Goal: Task Accomplishment & Management: Manage account settings

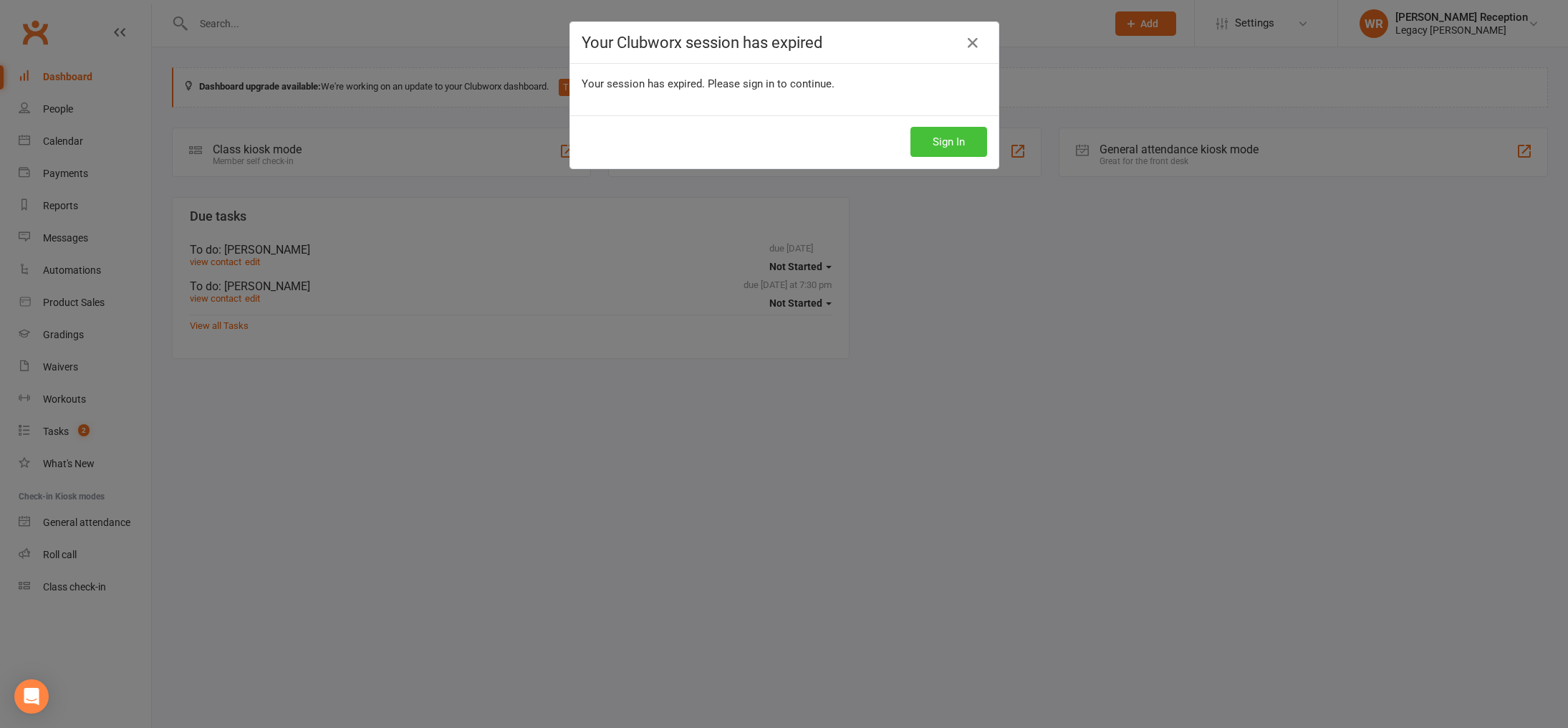
click at [962, 147] on button "Sign In" at bounding box center [948, 141] width 77 height 30
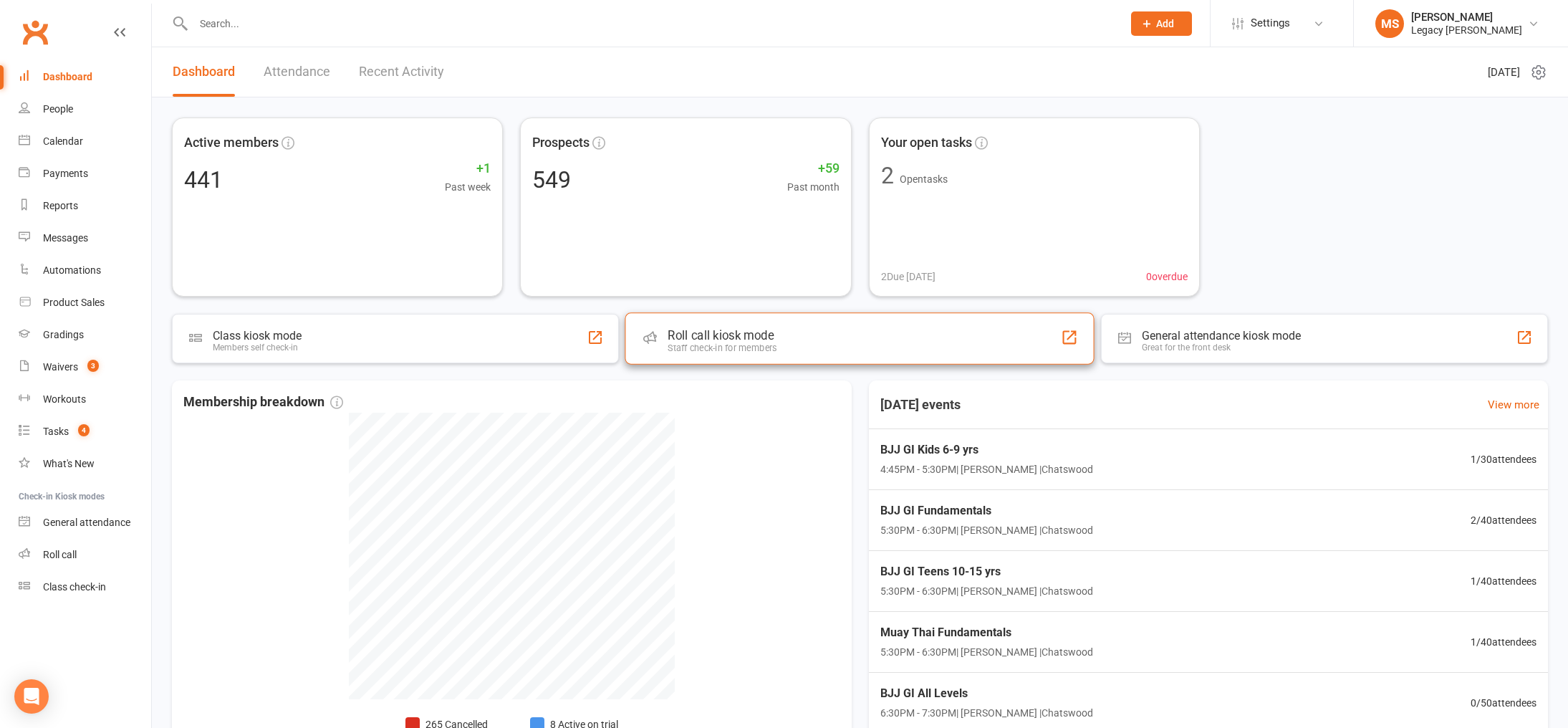
click at [755, 327] on div "Roll call kiosk mode Staff check-in for members" at bounding box center [860, 339] width 470 height 52
click at [304, 19] on input "text" at bounding box center [651, 23] width 923 height 20
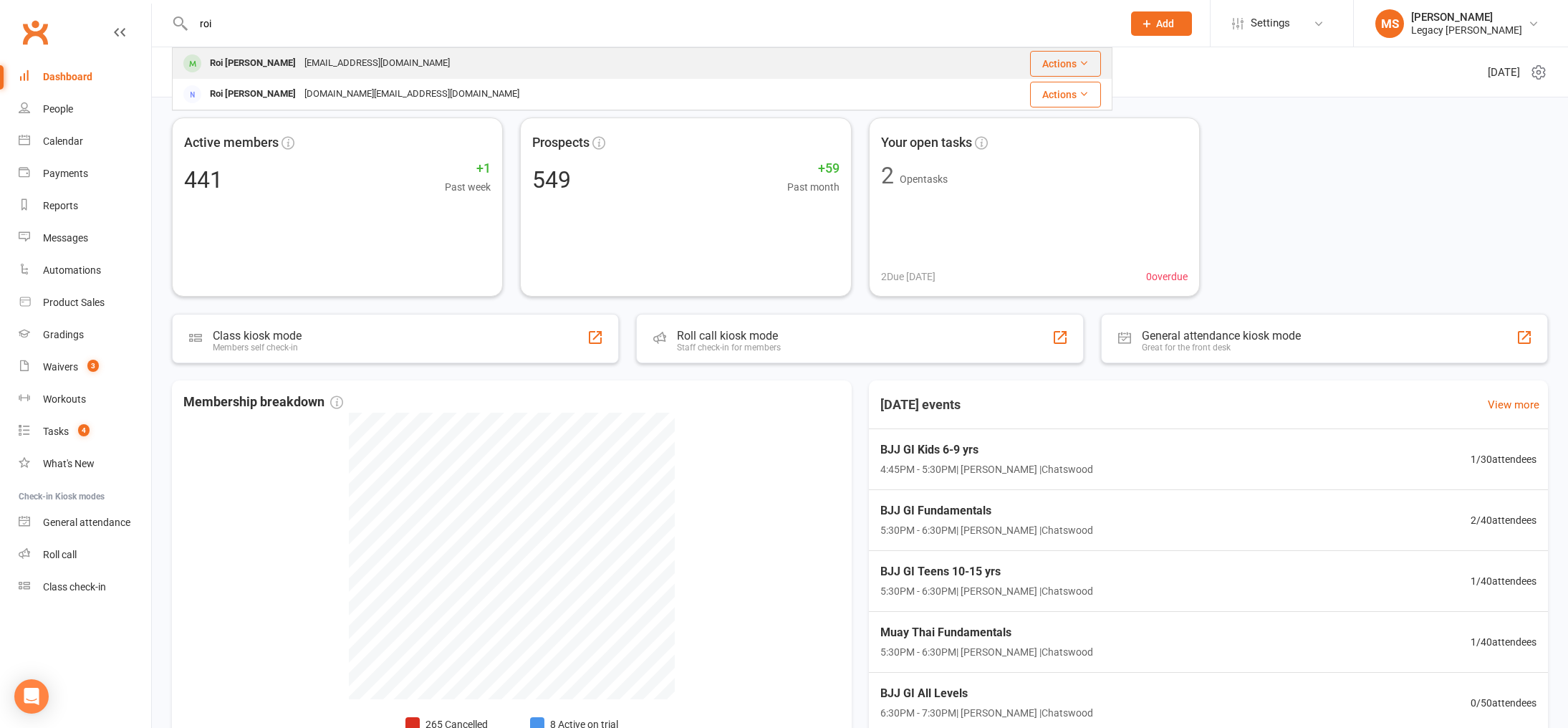
type input "roi"
click at [221, 62] on div "Roi Teichtahl" at bounding box center [253, 64] width 95 height 21
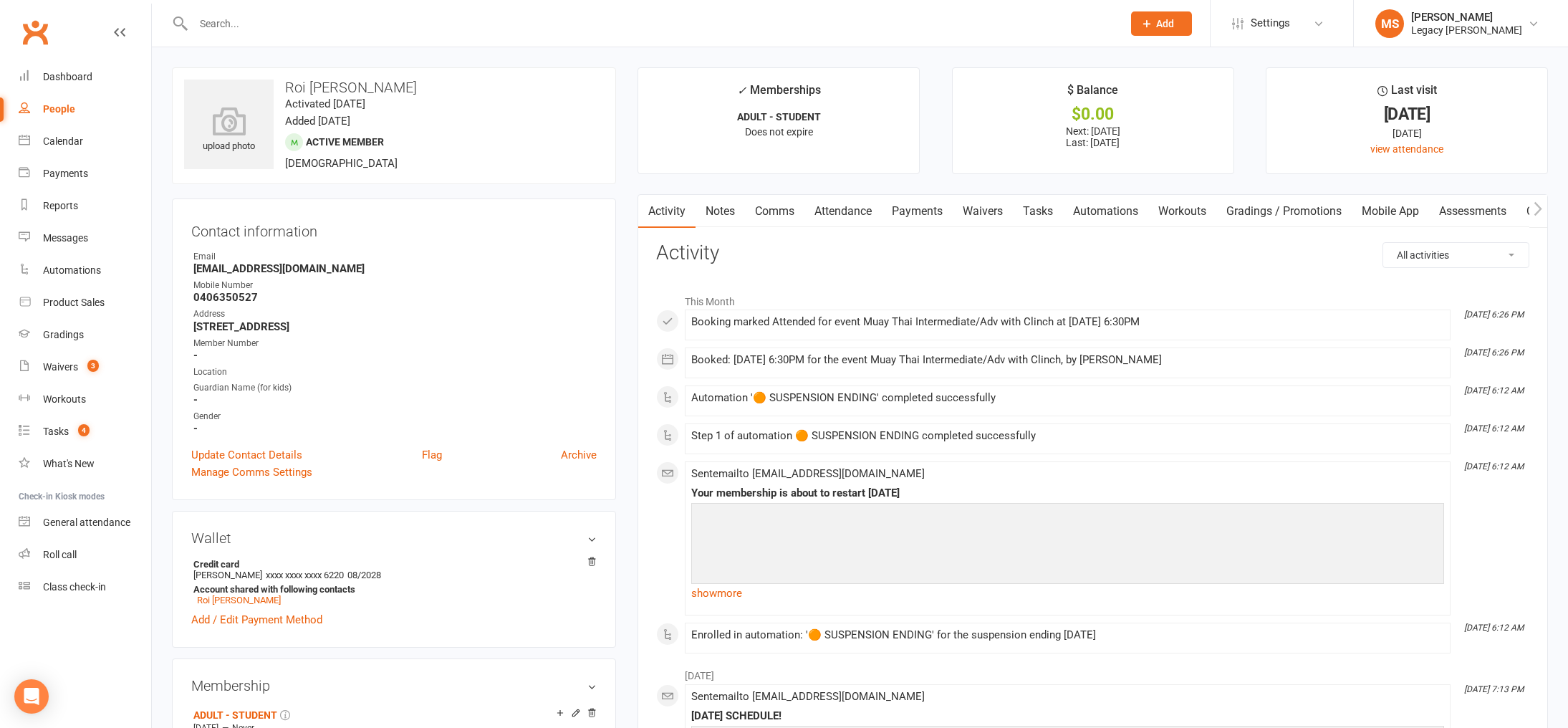
click at [907, 208] on link "Payments" at bounding box center [917, 211] width 71 height 33
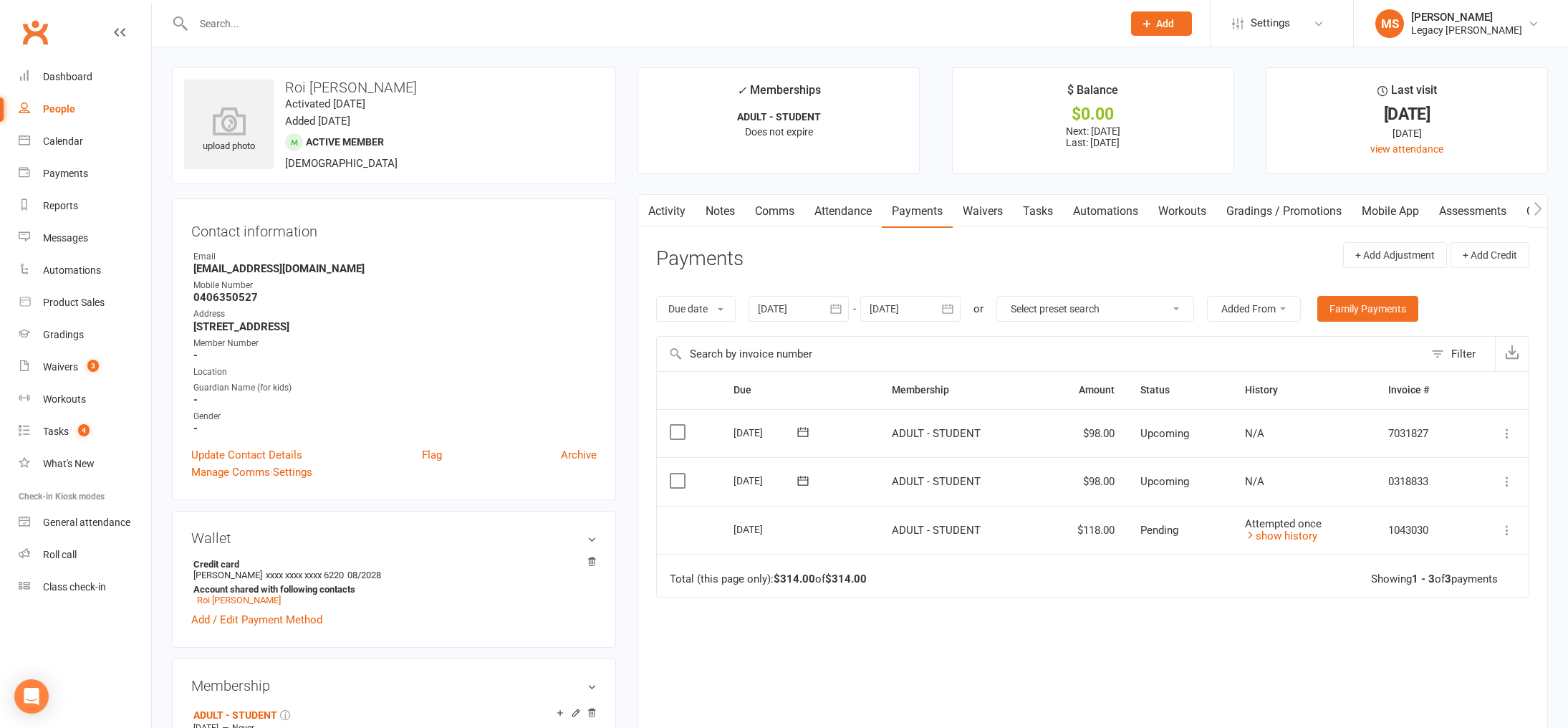
click at [836, 315] on icon "button" at bounding box center [835, 308] width 15 height 15
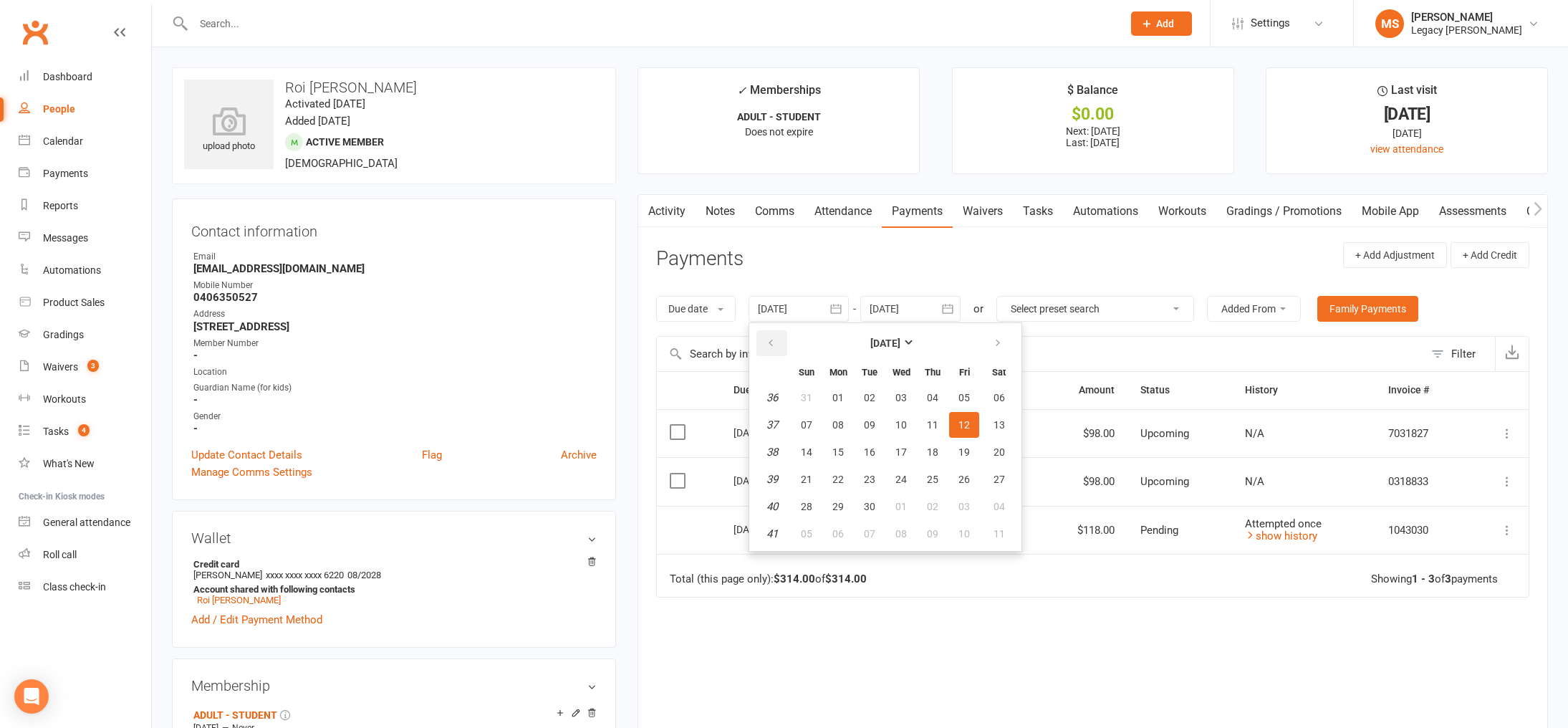
click at [784, 346] on button "button" at bounding box center [772, 343] width 31 height 26
click at [927, 391] on button "01" at bounding box center [932, 398] width 30 height 26
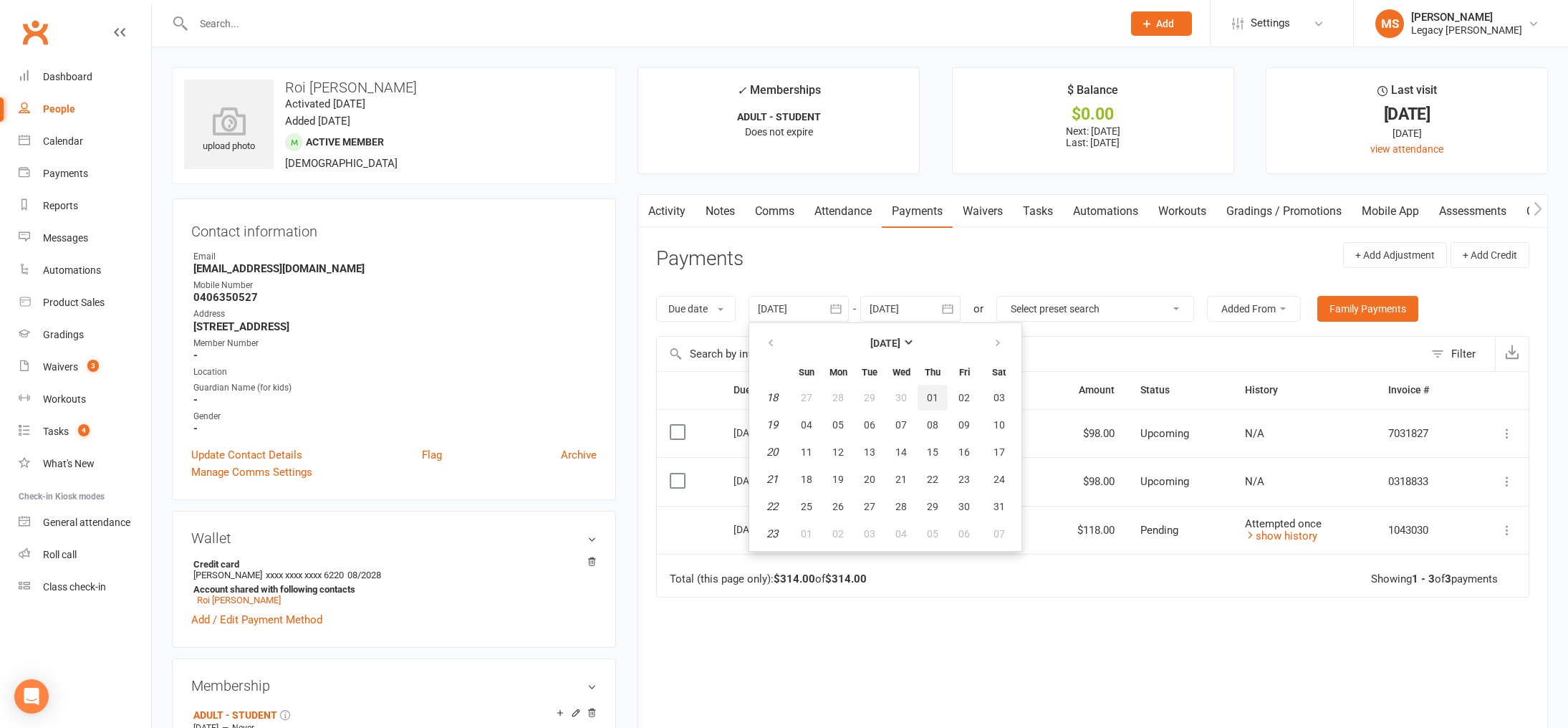
type input "01 May 2025"
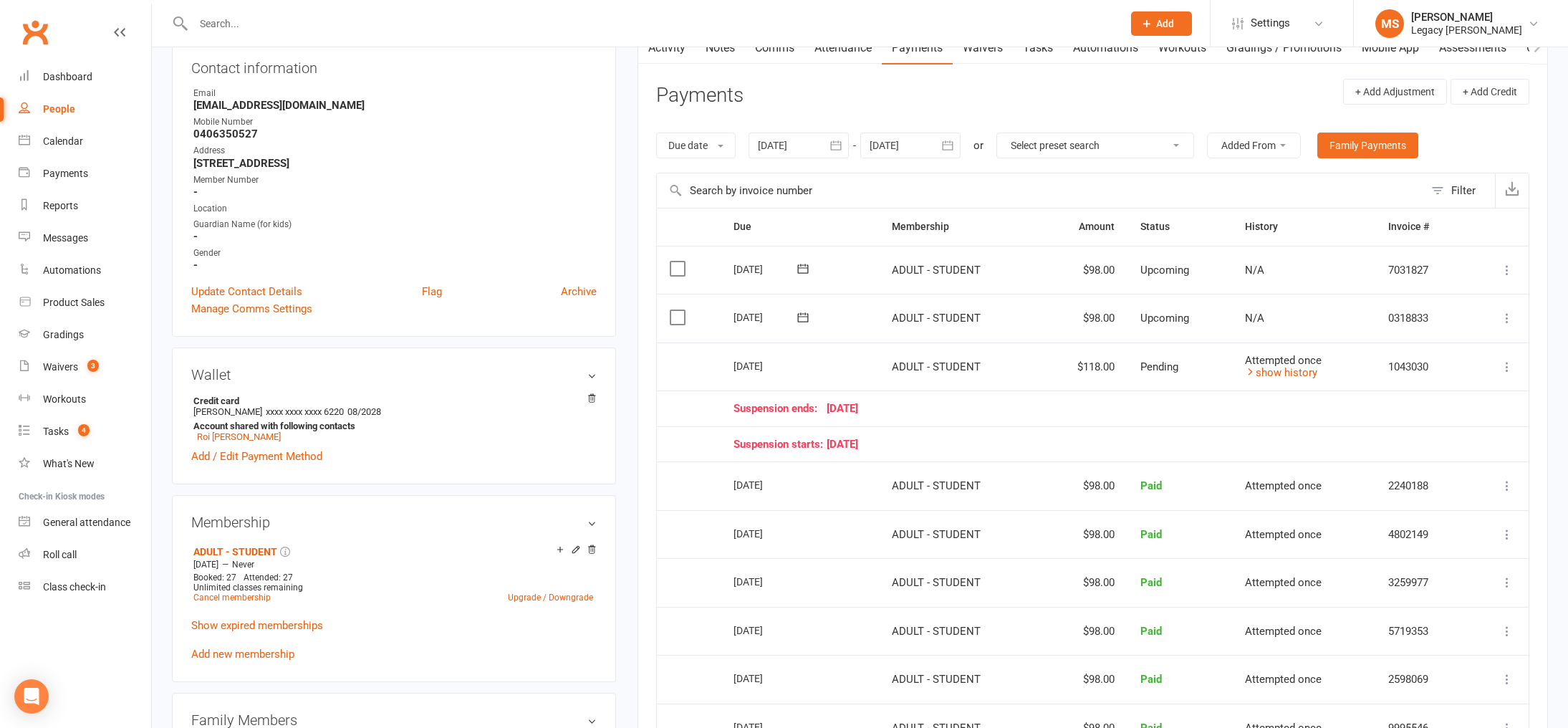
scroll to position [168, 0]
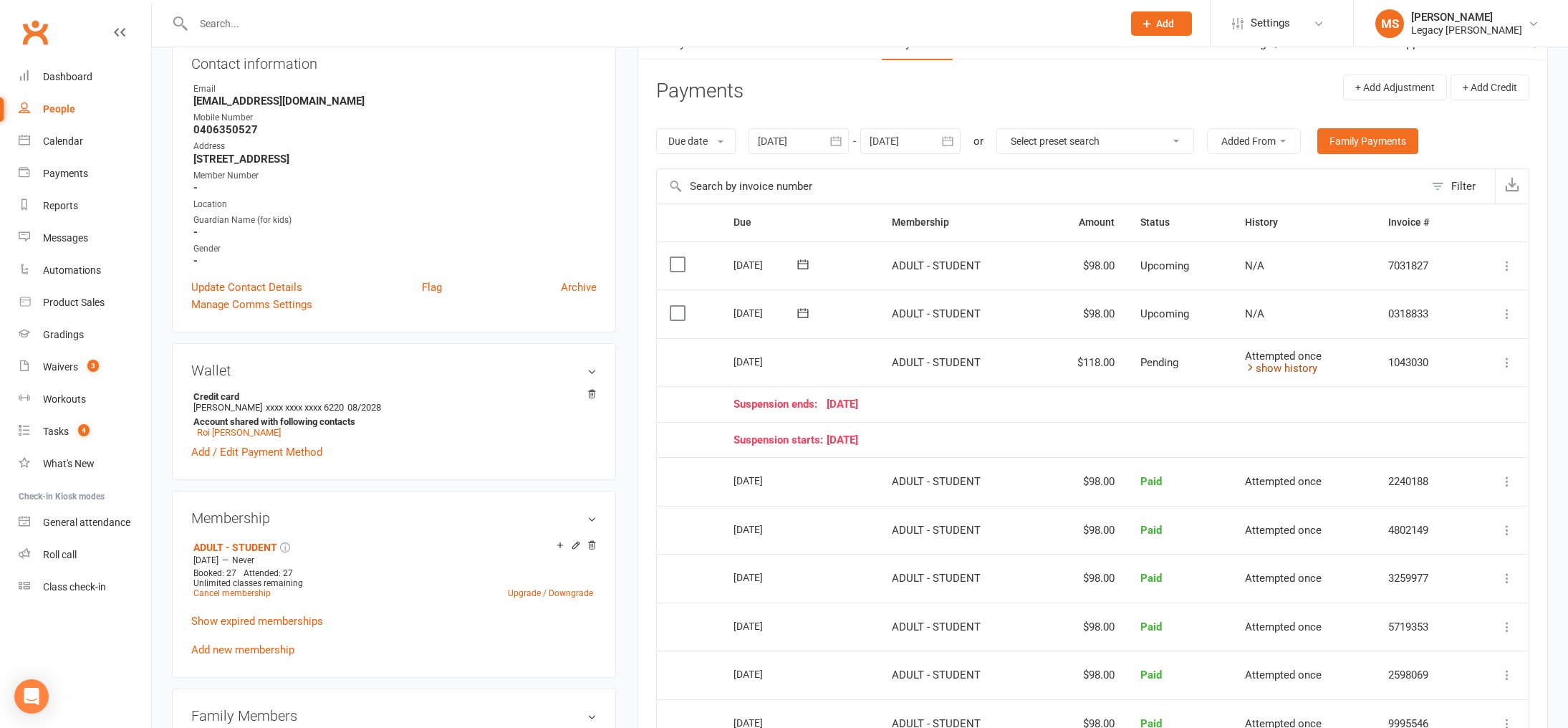
click at [1304, 367] on link "show history" at bounding box center [1281, 368] width 72 height 13
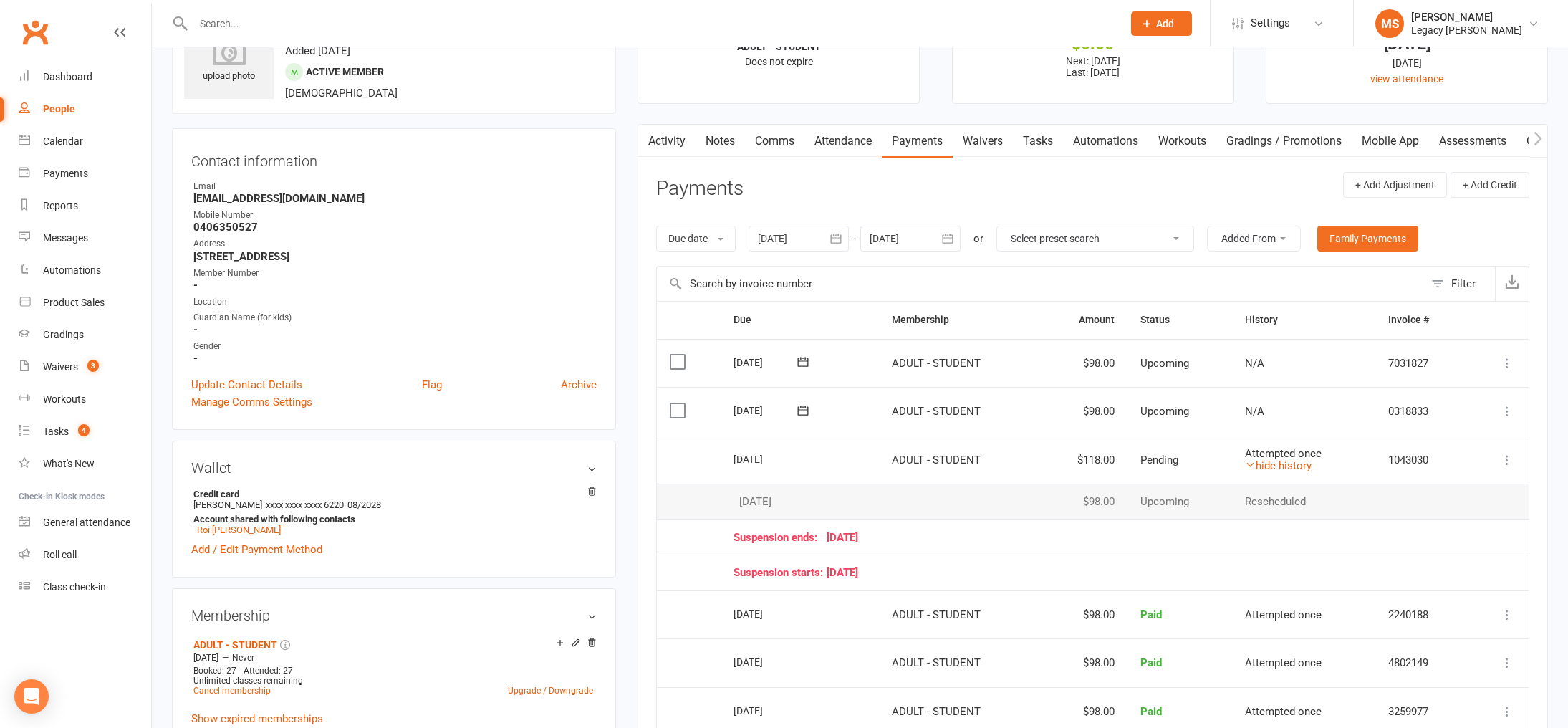
scroll to position [72, 0]
click at [658, 131] on link "Activity" at bounding box center [666, 140] width 58 height 33
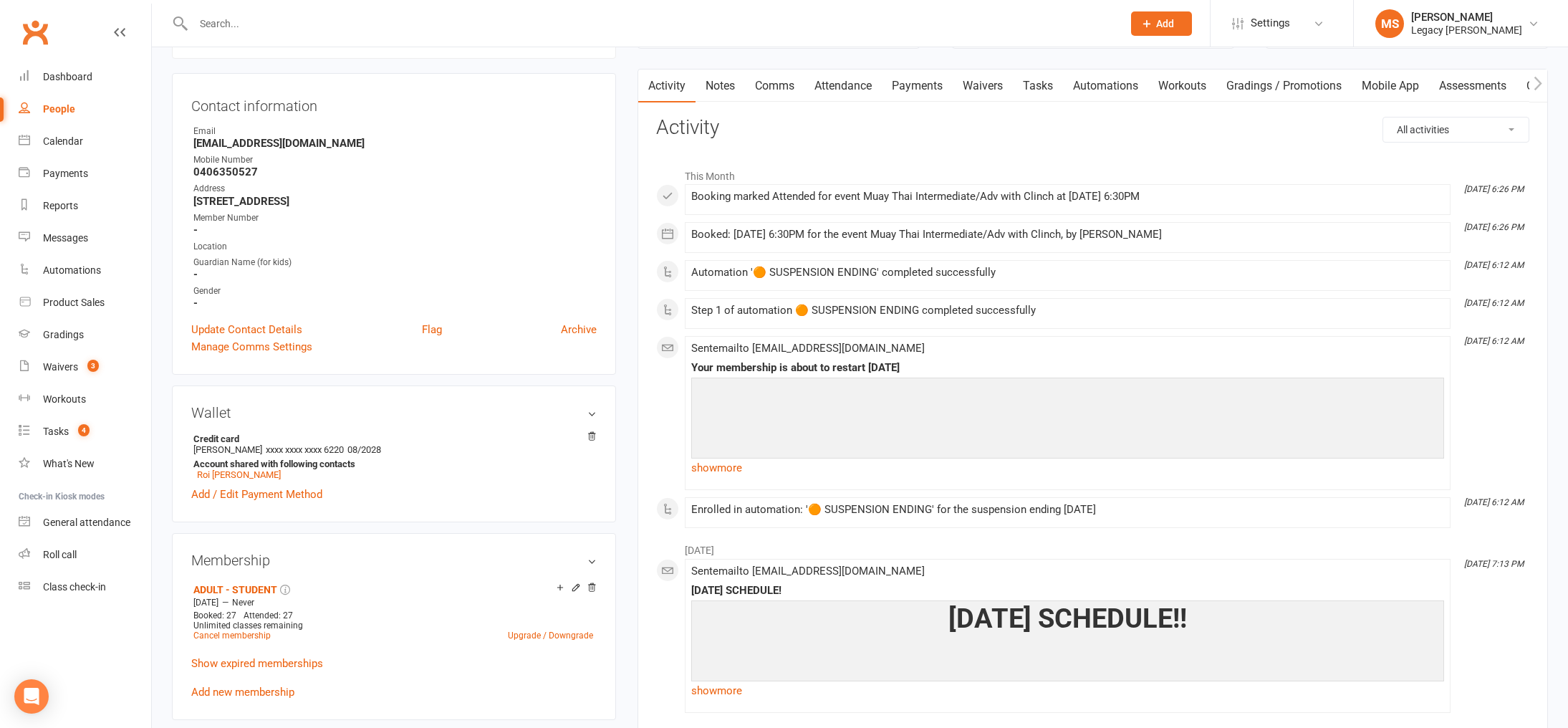
scroll to position [102, 0]
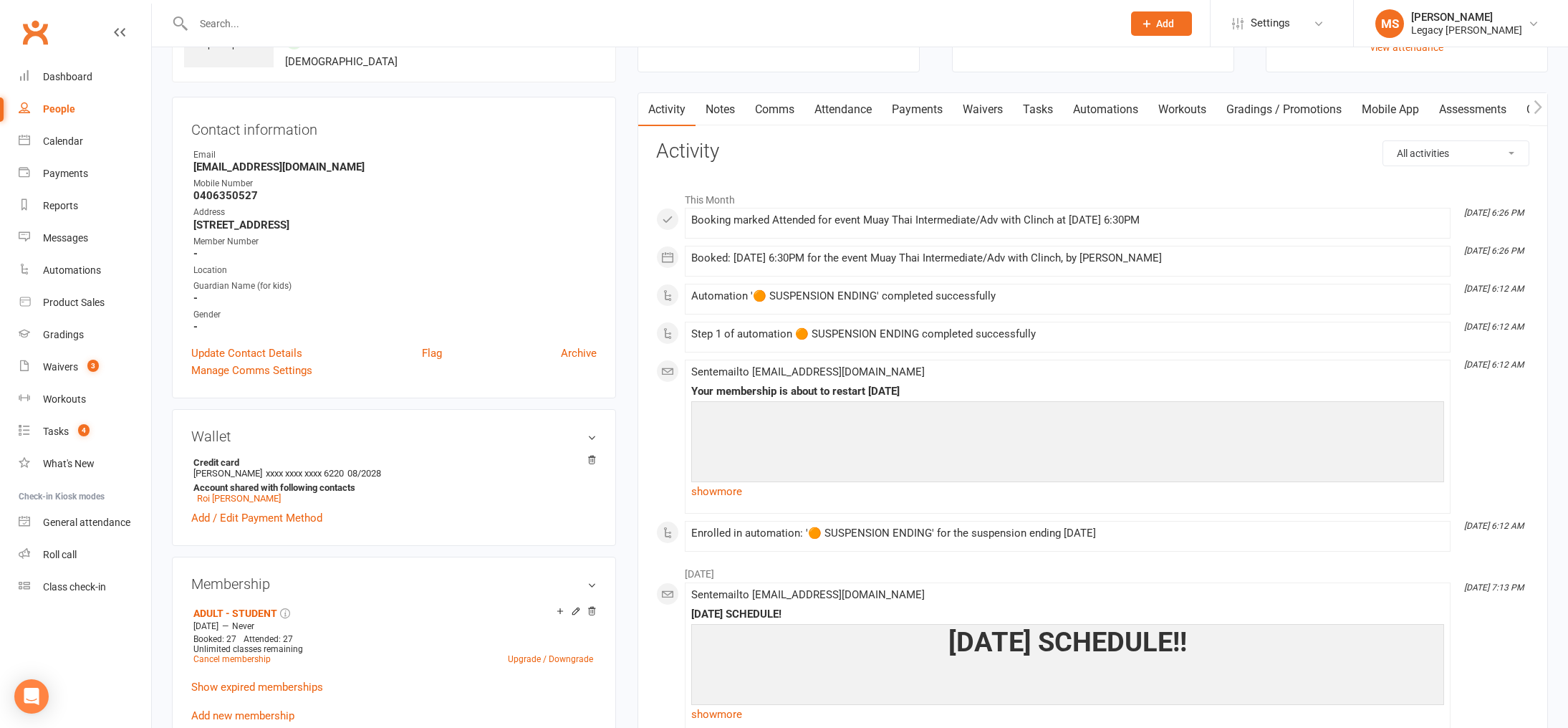
click at [894, 109] on link "Payments" at bounding box center [917, 109] width 71 height 33
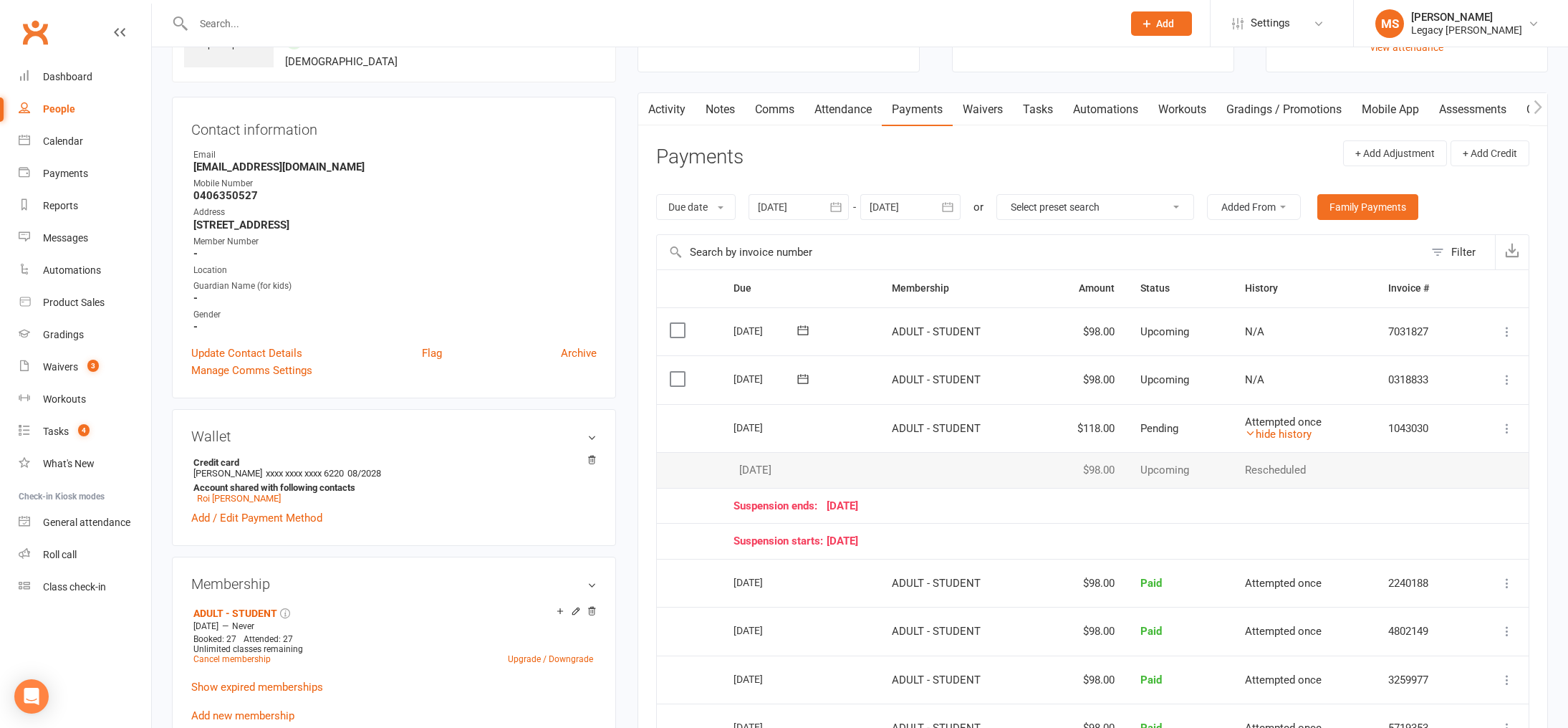
scroll to position [164, 0]
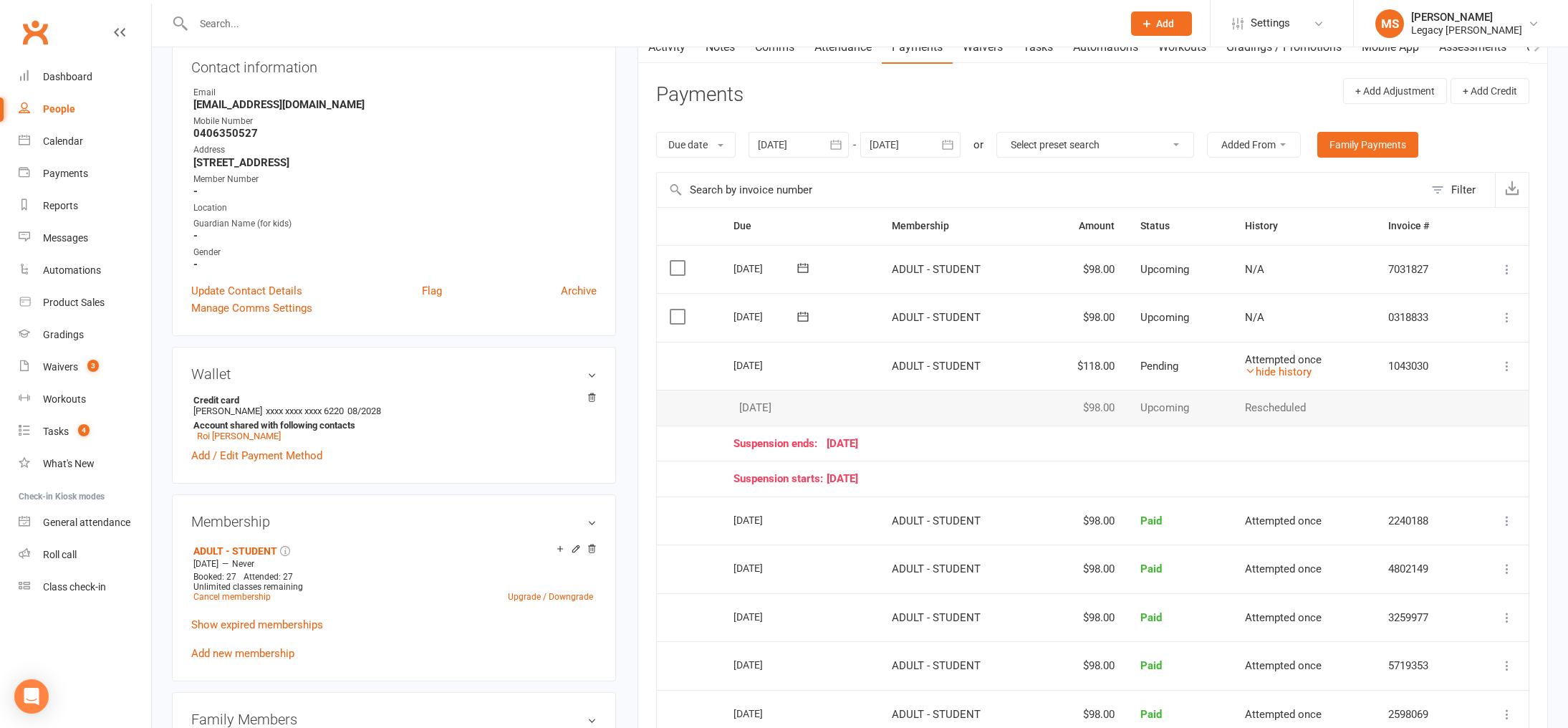
click at [301, 27] on input "text" at bounding box center [651, 23] width 923 height 20
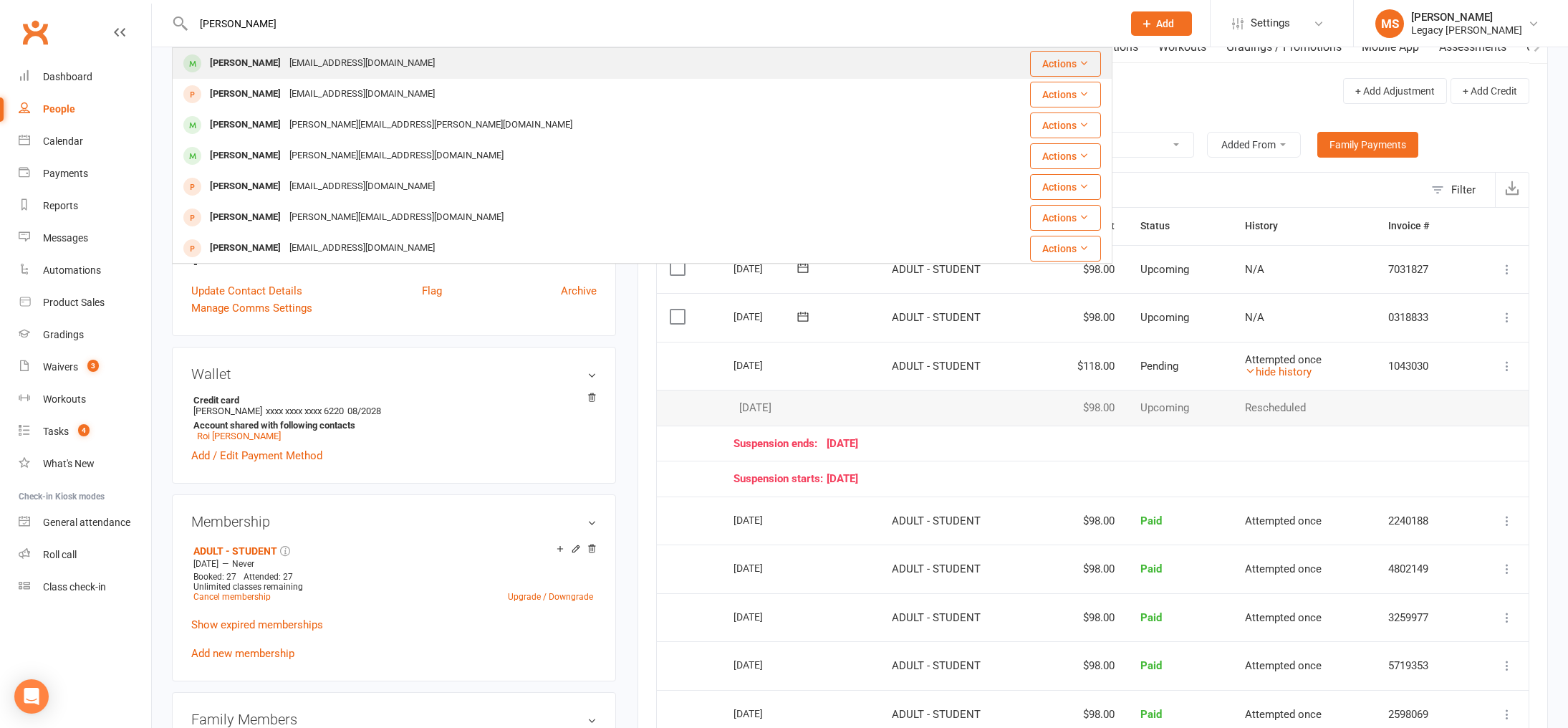
type input "tomasso"
click at [278, 53] on div "Tommaso Febbraio" at bounding box center [245, 64] width 79 height 21
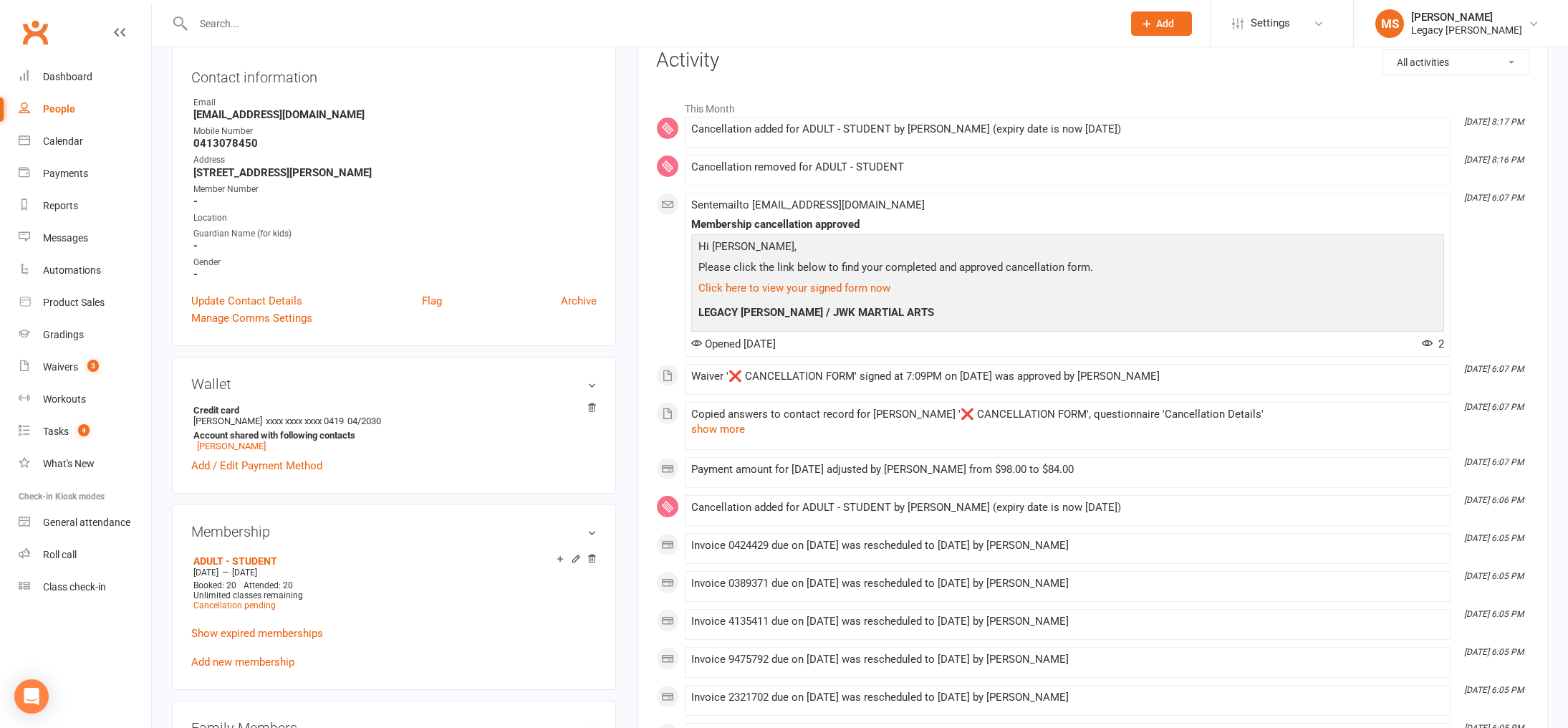
scroll to position [58, 0]
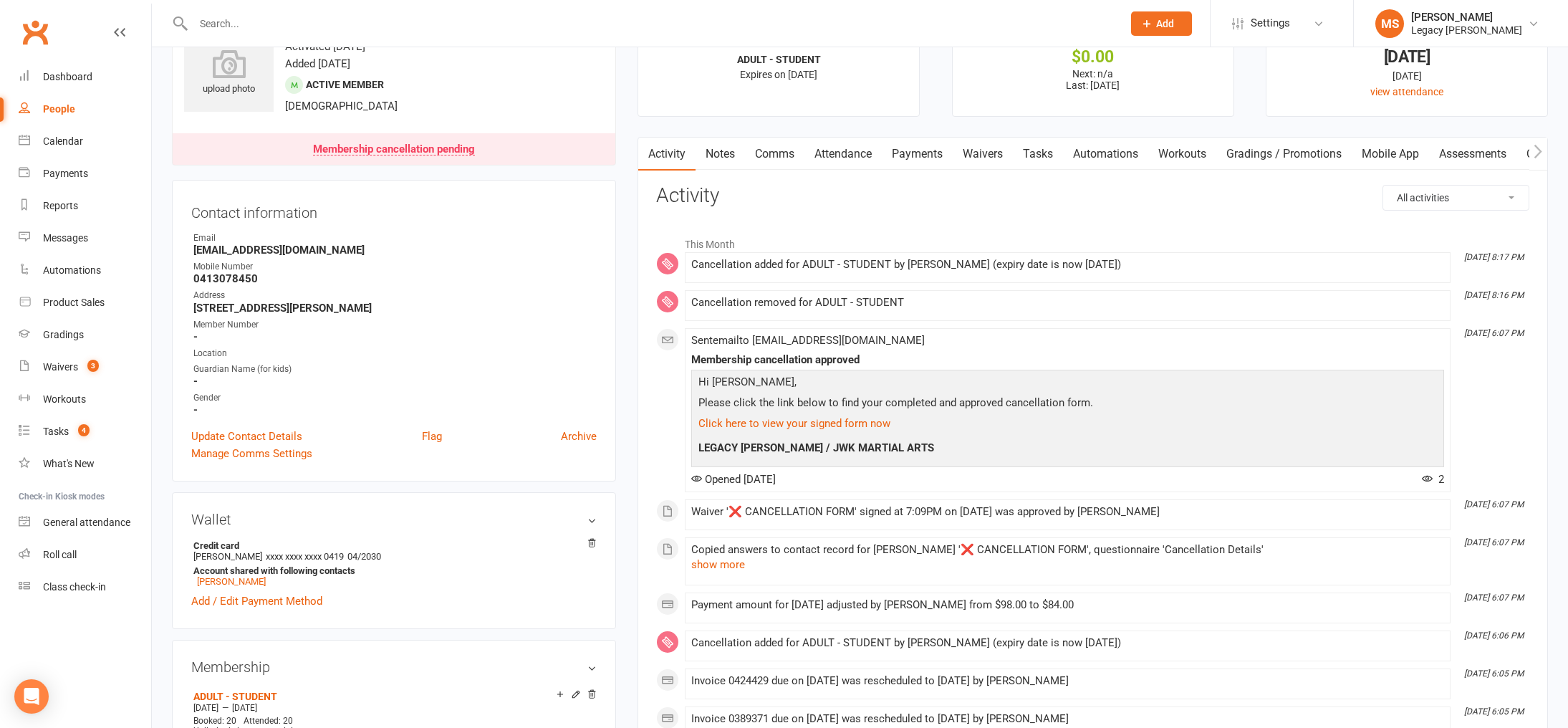
click at [917, 159] on link "Payments" at bounding box center [917, 154] width 71 height 33
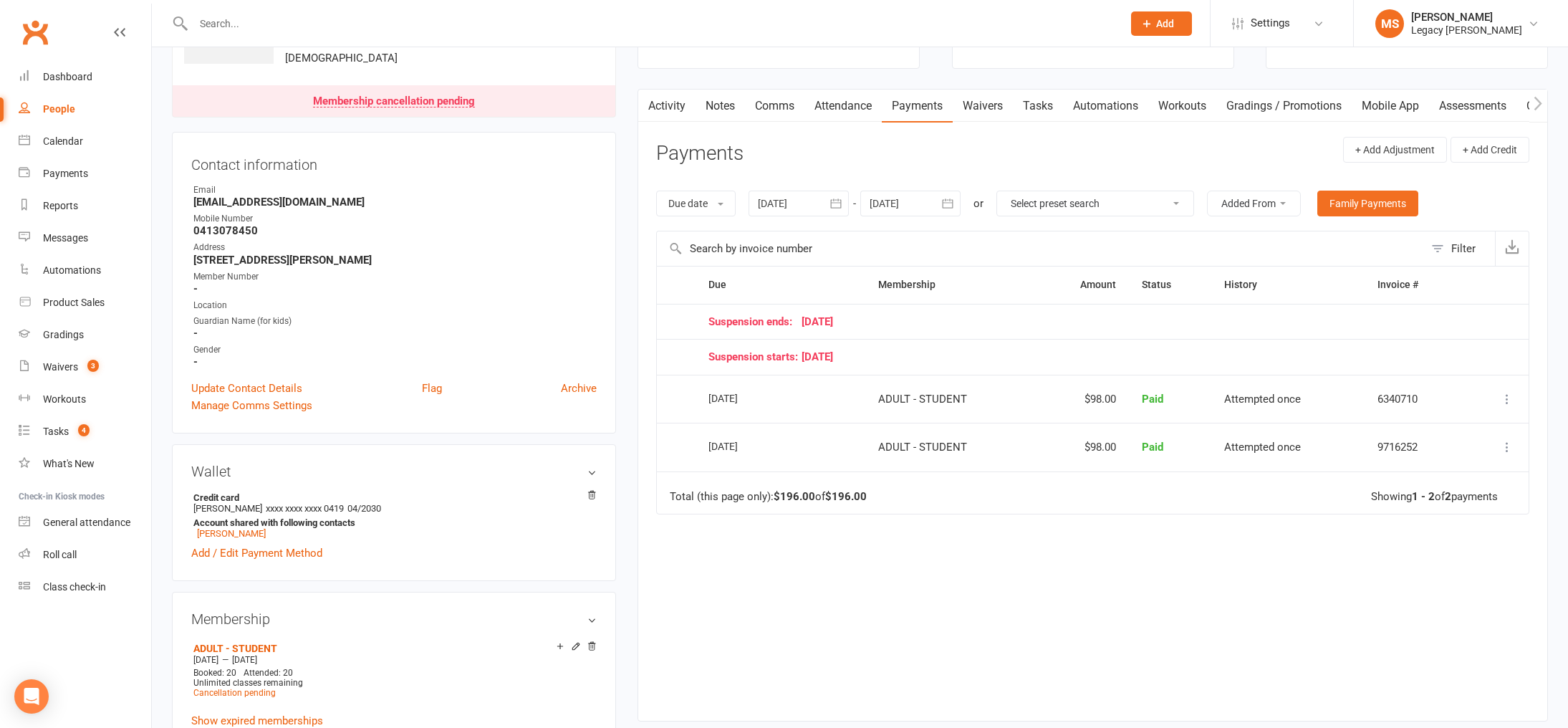
scroll to position [113, 0]
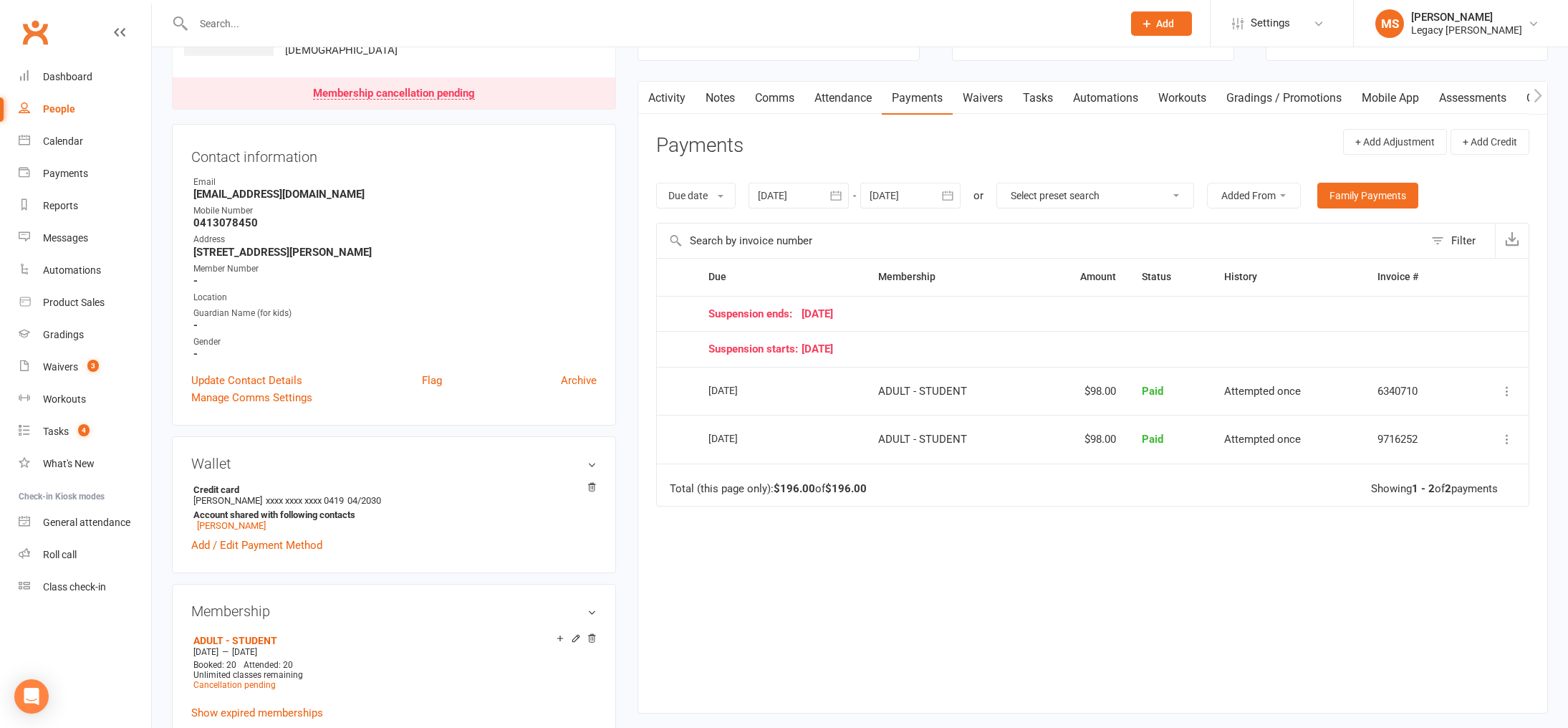
click at [885, 198] on div at bounding box center [910, 196] width 100 height 26
click at [871, 700] on div "Activity Notes Comms Attendance Payments Waivers Tasks Automations Workouts Gra…" at bounding box center [1092, 397] width 910 height 632
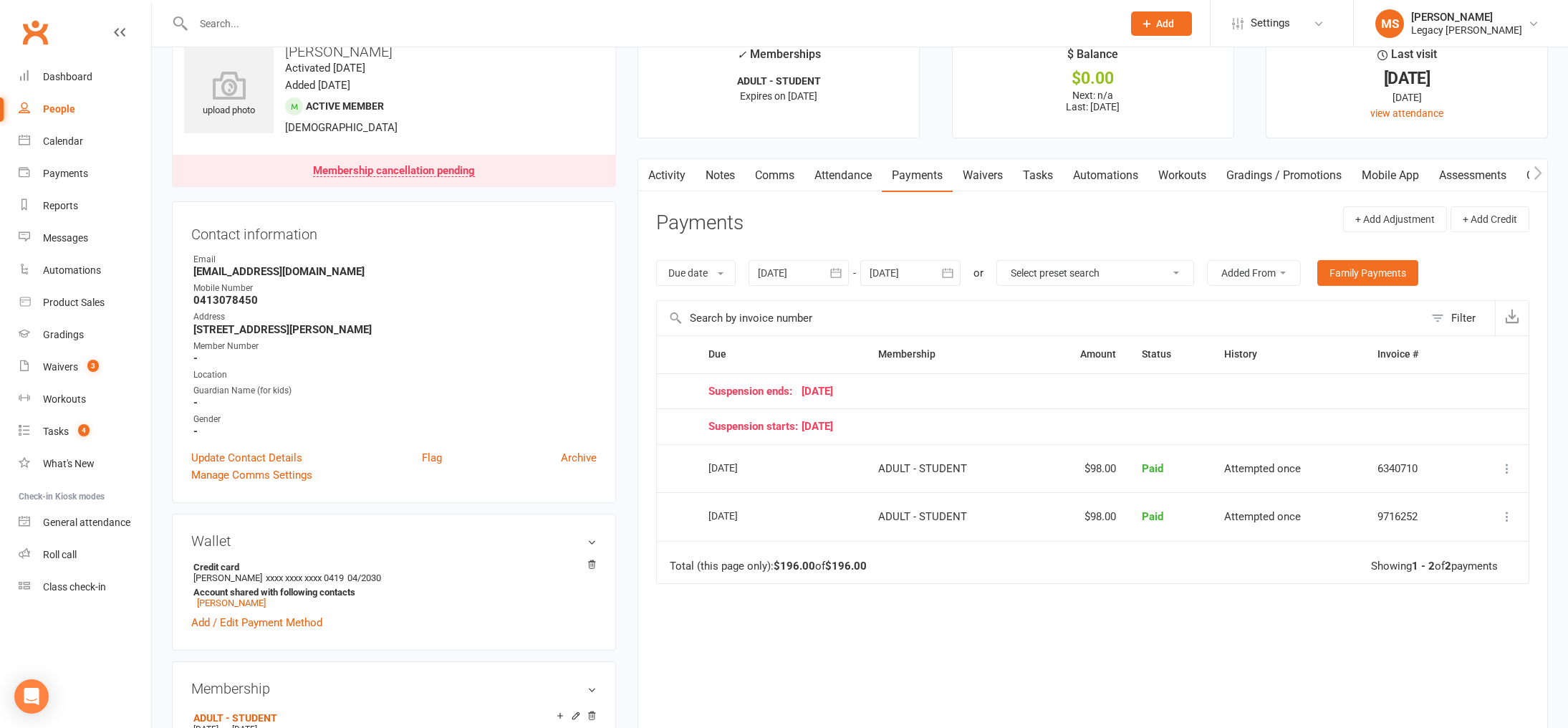
scroll to position [33, 0]
click at [185, 277] on div "Contact information Owner Email tommaso.febbraio@gmail.com Mobile Number 041307…" at bounding box center [394, 355] width 444 height 302
drag, startPoint x: 191, startPoint y: 272, endPoint x: 224, endPoint y: 273, distance: 33.0
click at [224, 273] on li "Email tommaso.febbraio@gmail.com" at bounding box center [394, 268] width 406 height 25
click at [735, 177] on link "Notes" at bounding box center [720, 178] width 49 height 33
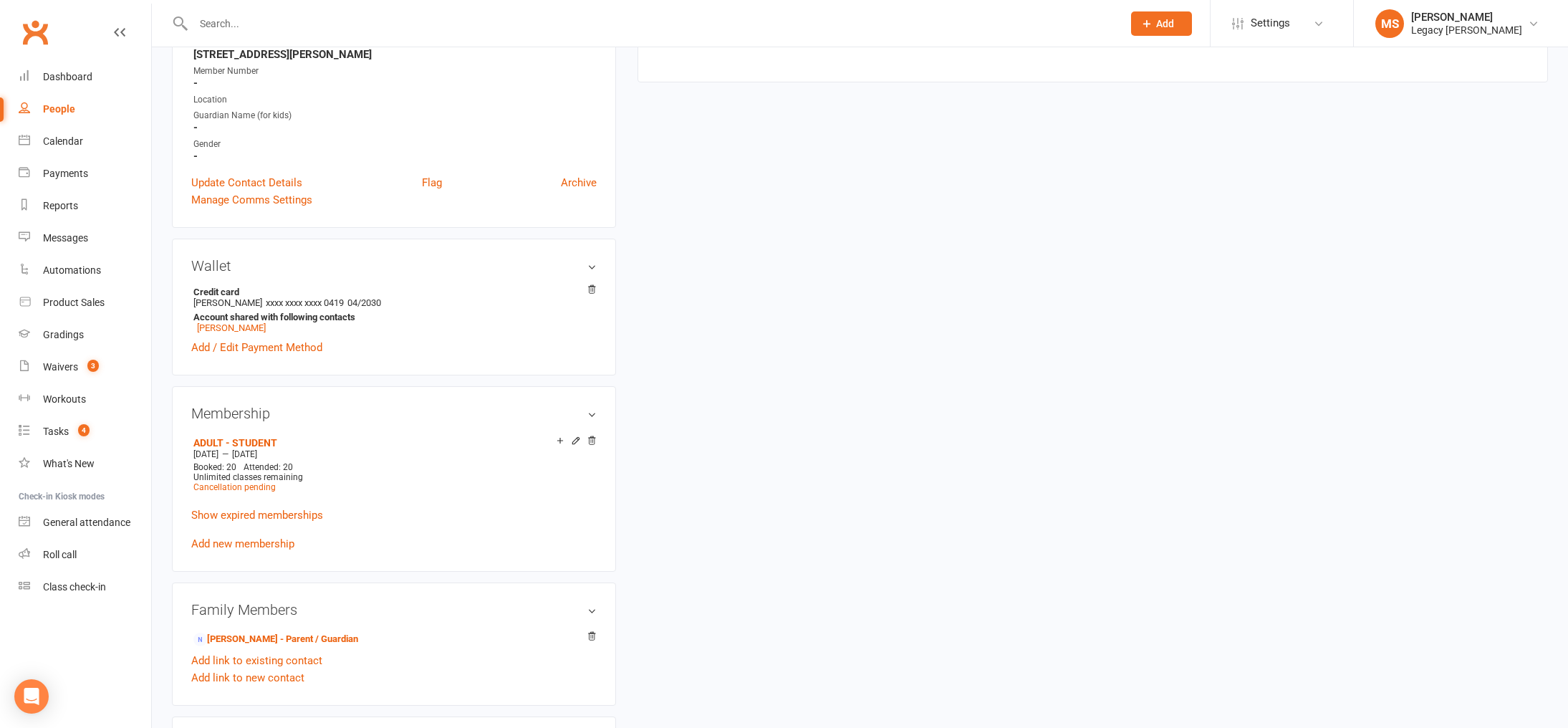
scroll to position [408, 0]
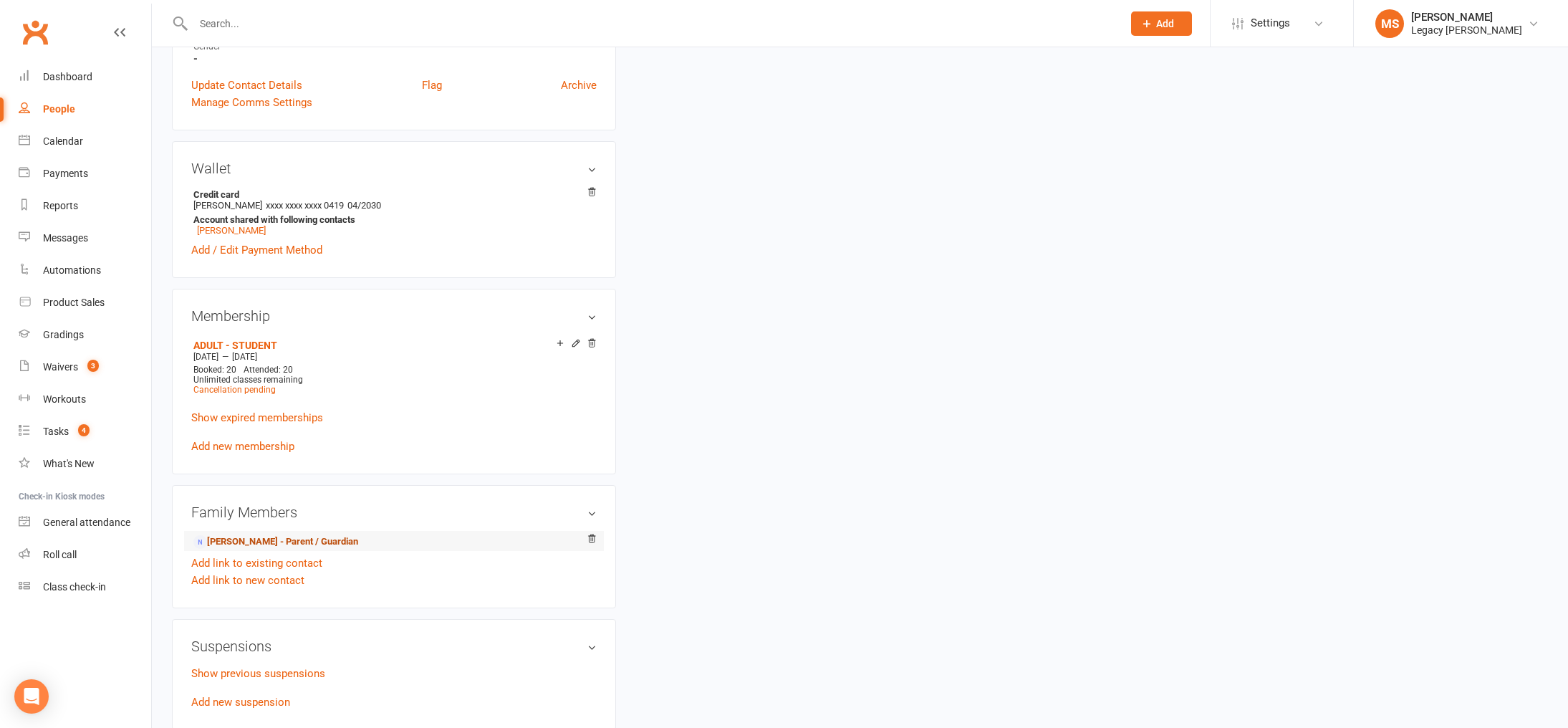
click at [241, 542] on link "Janice Febbraio - Parent / Guardian" at bounding box center [276, 541] width 164 height 15
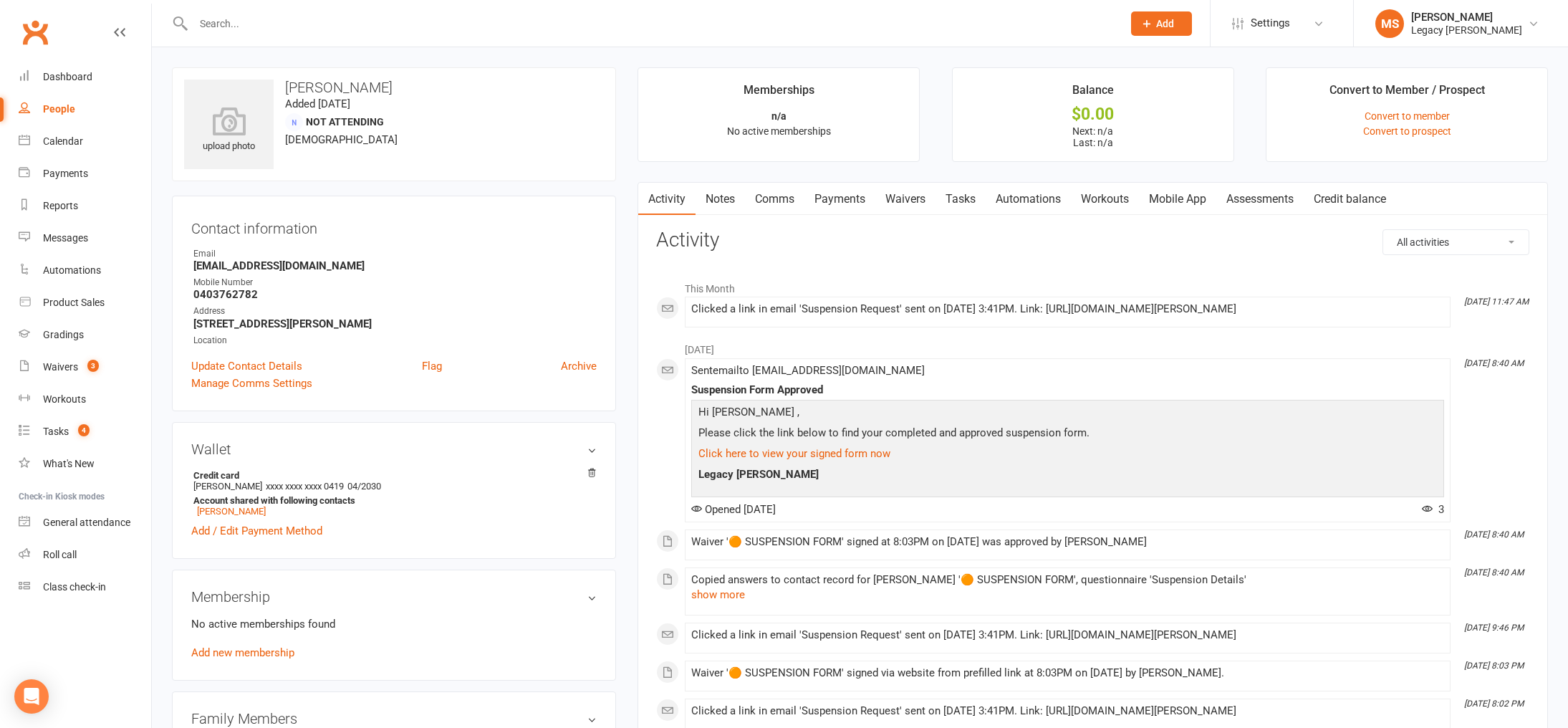
click at [723, 190] on link "Notes" at bounding box center [720, 199] width 49 height 33
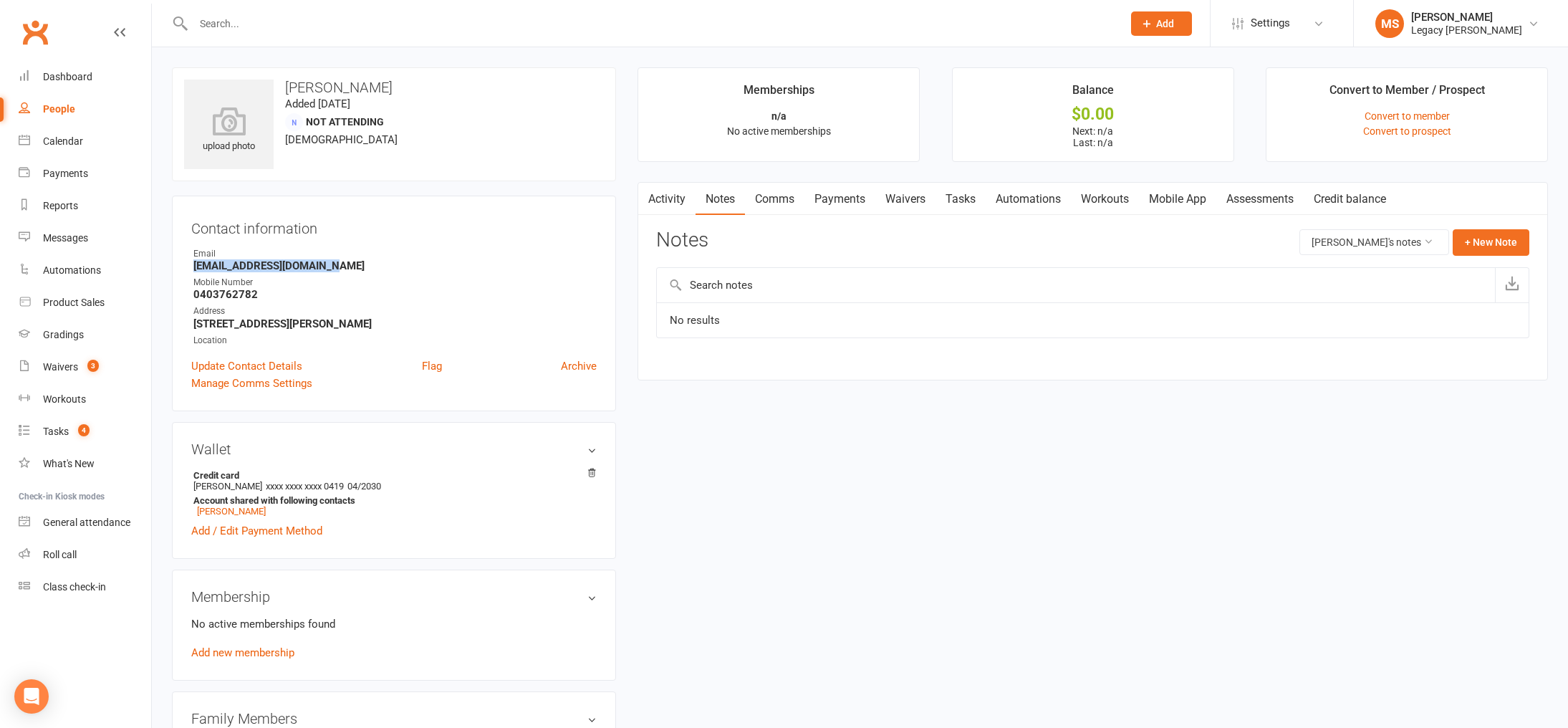
drag, startPoint x: 191, startPoint y: 267, endPoint x: 382, endPoint y: 269, distance: 191.0
click at [382, 269] on li "Email janicefebbraio@gmail.com" at bounding box center [394, 259] width 406 height 25
copy strong "janicefebbraio@gmail.com"
click at [718, 484] on div "upload photo Janice Febbraio Added 9 April, 2025 Not Attending 50 years old Con…" at bounding box center [859, 640] width 1398 height 1146
click at [251, 23] on input "text" at bounding box center [651, 23] width 923 height 20
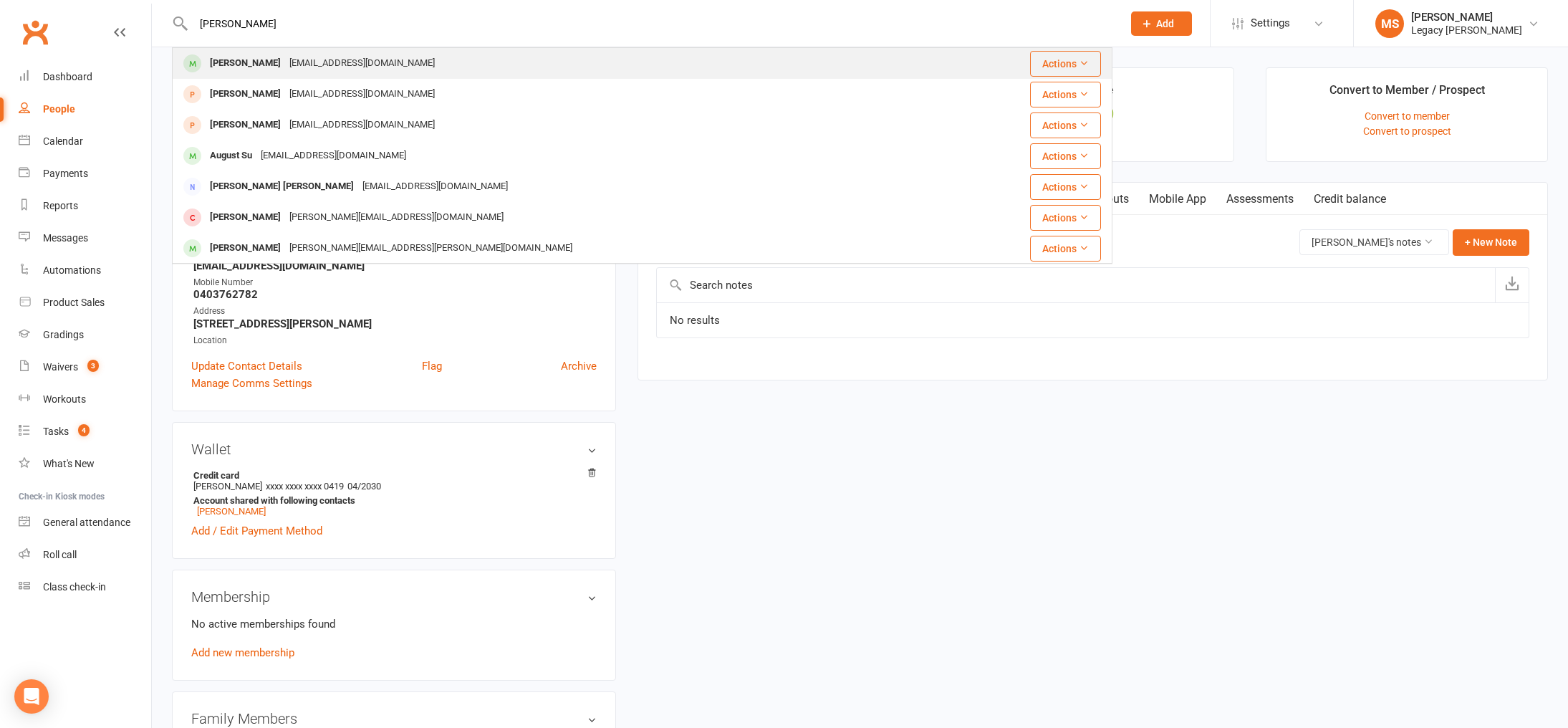
type input "anna su"
click at [314, 75] on div "Anna Su angelawang0306@gmail.com" at bounding box center [573, 64] width 800 height 29
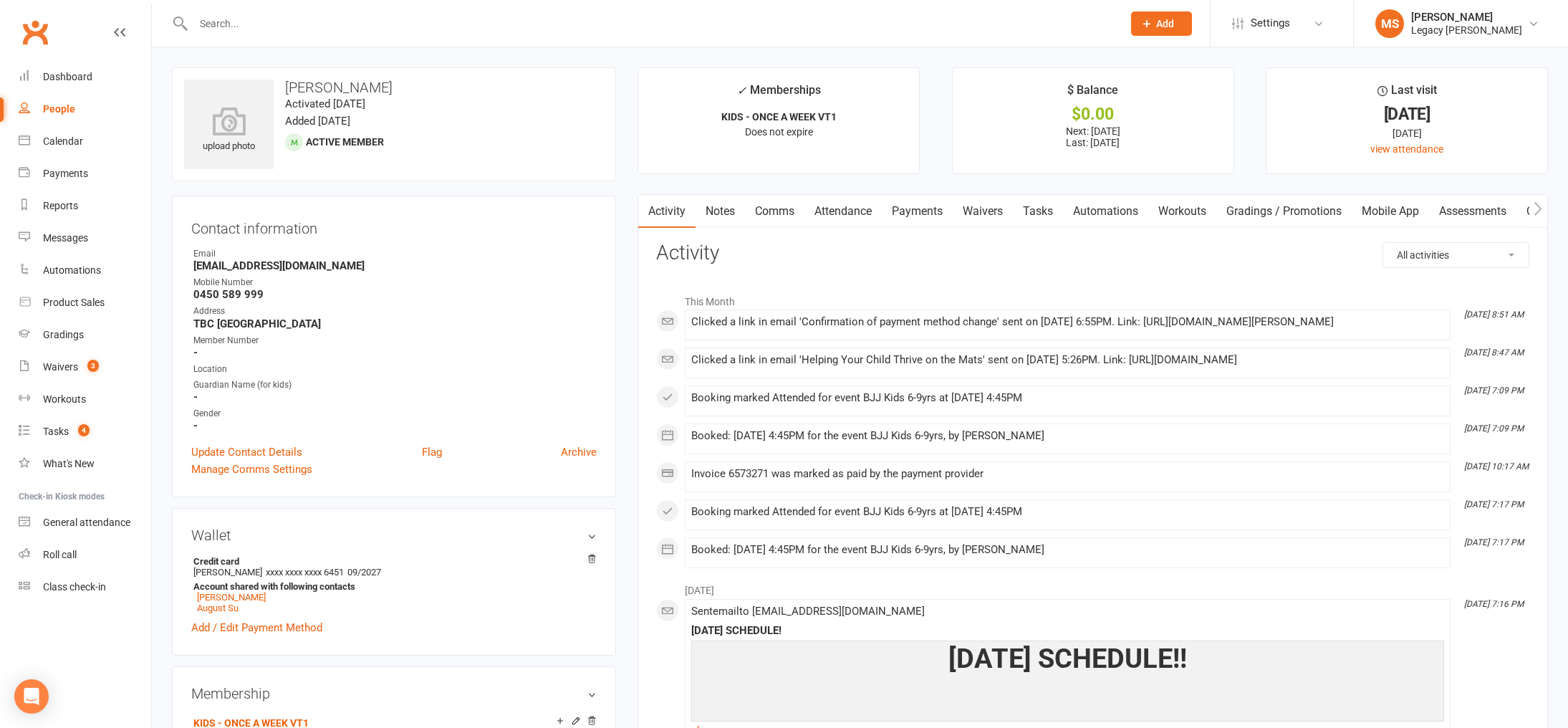
click at [288, 28] on input "text" at bounding box center [651, 23] width 923 height 20
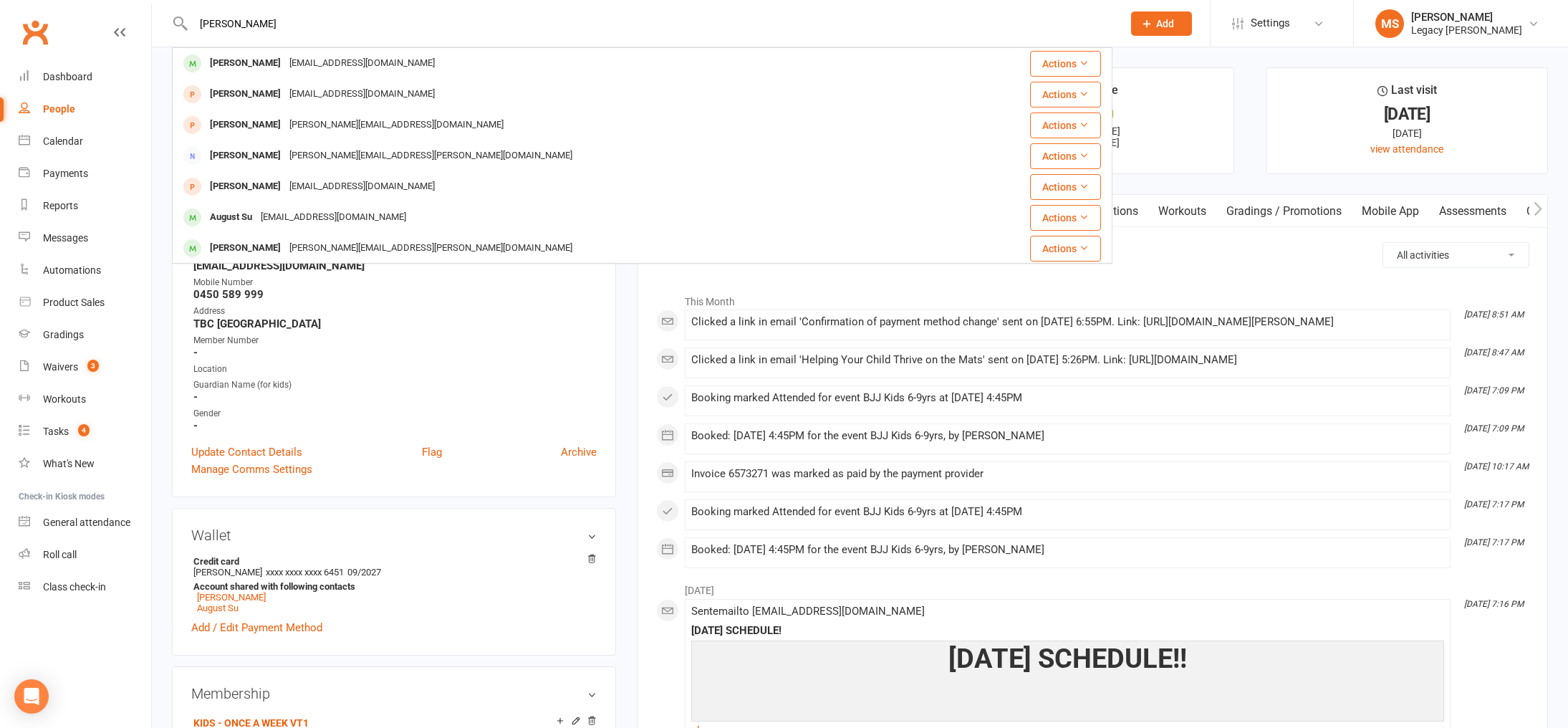
type input "angela su"
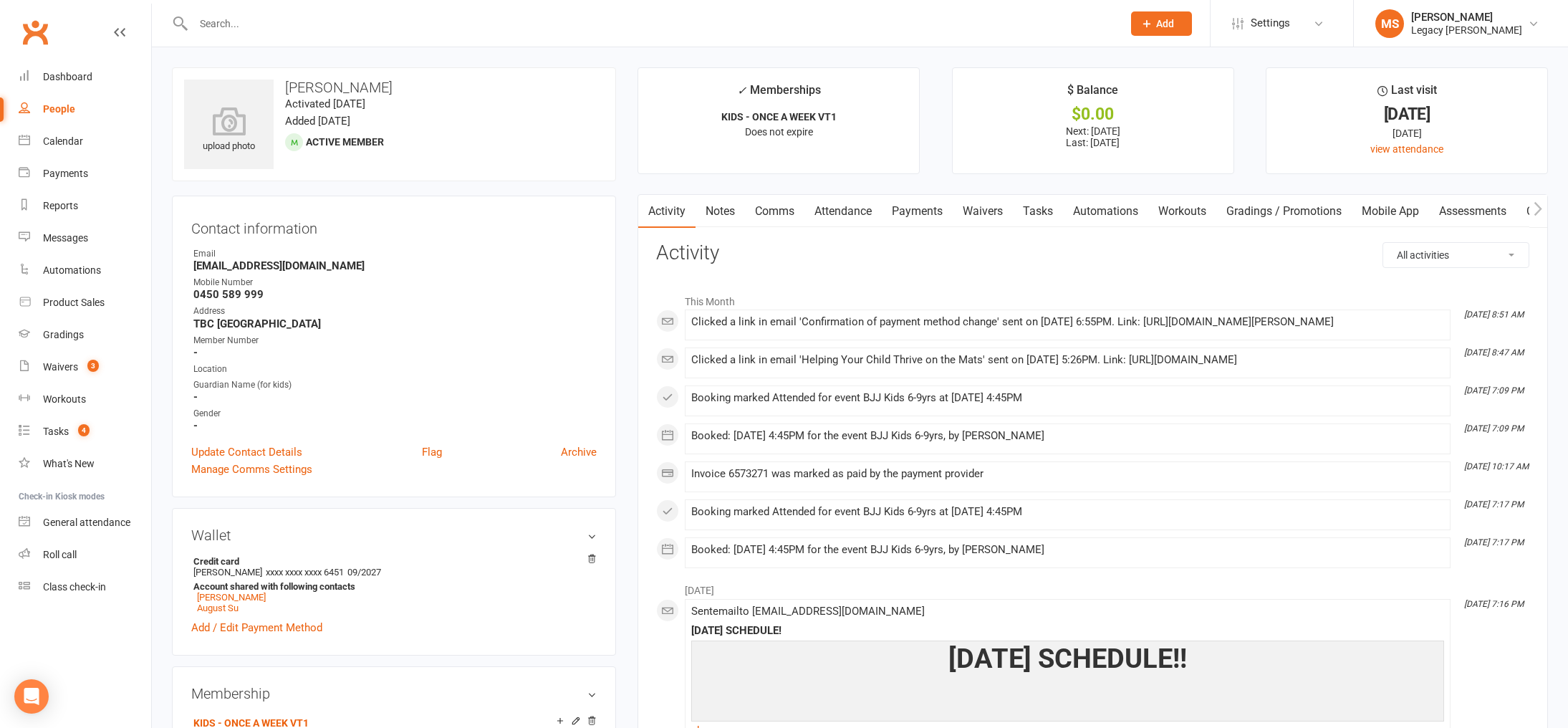
click at [201, 19] on input "text" at bounding box center [651, 23] width 923 height 20
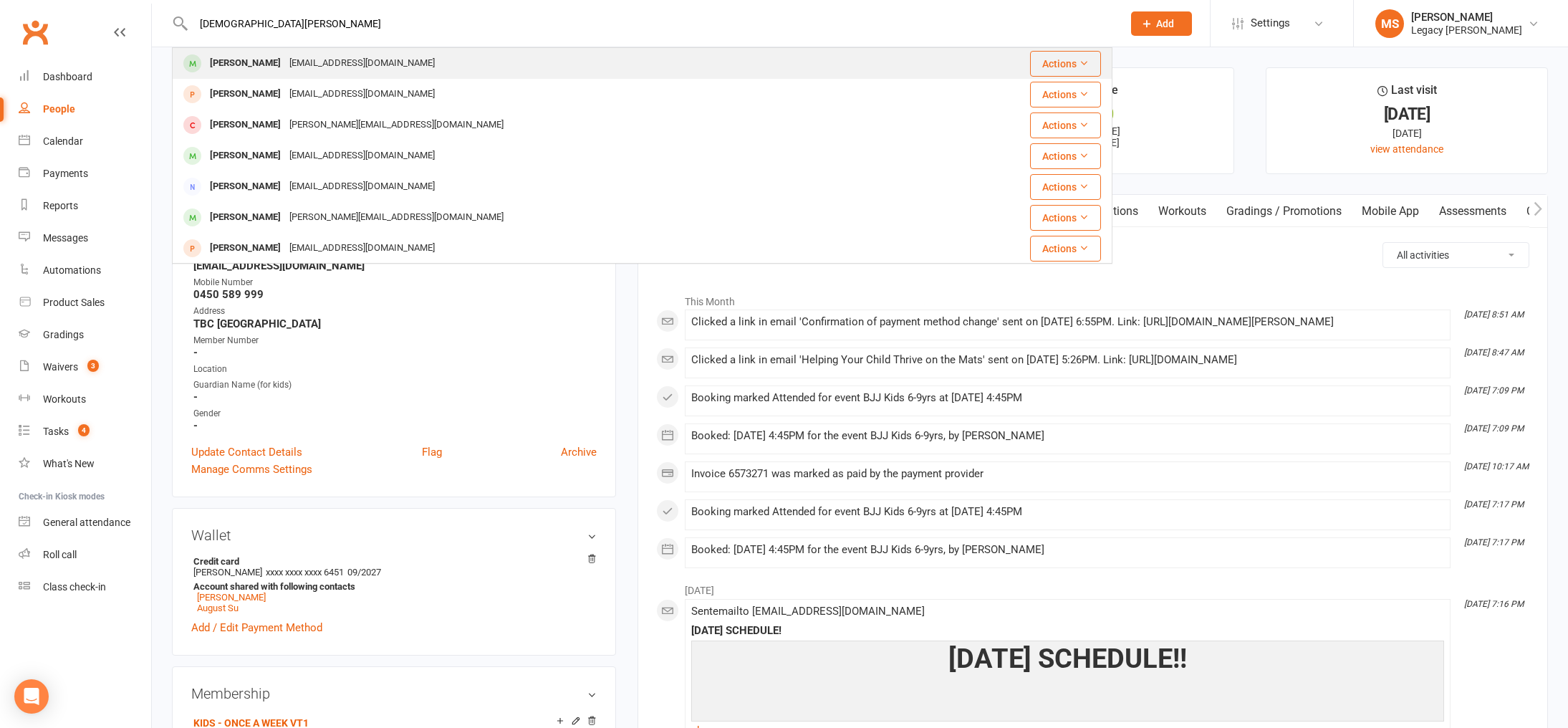
type input "evan yyu"
click at [238, 71] on div "Evan Yueh" at bounding box center [245, 64] width 79 height 21
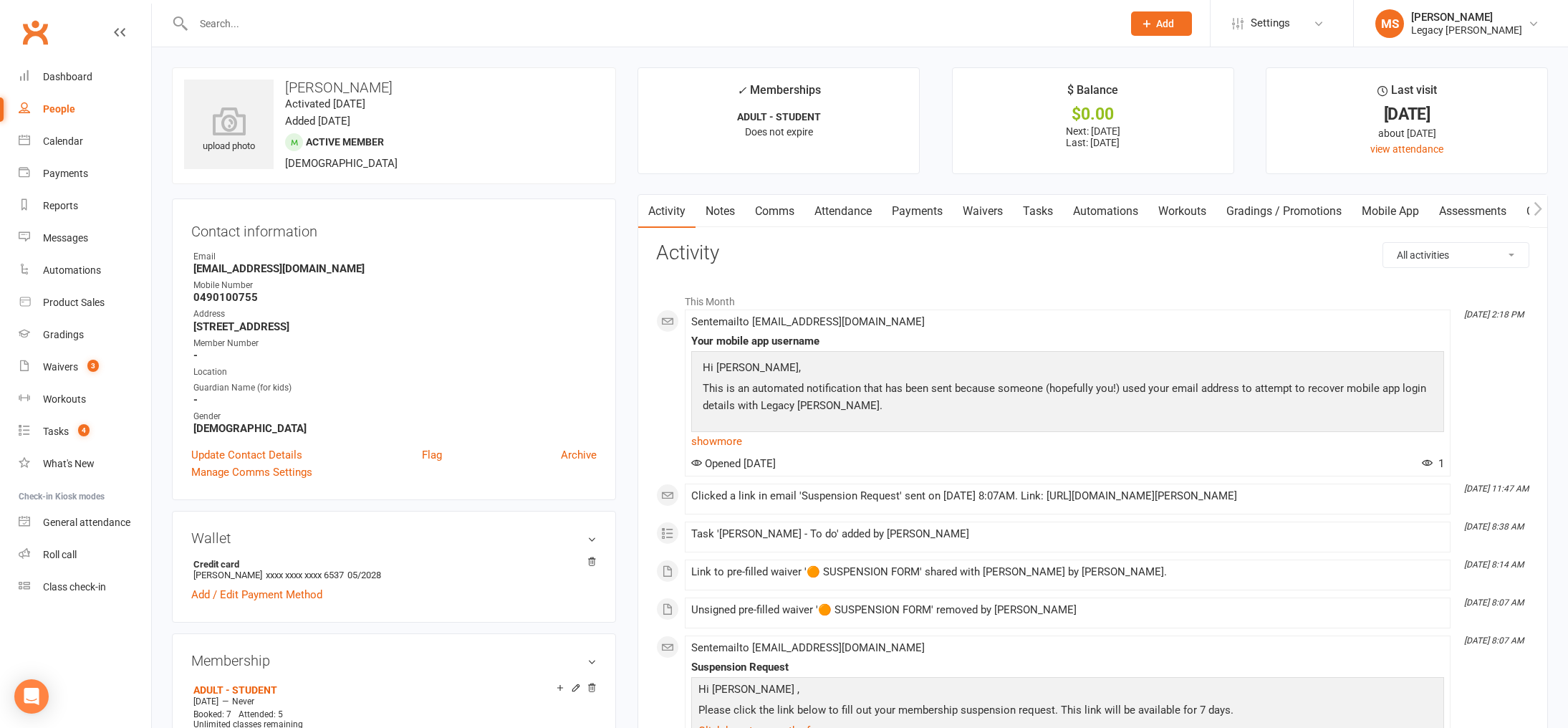
click at [974, 208] on link "Waivers" at bounding box center [982, 211] width 60 height 33
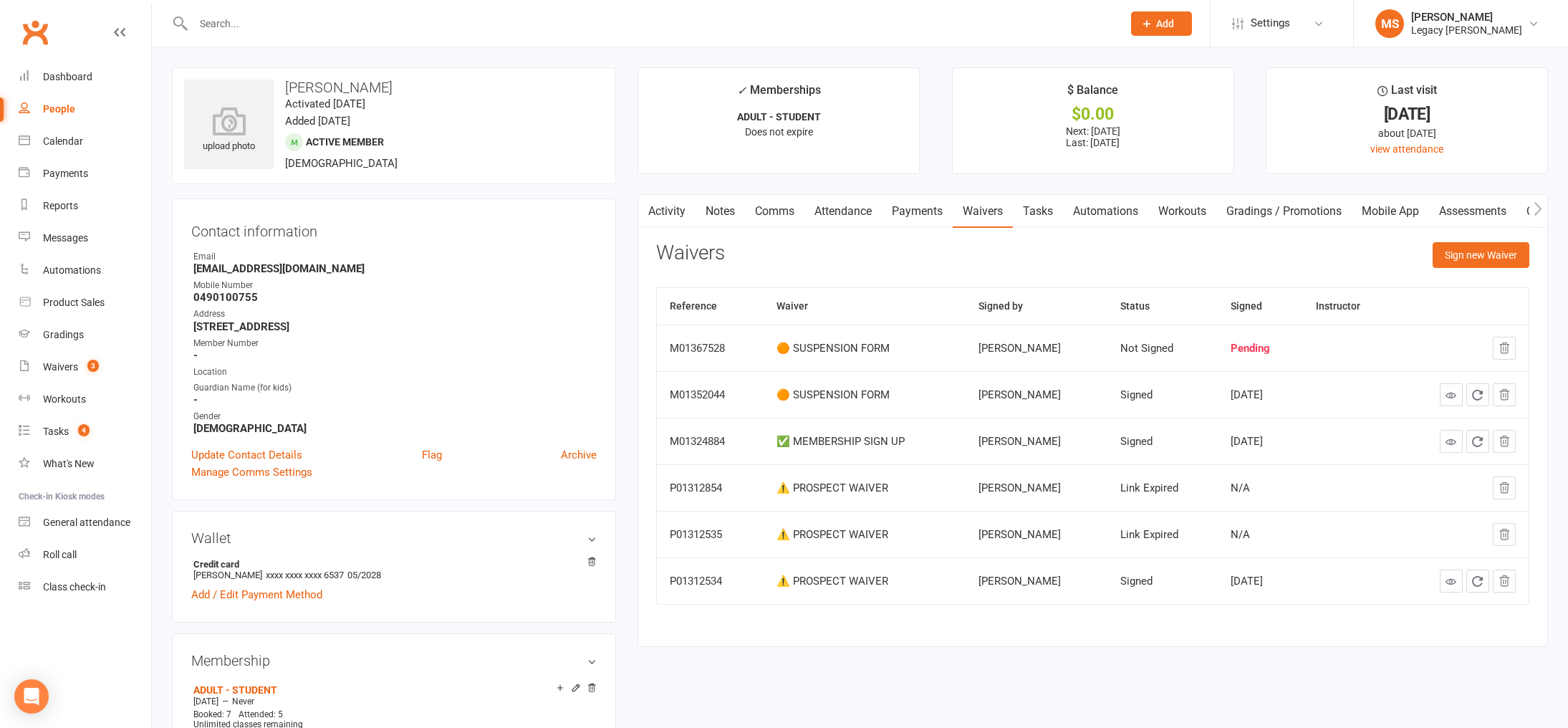
click at [654, 205] on button "button" at bounding box center [647, 210] width 18 height 32
click at [666, 209] on link "Activity" at bounding box center [666, 211] width 58 height 33
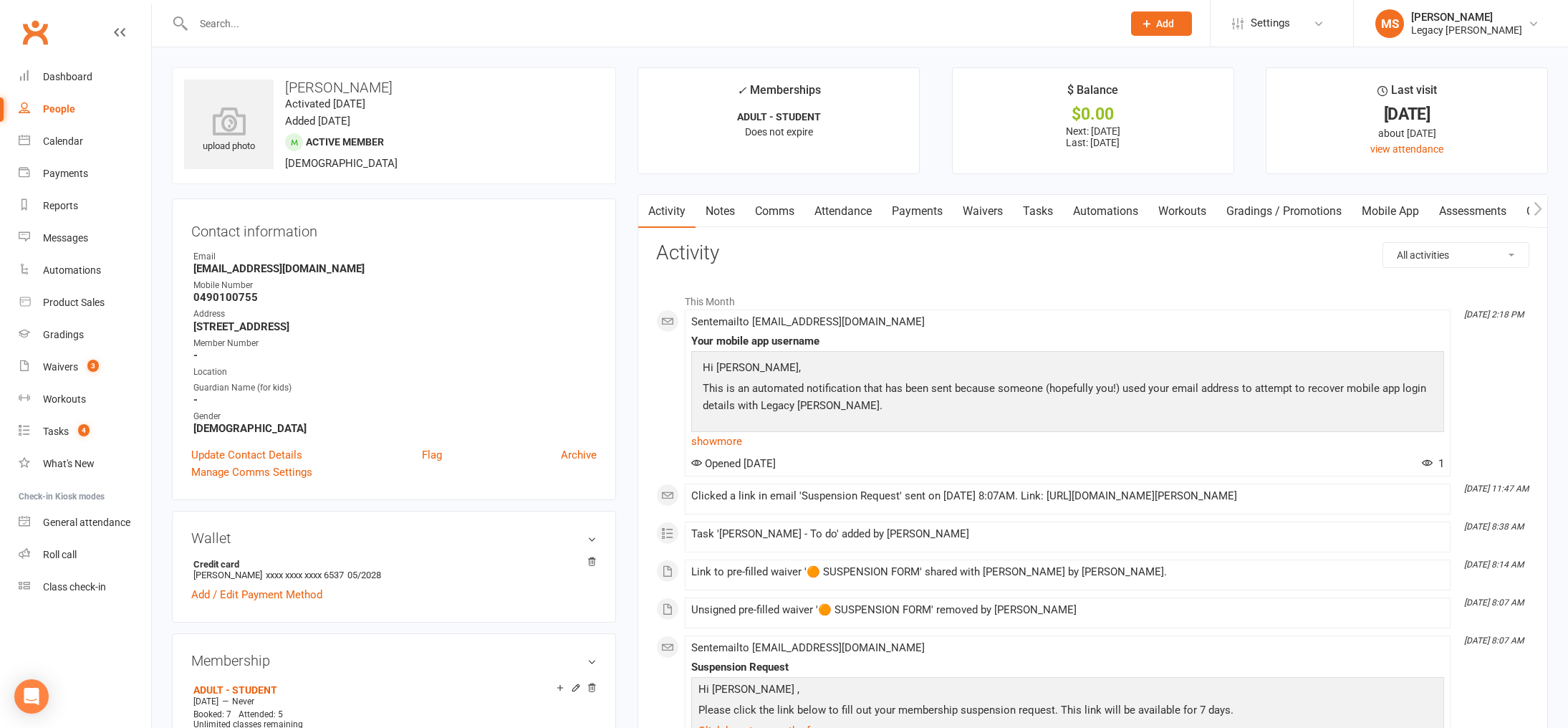
click at [944, 213] on link "Payments" at bounding box center [917, 211] width 71 height 33
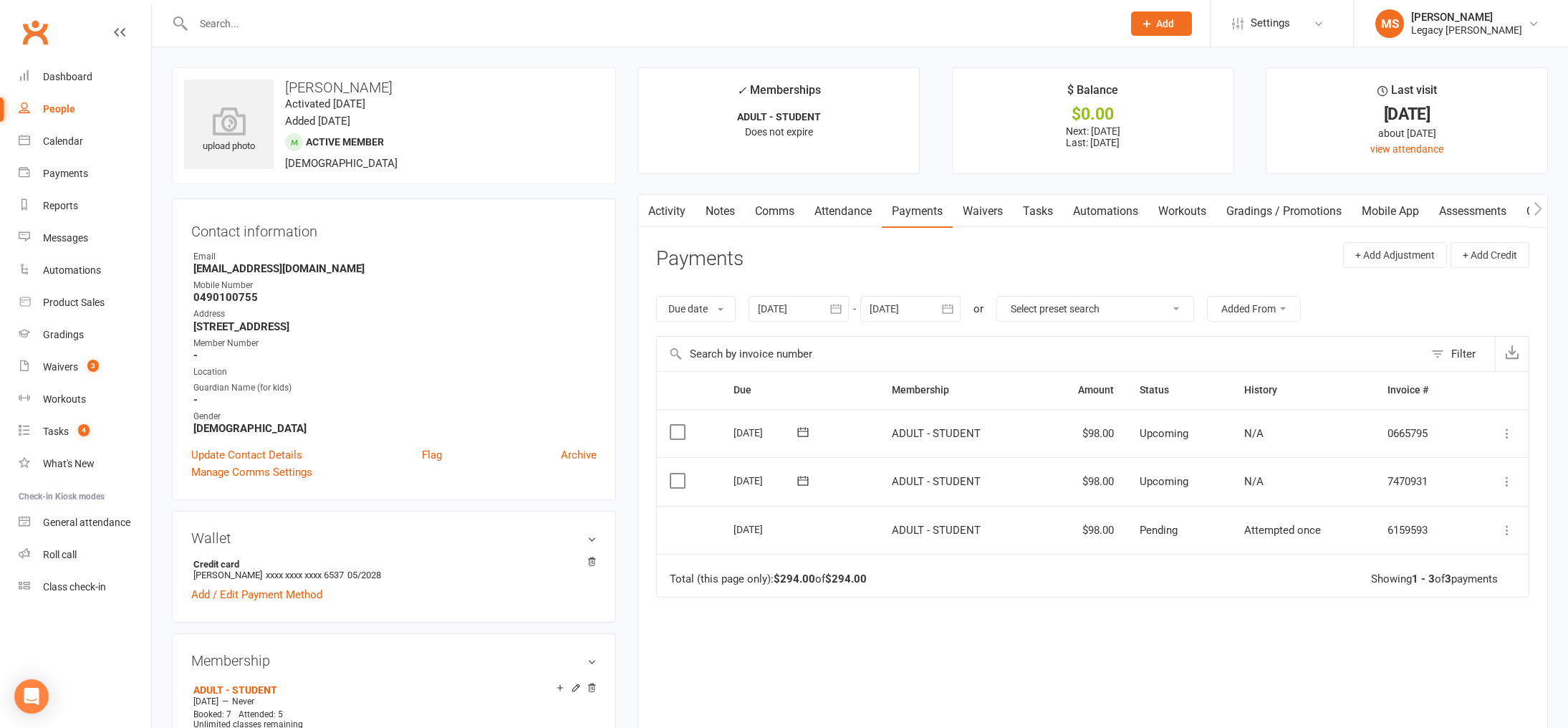
click at [854, 217] on link "Attendance" at bounding box center [843, 211] width 77 height 33
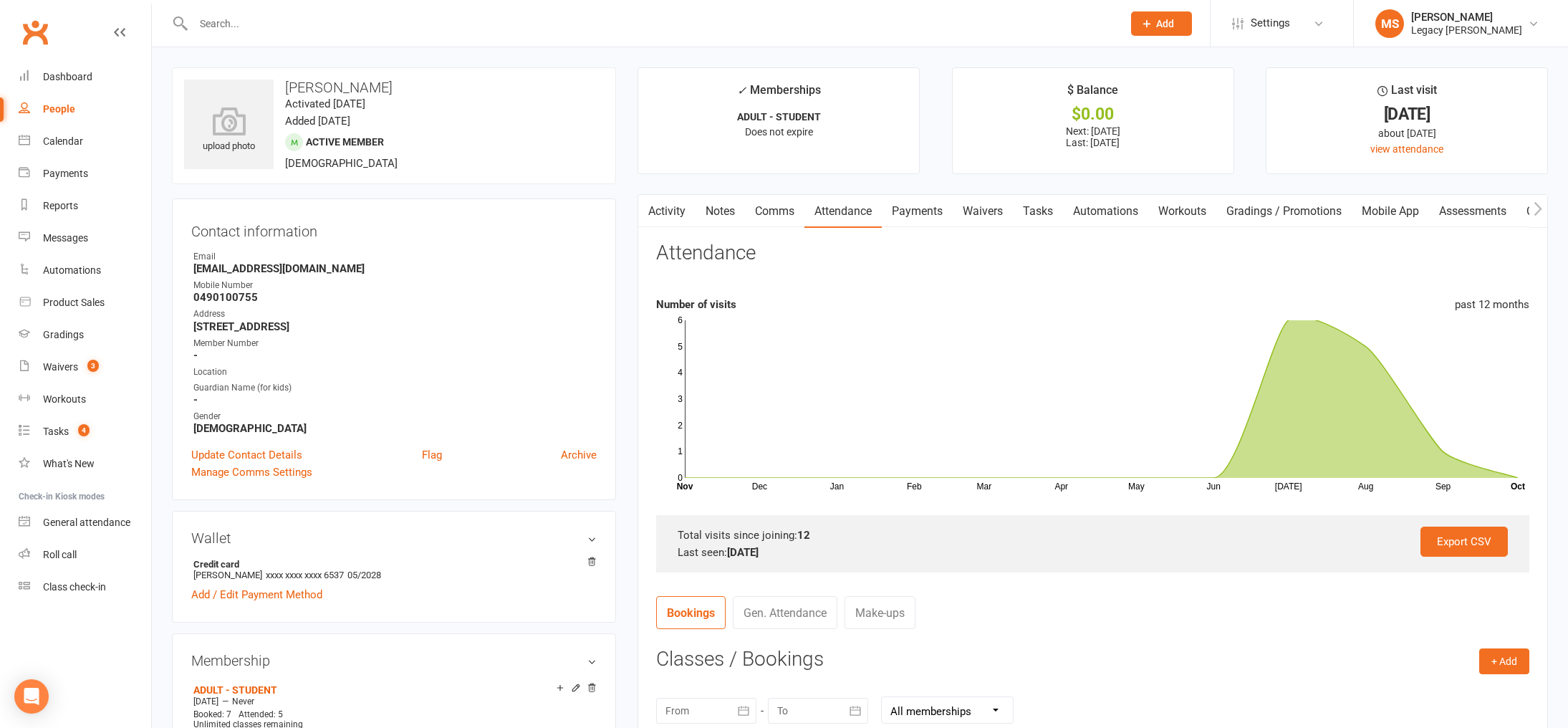
click at [981, 213] on link "Waivers" at bounding box center [982, 211] width 60 height 33
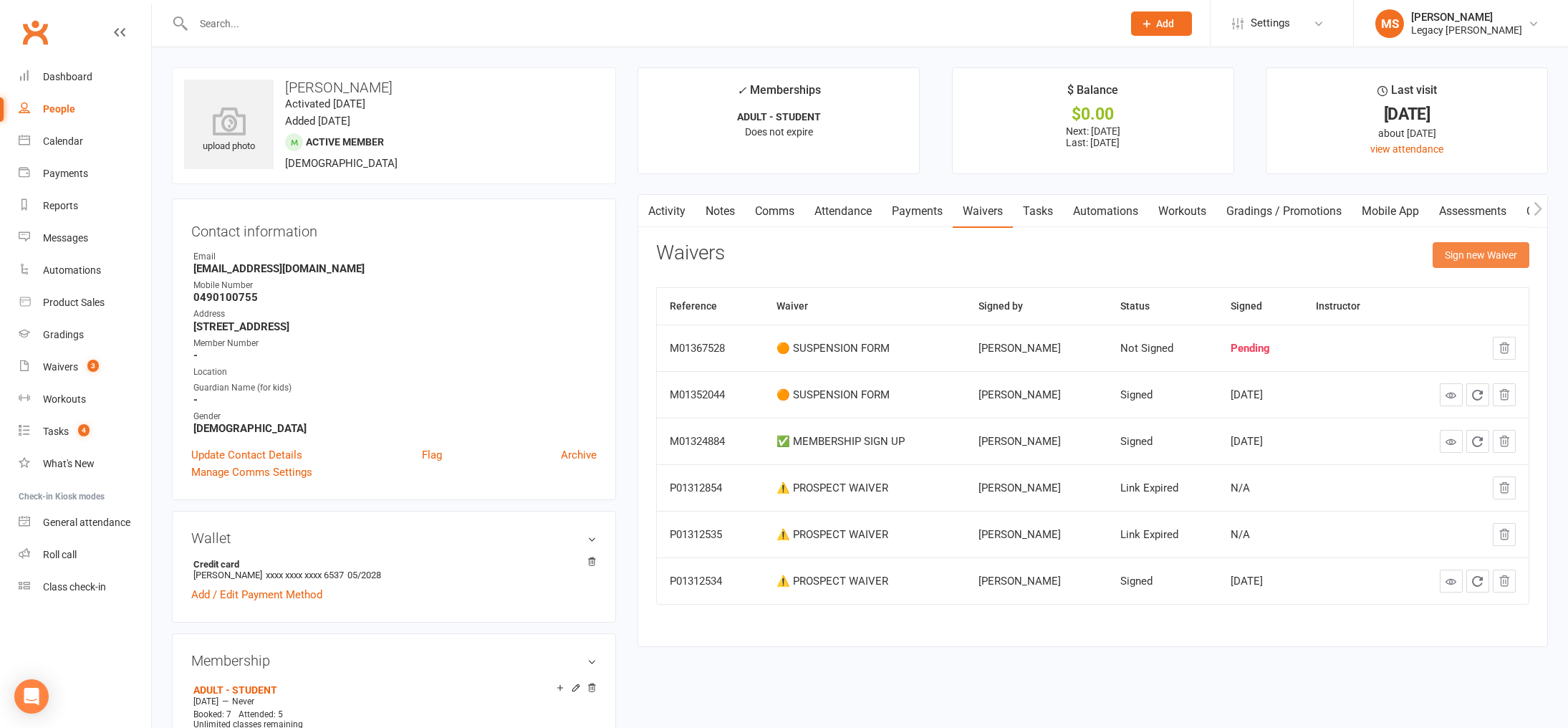
click at [1443, 257] on button "Sign new Waiver" at bounding box center [1481, 255] width 96 height 26
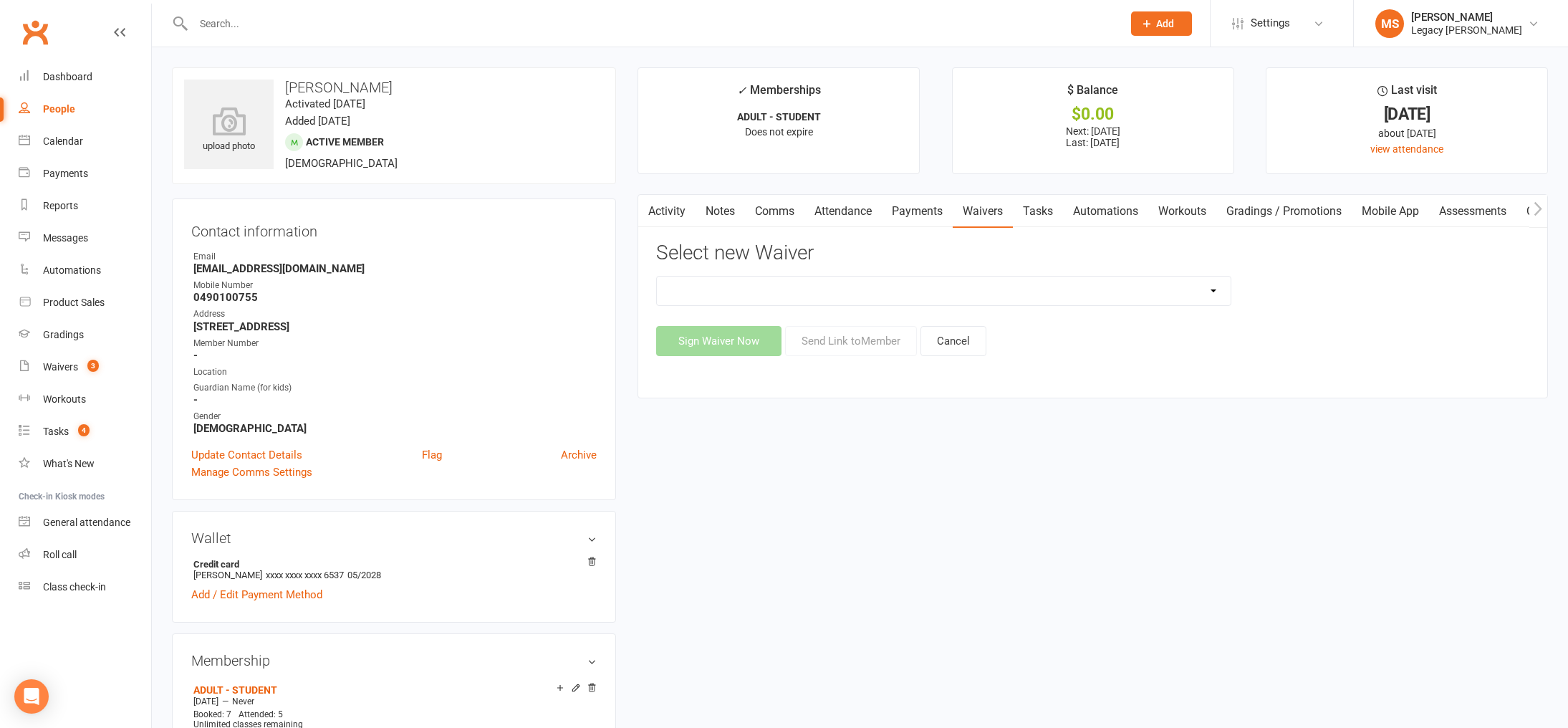
click at [1213, 294] on select "❌ CANCELLATION FORM ☑️ CASUAL CLASS / PRIVATE ➖ EXISTING MEMBER WAIVER 🆓 FREE T…" at bounding box center [943, 290] width 573 height 28
select select "10401"
click at [657, 277] on select "❌ CANCELLATION FORM ☑️ CASUAL CLASS / PRIVATE ➖ EXISTING MEMBER WAIVER 🆓 FREE T…" at bounding box center [943, 290] width 573 height 28
click at [856, 343] on button "Send Link to Member" at bounding box center [851, 340] width 132 height 30
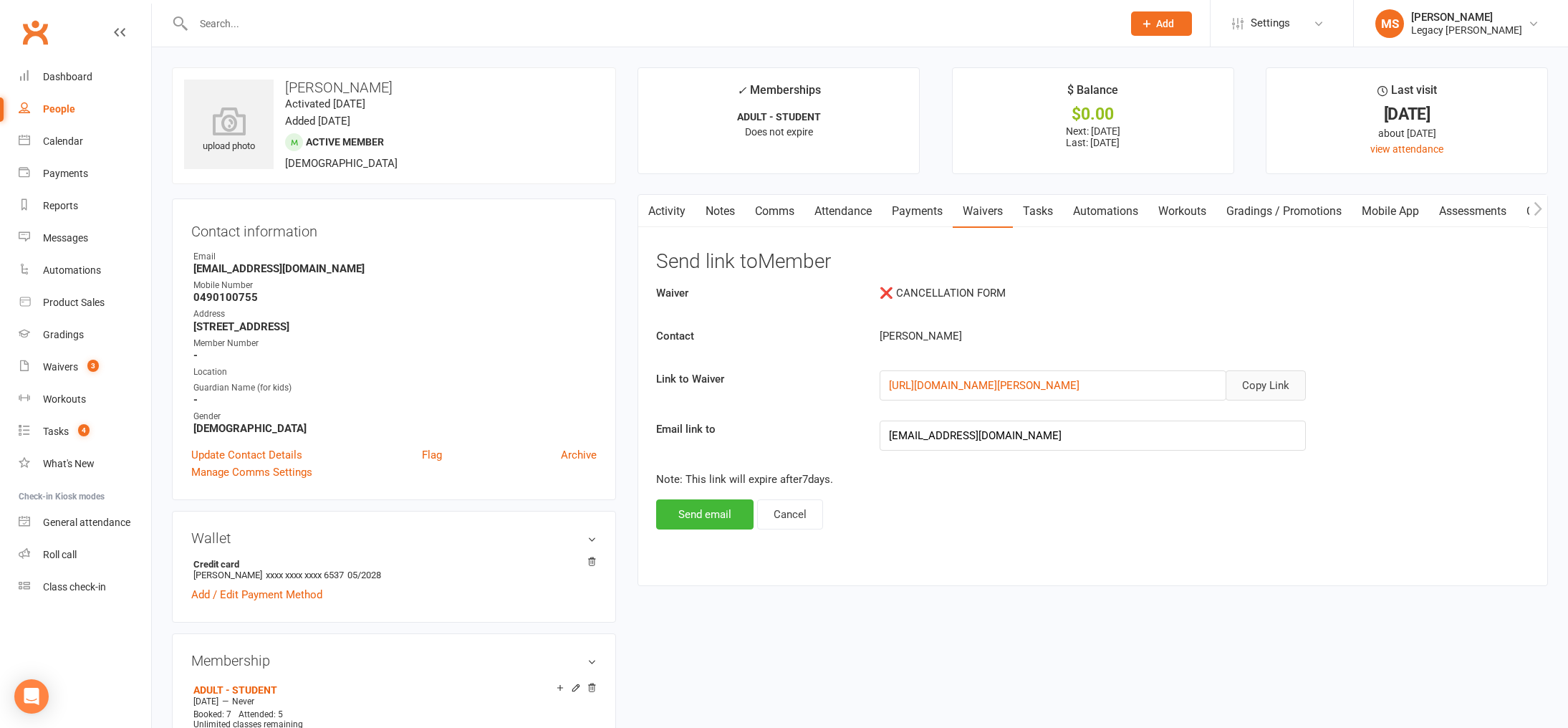
click at [1271, 374] on button "Copy Link" at bounding box center [1265, 385] width 80 height 30
click at [243, 6] on div at bounding box center [642, 23] width 940 height 47
click at [239, 22] on input "text" at bounding box center [651, 23] width 923 height 20
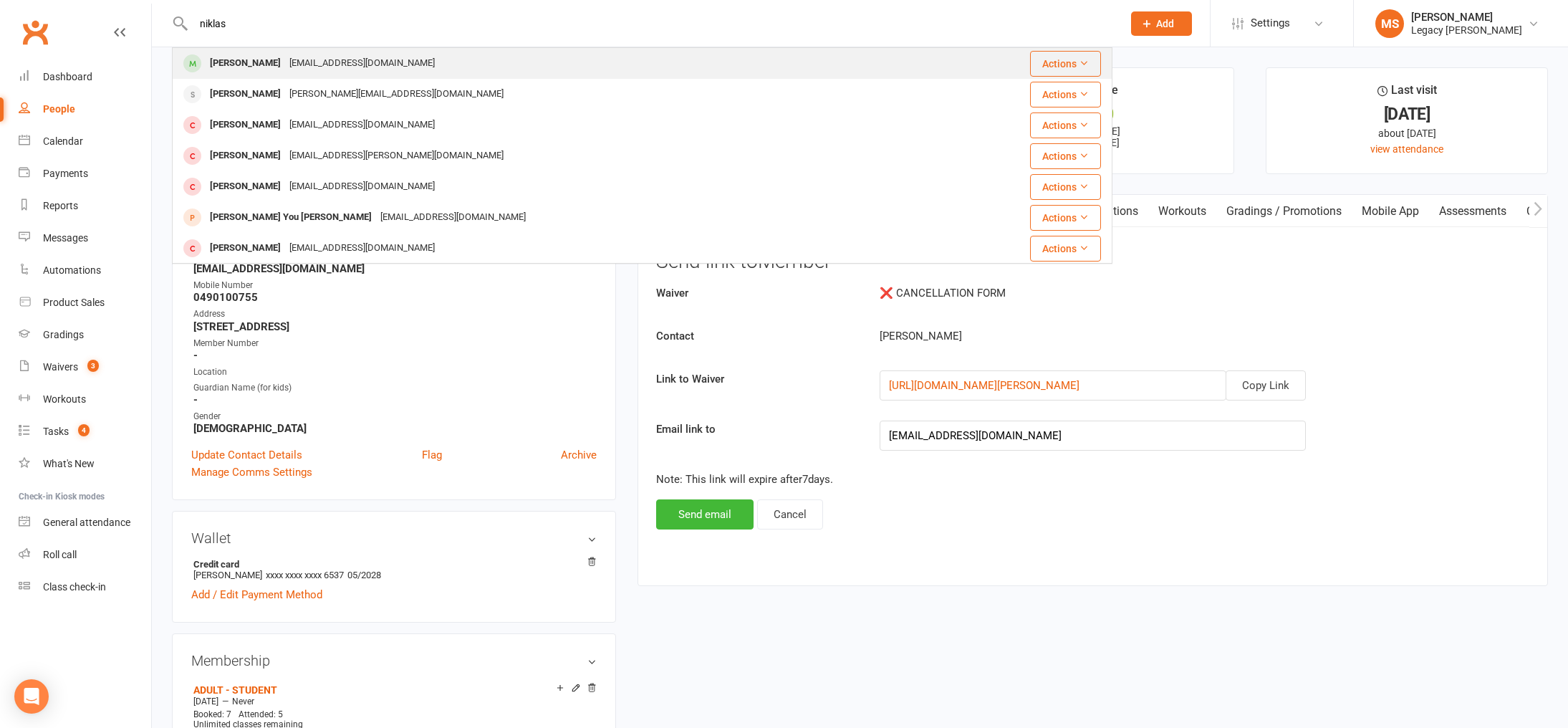
type input "niklas"
click at [340, 66] on div "Karine.tylen@gmail.com" at bounding box center [362, 64] width 154 height 21
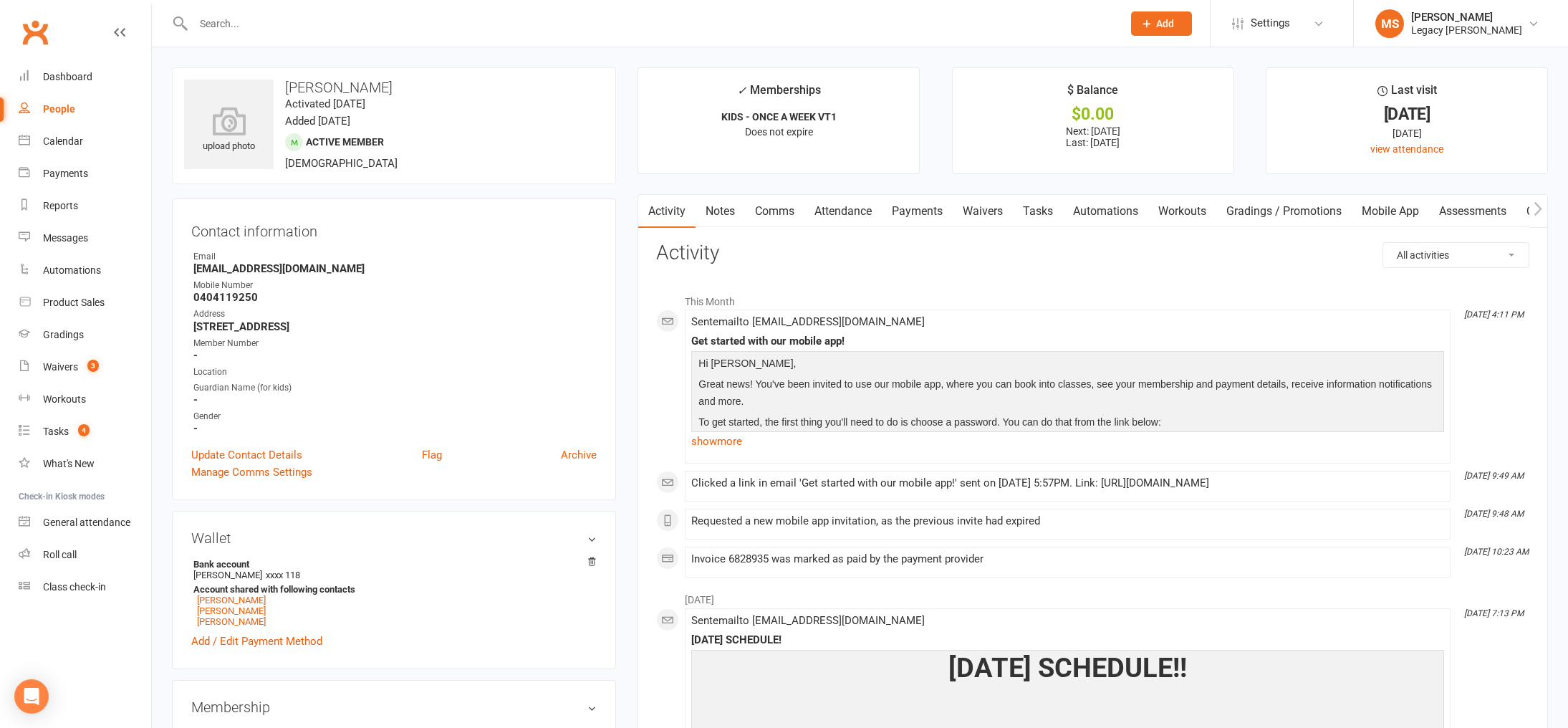
click at [77, 436] on count-badge "4" at bounding box center [80, 431] width 19 height 11
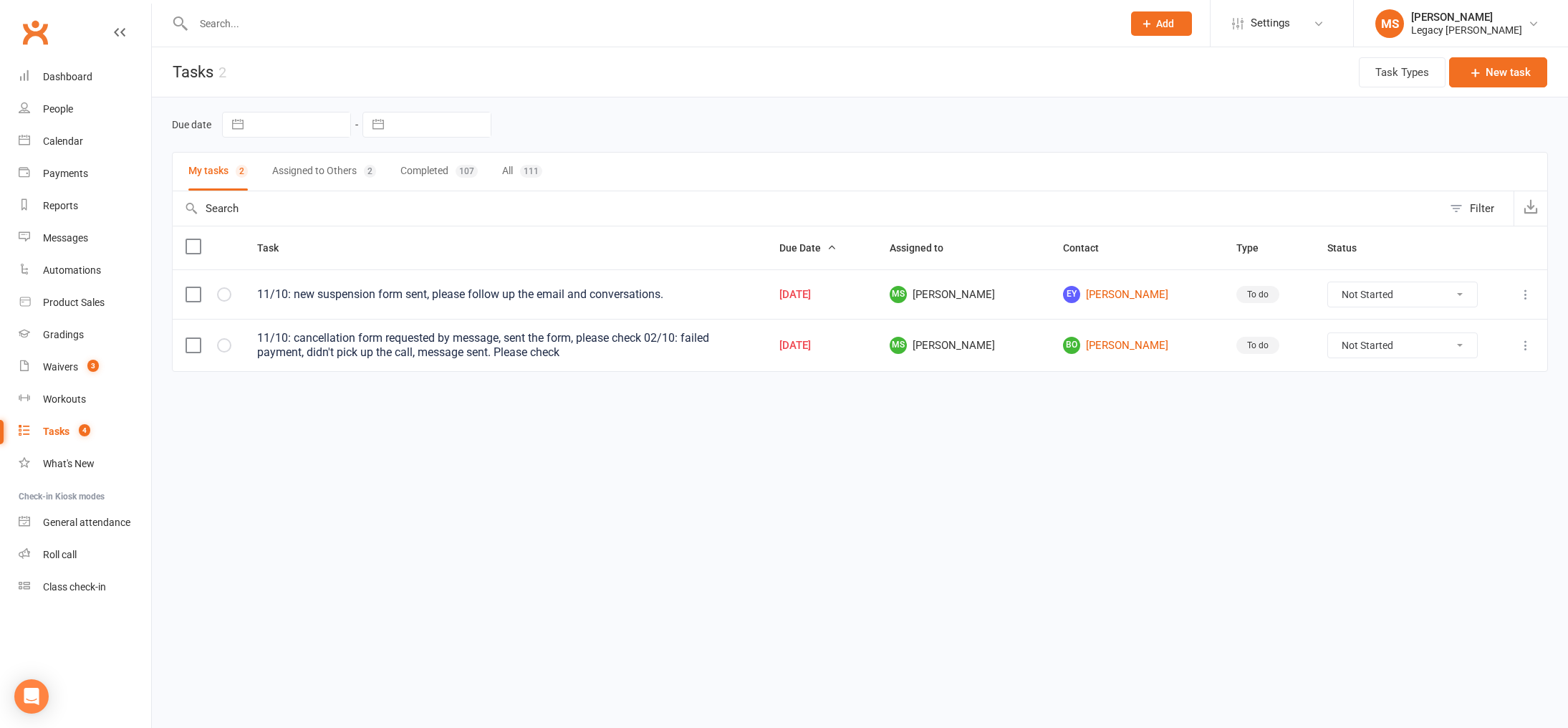
click at [1429, 283] on select "Not Started In Progress Waiting Complete" at bounding box center [1402, 295] width 149 height 24
click at [1328, 283] on select "Not Started In Progress Waiting Complete" at bounding box center [1402, 295] width 149 height 24
select select "unstarted"
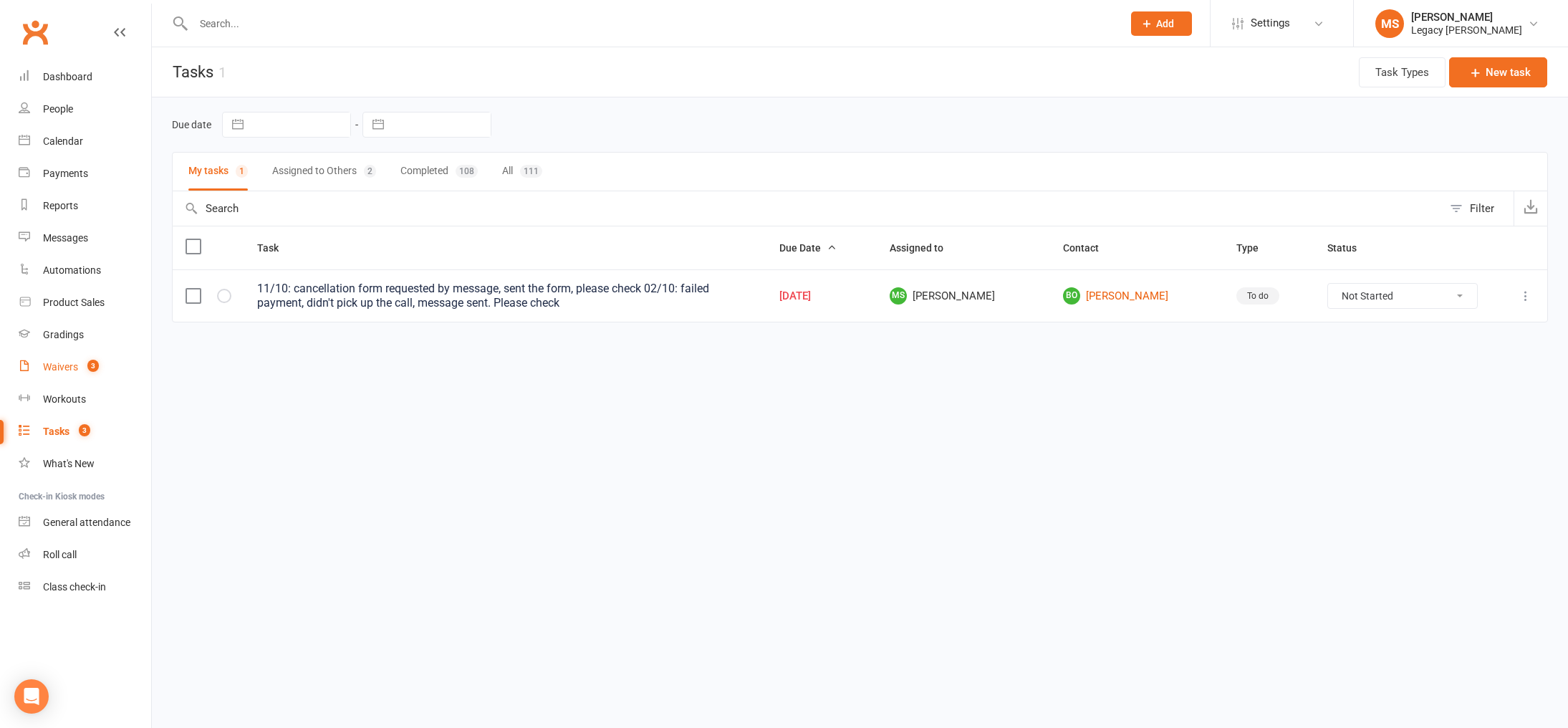
click at [71, 369] on div "Waivers" at bounding box center [60, 366] width 35 height 11
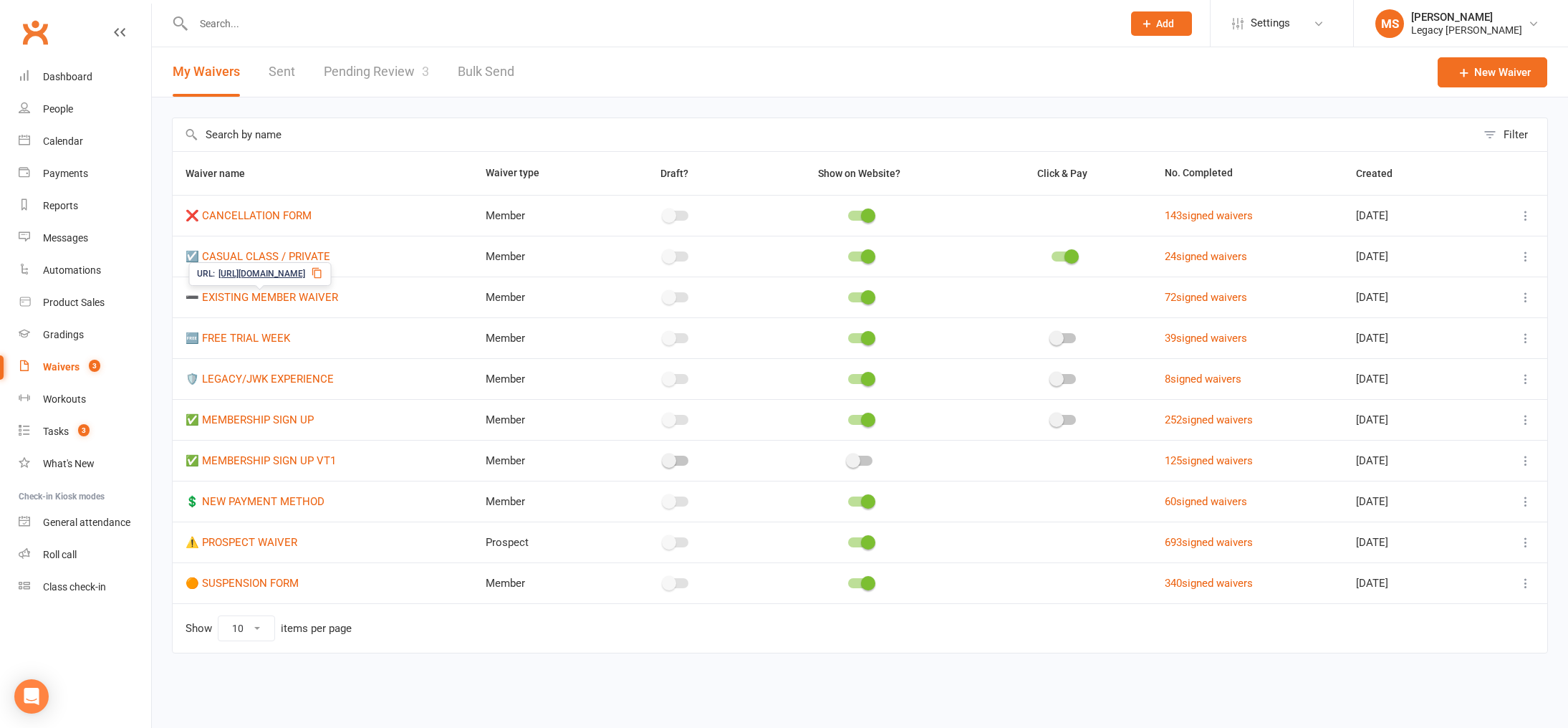
click at [381, 62] on link "Pending Review 3" at bounding box center [376, 72] width 105 height 49
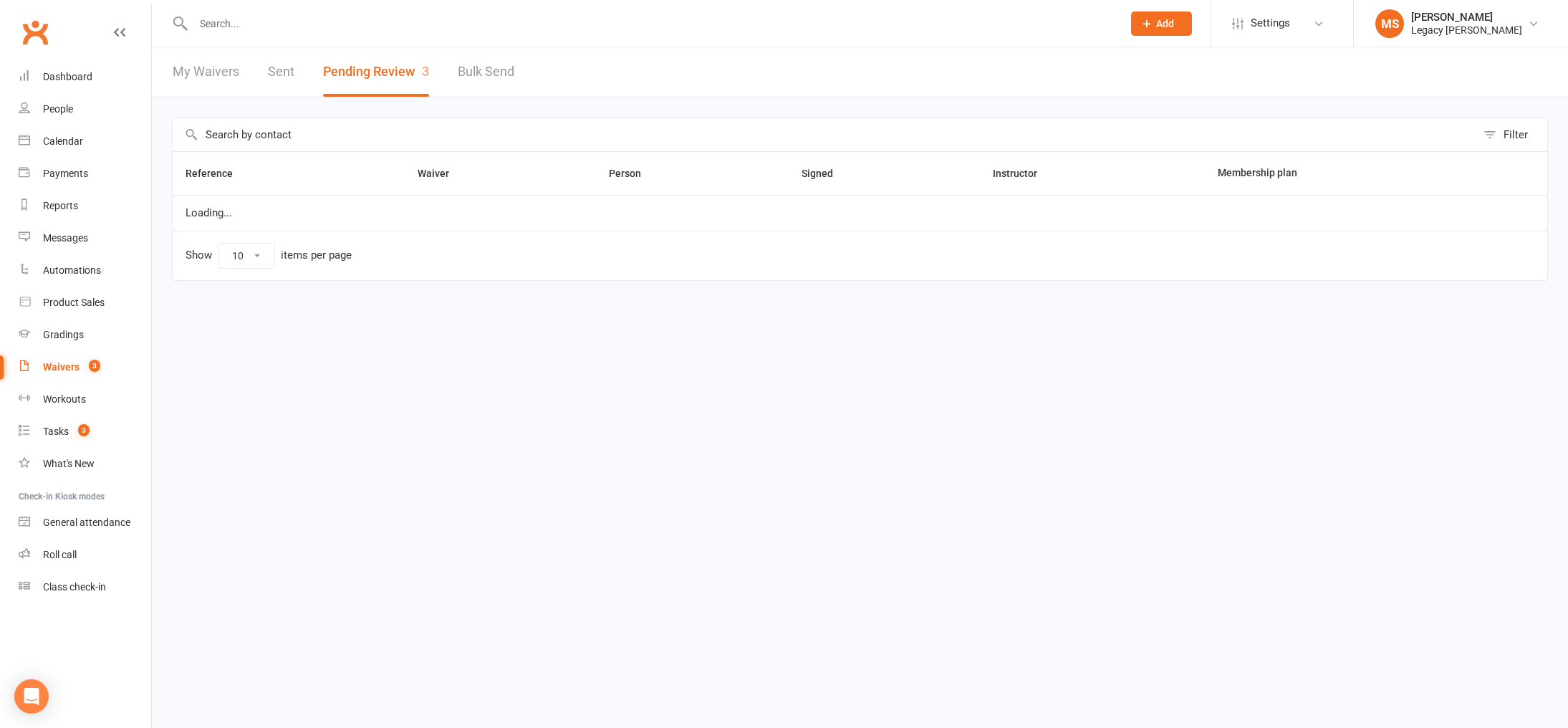
select select "100"
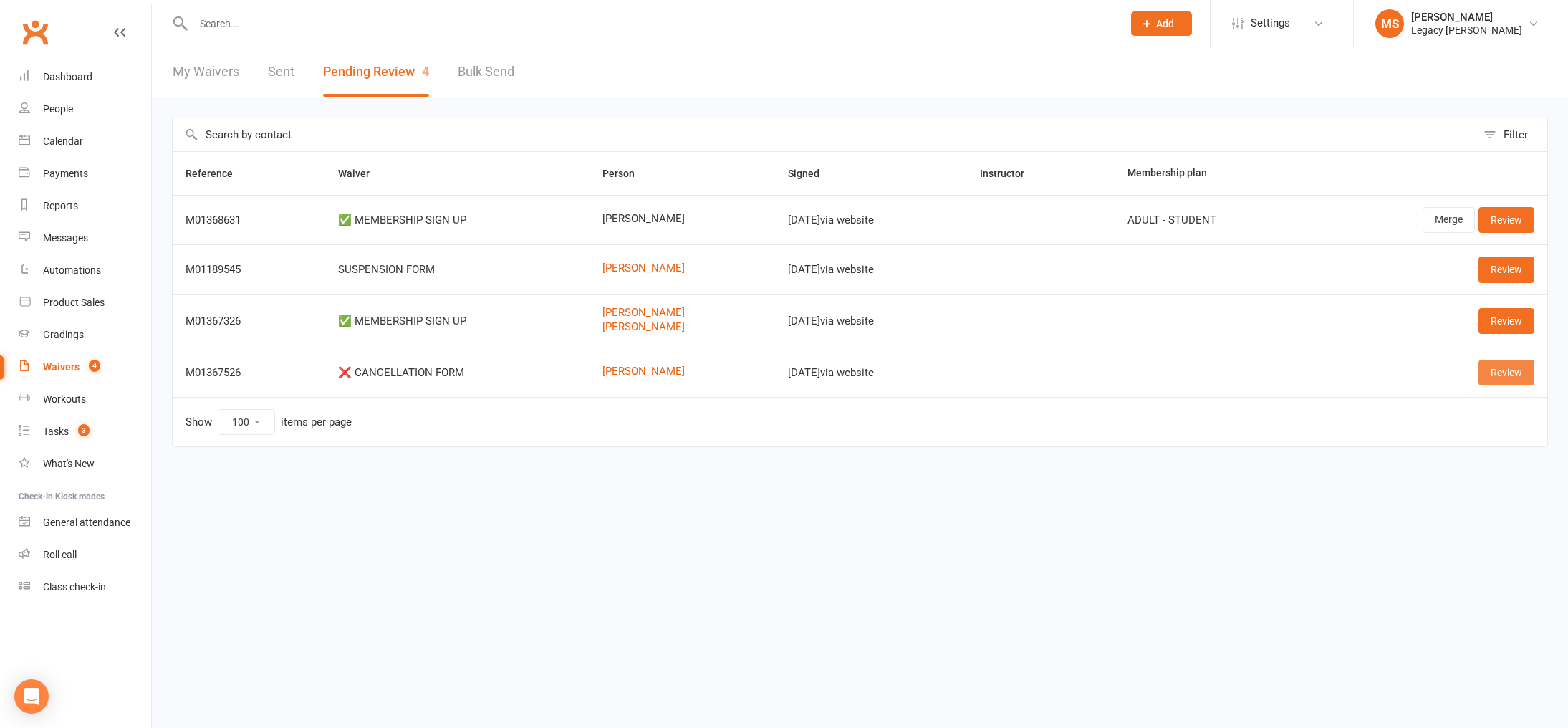
click at [1491, 364] on link "Review" at bounding box center [1506, 373] width 56 height 26
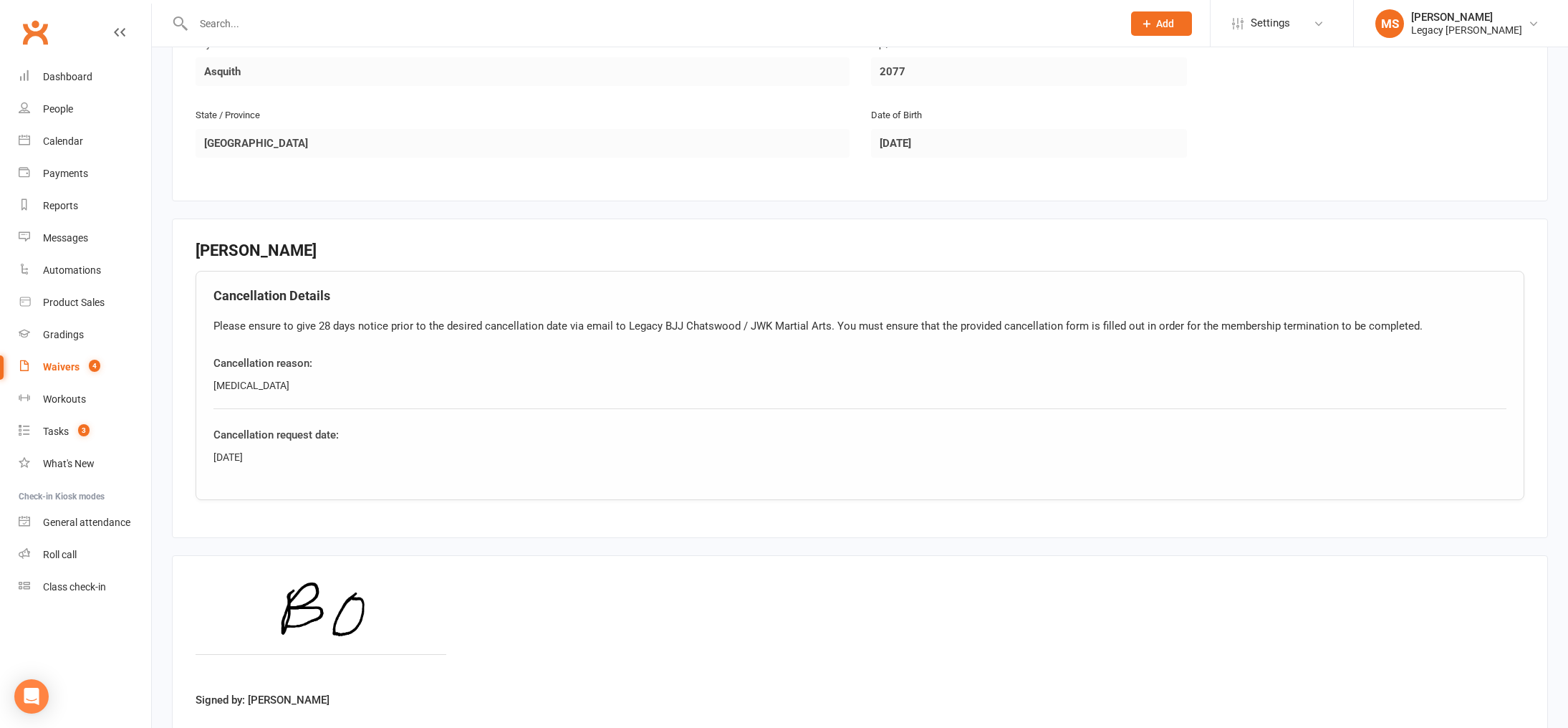
scroll to position [593, 0]
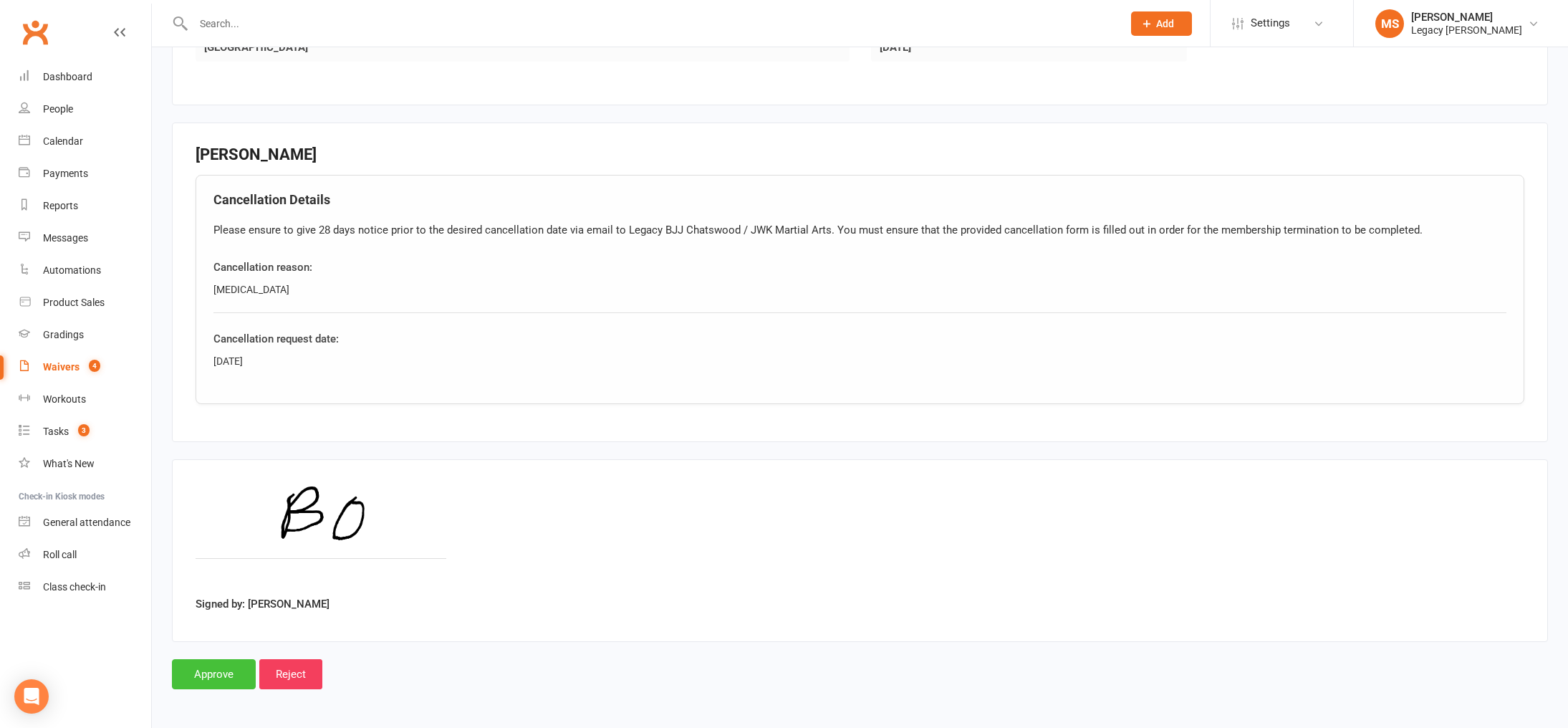
click at [227, 669] on input "Approve" at bounding box center [214, 674] width 84 height 30
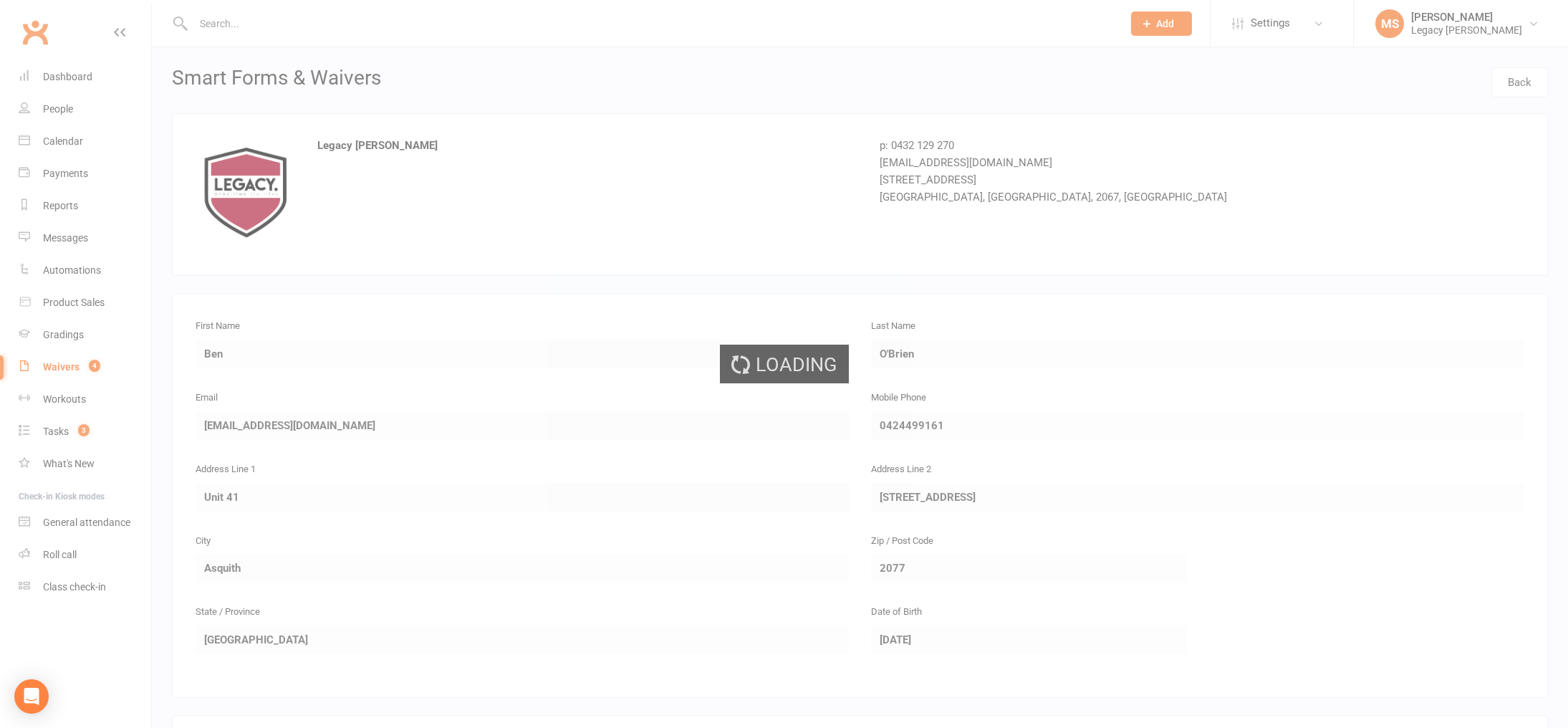
select select "100"
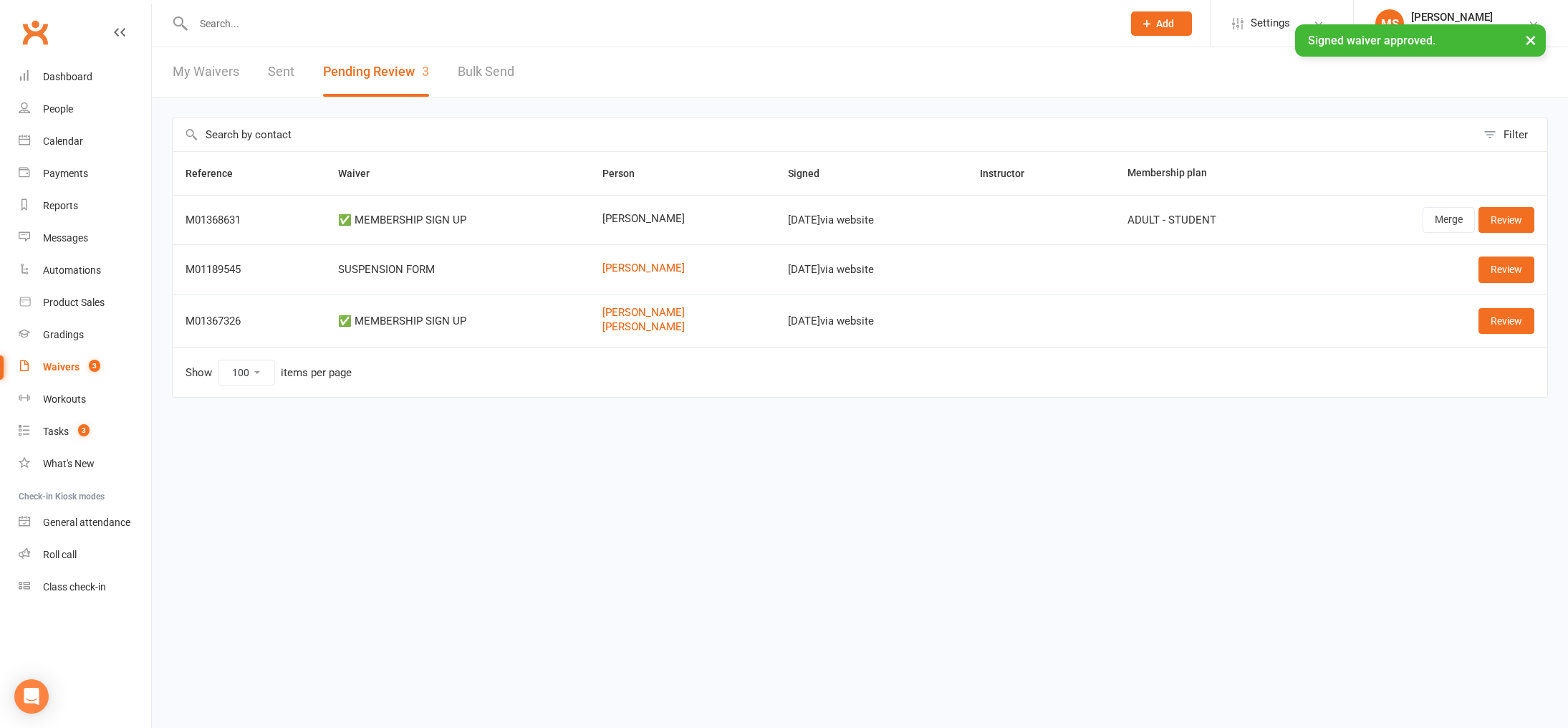
click at [331, 17] on input "text" at bounding box center [651, 23] width 923 height 20
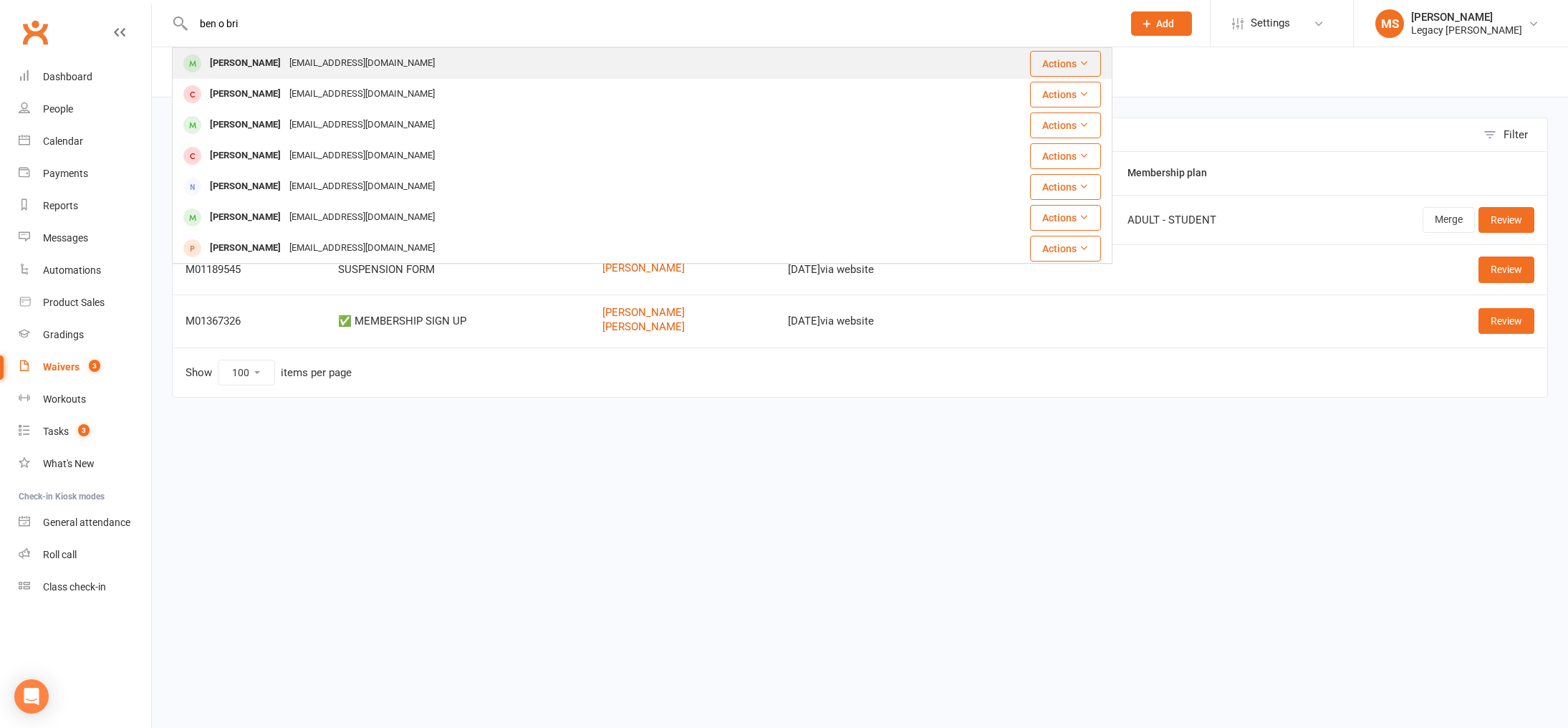
type input "ben o bri"
click at [234, 65] on div "Ben O'Brien" at bounding box center [245, 64] width 79 height 21
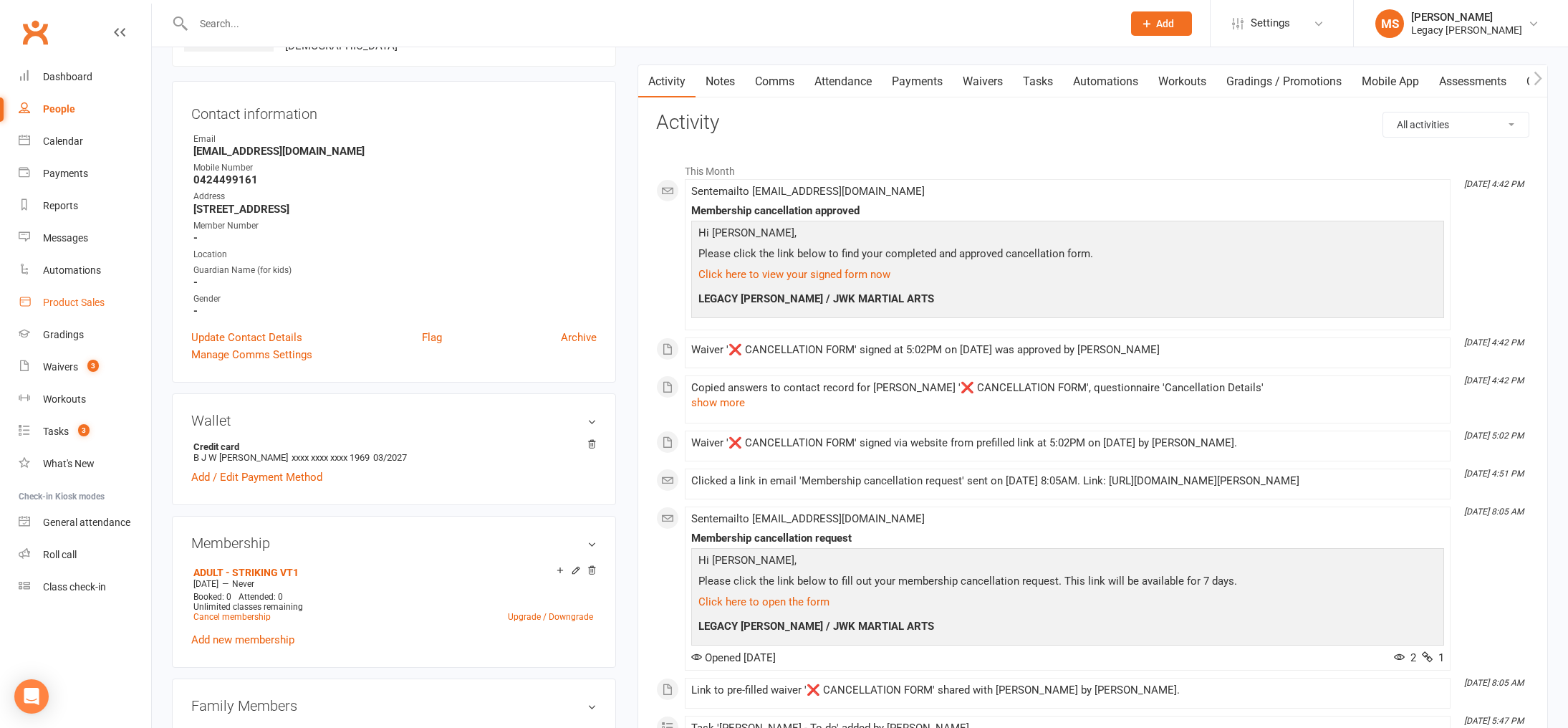
scroll to position [126, 0]
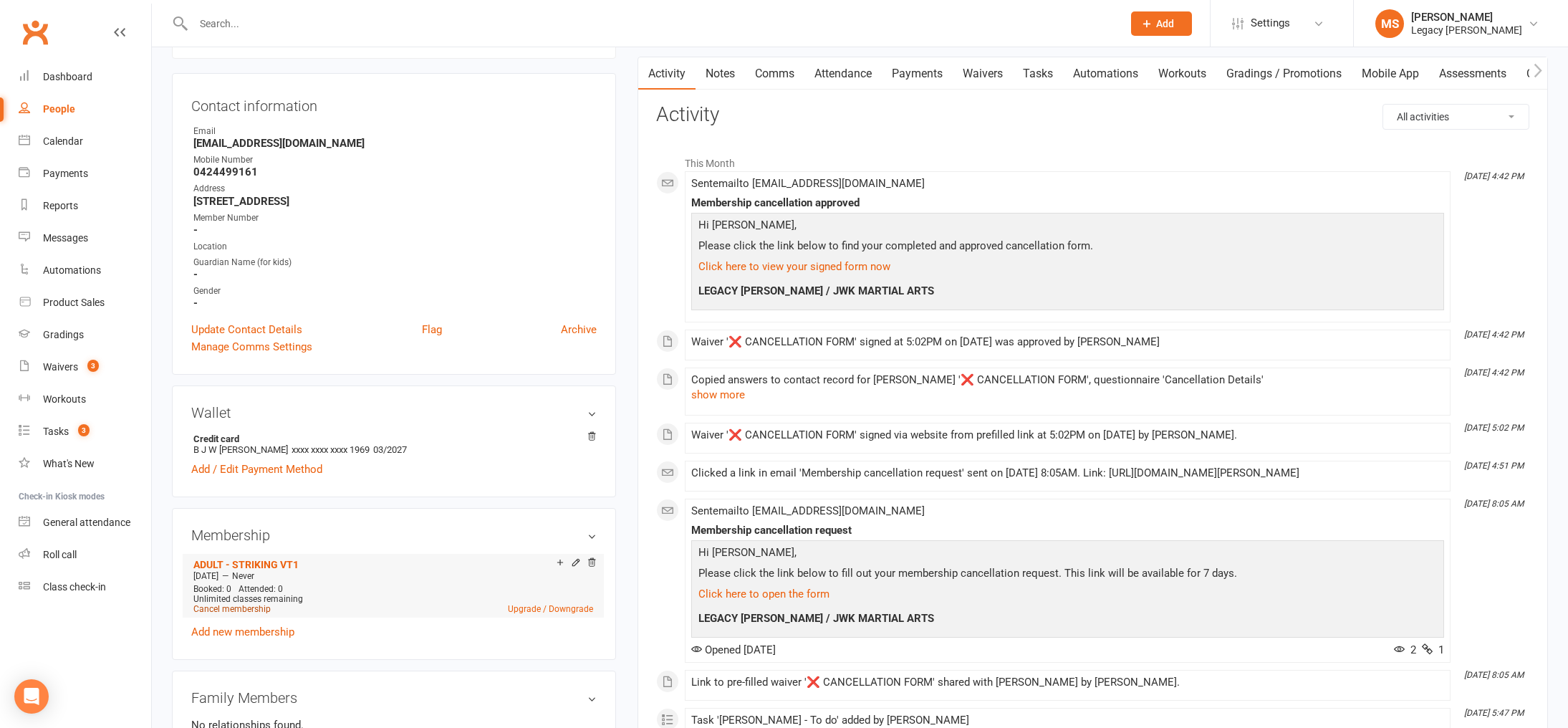
click at [260, 604] on link "Cancel membership" at bounding box center [232, 609] width 77 height 10
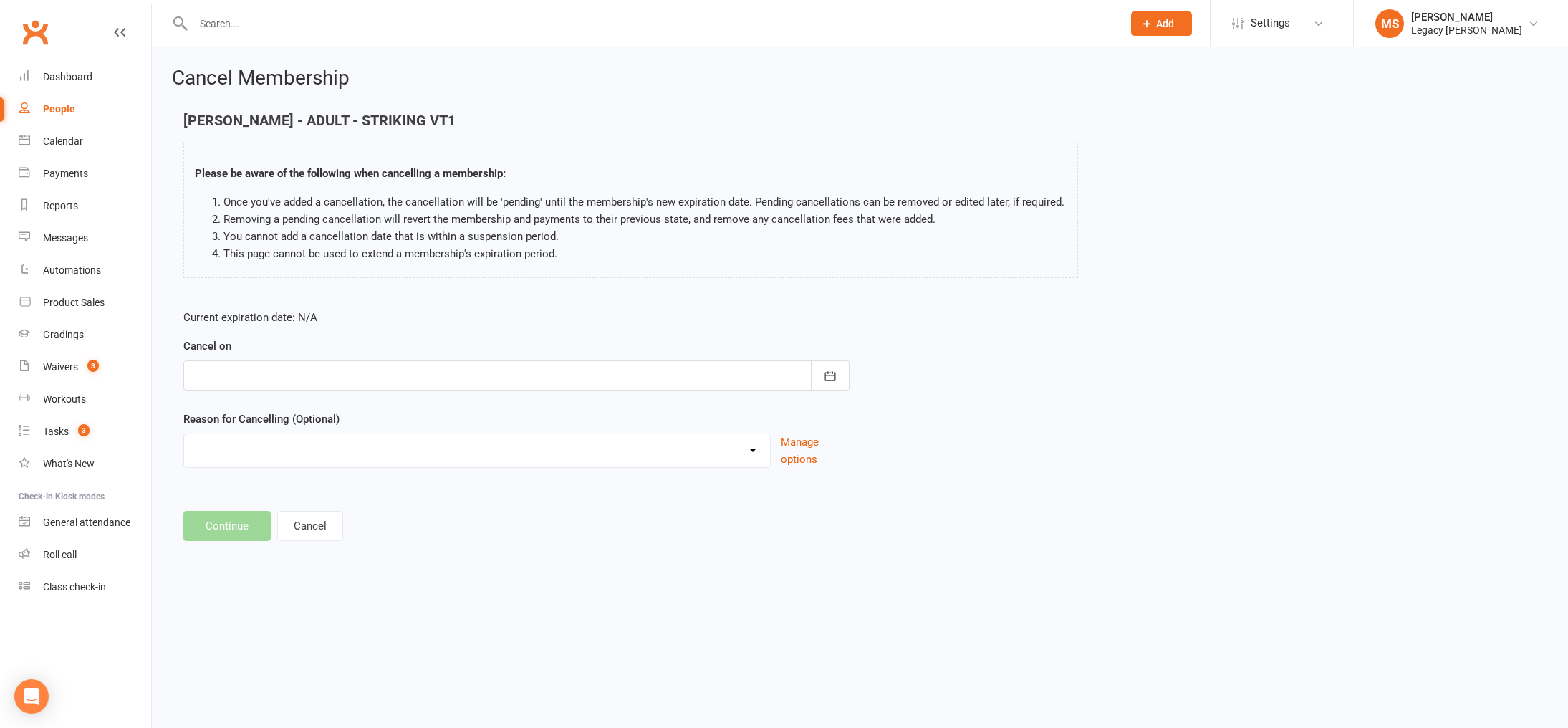
click at [201, 375] on div at bounding box center [517, 375] width 666 height 30
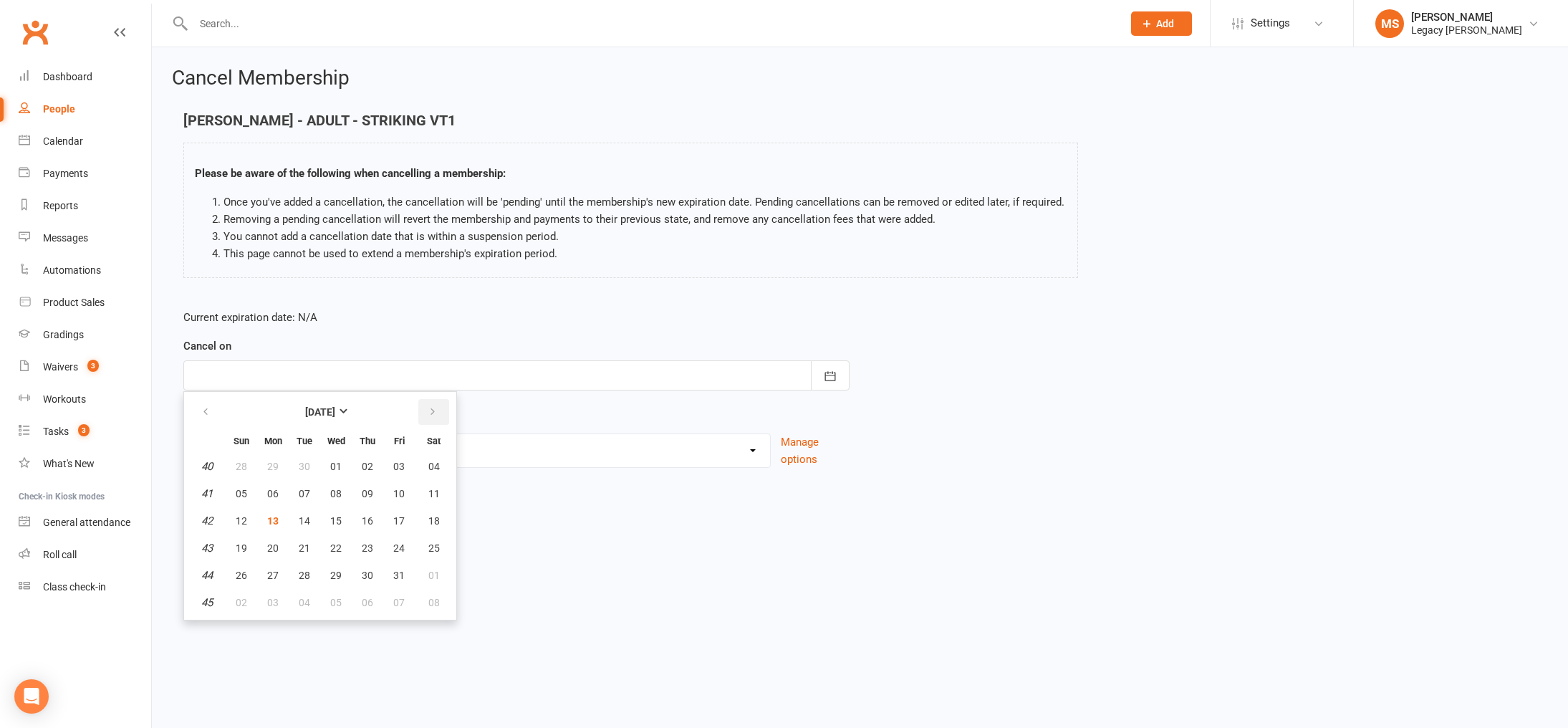
click at [435, 417] on icon "button" at bounding box center [433, 412] width 10 height 11
click at [425, 513] on button "15" at bounding box center [433, 521] width 36 height 26
type input "15 Nov 2025"
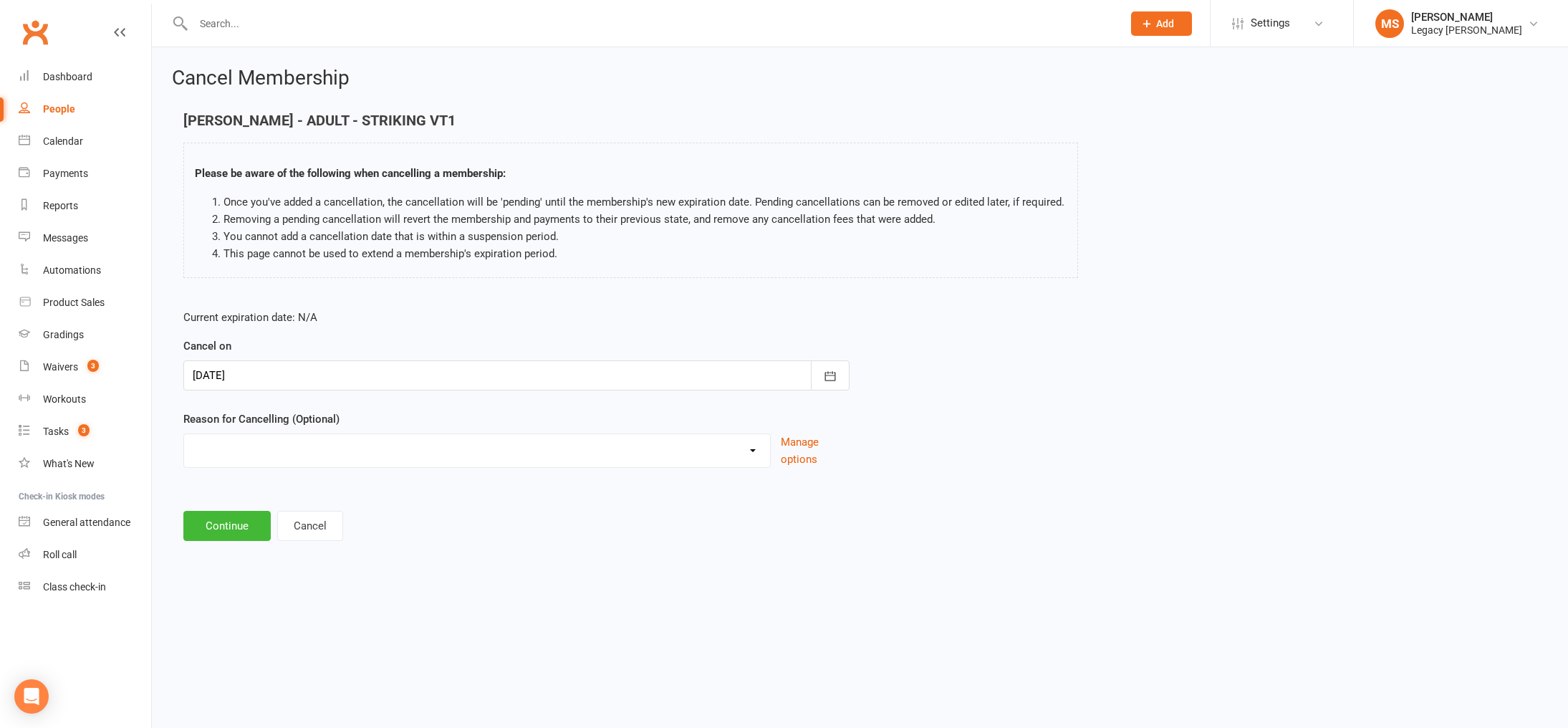
click at [322, 457] on select "Change to another Legacy Change to casual classes Financial reasons Holiday Ill…" at bounding box center [477, 448] width 586 height 28
select select "5"
click at [184, 434] on select "Change to another Legacy Change to casual classes Financial reasons Holiday Ill…" at bounding box center [477, 448] width 586 height 28
click at [249, 530] on button "Continue" at bounding box center [226, 526] width 87 height 30
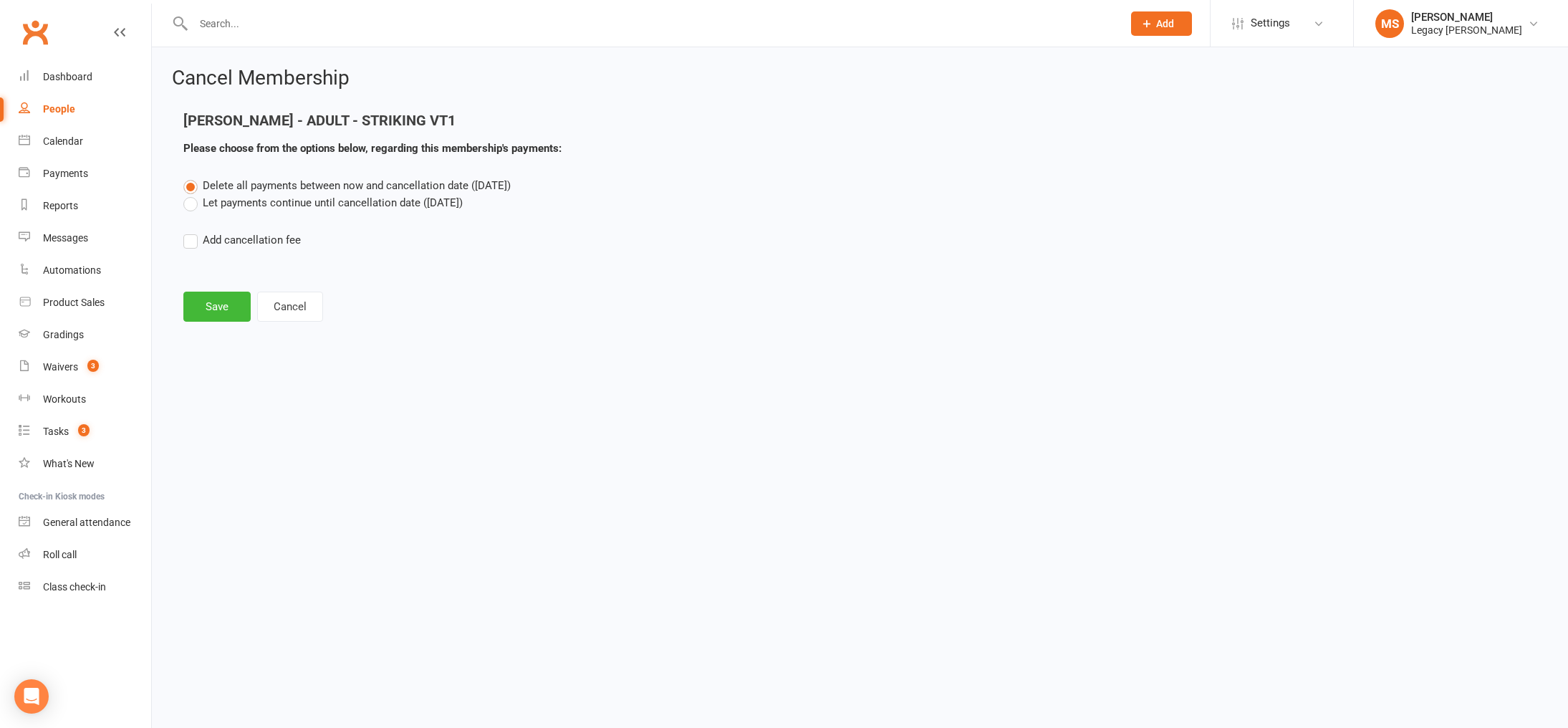
click at [356, 193] on label "Delete all payments between now and cancellation date (Nov 15, 2025)" at bounding box center [347, 185] width 327 height 17
click at [193, 177] on input "Delete all payments between now and cancellation date (Nov 15, 2025)" at bounding box center [188, 177] width 9 height 0
click at [353, 200] on label "Let payments continue until cancellation date (Nov 15, 2025)" at bounding box center [323, 202] width 279 height 17
click at [193, 194] on input "Let payments continue until cancellation date (Nov 15, 2025)" at bounding box center [188, 194] width 9 height 0
click at [237, 312] on button "Save" at bounding box center [217, 307] width 67 height 30
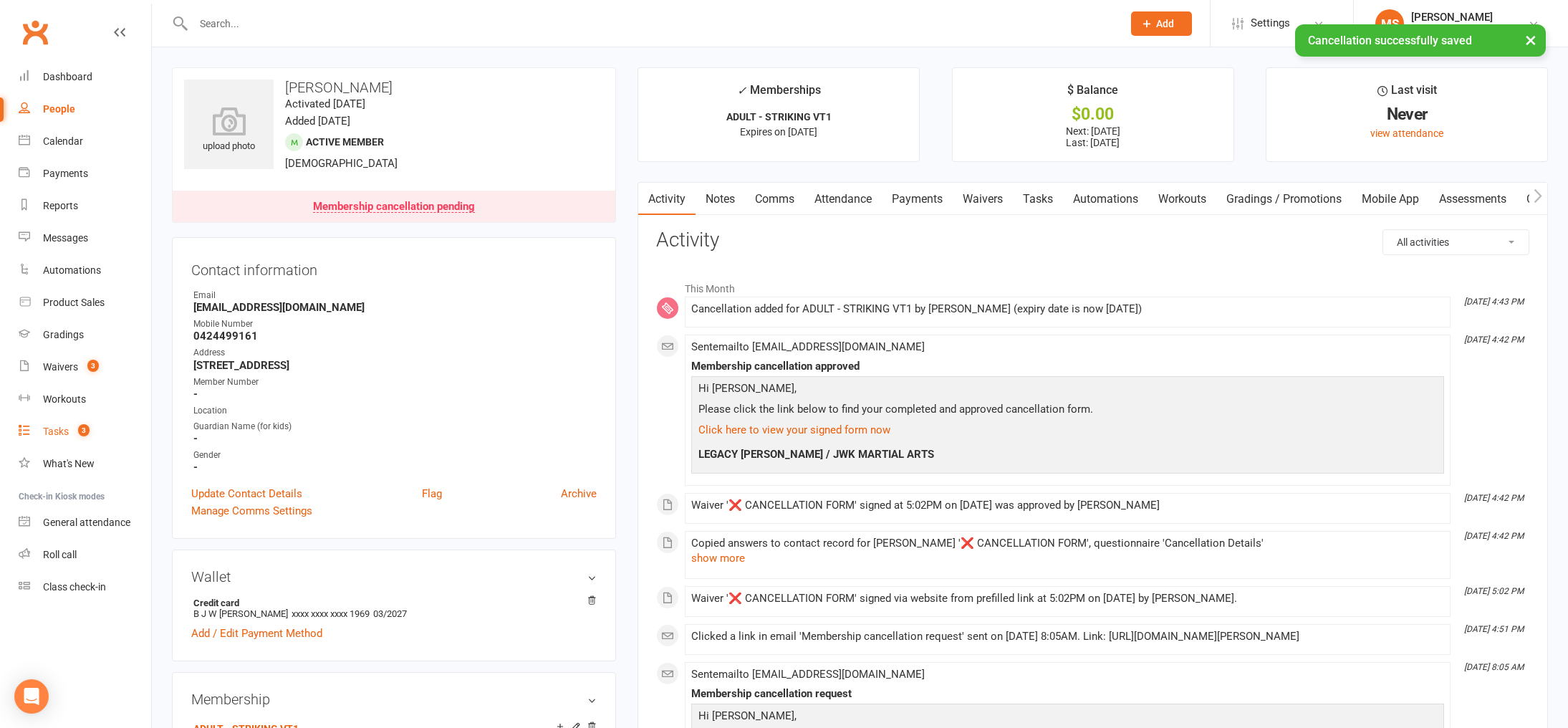
click at [84, 428] on span "3" at bounding box center [84, 430] width 11 height 12
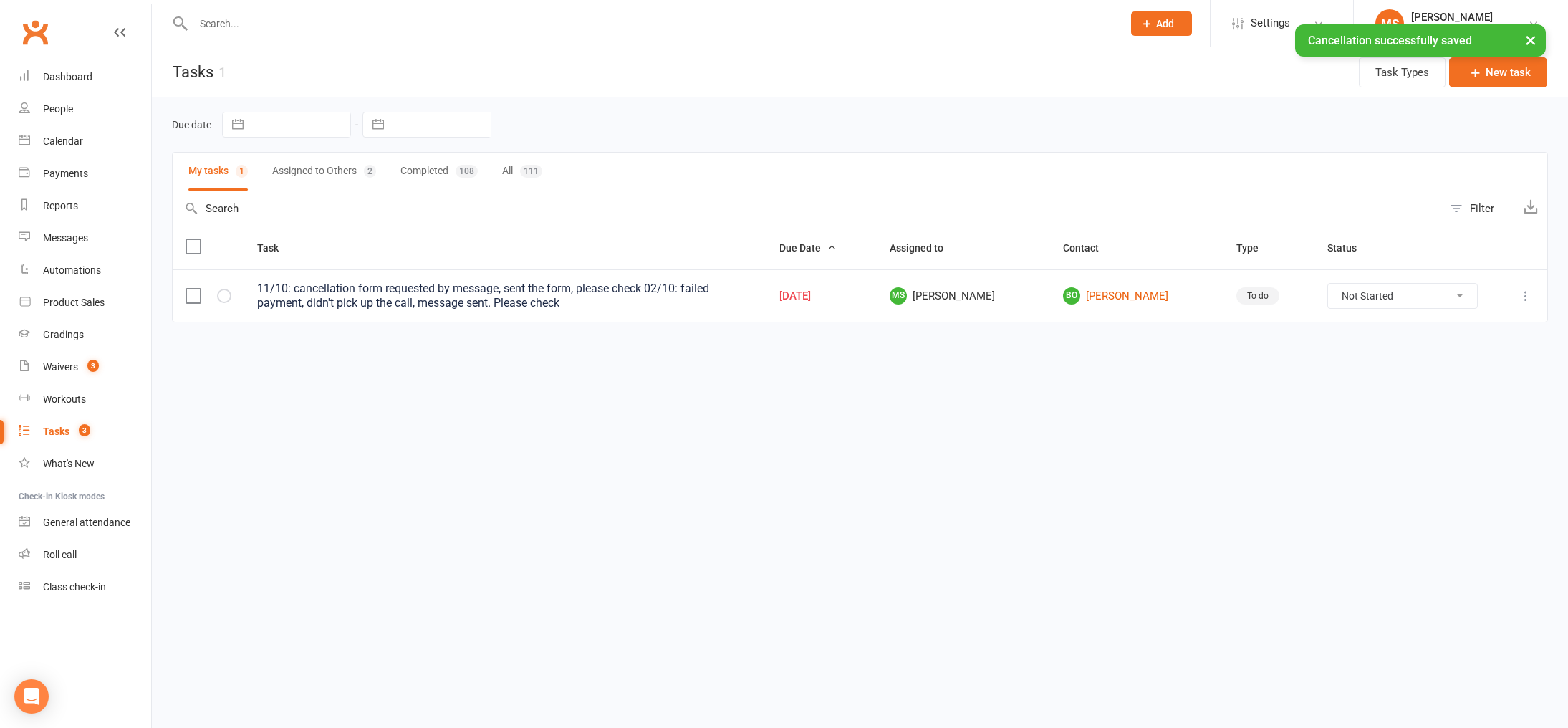
click at [1350, 291] on select "Not Started In Progress Waiting Complete" at bounding box center [1402, 296] width 149 height 24
click at [1328, 283] on select "Not Started In Progress Waiting Complete" at bounding box center [1402, 296] width 149 height 24
select select "unstarted"
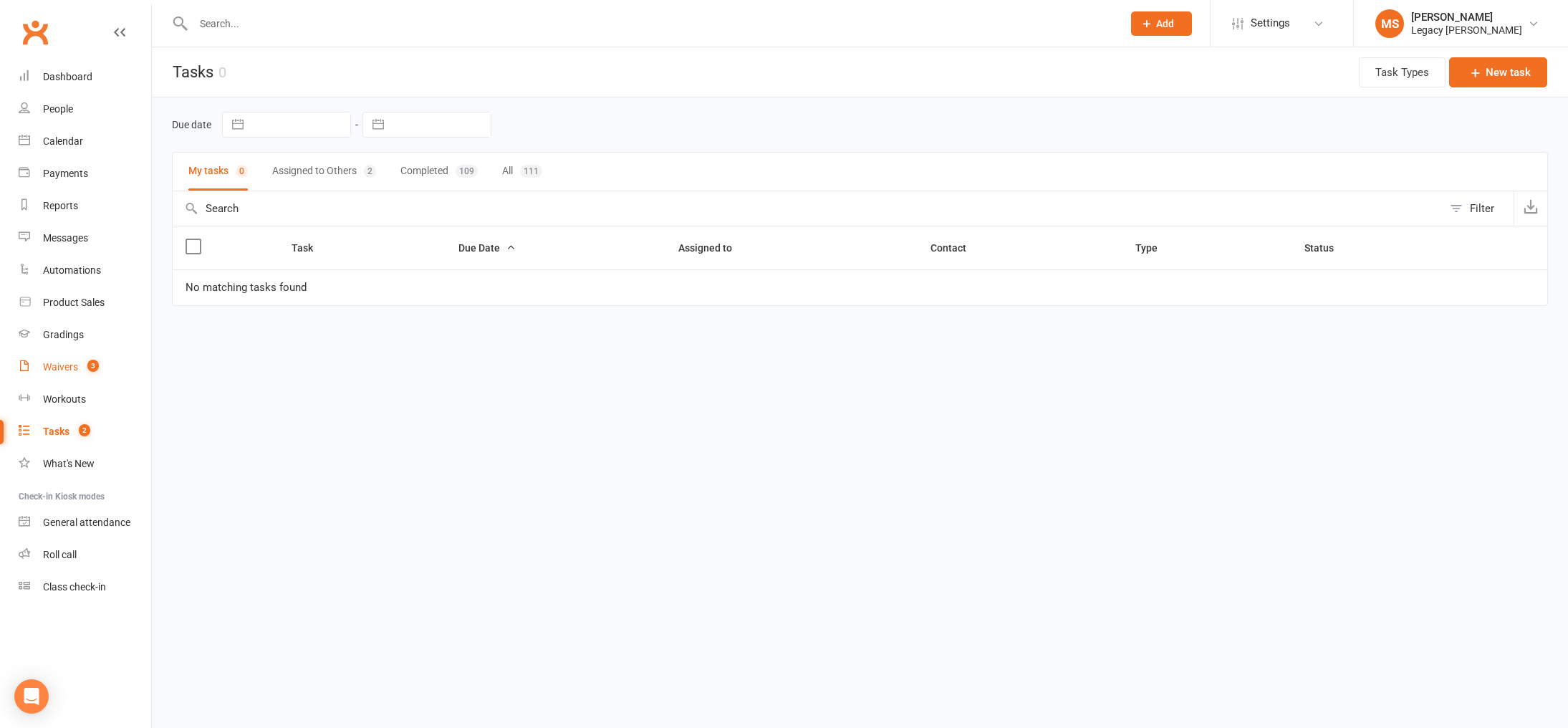
click at [83, 377] on link "Waivers 3" at bounding box center [85, 367] width 133 height 32
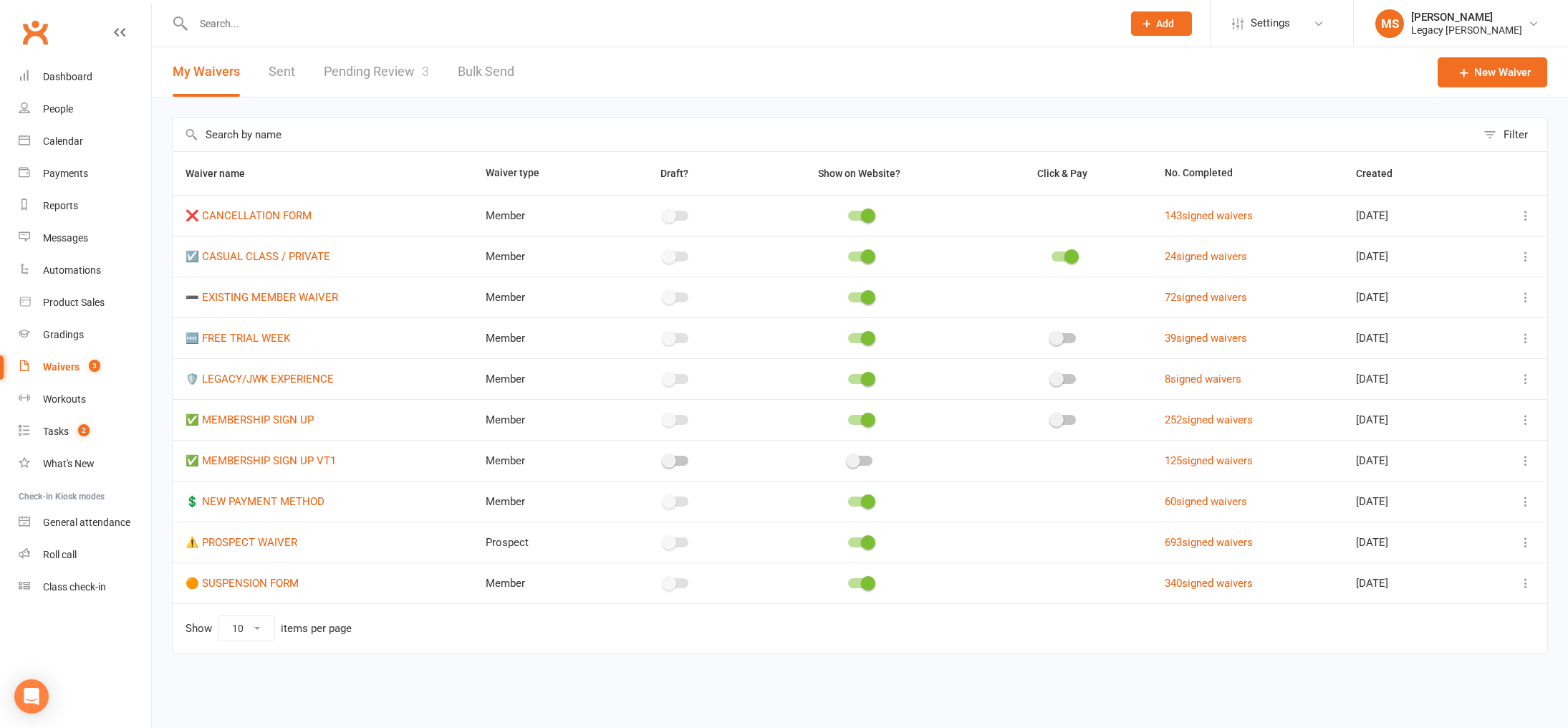
click at [425, 71] on span "3" at bounding box center [425, 71] width 7 height 15
select select "100"
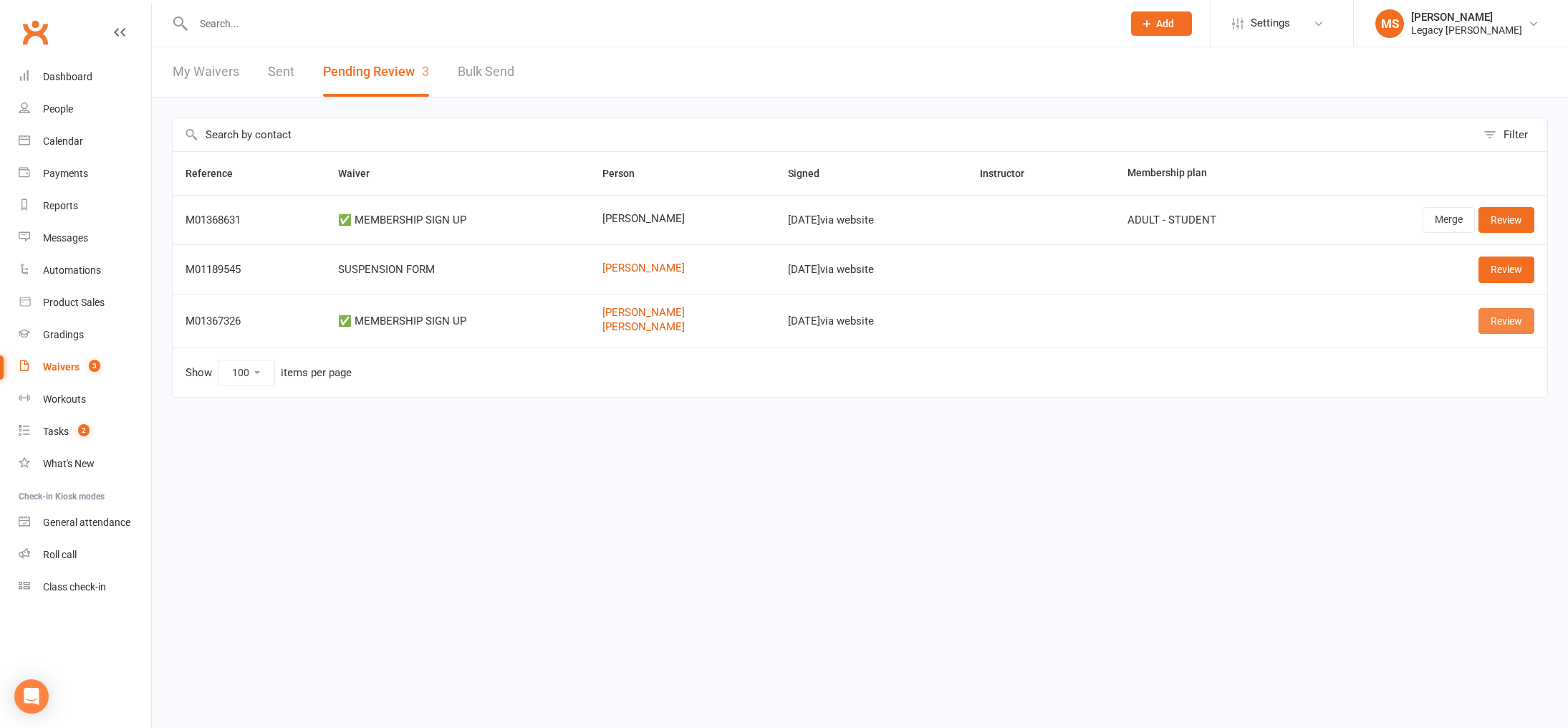
click at [1484, 321] on link "Review" at bounding box center [1506, 321] width 56 height 26
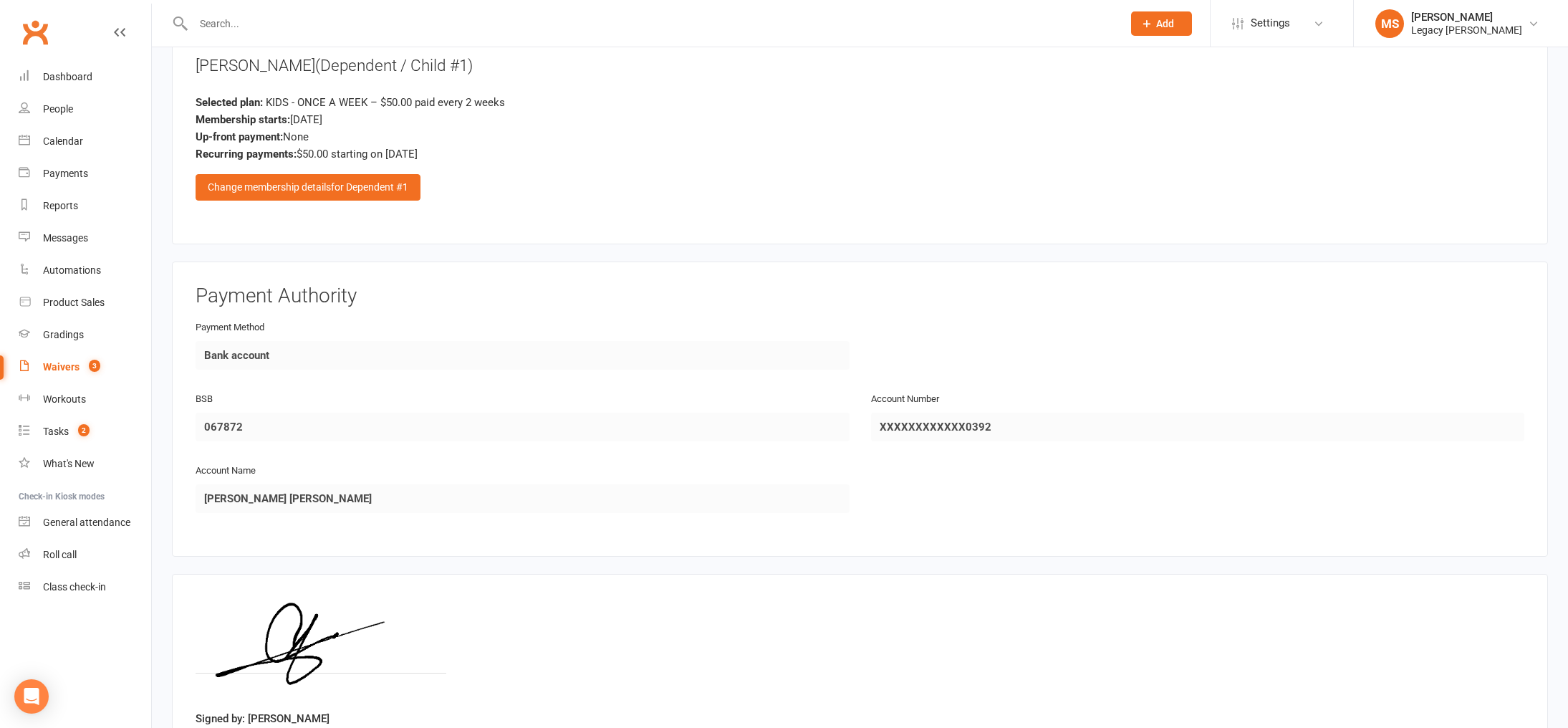
scroll to position [1463, 0]
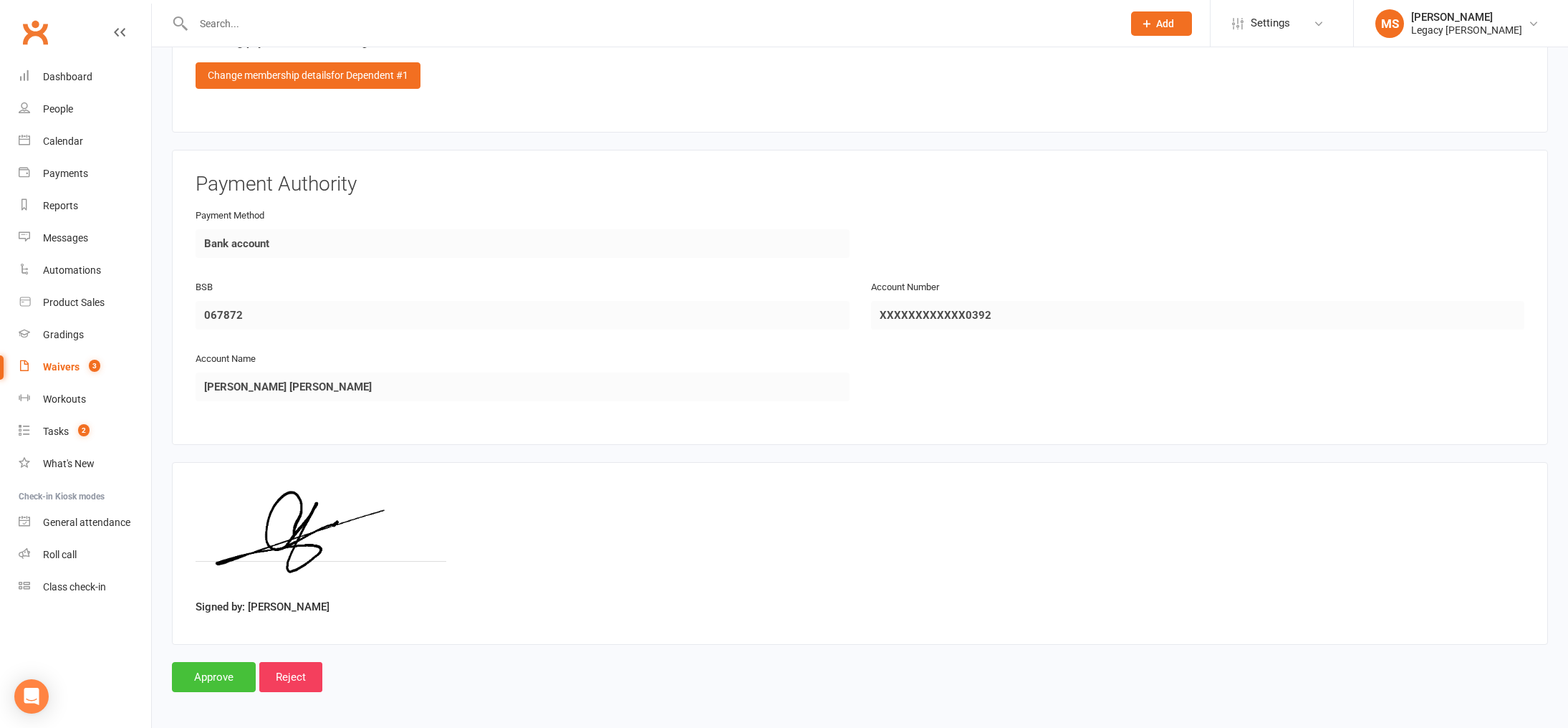
click at [210, 679] on input "Approve" at bounding box center [214, 677] width 84 height 30
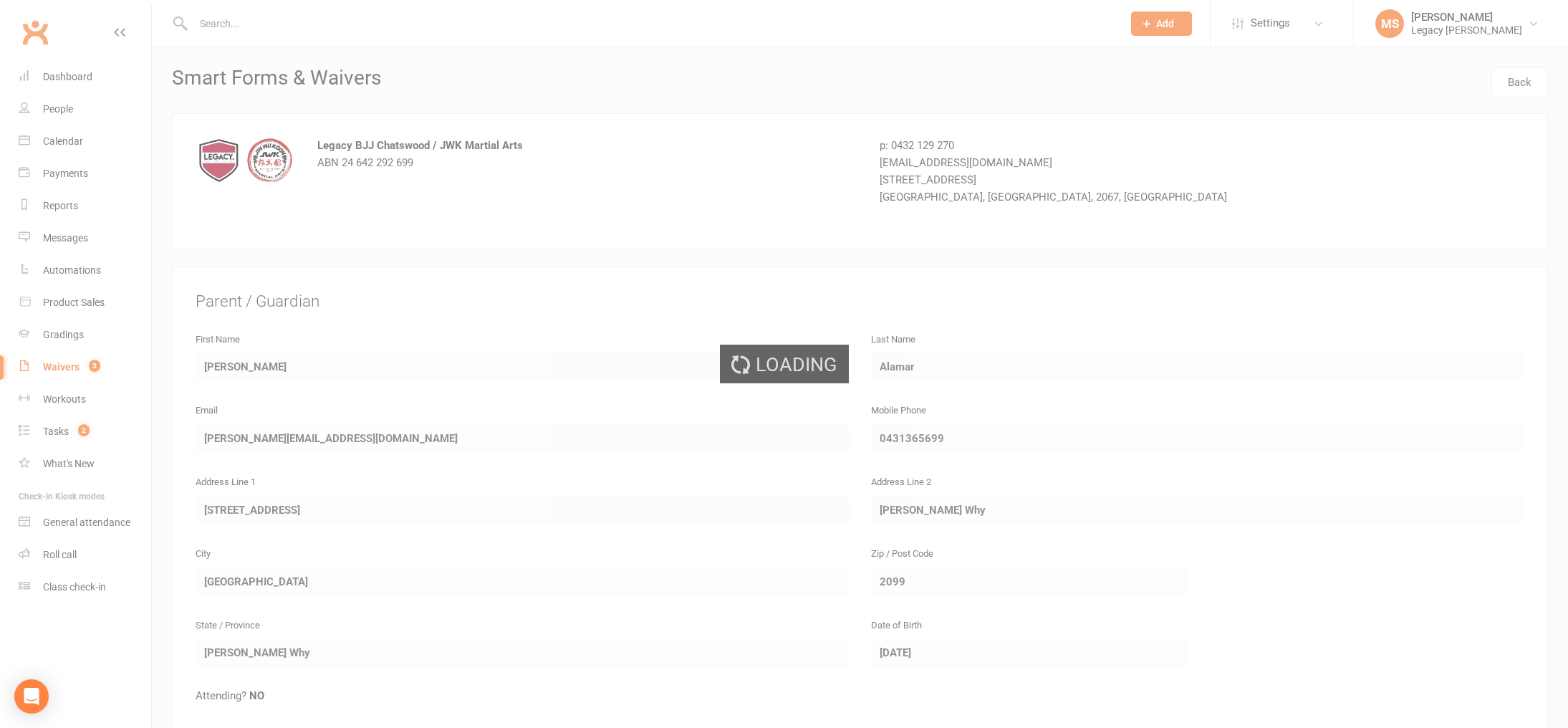
select select "100"
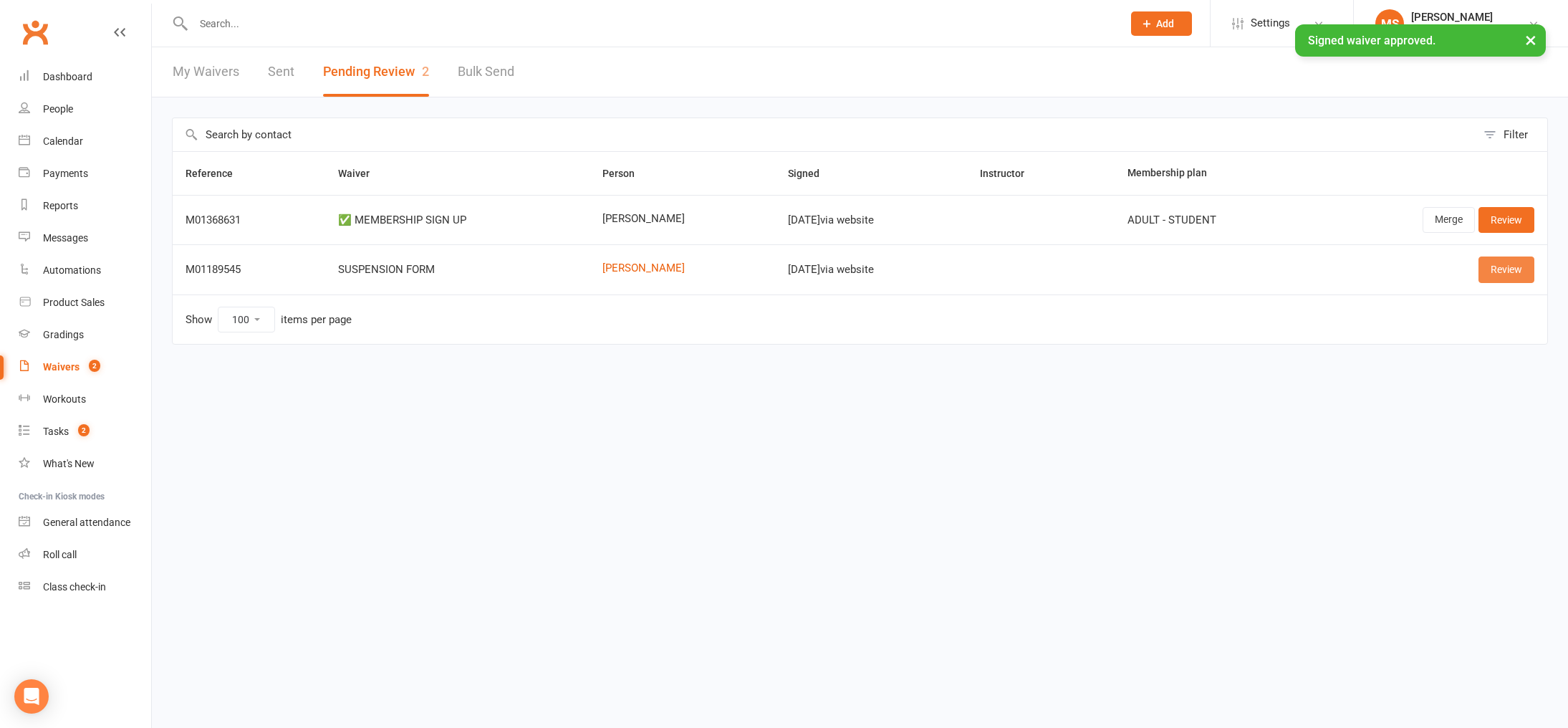
click at [1513, 262] on link "Review" at bounding box center [1506, 270] width 56 height 26
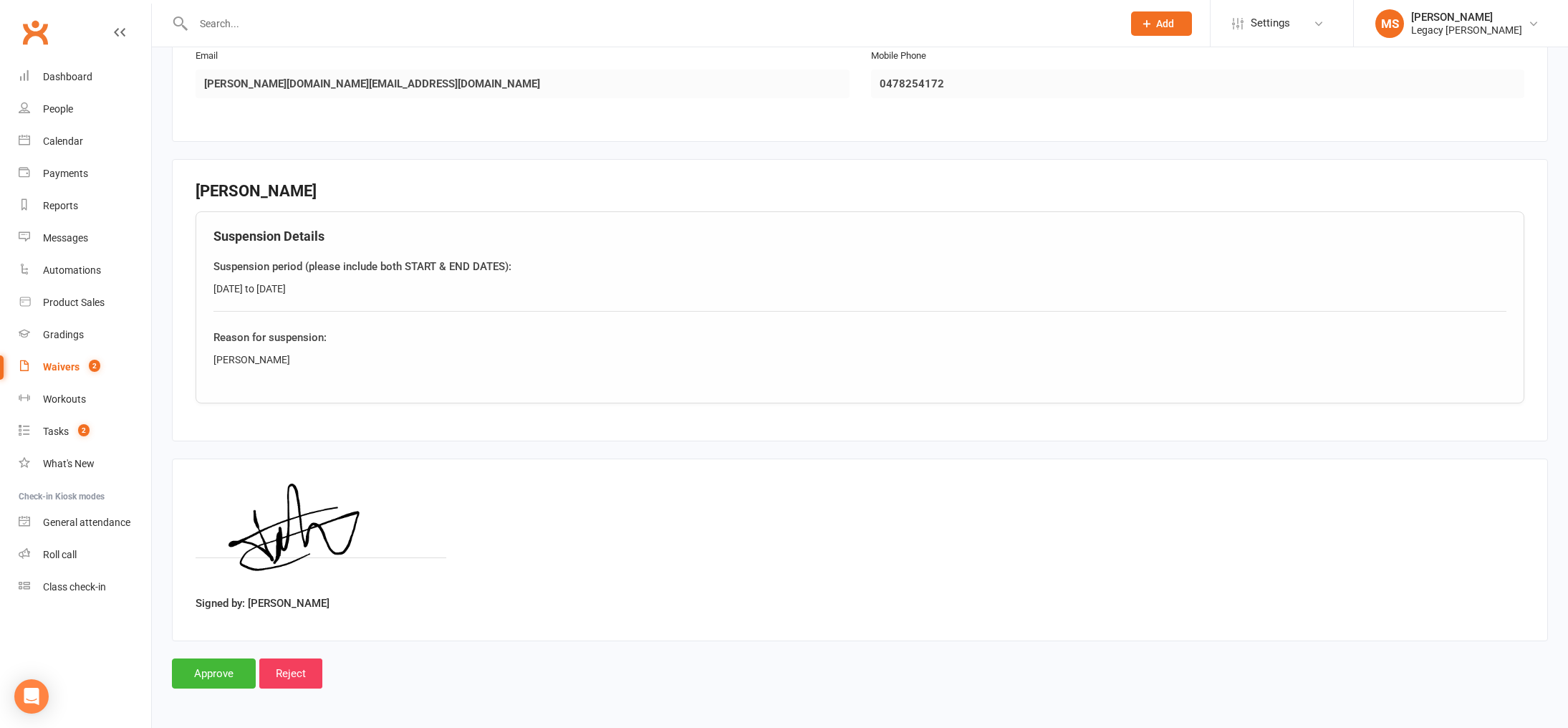
scroll to position [169, 0]
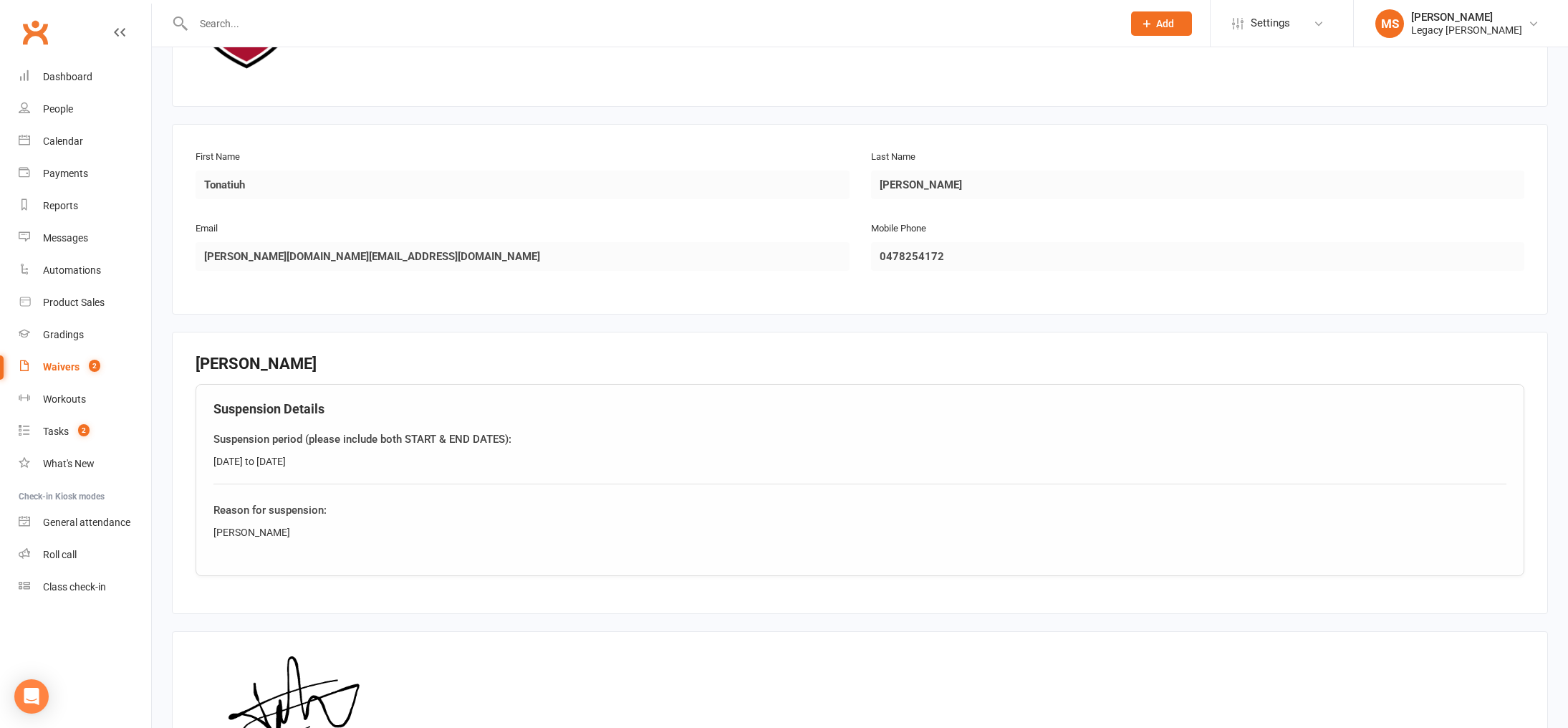
click at [40, 28] on link "Clubworx" at bounding box center [35, 33] width 36 height 36
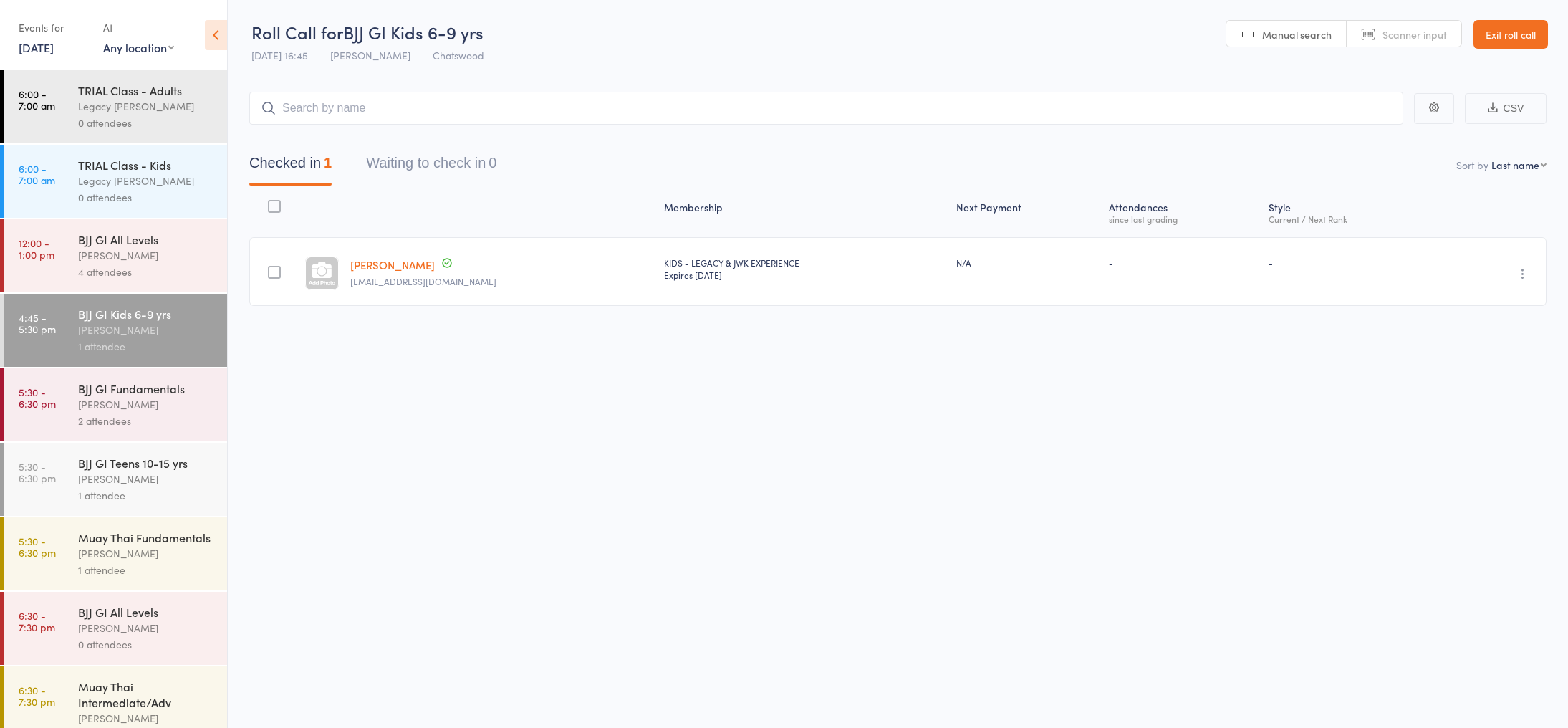
click at [170, 411] on div "Amaury Menezes" at bounding box center [146, 404] width 137 height 16
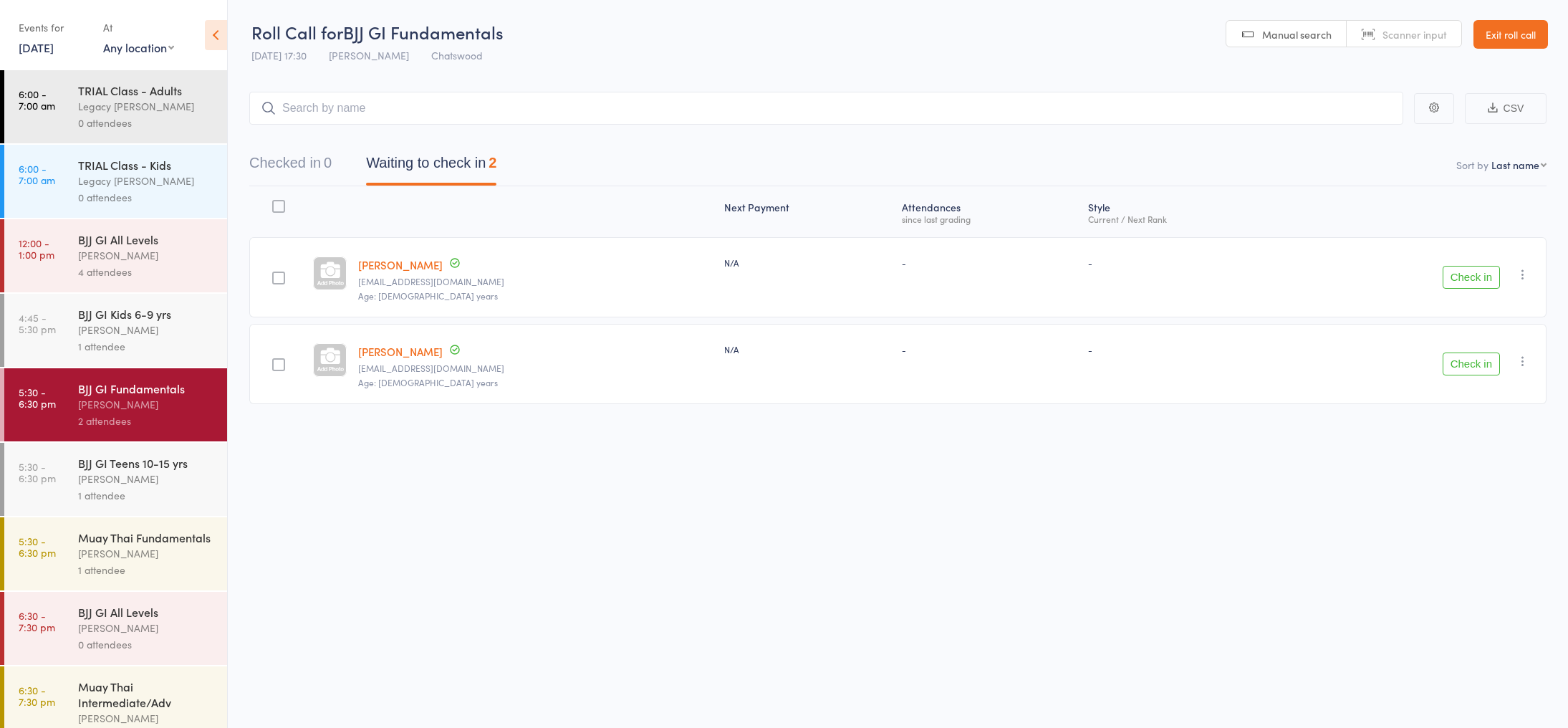
click at [181, 499] on div "1 attendee" at bounding box center [146, 495] width 137 height 16
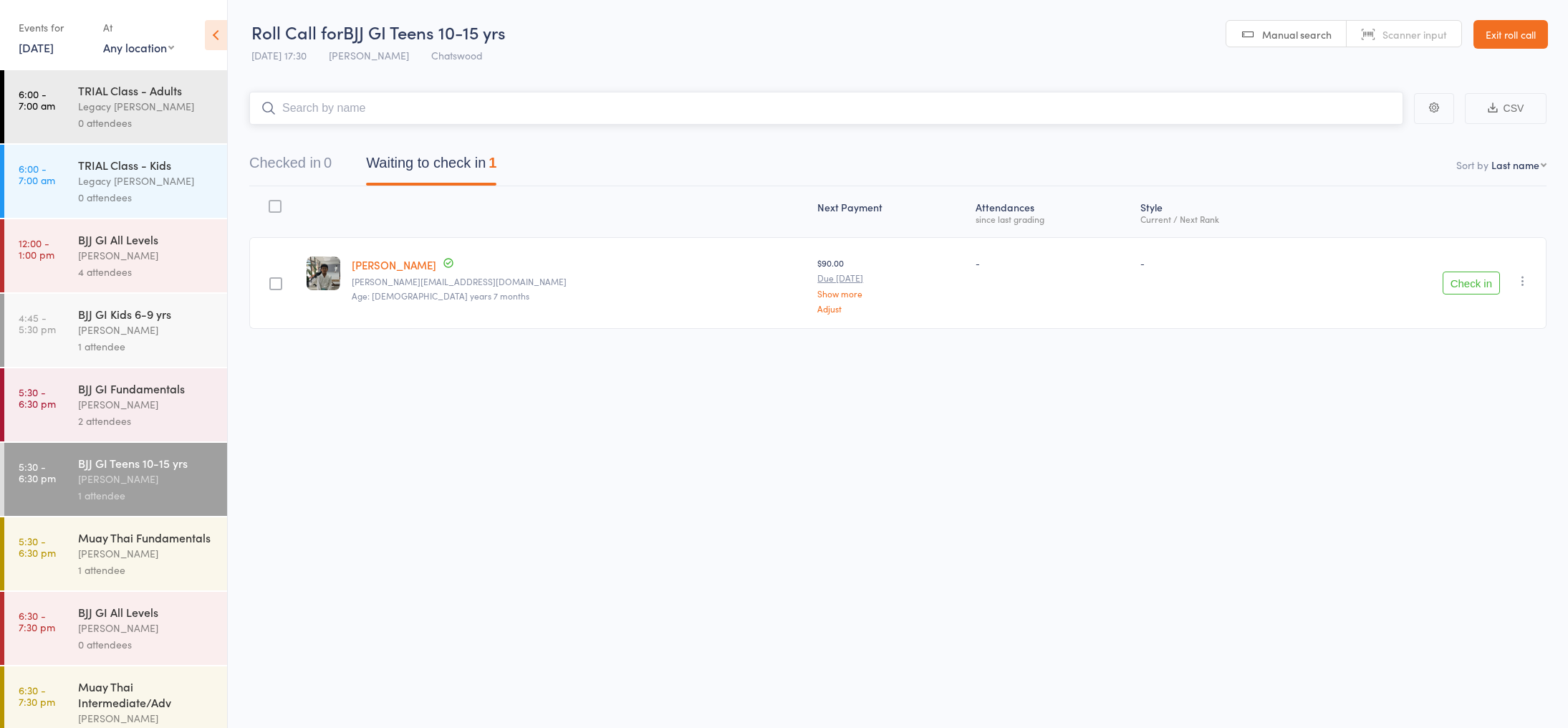
scroll to position [32, 0]
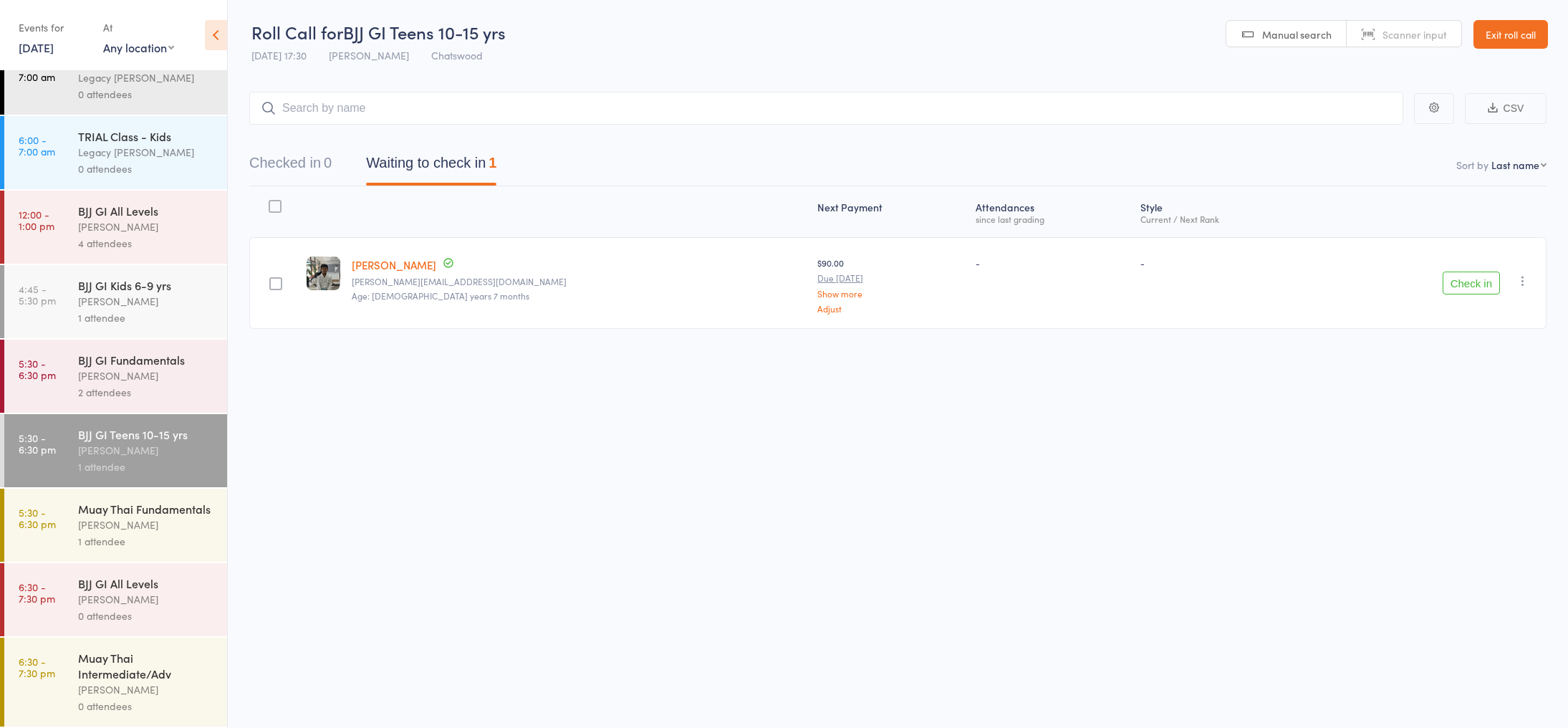
click at [181, 499] on div "Muay Thai Fundamentals Mark Chan 1 attendee" at bounding box center [152, 525] width 149 height 73
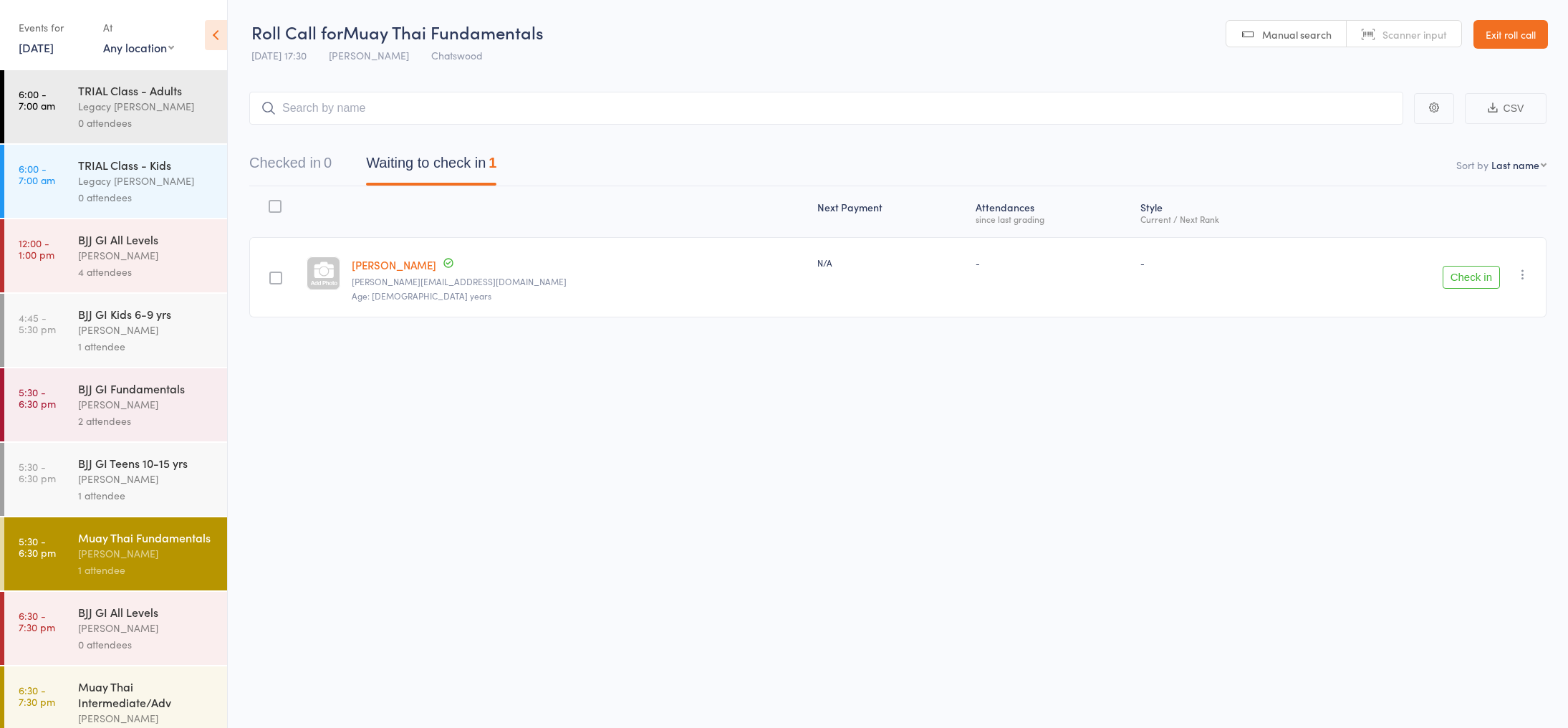
click at [176, 335] on div "[PERSON_NAME]" at bounding box center [146, 329] width 137 height 16
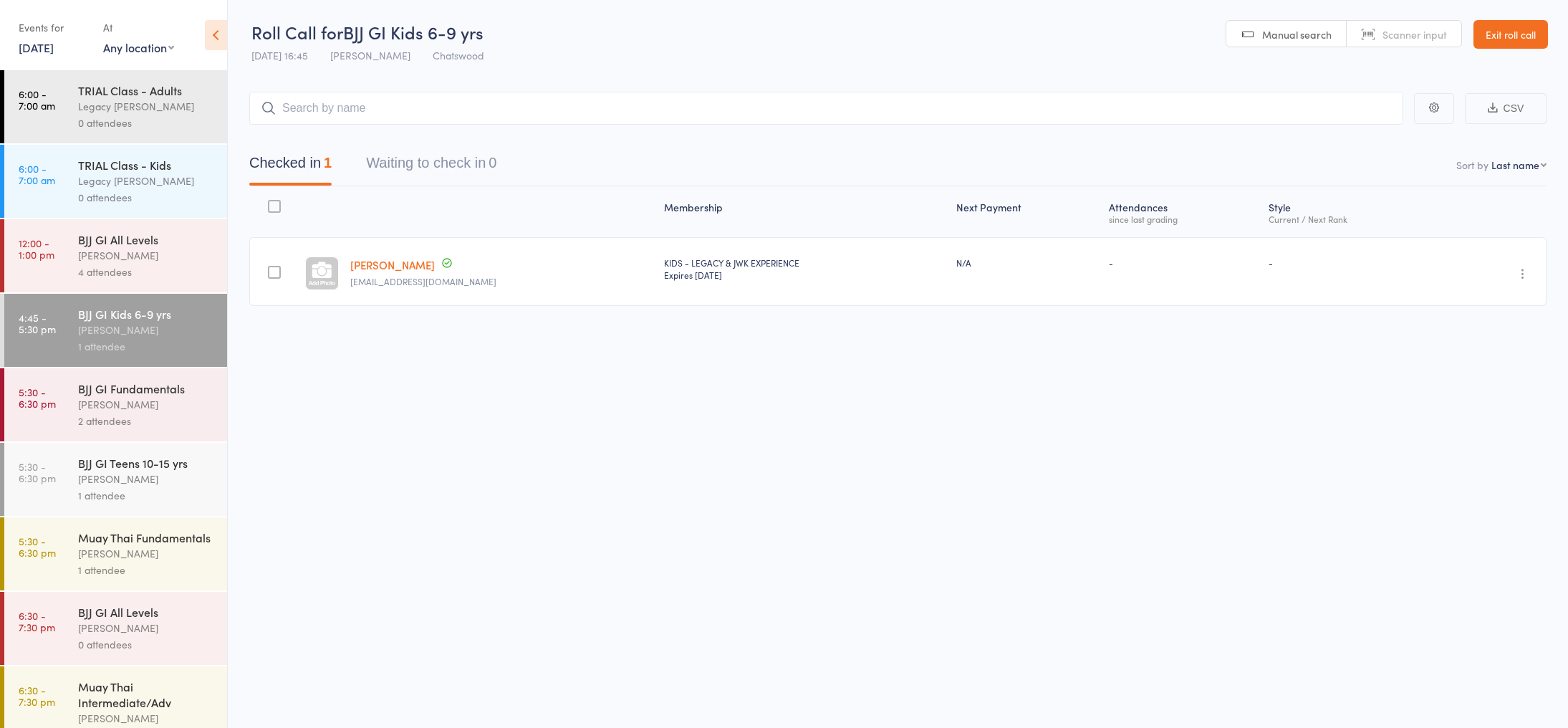
click at [144, 531] on div "Muay Thai Fundamentals Mark Chan 1 attendee" at bounding box center [152, 554] width 149 height 73
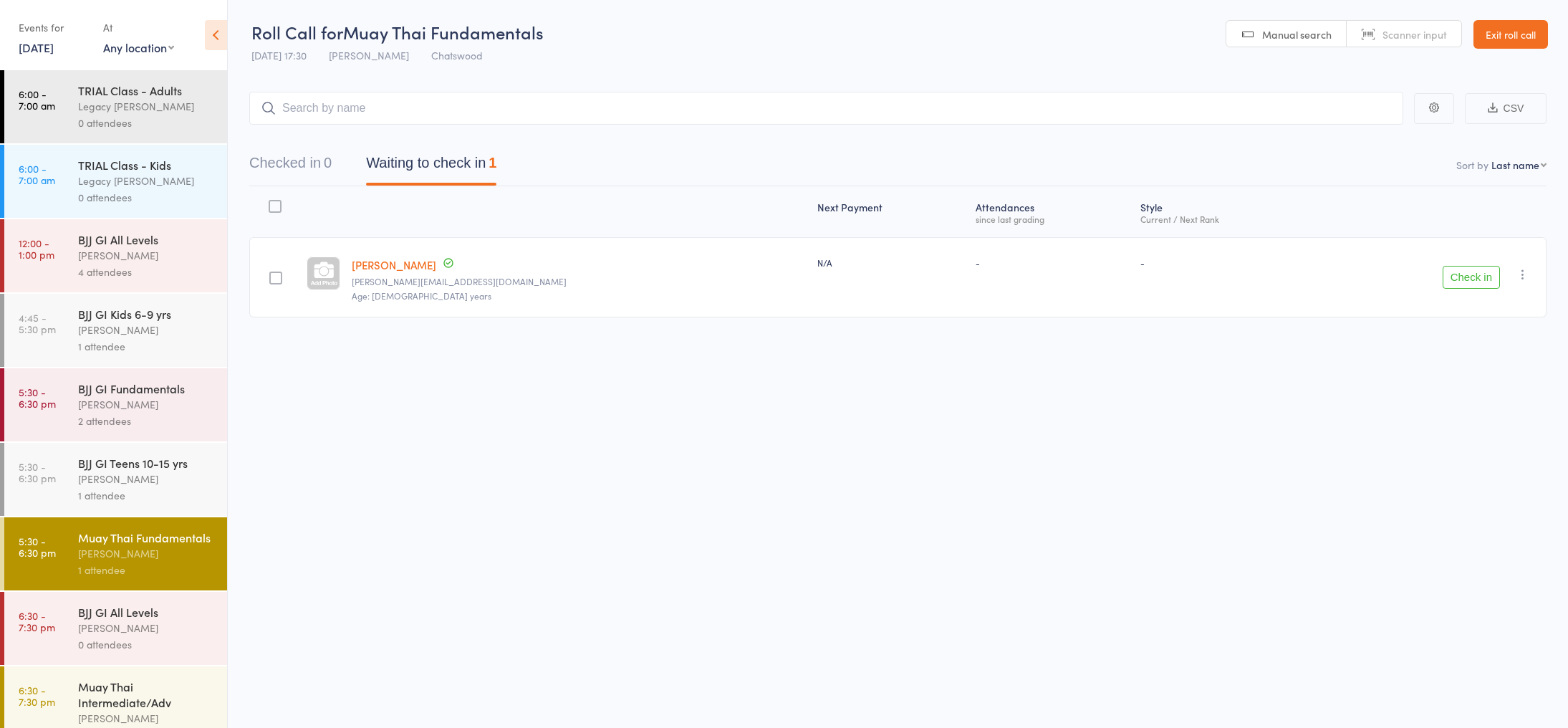
click at [383, 263] on link "[PERSON_NAME]" at bounding box center [394, 264] width 84 height 15
click at [165, 424] on div "2 attendees" at bounding box center [146, 420] width 137 height 16
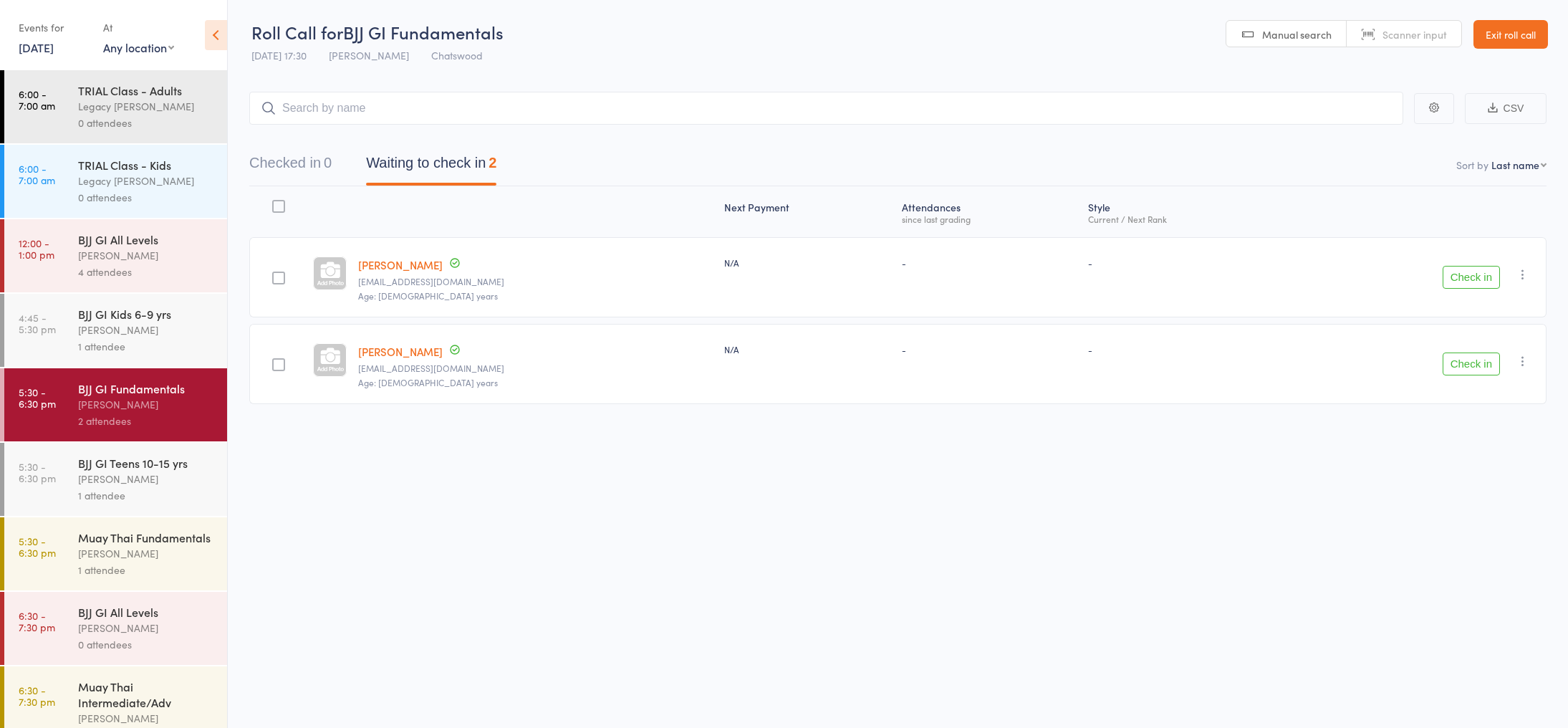
click at [197, 339] on div "1 attendee" at bounding box center [146, 346] width 137 height 16
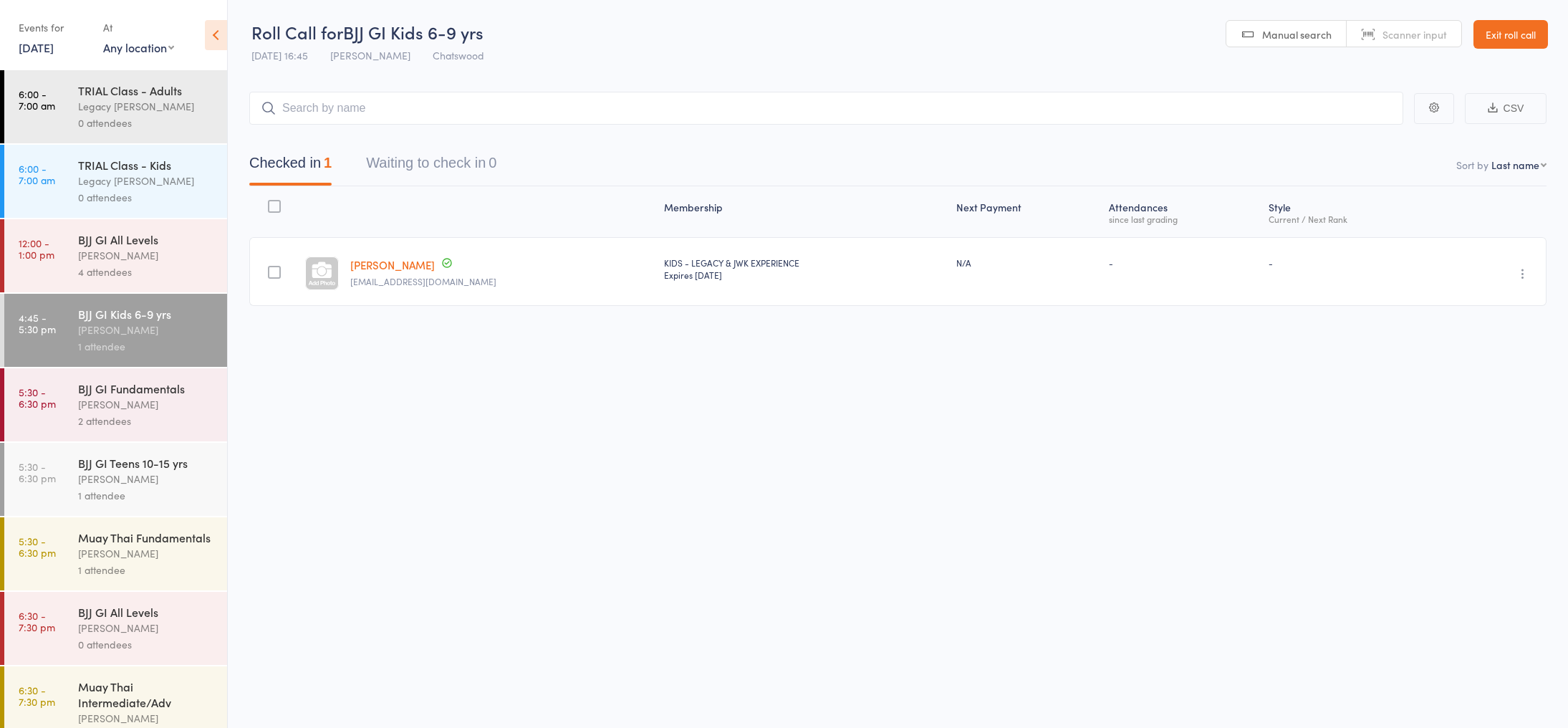
scroll to position [32, 0]
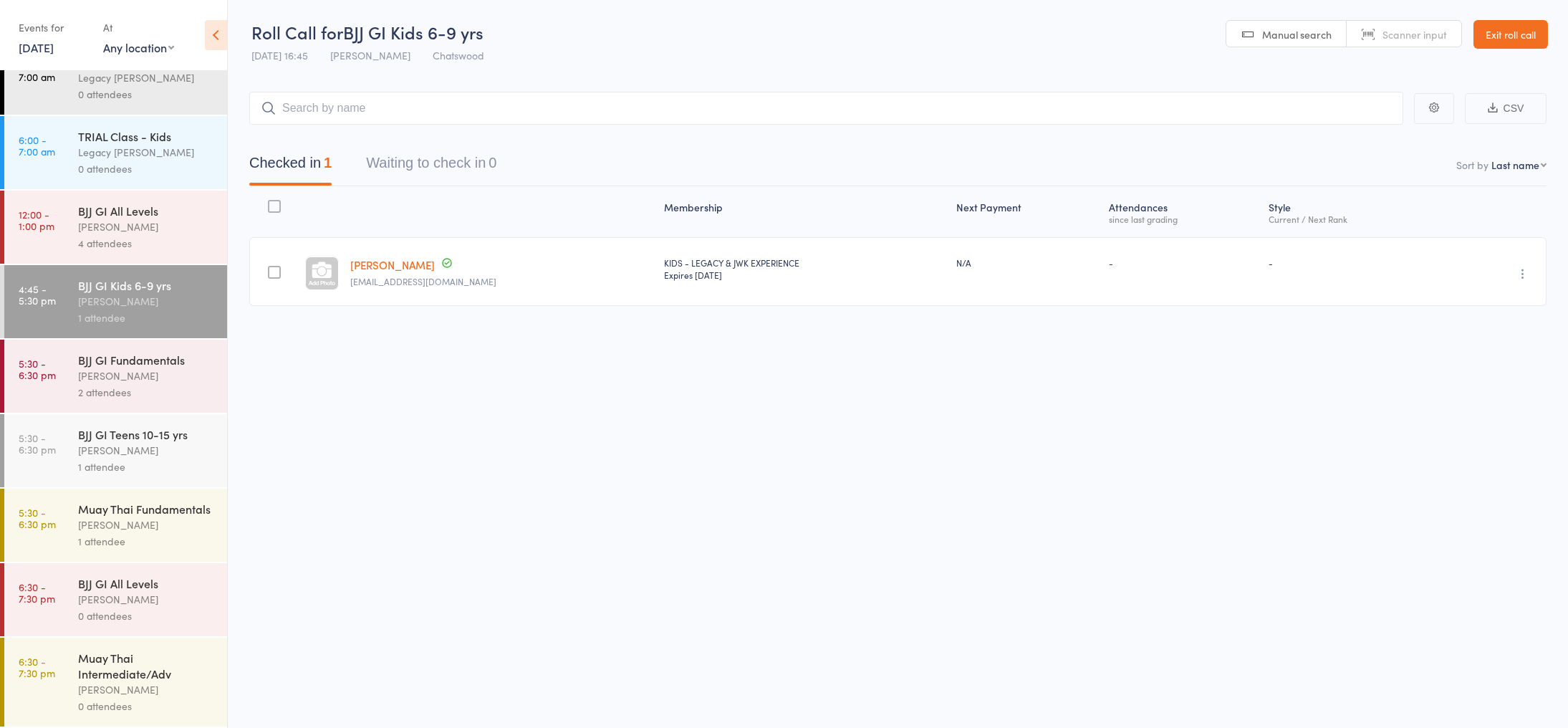
click at [134, 528] on div "Mark Chan" at bounding box center [146, 525] width 137 height 16
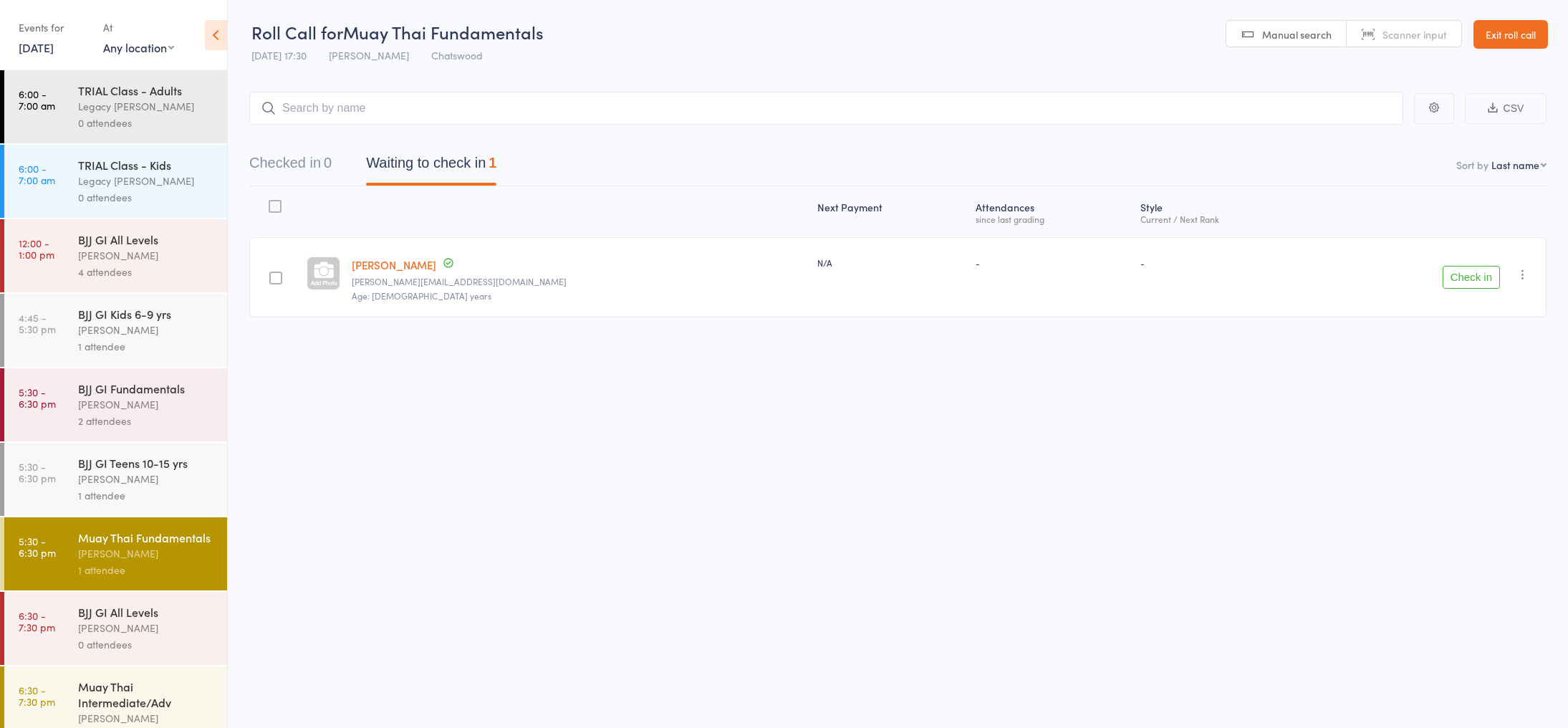
click at [142, 415] on div "2 attendees" at bounding box center [146, 420] width 137 height 16
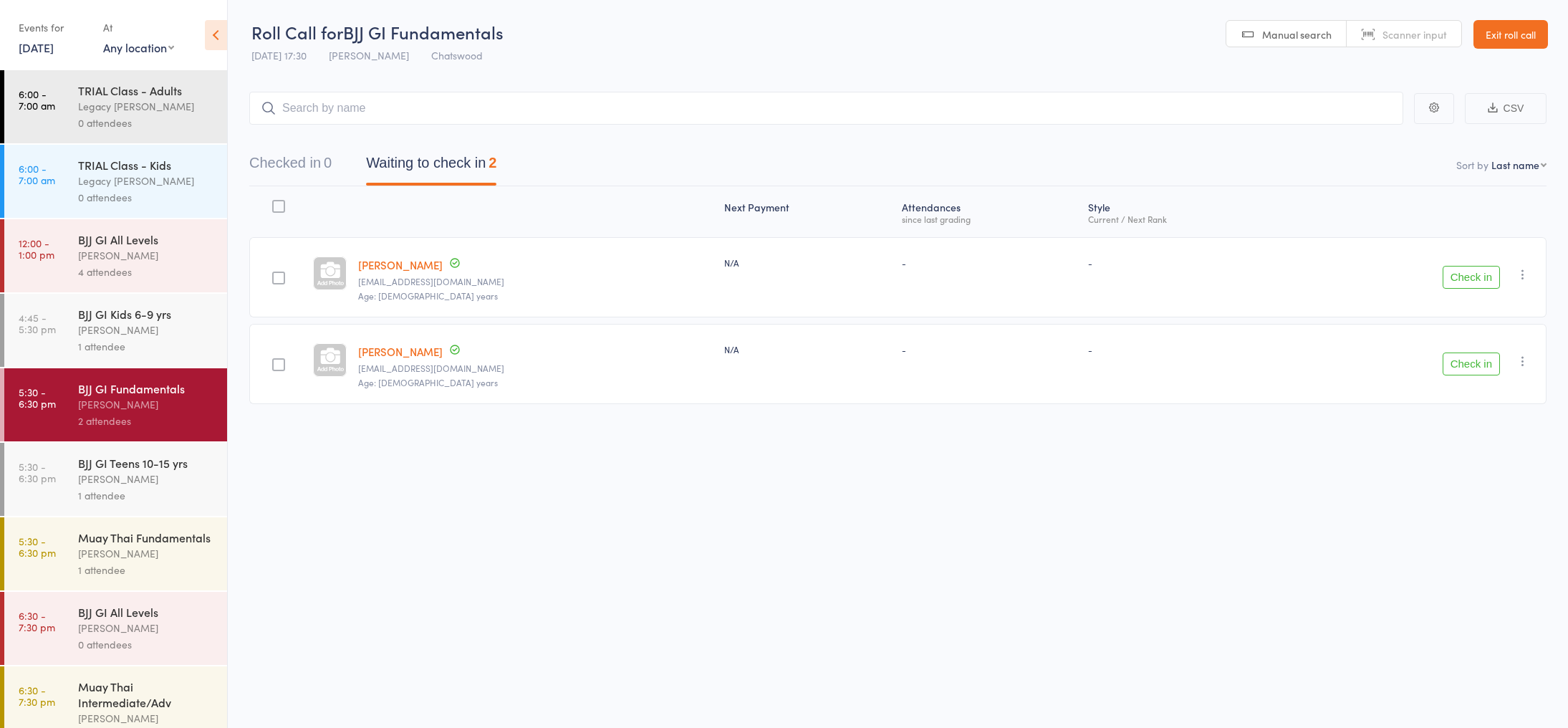
click at [1526, 277] on icon "button" at bounding box center [1522, 274] width 15 height 15
click at [1488, 394] on li "Remove" at bounding box center [1471, 399] width 118 height 19
click at [129, 534] on div "Muay Thai Fundamentals" at bounding box center [146, 538] width 137 height 16
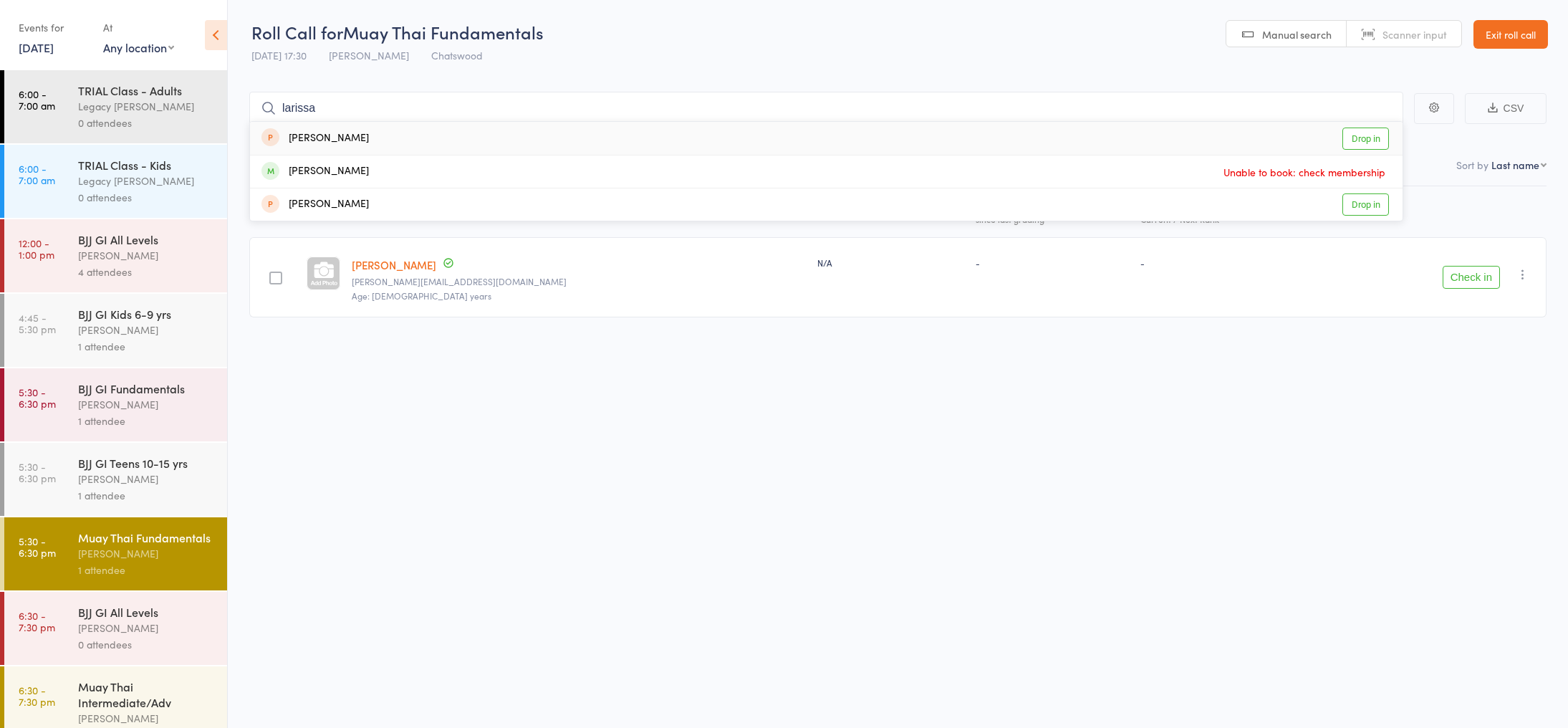
type input "larissa"
click at [344, 140] on div "larissa filewood" at bounding box center [315, 138] width 108 height 16
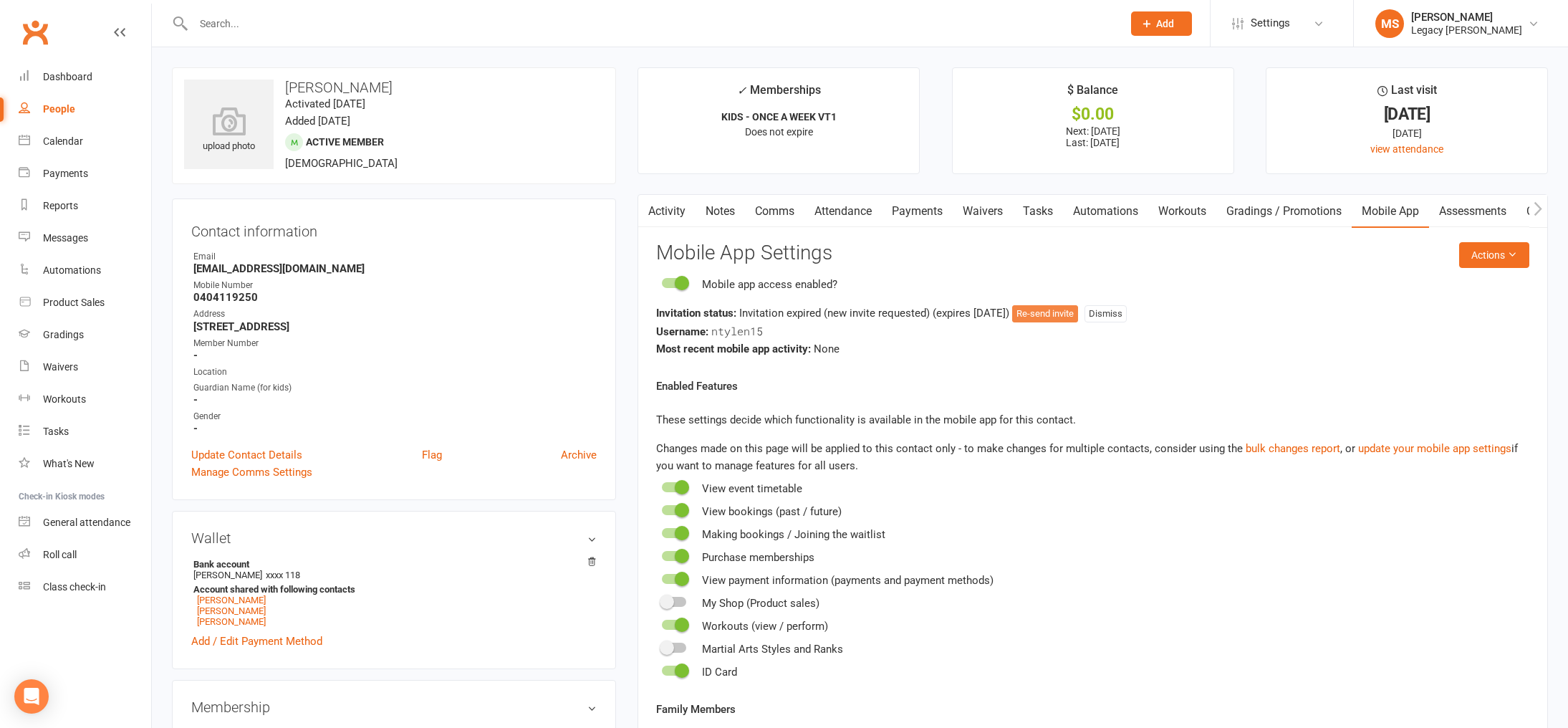
click at [1078, 317] on button "Re-send invite" at bounding box center [1044, 314] width 66 height 17
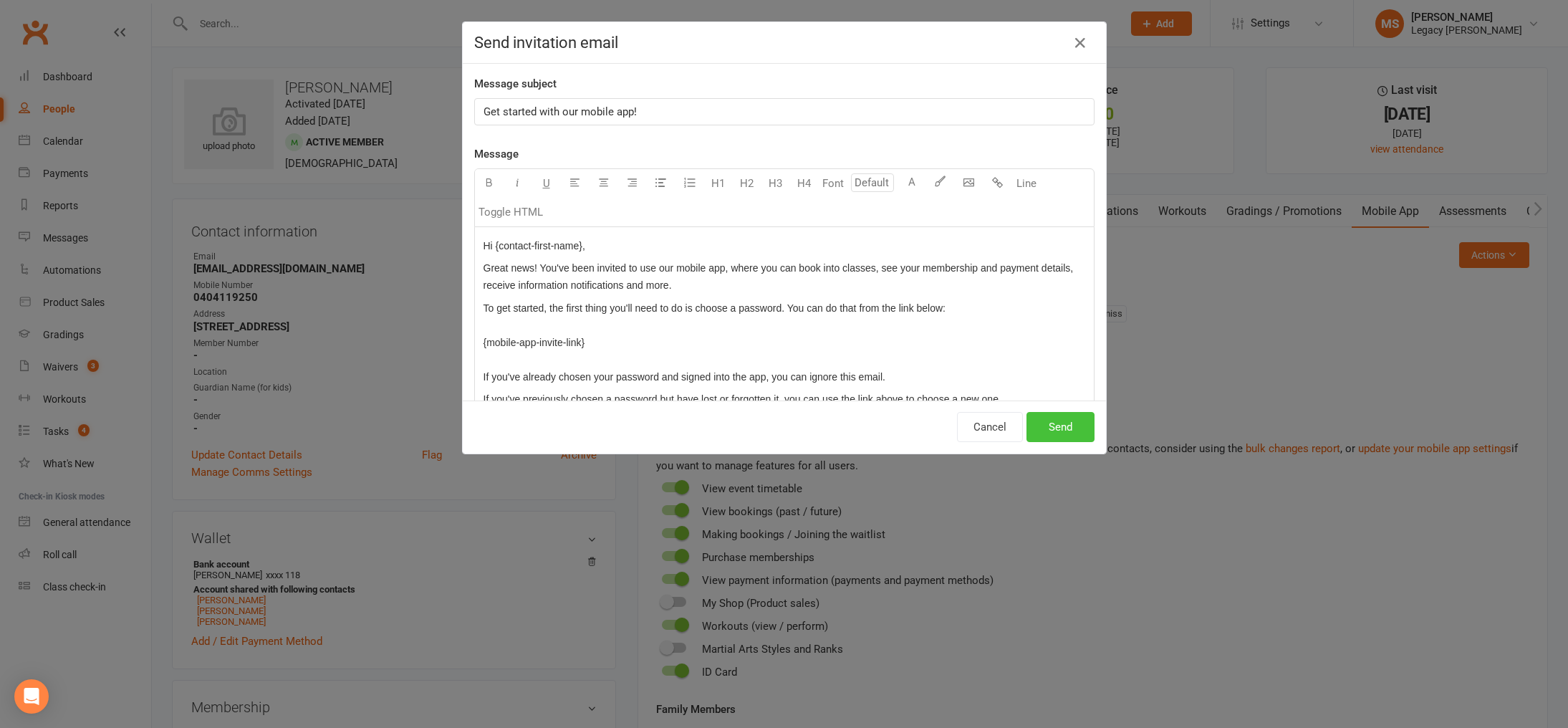
click at [1057, 432] on button "Send" at bounding box center [1060, 426] width 68 height 30
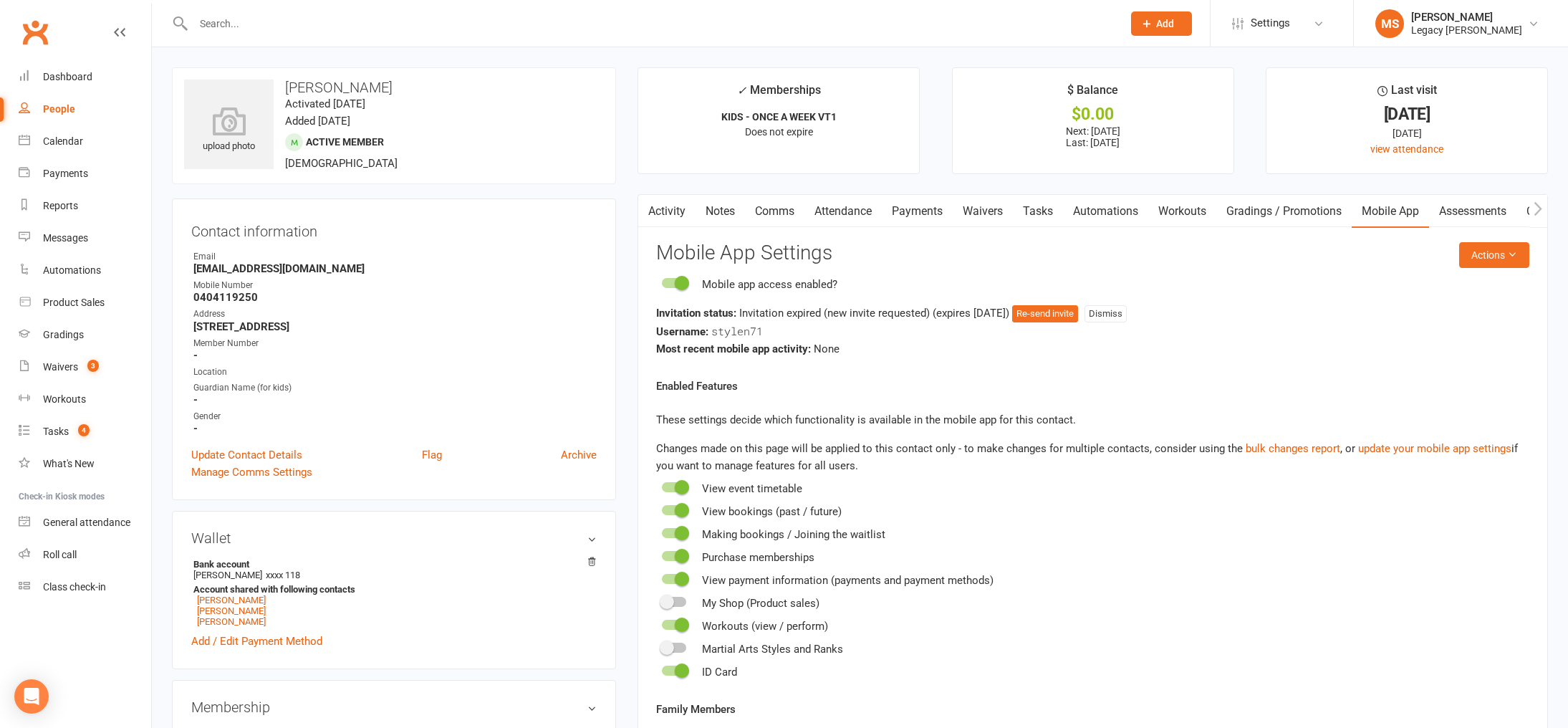
click at [1069, 302] on div "Mobile app access enabled? Invitation status: Invitation expired (new invite re…" at bounding box center [1093, 316] width 873 height 82
click at [1067, 311] on button "Re-send invite" at bounding box center [1044, 314] width 66 height 17
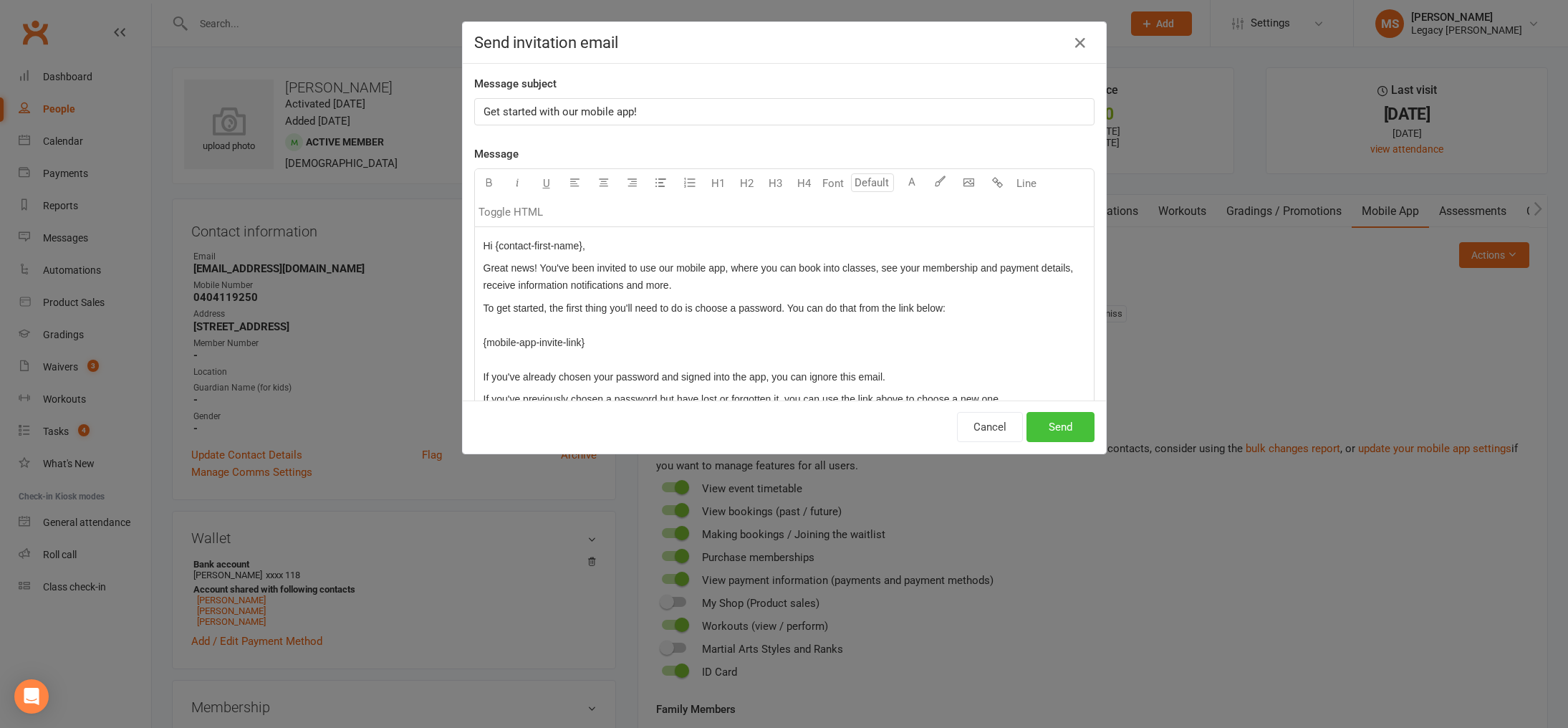
click at [1073, 417] on button "Send" at bounding box center [1060, 426] width 68 height 30
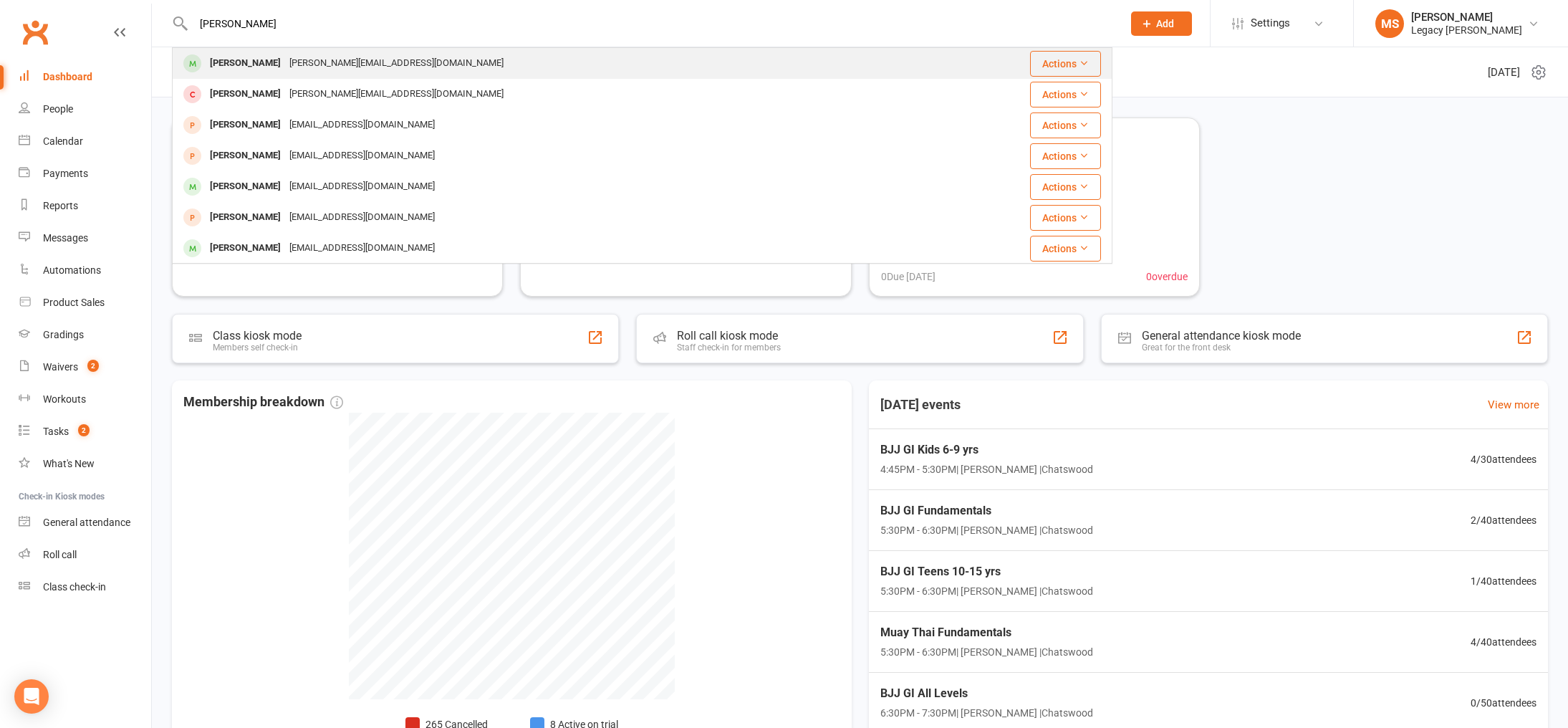
type input "[PERSON_NAME]"
click at [315, 68] on div "[PERSON_NAME][EMAIL_ADDRESS][DOMAIN_NAME]" at bounding box center [396, 64] width 223 height 21
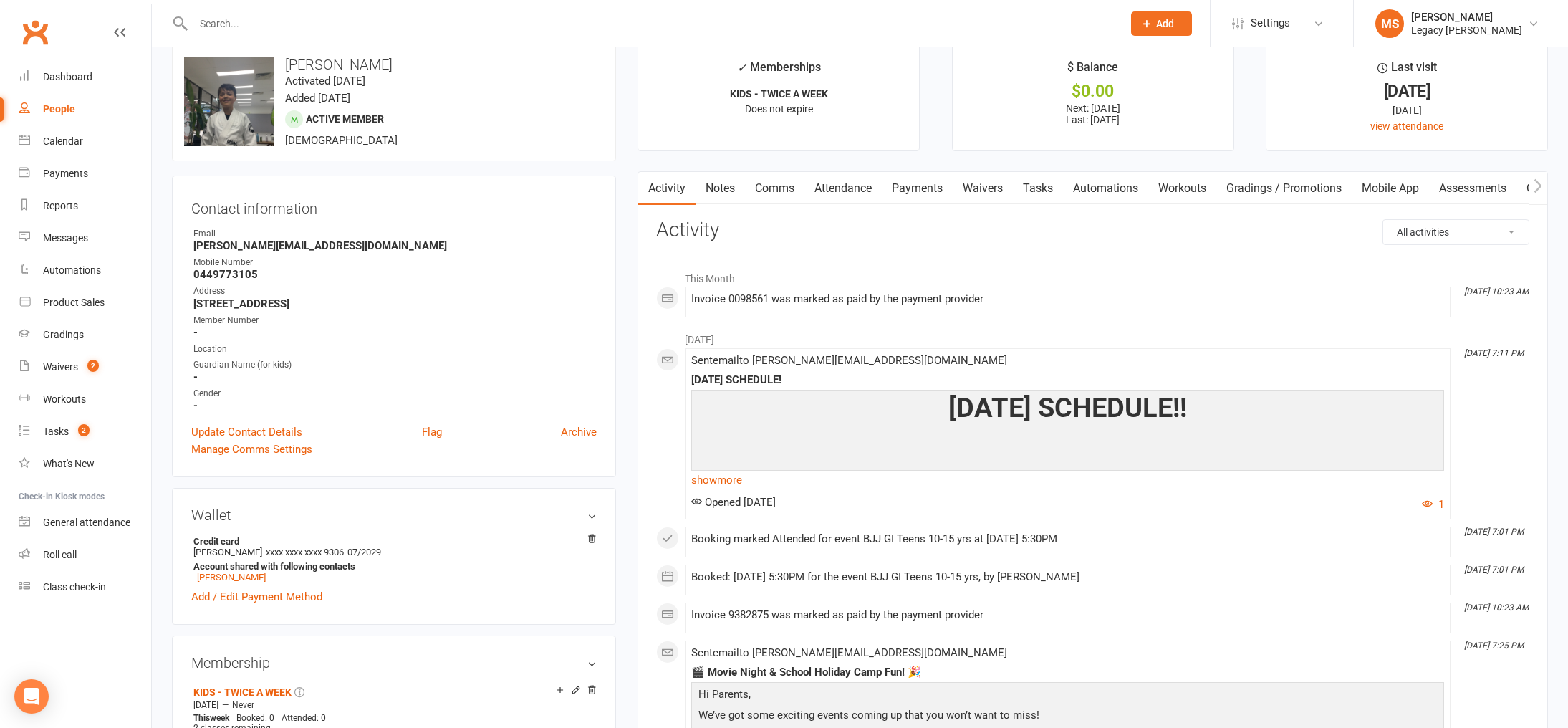
scroll to position [19, 0]
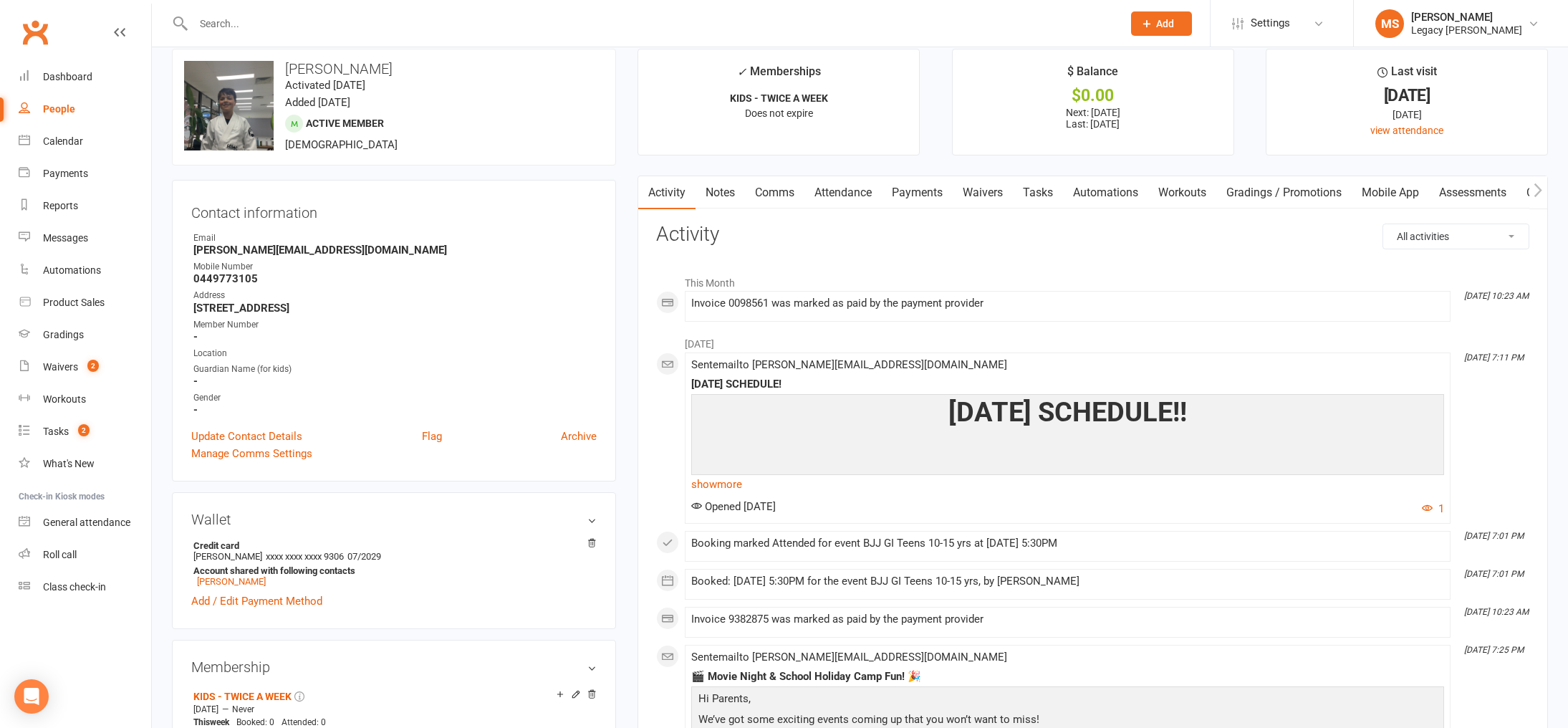
click at [865, 194] on link "Attendance" at bounding box center [843, 193] width 77 height 33
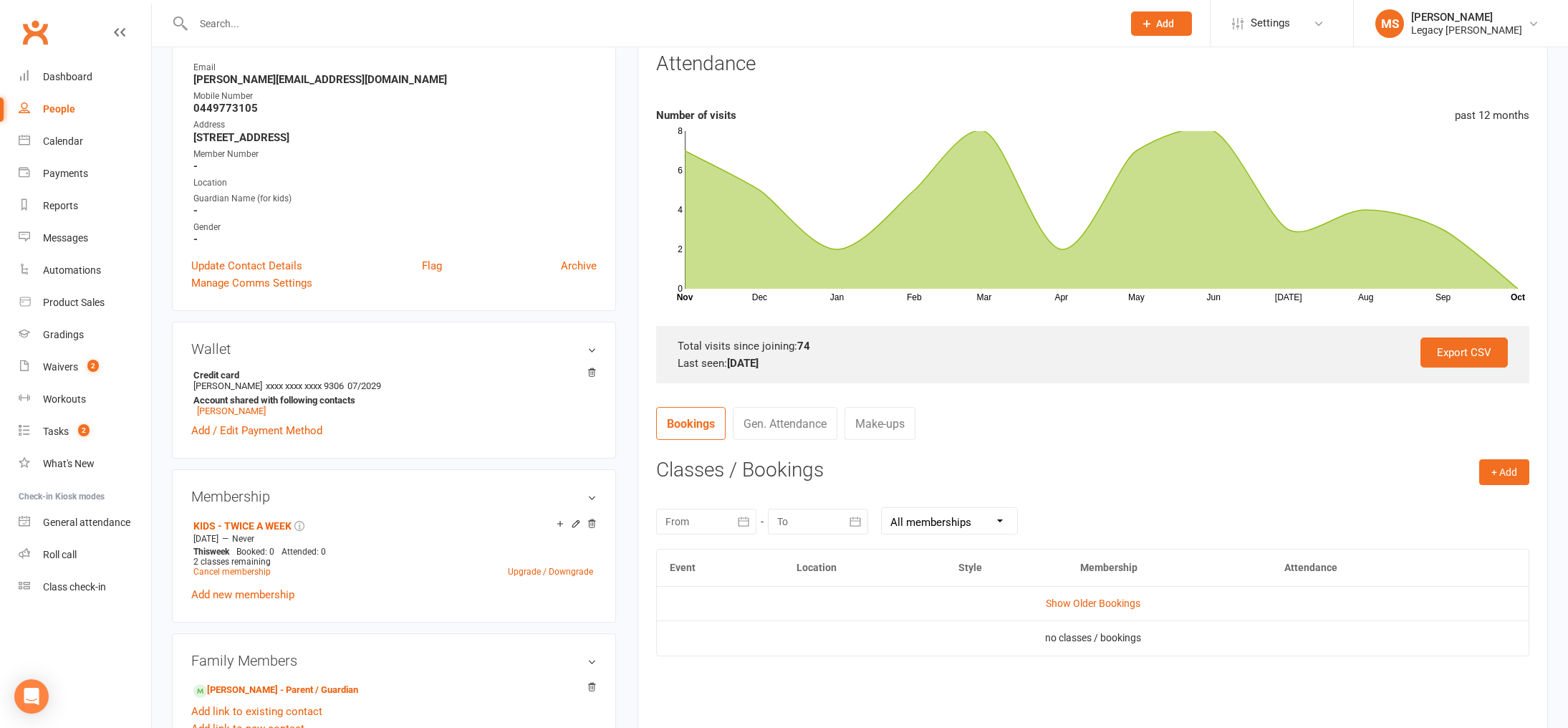
scroll to position [198, 0]
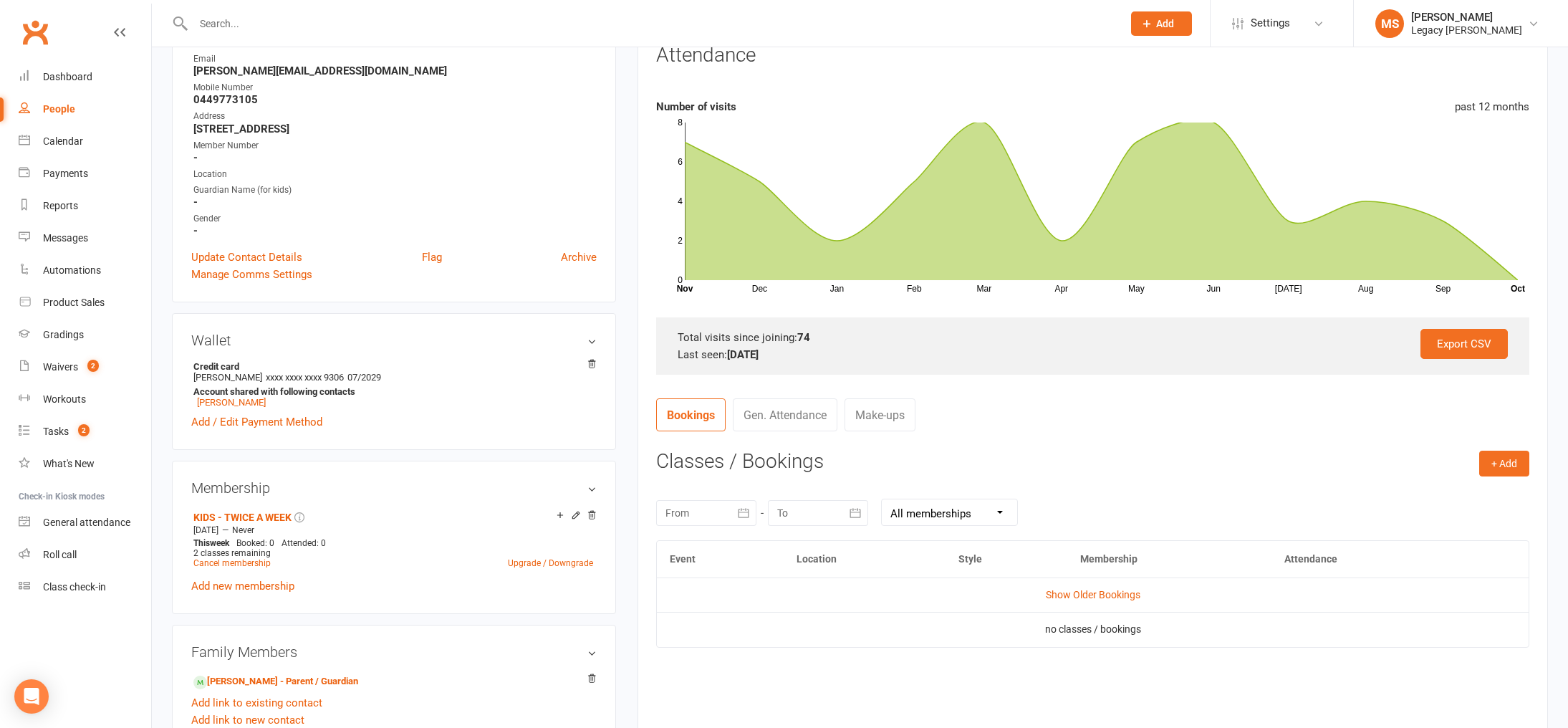
click at [1112, 586] on td "Show Older Bookings" at bounding box center [1093, 594] width 871 height 34
click at [1106, 601] on td "Show Older Bookings" at bounding box center [1093, 594] width 871 height 34
click at [1107, 597] on link "Show Older Bookings" at bounding box center [1093, 594] width 95 height 11
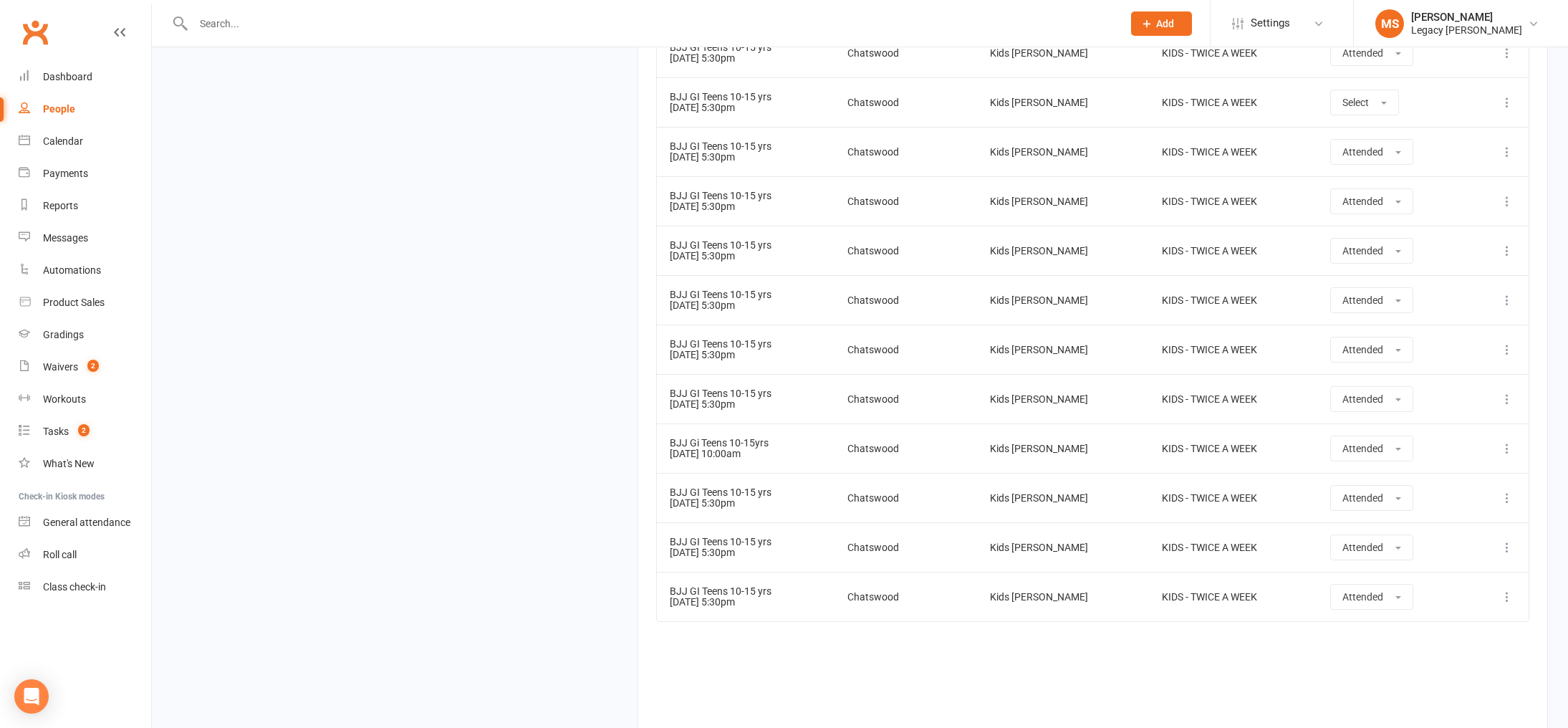
scroll to position [3950, 0]
click at [70, 367] on div "Waivers" at bounding box center [60, 366] width 35 height 11
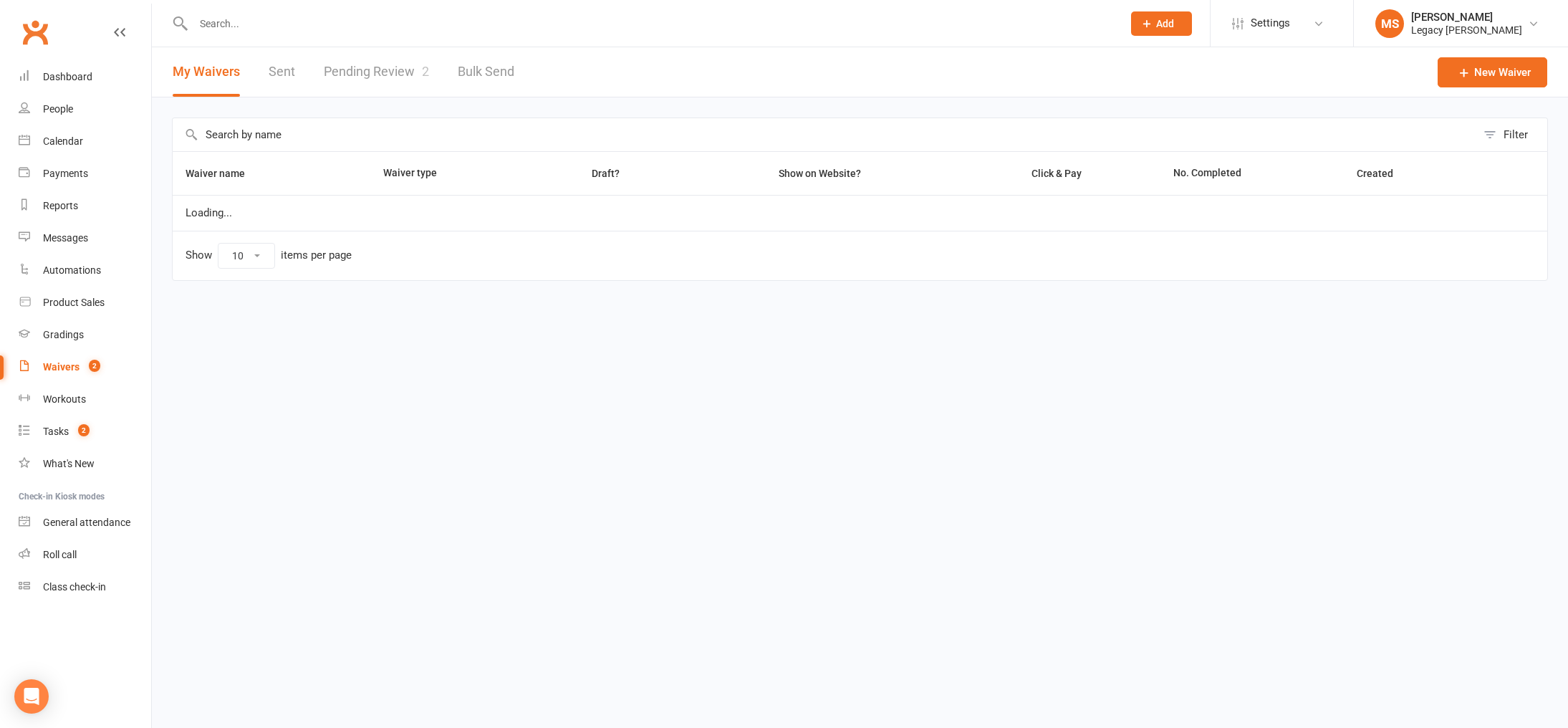
click at [347, 68] on link "Pending Review 2" at bounding box center [376, 72] width 105 height 49
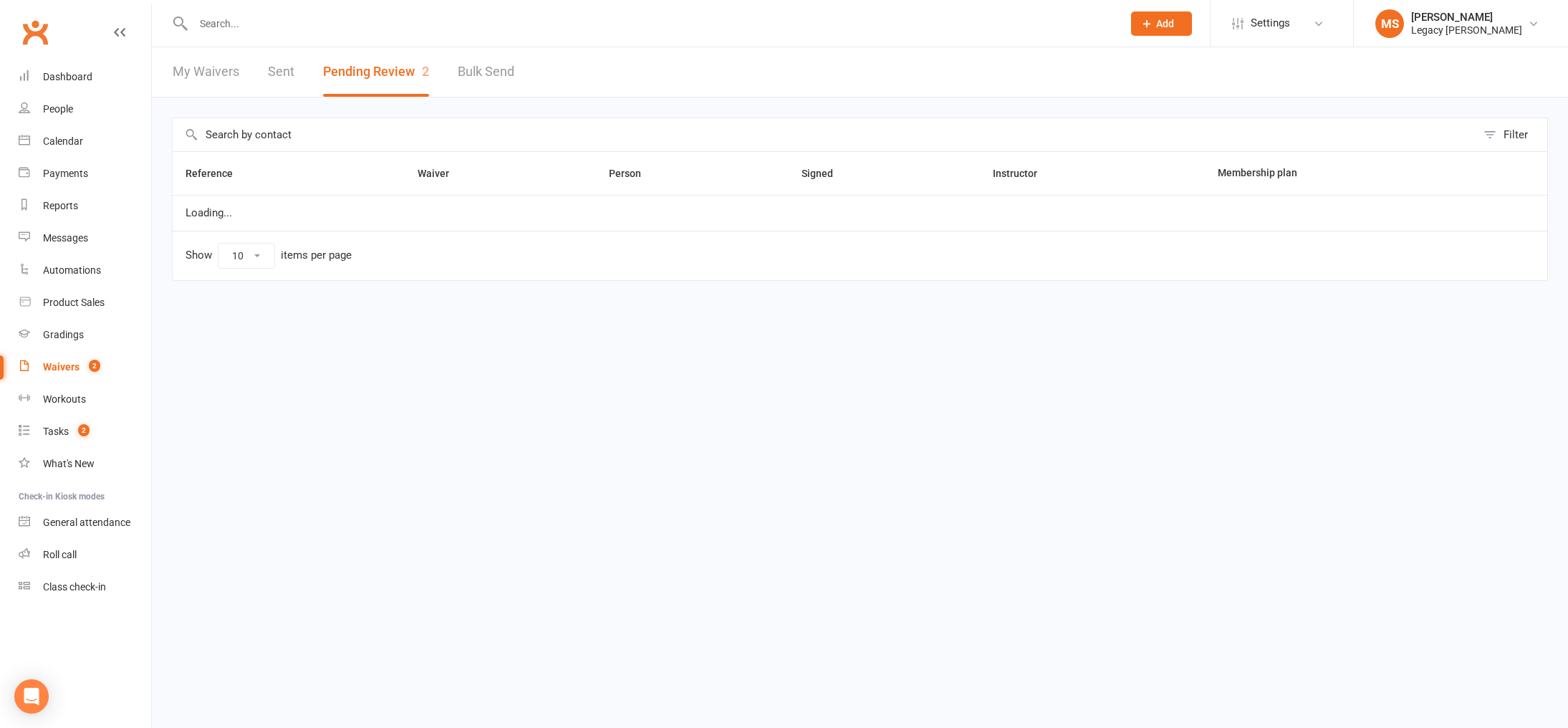
select select "100"
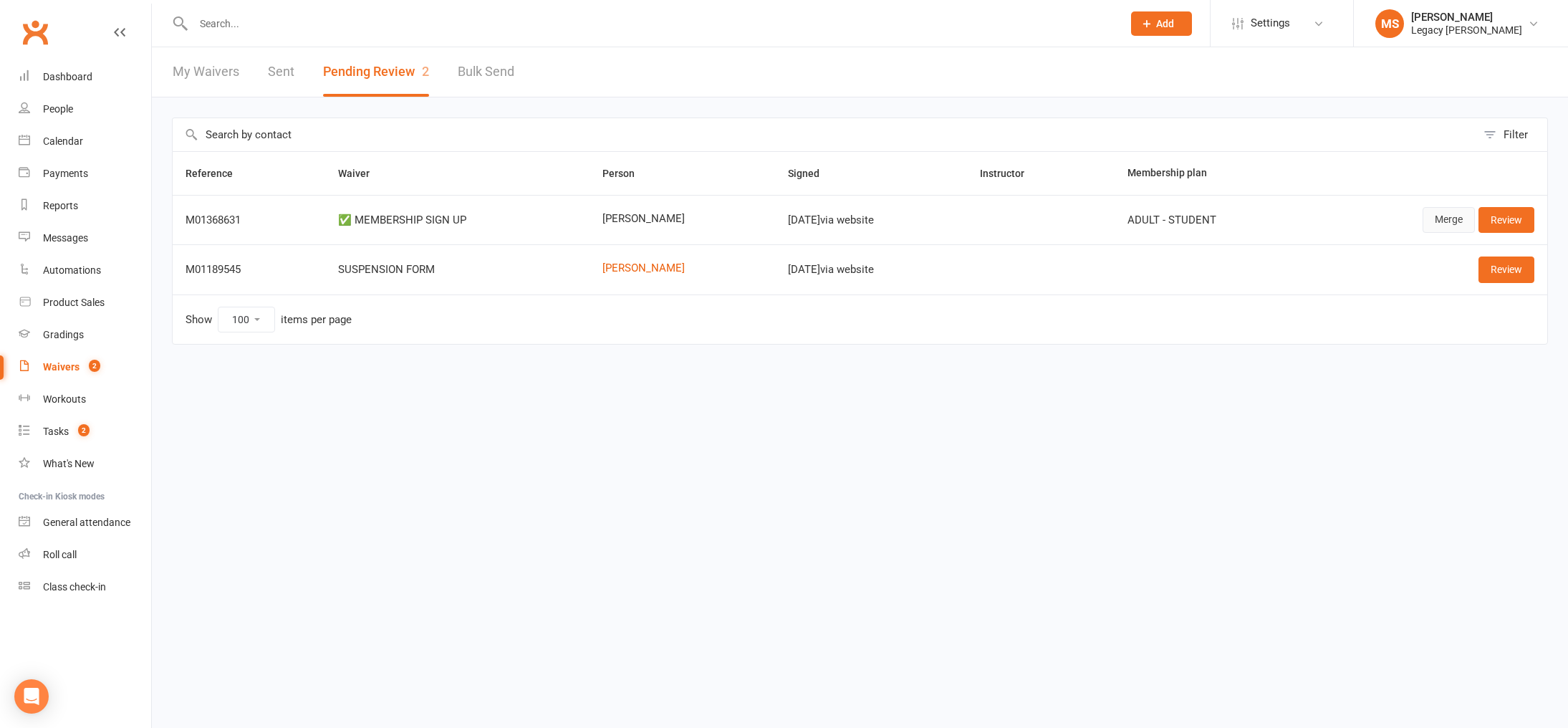
click at [1436, 219] on link "Merge" at bounding box center [1448, 220] width 53 height 26
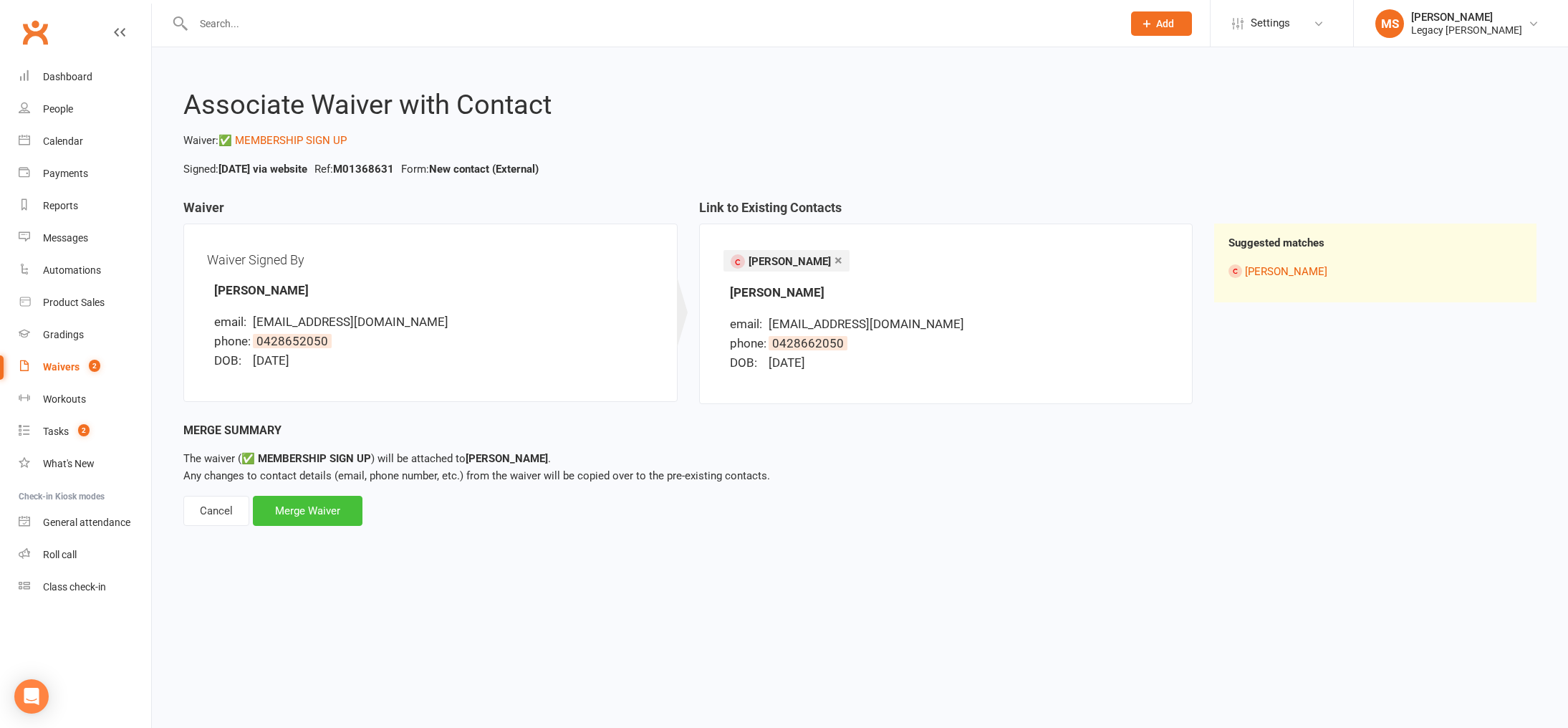
click at [279, 514] on div "Merge Waiver" at bounding box center [307, 511] width 109 height 30
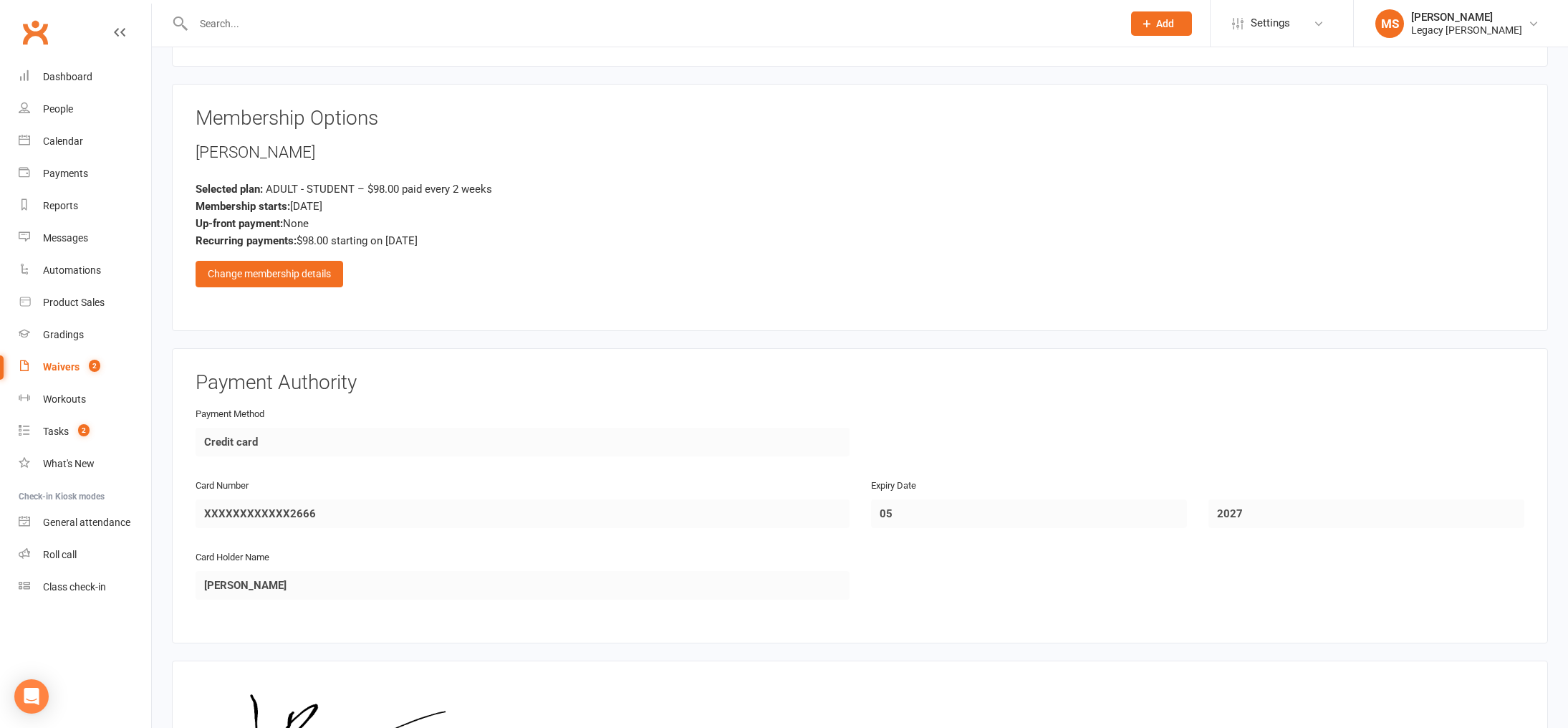
scroll to position [806, 0]
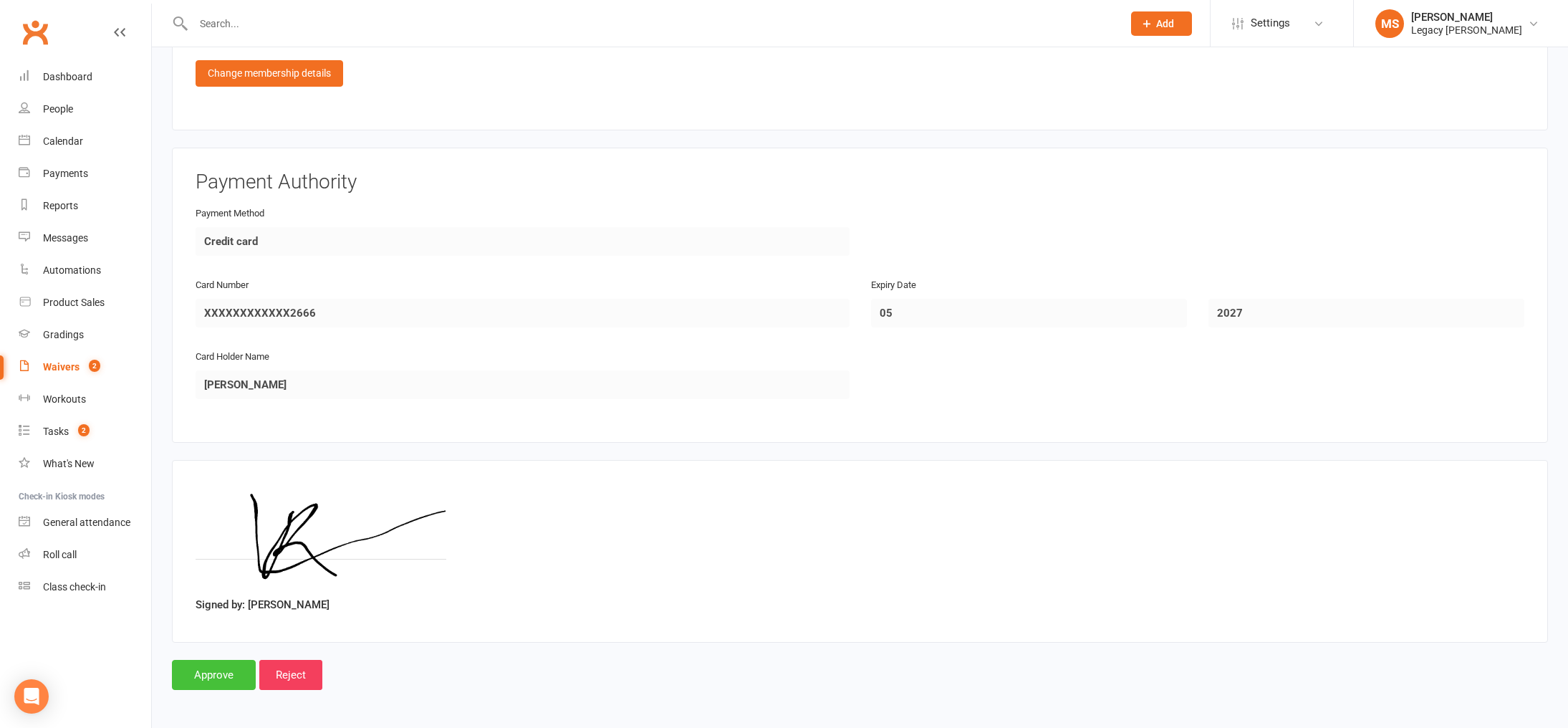
click at [207, 668] on input "Approve" at bounding box center [214, 675] width 84 height 30
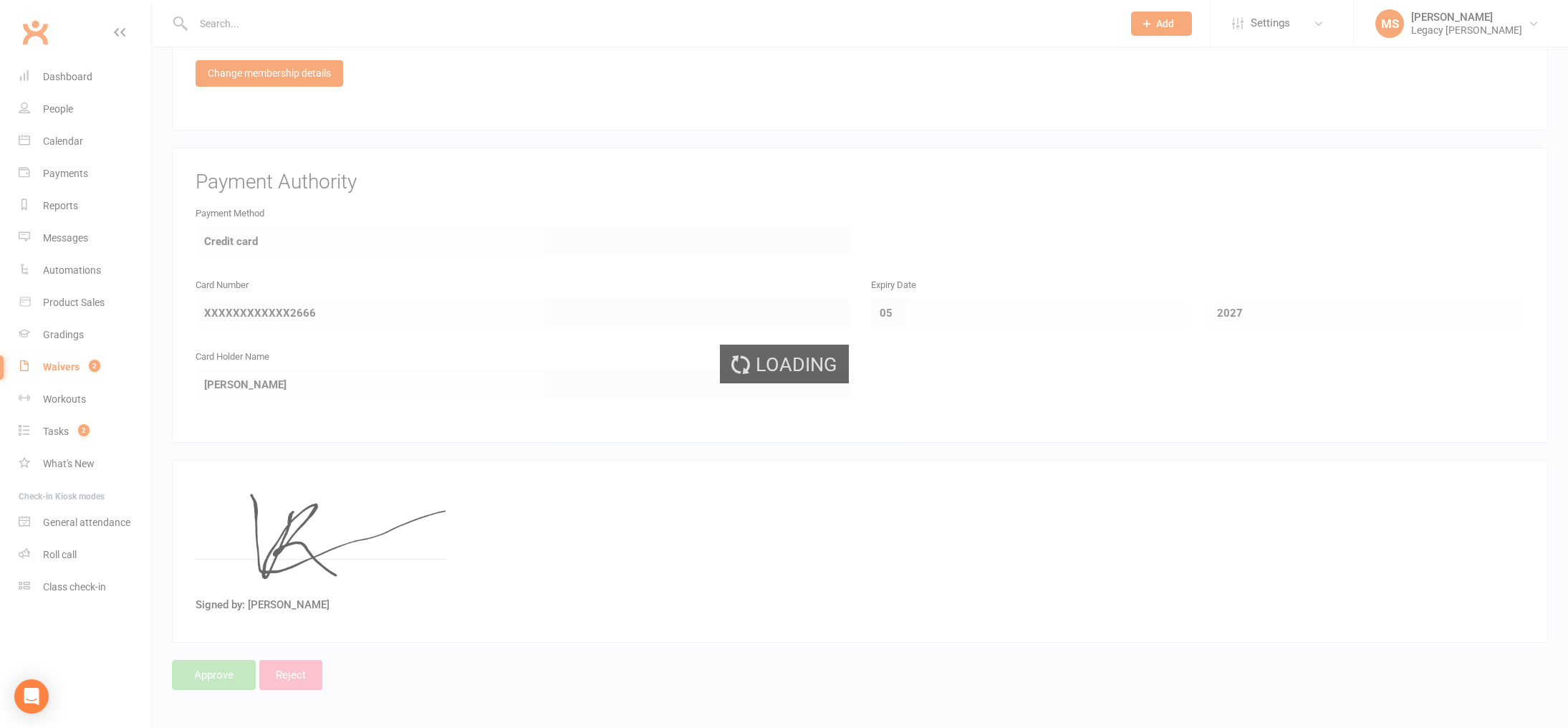
select select "100"
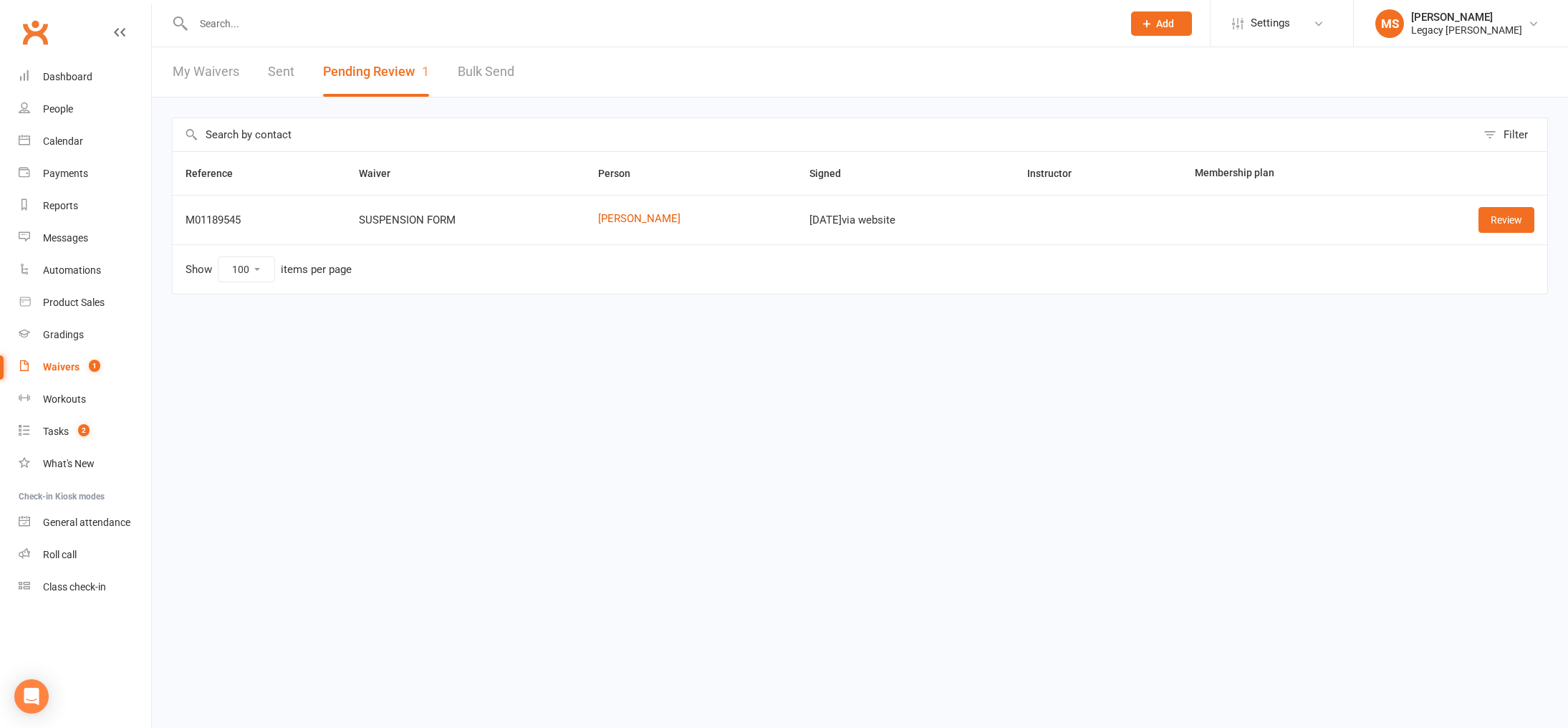
click at [1196, 355] on html "Prospect Member Non-attending contact Class / event Appointment Grading event T…" at bounding box center [784, 177] width 1568 height 355
click at [1505, 218] on link "Review" at bounding box center [1506, 220] width 56 height 26
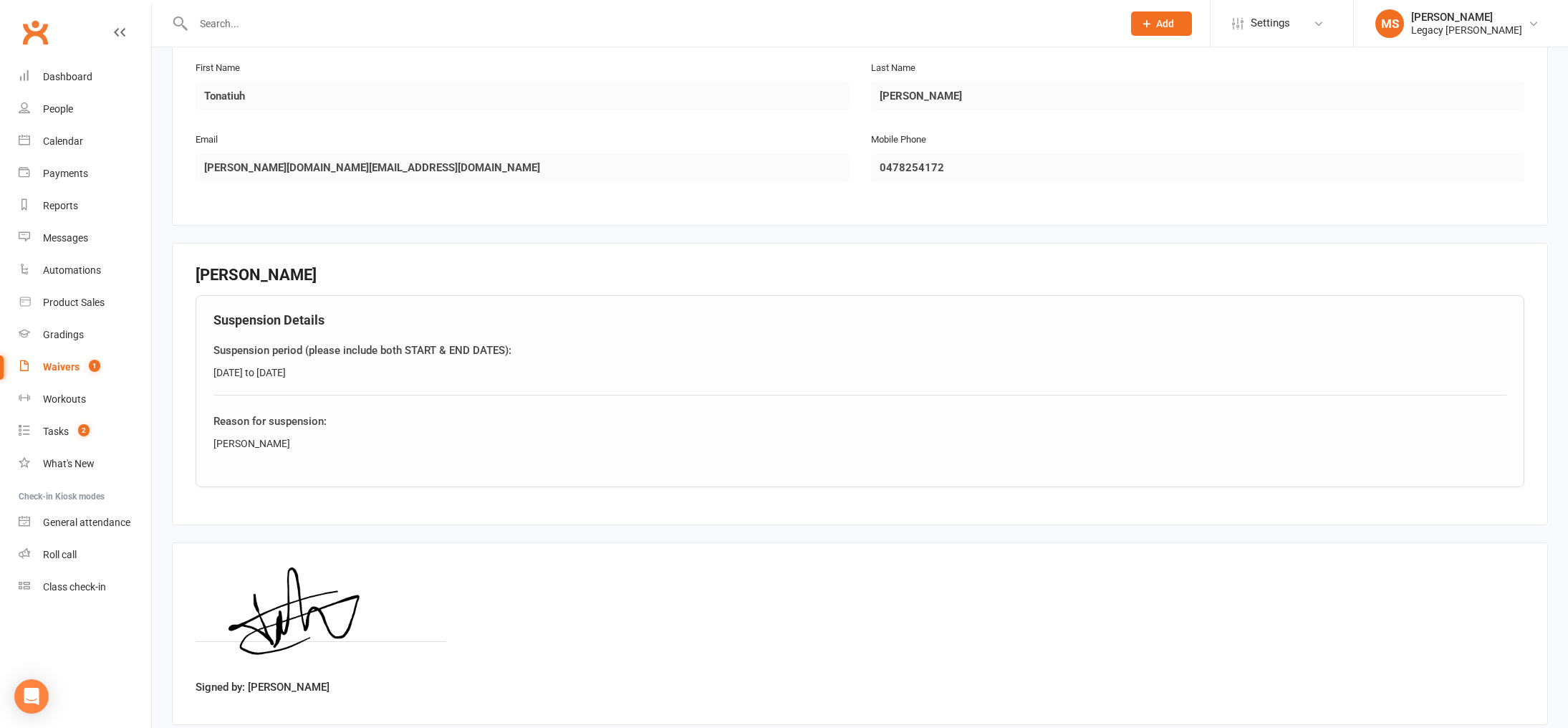
scroll to position [342, 0]
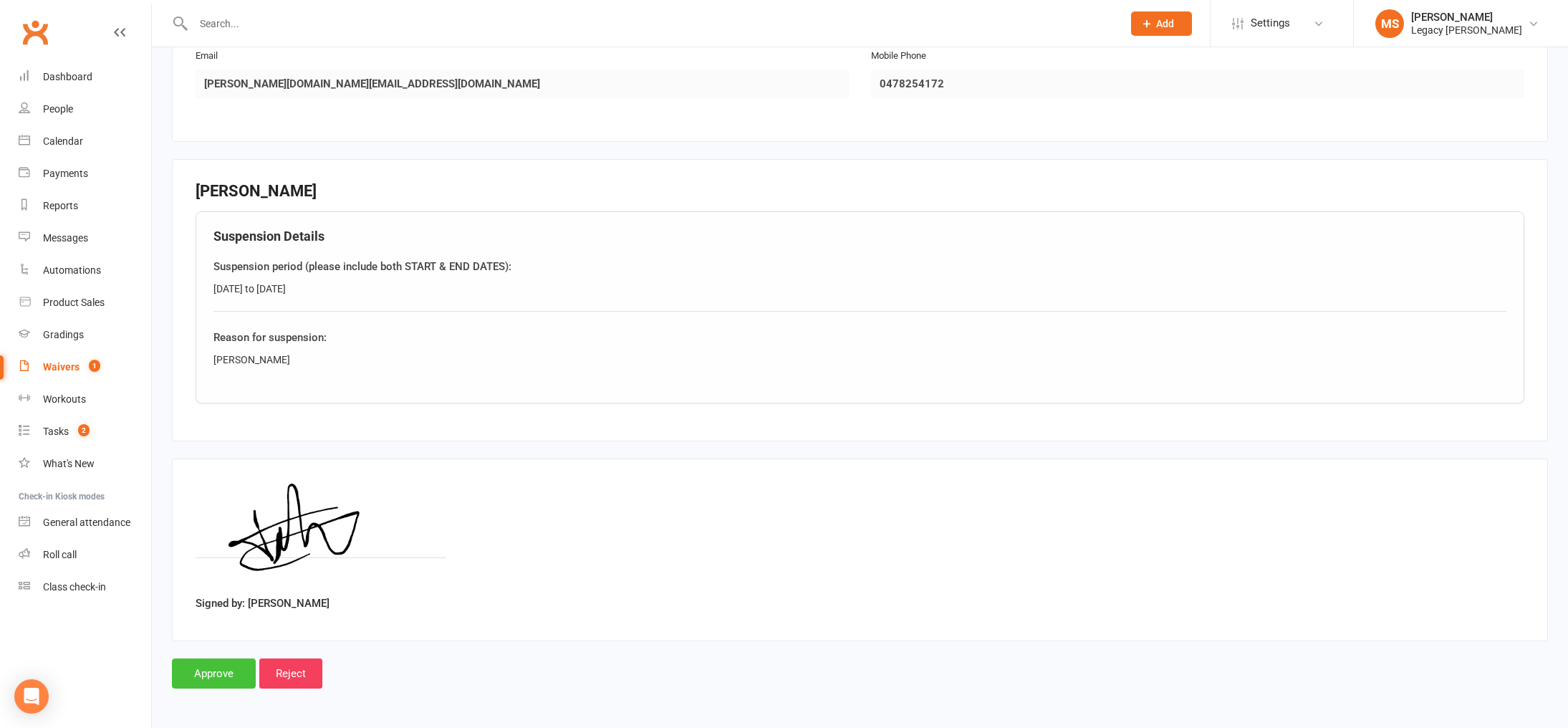
click at [220, 663] on input "Approve" at bounding box center [214, 673] width 84 height 30
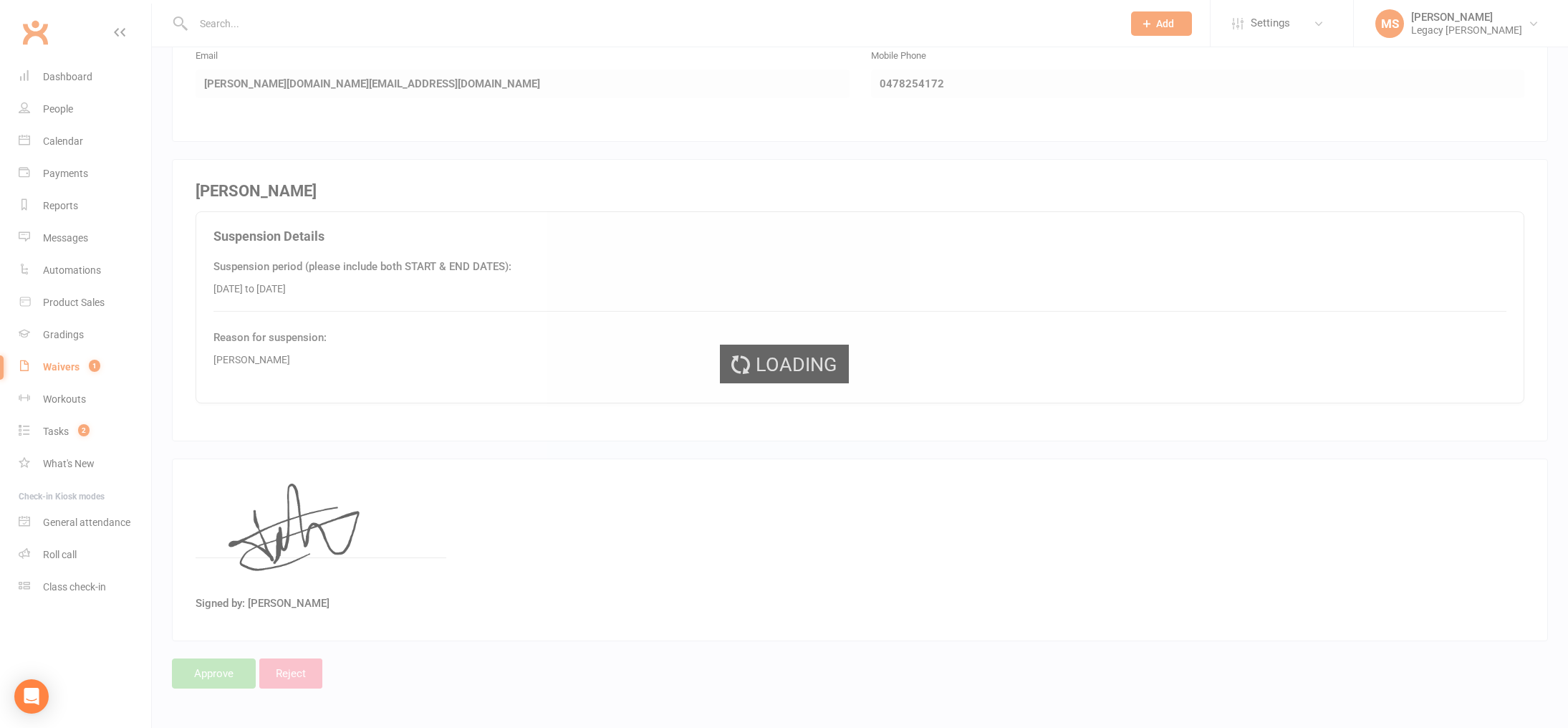
select select "100"
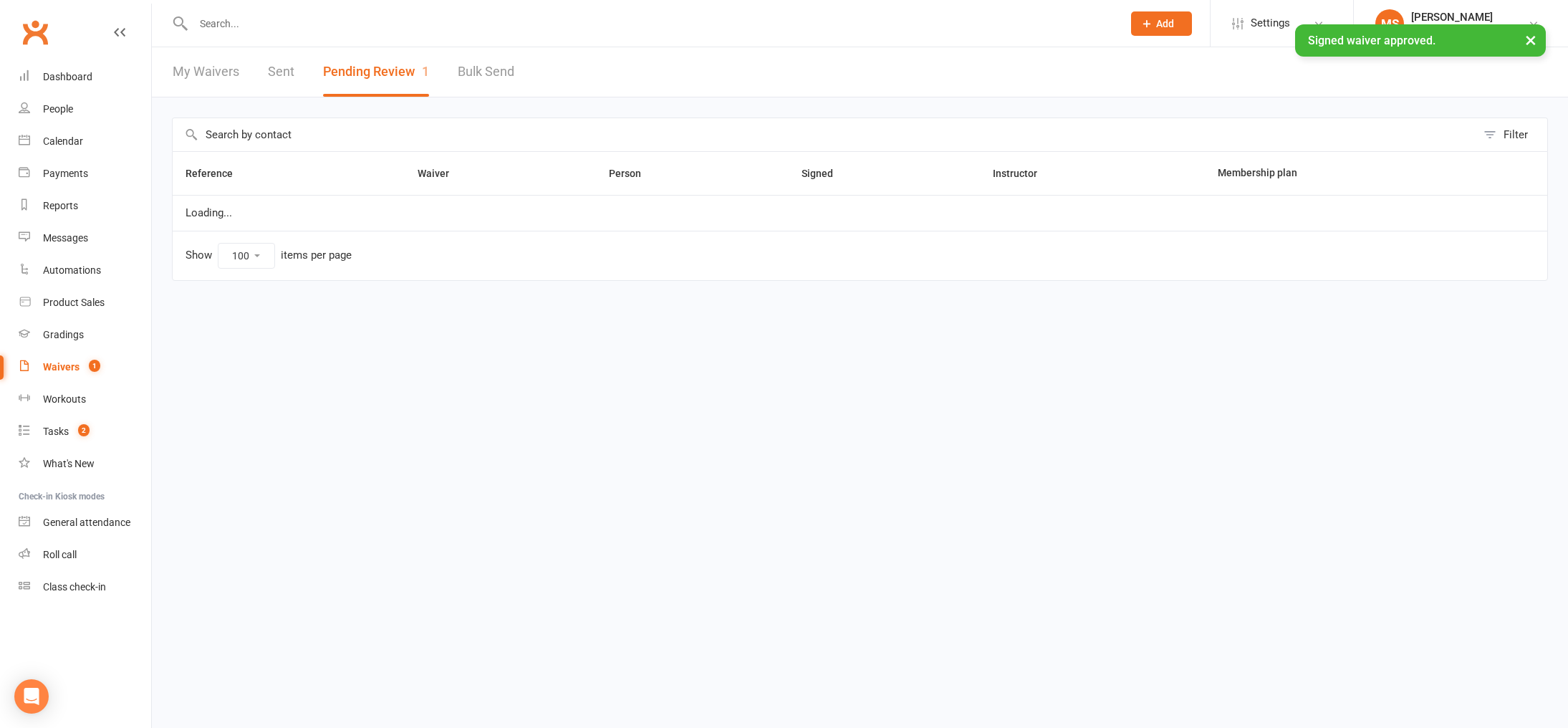
click at [210, 19] on input "text" at bounding box center [651, 23] width 923 height 20
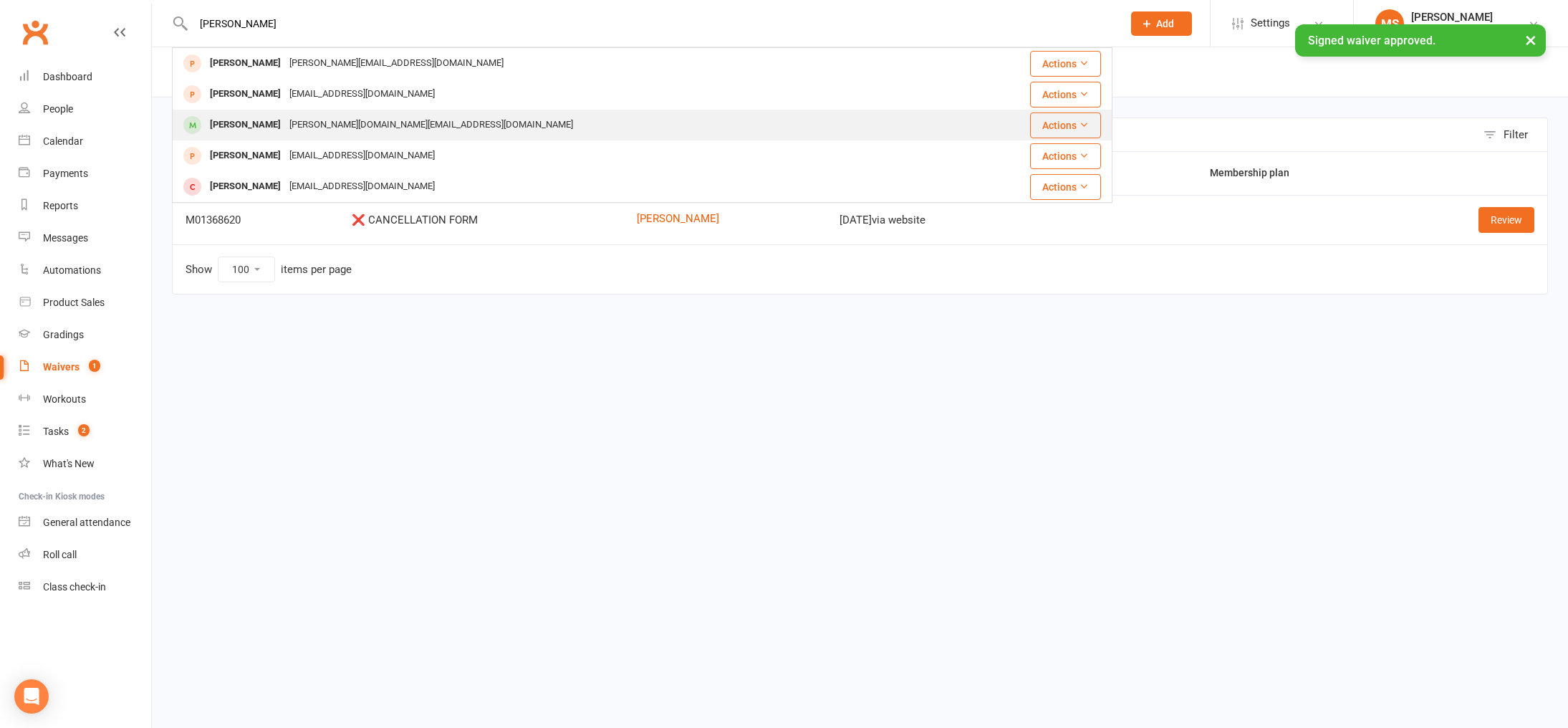
type input "tona"
click at [249, 115] on div "Tonatiuh Arocha Huerta" at bounding box center [245, 125] width 79 height 21
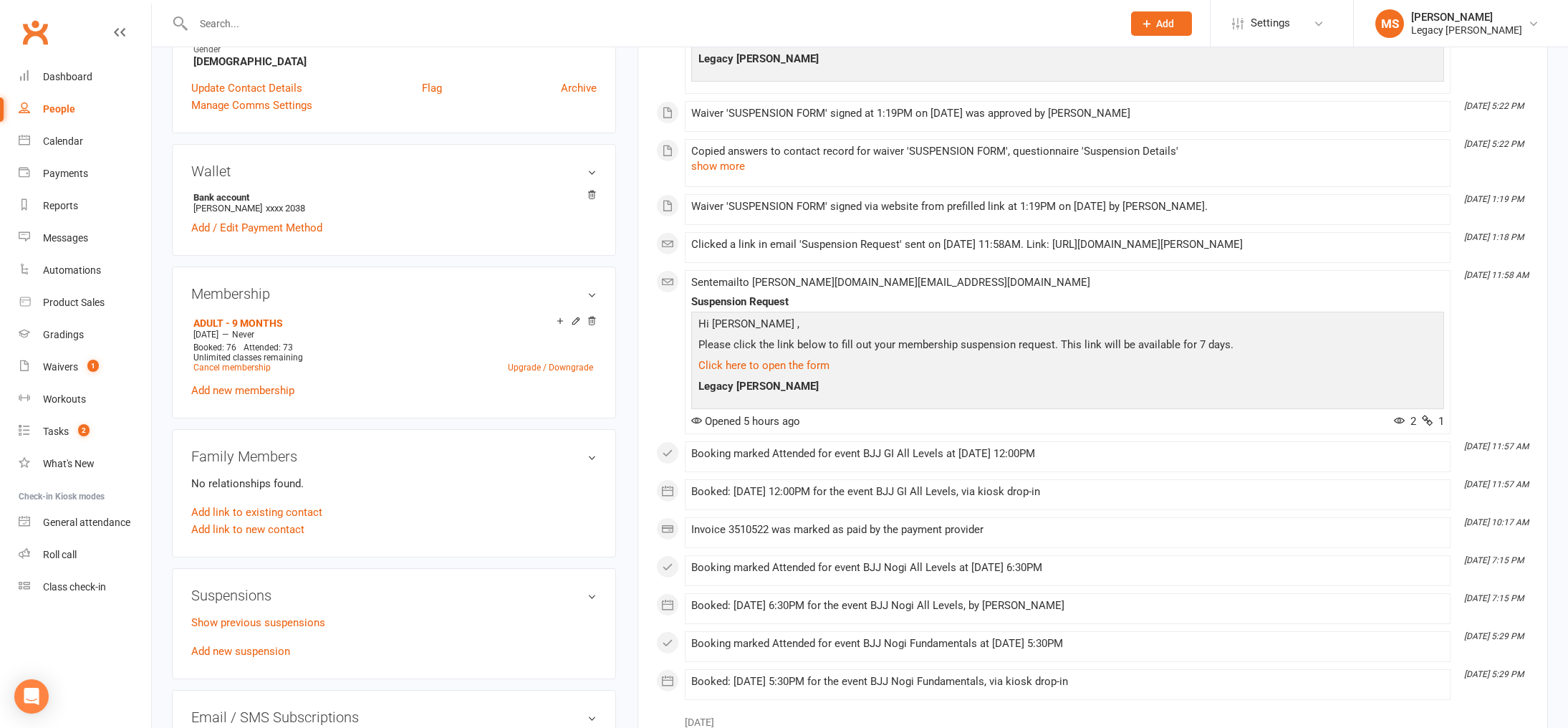
scroll to position [396, 0]
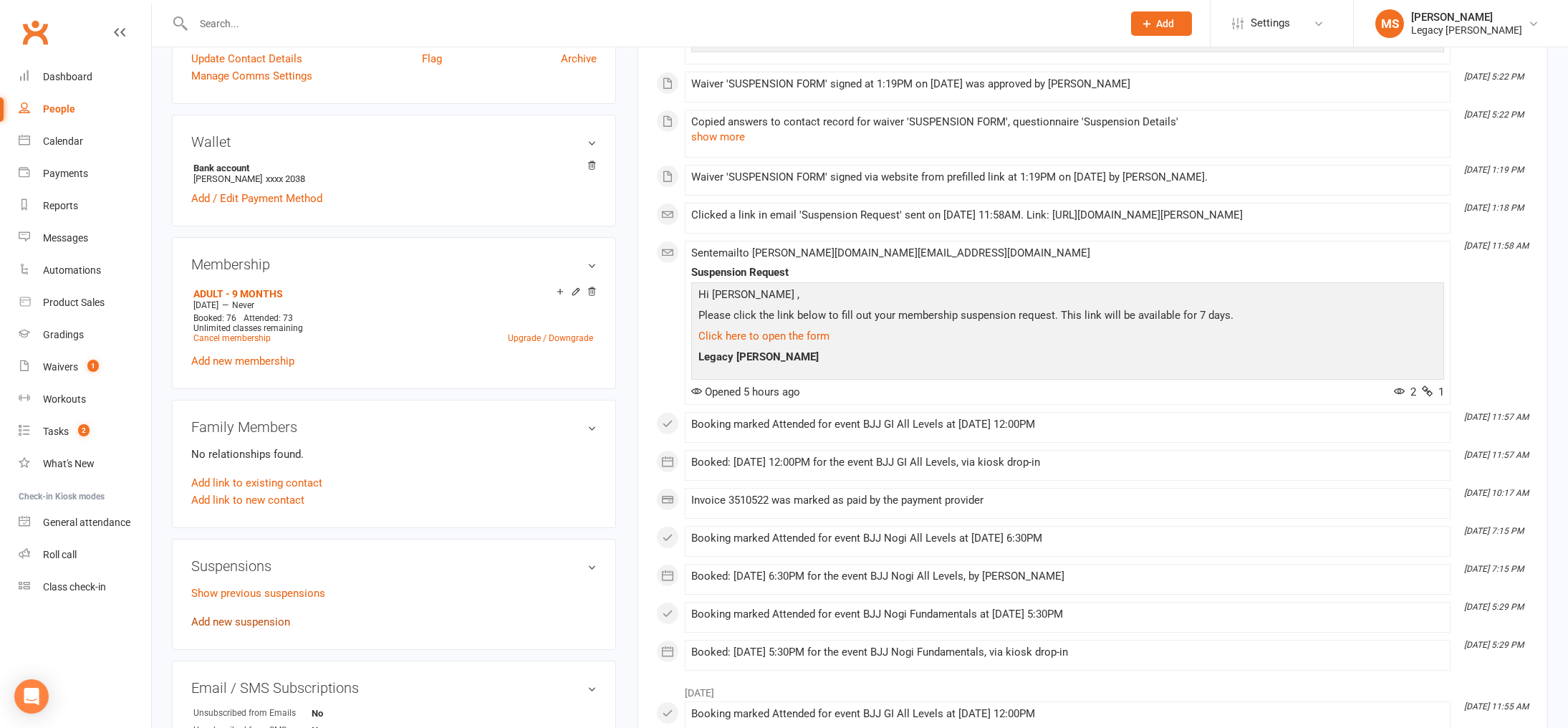
click at [275, 623] on link "Add new suspension" at bounding box center [240, 621] width 99 height 13
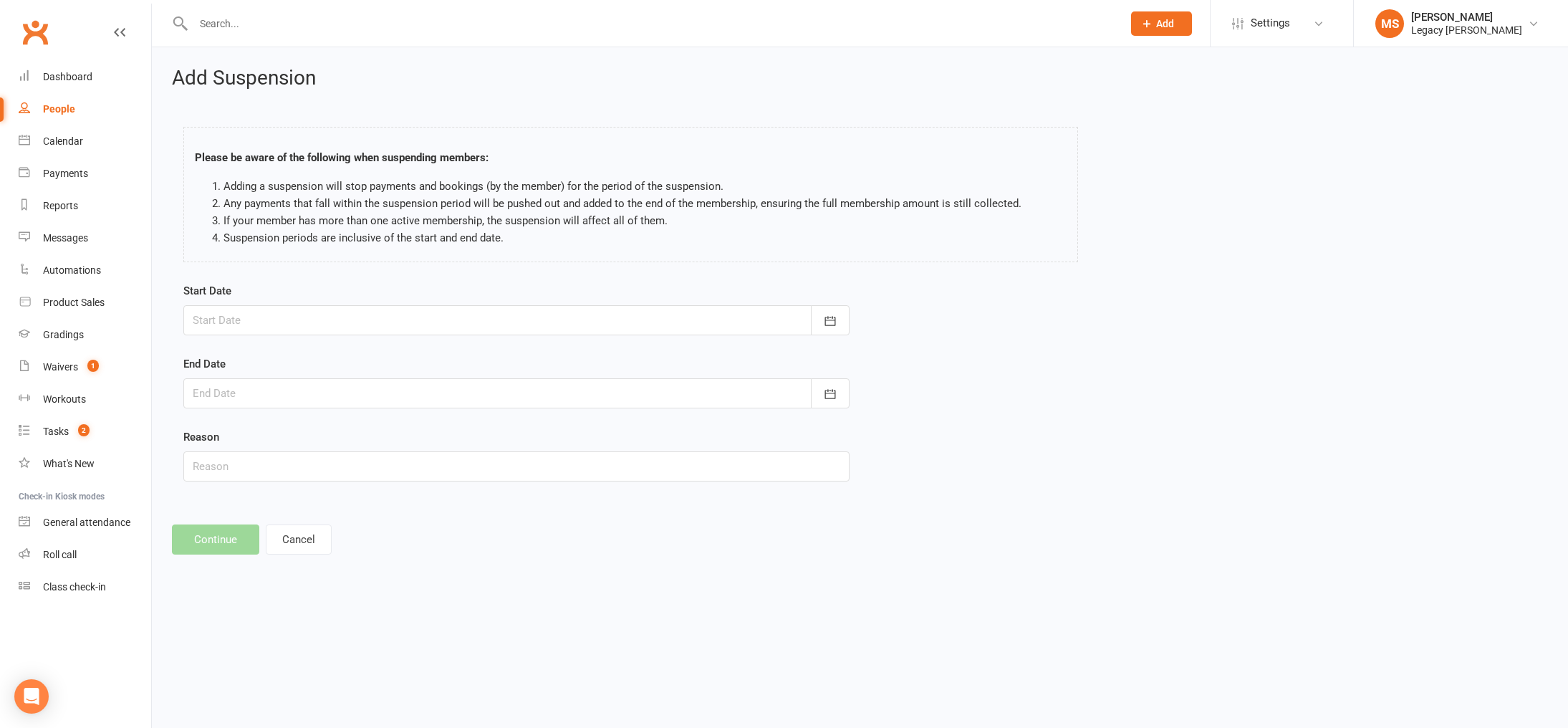
click at [1194, 151] on div "Please be aware of the following when suspending members: Adding a suspension w…" at bounding box center [859, 197] width 1374 height 170
click at [394, 326] on div at bounding box center [517, 320] width 666 height 30
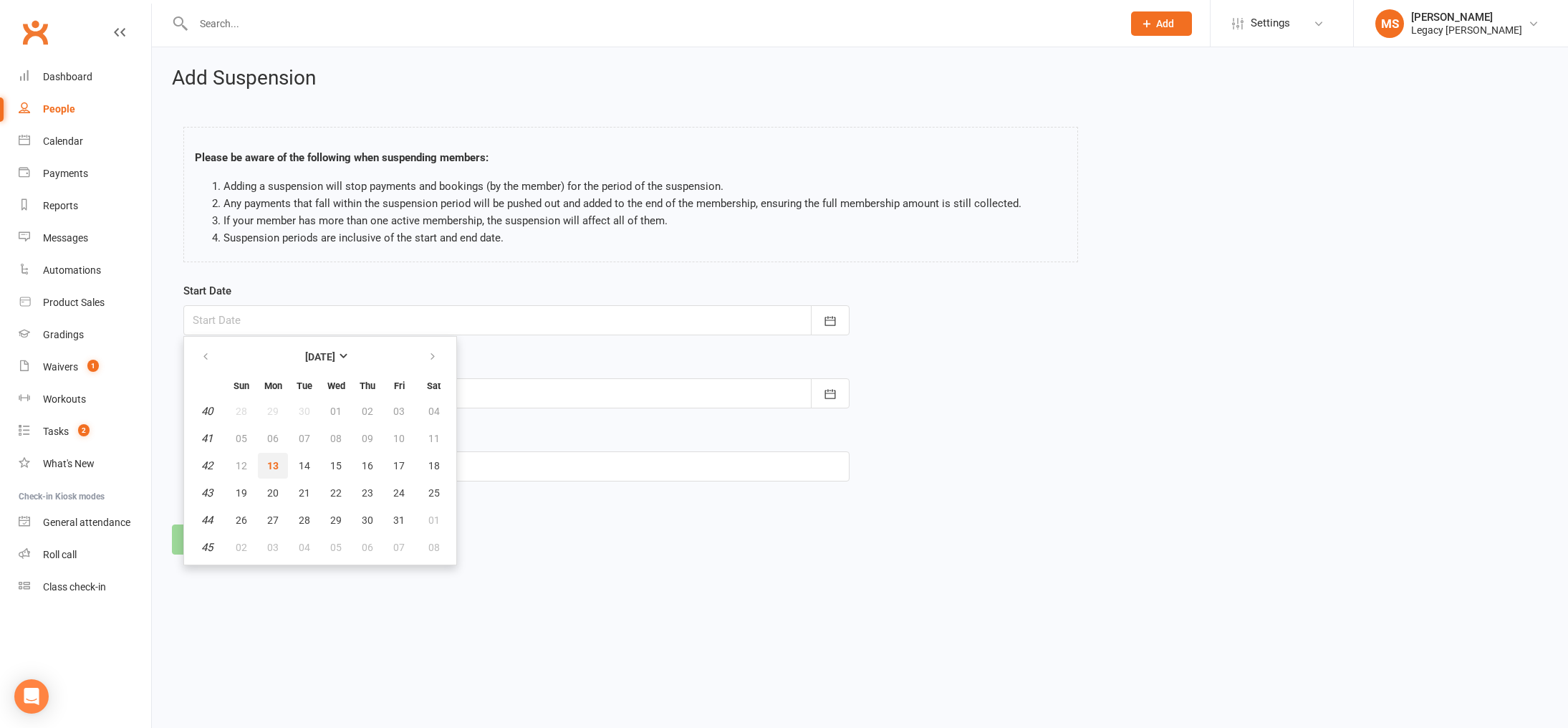
click at [274, 462] on span "13" at bounding box center [272, 465] width 11 height 11
type input "13 Oct 2025"
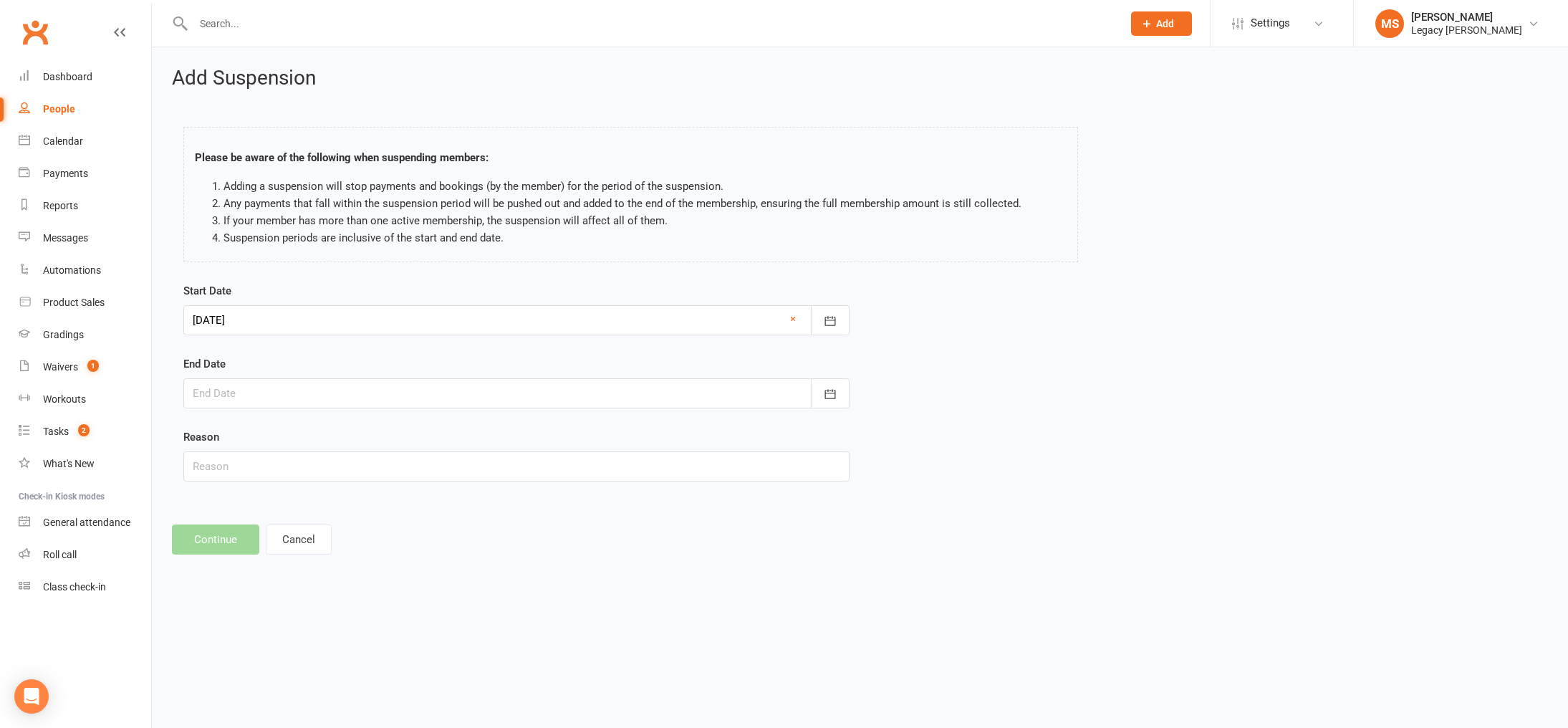
click at [275, 379] on div at bounding box center [517, 393] width 666 height 30
click at [243, 622] on span "02" at bounding box center [241, 620] width 11 height 11
type input "02 Nov 2025"
click at [248, 463] on input "text" at bounding box center [517, 466] width 666 height 30
type input "holiday"
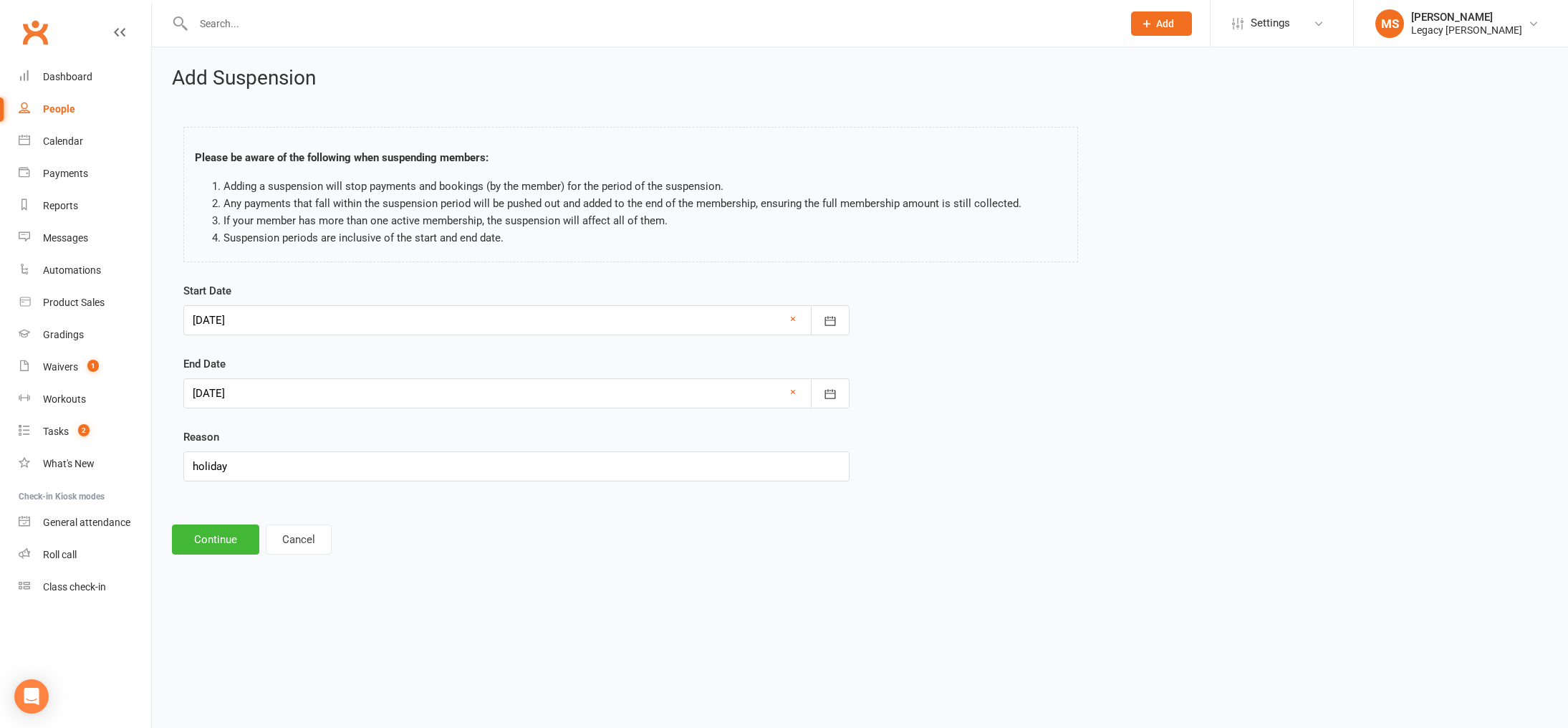
click at [267, 395] on div at bounding box center [517, 393] width 666 height 30
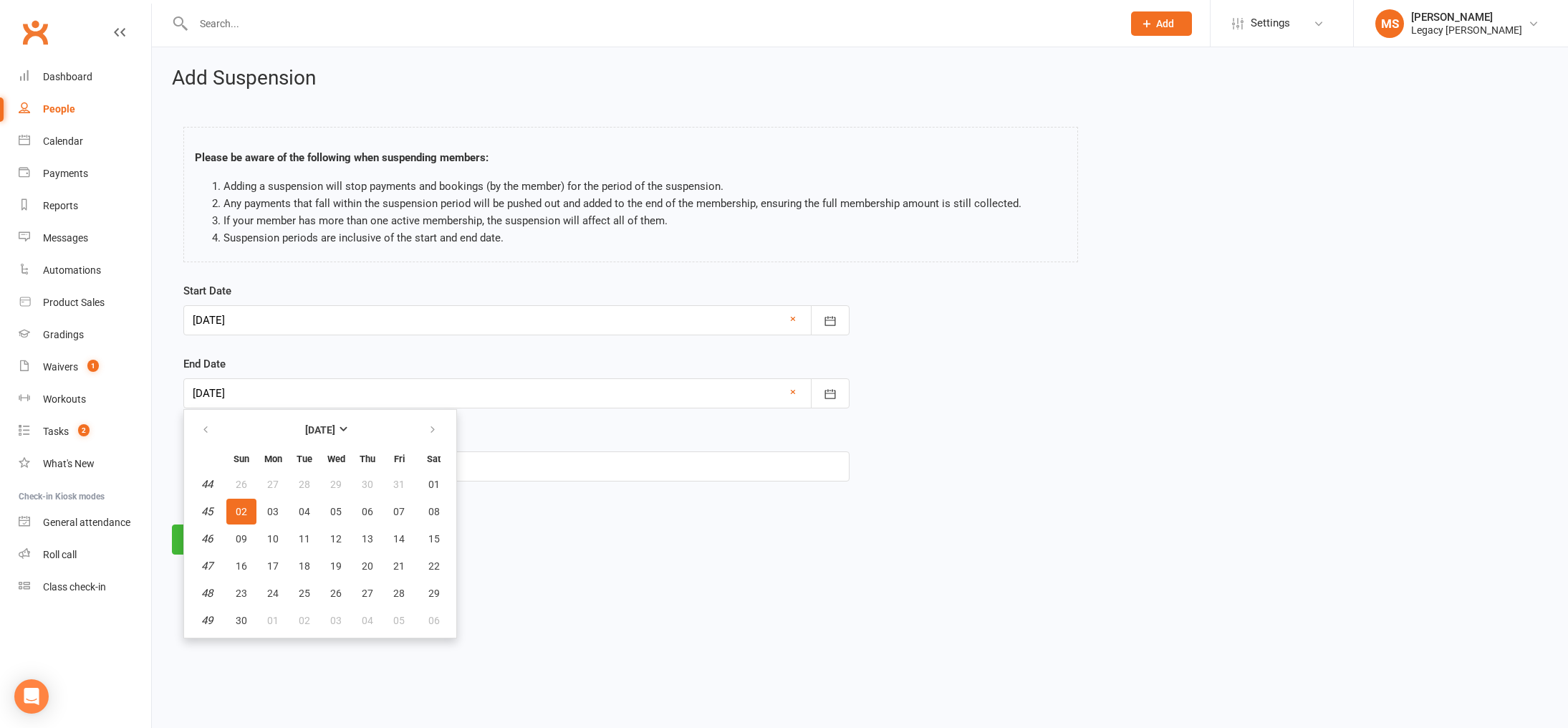
click at [227, 319] on div at bounding box center [517, 320] width 666 height 30
click at [792, 394] on link "×" at bounding box center [792, 392] width 6 height 17
click at [245, 512] on span "02" at bounding box center [241, 511] width 11 height 11
type input "02 Nov 2025"
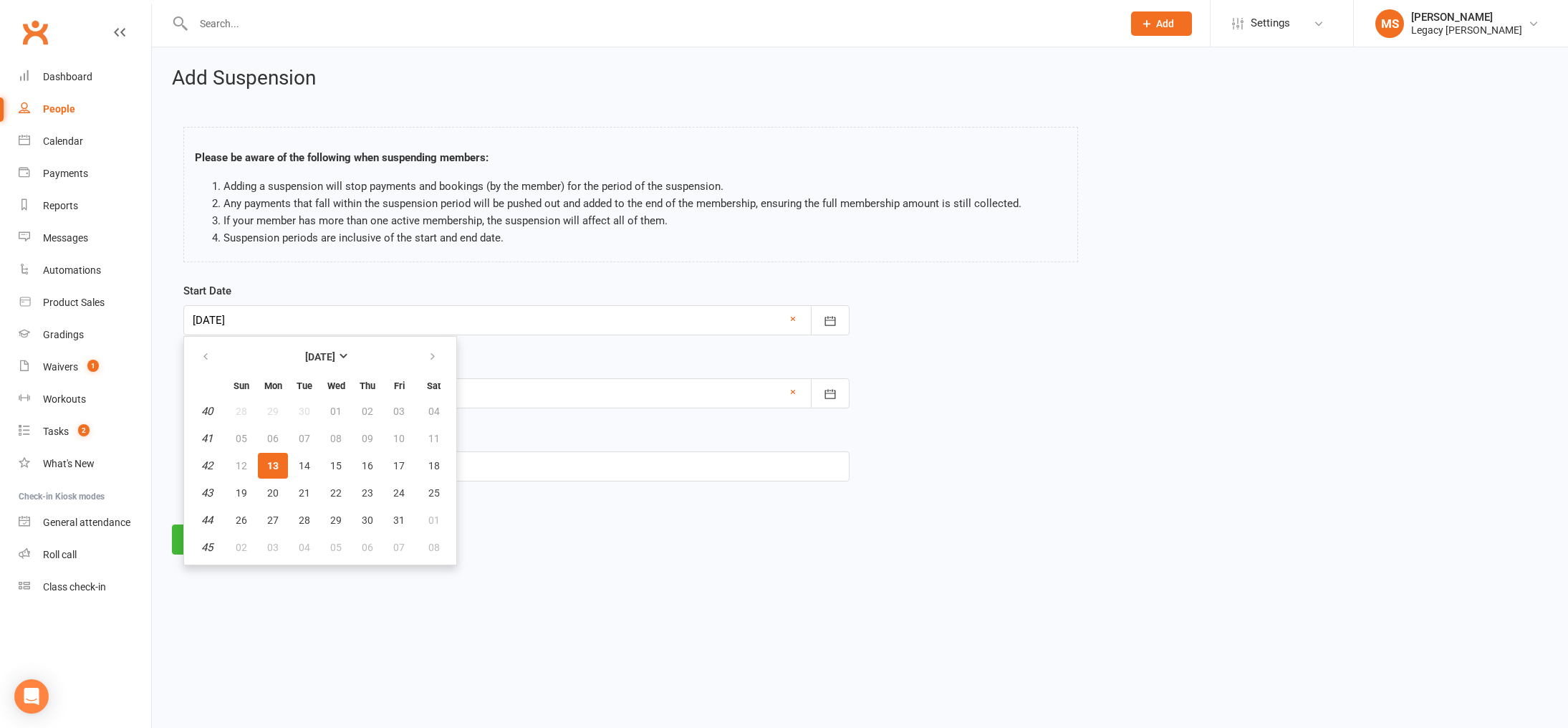
click at [600, 586] on html "Prospect Member Non-attending contact Class / event Appointment Grading event T…" at bounding box center [784, 297] width 1568 height 594
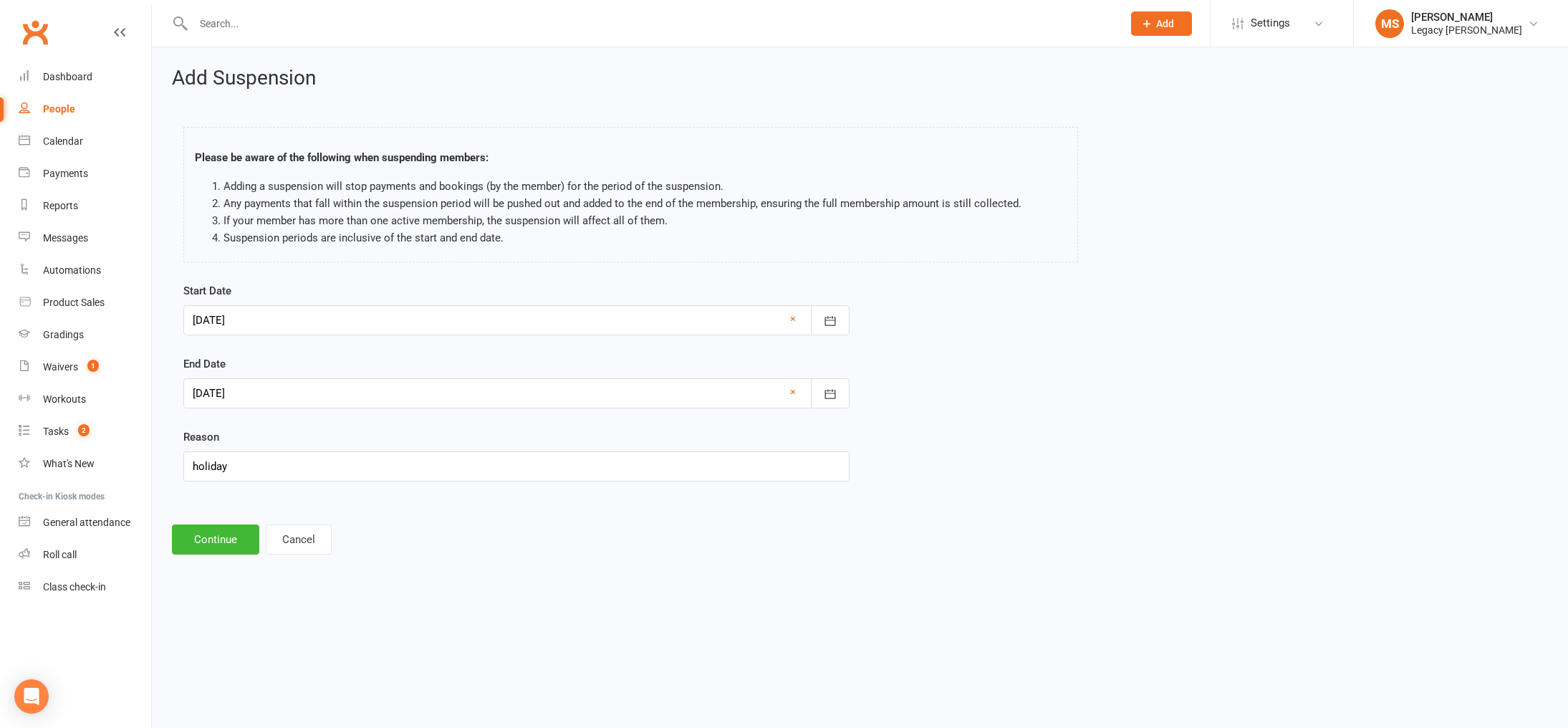
click at [240, 320] on div at bounding box center [517, 320] width 666 height 30
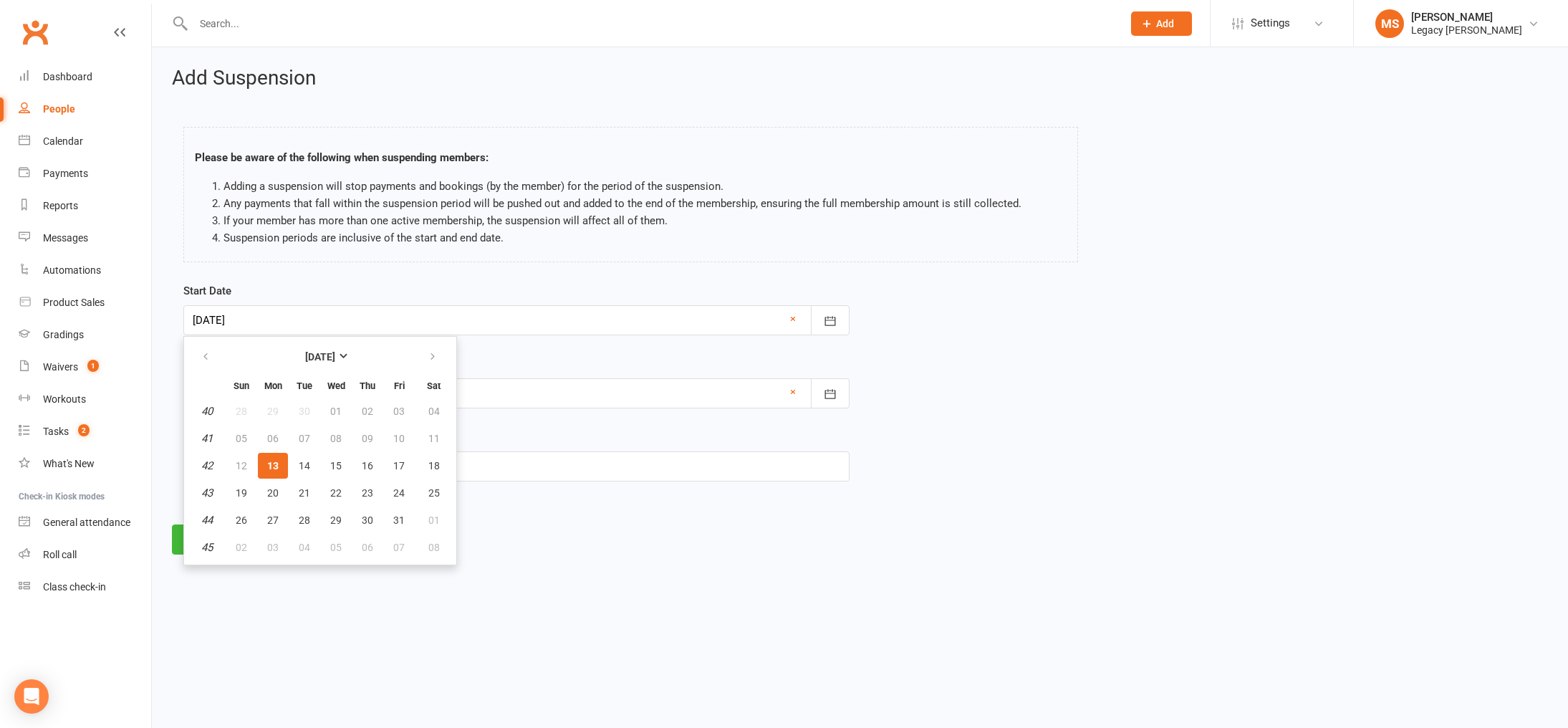
click at [483, 594] on html "Prospect Member Non-attending contact Class / event Appointment Grading event T…" at bounding box center [784, 297] width 1568 height 594
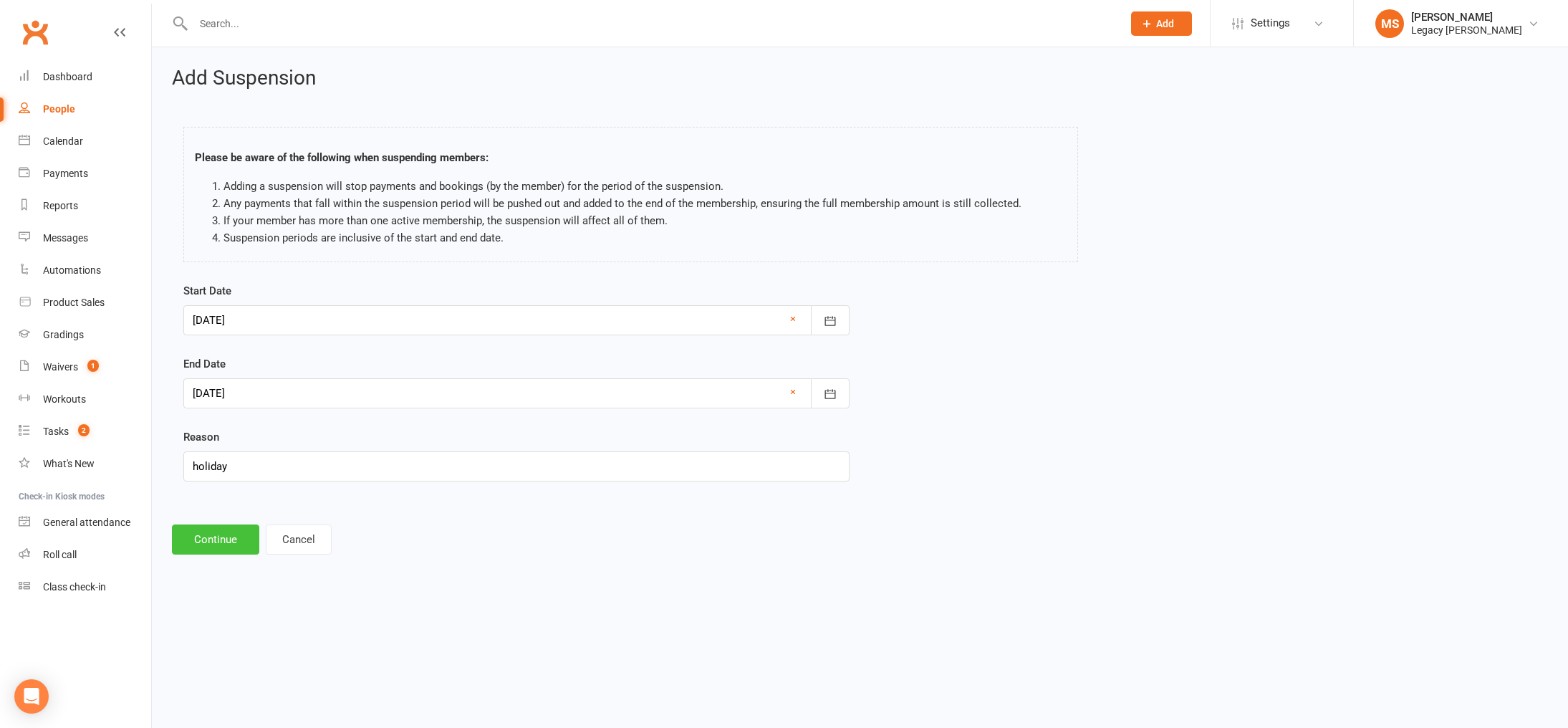
click at [214, 544] on button "Continue" at bounding box center [215, 539] width 87 height 30
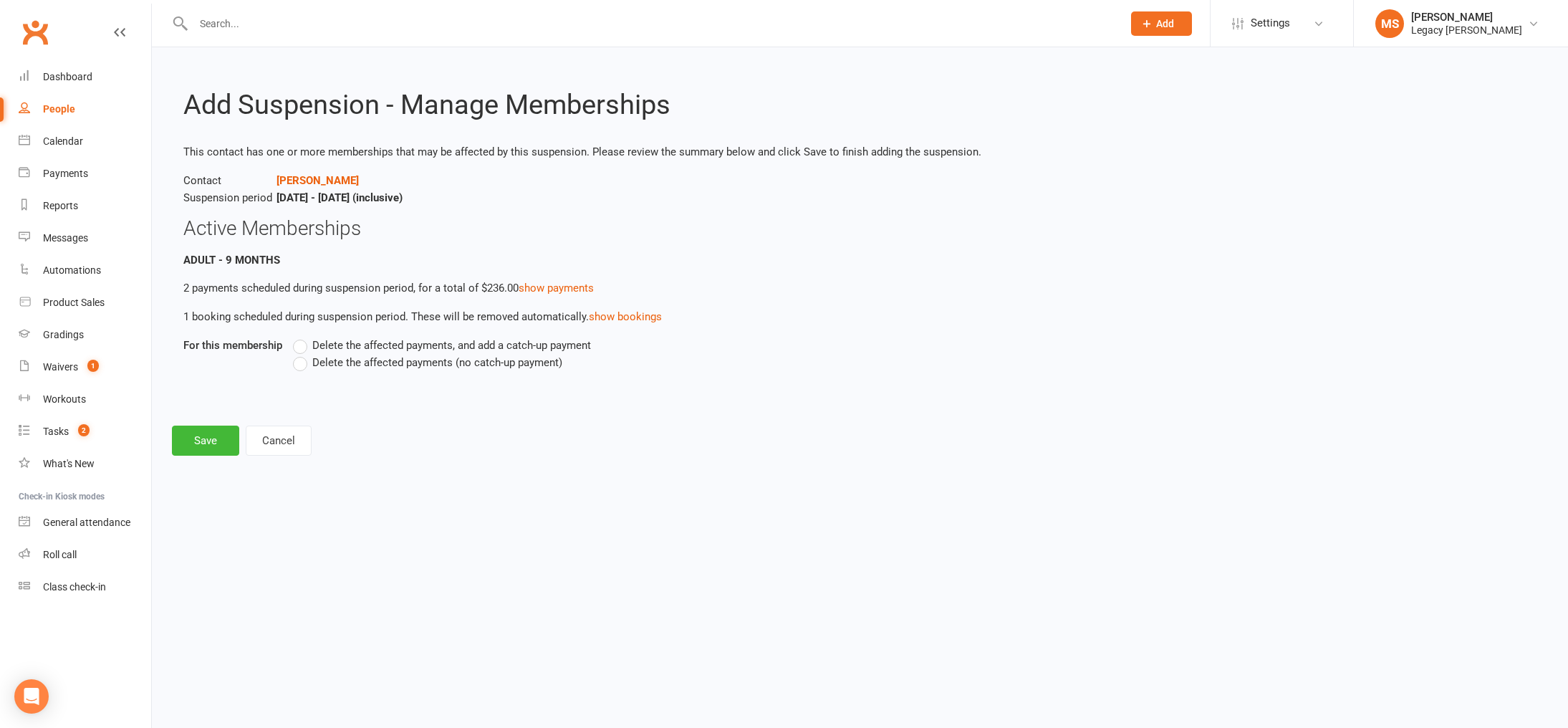
click at [437, 347] on span "Delete the affected payments, and add a catch-up payment" at bounding box center [452, 344] width 279 height 15
click at [302, 337] on input "Delete the affected payments, and add a catch-up payment" at bounding box center [297, 337] width 9 height 0
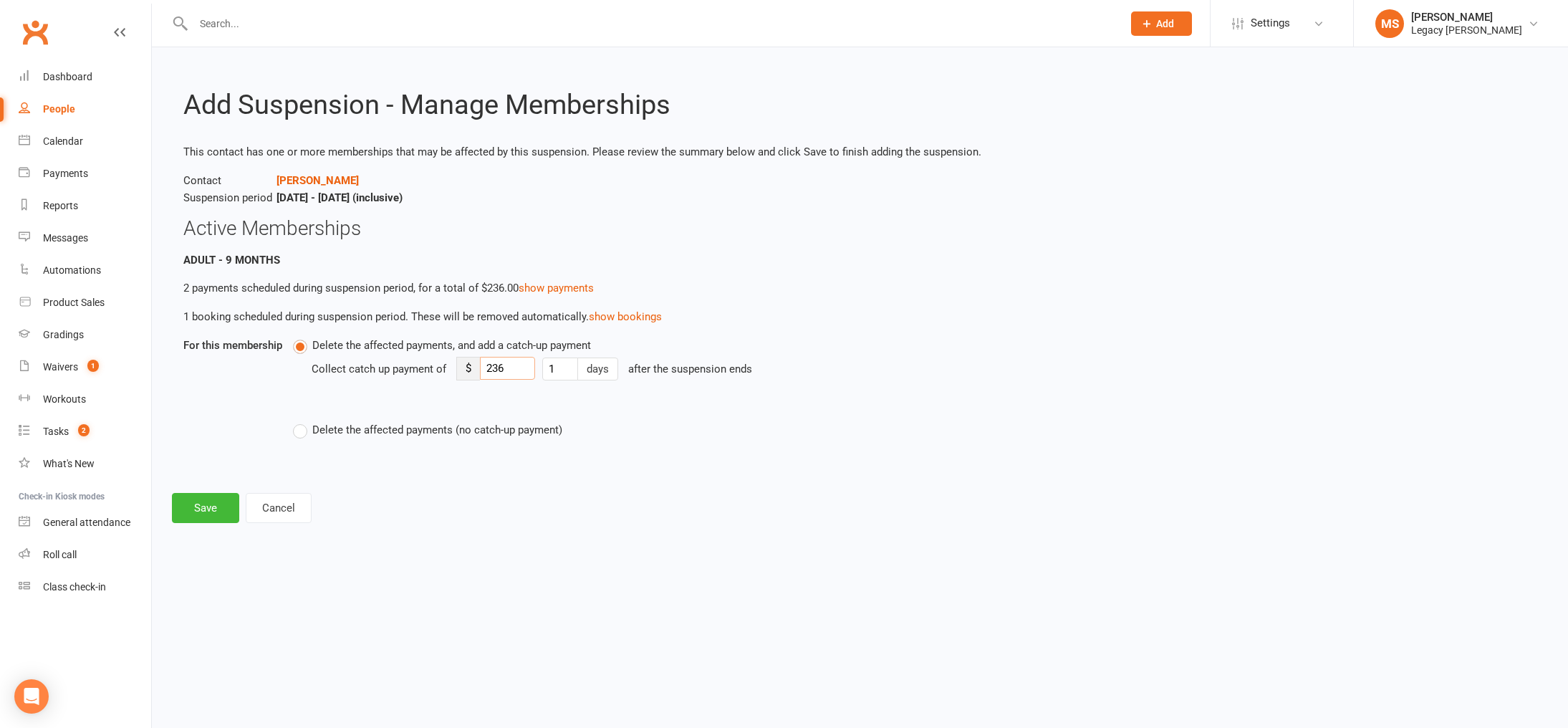
drag, startPoint x: 516, startPoint y: 367, endPoint x: 470, endPoint y: 366, distance: 46.0
click at [470, 366] on div "$ 236" at bounding box center [495, 368] width 78 height 23
type input "15"
click at [209, 508] on button "Save" at bounding box center [206, 507] width 67 height 30
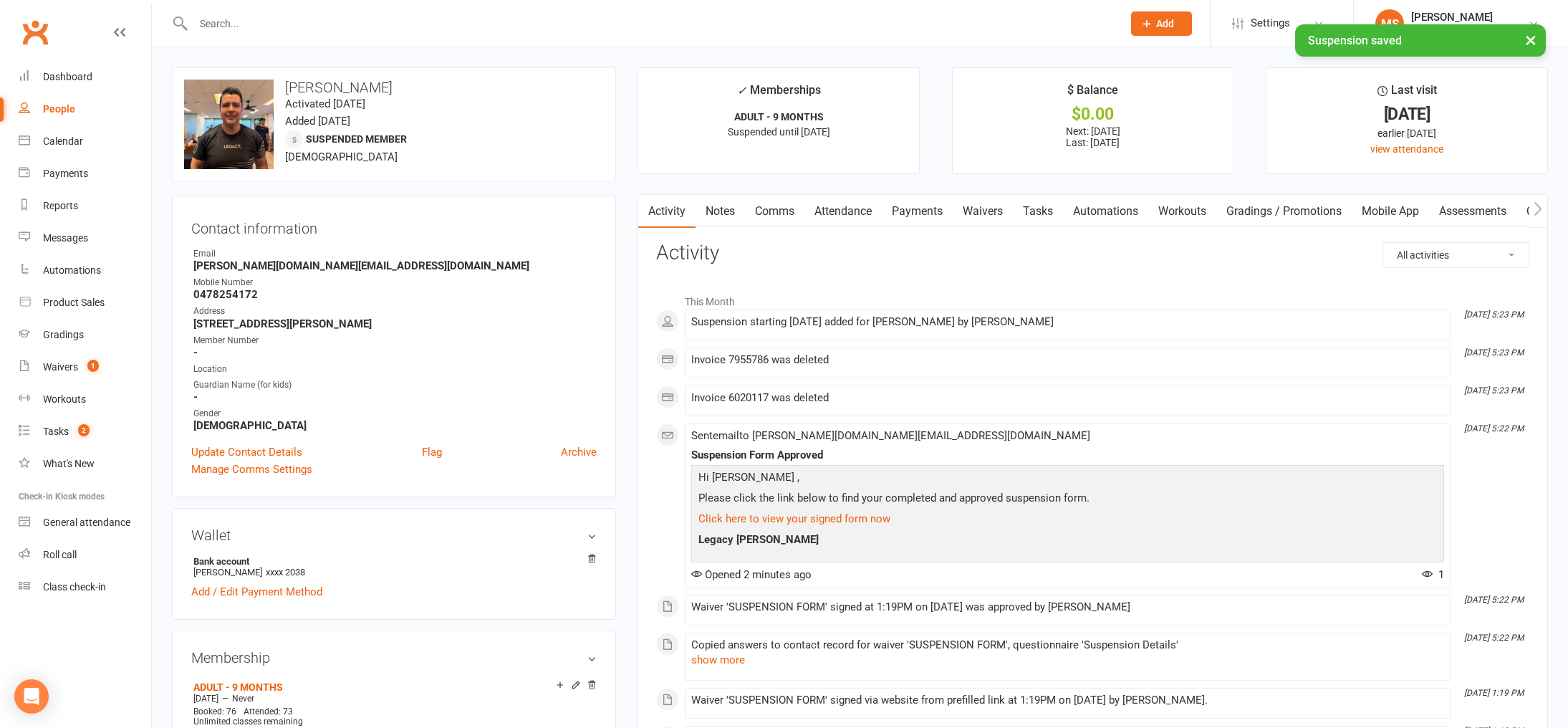
click at [919, 215] on link "Payments" at bounding box center [917, 211] width 71 height 33
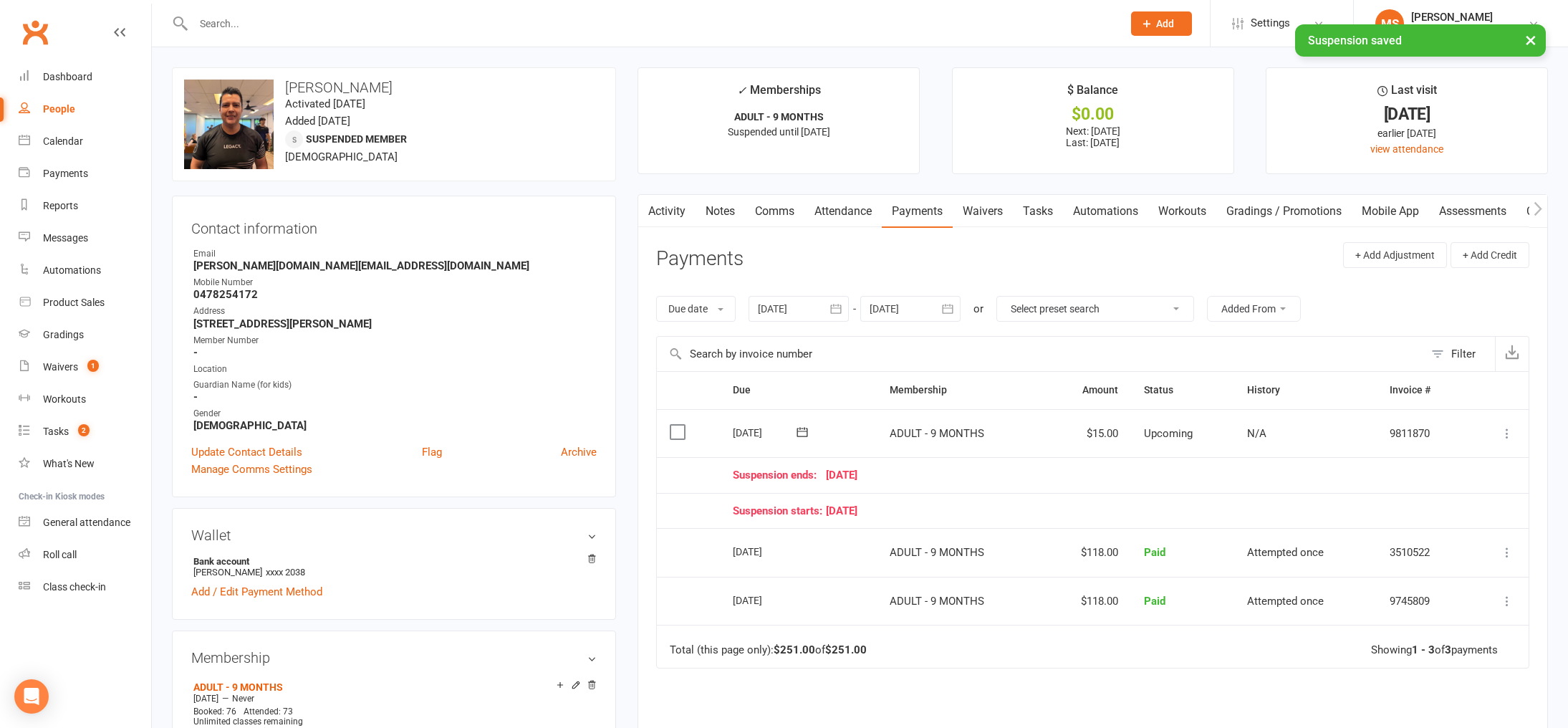
click at [917, 309] on div at bounding box center [910, 309] width 100 height 26
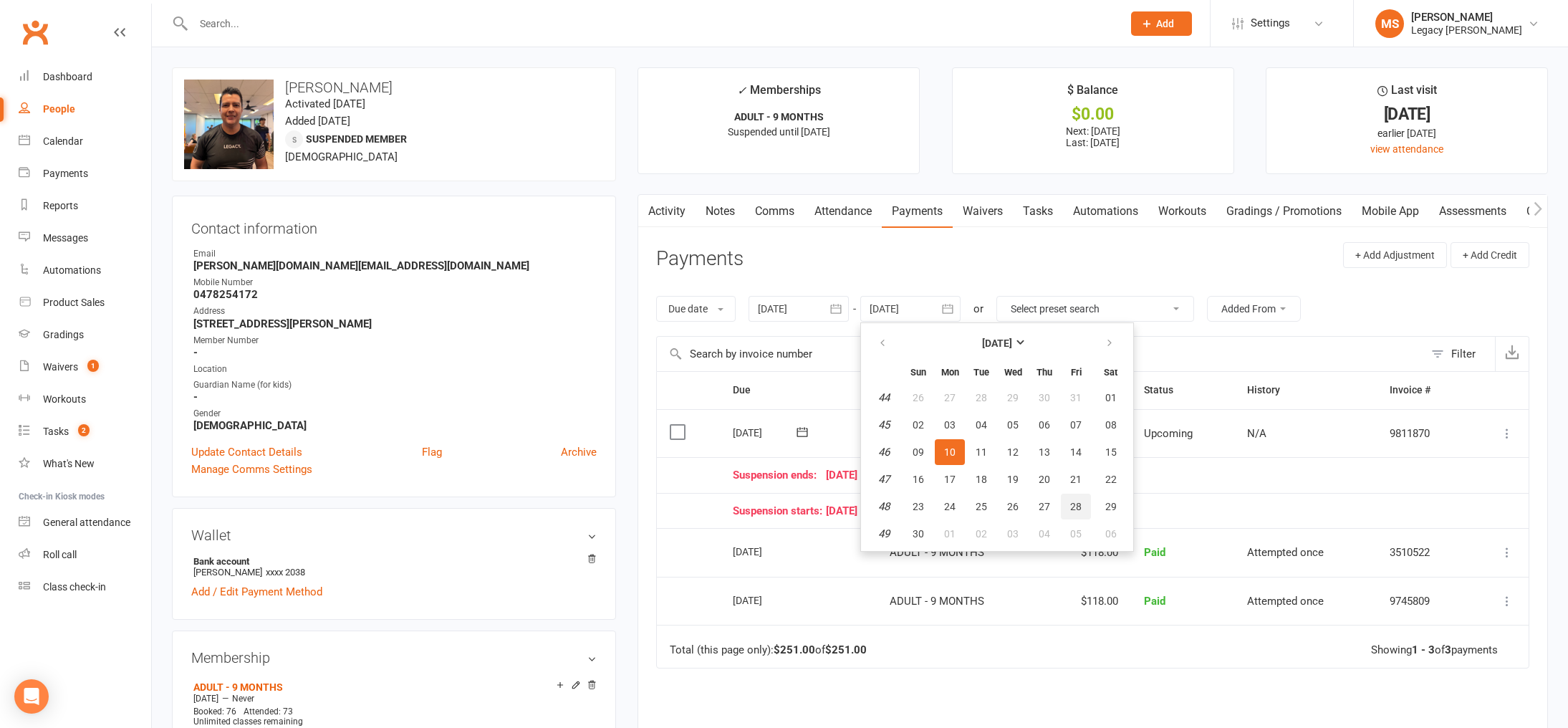
click at [1072, 501] on span "28" at bounding box center [1075, 506] width 11 height 11
type input "28 Nov 2025"
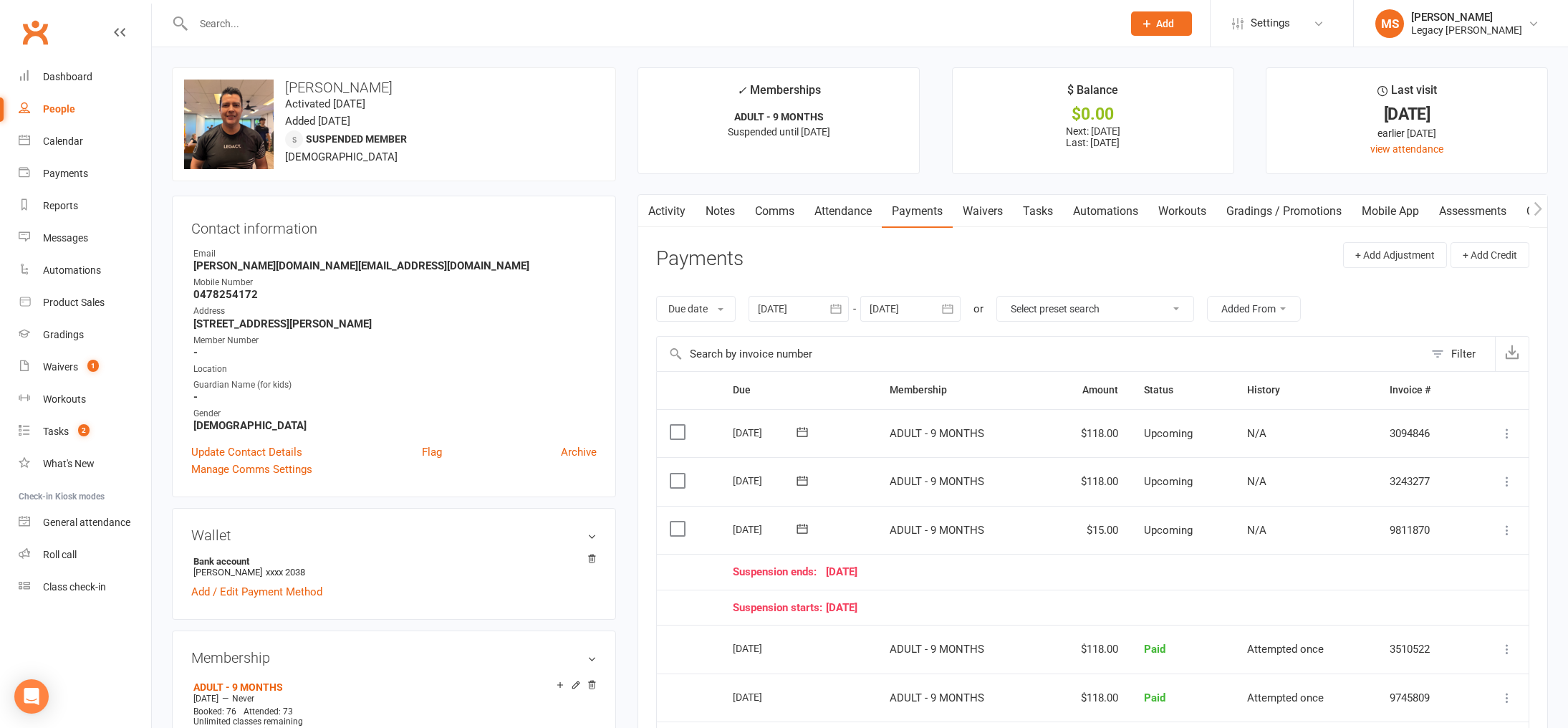
click at [258, 26] on input "text" at bounding box center [651, 23] width 923 height 20
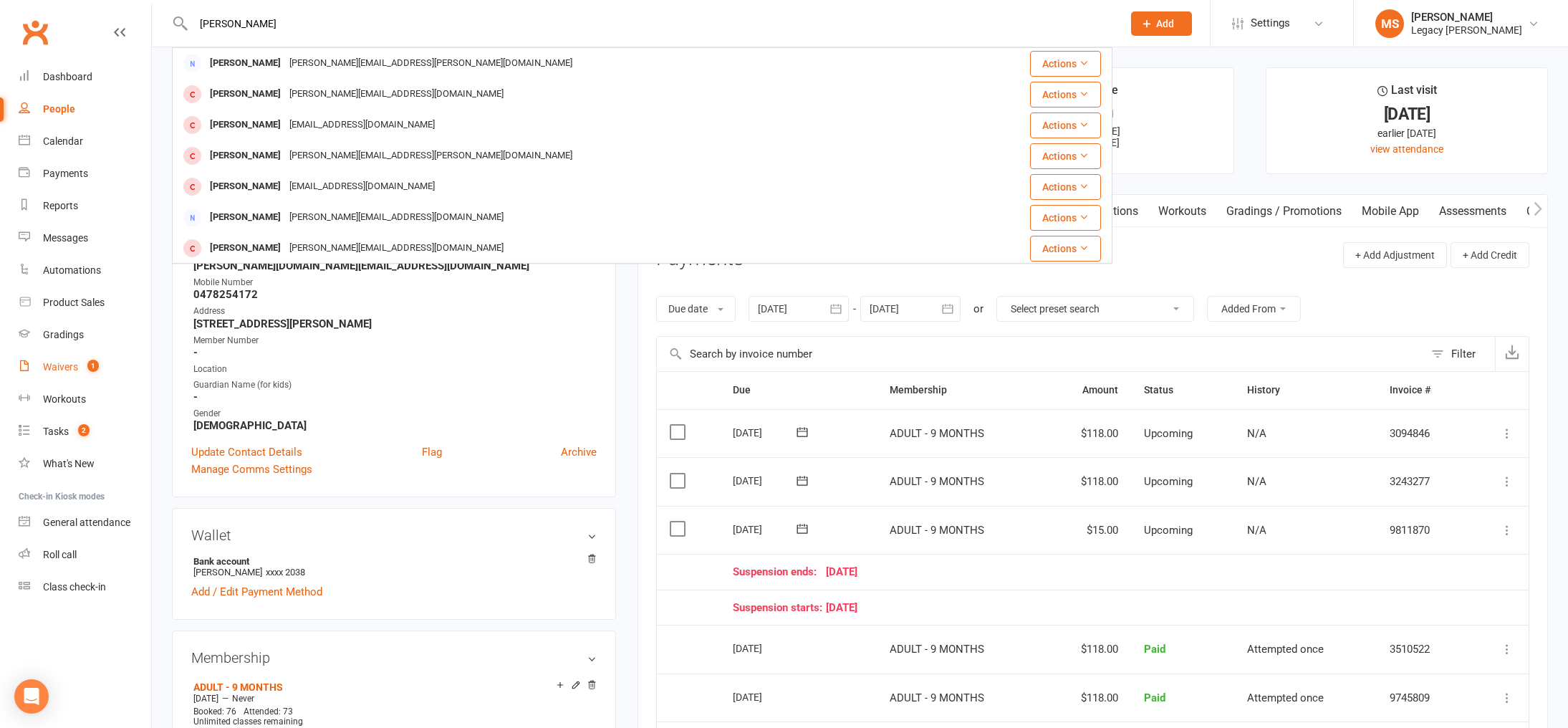
type input "michael ge"
click at [71, 361] on div "Waivers" at bounding box center [60, 366] width 35 height 11
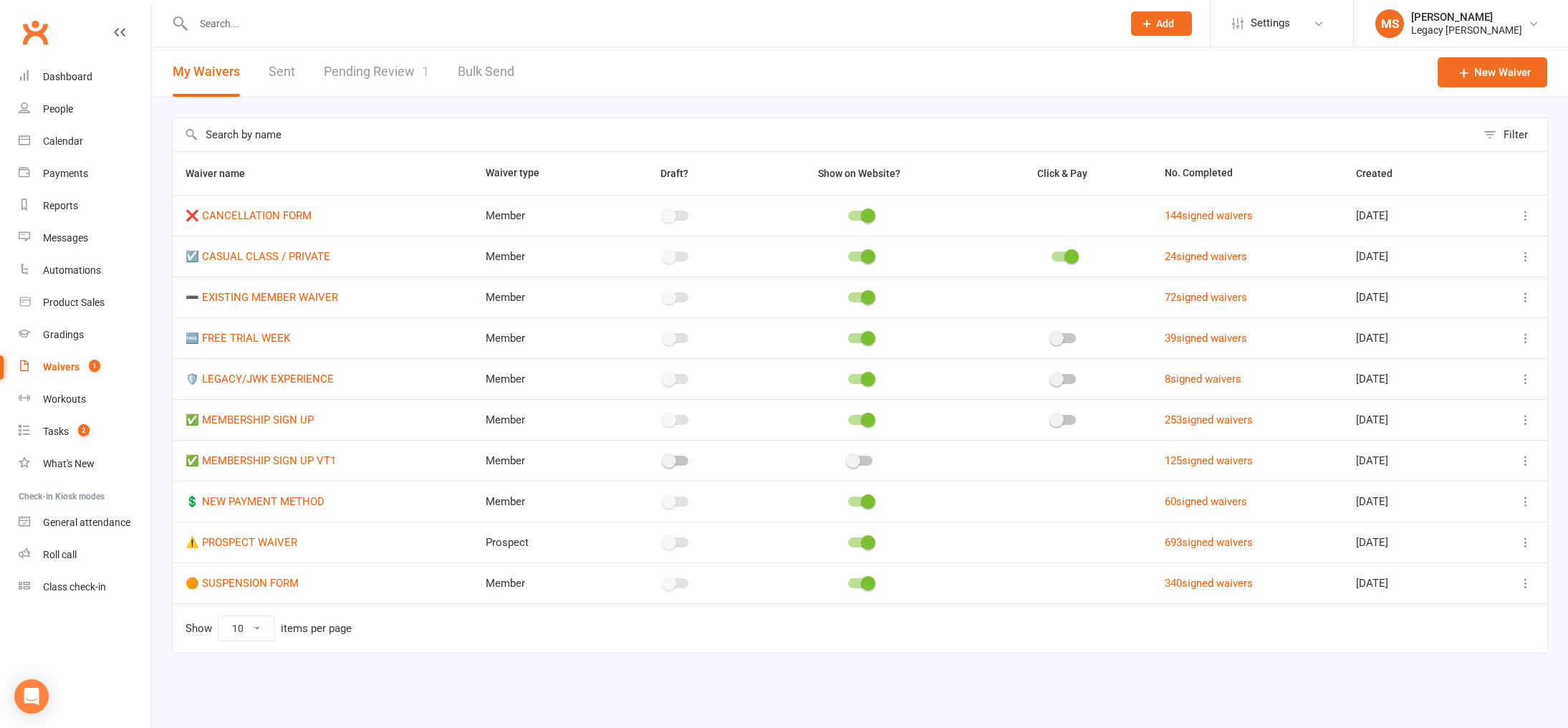
click at [391, 71] on link "Pending Review 1" at bounding box center [376, 72] width 105 height 49
select select "100"
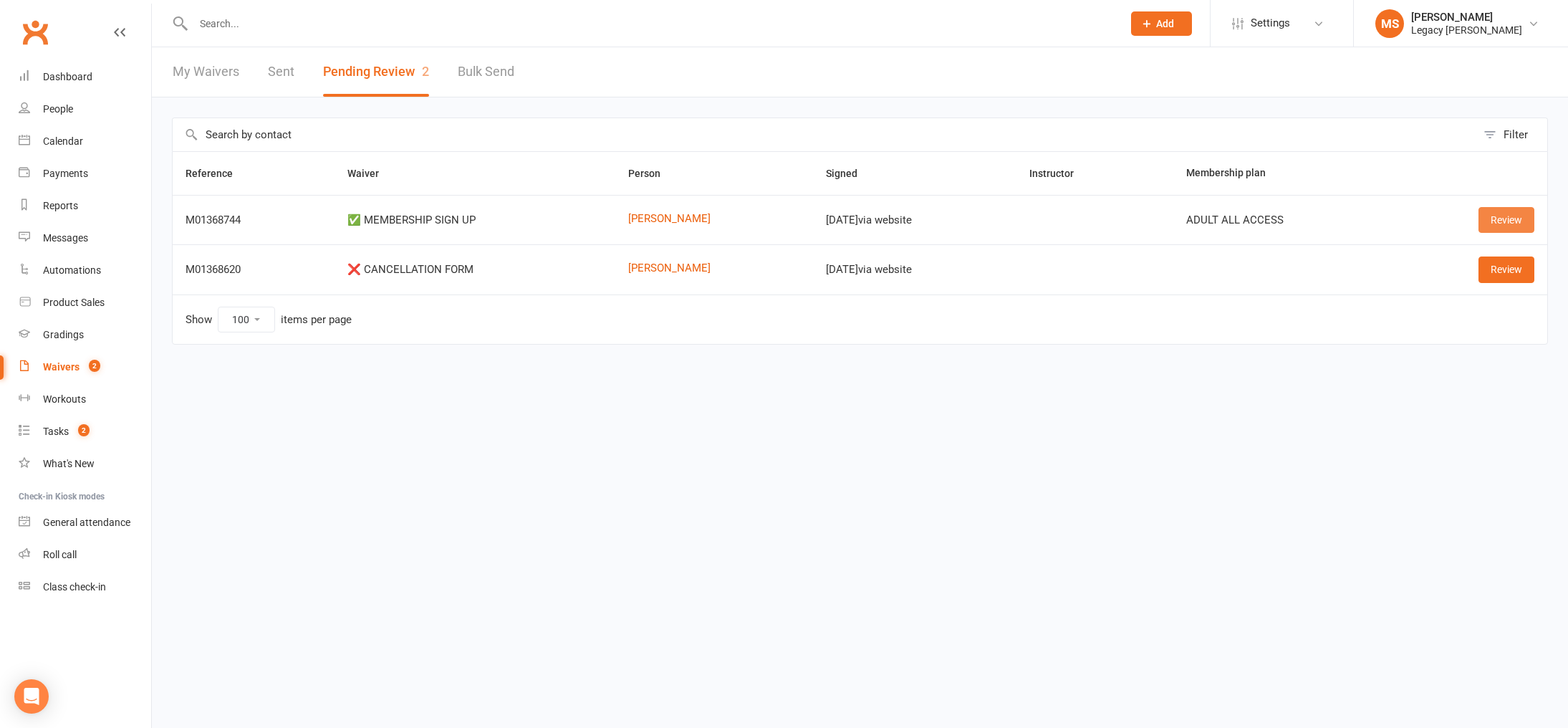
click at [1517, 220] on link "Review" at bounding box center [1506, 220] width 56 height 26
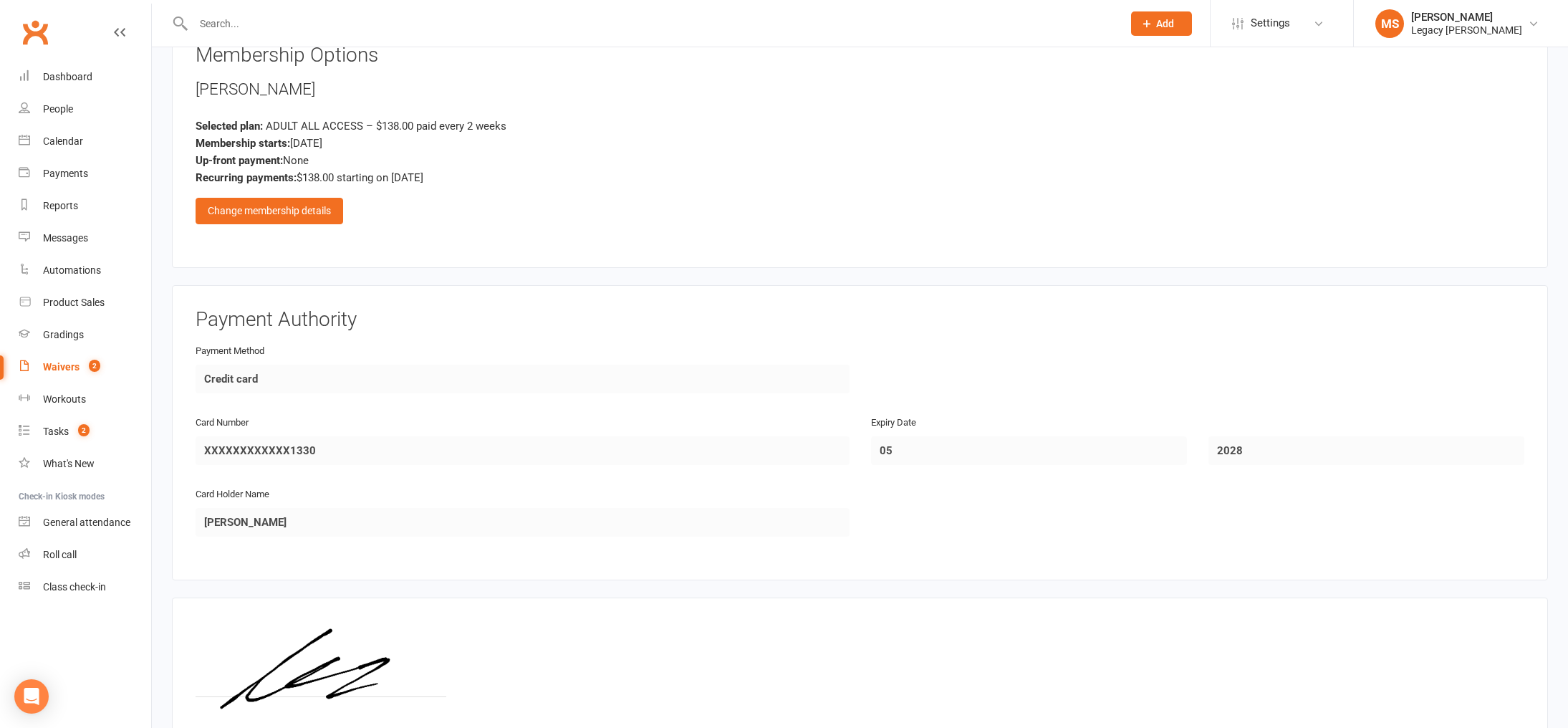
scroll to position [806, 0]
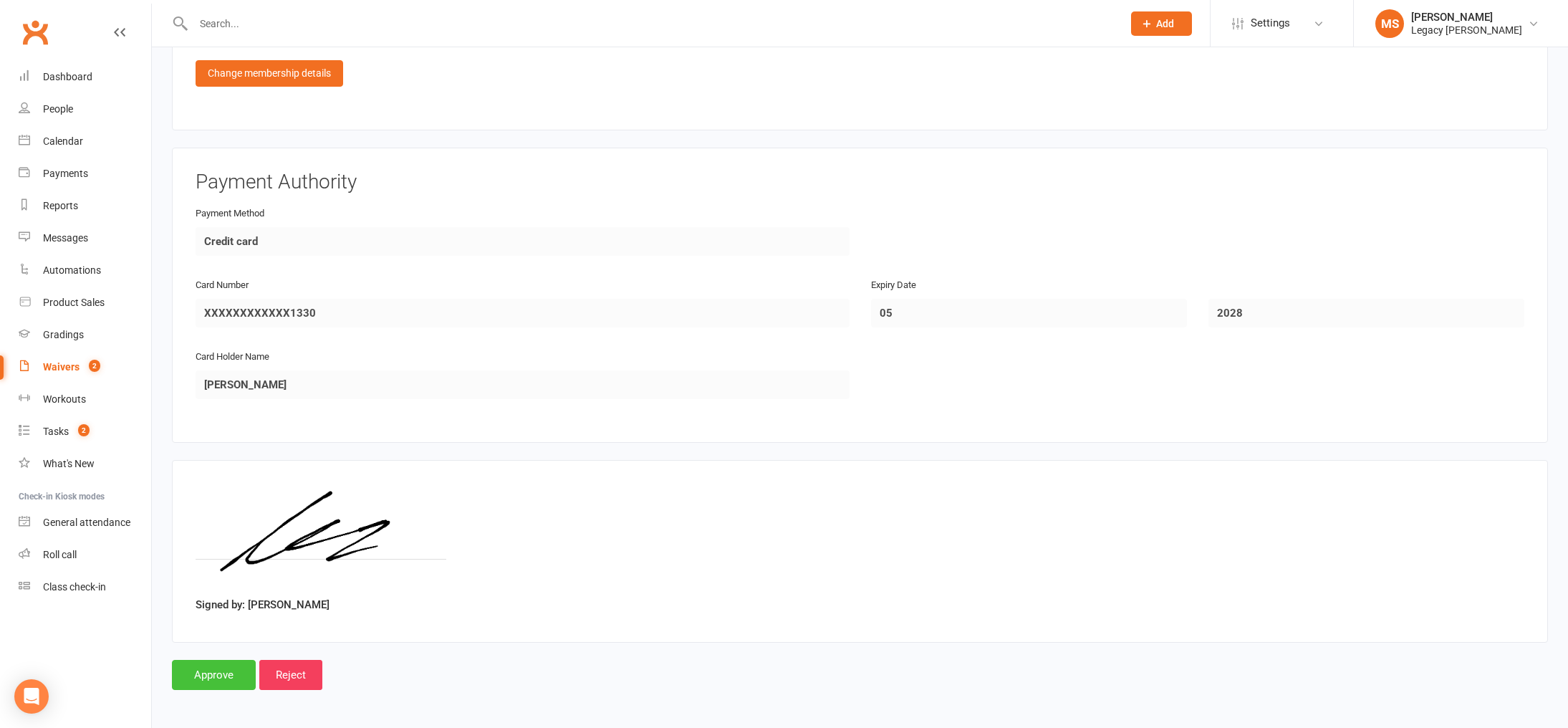
click at [232, 667] on input "Approve" at bounding box center [214, 675] width 84 height 30
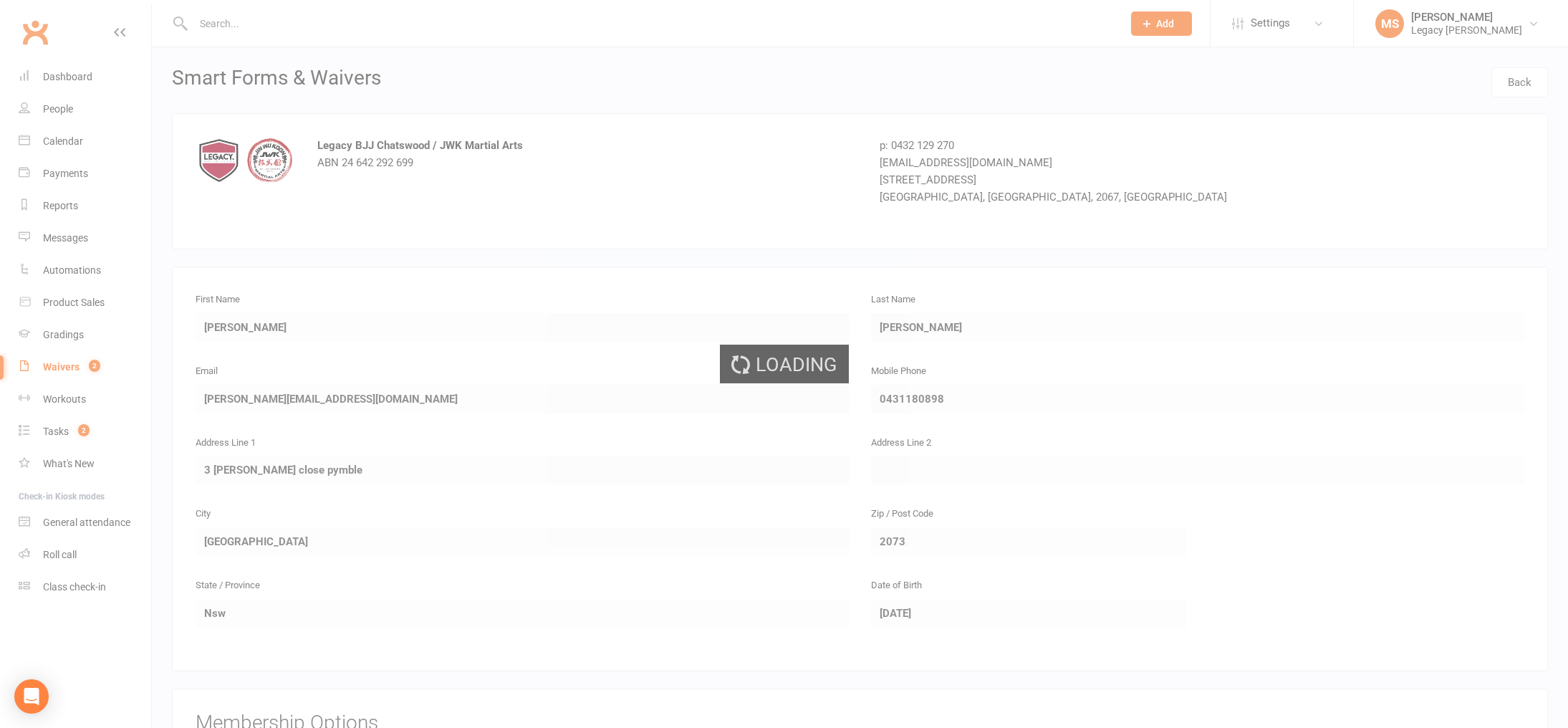
select select "100"
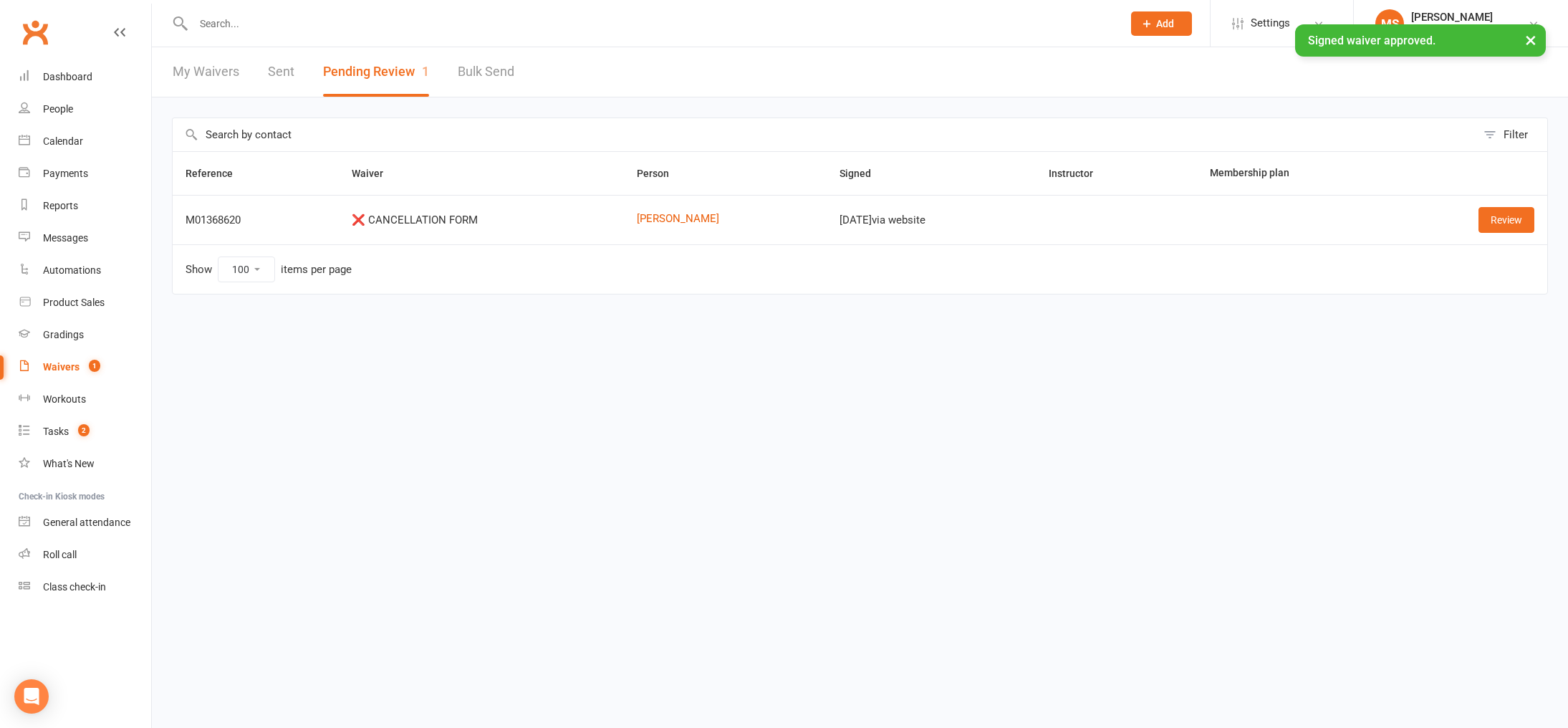
click at [212, 18] on input "text" at bounding box center [651, 23] width 923 height 20
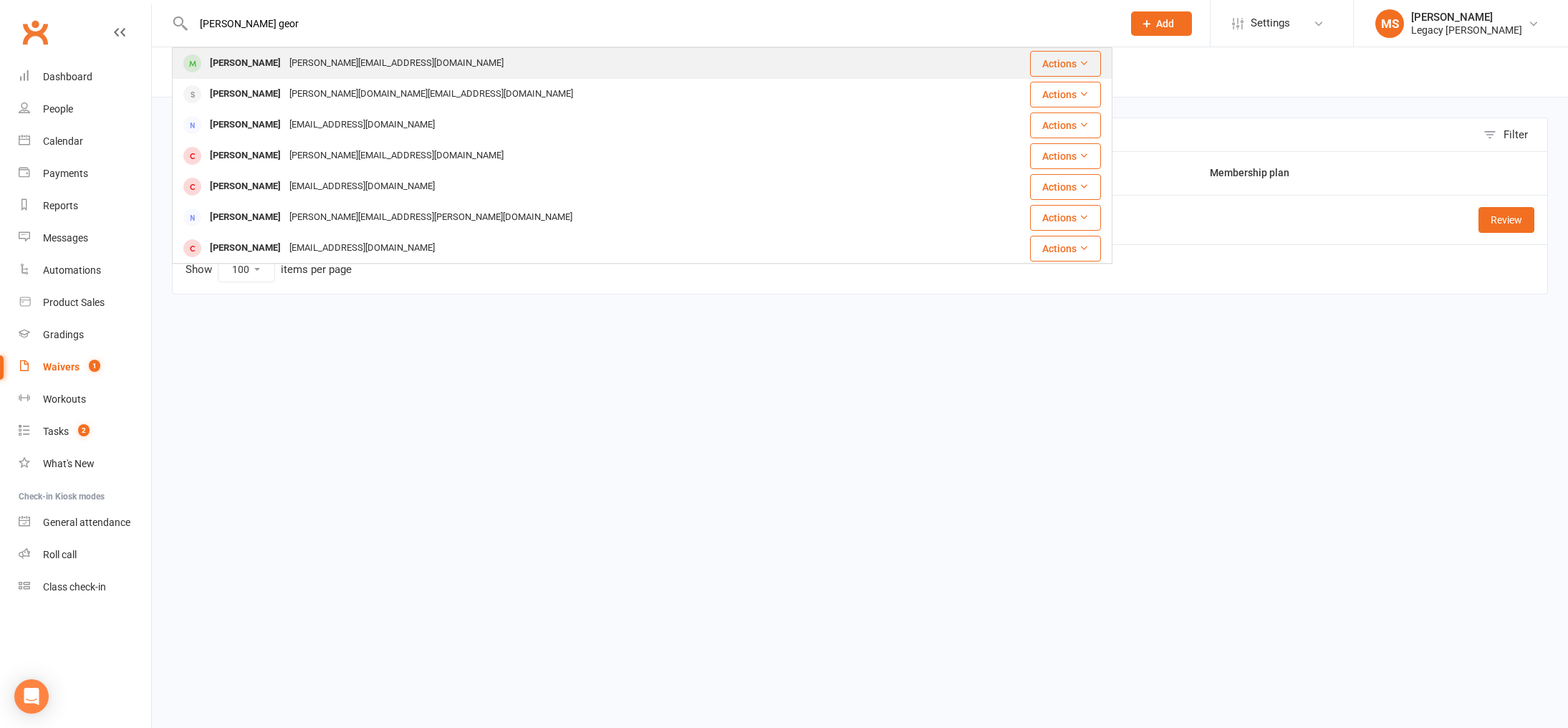
type input "micahel geor"
click at [301, 67] on div "Michael.georges10@hotmail.com" at bounding box center [396, 64] width 223 height 21
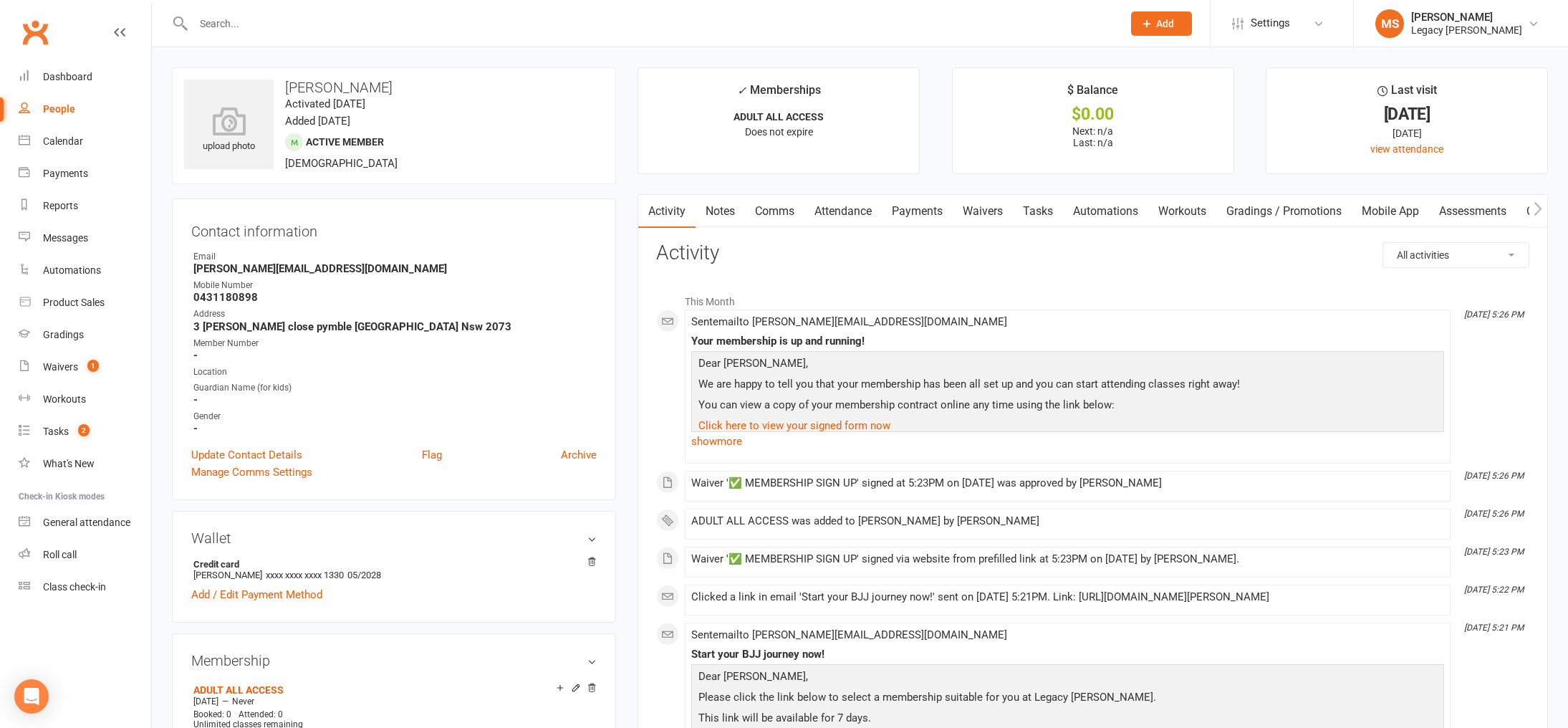
click at [1379, 217] on link "Mobile App" at bounding box center [1391, 211] width 77 height 33
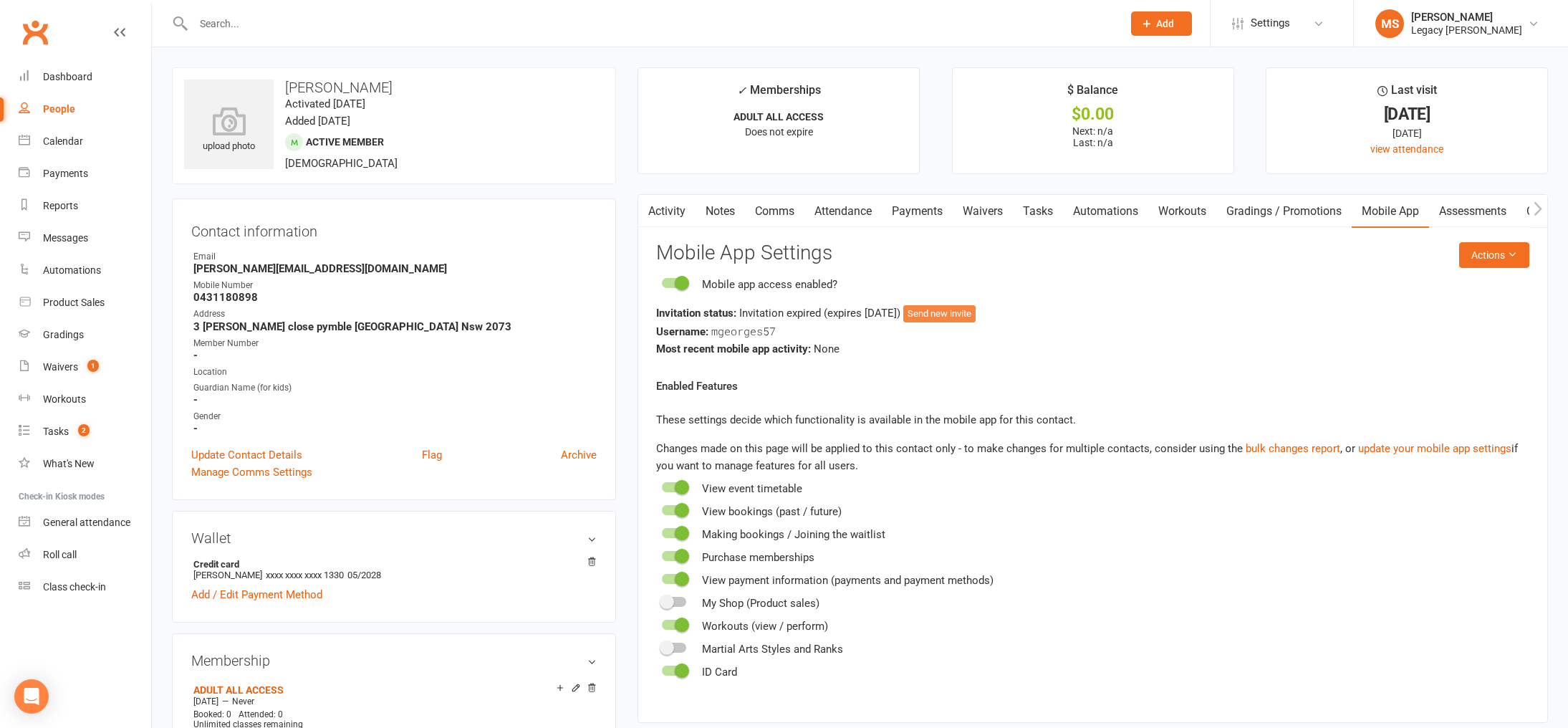
click at [950, 320] on button "Send new invite" at bounding box center [939, 314] width 72 height 17
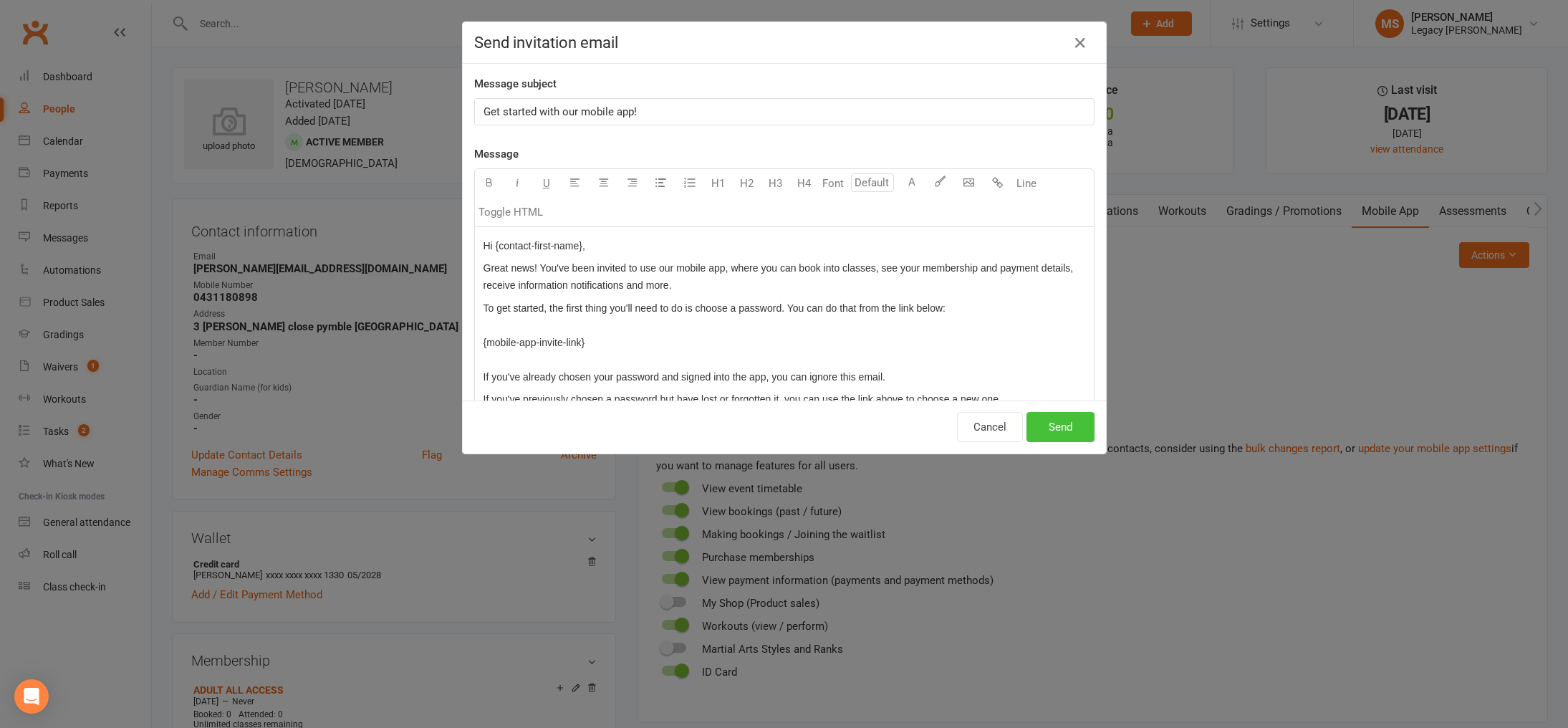
click at [1046, 418] on button "Send" at bounding box center [1060, 426] width 68 height 30
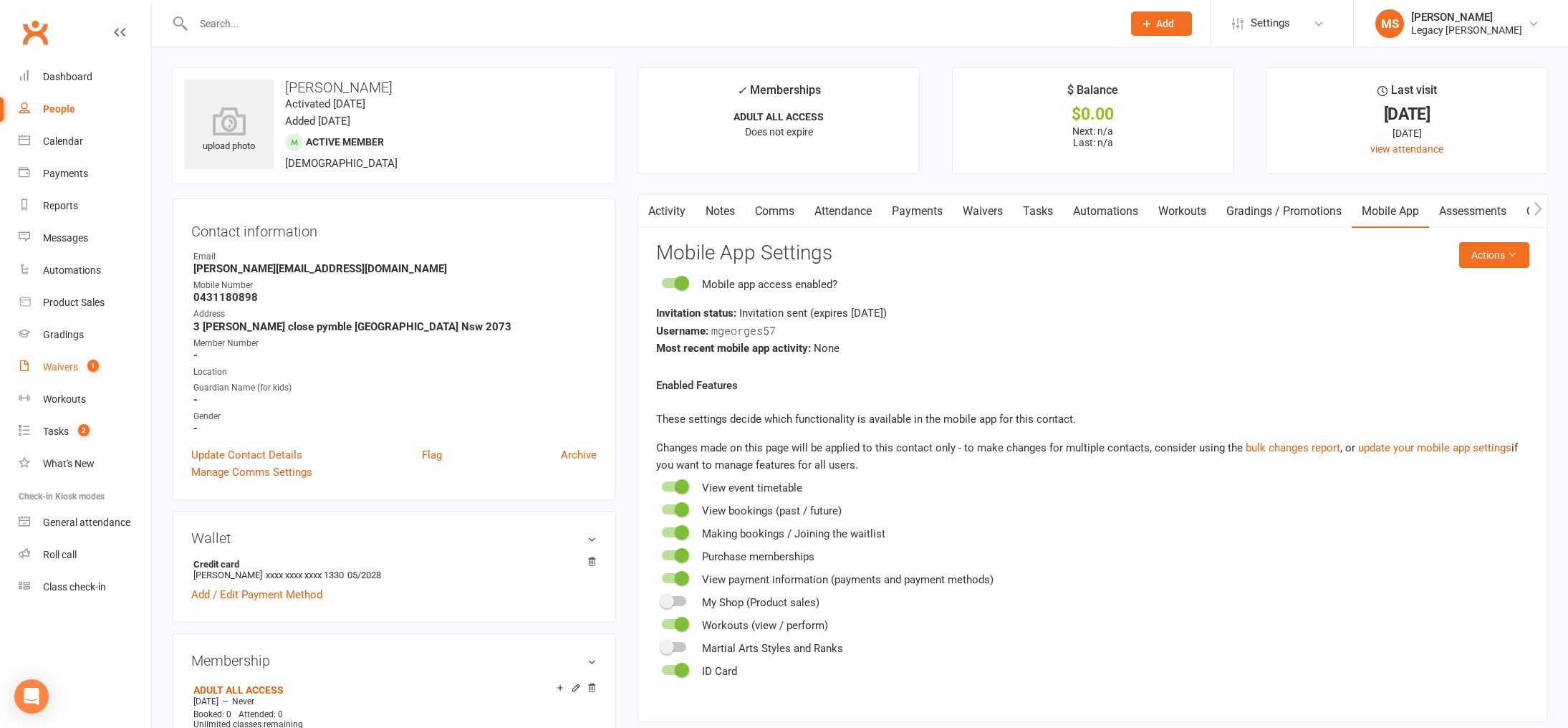
click at [95, 371] on span "1" at bounding box center [92, 366] width 11 height 12
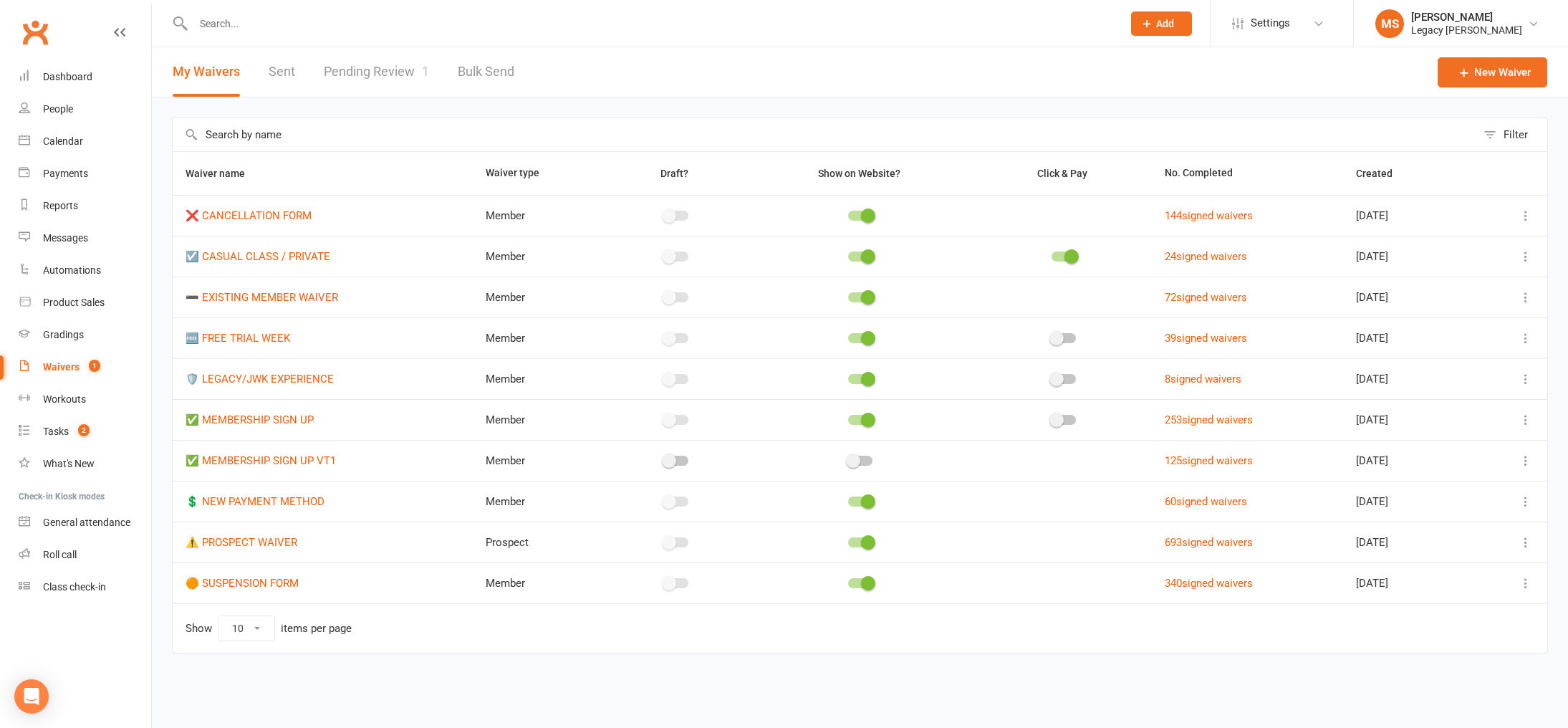
click at [373, 84] on link "Pending Review 1" at bounding box center [376, 72] width 105 height 49
select select "100"
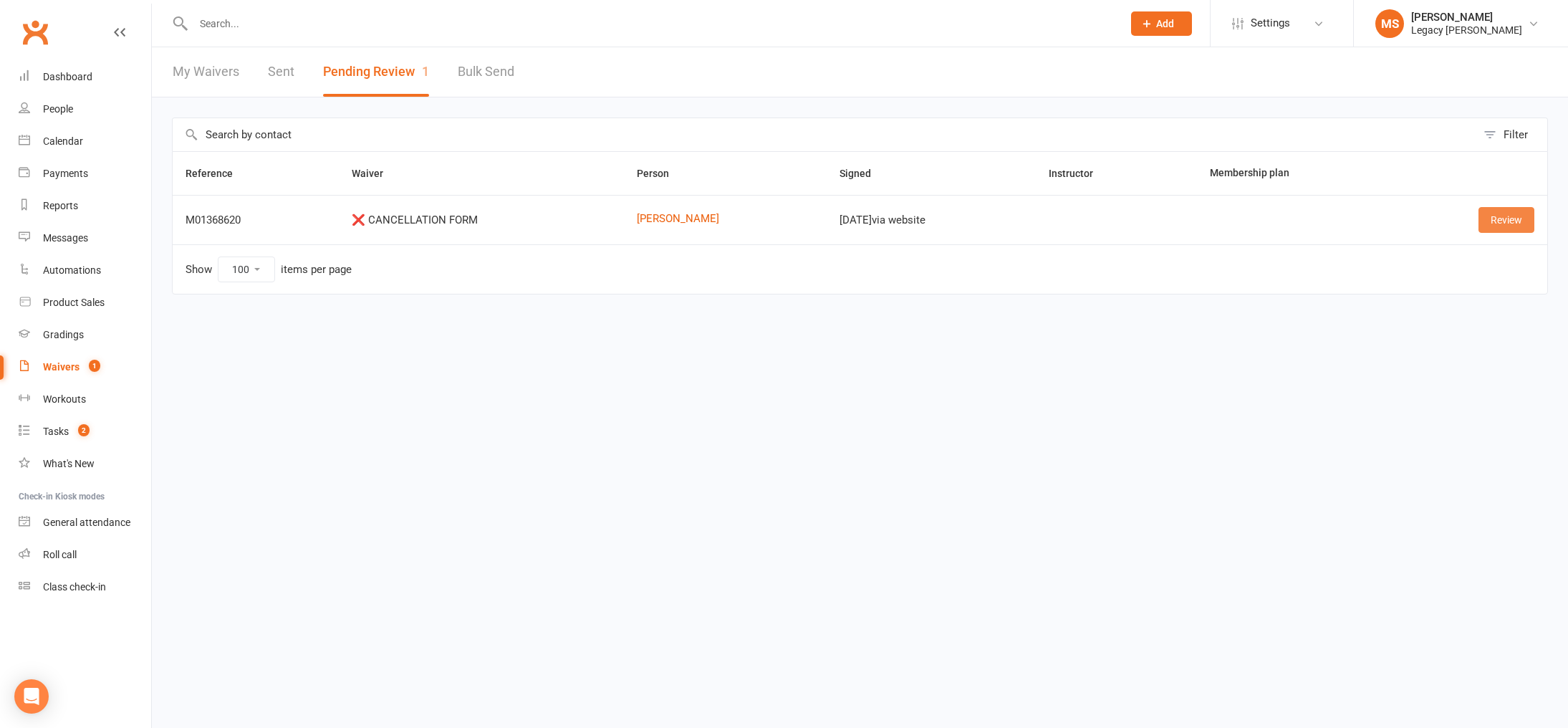
click at [1514, 217] on link "Review" at bounding box center [1506, 220] width 56 height 26
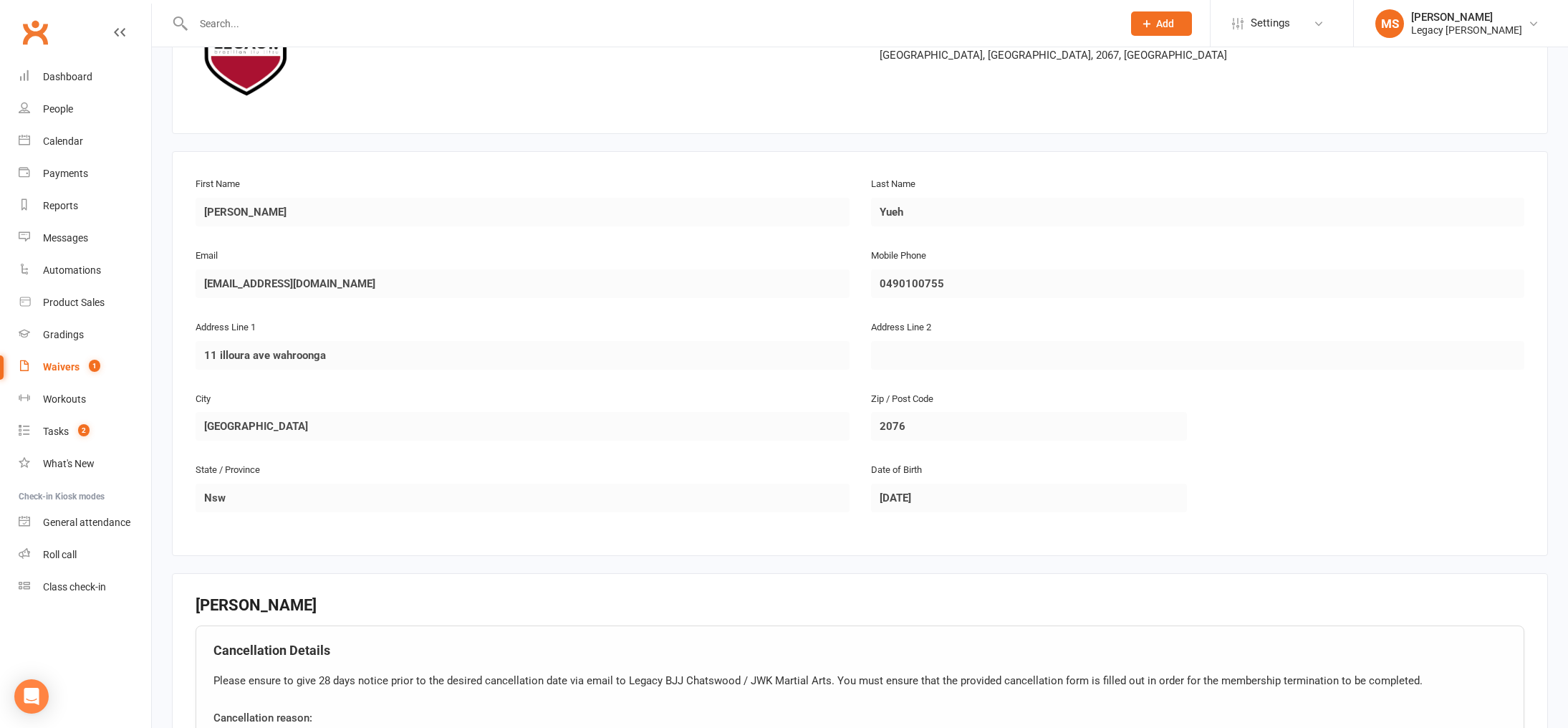
scroll to position [126, 0]
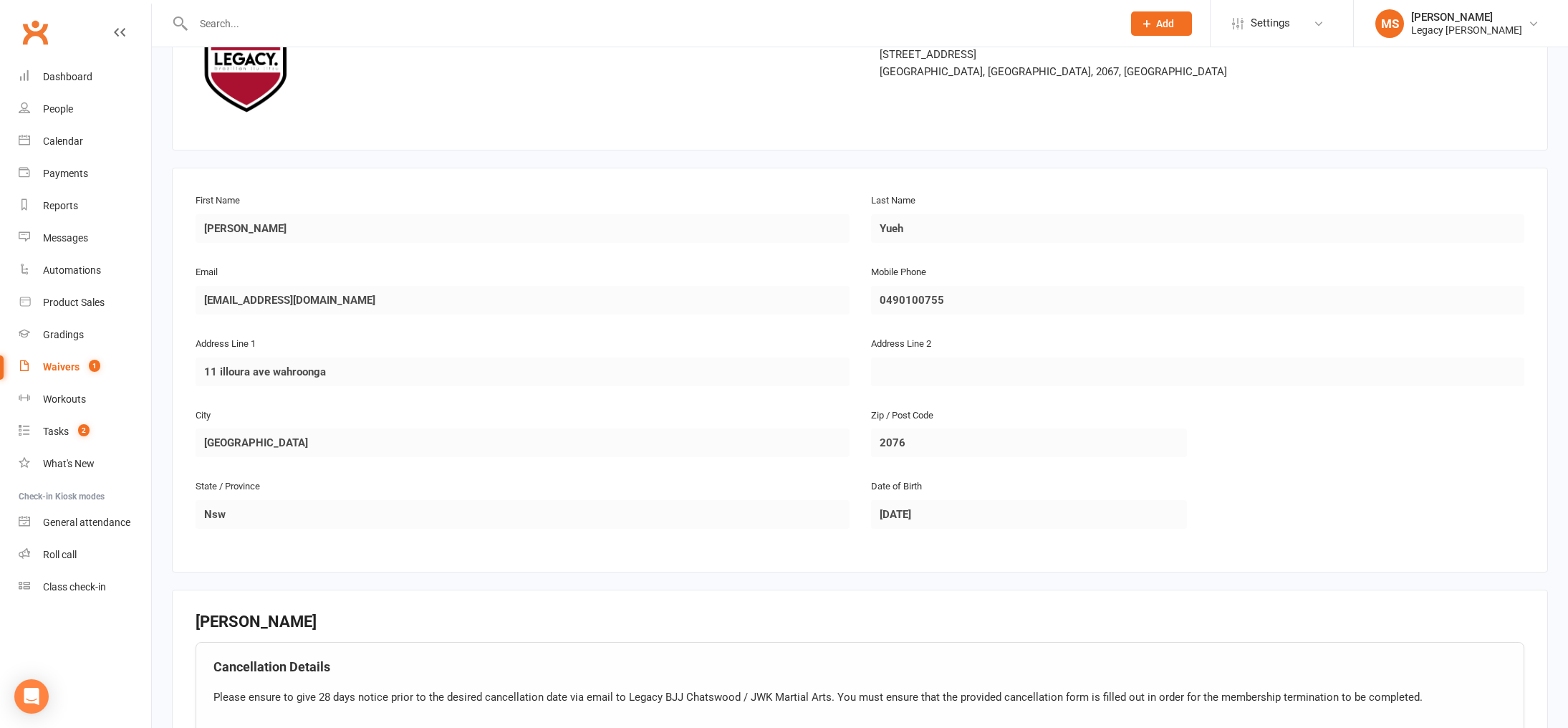
click at [253, 22] on input "text" at bounding box center [651, 23] width 923 height 20
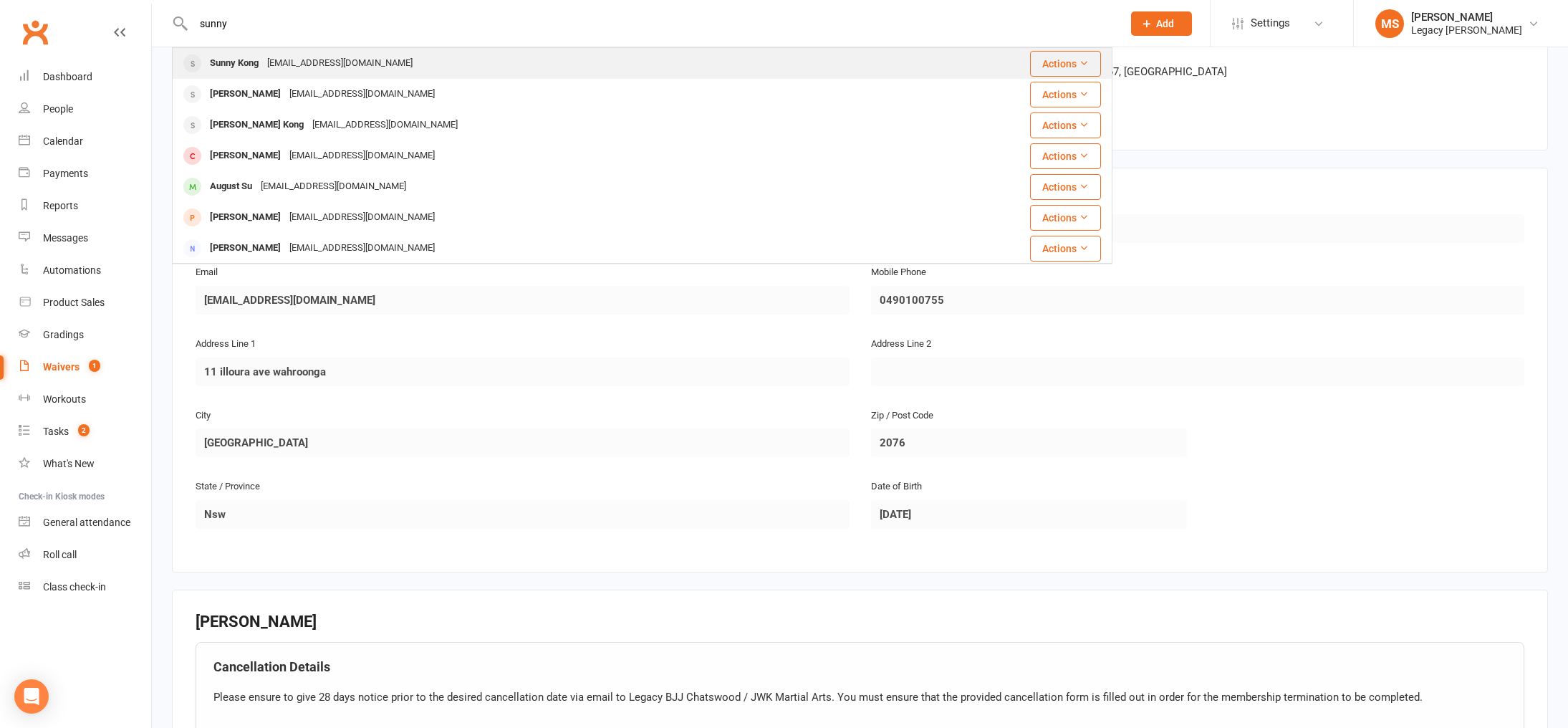
type input "sunny"
click at [377, 76] on div "Sunny Kong sunny@kindredtraining.com.au" at bounding box center [550, 64] width 755 height 29
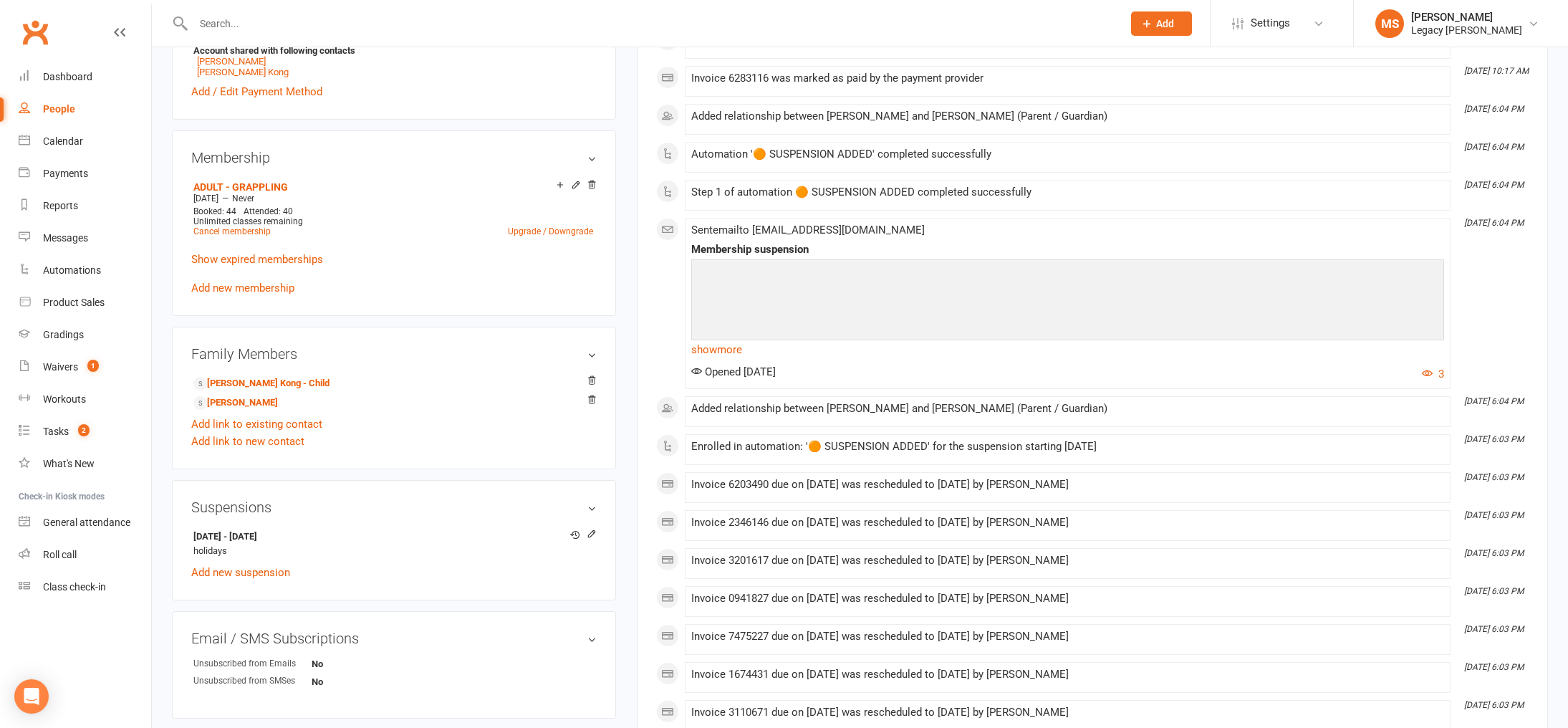
scroll to position [534, 0]
click at [286, 19] on input "text" at bounding box center [651, 23] width 923 height 20
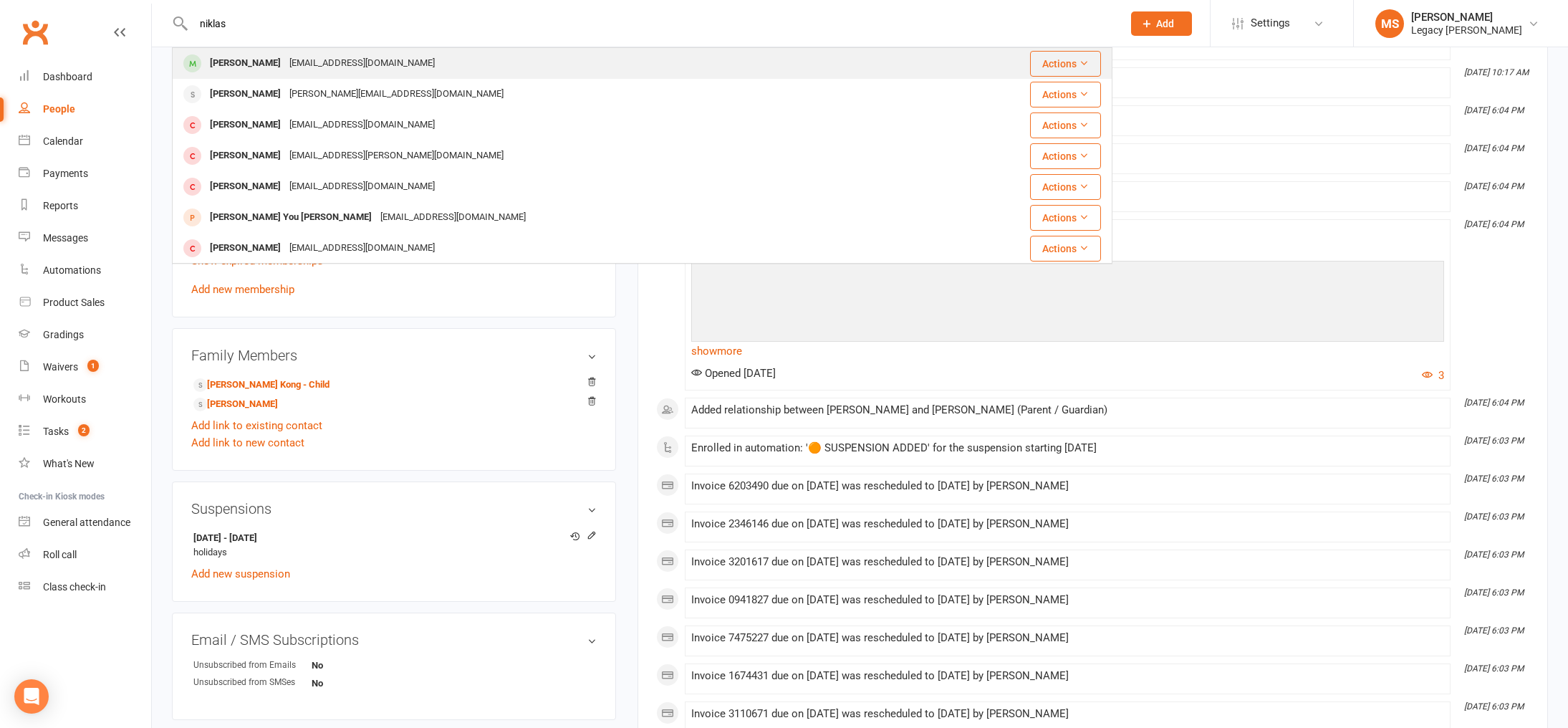
type input "niklas"
click at [263, 59] on div "Niklas Tylen" at bounding box center [245, 64] width 79 height 21
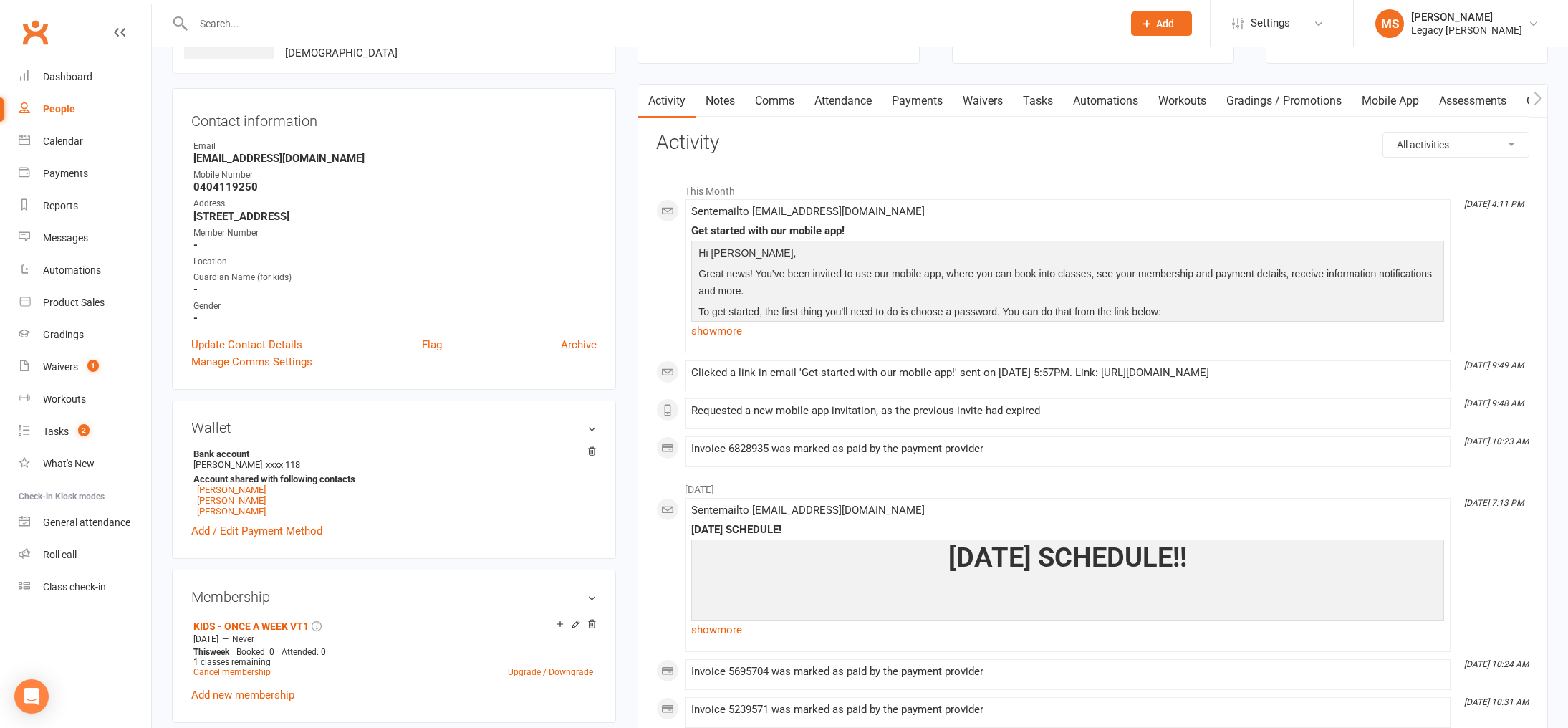
scroll to position [101, 0]
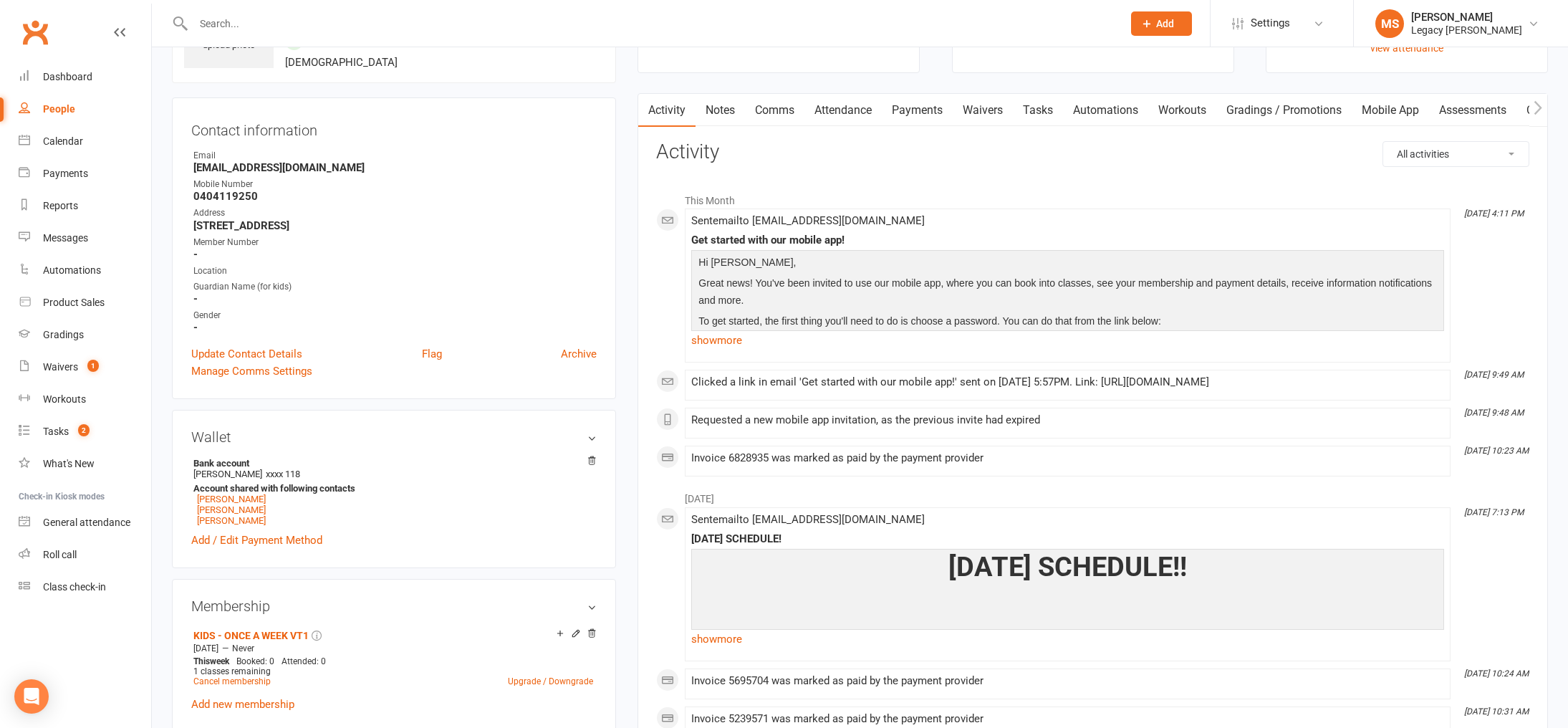
click at [889, 100] on link "Payments" at bounding box center [917, 110] width 71 height 33
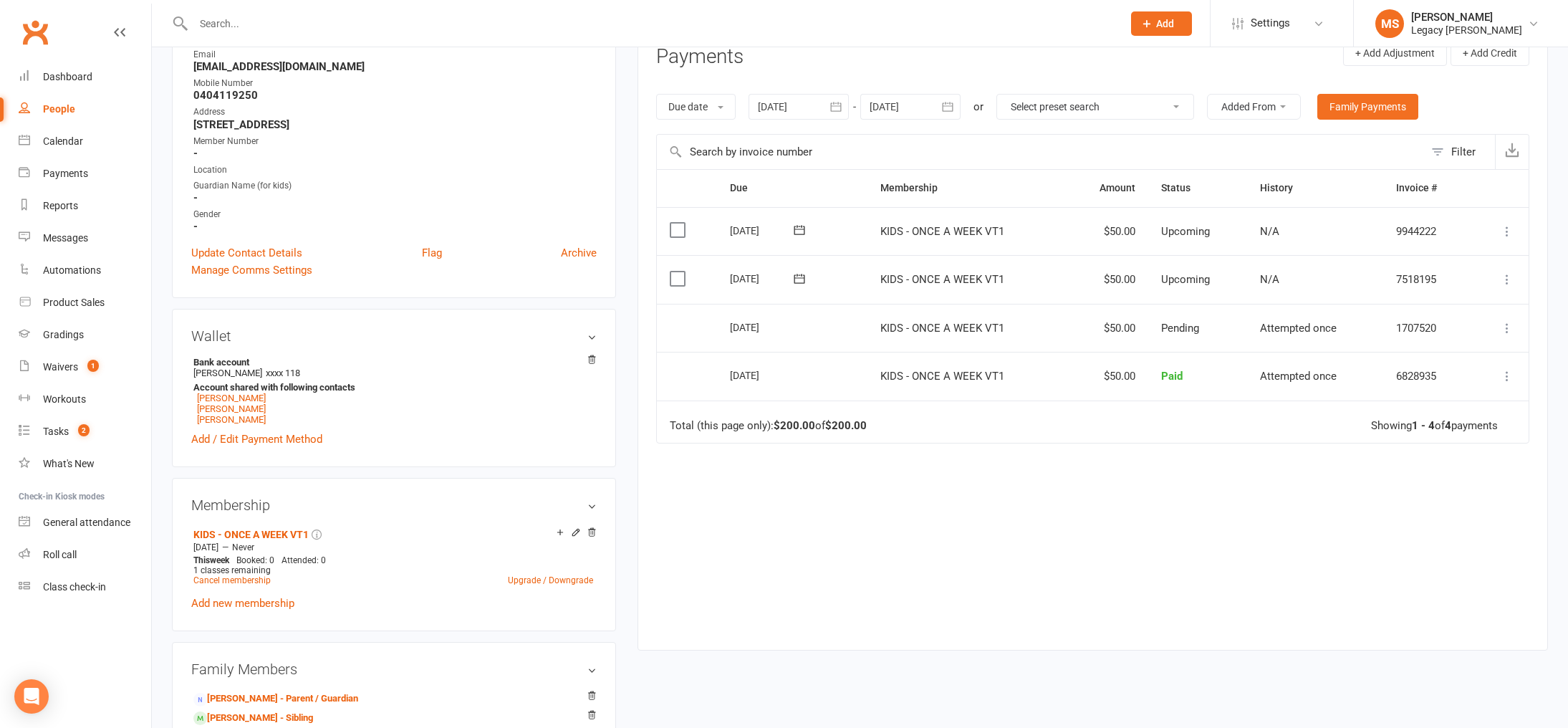
scroll to position [209, 0]
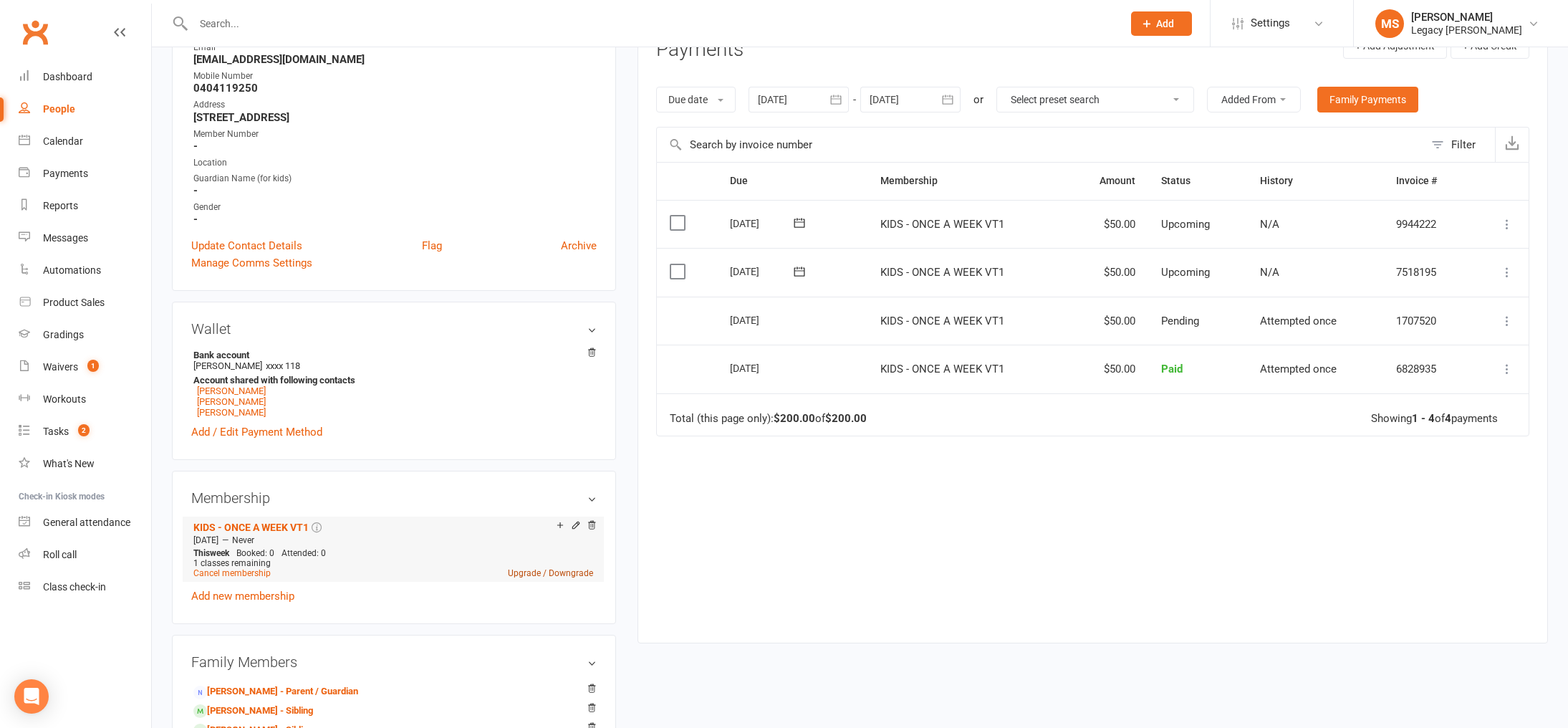
click at [556, 576] on link "Upgrade / Downgrade" at bounding box center [550, 574] width 85 height 10
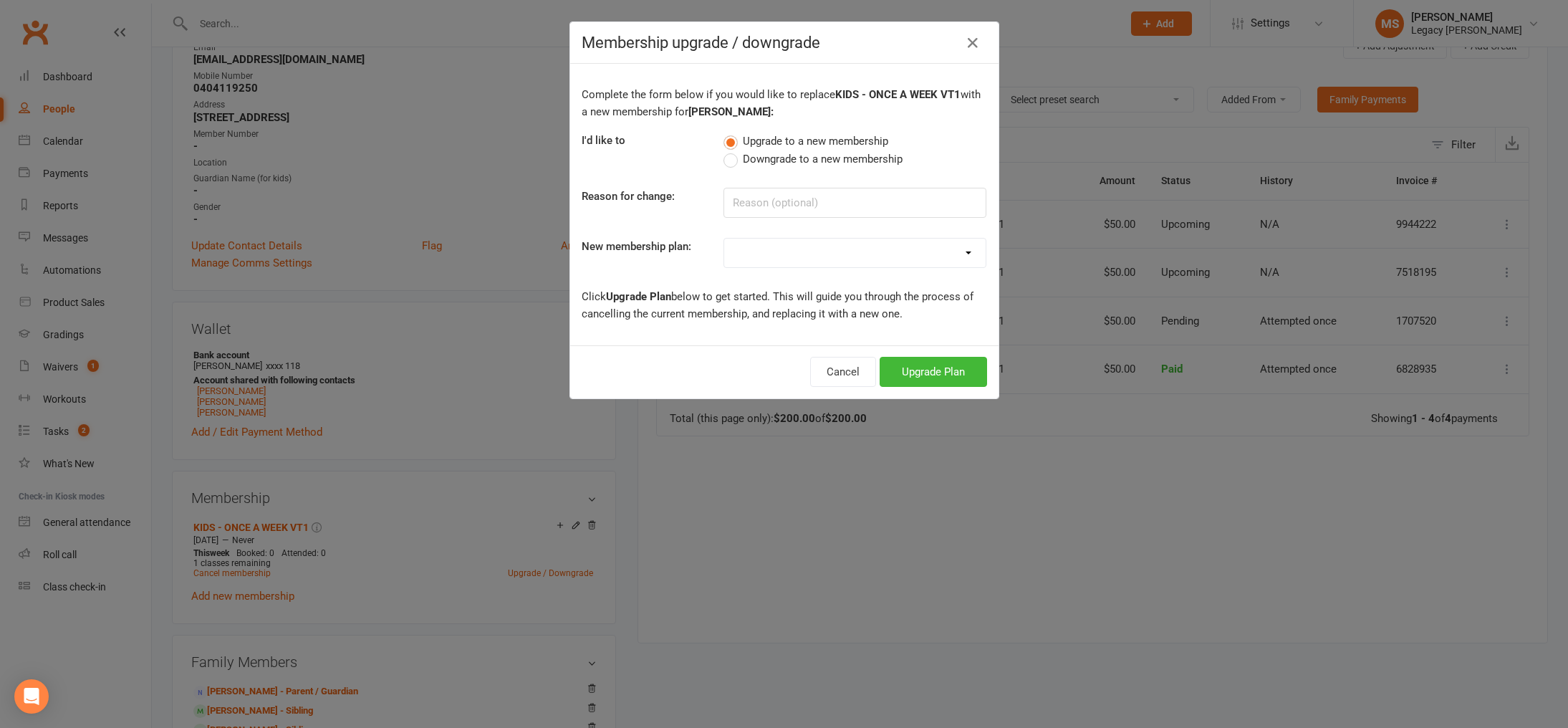
click at [785, 240] on select "ADULT - FREE TRIAL WEEK ADULT - NO CONTRACT ADULT - 6 MONTHS ADULT - 9 MONTHS A…" at bounding box center [855, 252] width 262 height 28
select select "11"
click at [724, 239] on select "ADULT - FREE TRIAL WEEK ADULT - NO CONTRACT ADULT - 6 MONTHS ADULT - 9 MONTHS A…" at bounding box center [855, 252] width 262 height 28
click at [919, 369] on button "Upgrade Plan" at bounding box center [933, 371] width 108 height 30
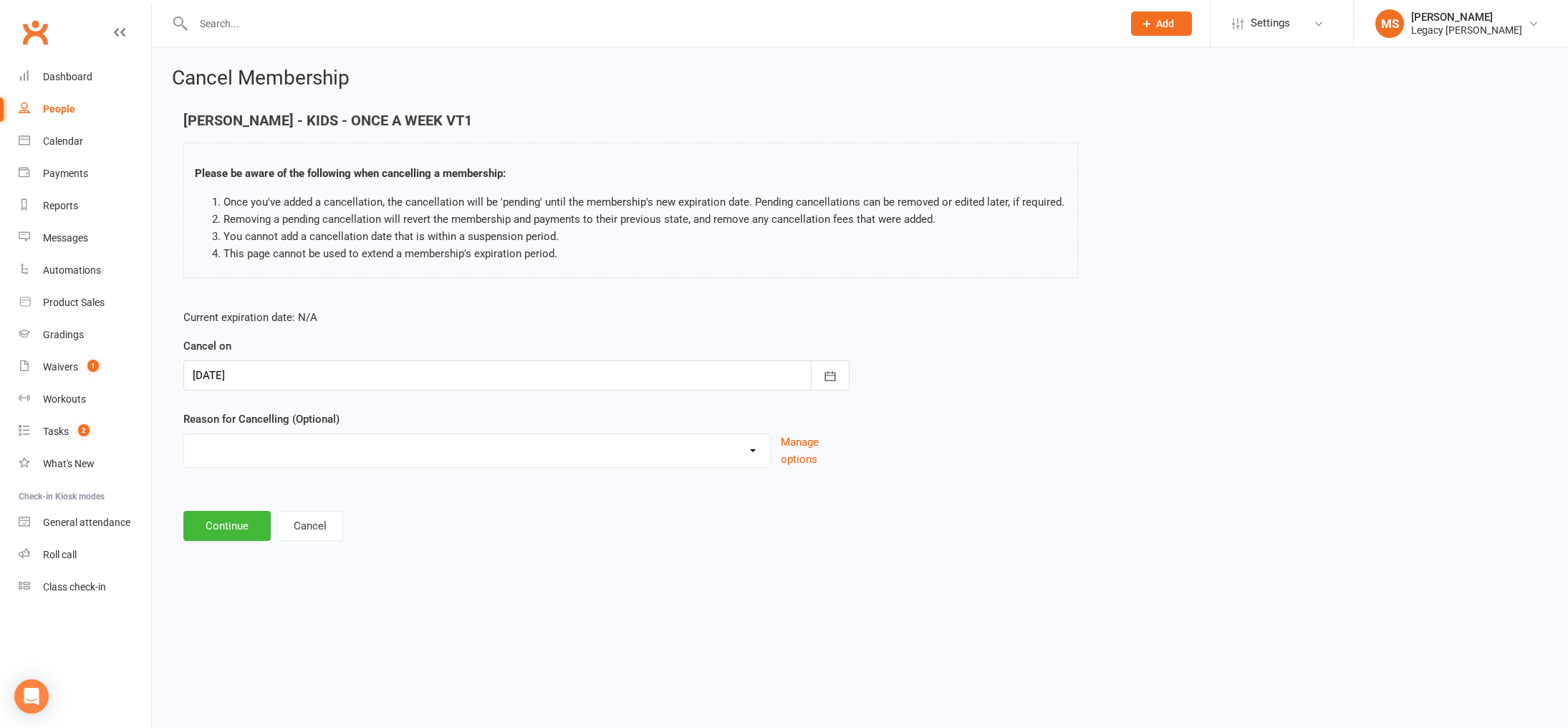
click at [245, 381] on div at bounding box center [517, 375] width 666 height 30
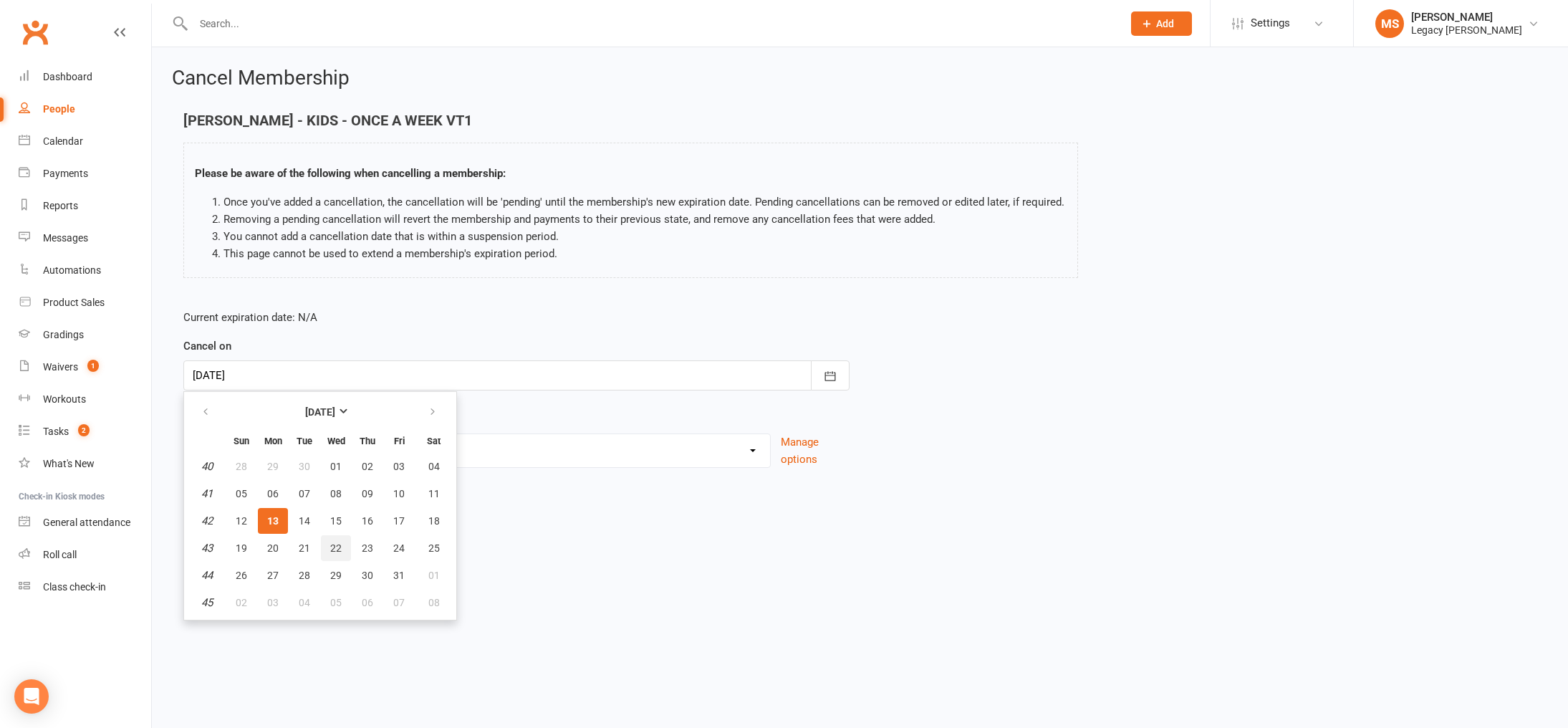
click at [327, 544] on button "22" at bounding box center [336, 548] width 30 height 26
type input "22 Oct 2025"
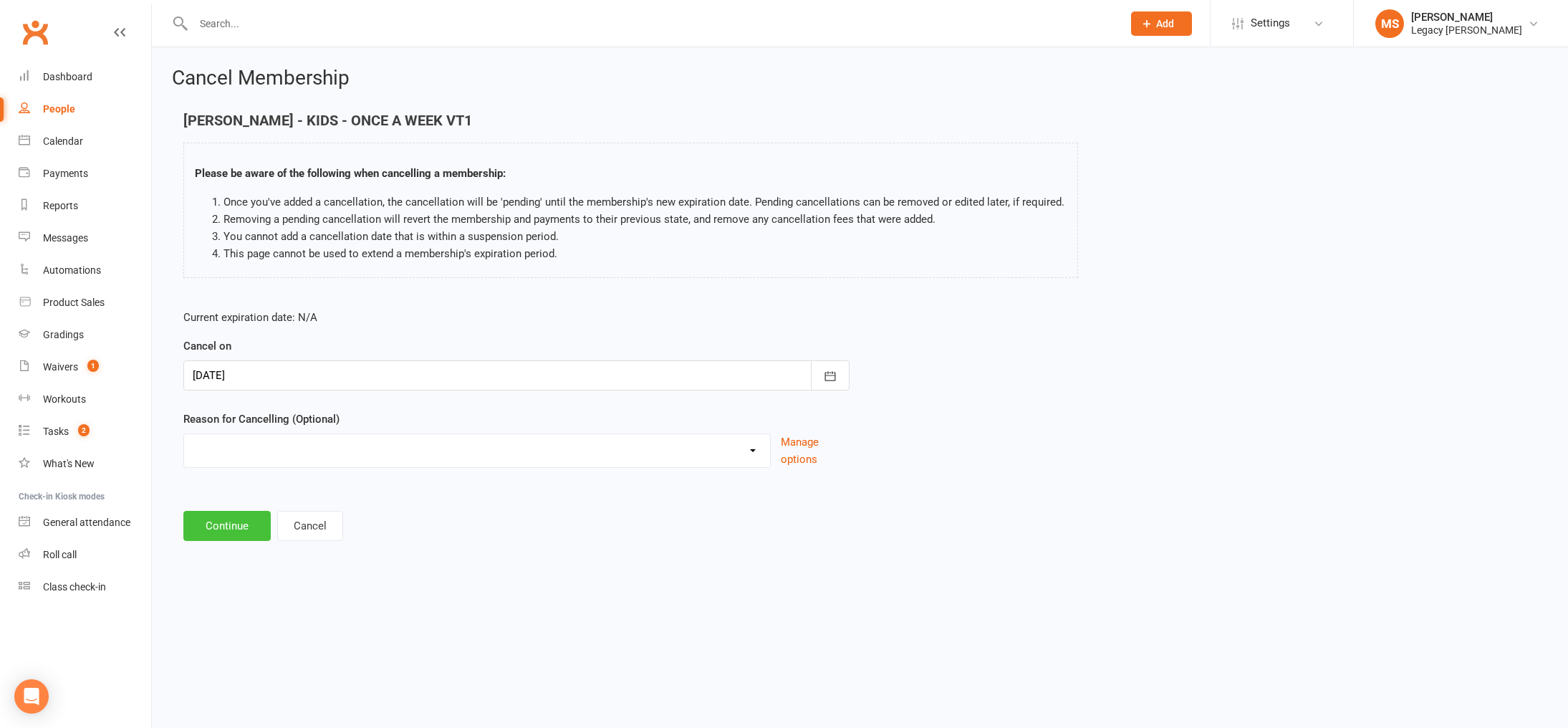
click at [220, 518] on button "Continue" at bounding box center [226, 526] width 87 height 30
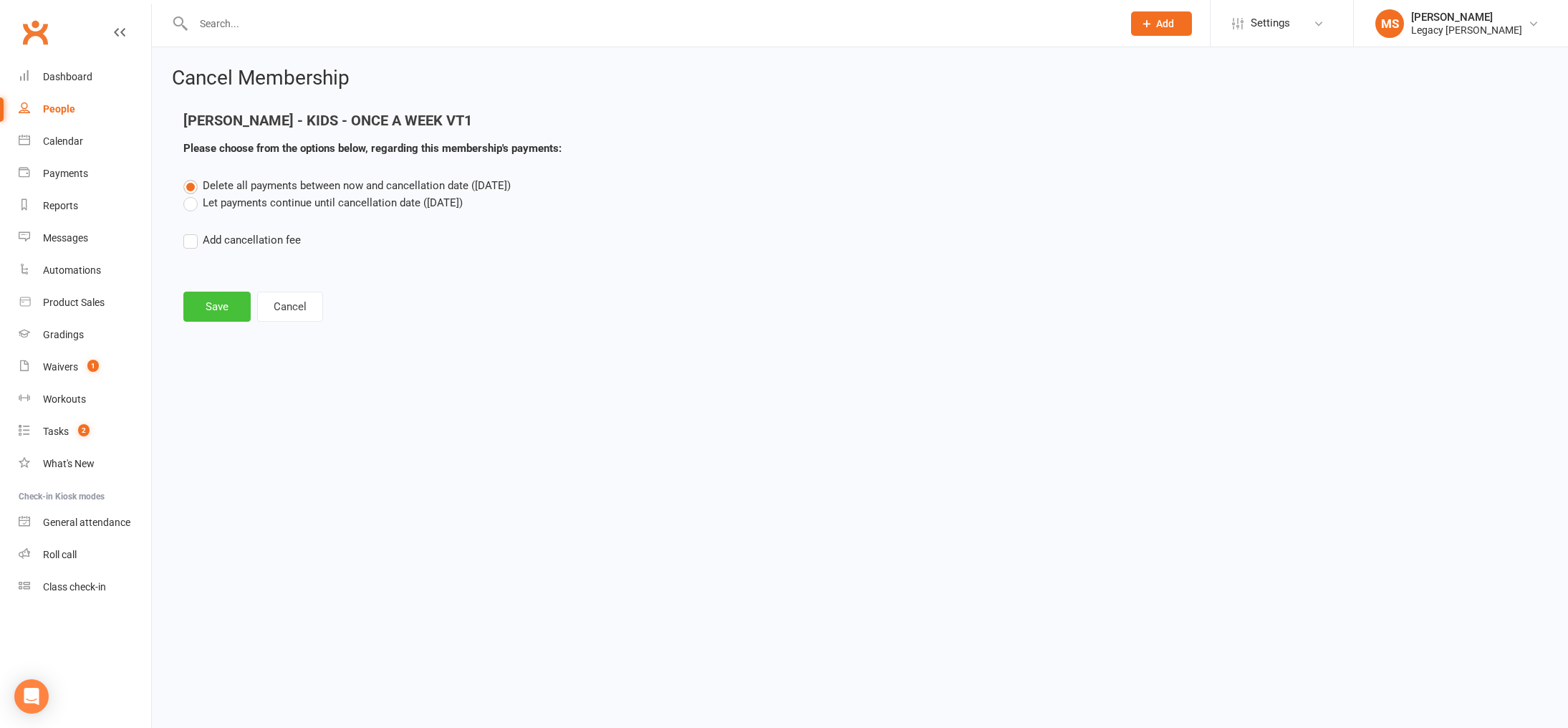
click at [228, 308] on button "Save" at bounding box center [217, 307] width 67 height 30
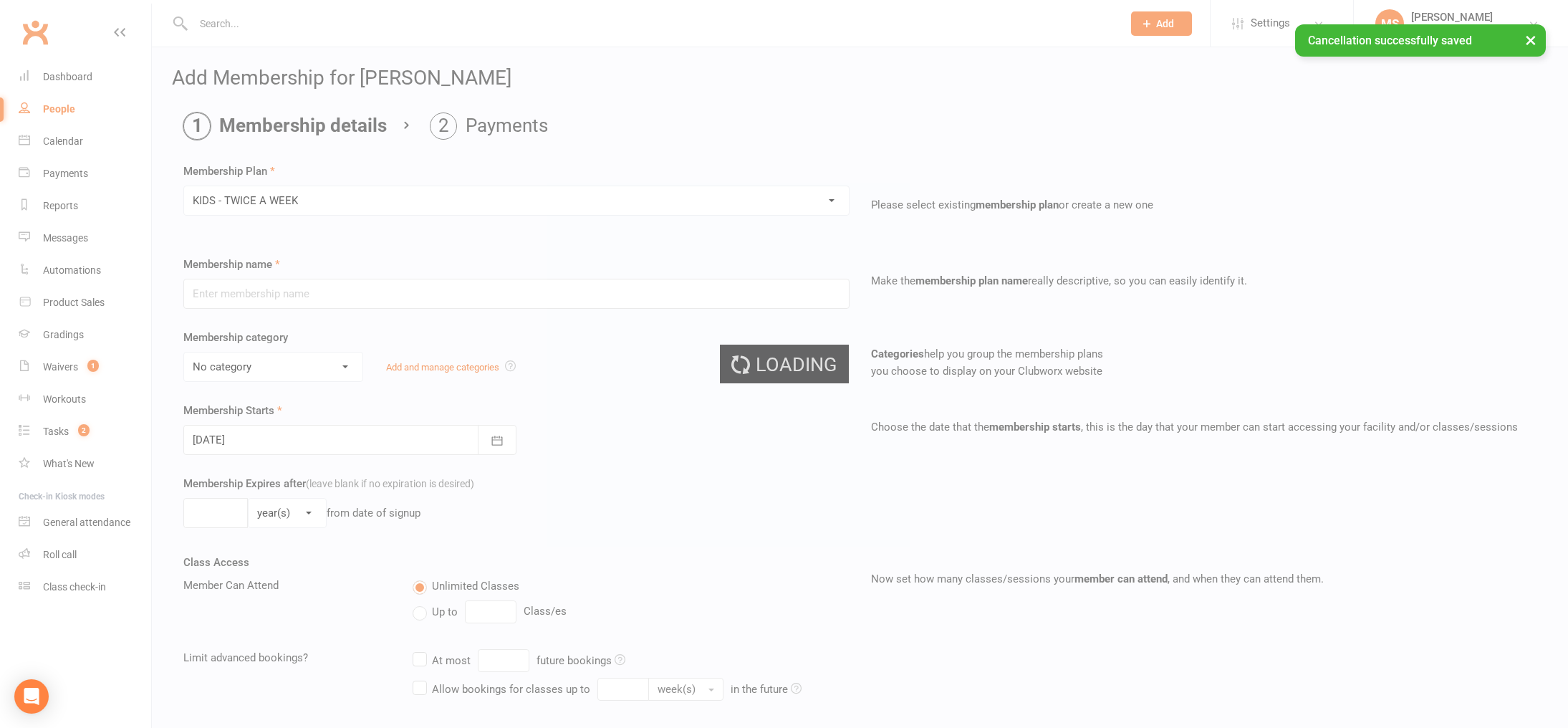
type input "KIDS - TWICE A WEEK"
select select "2"
type input "0"
type input "2"
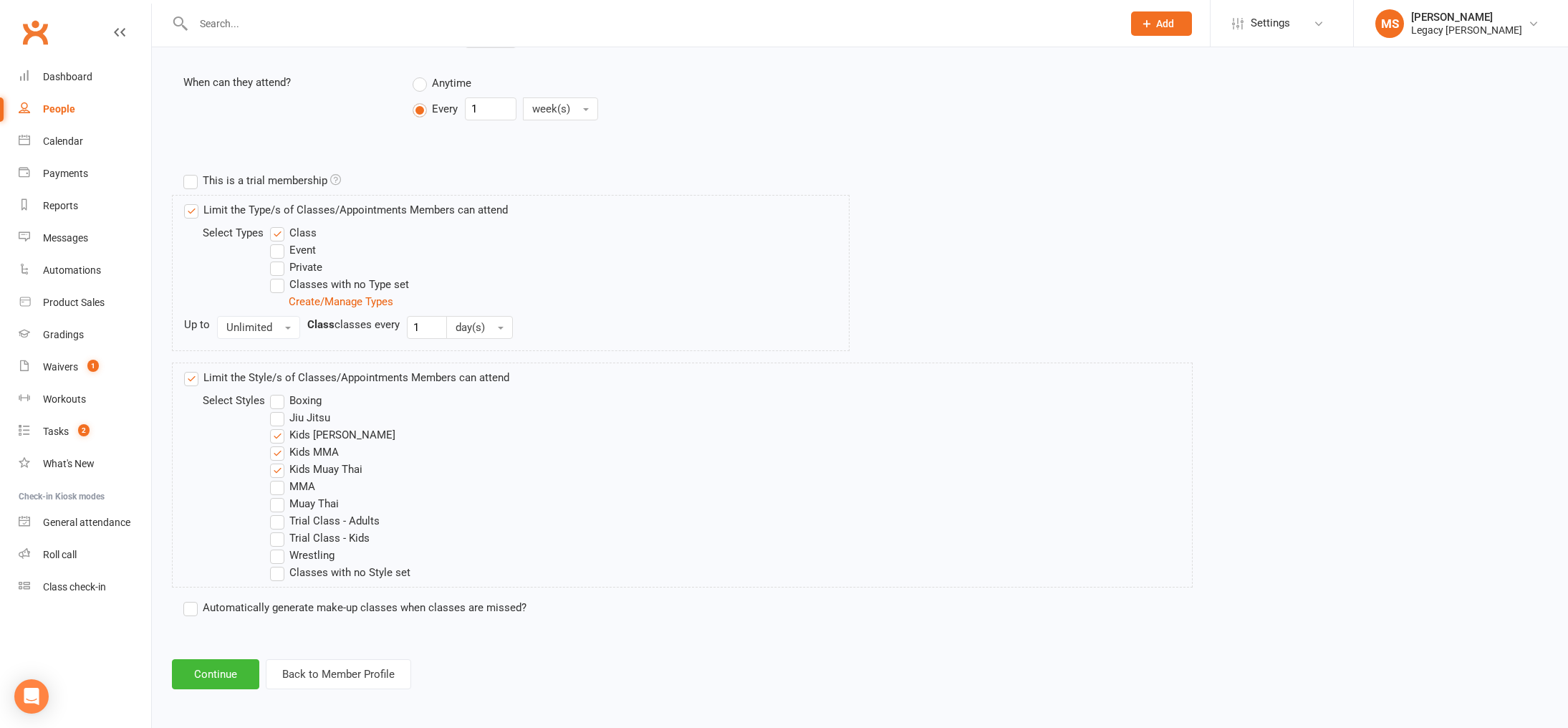
scroll to position [577, 0]
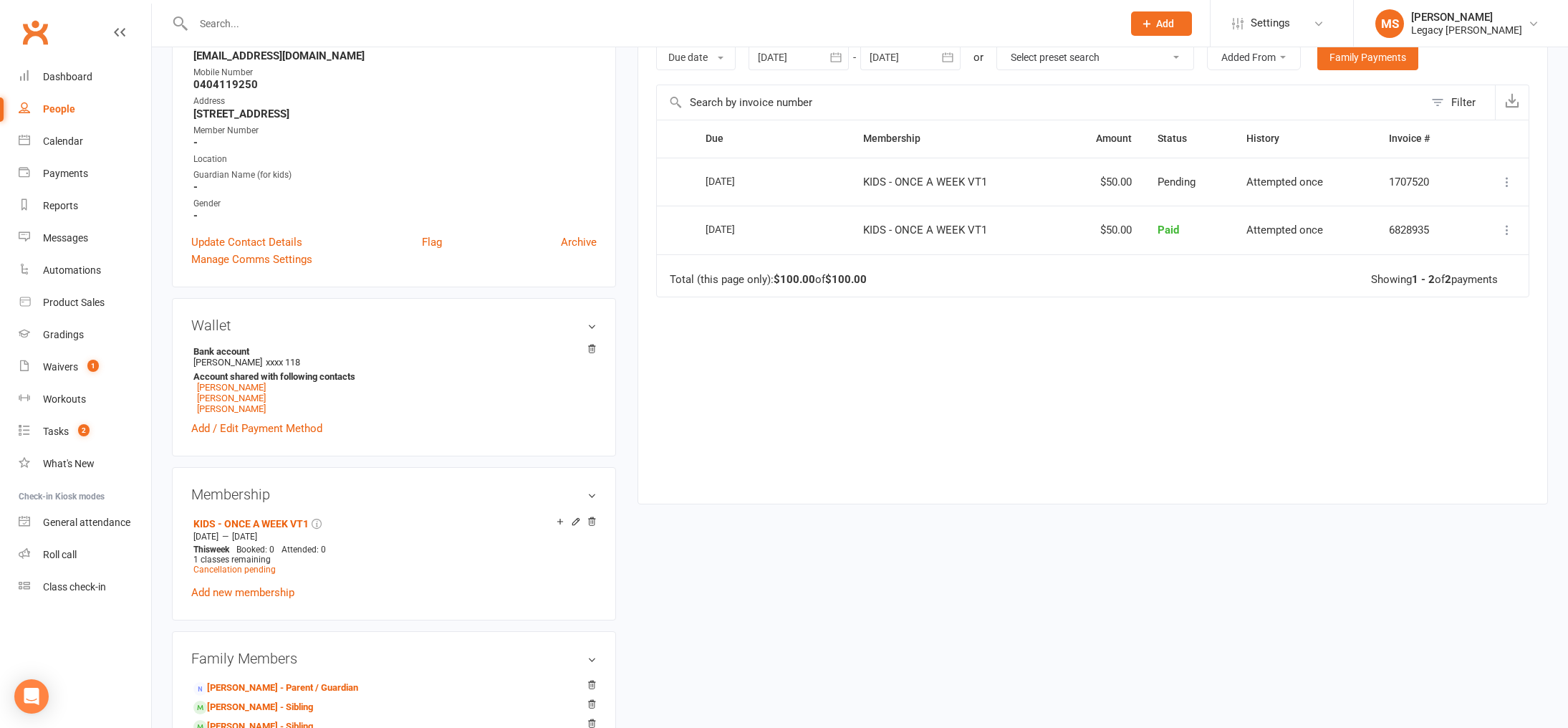
scroll to position [251, 0]
click at [261, 572] on span "Cancellation pending" at bounding box center [235, 570] width 83 height 10
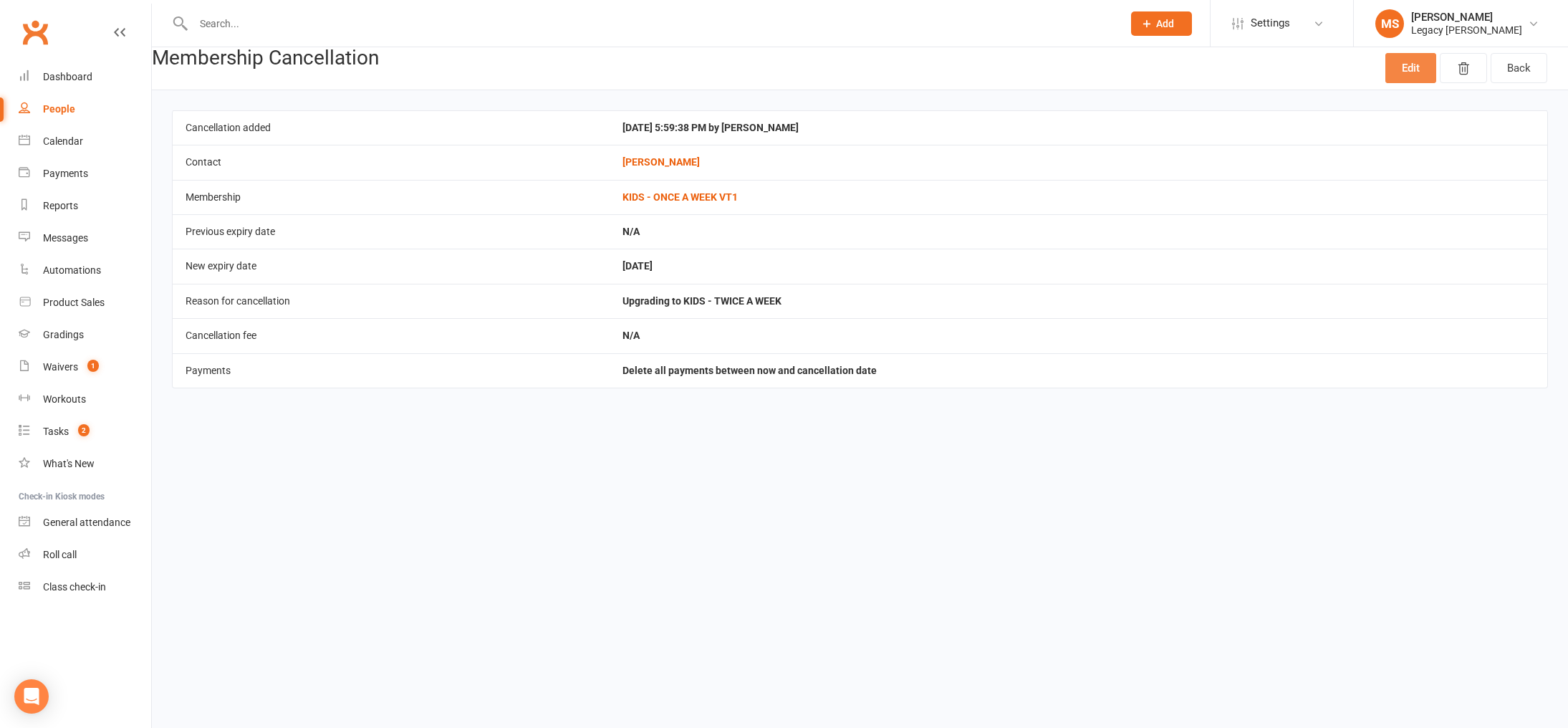
click at [1410, 62] on link "Edit" at bounding box center [1410, 68] width 51 height 30
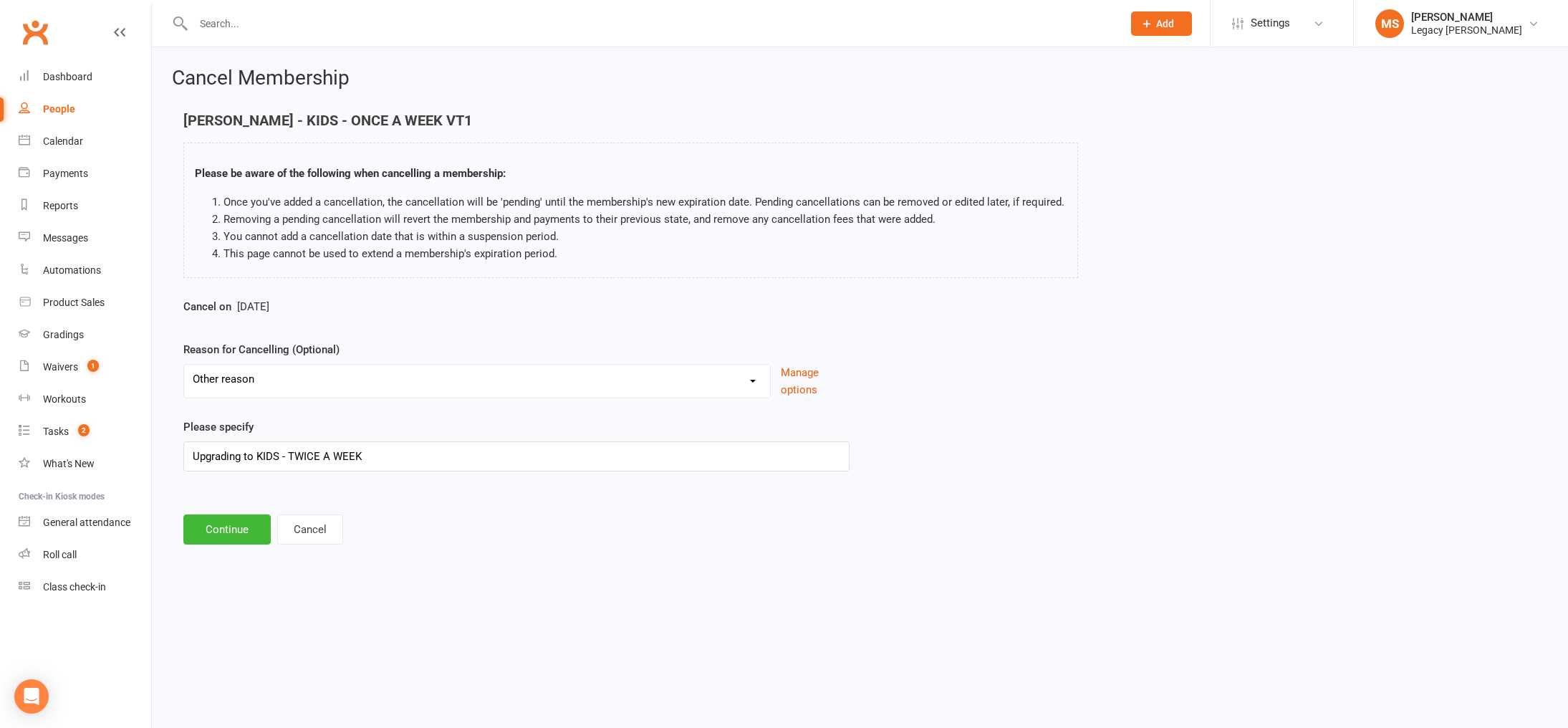
click at [270, 302] on span "Oct 22 2025" at bounding box center [252, 307] width 32 height 13
click at [240, 536] on button "Continue" at bounding box center [226, 529] width 87 height 30
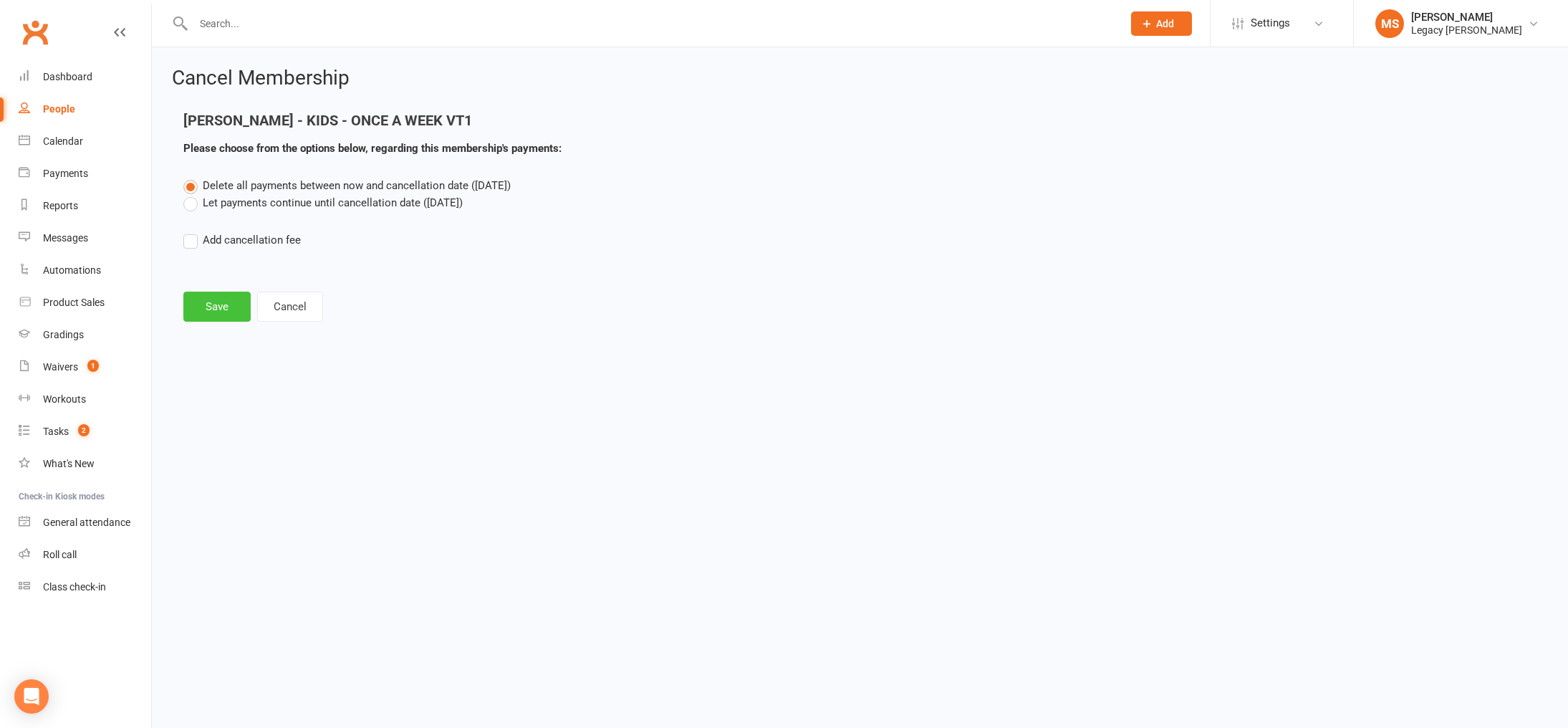
click at [232, 311] on button "Save" at bounding box center [217, 307] width 67 height 30
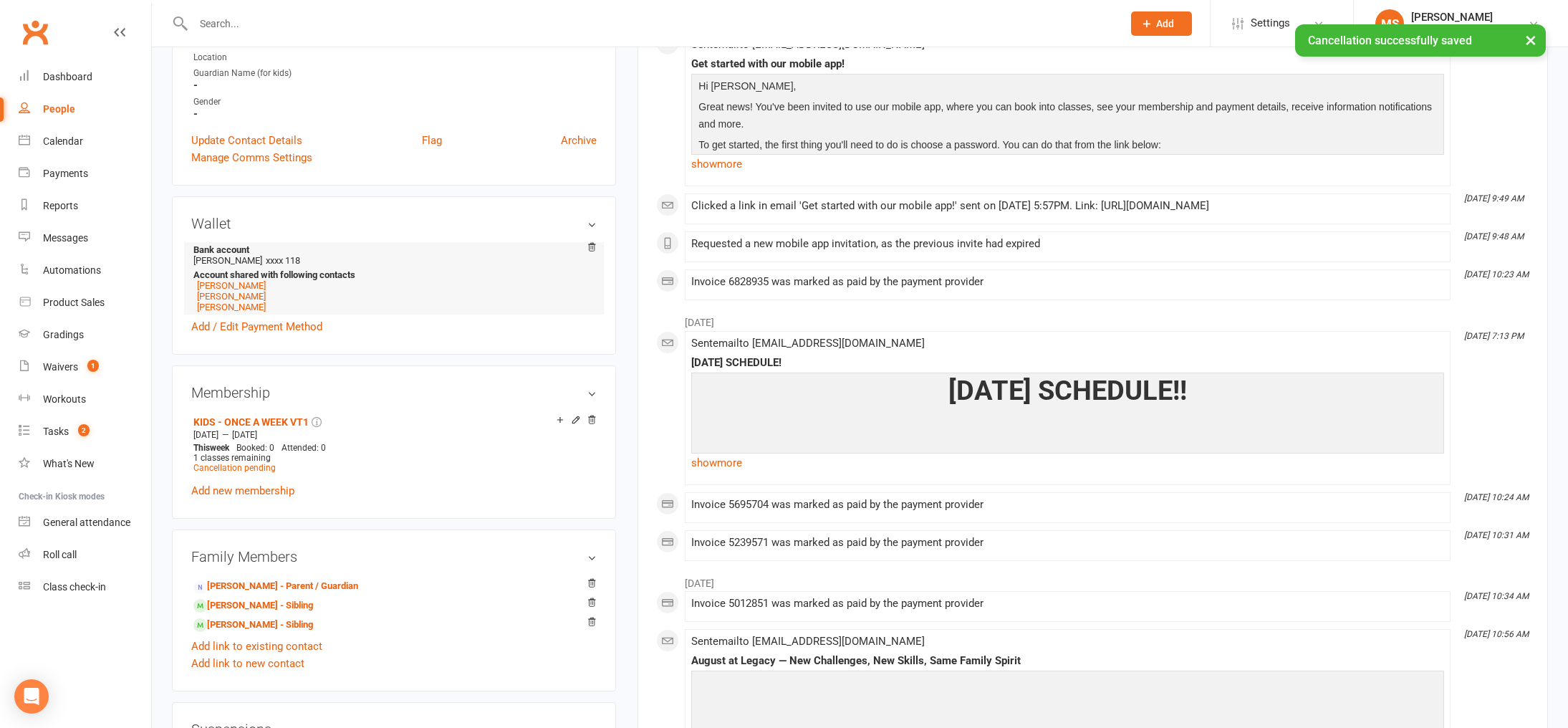
scroll to position [357, 0]
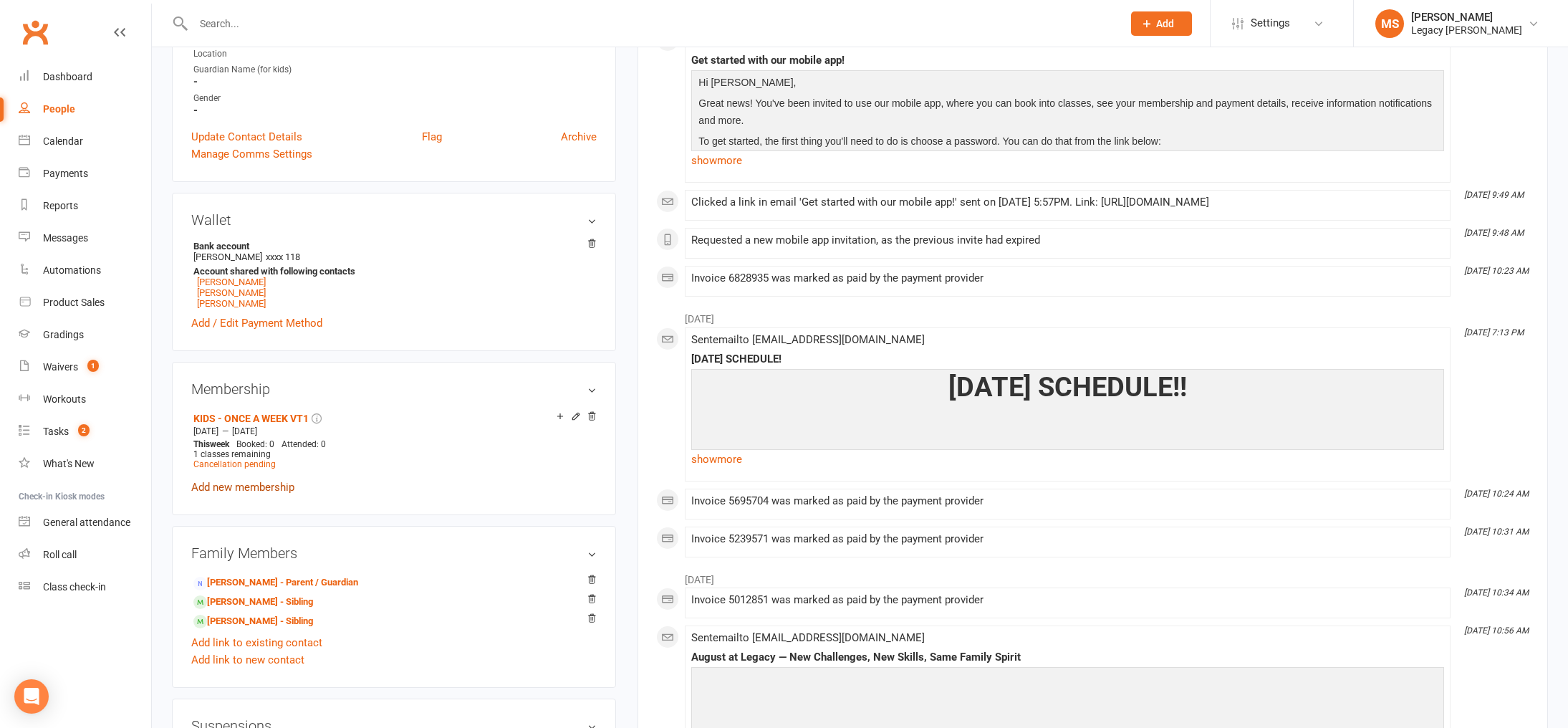
click at [217, 482] on link "Add new membership" at bounding box center [243, 487] width 103 height 13
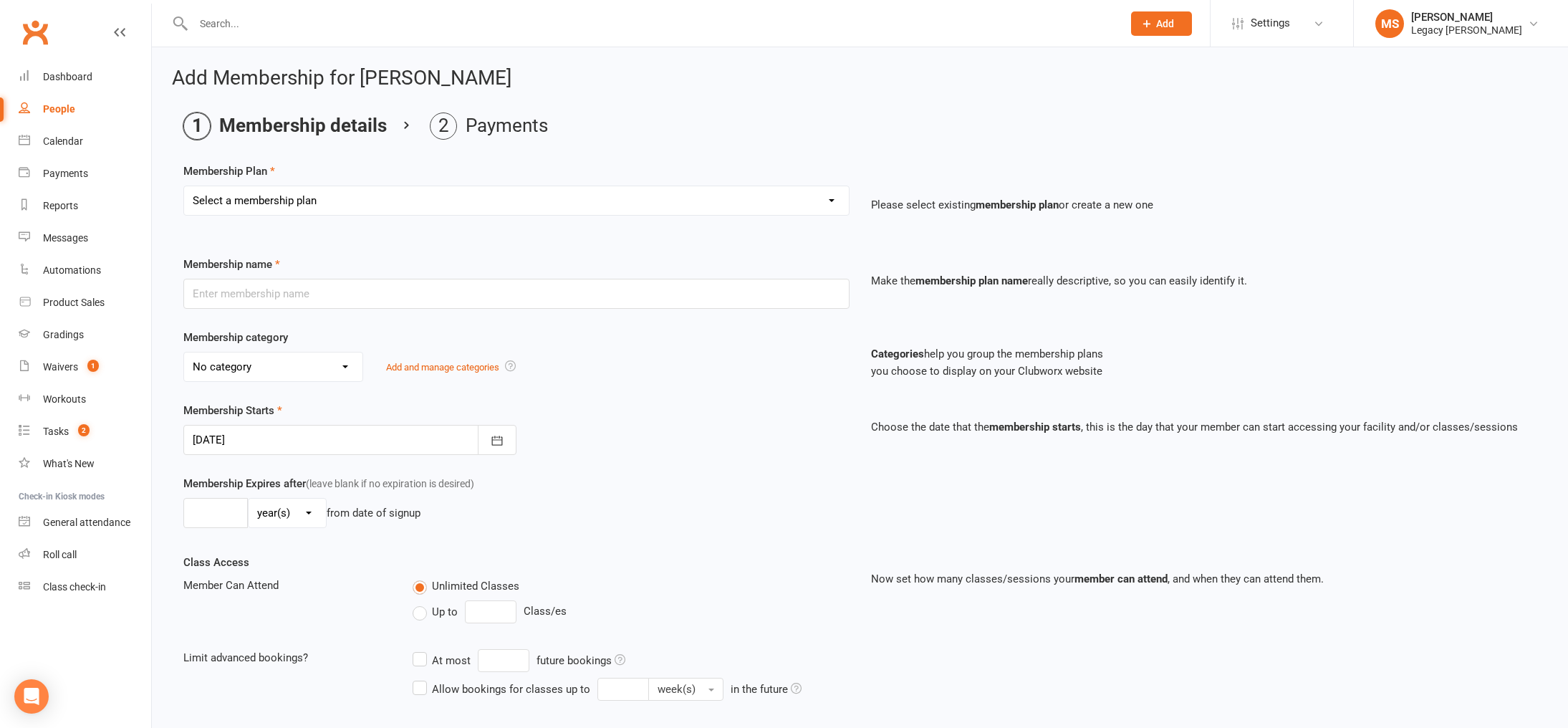
click at [301, 215] on div "Select a membership plan Create new Membership Plan ADULT - FREE TRIAL WEEK ADU…" at bounding box center [517, 200] width 666 height 30
click at [326, 196] on select "Select a membership plan Create new Membership Plan ADULT - FREE TRIAL WEEK ADU…" at bounding box center [517, 200] width 665 height 28
click at [300, 196] on select "Select a membership plan Create new Membership Plan ADULT - FREE TRIAL WEEK ADU…" at bounding box center [517, 200] width 665 height 28
select select "12"
click at [184, 186] on select "Select a membership plan Create new Membership Plan ADULT - FREE TRIAL WEEK ADU…" at bounding box center [517, 200] width 665 height 28
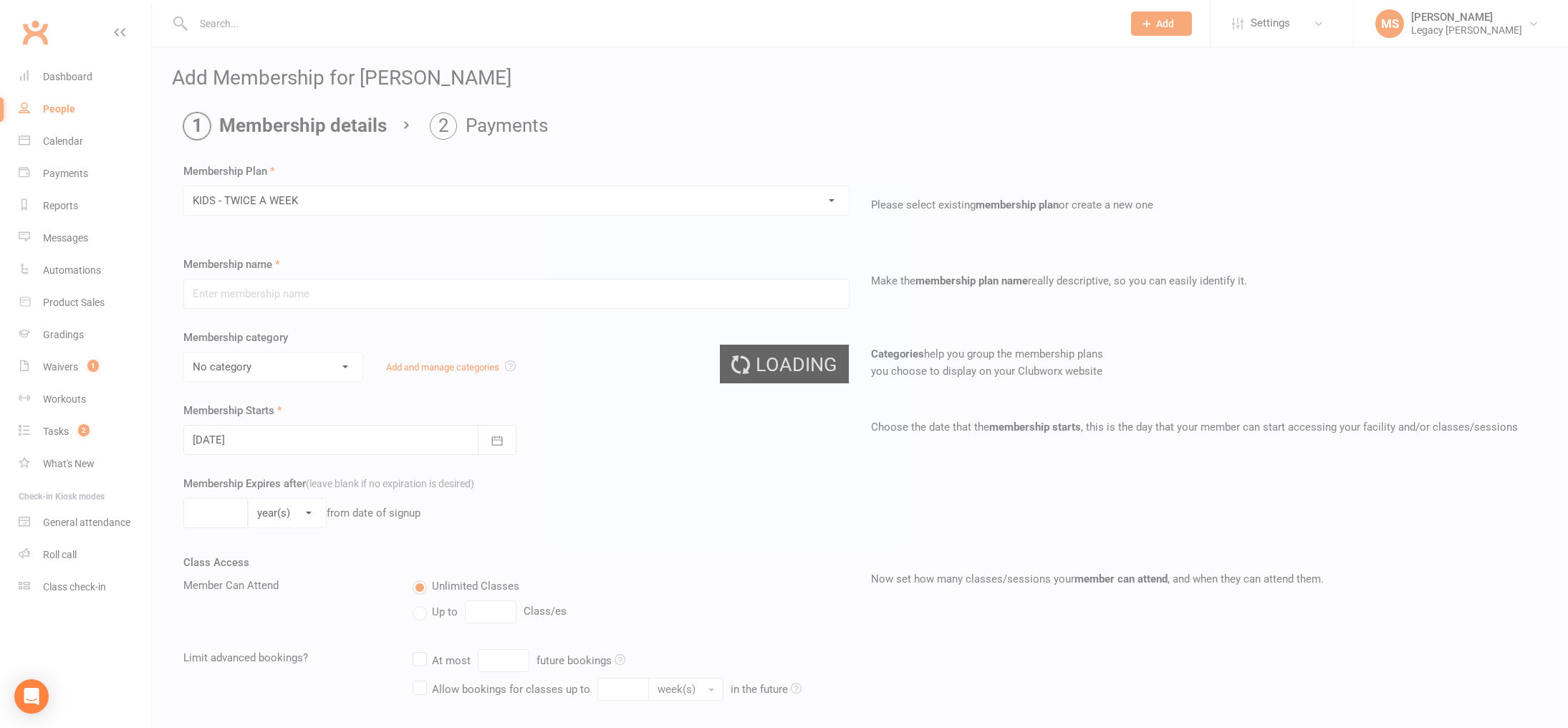
type input "KIDS - TWICE A WEEK"
select select "2"
type input "0"
type input "2"
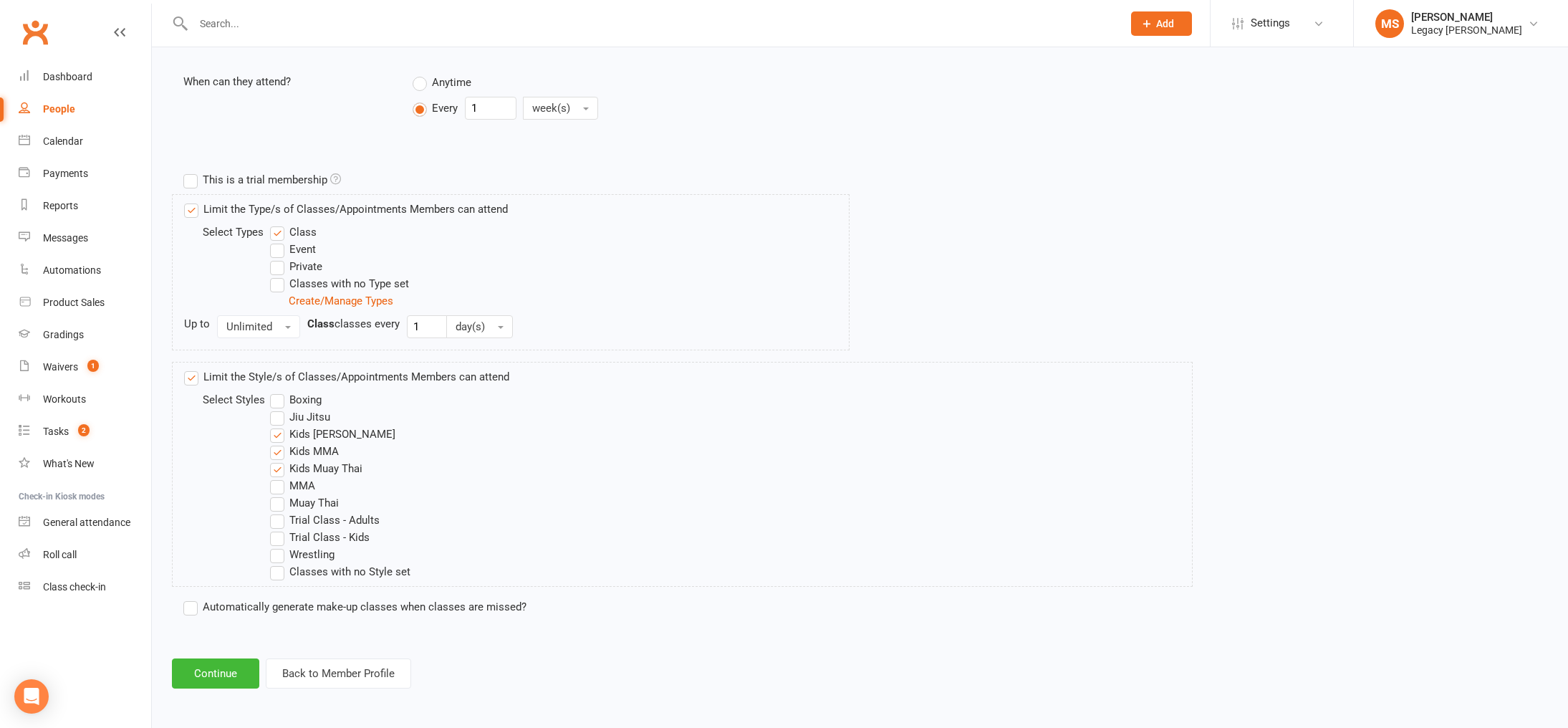
scroll to position [577, 0]
click at [210, 675] on button "Continue" at bounding box center [215, 672] width 87 height 30
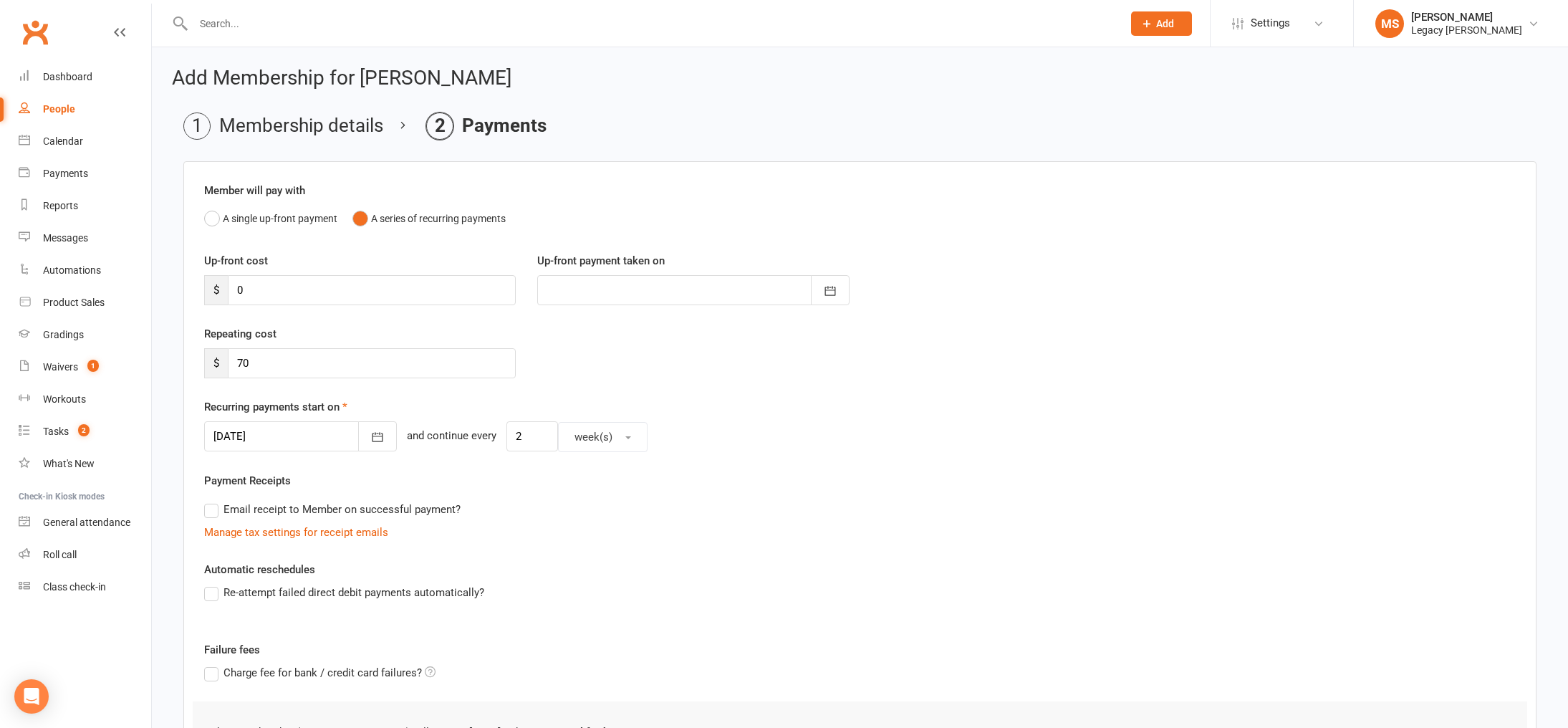
click at [316, 441] on div at bounding box center [301, 436] width 193 height 30
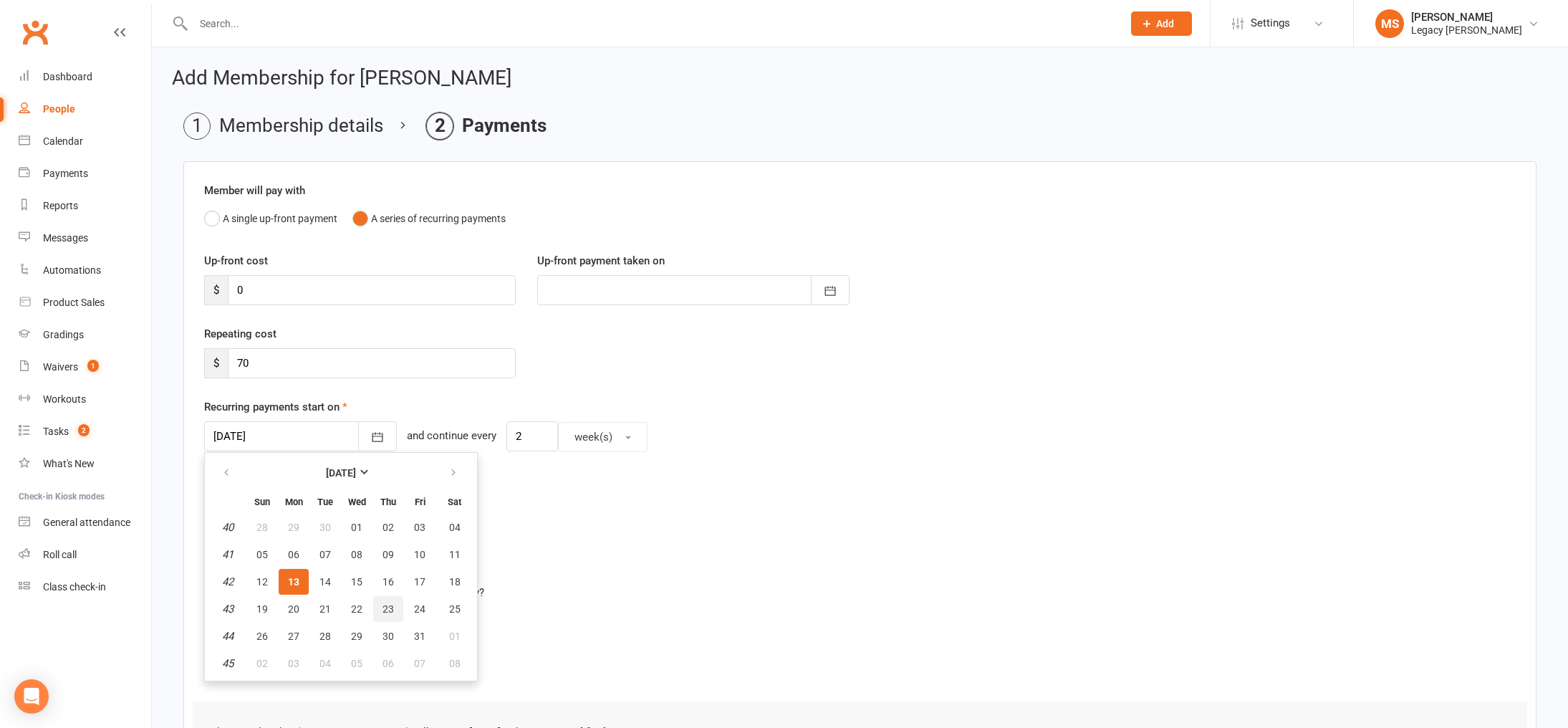
click at [376, 611] on button "23" at bounding box center [387, 609] width 30 height 26
type input "23 Oct 2025"
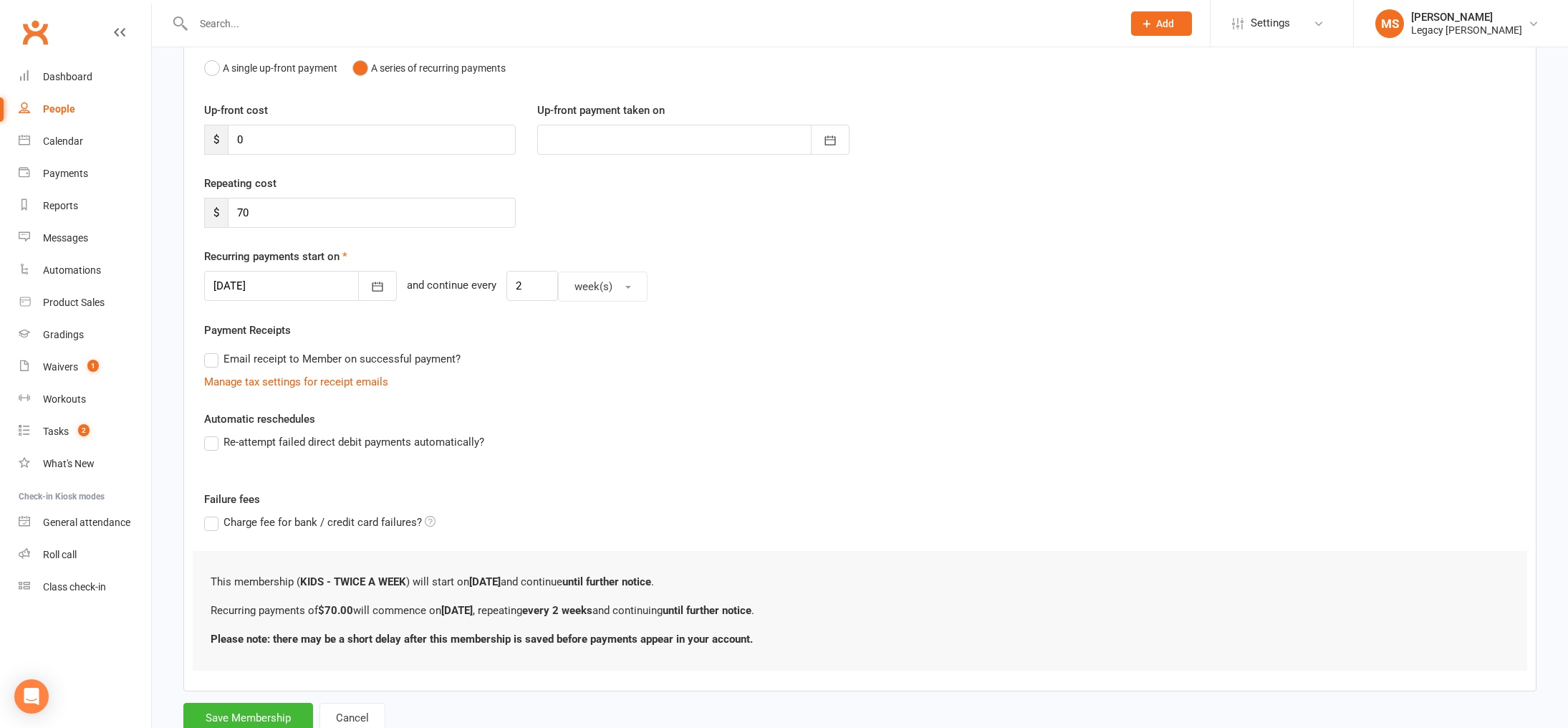
scroll to position [199, 0]
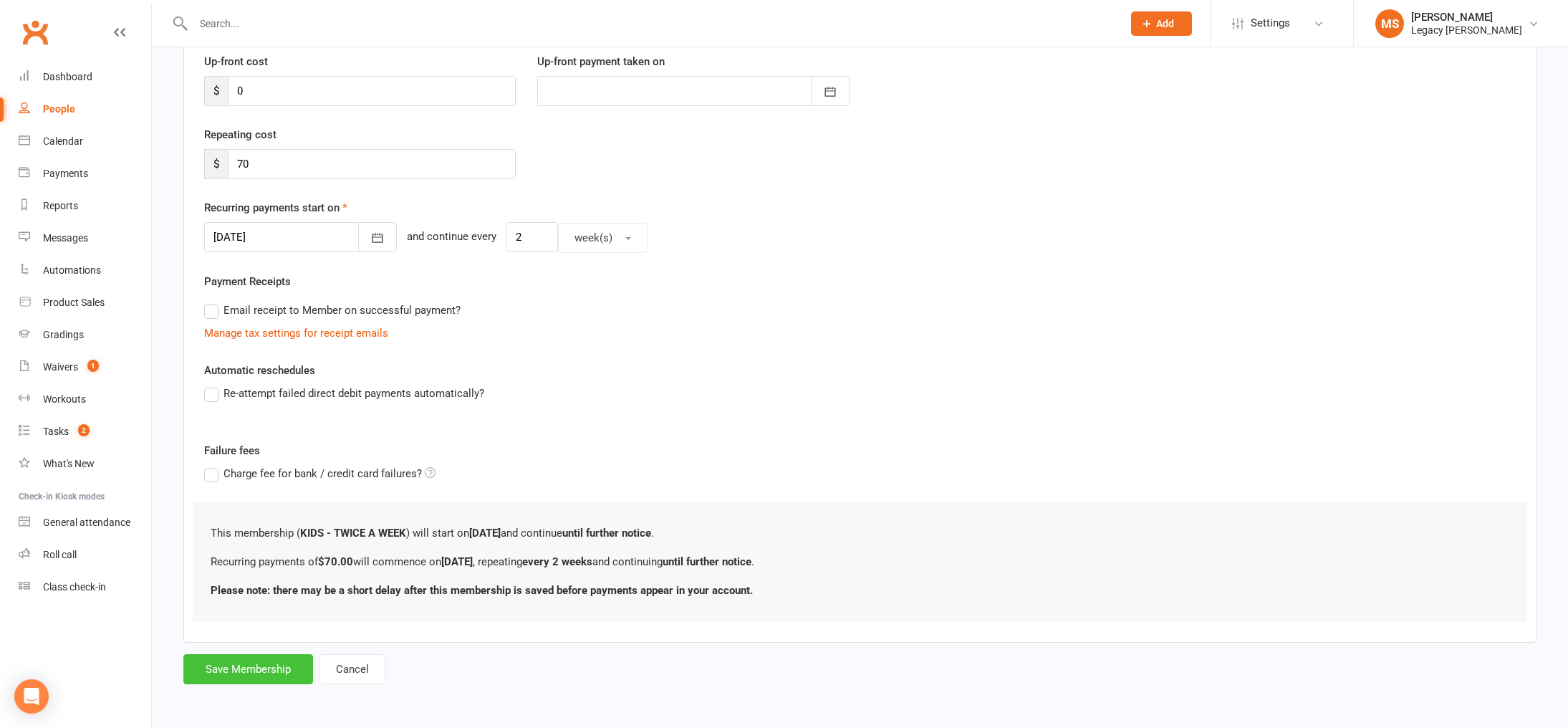
click at [241, 676] on button "Save Membership" at bounding box center [248, 669] width 130 height 30
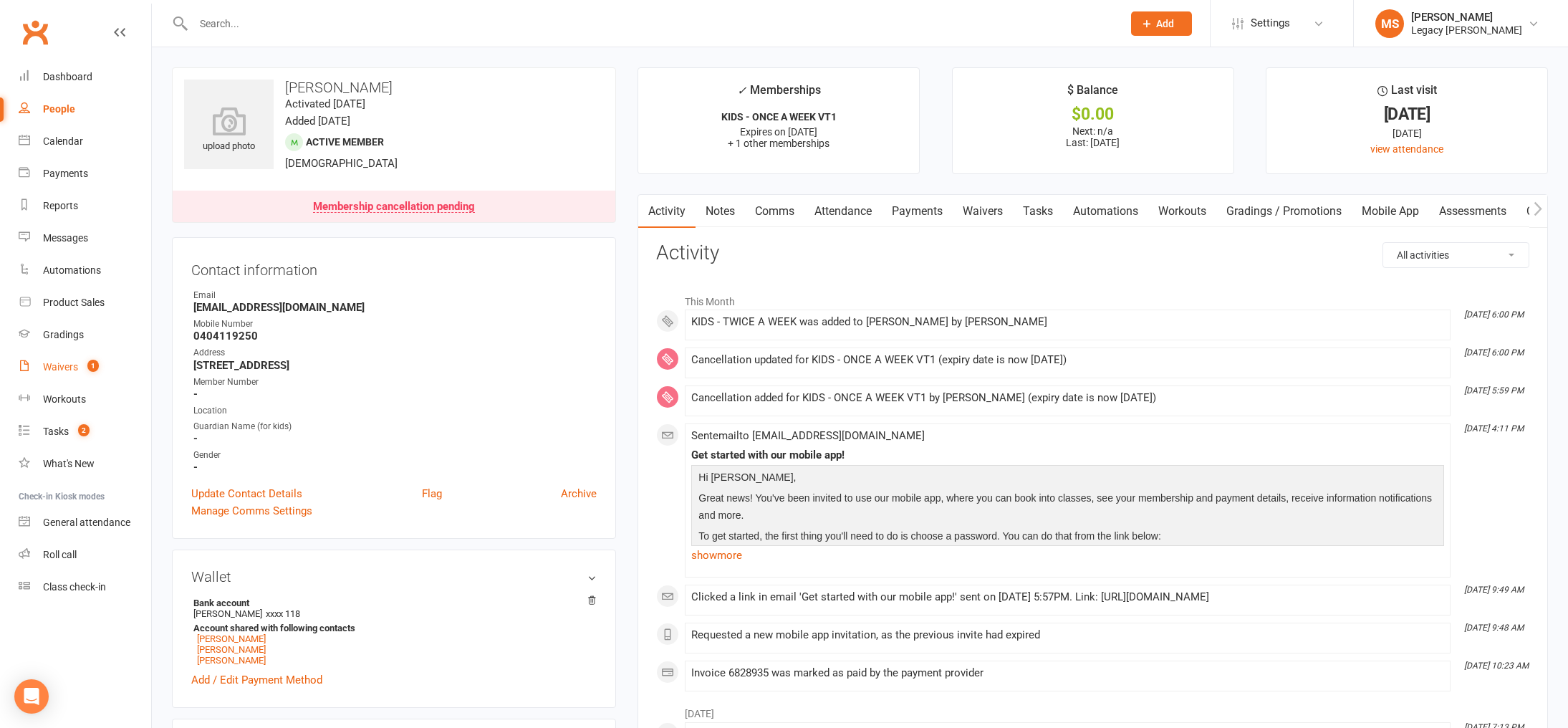
click at [77, 372] on div "Waivers" at bounding box center [60, 366] width 35 height 11
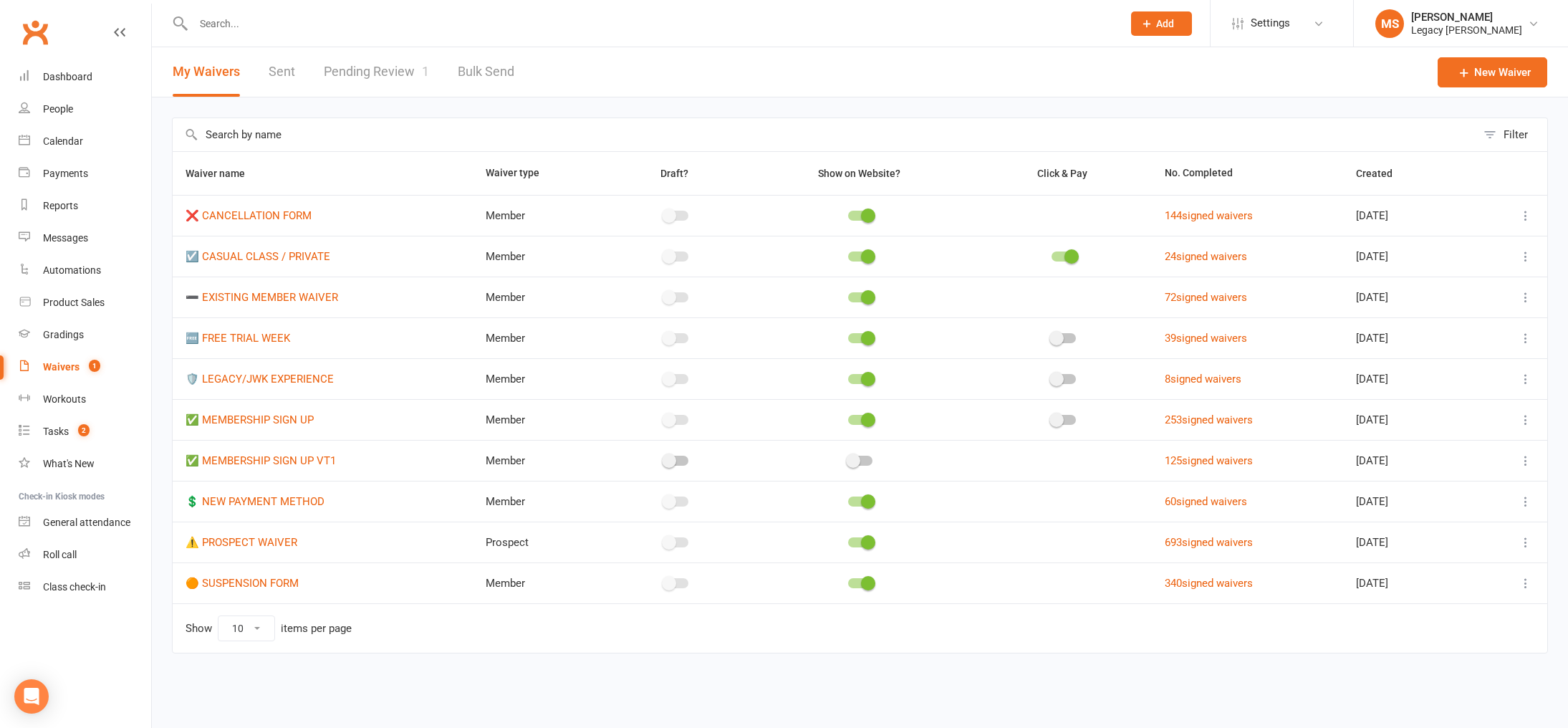
click at [360, 59] on link "Pending Review 1" at bounding box center [376, 72] width 105 height 49
select select "100"
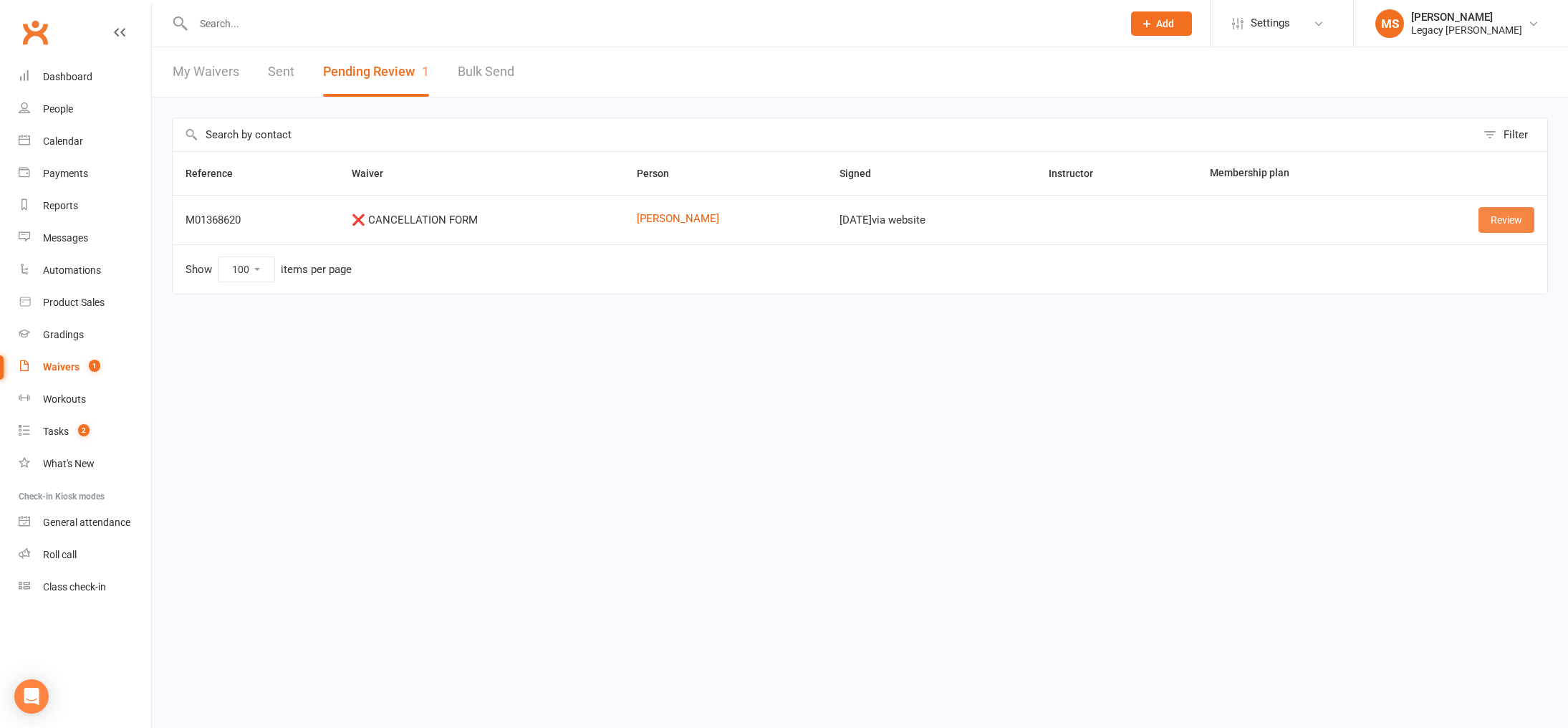
click at [1484, 220] on link "Review" at bounding box center [1506, 220] width 56 height 26
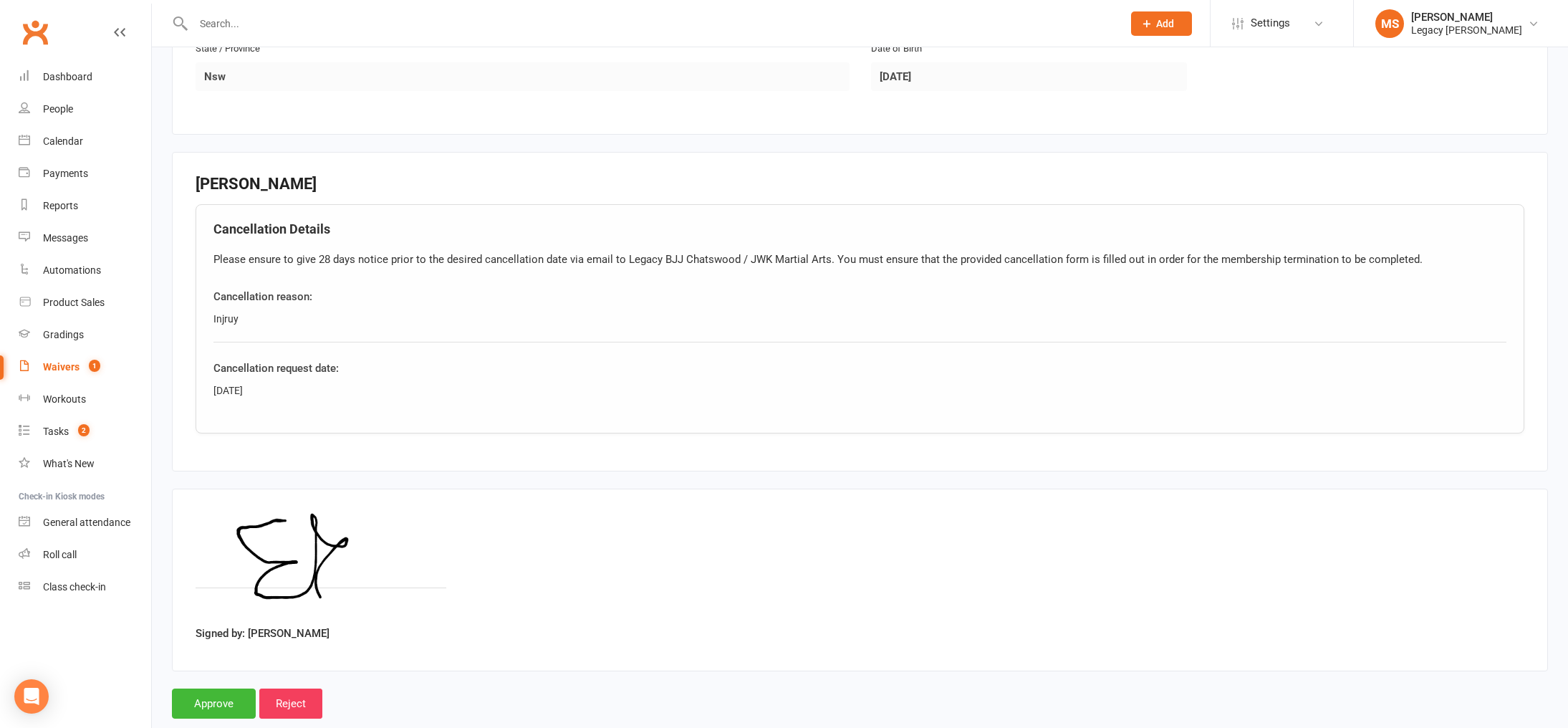
scroll to position [577, 0]
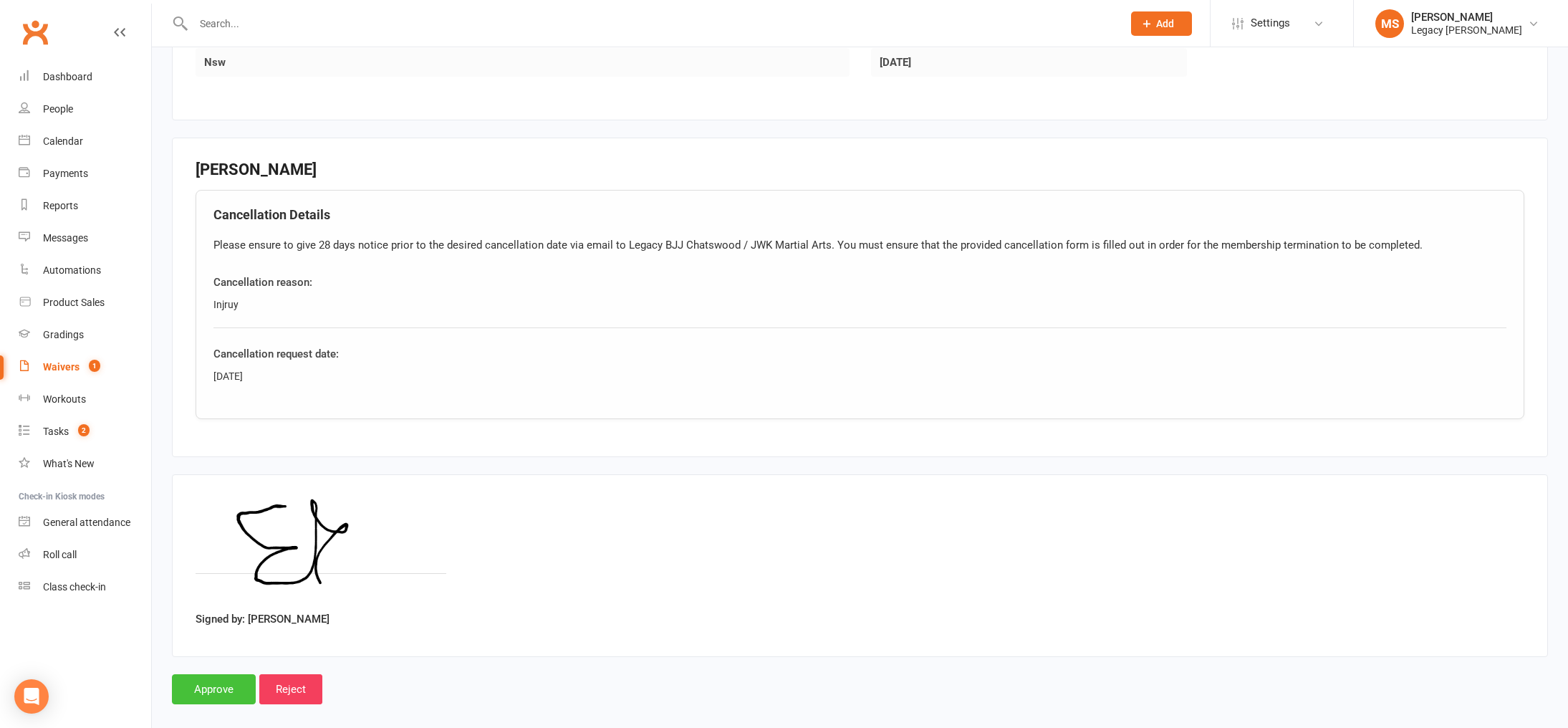
click at [234, 691] on input "Approve" at bounding box center [214, 689] width 84 height 30
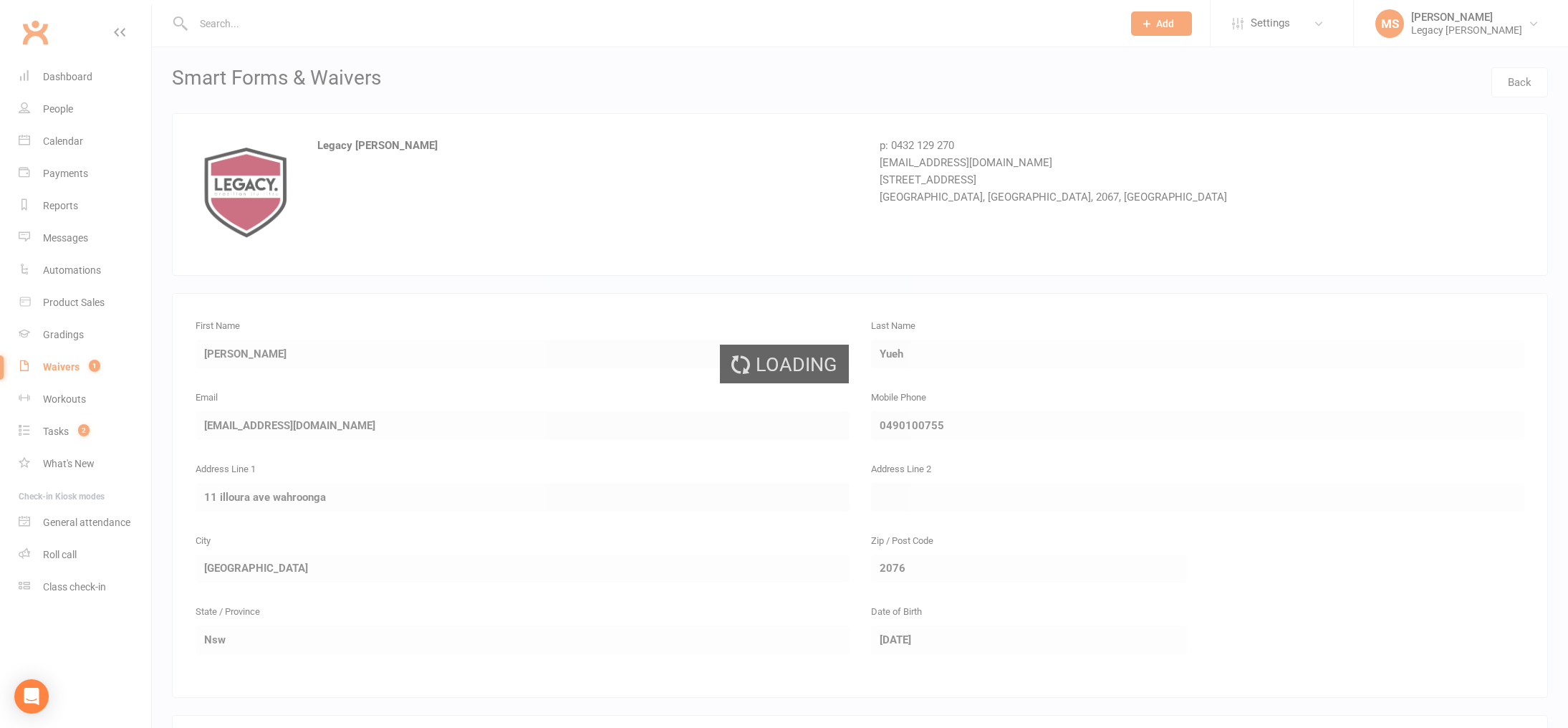
select select "100"
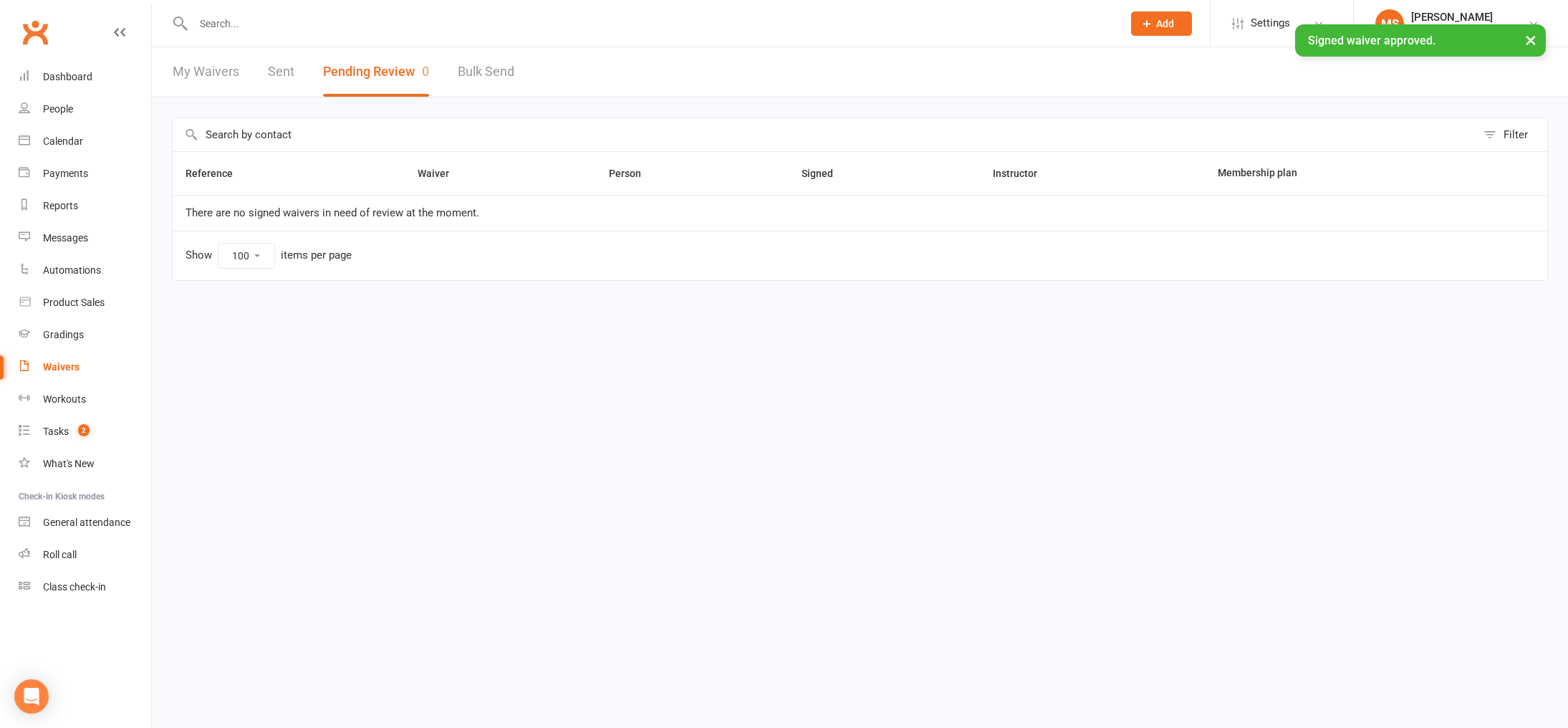
click at [247, 24] on div "× Signed waiver approved." at bounding box center [774, 24] width 1549 height 0
click at [227, 22] on input "text" at bounding box center [651, 23] width 923 height 20
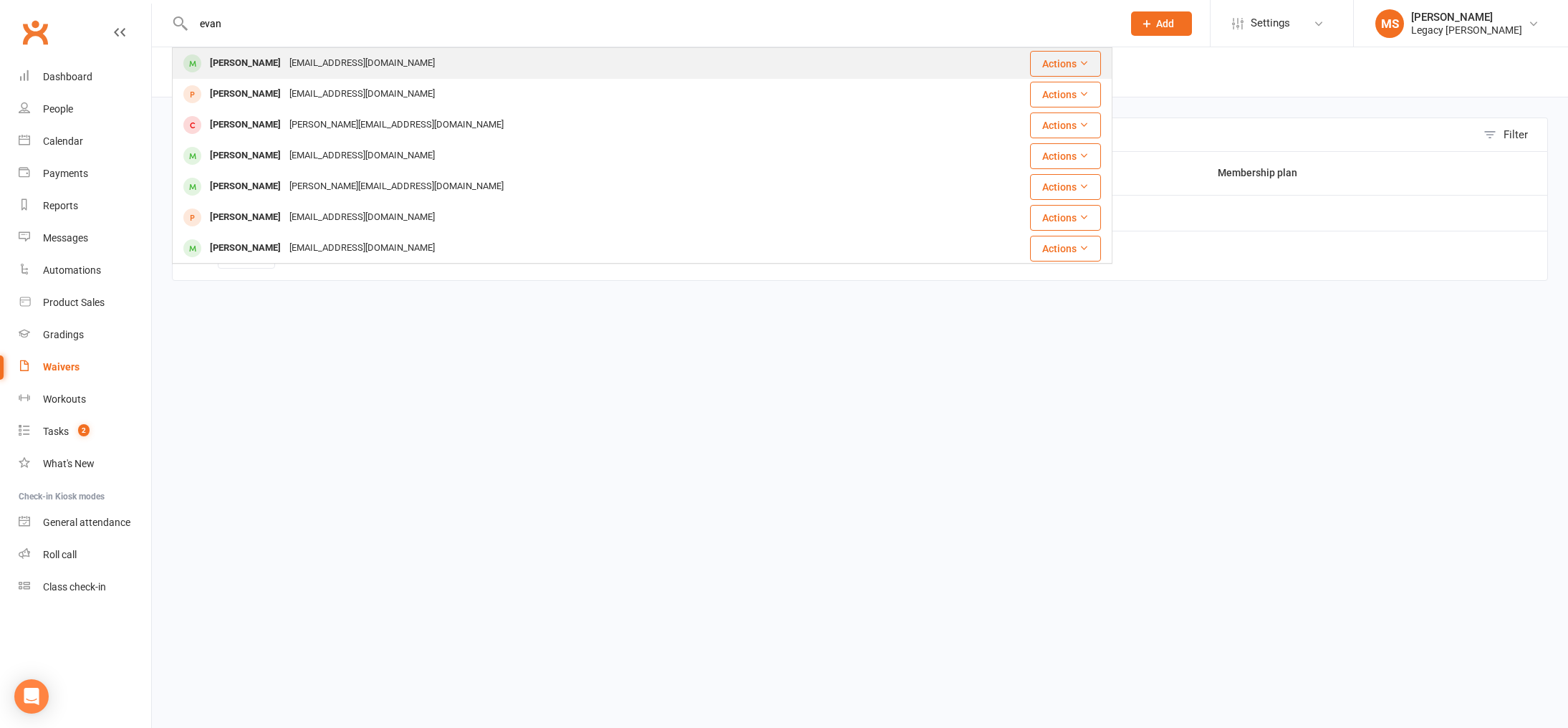
type input "evan"
click at [327, 66] on div "Evanyueh24@gmail.com" at bounding box center [362, 64] width 154 height 21
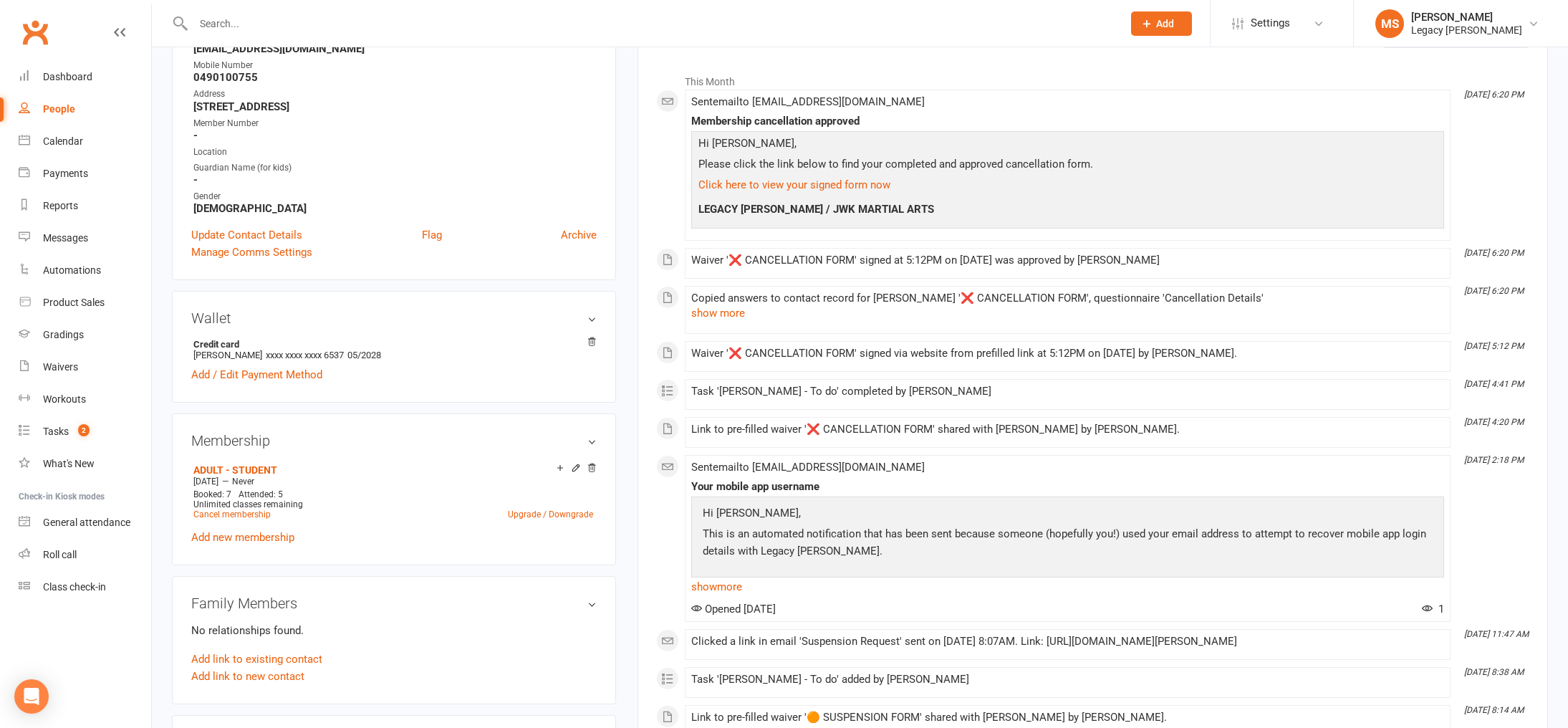
scroll to position [254, 0]
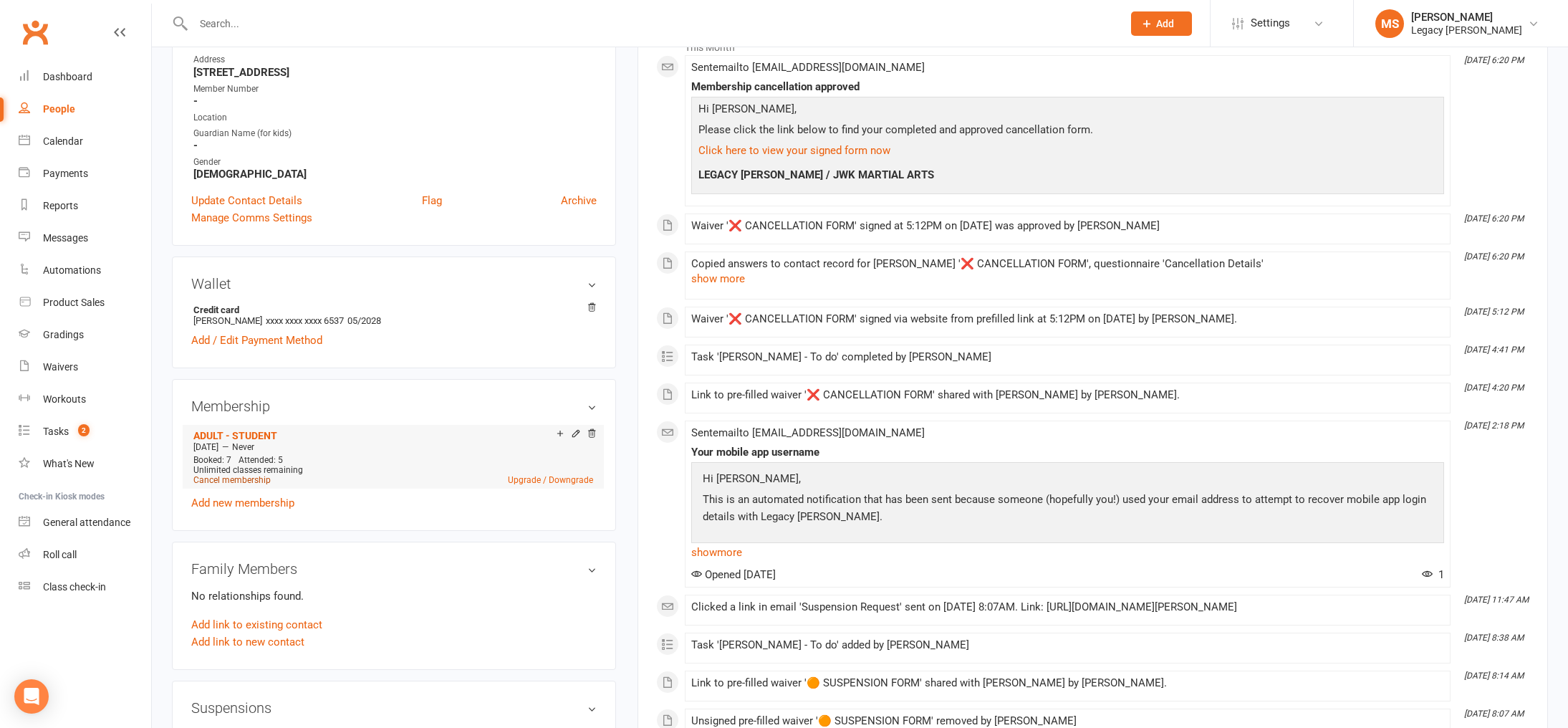
click at [224, 476] on link "Cancel membership" at bounding box center [232, 480] width 77 height 10
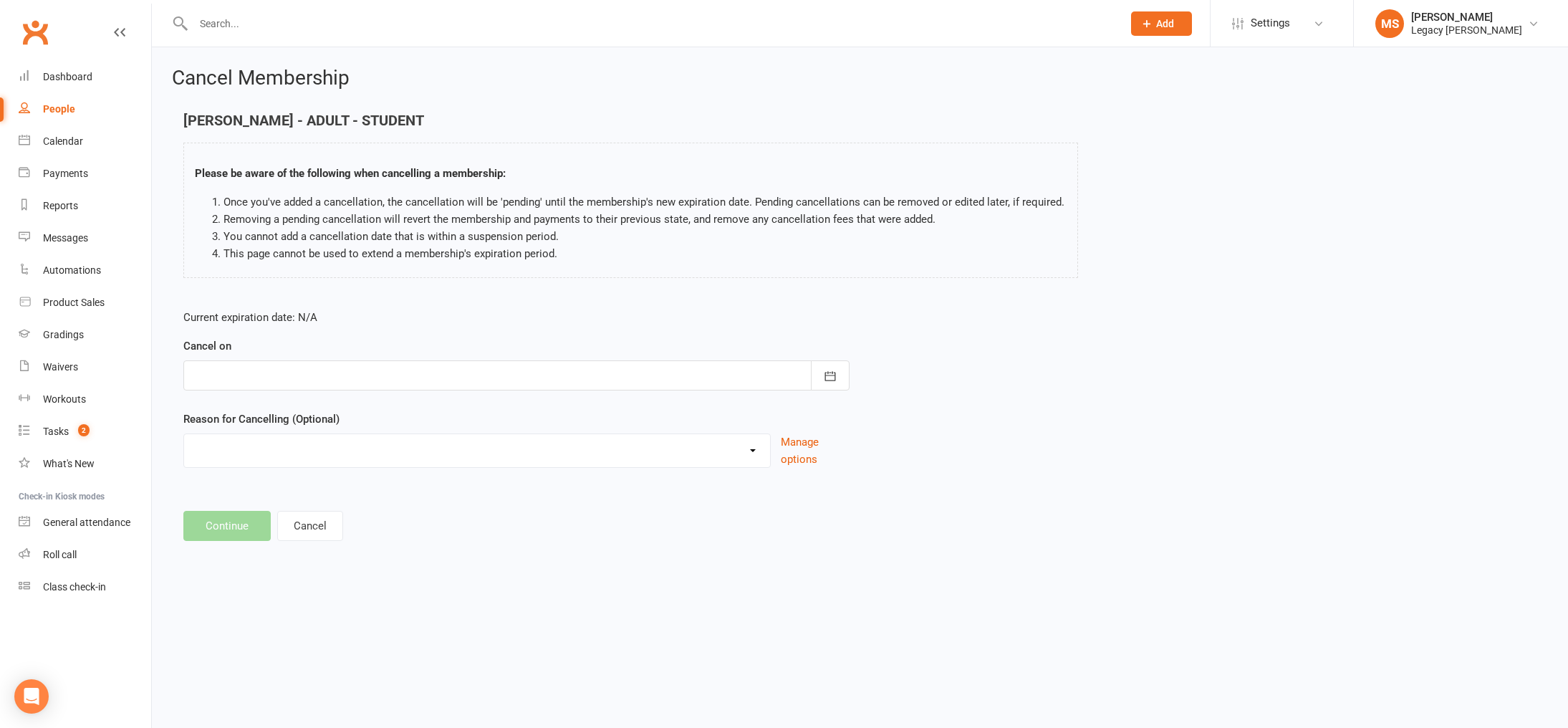
click at [538, 380] on div at bounding box center [517, 375] width 666 height 30
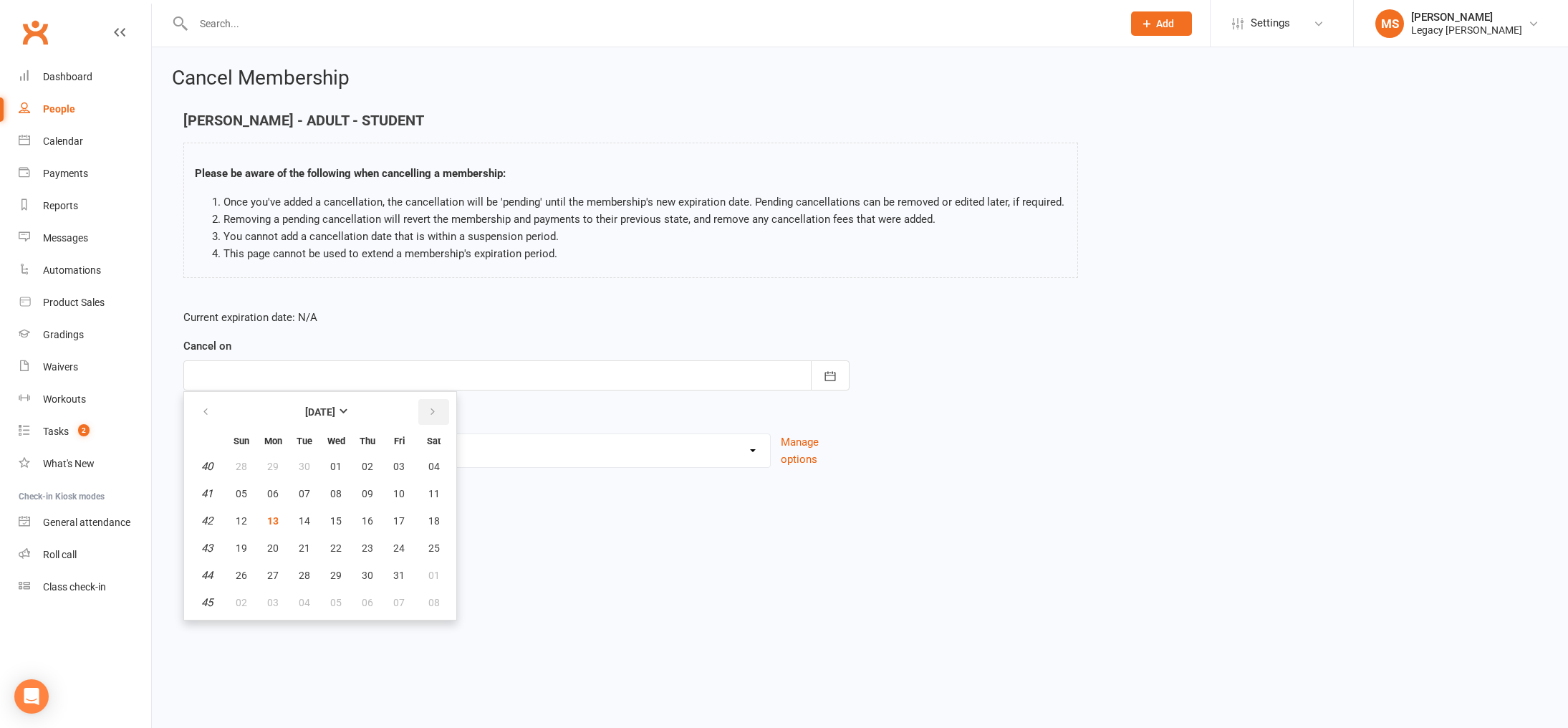
click at [436, 419] on button "button" at bounding box center [434, 412] width 31 height 26
click at [428, 518] on span "15" at bounding box center [433, 520] width 11 height 11
type input "15 Nov 2025"
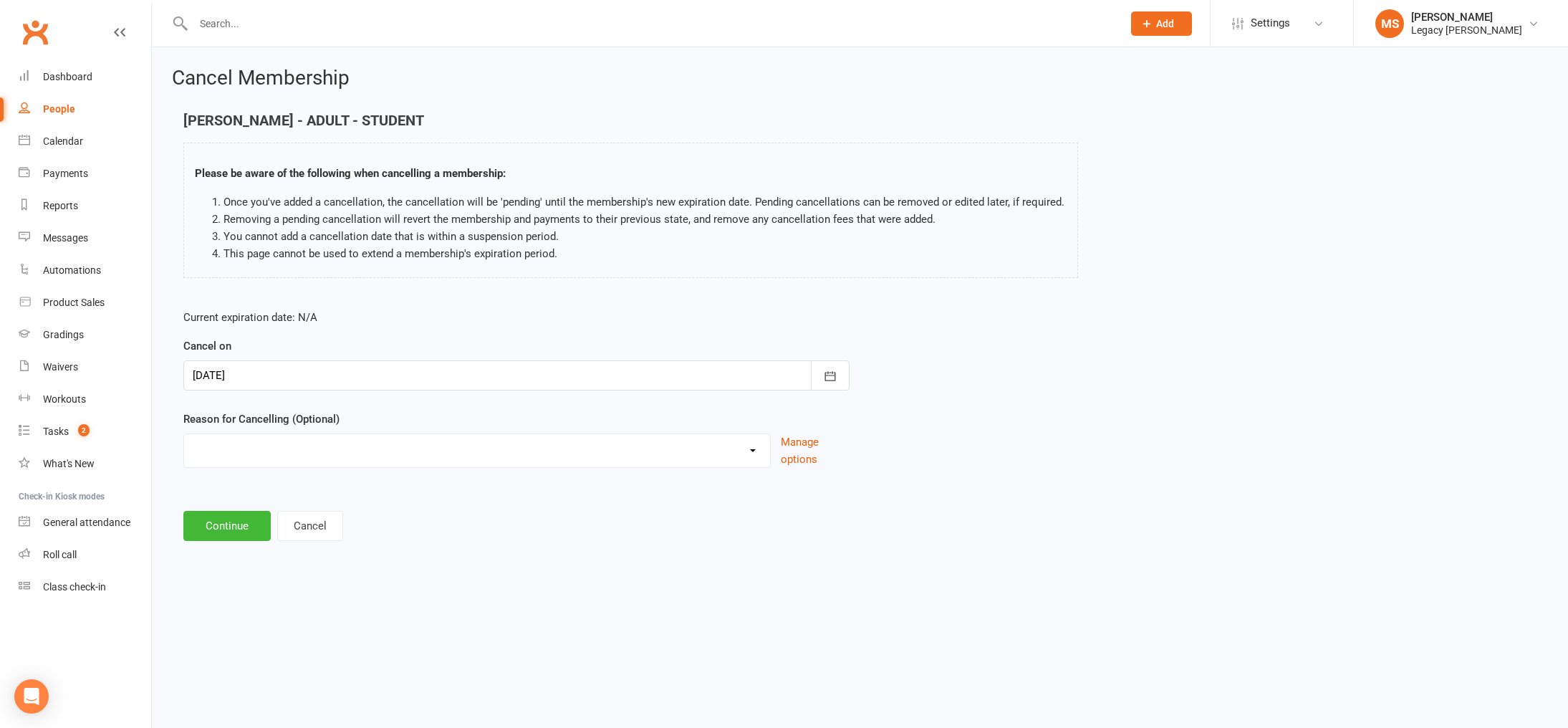
click at [412, 451] on select "Change to another Legacy Change to casual classes Financial reasons Holiday Ill…" at bounding box center [477, 448] width 586 height 28
select select "5"
click at [184, 434] on select "Change to another Legacy Change to casual classes Financial reasons Holiday Ill…" at bounding box center [477, 448] width 586 height 28
click at [237, 525] on button "Continue" at bounding box center [226, 526] width 87 height 30
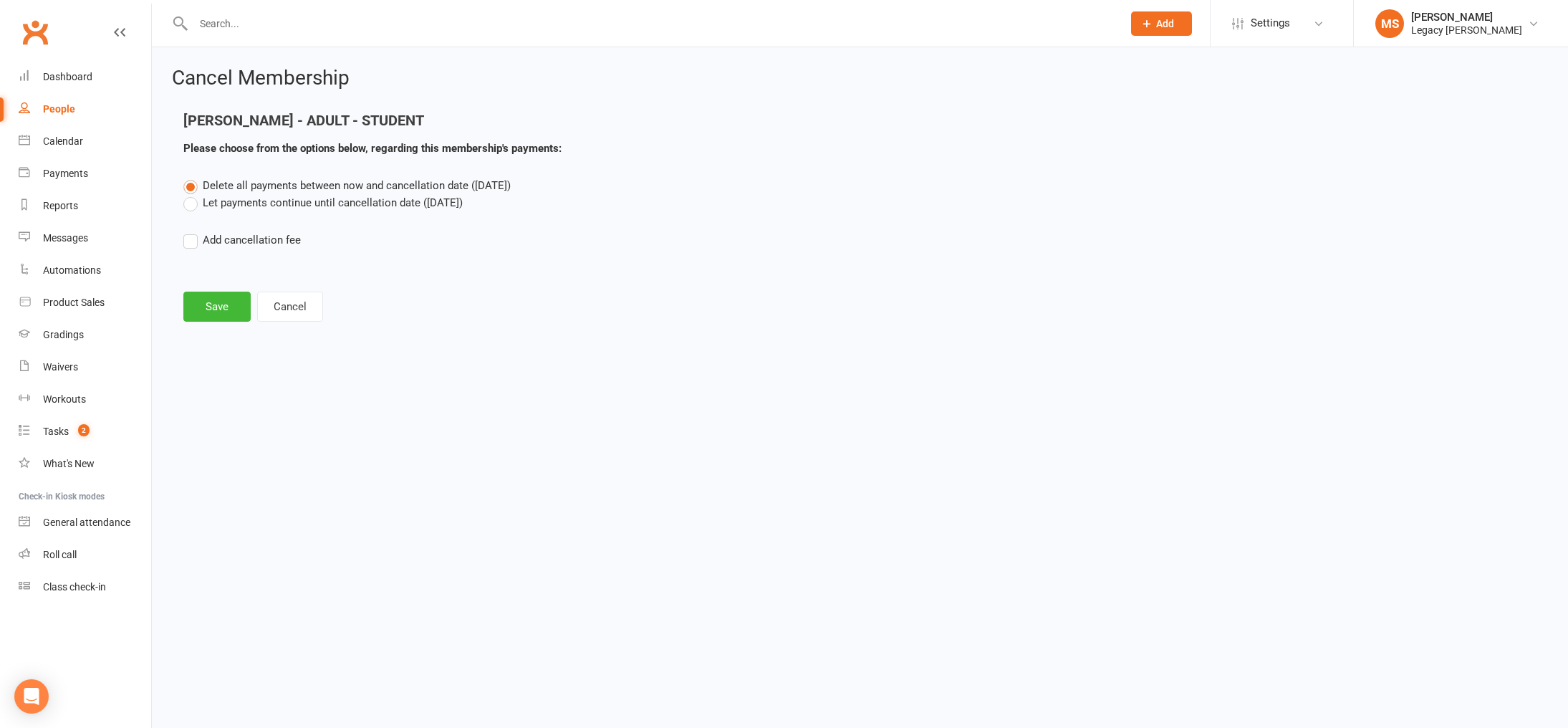
click at [286, 202] on label "Let payments continue until cancellation date (Nov 15, 2025)" at bounding box center [323, 202] width 279 height 17
click at [193, 194] on input "Let payments continue until cancellation date (Nov 15, 2025)" at bounding box center [188, 194] width 9 height 0
click at [215, 310] on button "Save" at bounding box center [217, 307] width 67 height 30
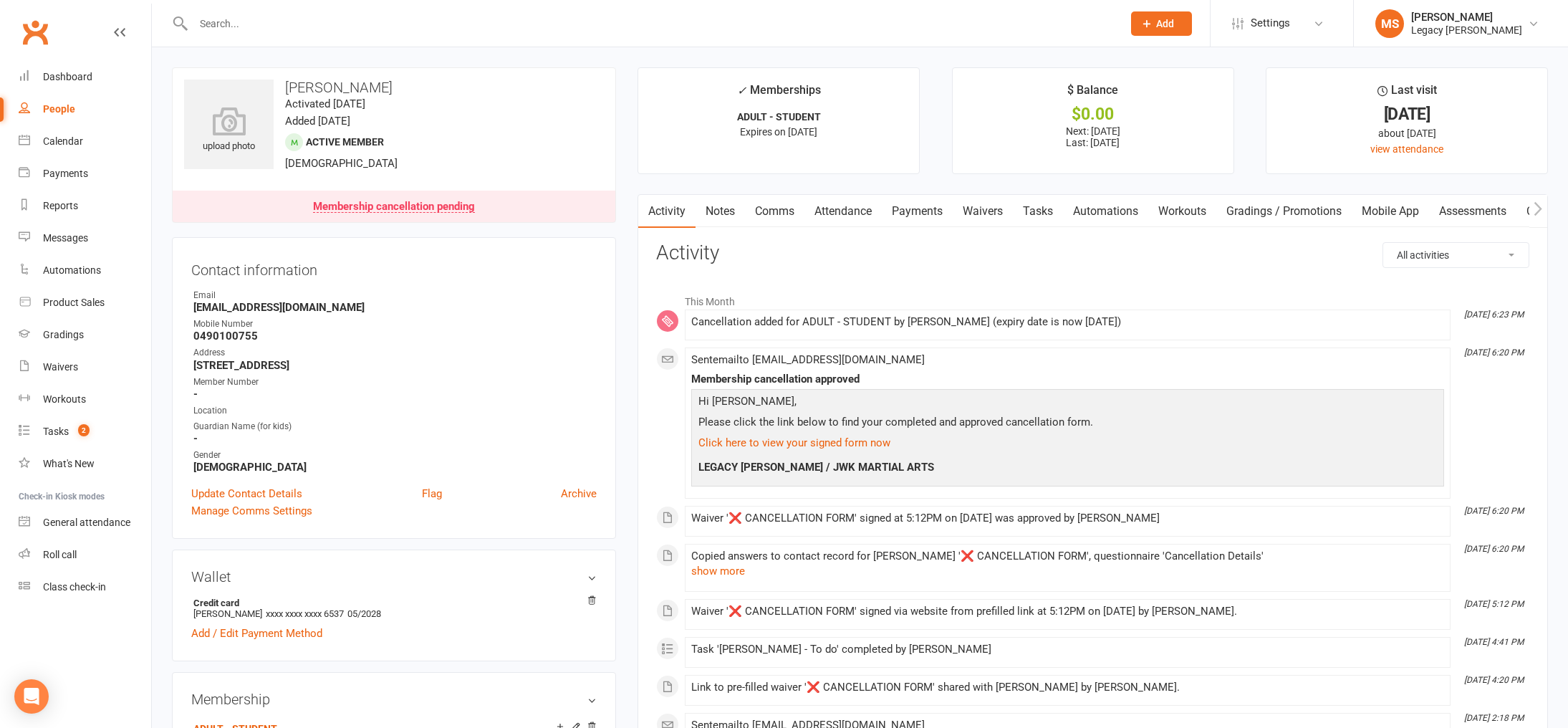
click at [916, 213] on link "Payments" at bounding box center [917, 211] width 71 height 33
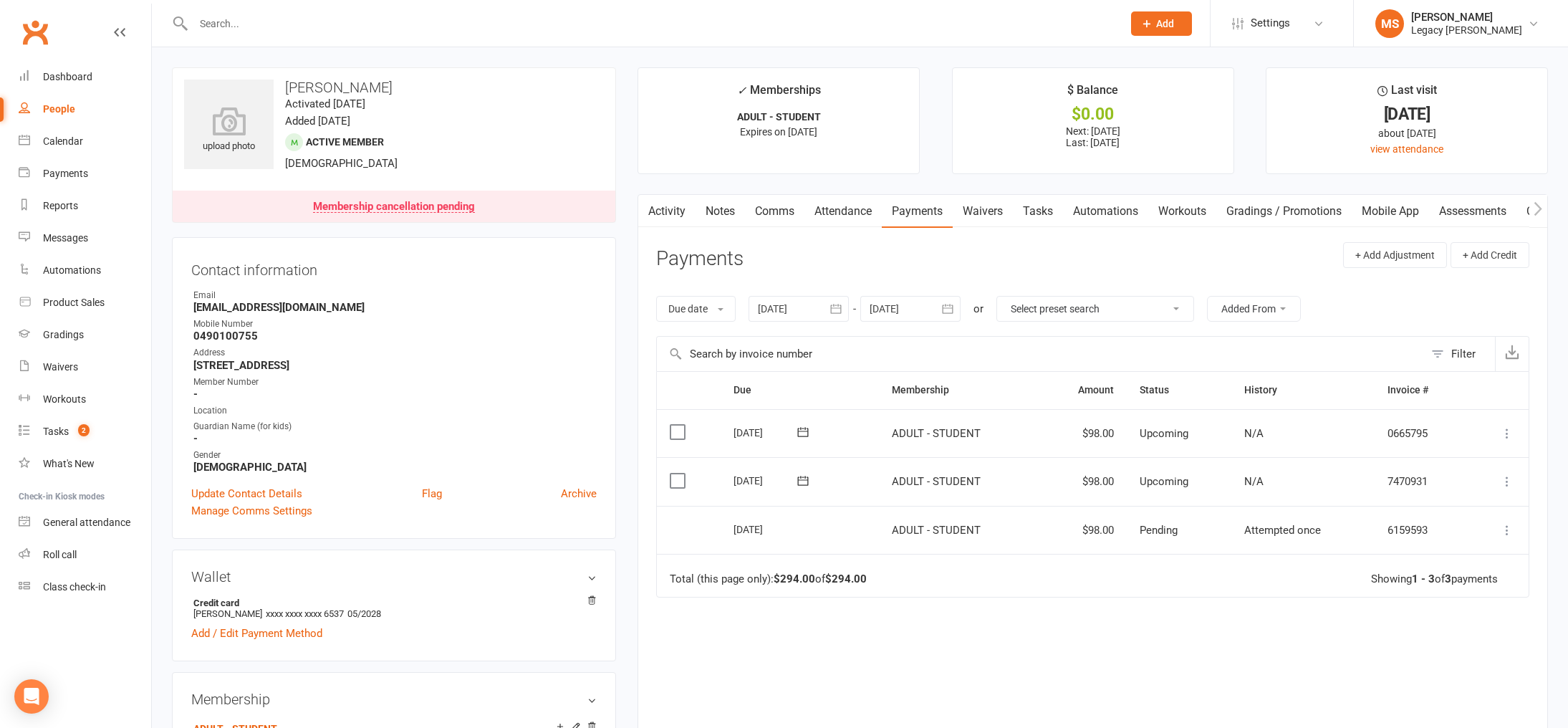
click at [1507, 434] on icon at bounding box center [1507, 433] width 15 height 15
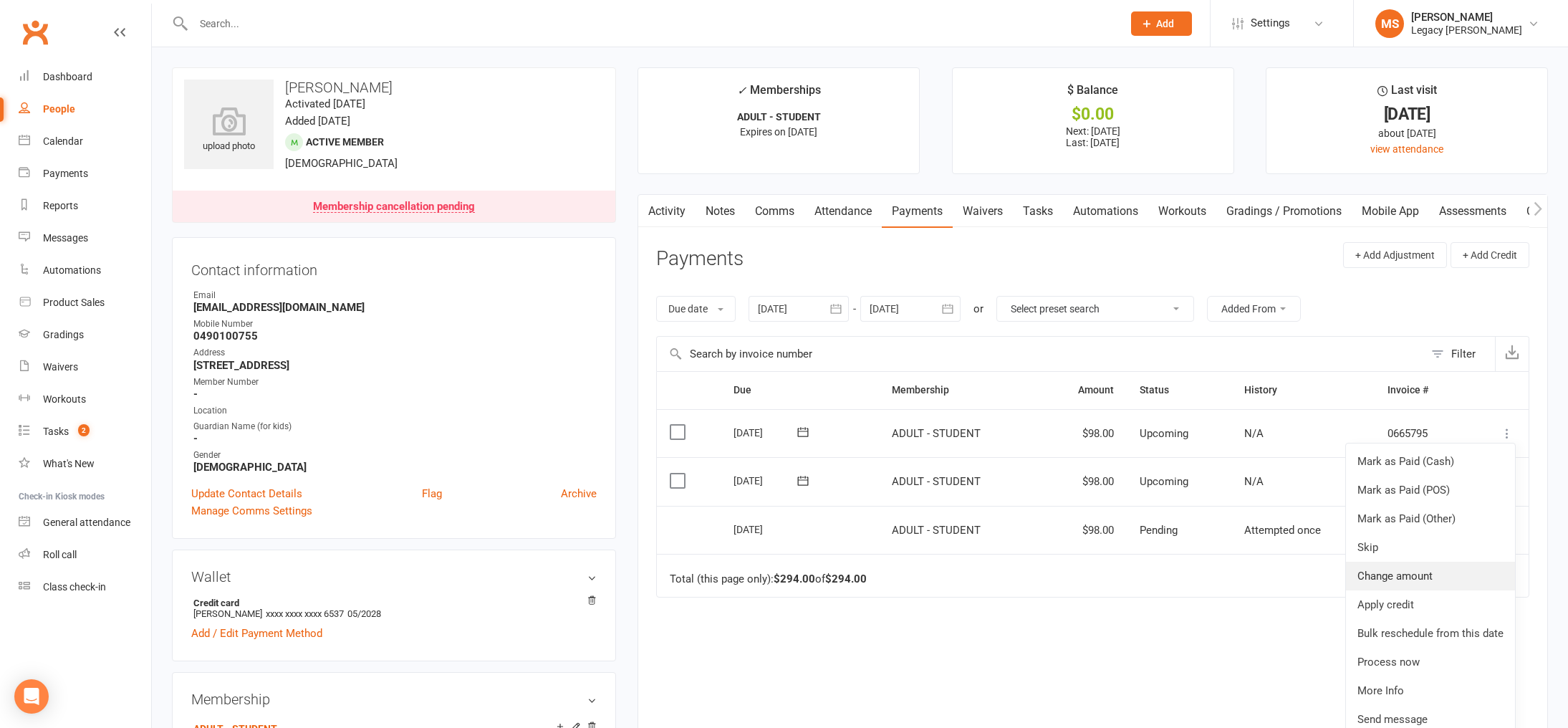
click at [1416, 567] on link "Change amount" at bounding box center [1430, 576] width 169 height 28
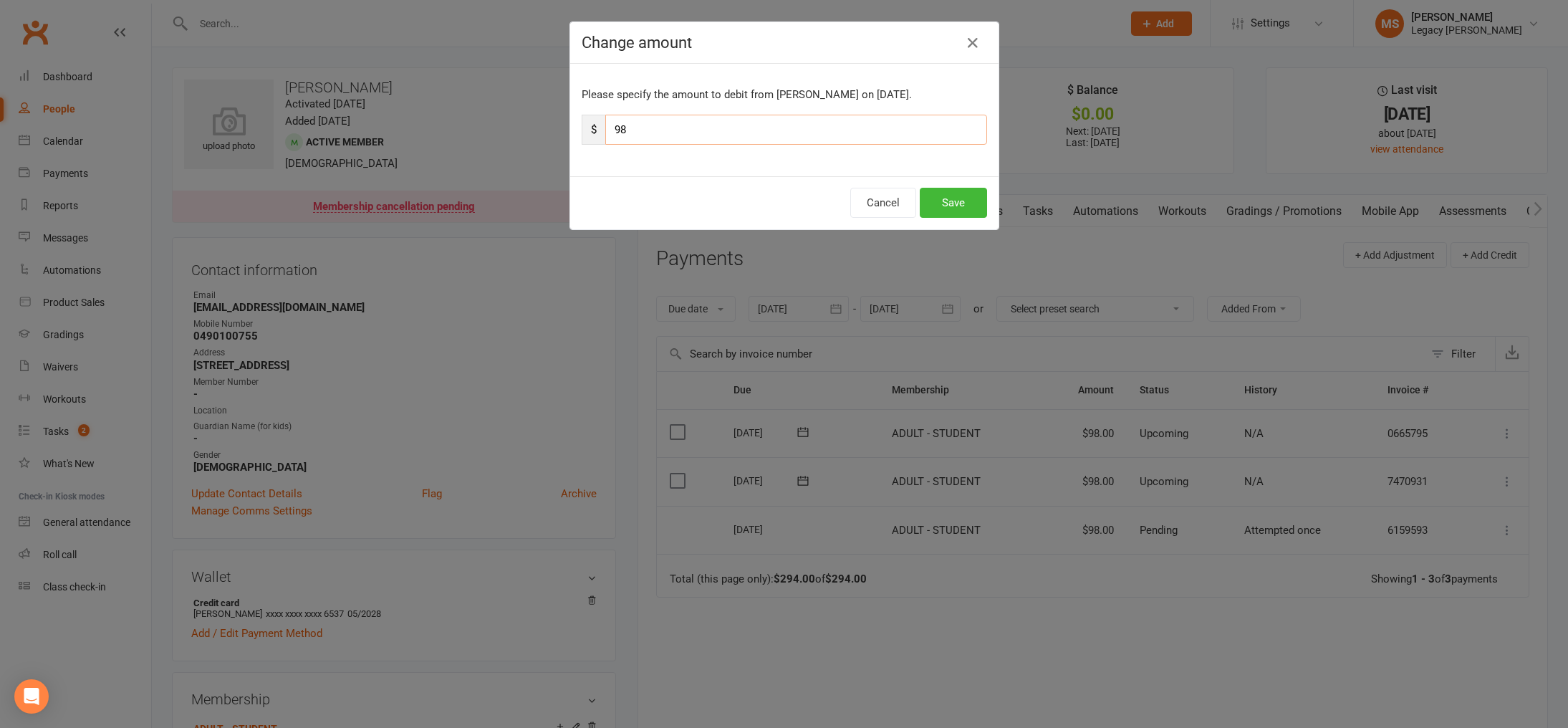
drag, startPoint x: 717, startPoint y: 128, endPoint x: 555, endPoint y: 126, distance: 162.0
click at [555, 126] on div "Change amount Please specify the amount to debit from Evan Yueh on Nov 7, 2025.…" at bounding box center [784, 364] width 1568 height 728
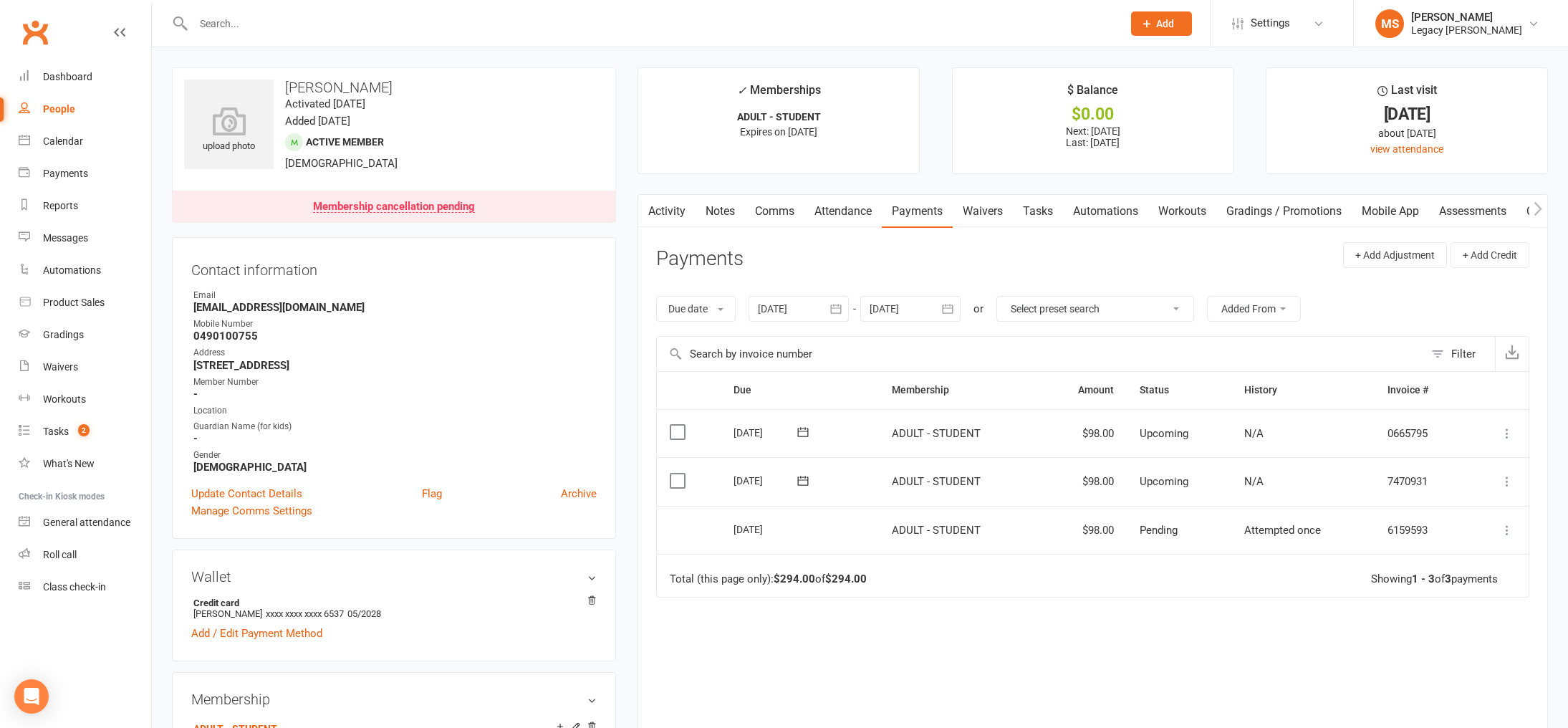
click at [1505, 432] on icon at bounding box center [1507, 433] width 15 height 15
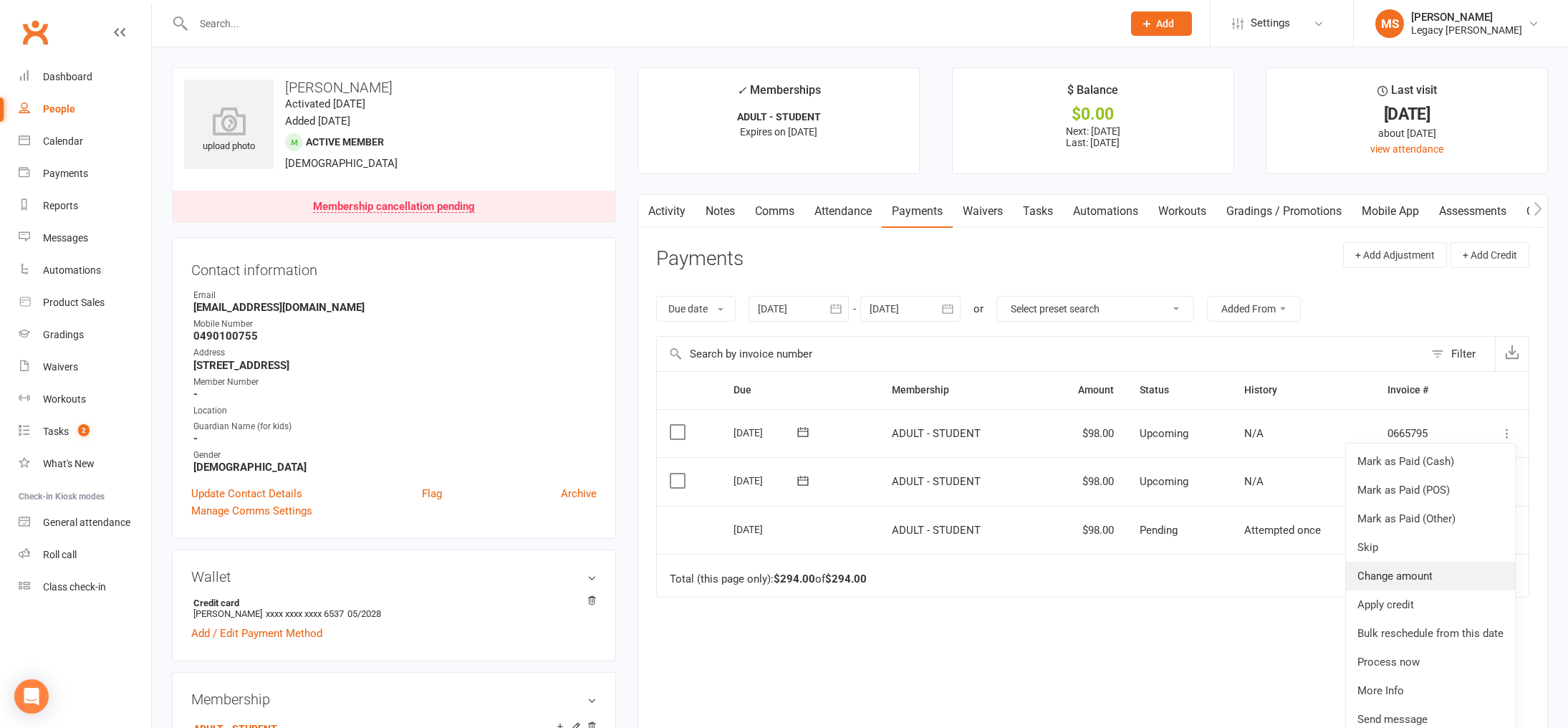
click at [1394, 585] on link "Change amount" at bounding box center [1430, 576] width 169 height 28
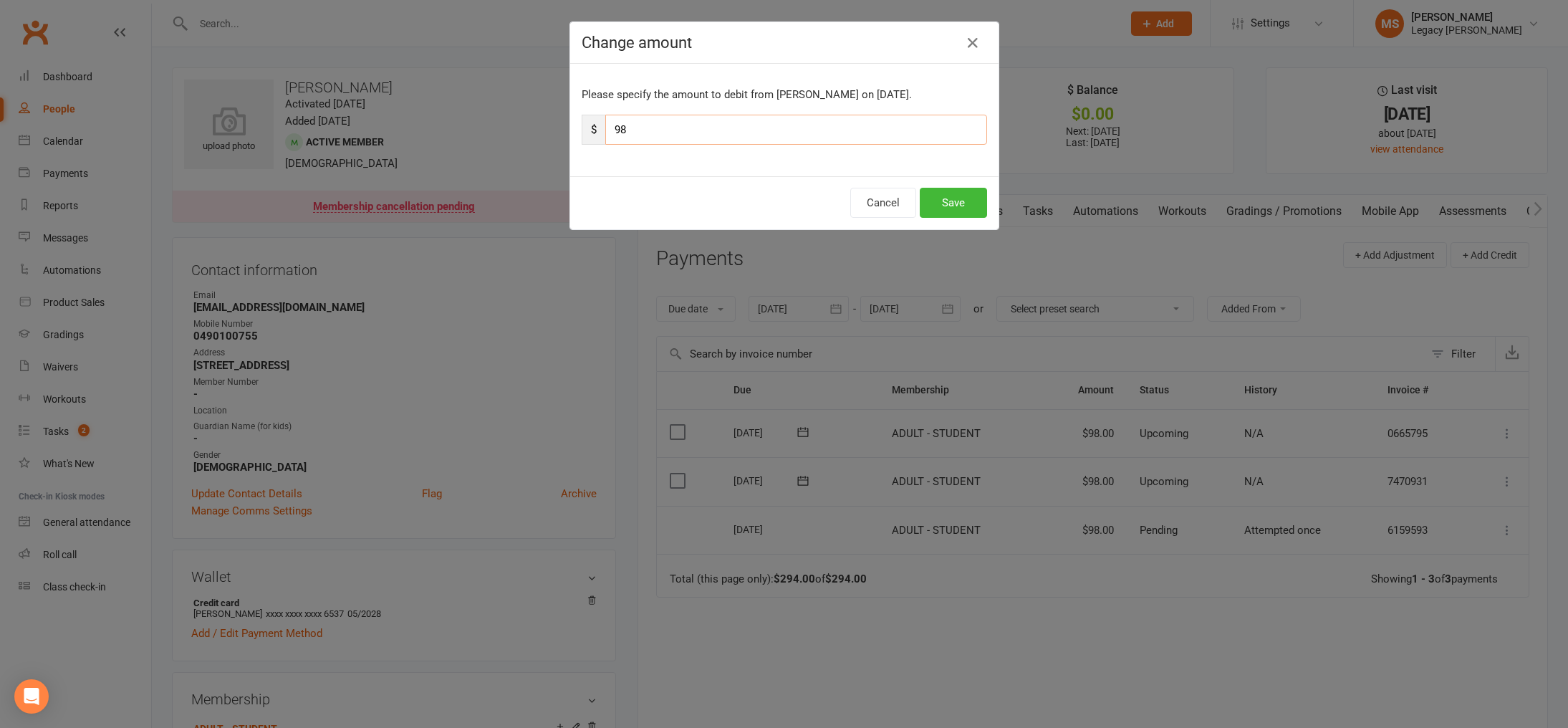
click at [734, 135] on input "98" at bounding box center [796, 129] width 381 height 30
type input "9"
type input "49"
click at [960, 198] on button "Save" at bounding box center [953, 202] width 67 height 30
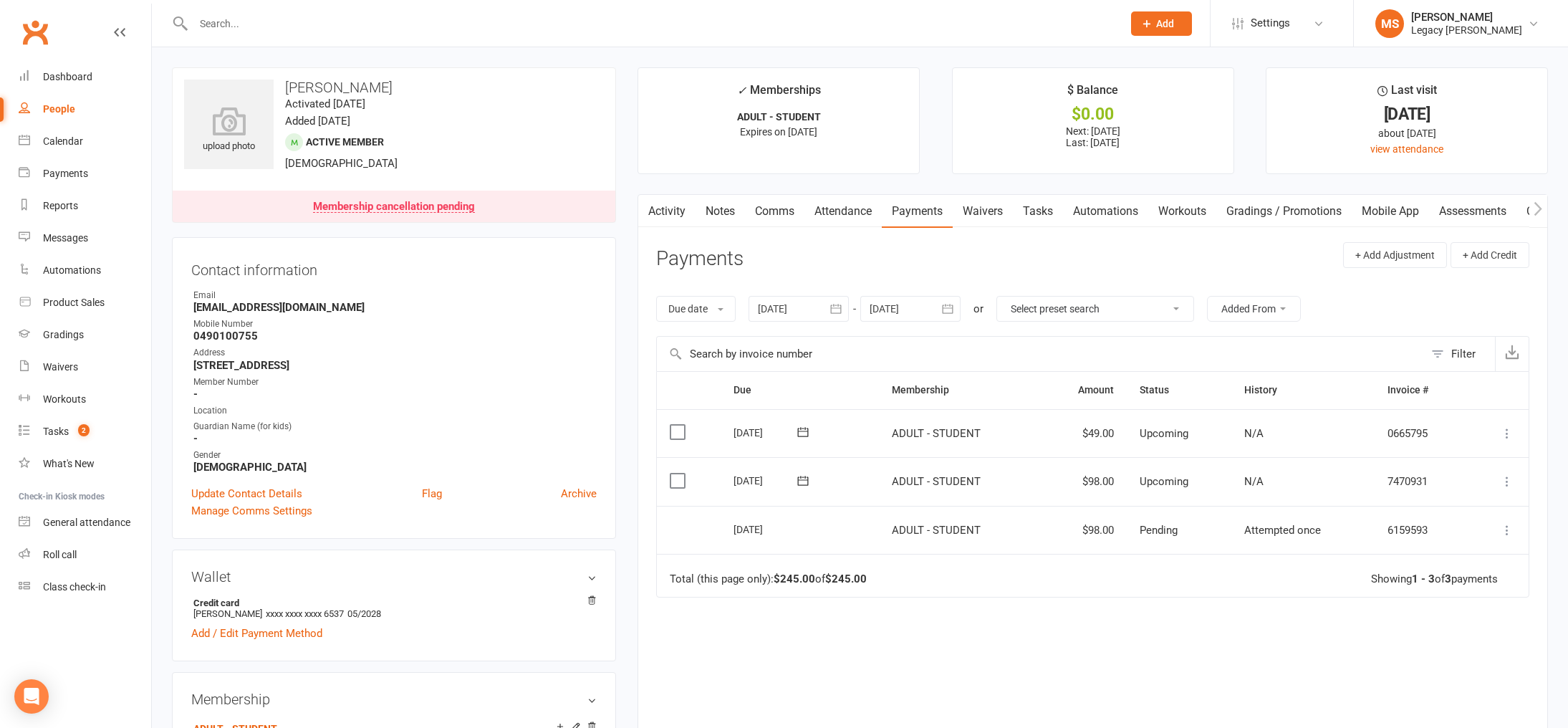
click at [1030, 42] on div at bounding box center [642, 23] width 940 height 47
click at [274, 12] on div at bounding box center [642, 23] width 940 height 47
click at [269, 21] on input "text" at bounding box center [651, 23] width 923 height 20
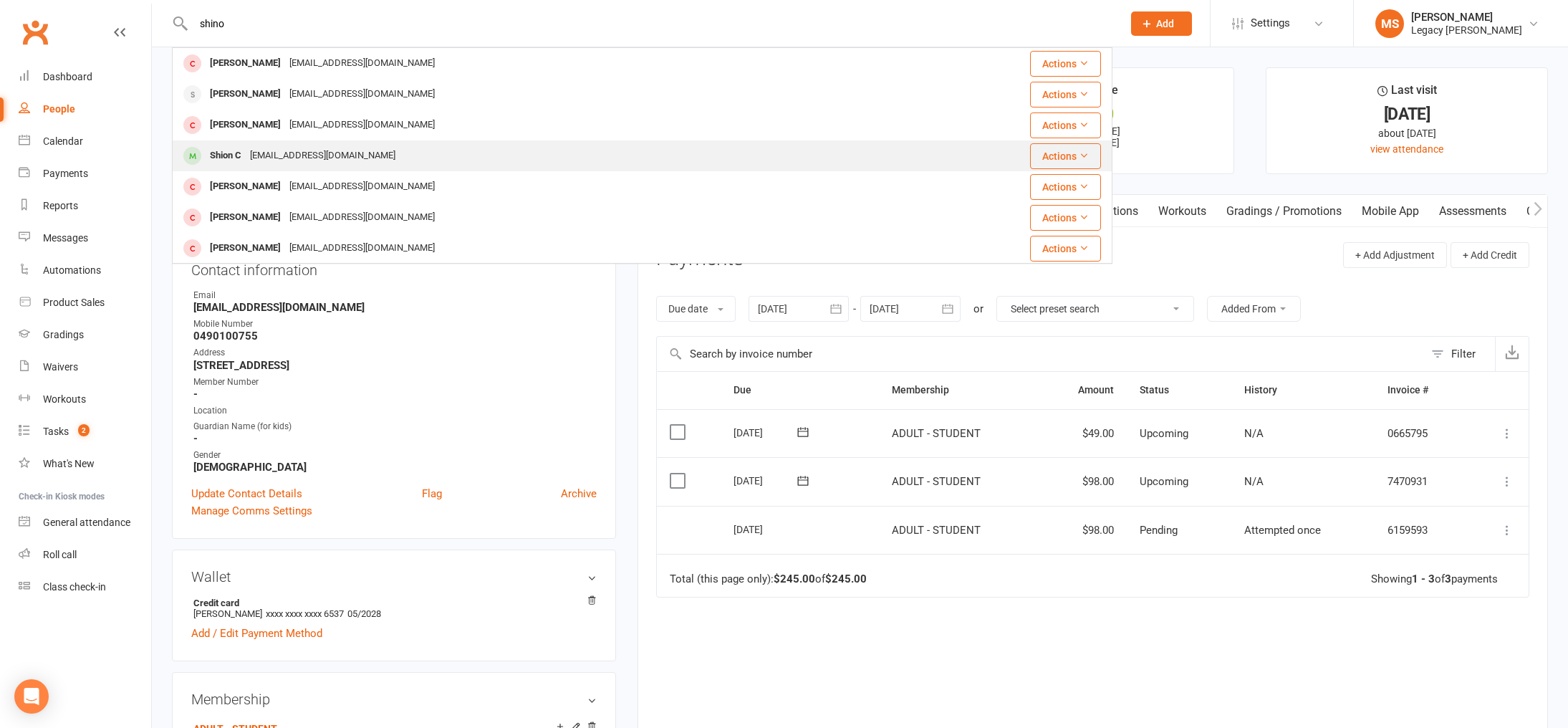
type input "shino"
click at [324, 151] on div "shionc@outlook.com" at bounding box center [322, 156] width 154 height 21
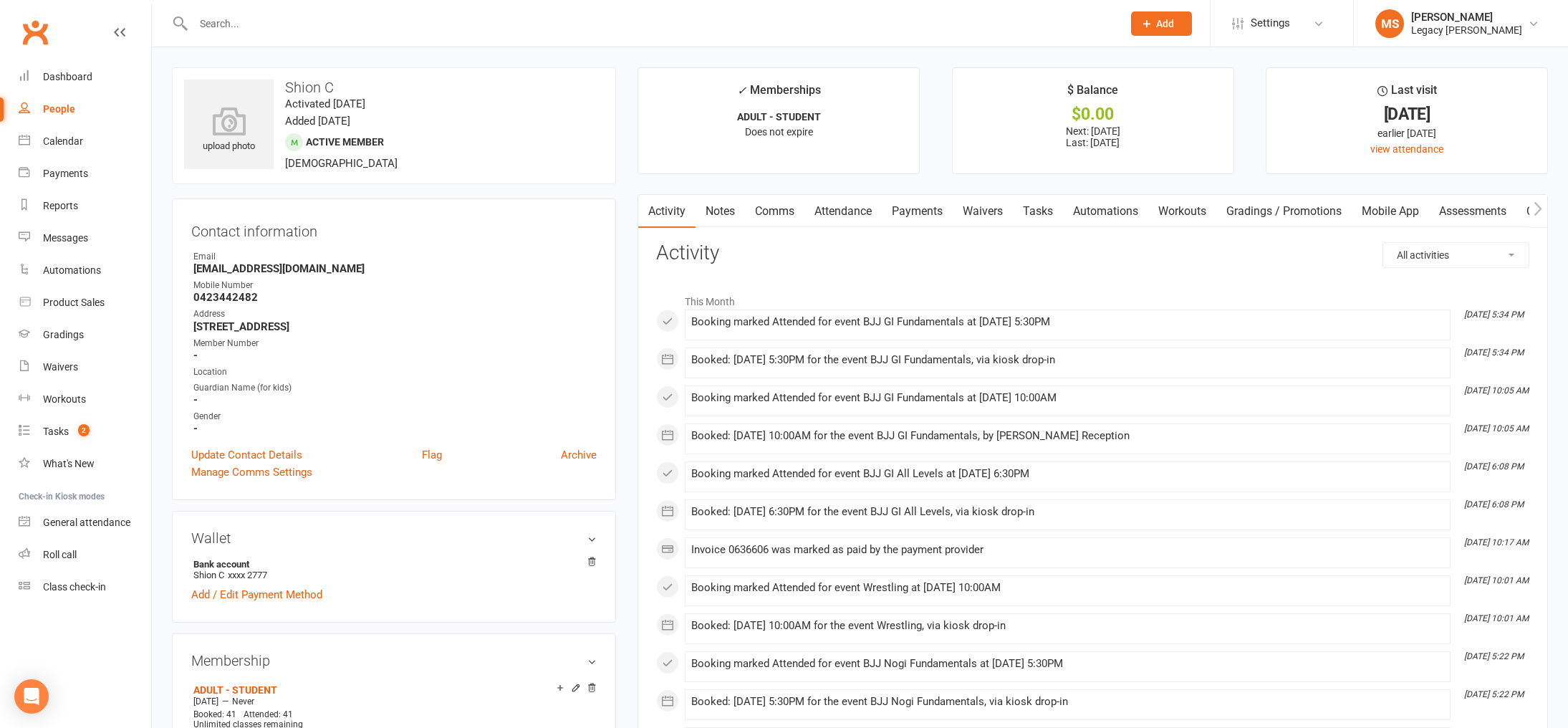
click at [350, 28] on input "text" at bounding box center [651, 23] width 923 height 20
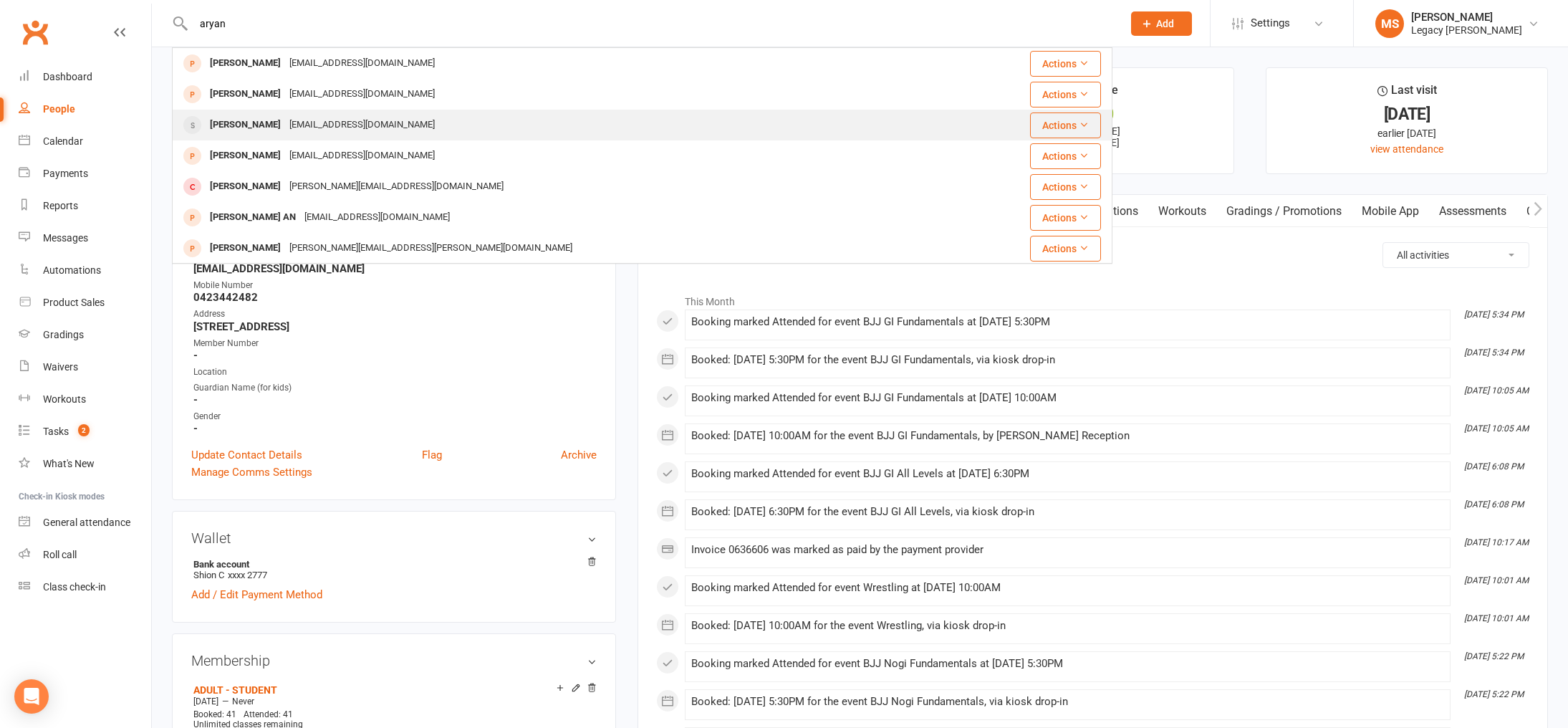
type input "aryan"
click at [323, 131] on div "[EMAIL_ADDRESS][DOMAIN_NAME]" at bounding box center [362, 125] width 154 height 21
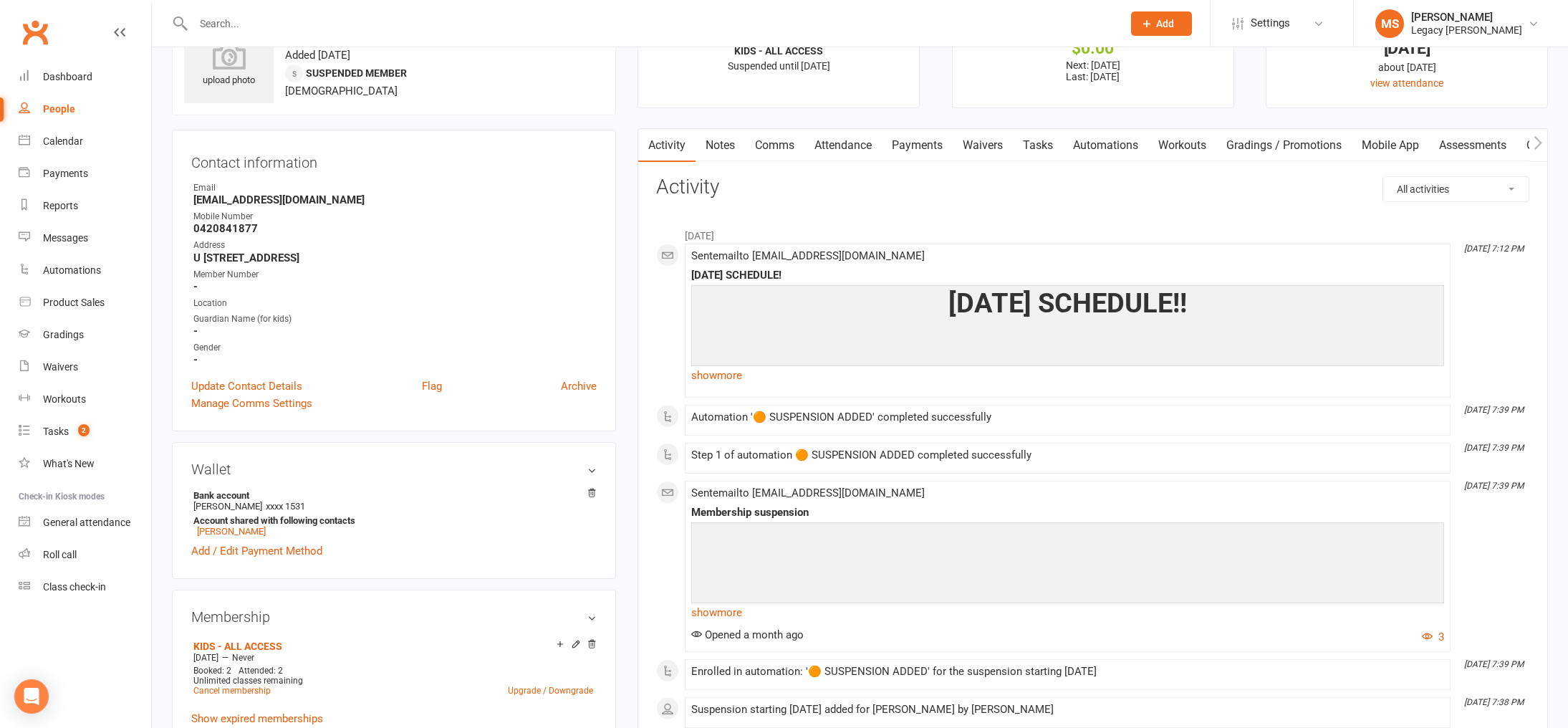
scroll to position [51, 0]
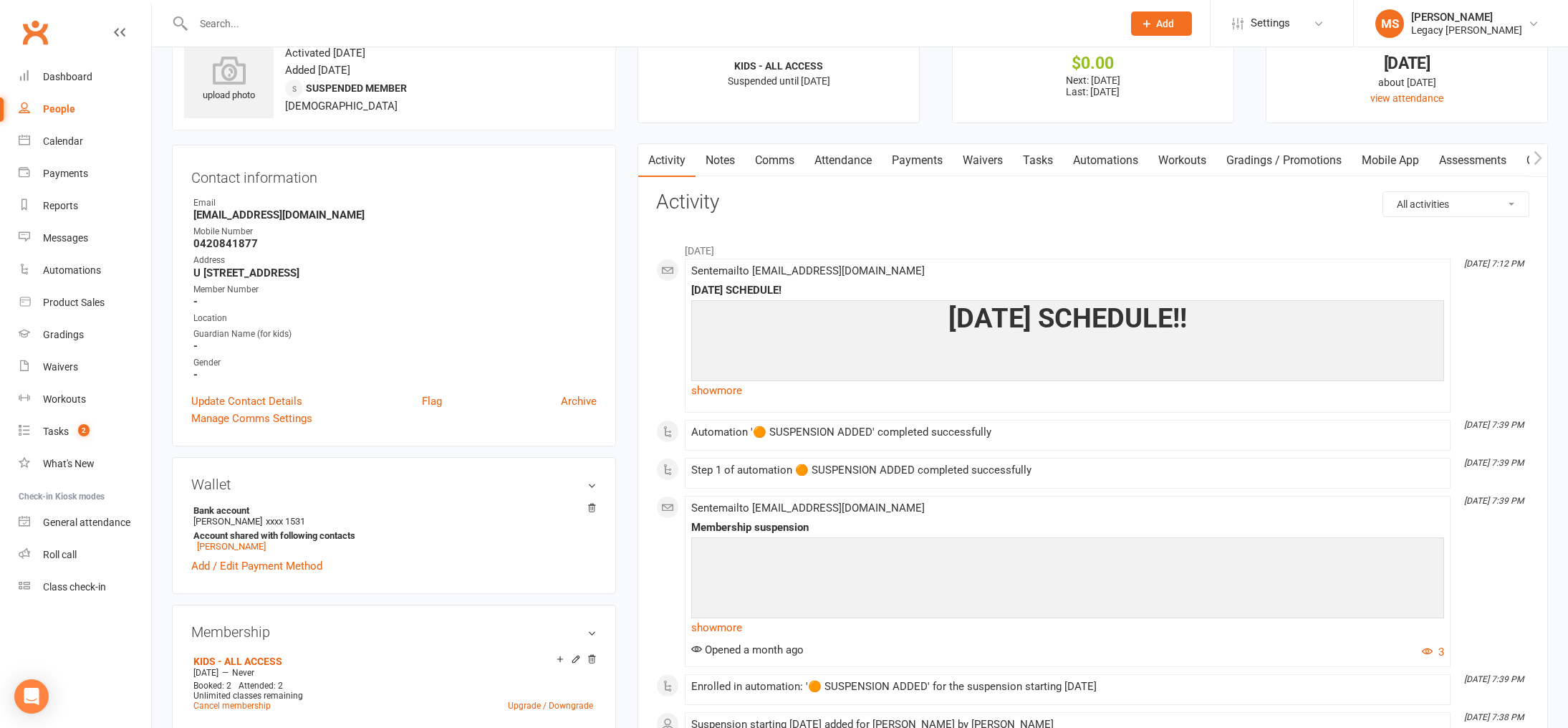
click at [982, 155] on link "Waivers" at bounding box center [982, 160] width 60 height 33
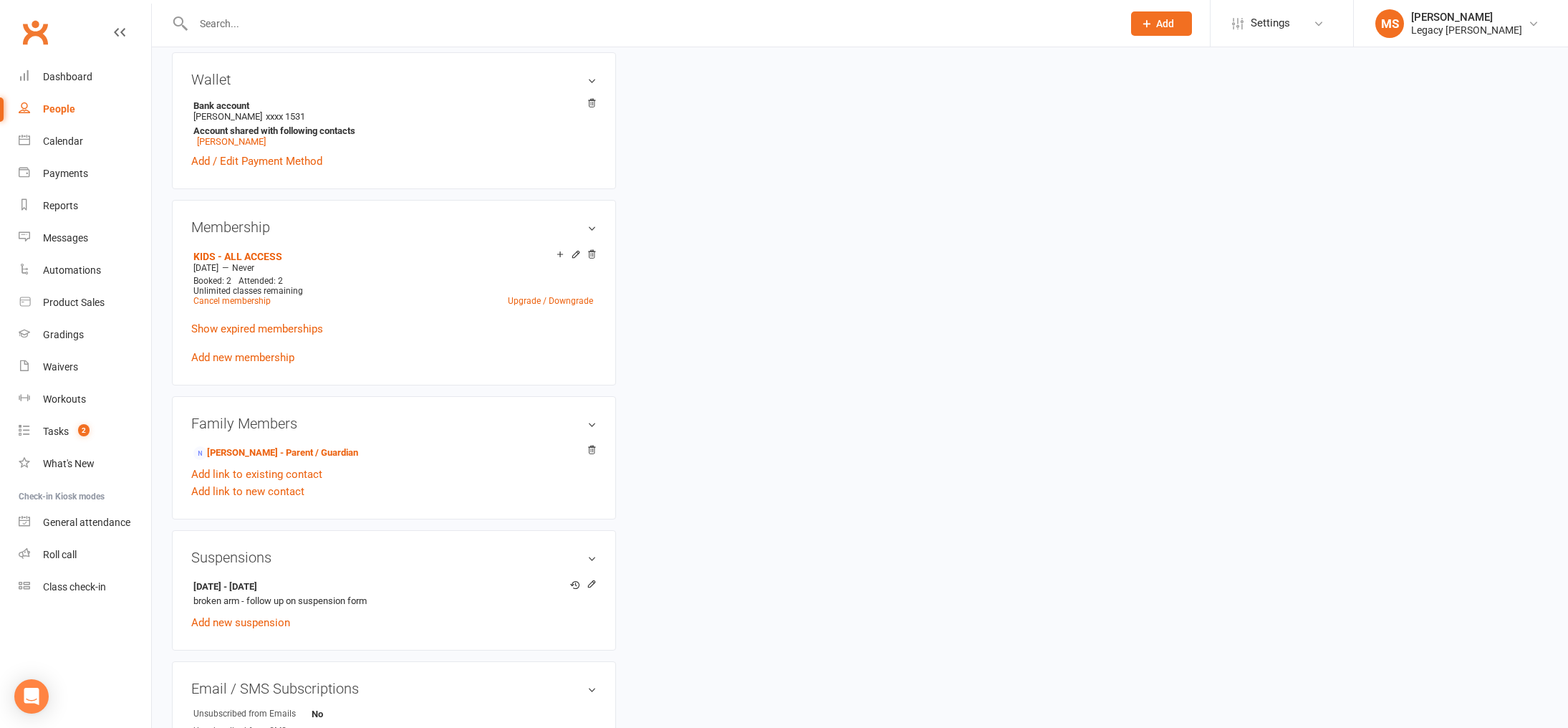
scroll to position [461, 0]
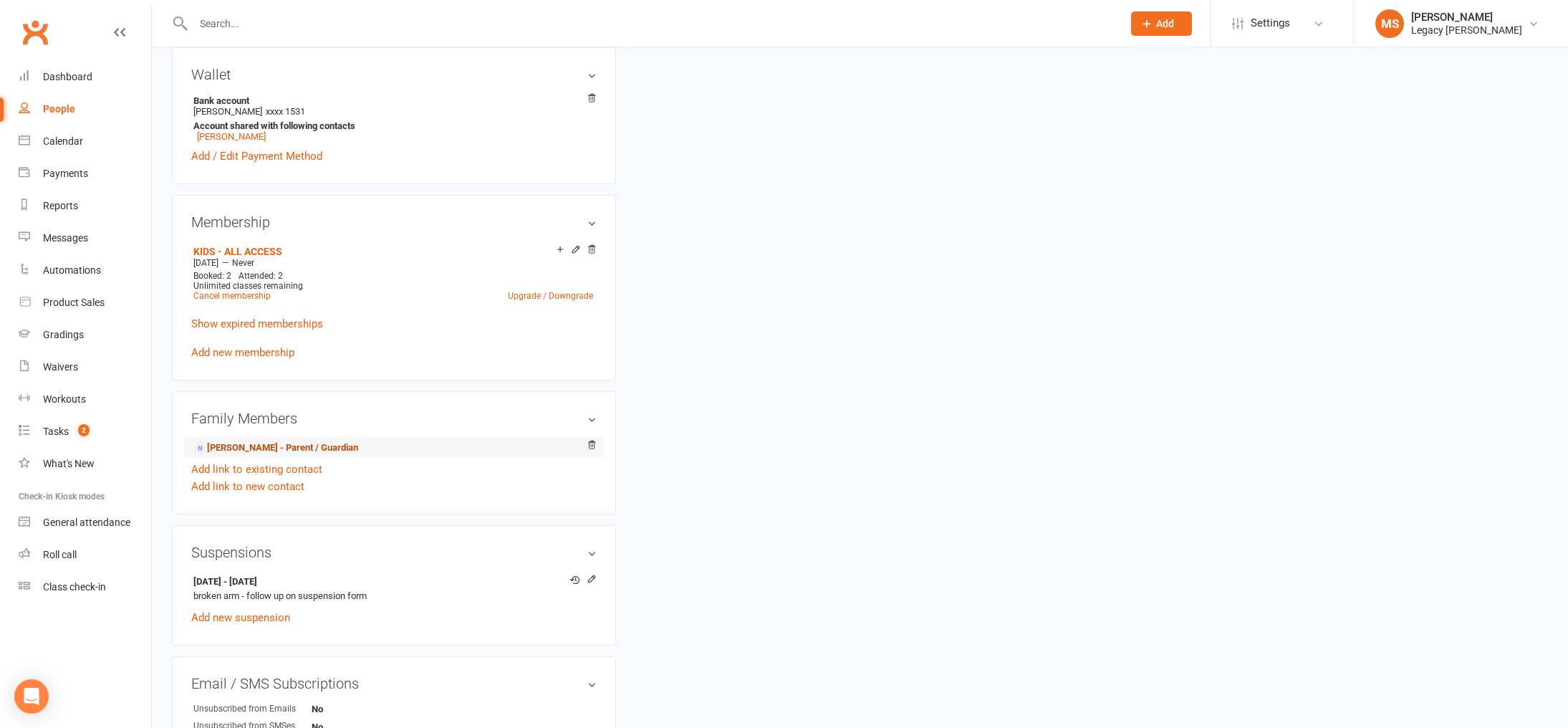
click at [292, 445] on link "Zahra Rezaeizadeh - Parent / Guardian" at bounding box center [276, 448] width 164 height 15
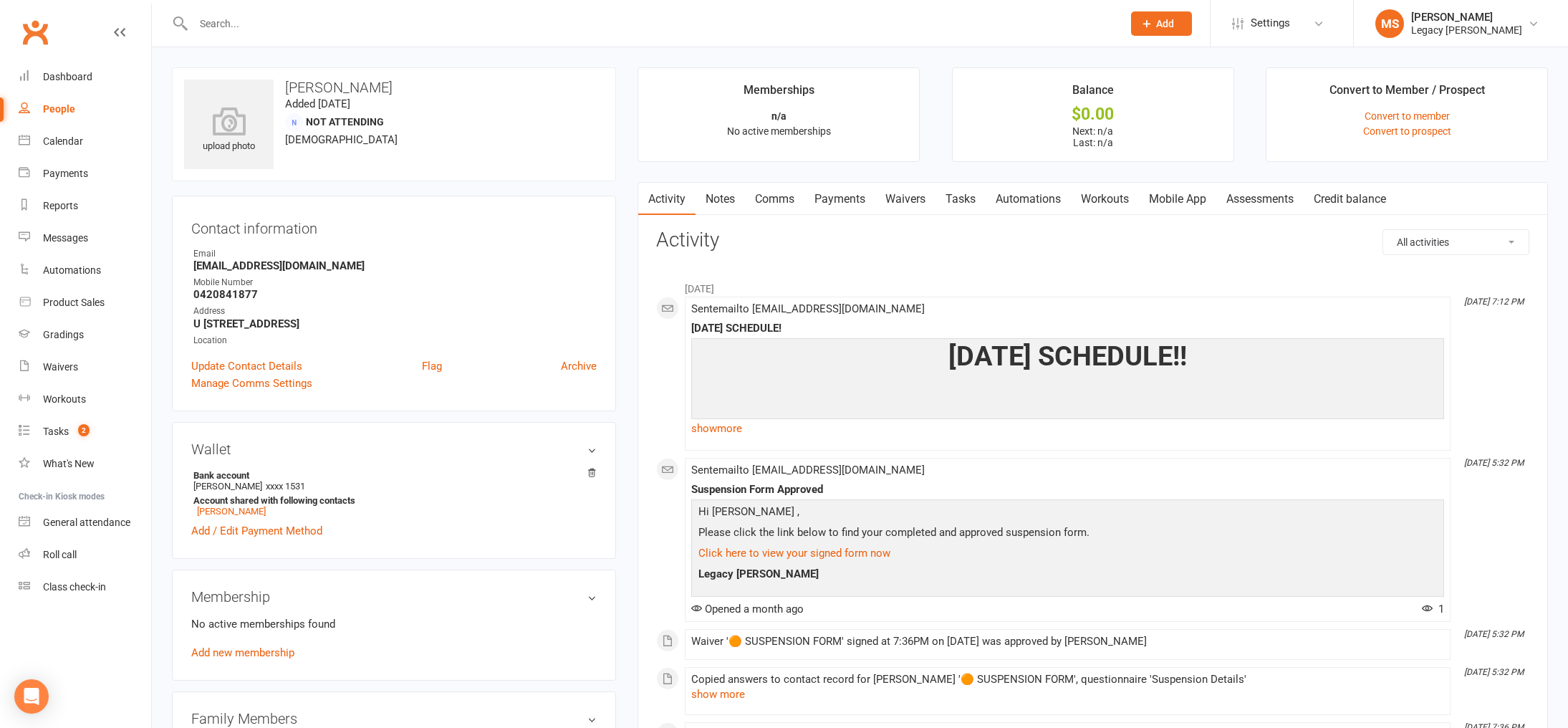
click at [905, 199] on link "Waivers" at bounding box center [905, 199] width 60 height 33
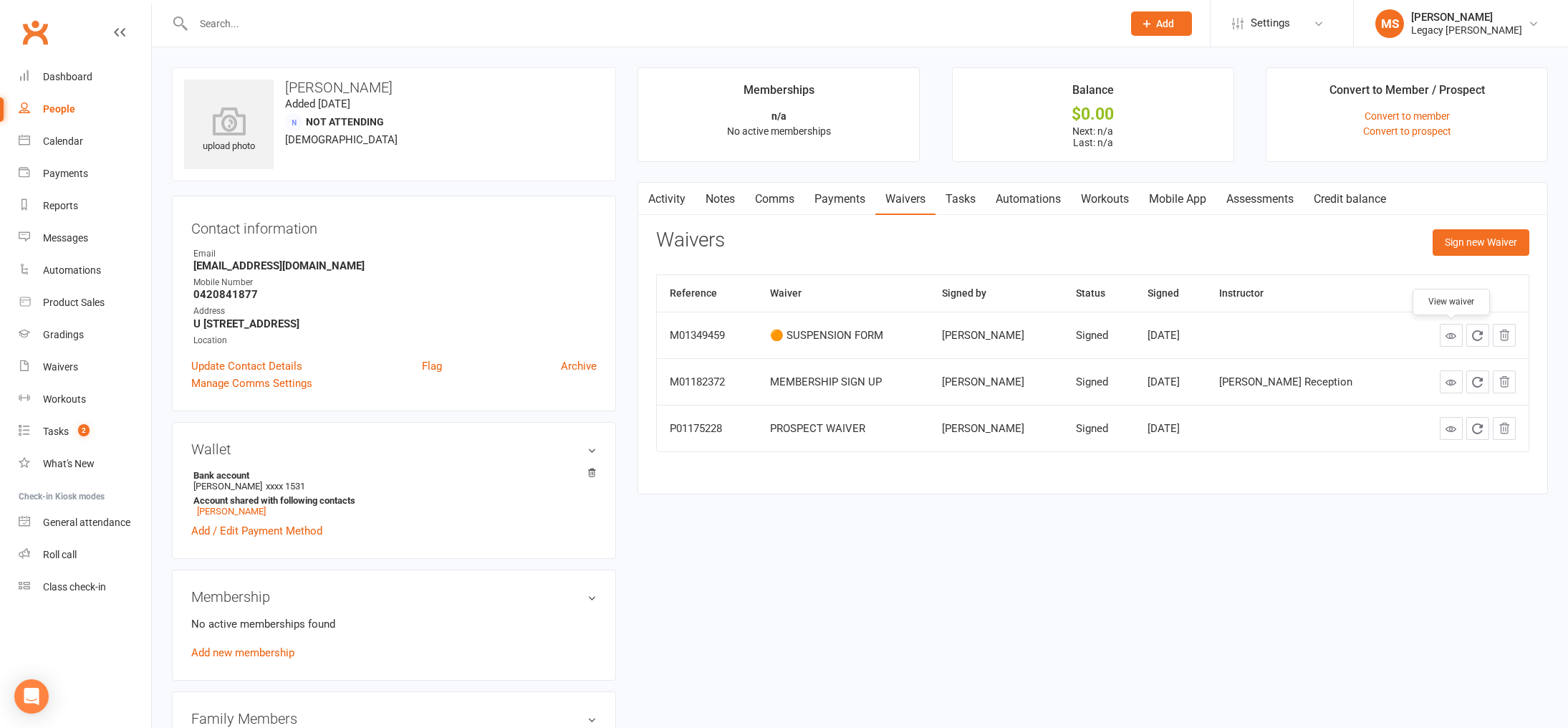
click at [1449, 333] on icon at bounding box center [1450, 335] width 10 height 10
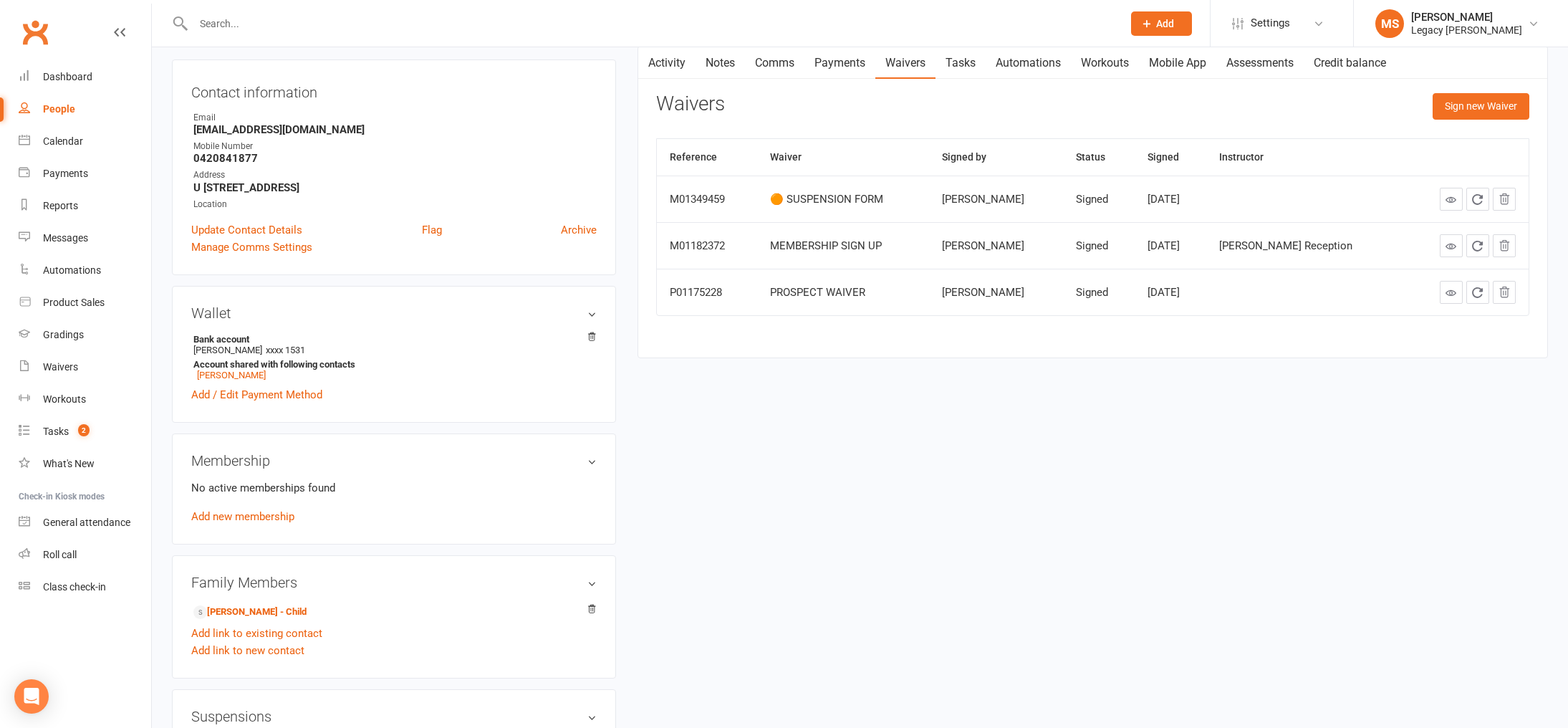
scroll to position [134, 0]
click at [251, 611] on link "Aryan Darabi - Child" at bounding box center [250, 613] width 113 height 15
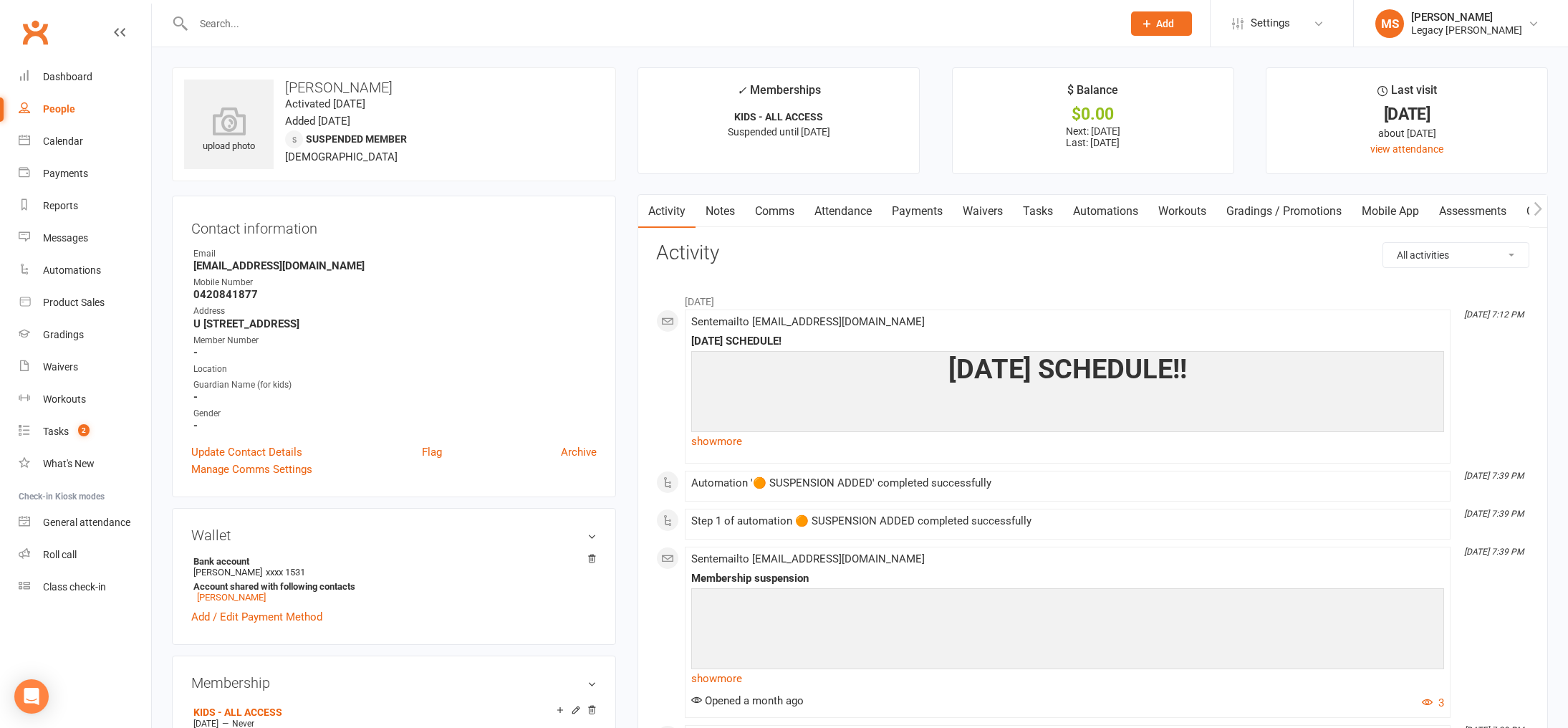
click at [40, 241] on link "Messages" at bounding box center [85, 238] width 133 height 32
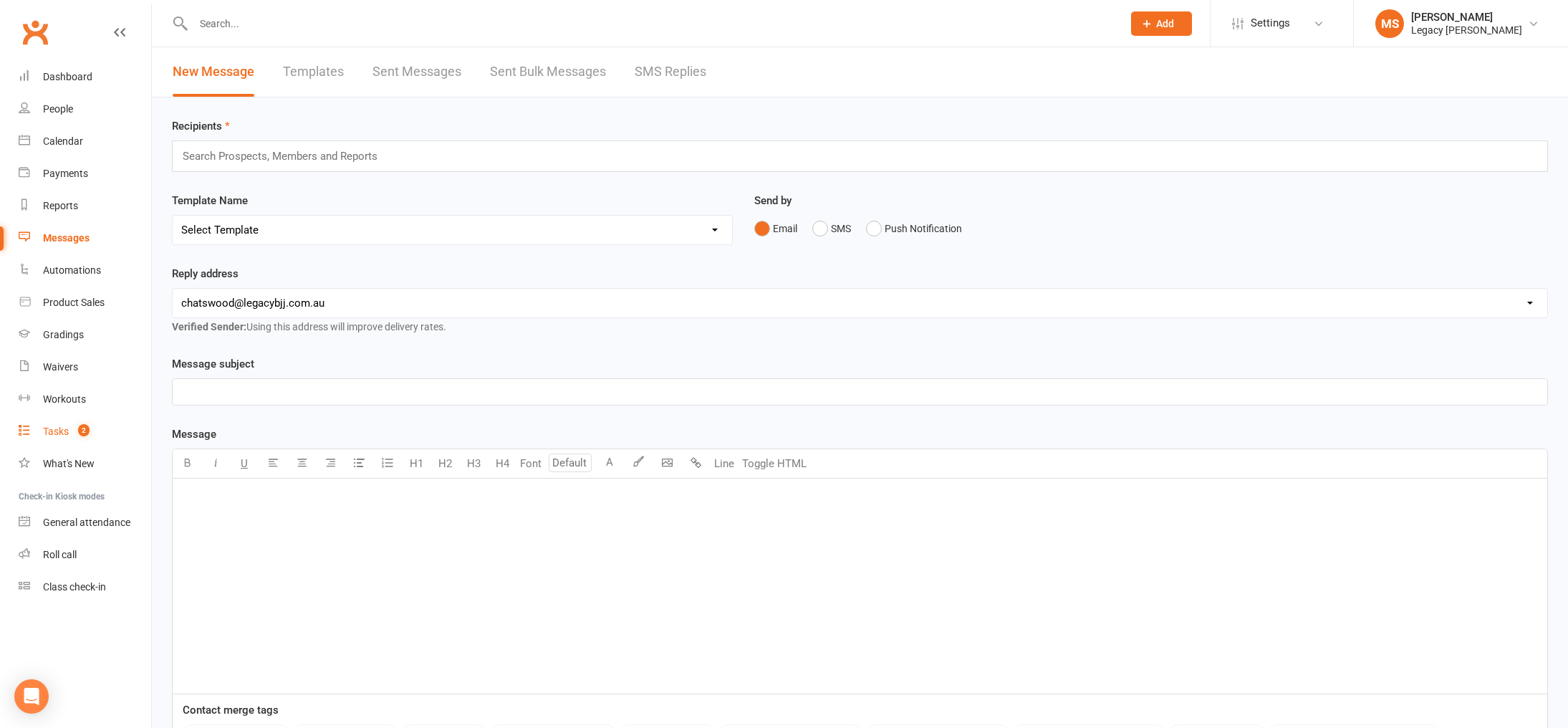
click at [71, 424] on link "Tasks 2" at bounding box center [85, 431] width 133 height 32
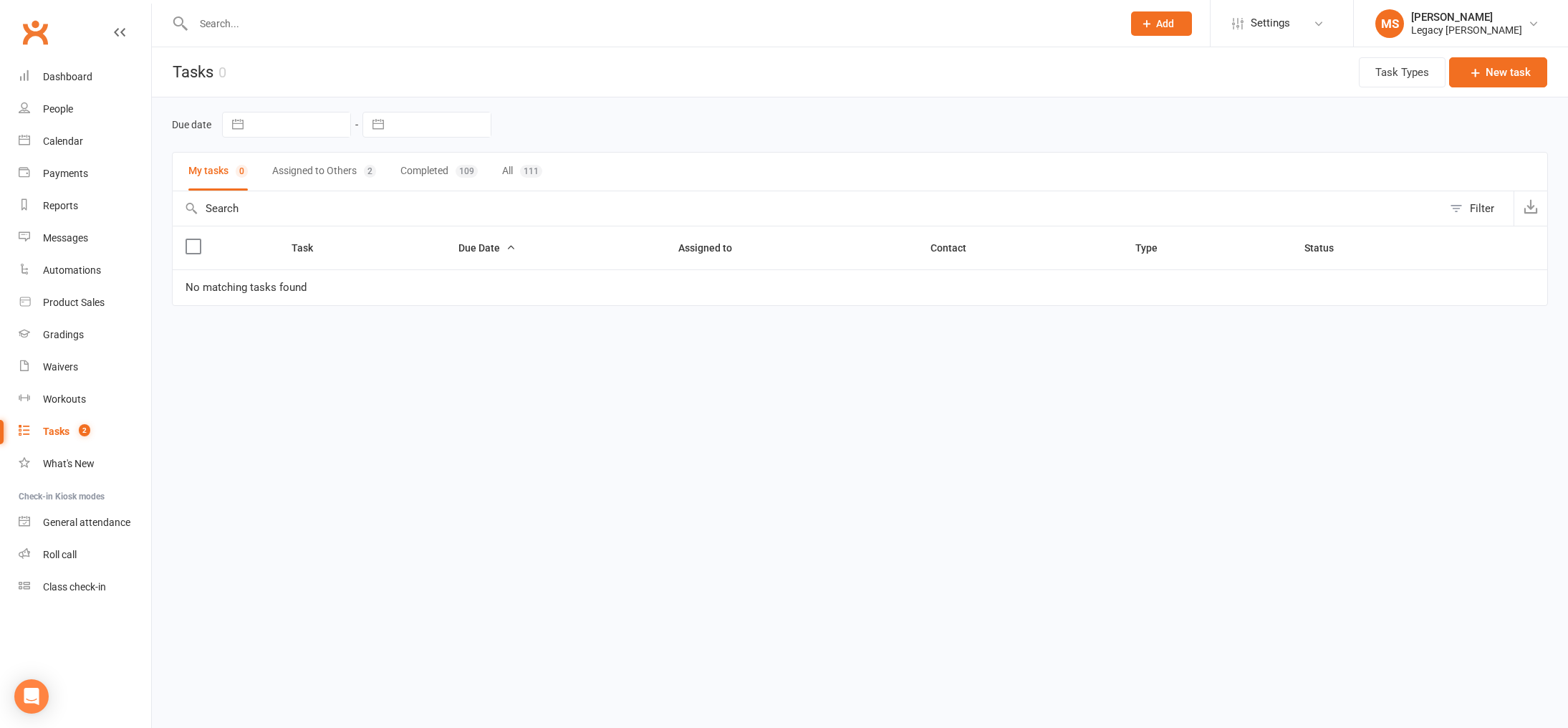
click at [324, 172] on button "Assigned to Others 2" at bounding box center [324, 171] width 104 height 38
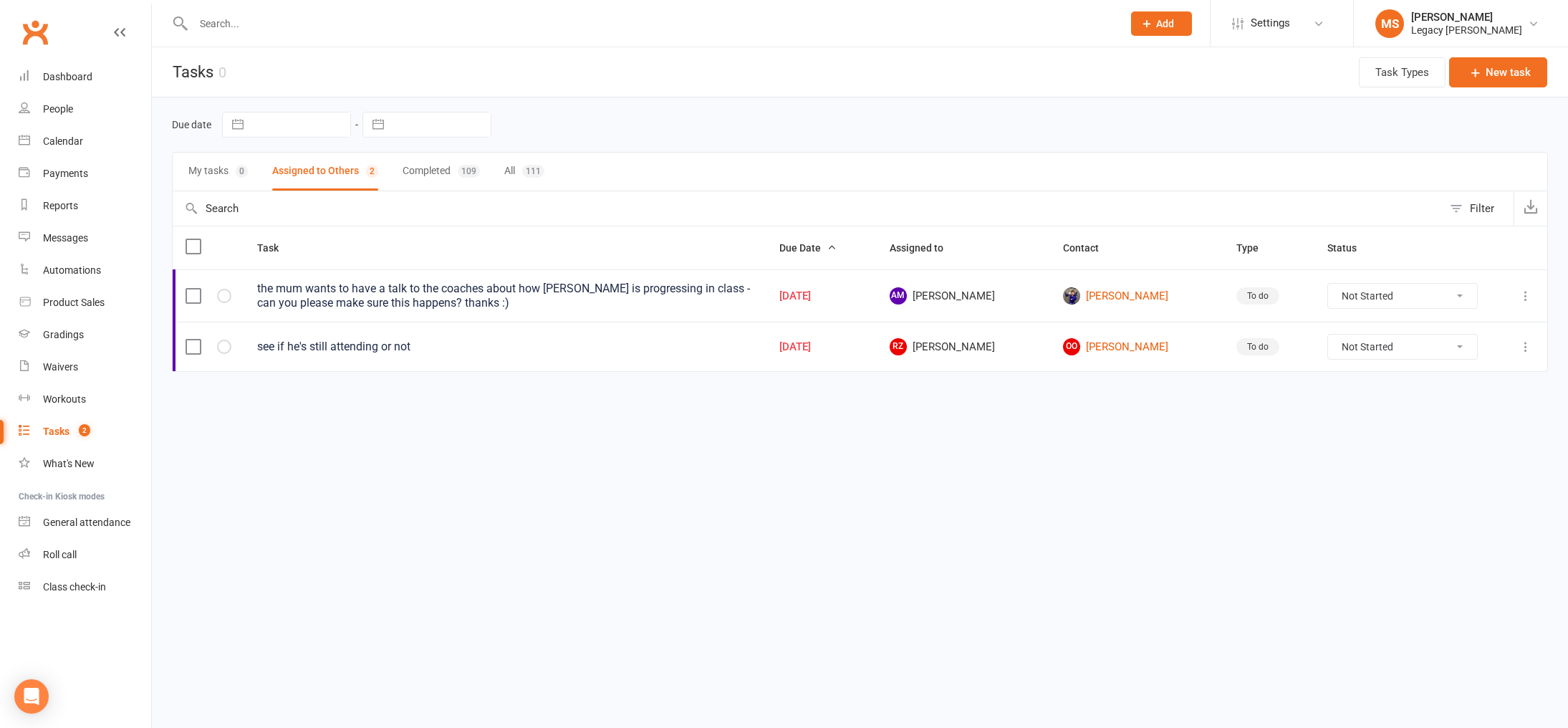
click at [877, 432] on html "Prospect Member Non-attending contact Class / event Appointment Grading event T…" at bounding box center [784, 216] width 1568 height 432
click at [28, 353] on link "Waivers" at bounding box center [85, 367] width 133 height 32
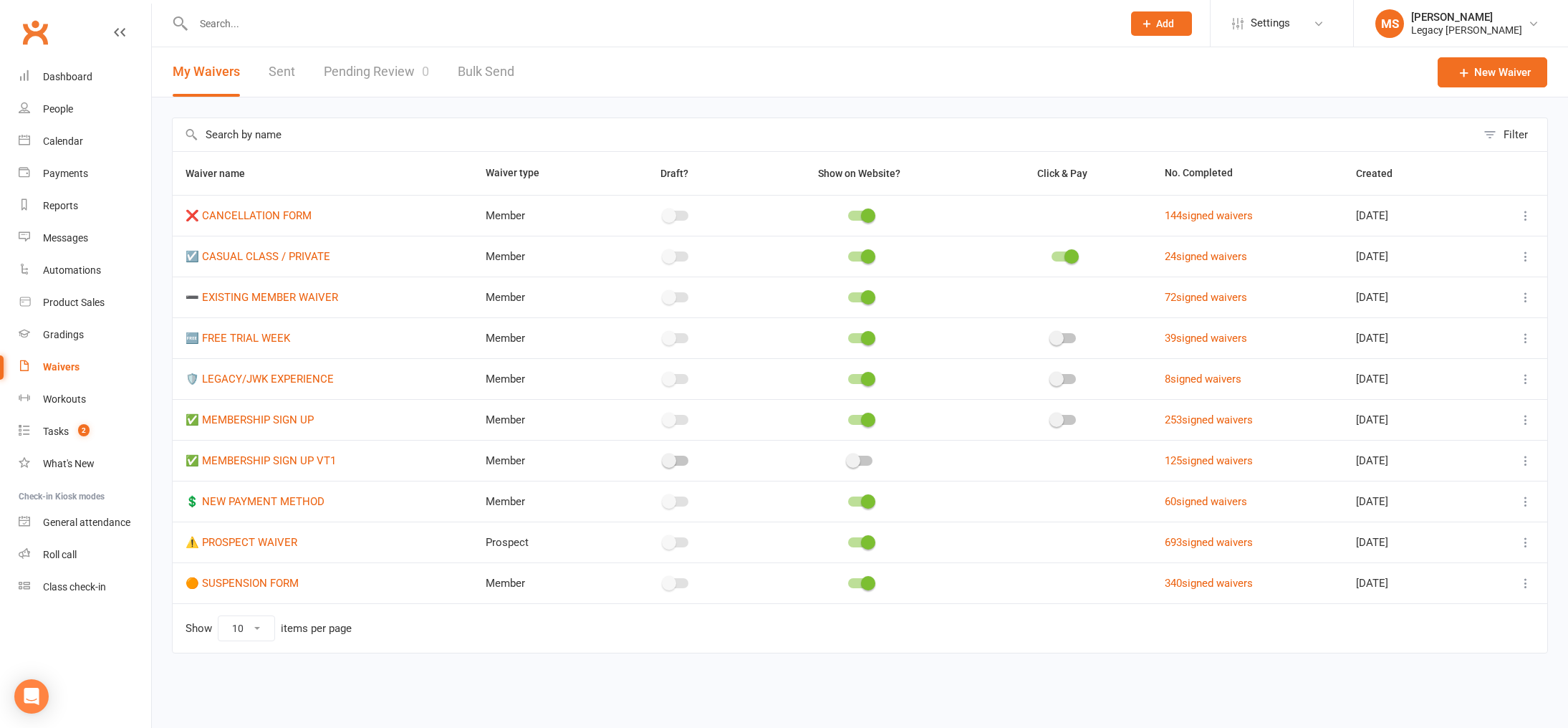
click at [396, 83] on link "Pending Review 0" at bounding box center [376, 72] width 105 height 49
select select "100"
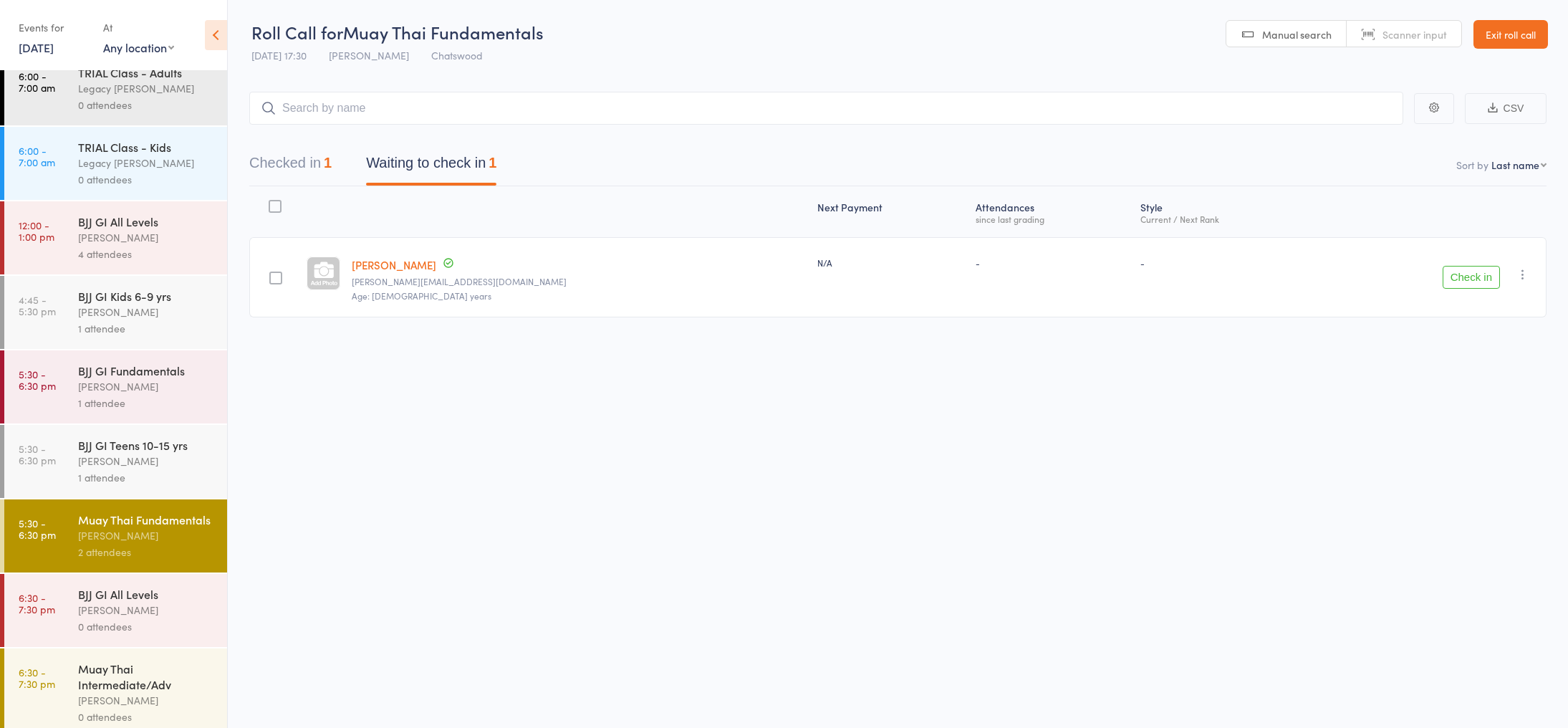
scroll to position [26, 0]
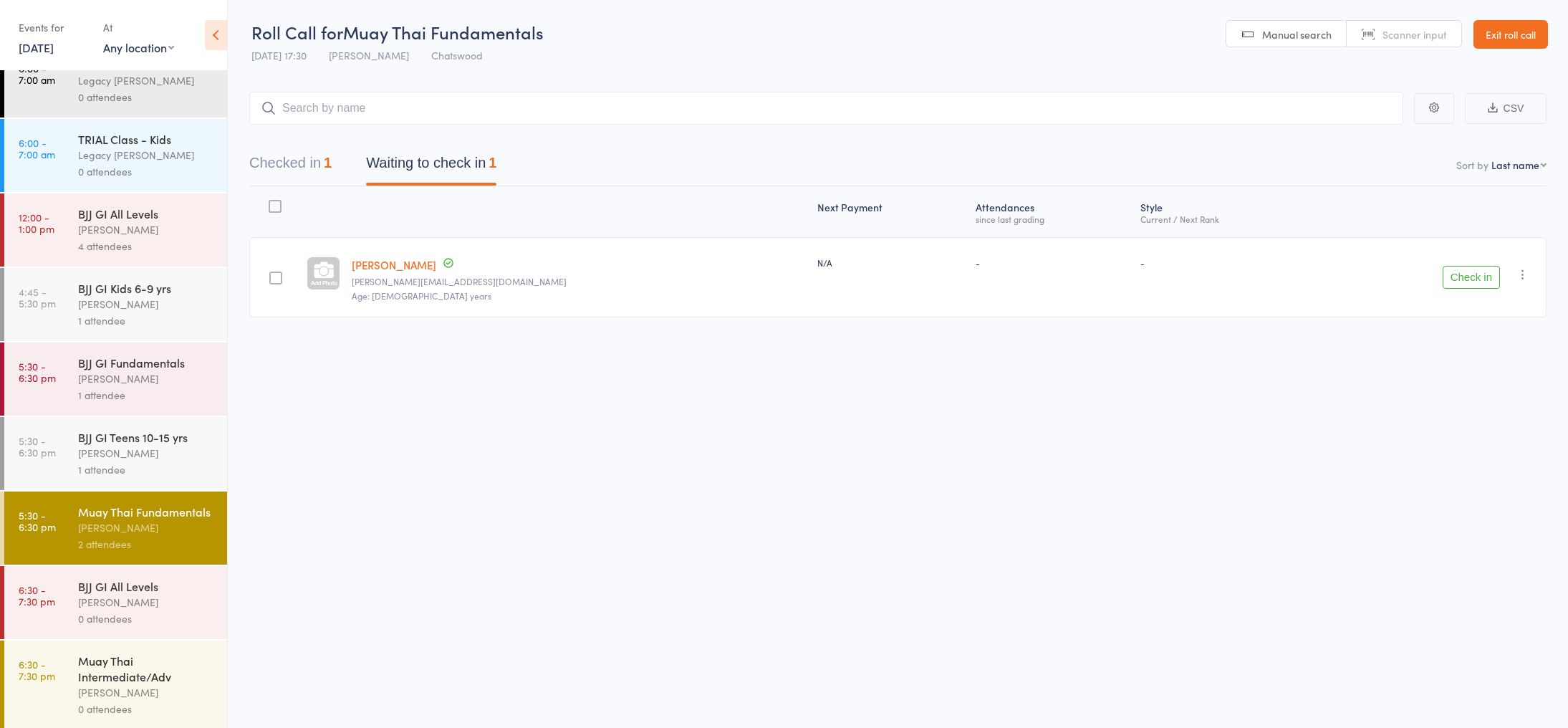
click at [159, 466] on div "1 attendee" at bounding box center [146, 470] width 137 height 16
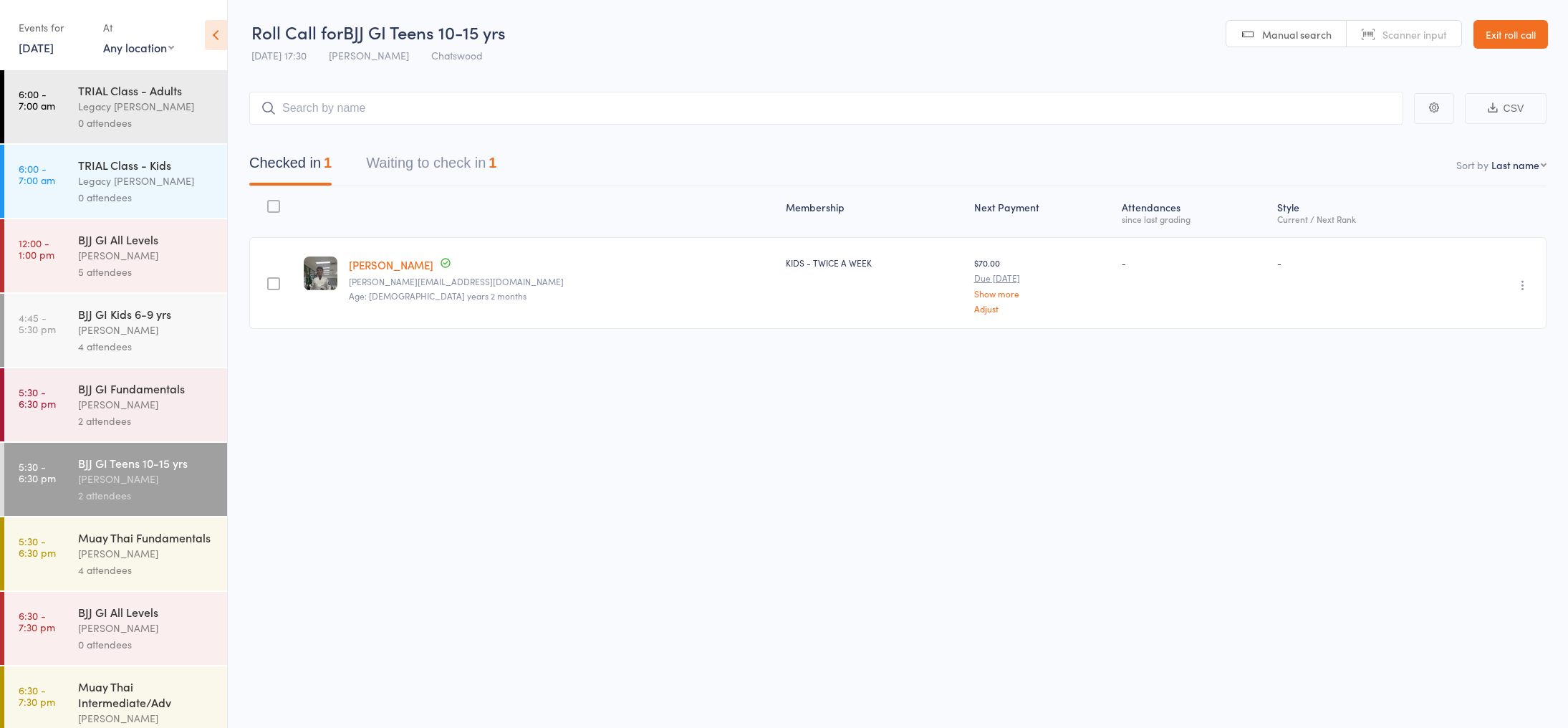
click at [480, 169] on button "Waiting to check in 1" at bounding box center [431, 166] width 130 height 38
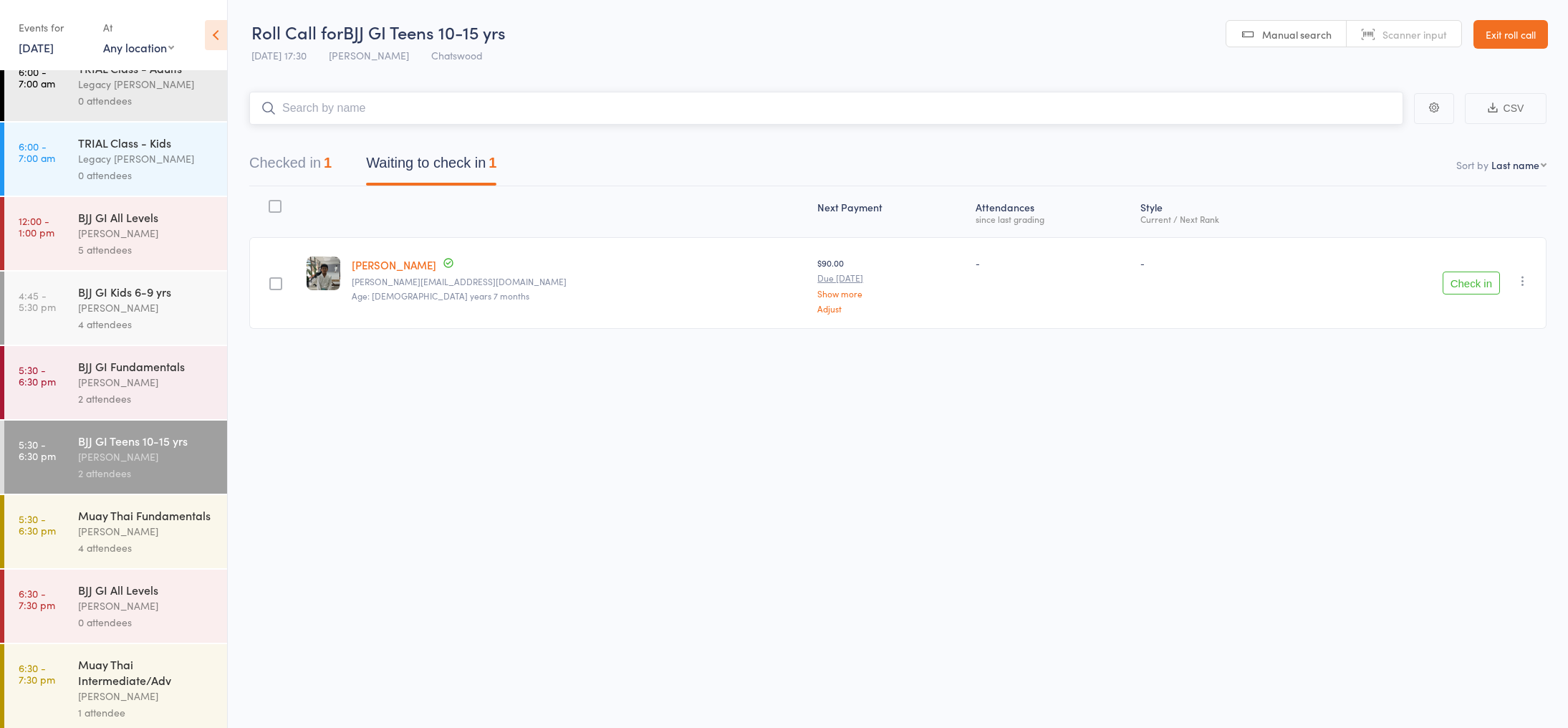
scroll to position [32, 0]
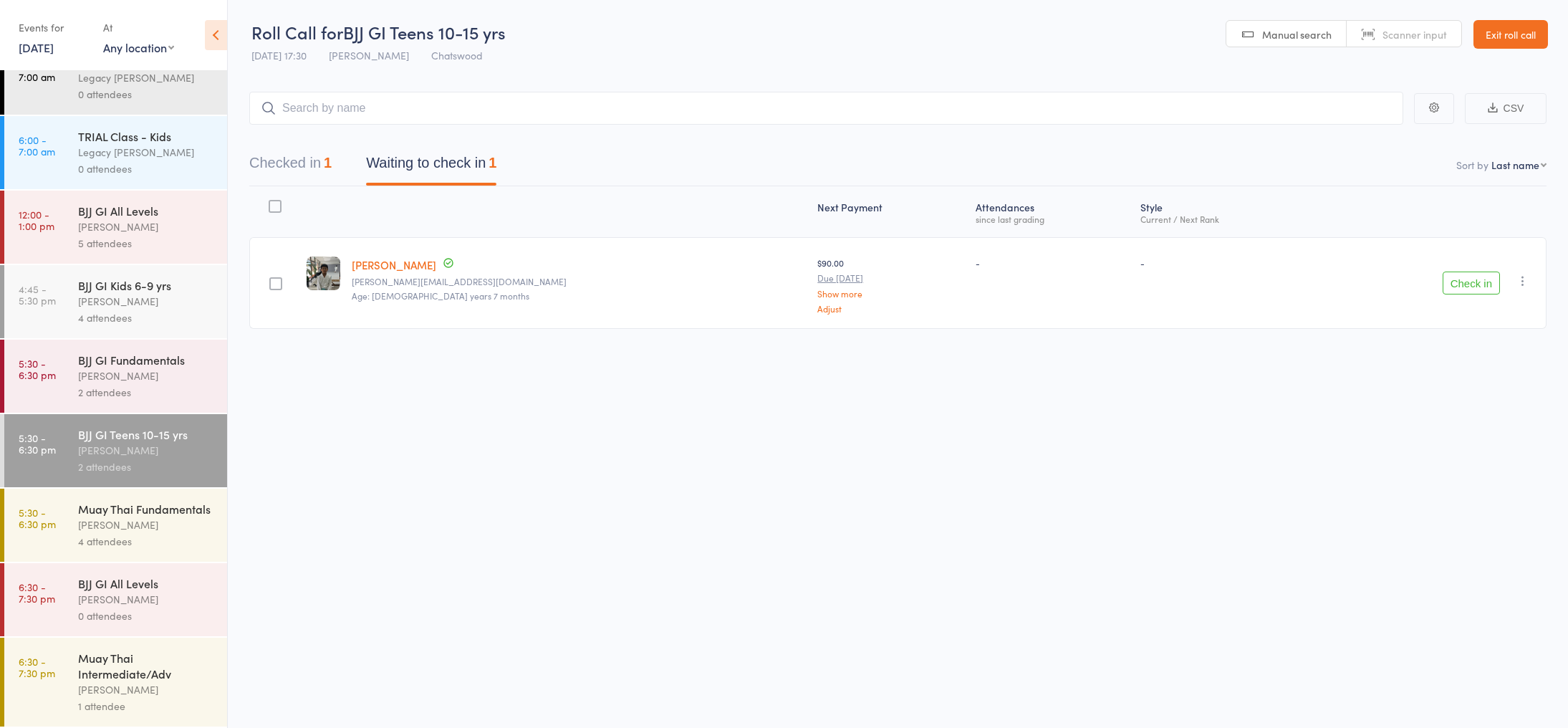
click at [166, 501] on div "Muay Thai Fundamentals" at bounding box center [146, 508] width 137 height 16
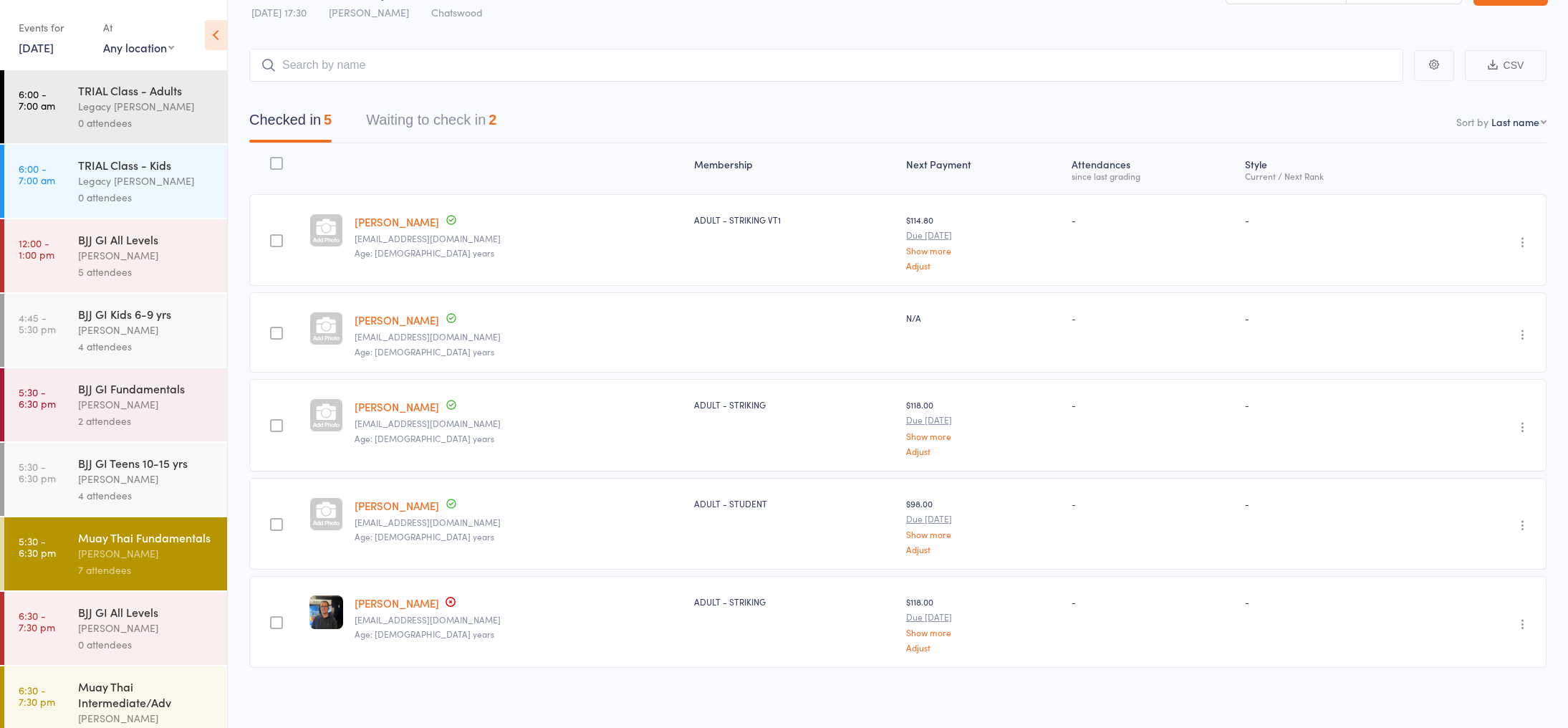
scroll to position [45, 0]
click at [426, 127] on button "Waiting to check in 2" at bounding box center [431, 121] width 130 height 38
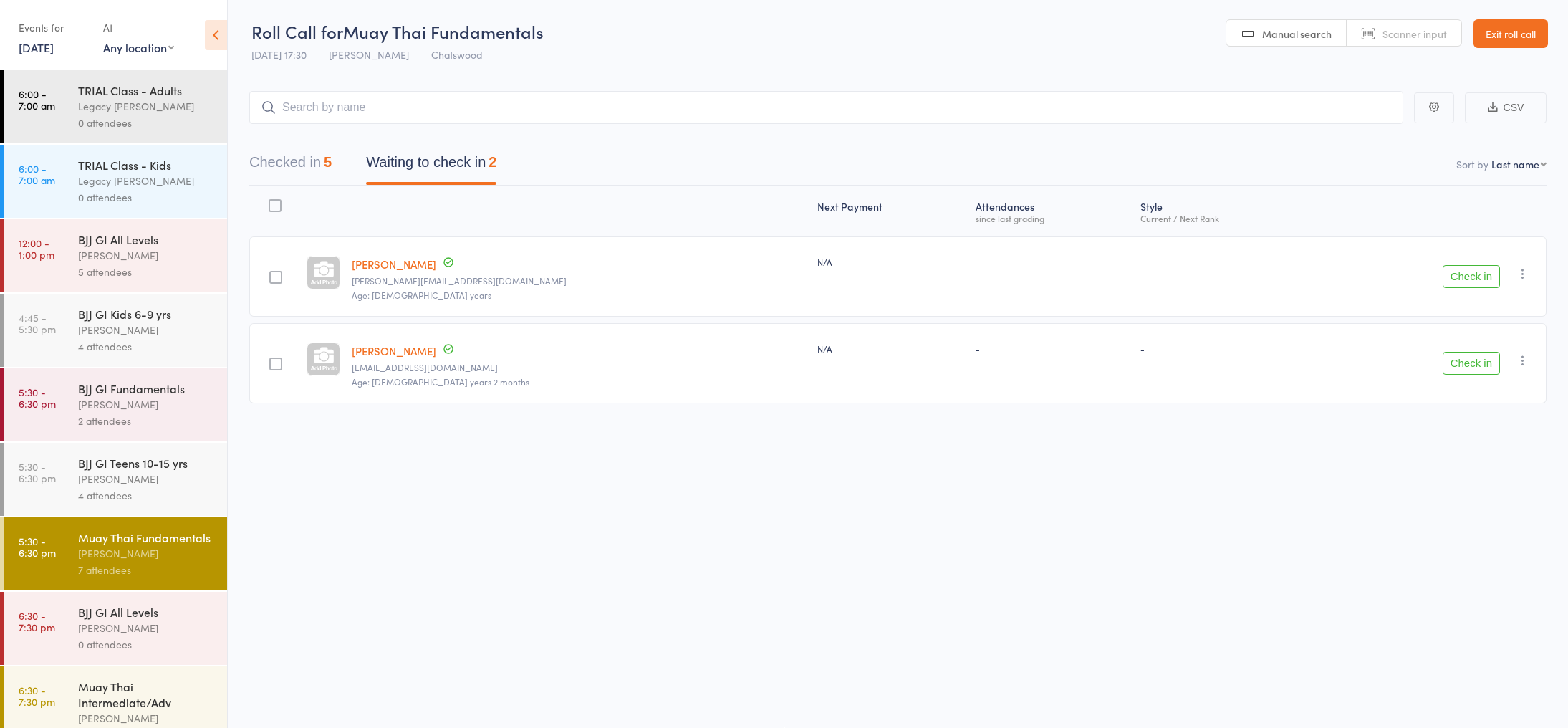
click at [329, 149] on button "Checked in 5" at bounding box center [290, 166] width 83 height 38
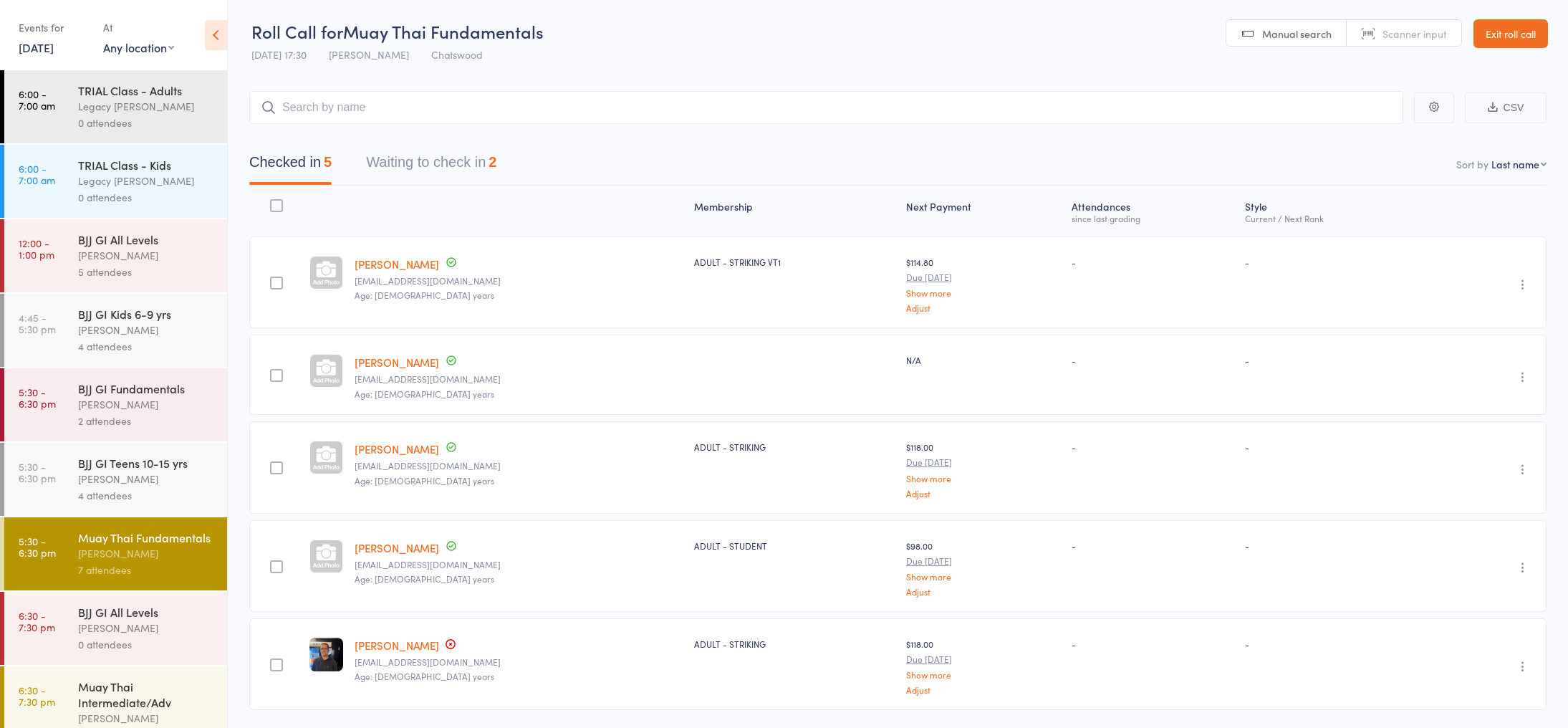
scroll to position [45, 0]
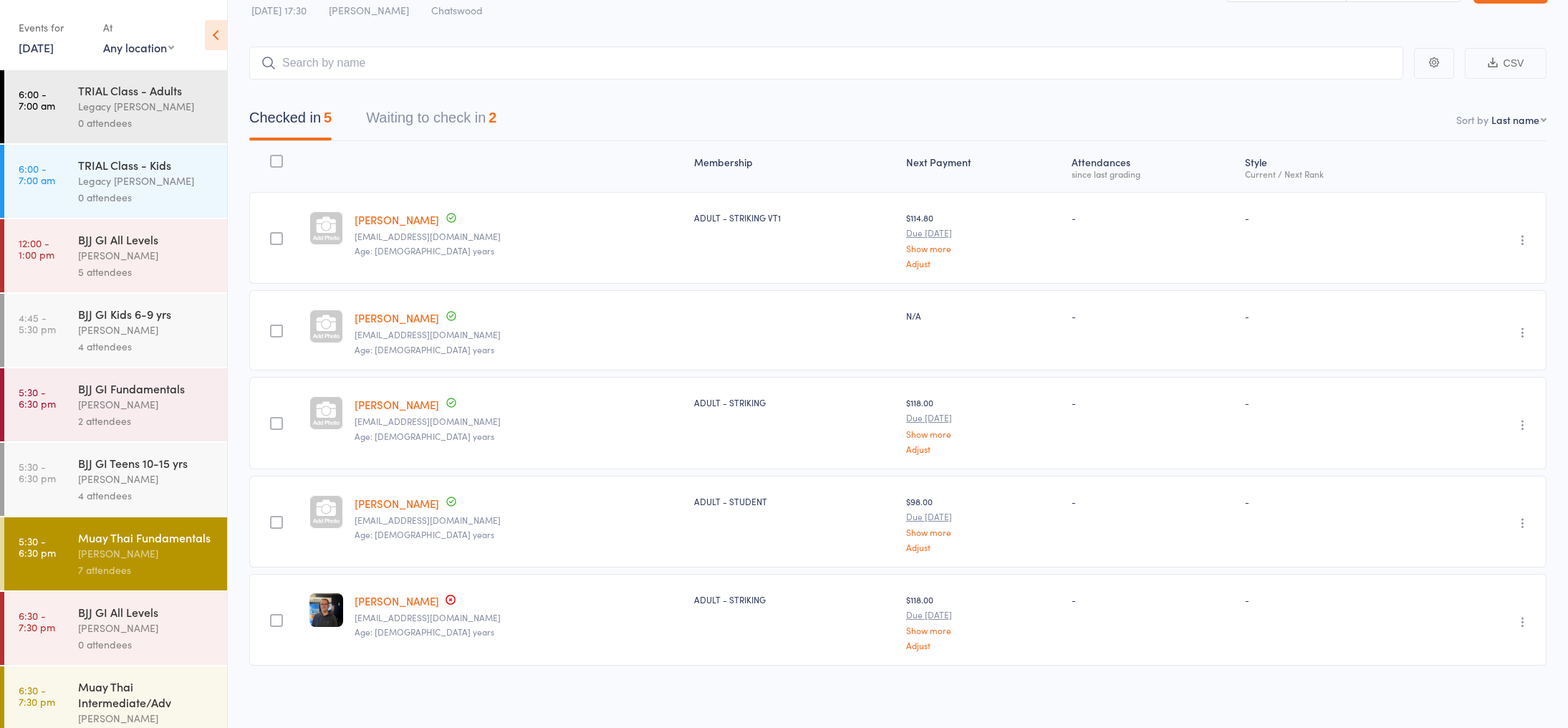
click at [440, 134] on button "Waiting to check in 2" at bounding box center [431, 121] width 130 height 38
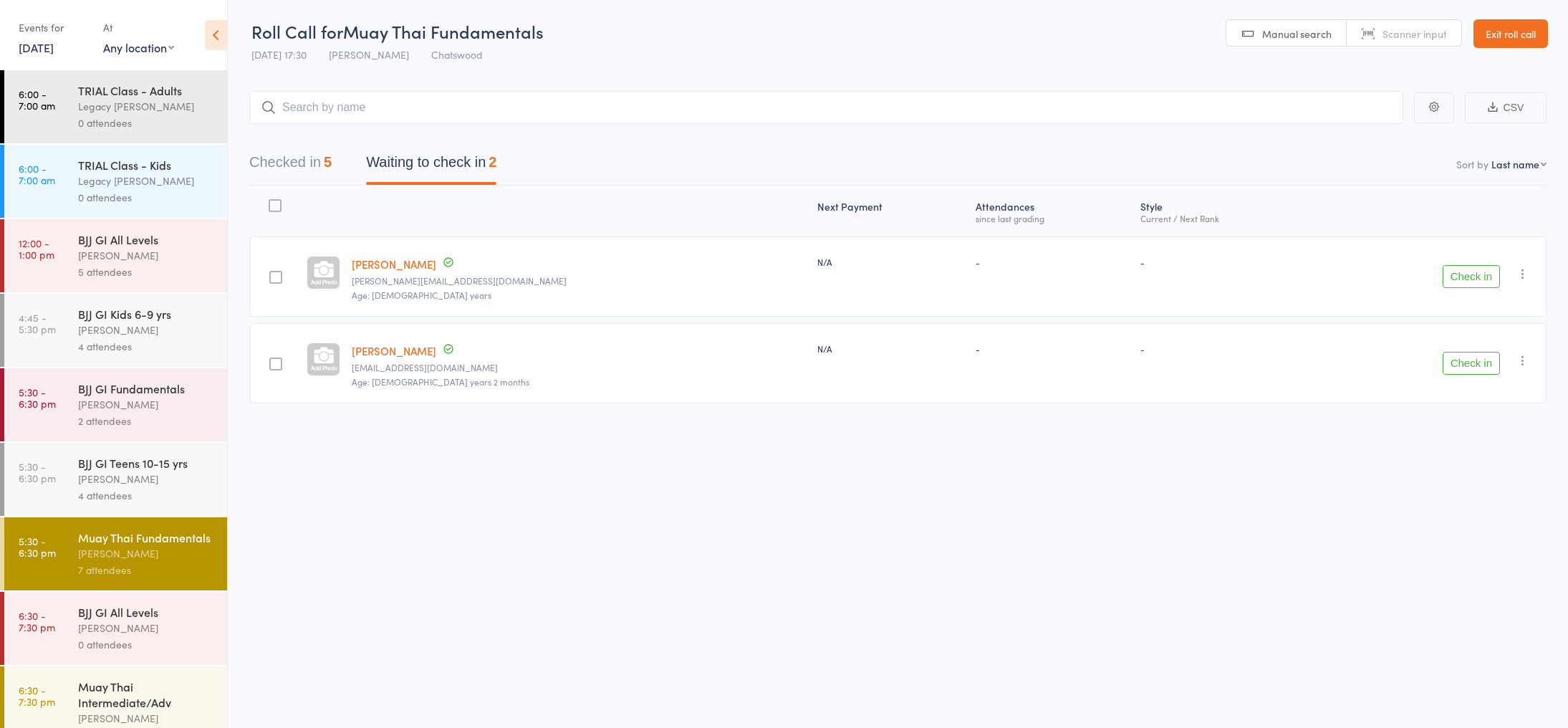
click at [314, 165] on button "Checked in 5" at bounding box center [290, 166] width 83 height 38
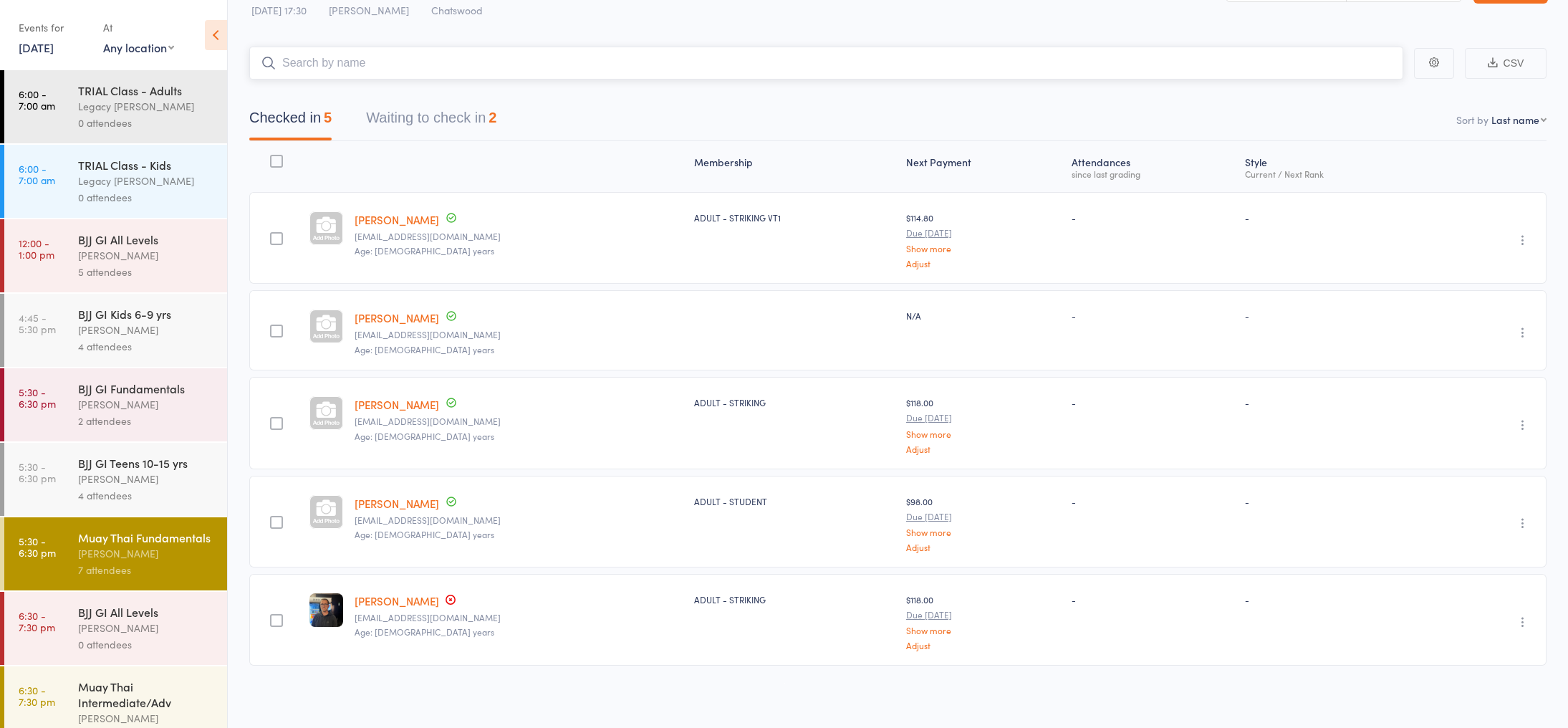
click at [425, 109] on button "Waiting to check in 2" at bounding box center [431, 121] width 130 height 38
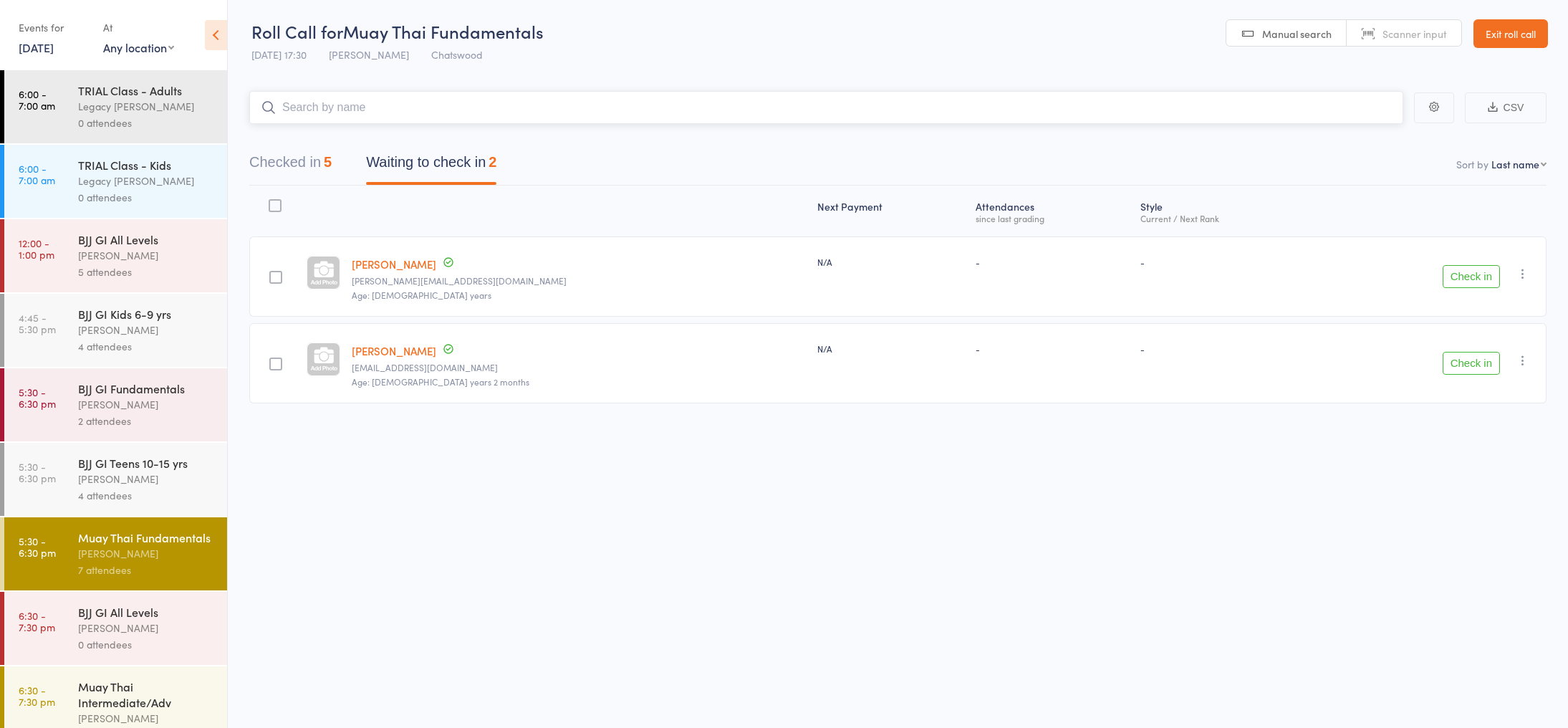
scroll to position [1, 0]
click at [1467, 271] on button "Check in" at bounding box center [1471, 277] width 58 height 23
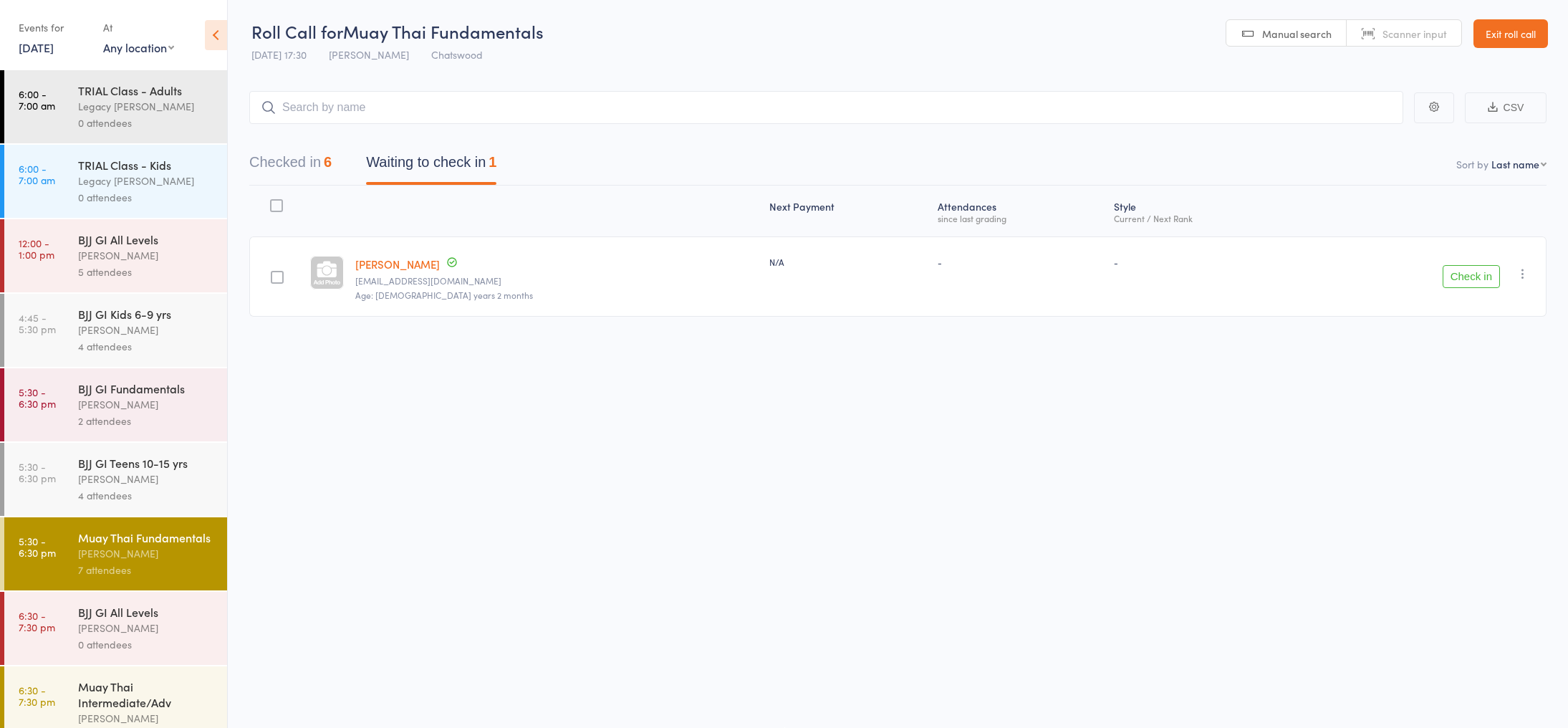
click at [130, 567] on div "7 attendees" at bounding box center [146, 569] width 137 height 16
click at [171, 325] on div "[PERSON_NAME]" at bounding box center [146, 329] width 137 height 16
click at [166, 334] on div "[PERSON_NAME]" at bounding box center [146, 329] width 137 height 16
click at [169, 334] on div "[PERSON_NAME]" at bounding box center [146, 329] width 137 height 16
click at [477, 553] on div "Roll Call for Muay Thai Fundamentals 13 Oct 17:30 Mark Chan Chatswood Manual se…" at bounding box center [784, 363] width 1568 height 728
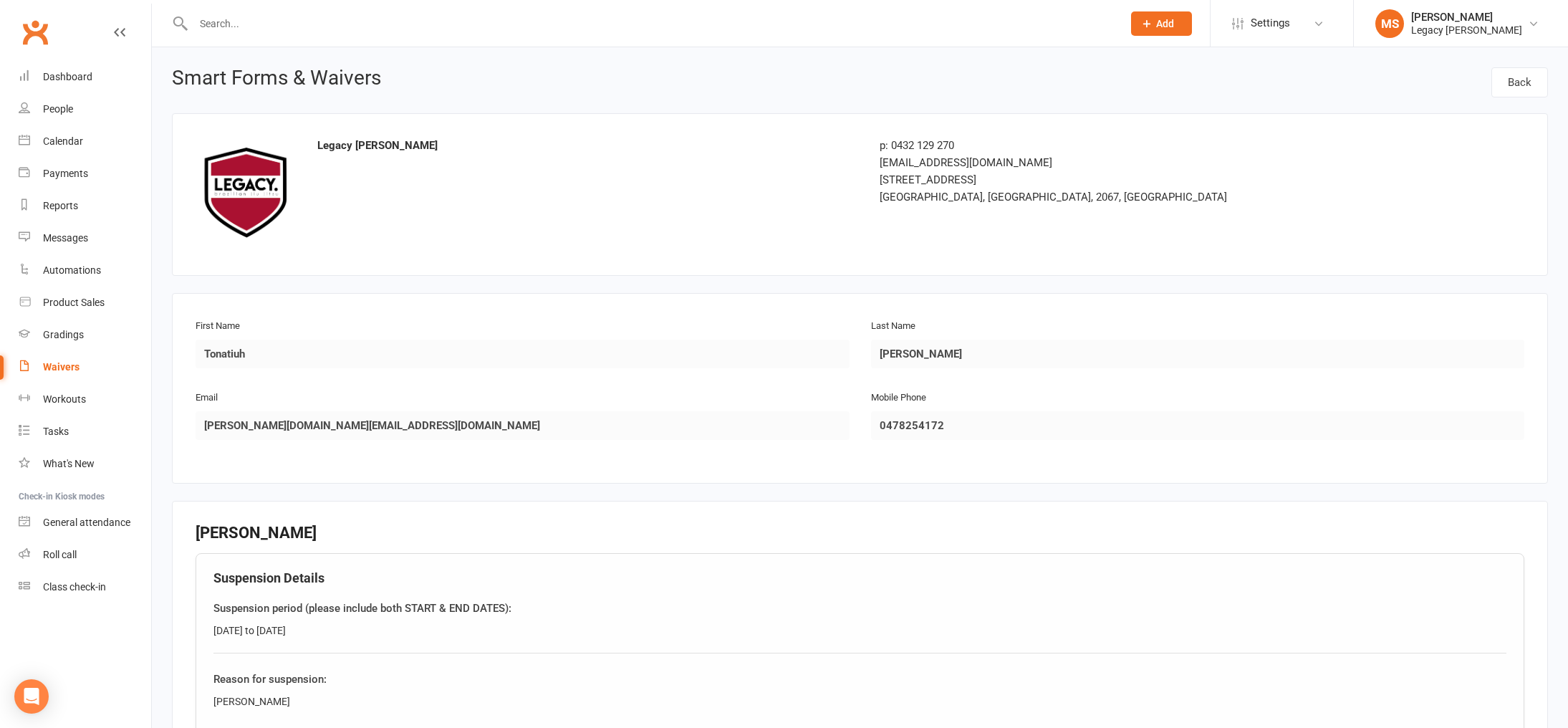
click at [213, 21] on input "text" at bounding box center [651, 23] width 923 height 20
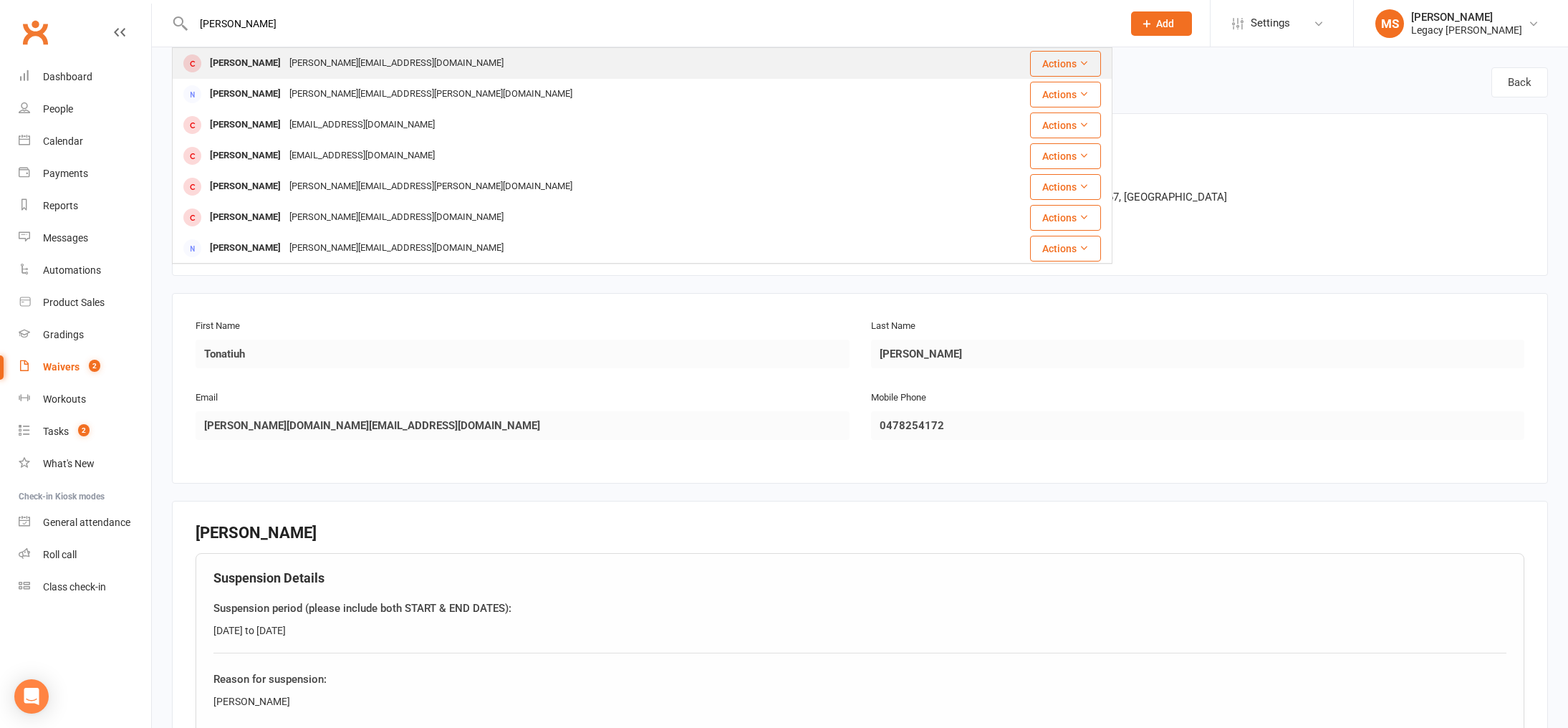
type input "[PERSON_NAME]"
click at [309, 69] on div "[PERSON_NAME][EMAIL_ADDRESS][DOMAIN_NAME]" at bounding box center [396, 64] width 223 height 21
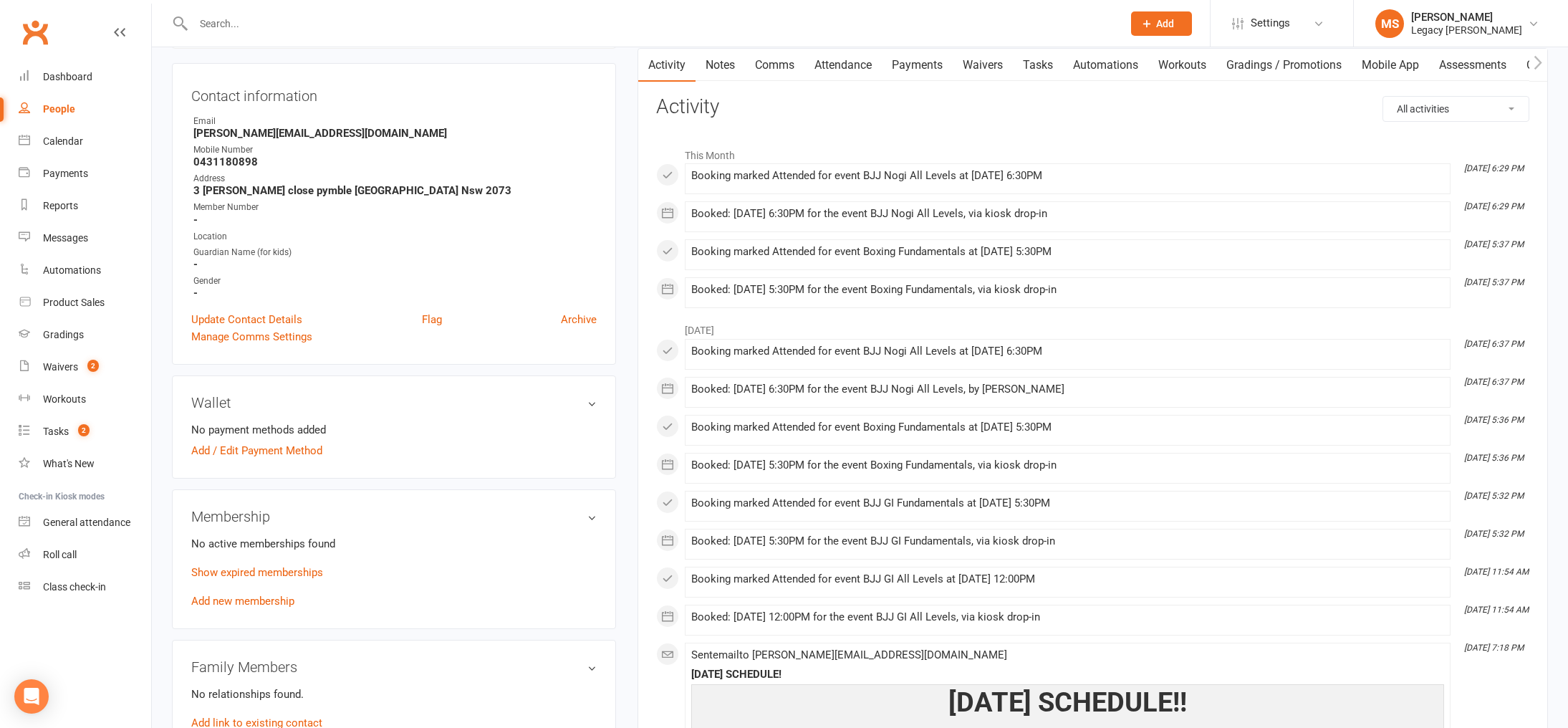
scroll to position [147, 0]
click at [963, 60] on link "Waivers" at bounding box center [982, 64] width 60 height 33
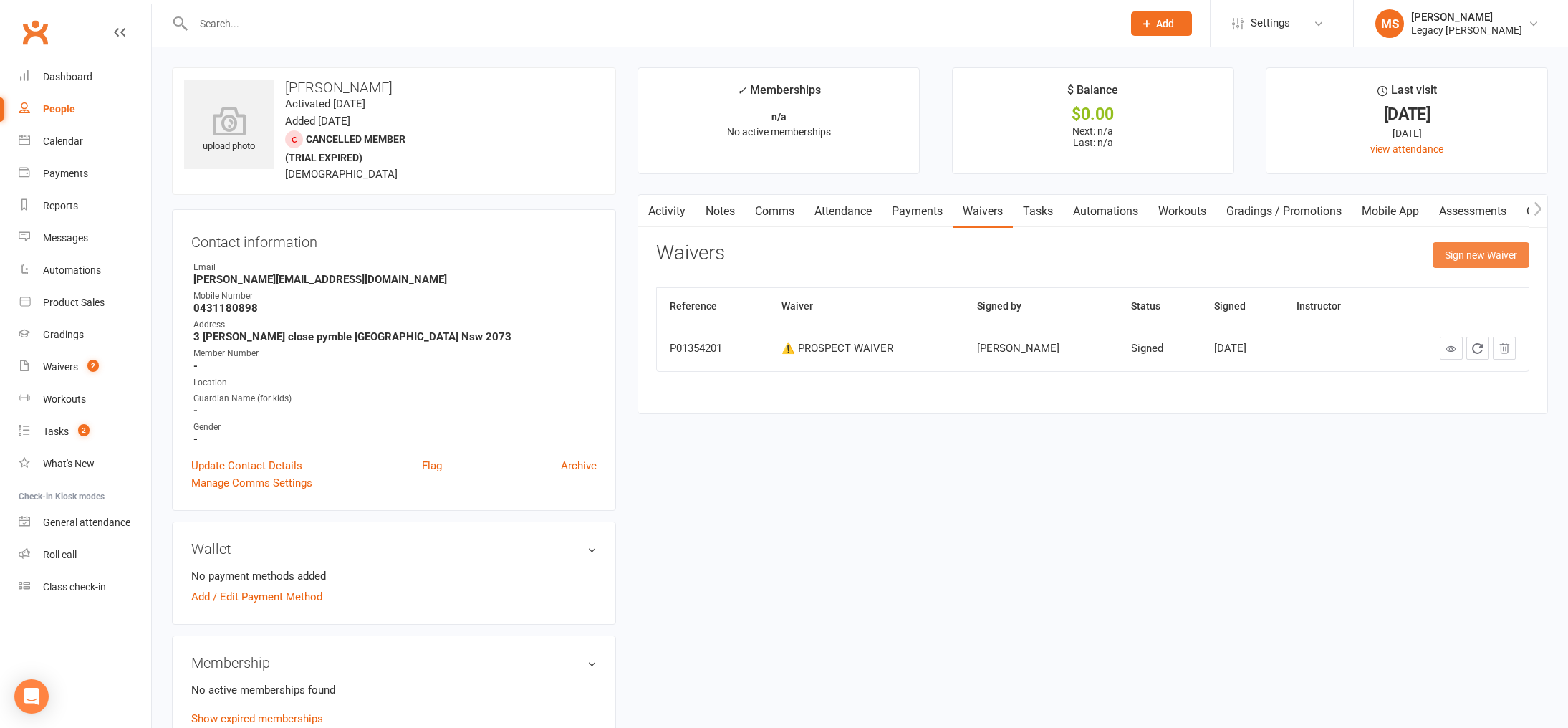
click at [1458, 251] on button "Sign new Waiver" at bounding box center [1481, 255] width 96 height 26
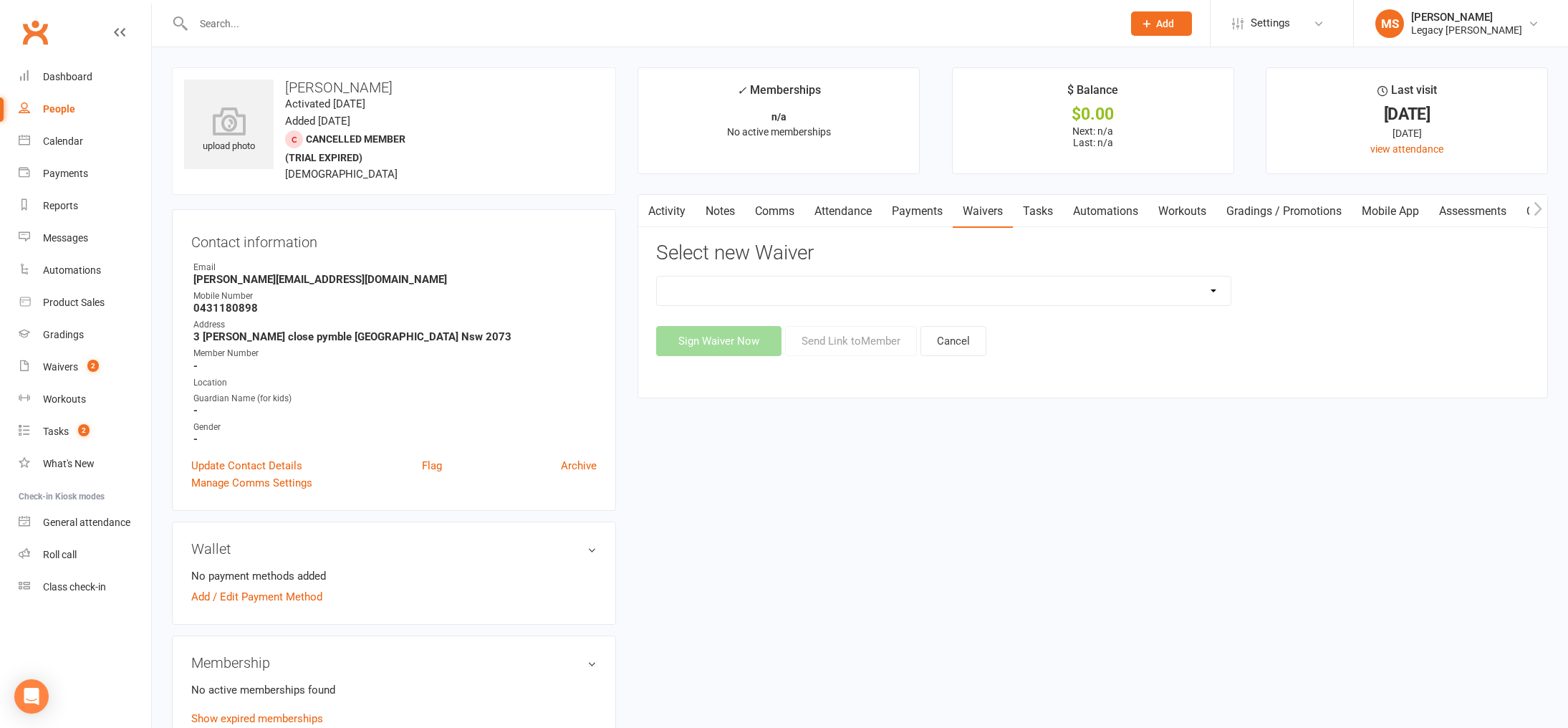
click at [985, 291] on select "❌ CANCELLATION FORM ☑️ CASUAL CLASS / PRIVATE ➖ EXISTING MEMBER WAIVER 🆓 FREE T…" at bounding box center [943, 290] width 573 height 28
select select "10410"
click at [657, 277] on select "❌ CANCELLATION FORM ☑️ CASUAL CLASS / PRIVATE ➖ EXISTING MEMBER WAIVER 🆓 FREE T…" at bounding box center [943, 290] width 573 height 28
click at [862, 343] on button "Send Link to Member" at bounding box center [851, 340] width 132 height 30
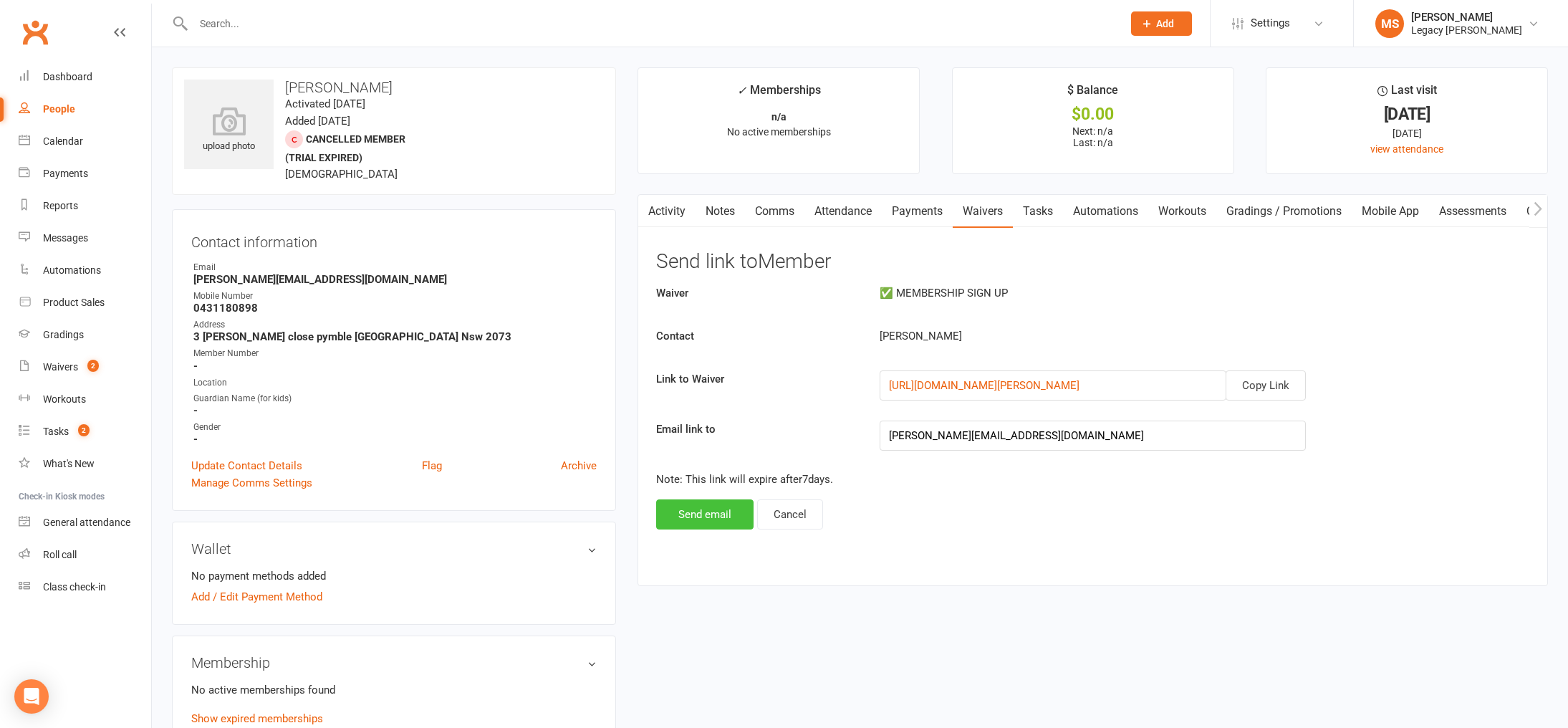
click at [722, 508] on button "Send email" at bounding box center [704, 514] width 97 height 30
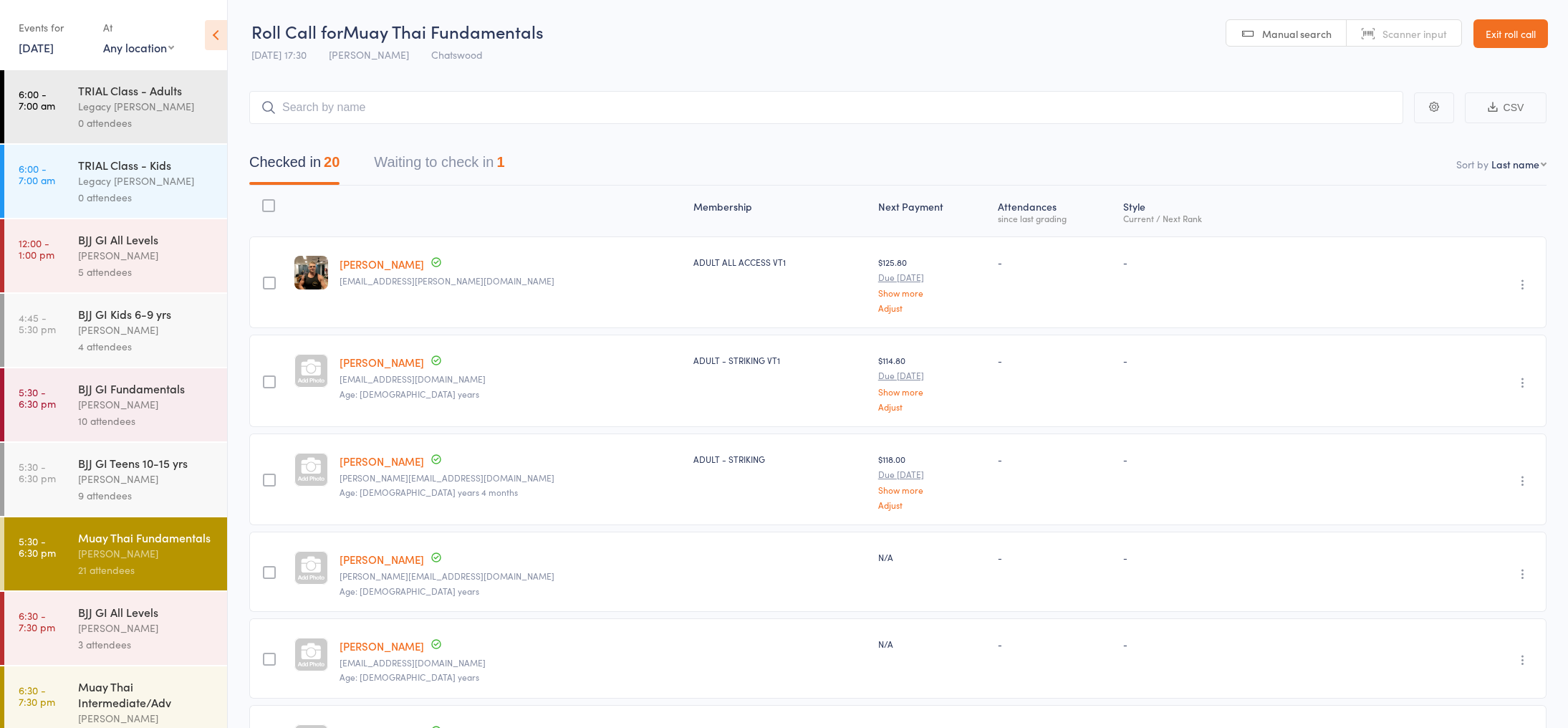
click at [144, 334] on div "Amaury Menezes" at bounding box center [146, 329] width 137 height 16
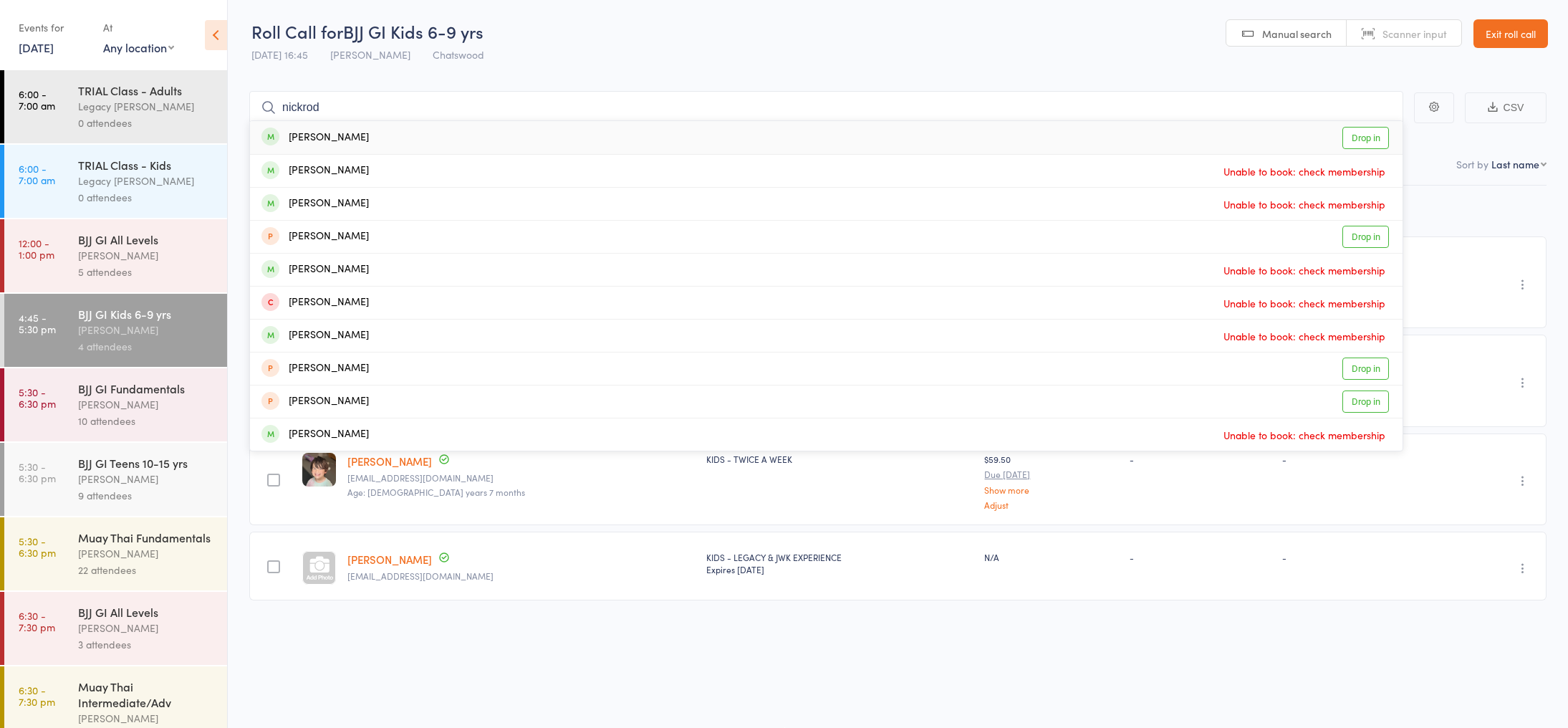
type input "nickrod"
click at [410, 136] on div "Nickrod Keshavarzian Drop in" at bounding box center [826, 138] width 1152 height 33
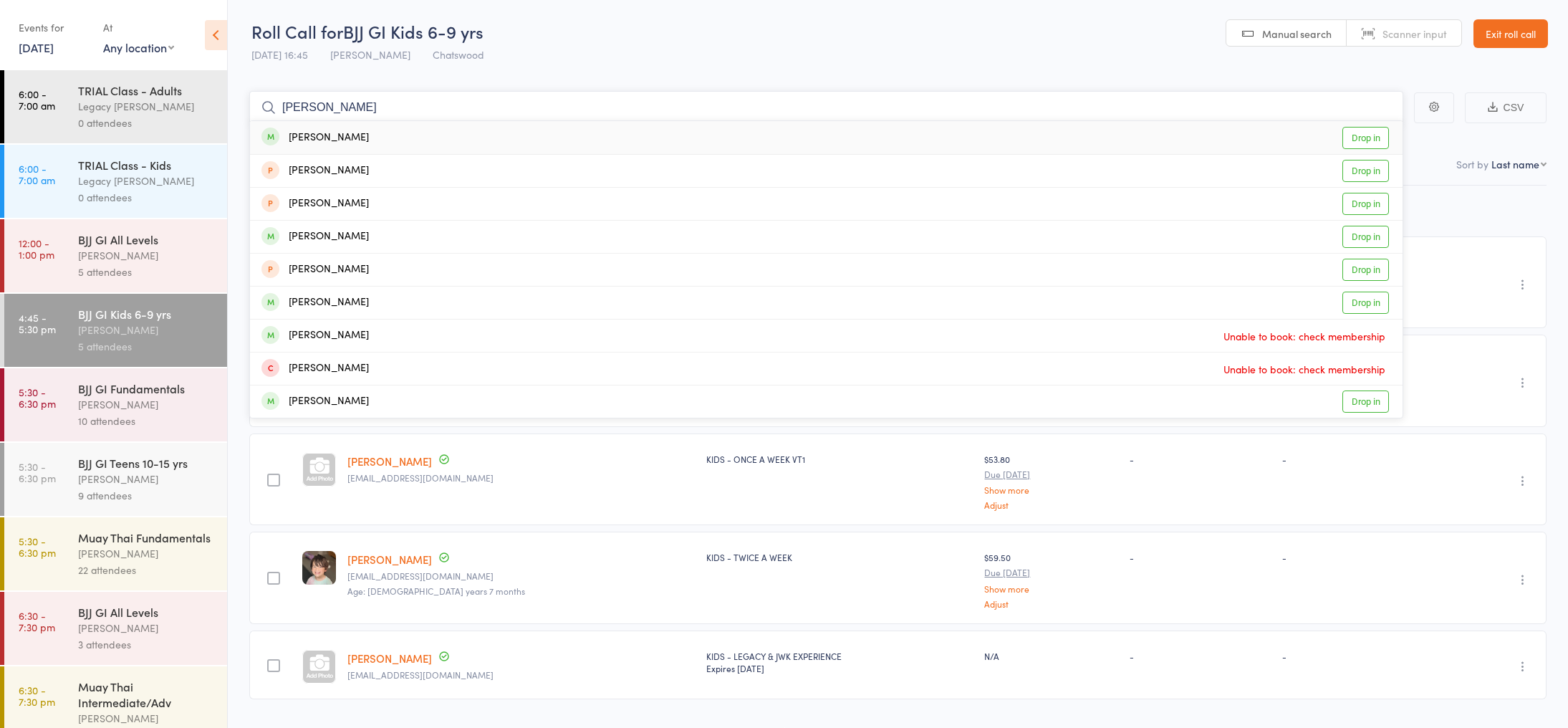
type input "ciara"
click at [411, 132] on div "Ciara Grier Drop in" at bounding box center [826, 138] width 1152 height 33
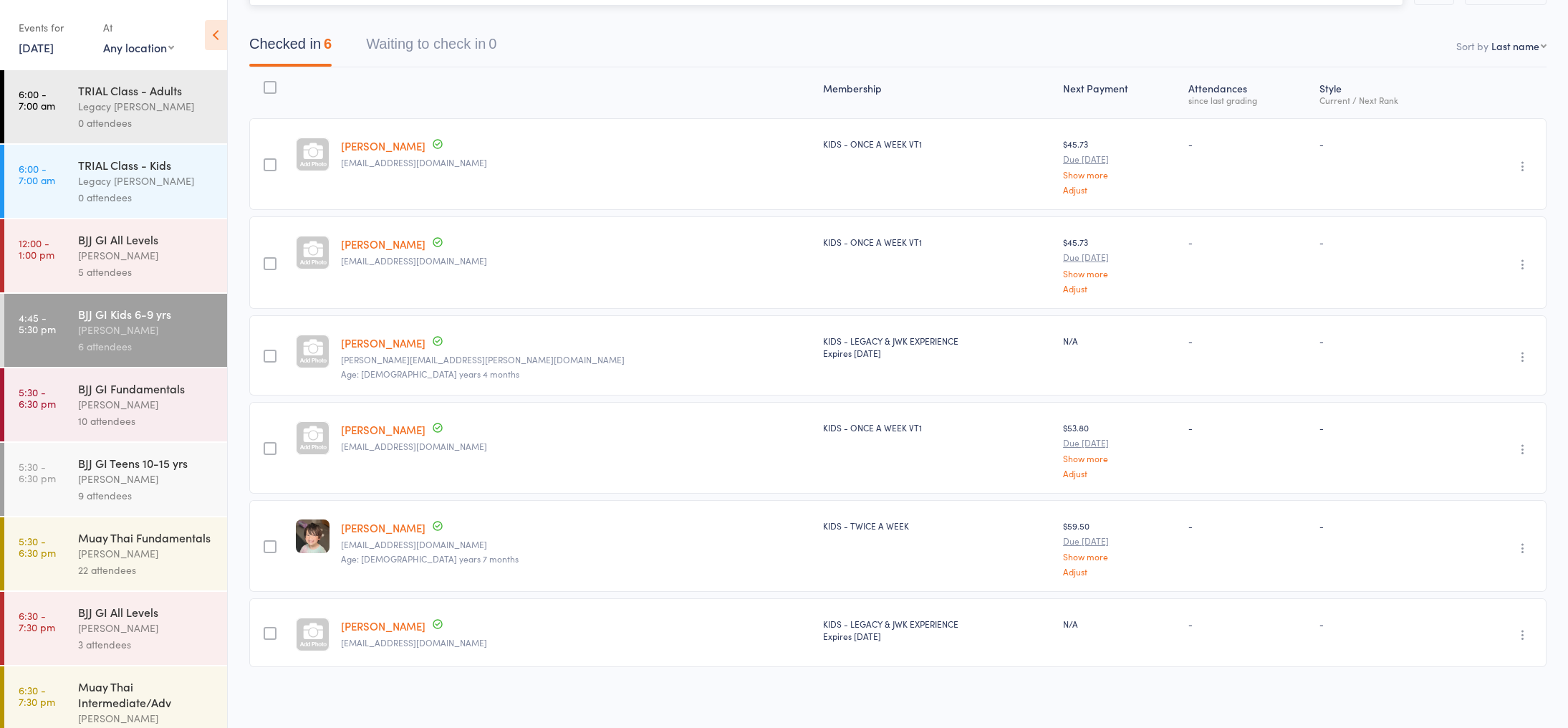
scroll to position [121, 0]
click at [424, 621] on link "Scarlett W. Zhang" at bounding box center [383, 624] width 84 height 15
click at [53, 50] on link "[DATE]" at bounding box center [36, 47] width 35 height 16
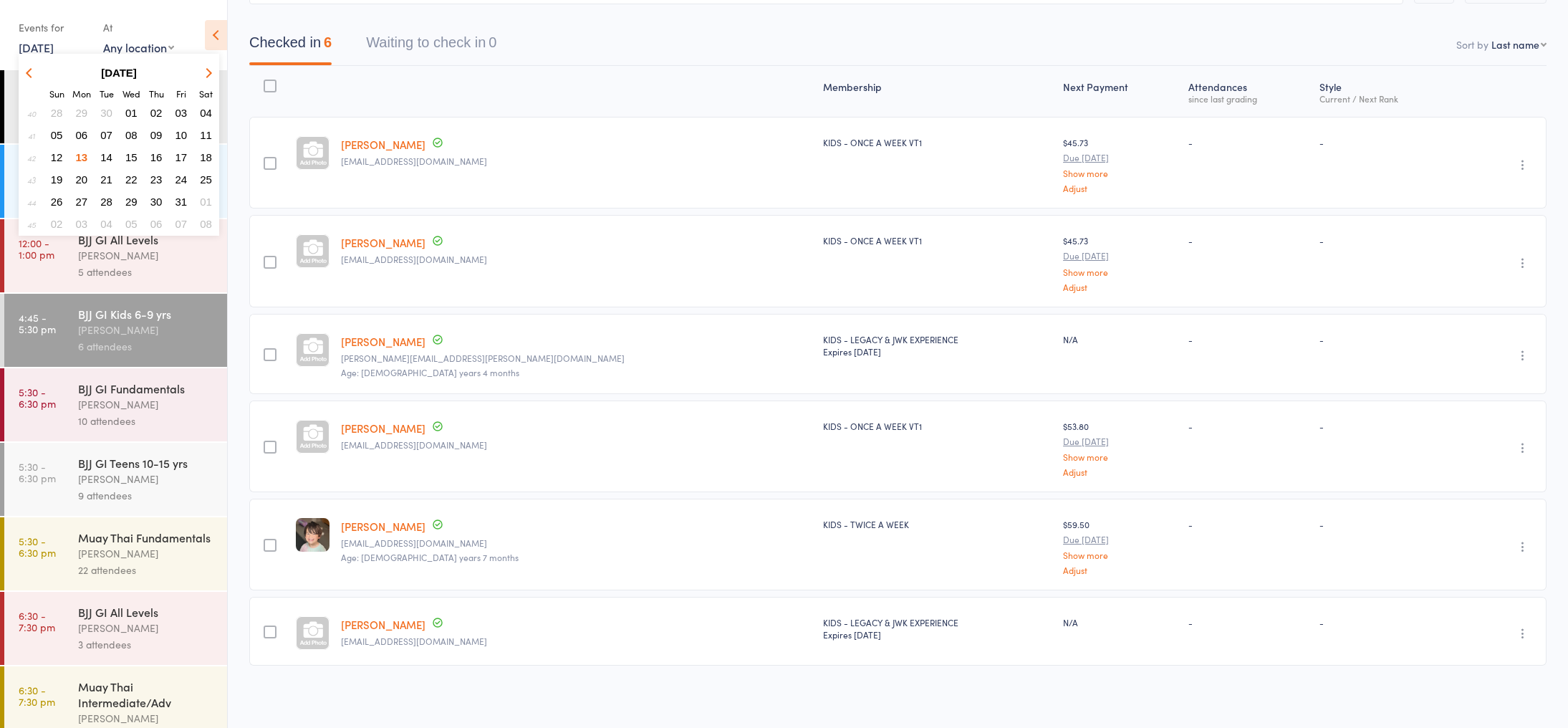
click at [131, 157] on span "15" at bounding box center [132, 157] width 12 height 12
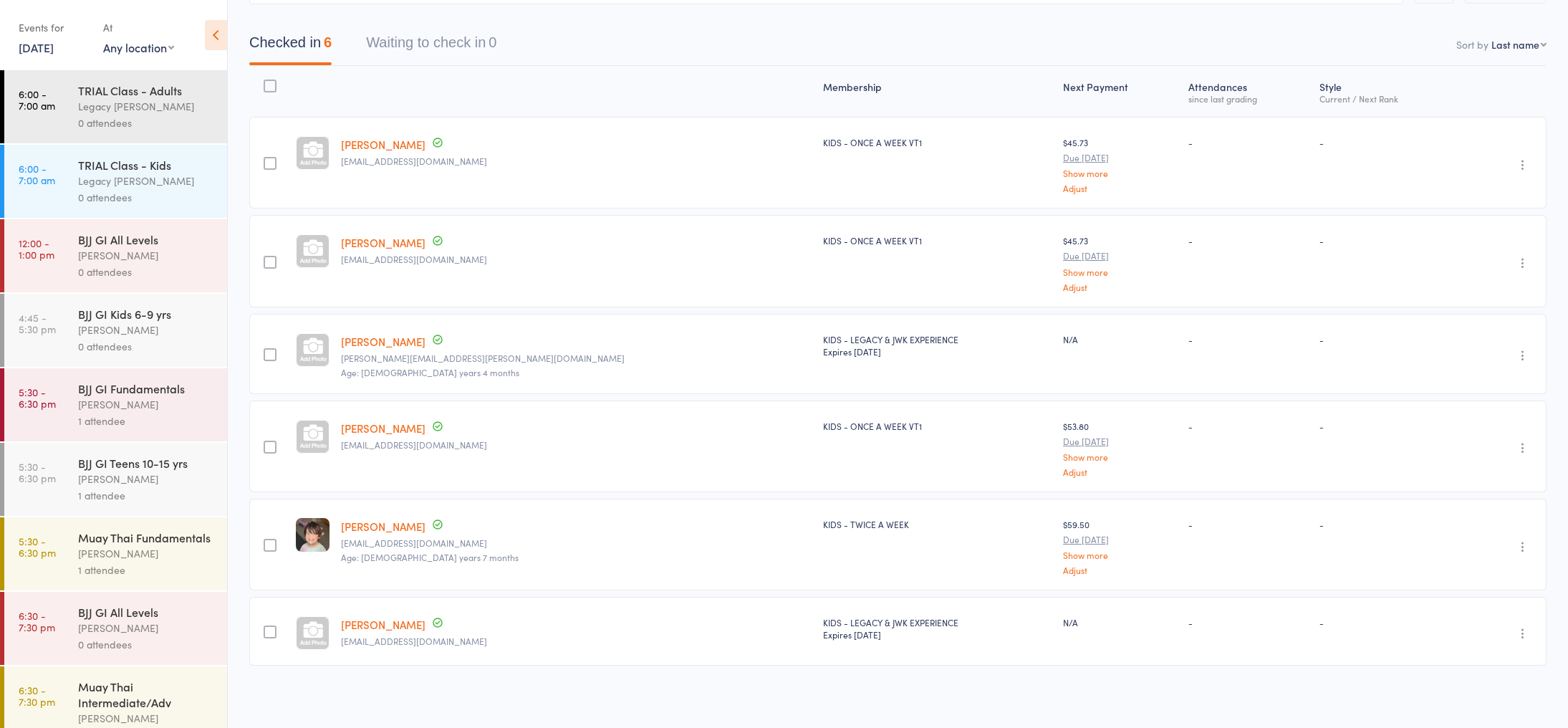
click at [96, 326] on div "Amaury Menezes" at bounding box center [146, 329] width 137 height 16
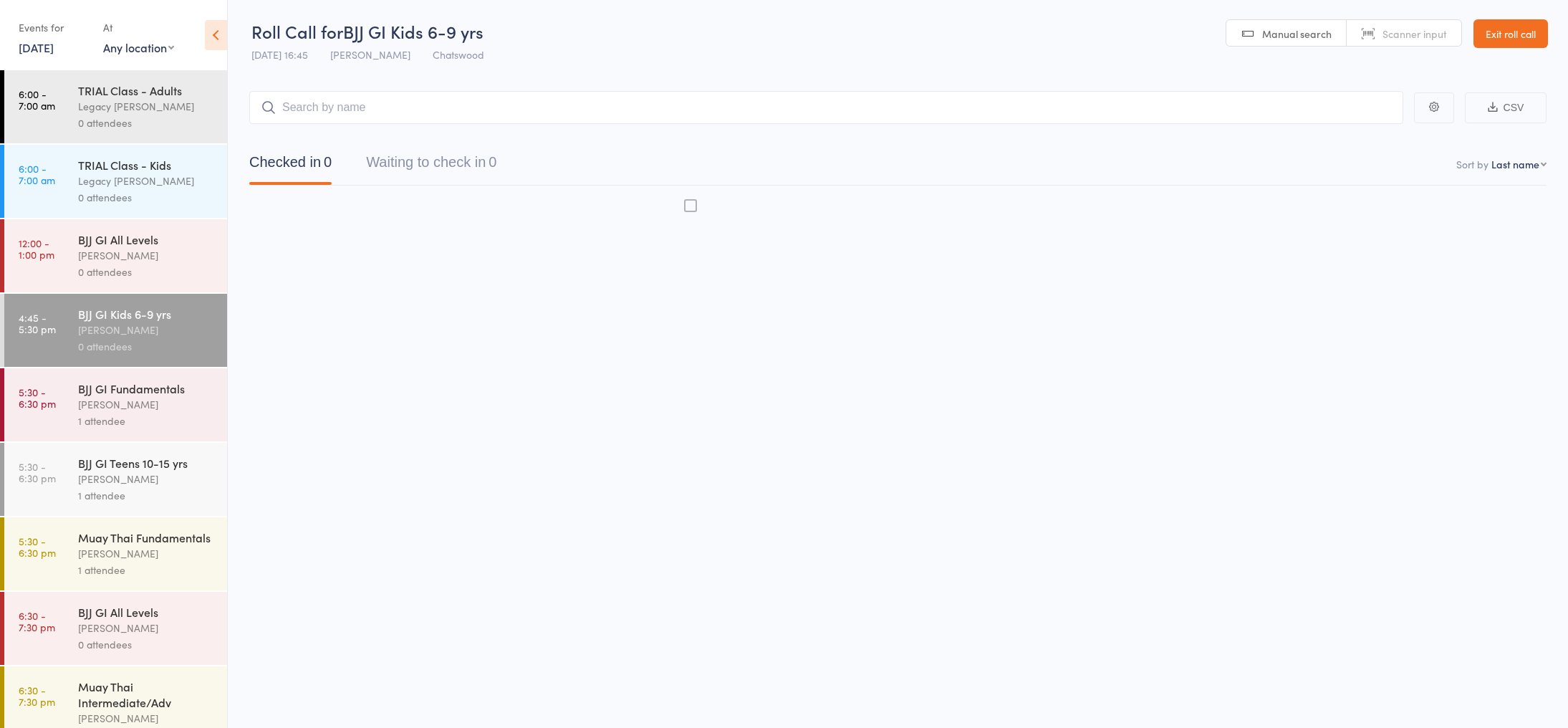
scroll to position [1, 0]
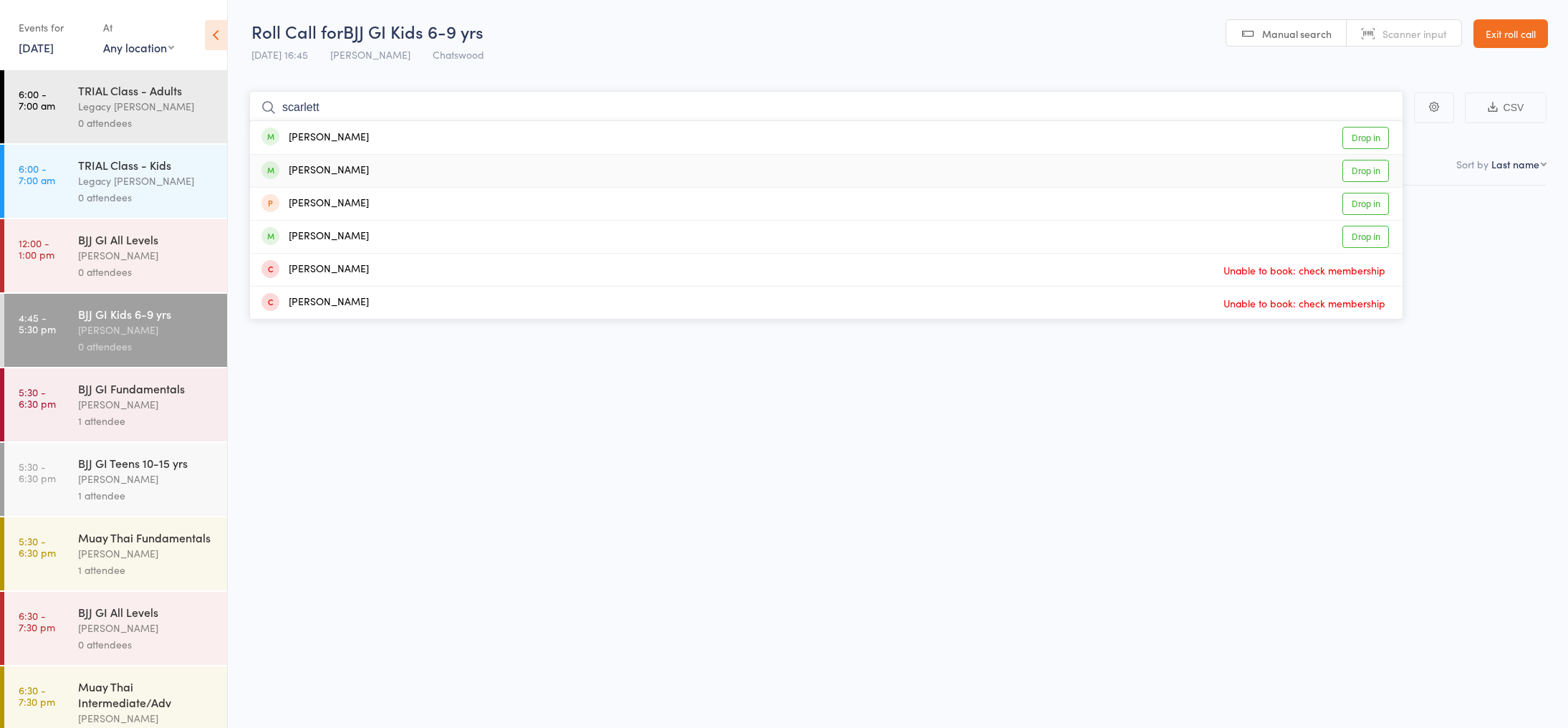
type input "scarlett"
click at [387, 164] on div "Scarlett W. Zhang Drop in" at bounding box center [826, 171] width 1152 height 32
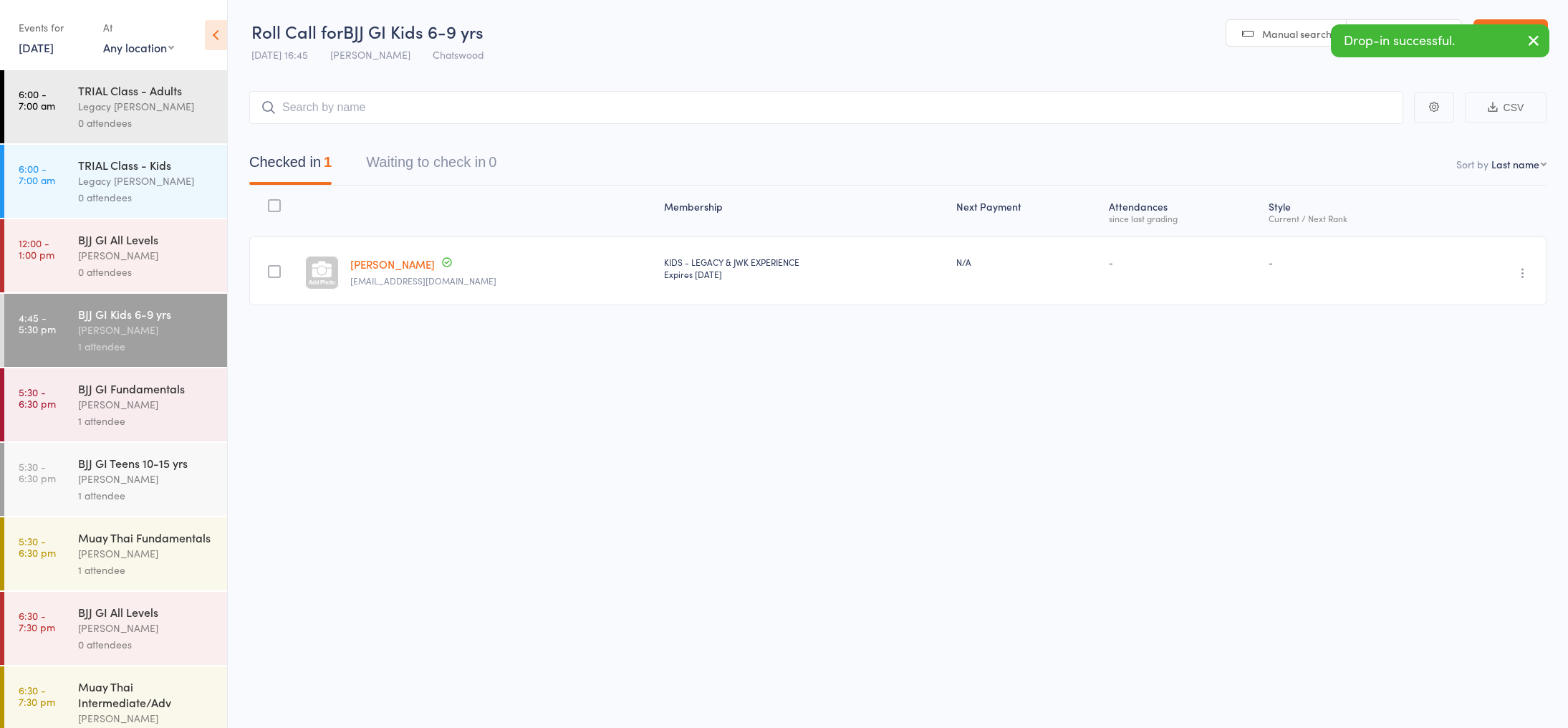
click at [53, 41] on link "15 Oct, 2025" at bounding box center [36, 47] width 35 height 16
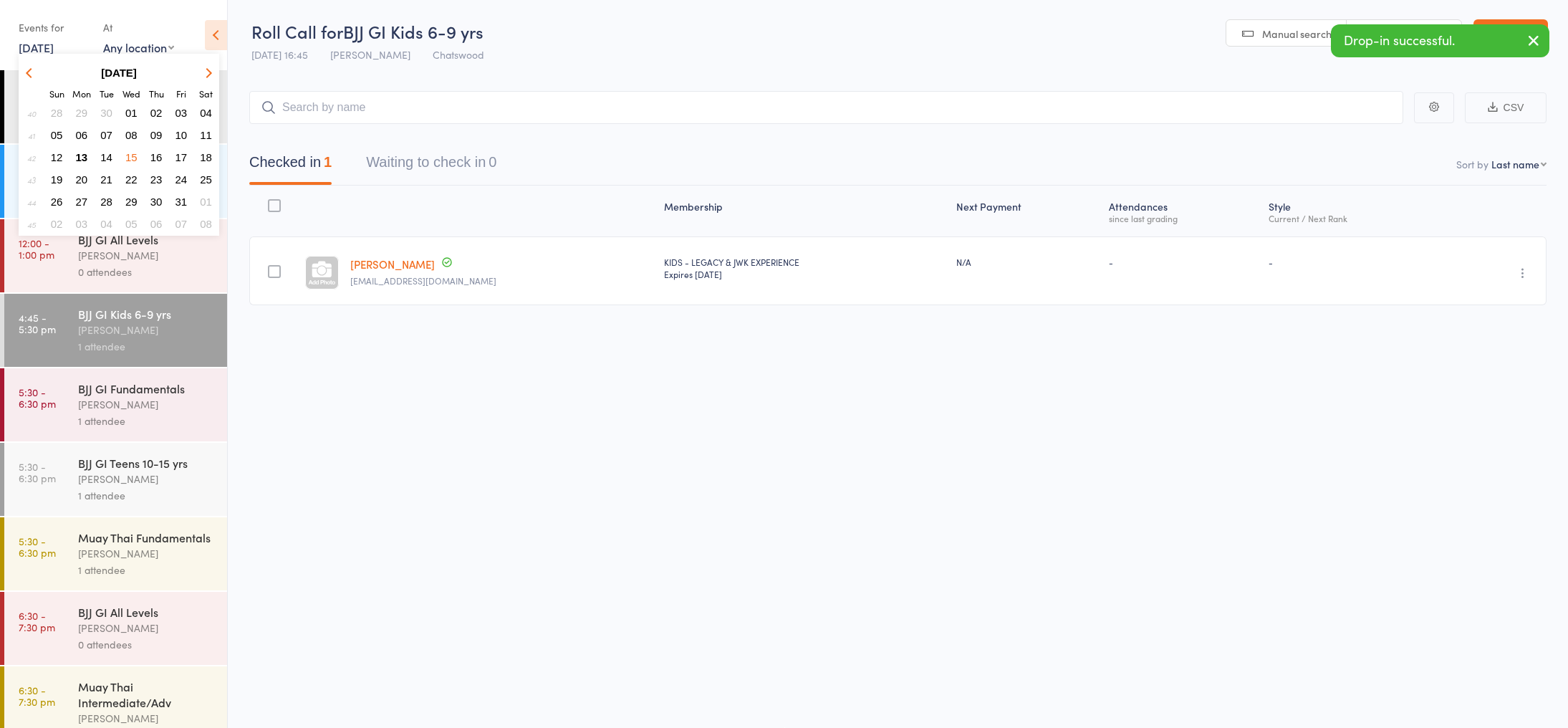
click at [180, 162] on span "17" at bounding box center [182, 157] width 12 height 12
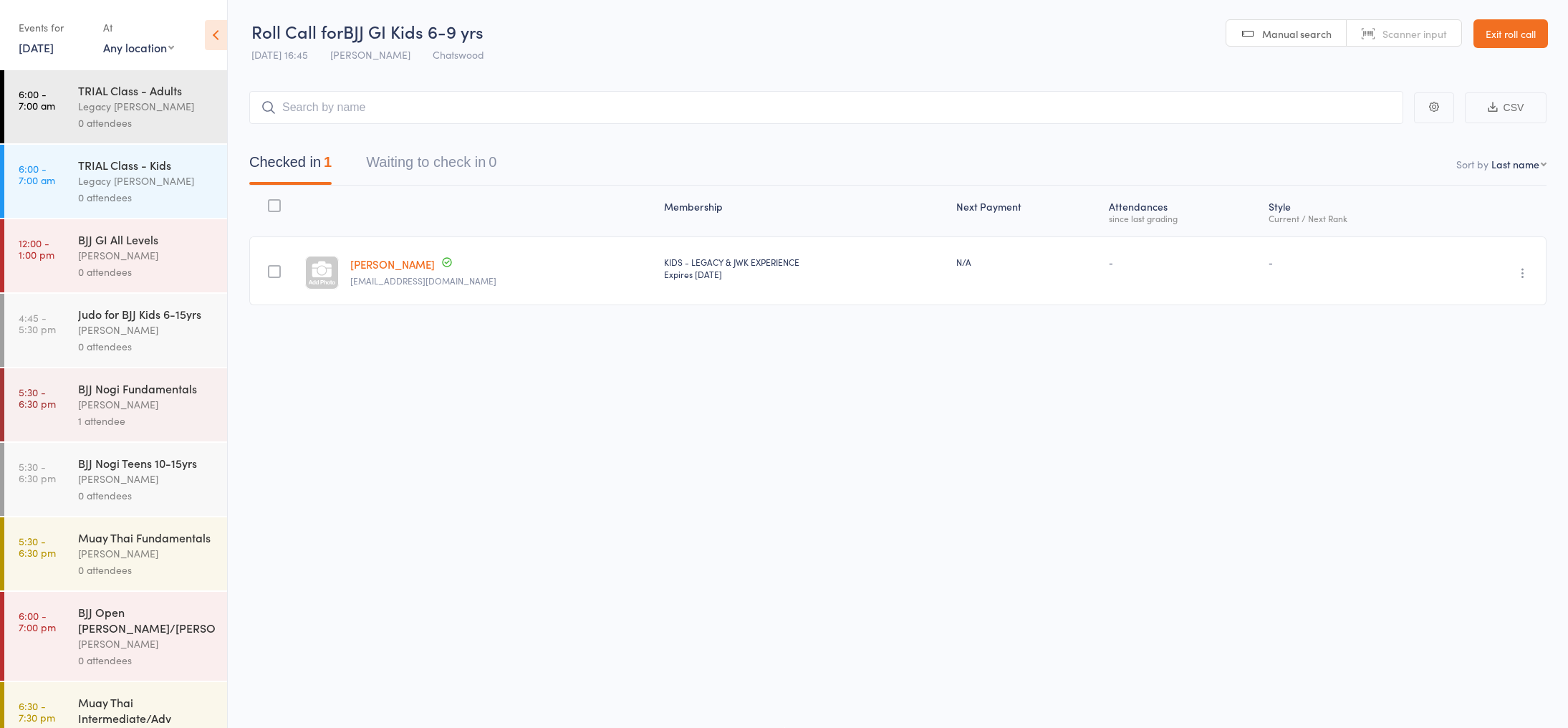
click at [80, 336] on div "Amaury Menezes" at bounding box center [146, 329] width 137 height 16
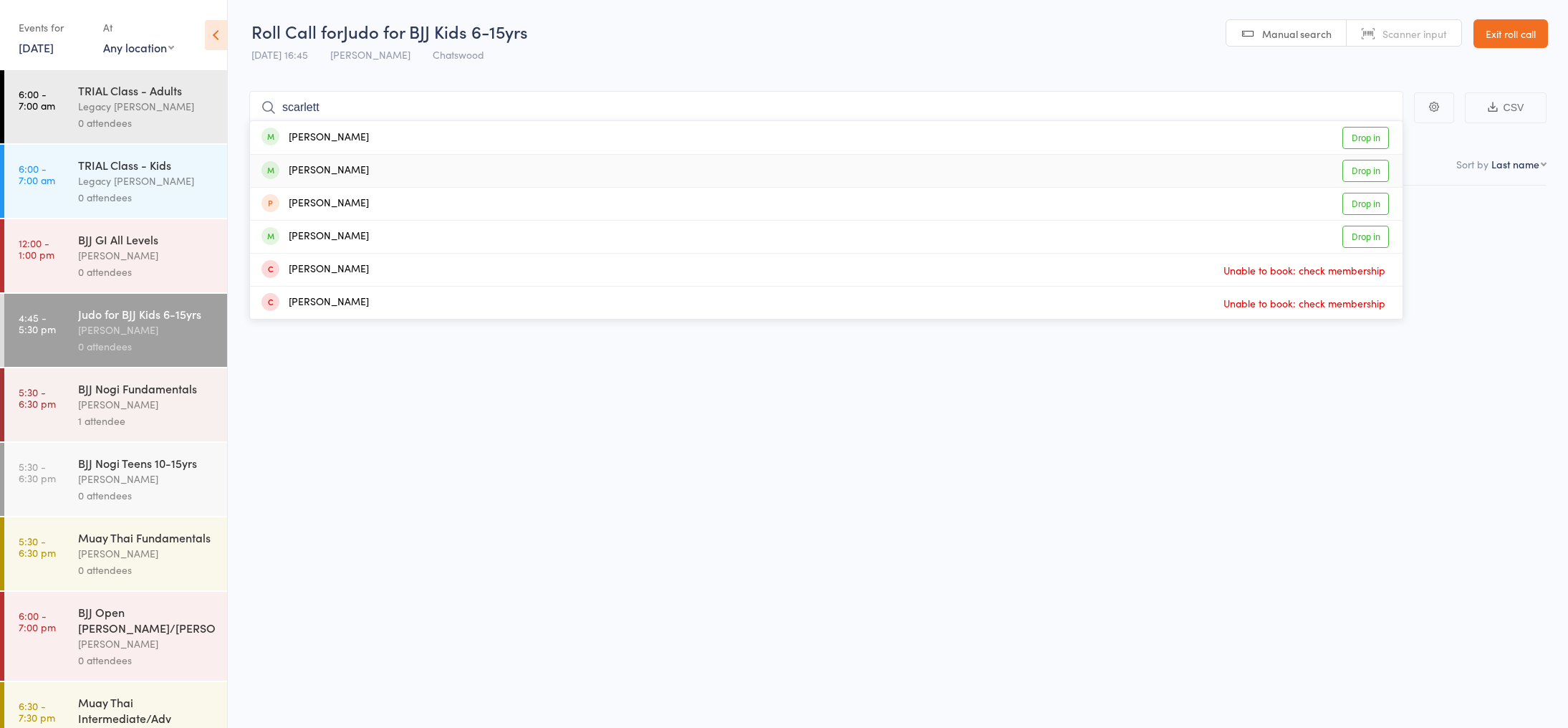
type input "scarlett"
click at [356, 168] on div "Scarlett W. Zhang" at bounding box center [315, 171] width 108 height 16
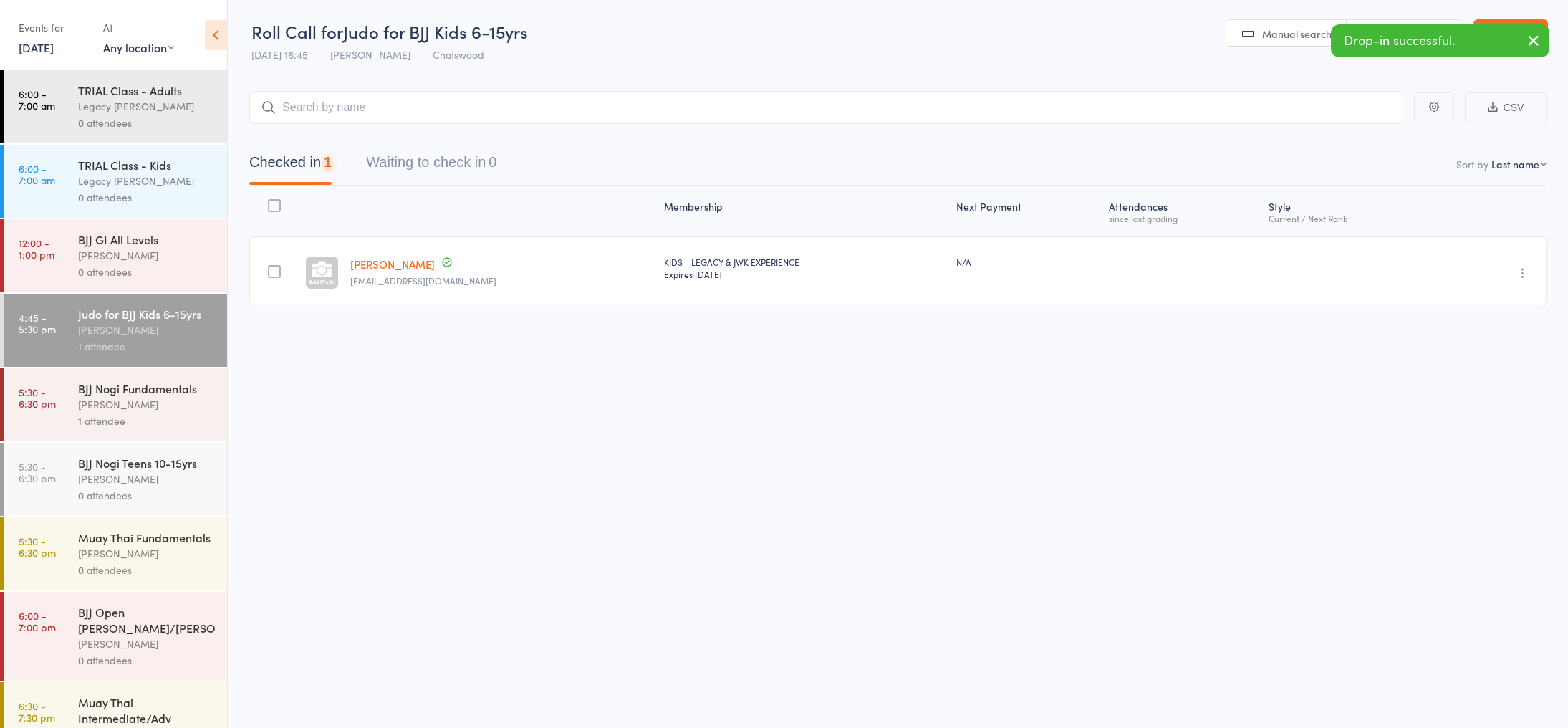
click at [53, 53] on link "17 Oct, 2025" at bounding box center [36, 47] width 35 height 16
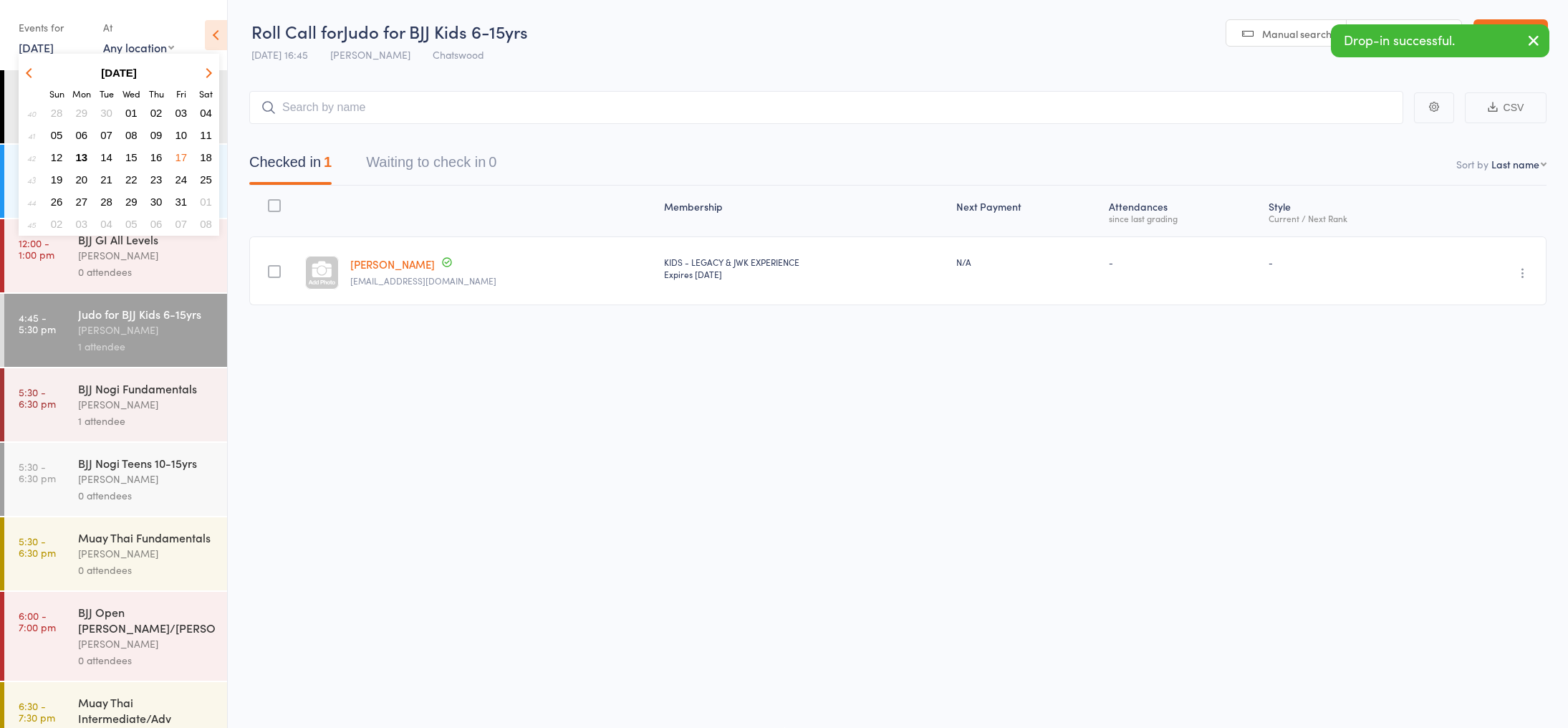
click at [87, 152] on span "13" at bounding box center [82, 157] width 12 height 12
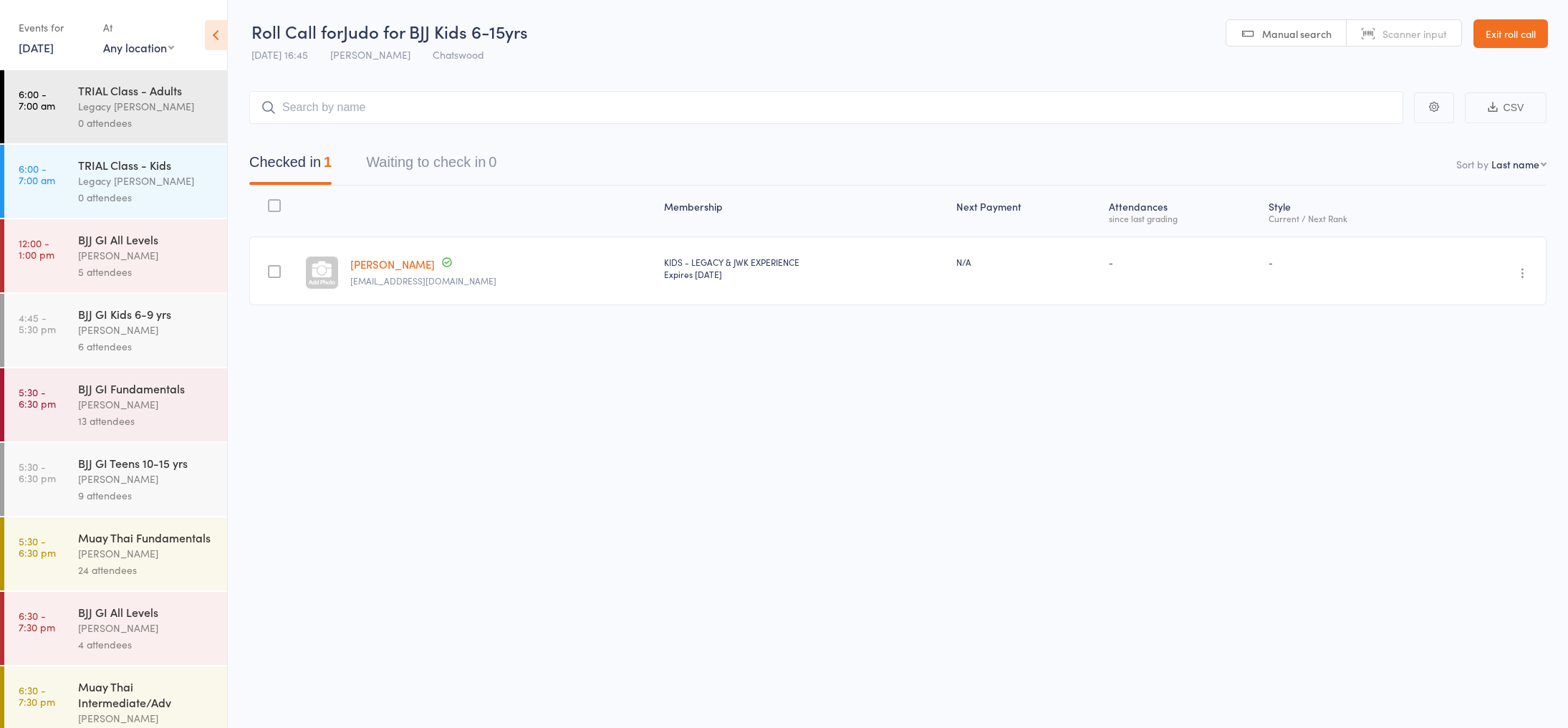
click at [100, 556] on div "Mark Chan" at bounding box center [146, 553] width 137 height 16
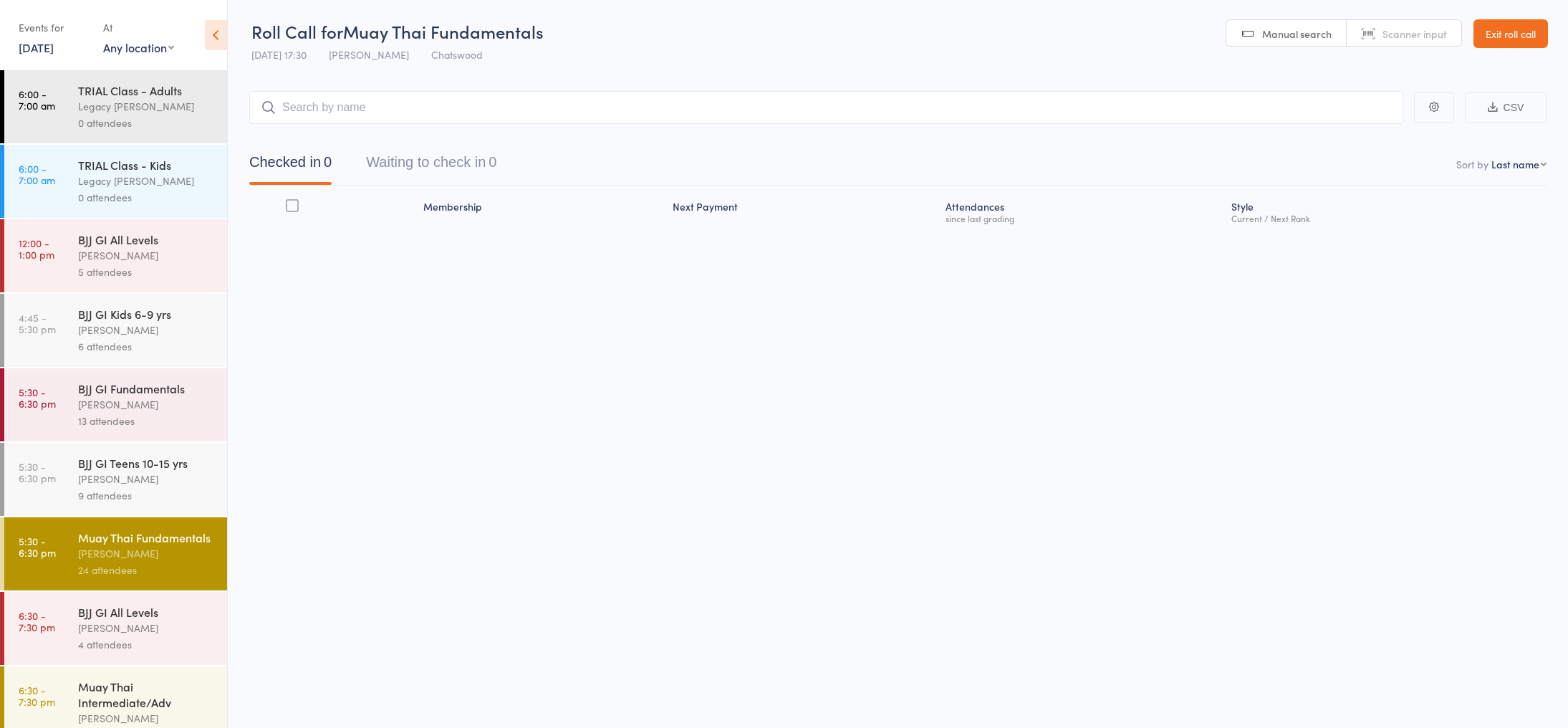
click at [461, 164] on button "Waiting to check in 0" at bounding box center [431, 166] width 130 height 38
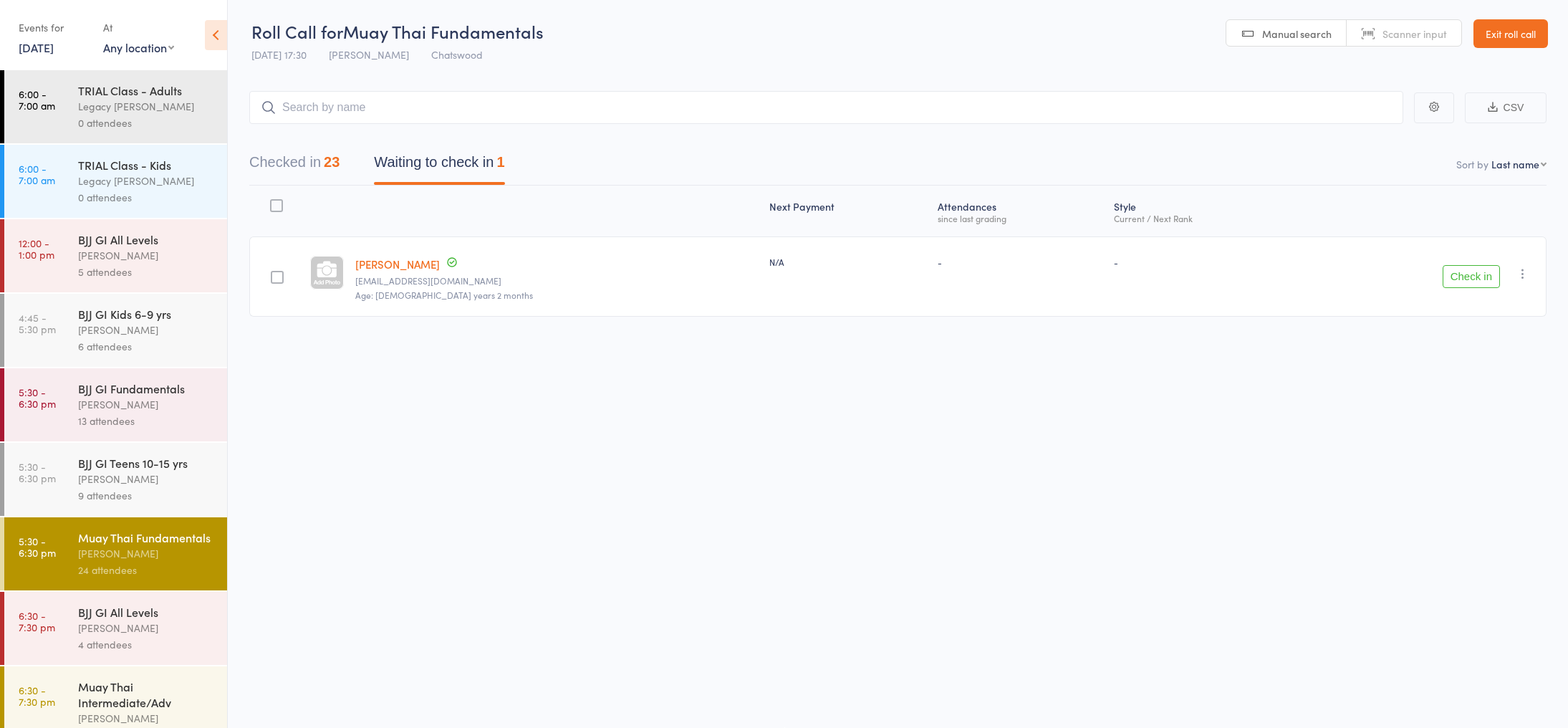
click at [1487, 278] on button "Check in" at bounding box center [1471, 277] width 58 height 23
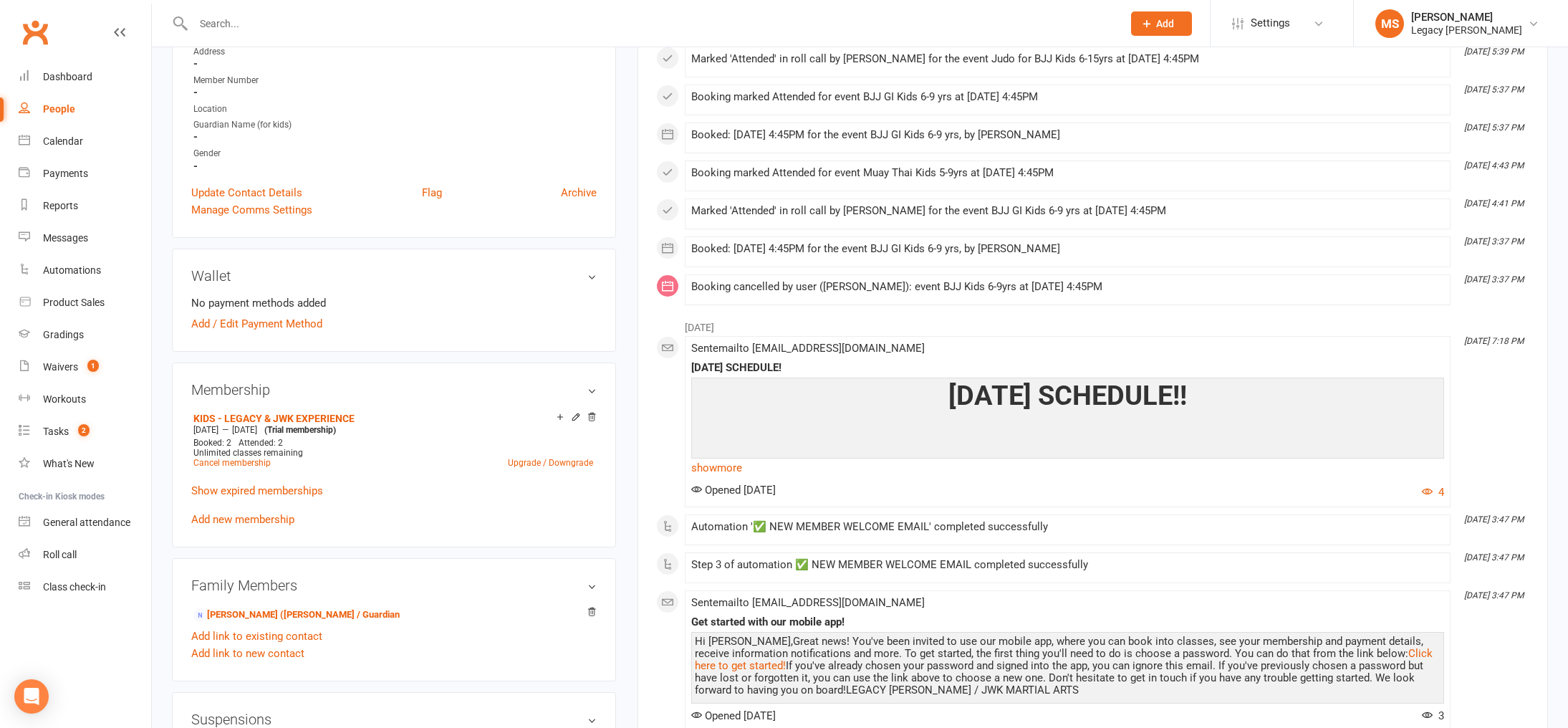
scroll to position [128, 0]
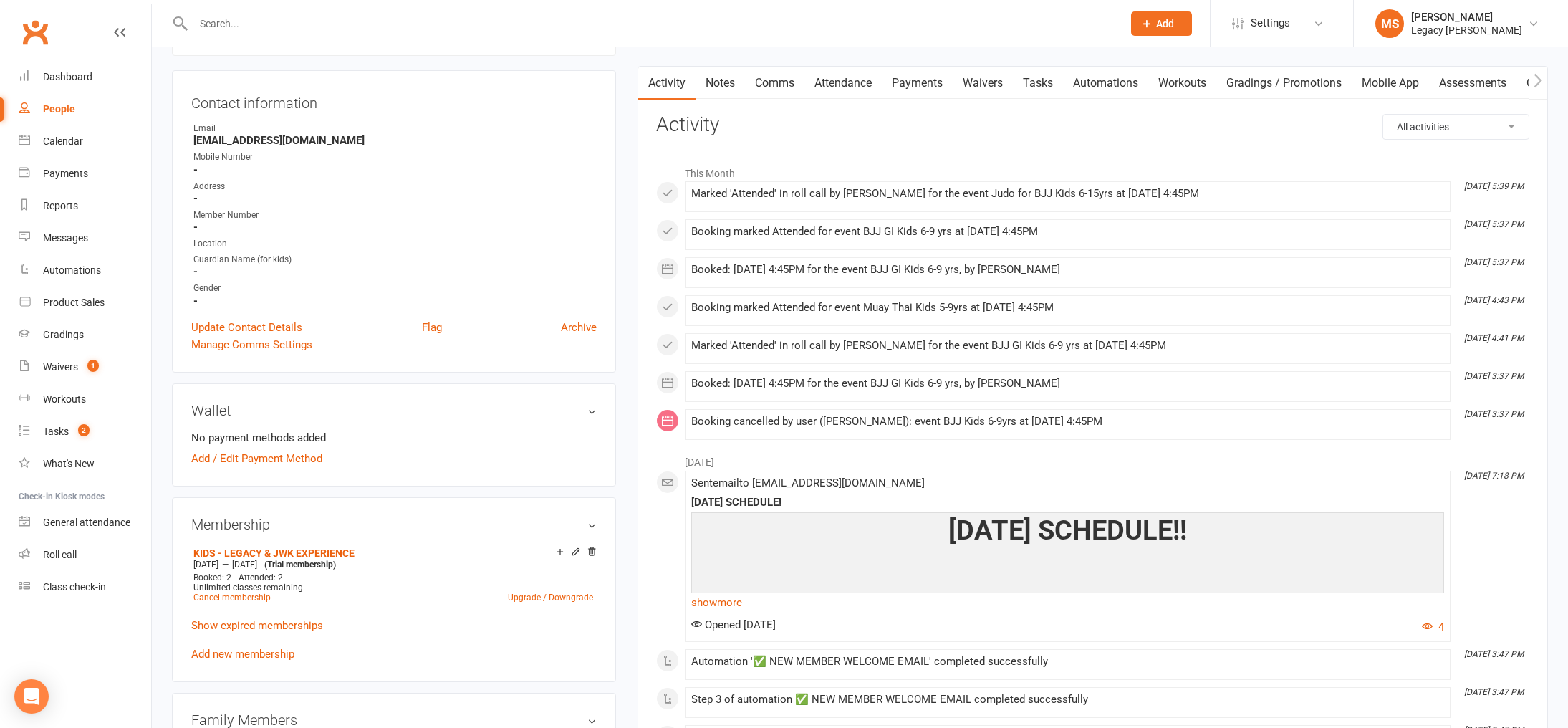
click at [1399, 88] on link "Mobile App" at bounding box center [1391, 83] width 77 height 33
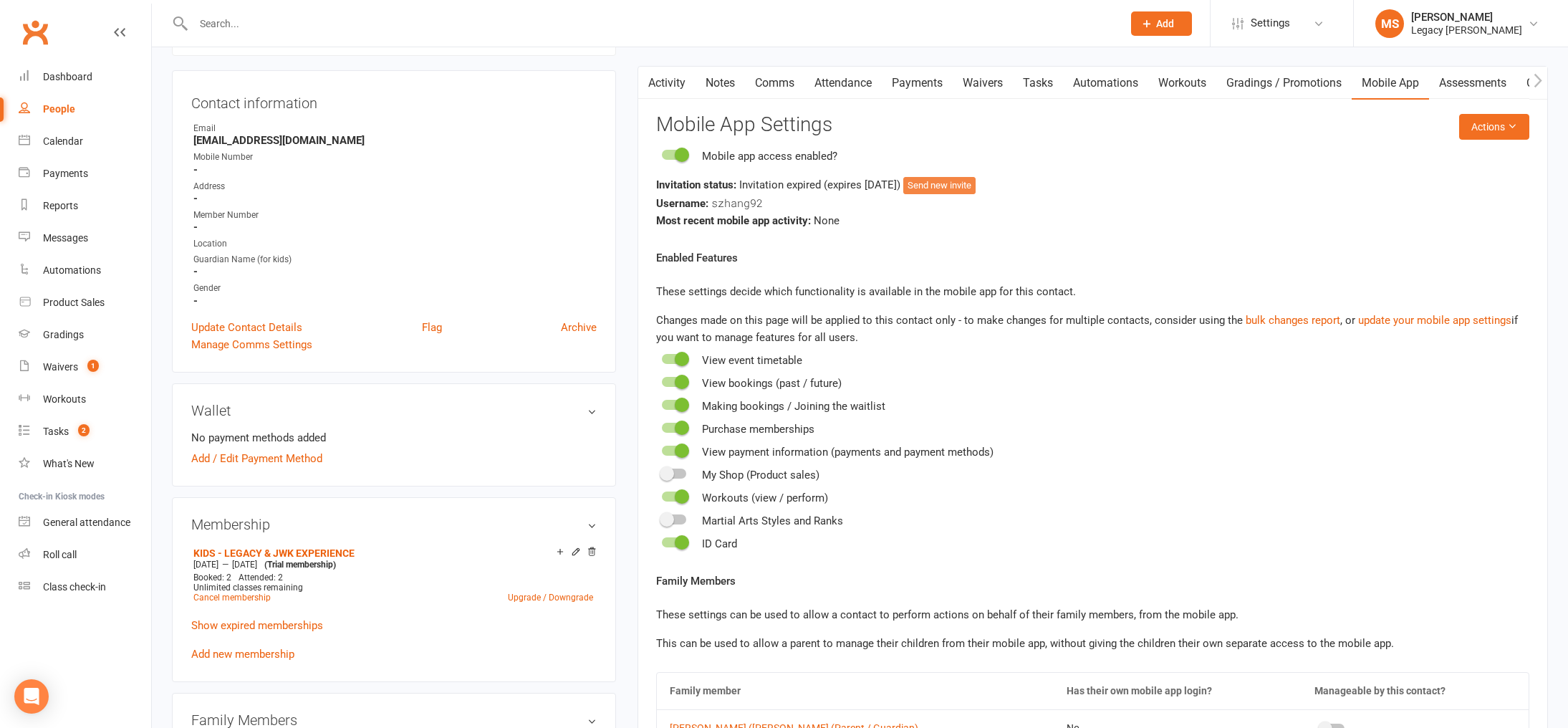
click at [952, 181] on button "Send new invite" at bounding box center [939, 185] width 72 height 17
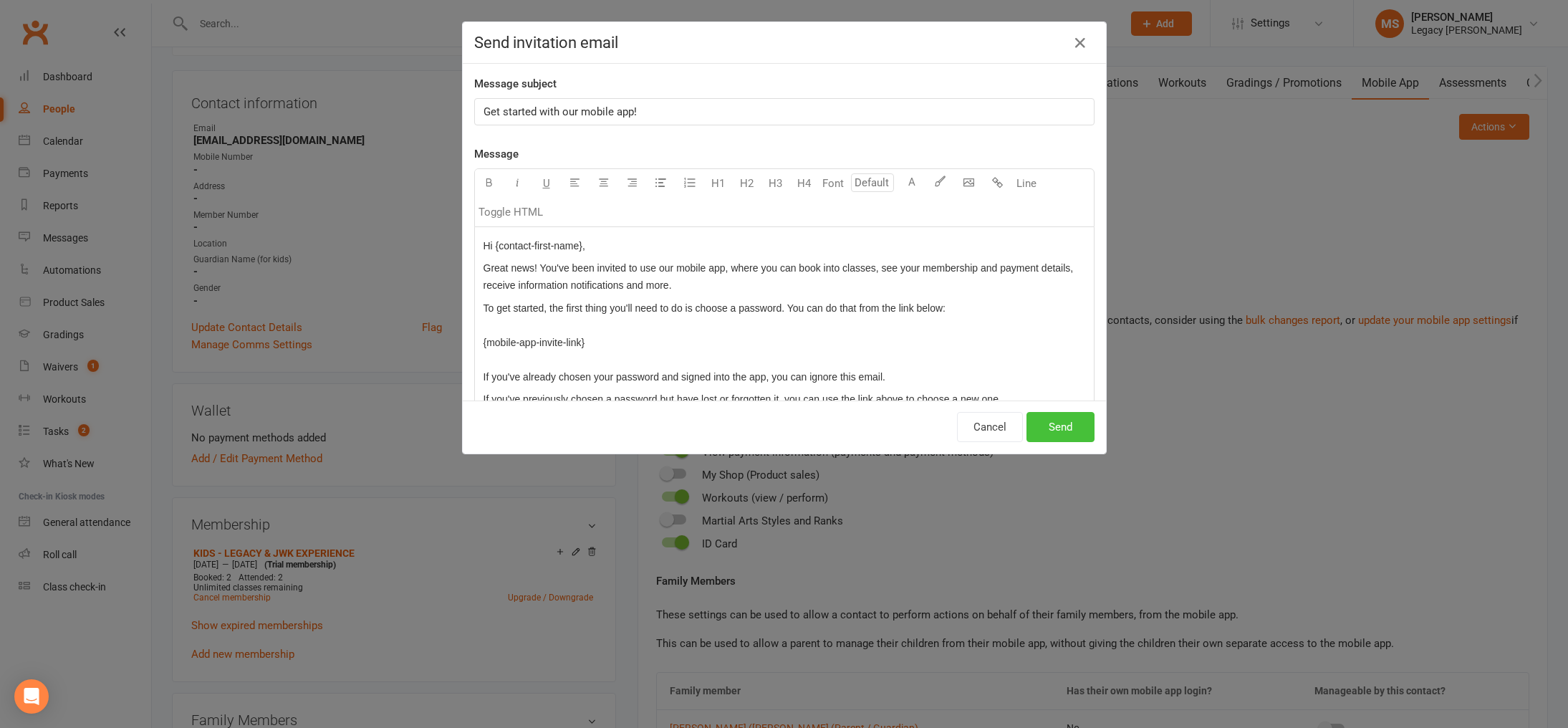
click at [1062, 426] on button "Send" at bounding box center [1060, 426] width 68 height 30
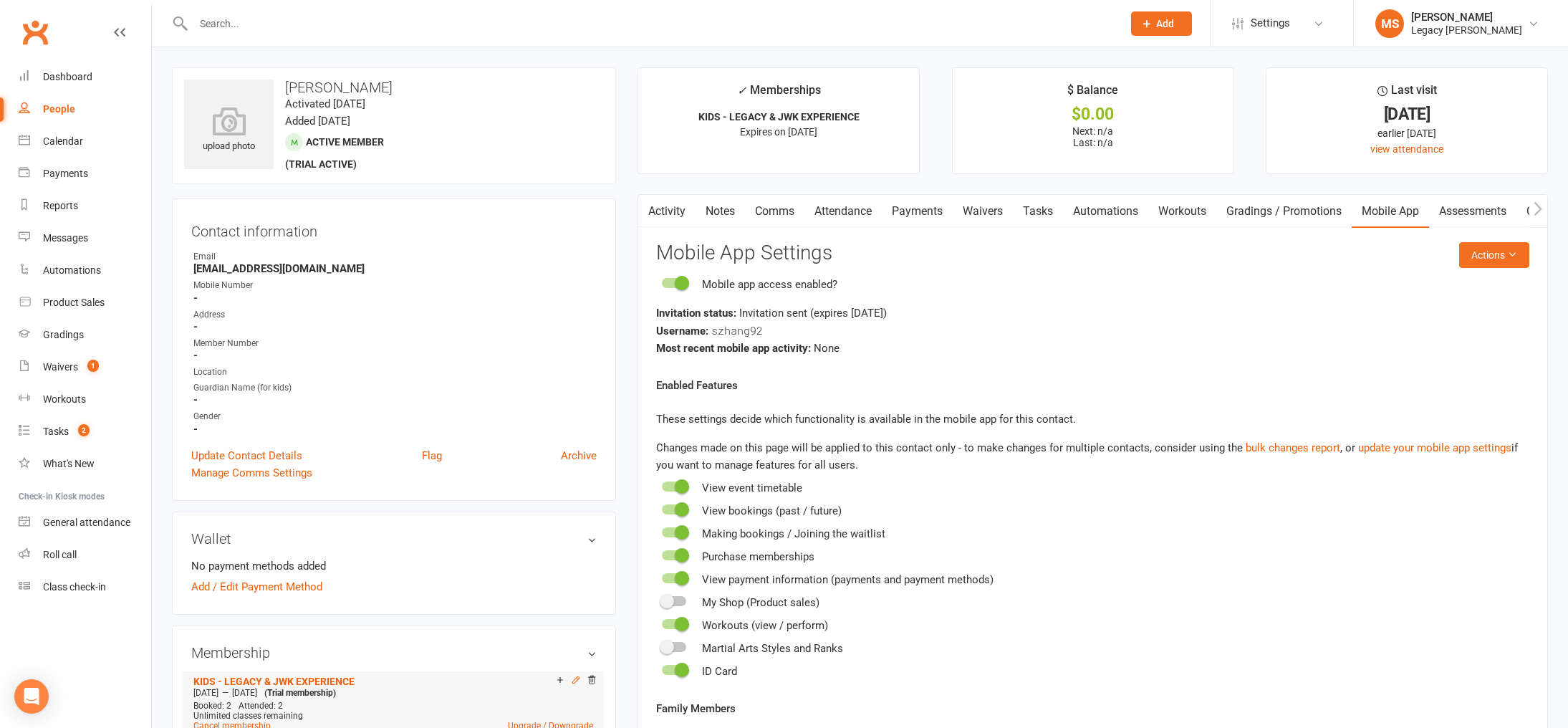
click at [577, 676] on icon at bounding box center [575, 679] width 6 height 6
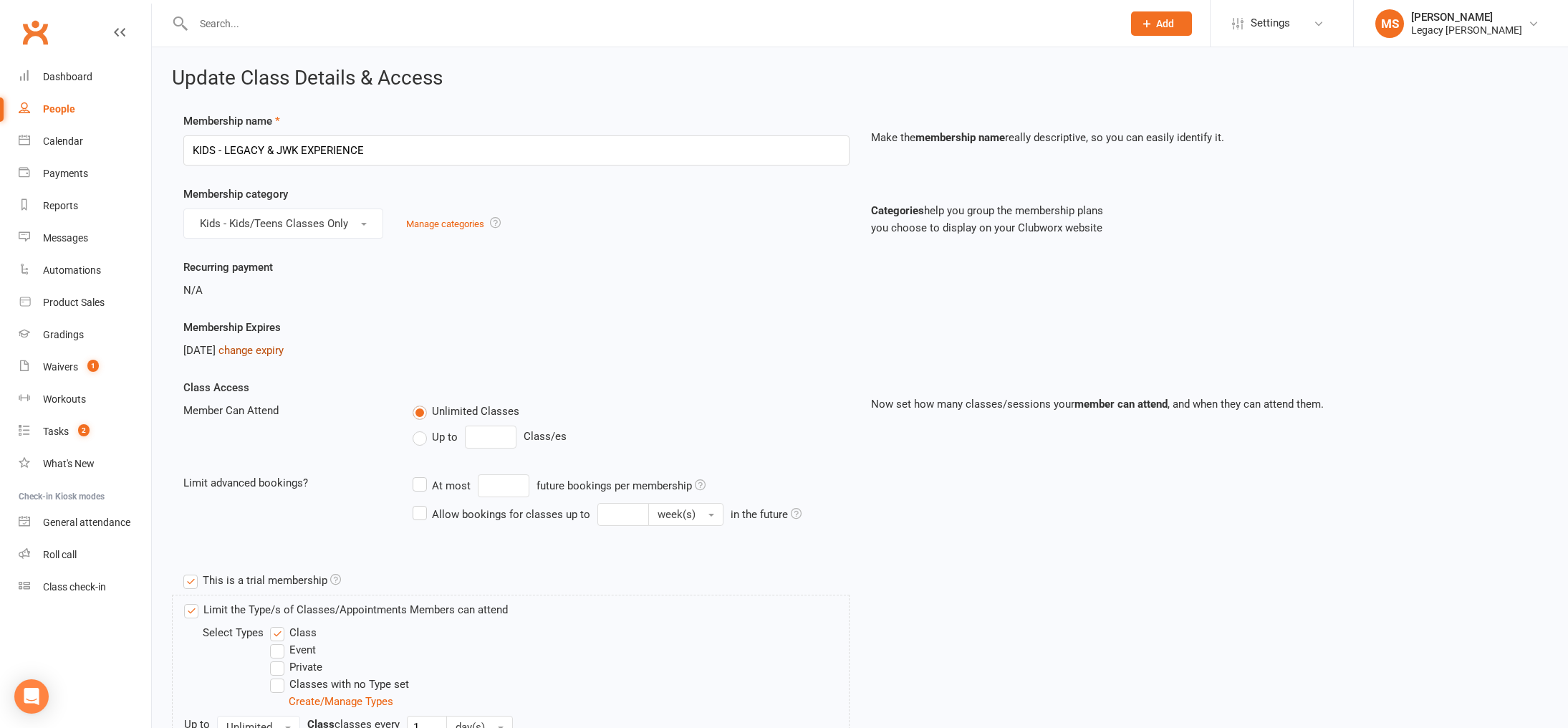
drag, startPoint x: 290, startPoint y: 348, endPoint x: 283, endPoint y: 352, distance: 8.1
click at [283, 349] on link "change expiry" at bounding box center [251, 350] width 65 height 13
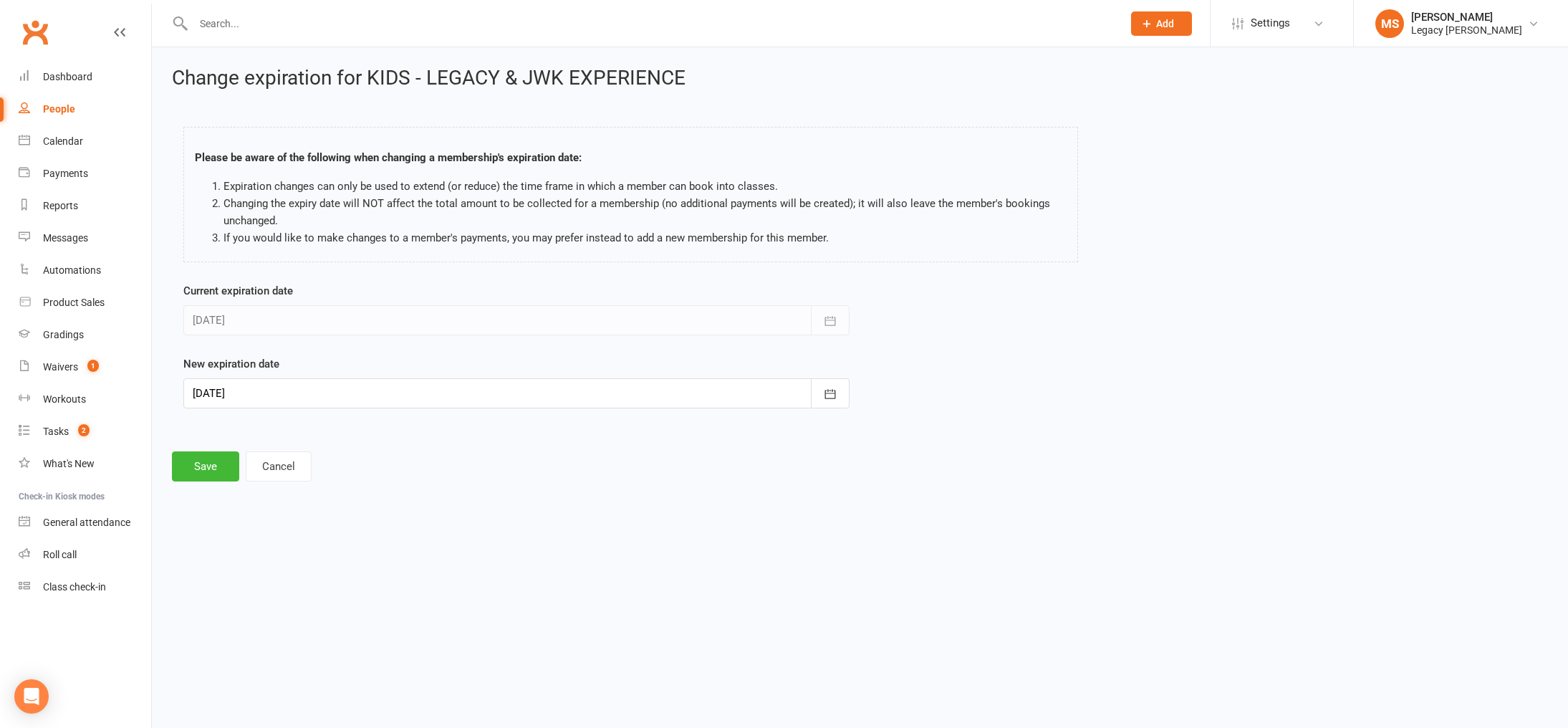
click at [319, 381] on div at bounding box center [517, 393] width 666 height 30
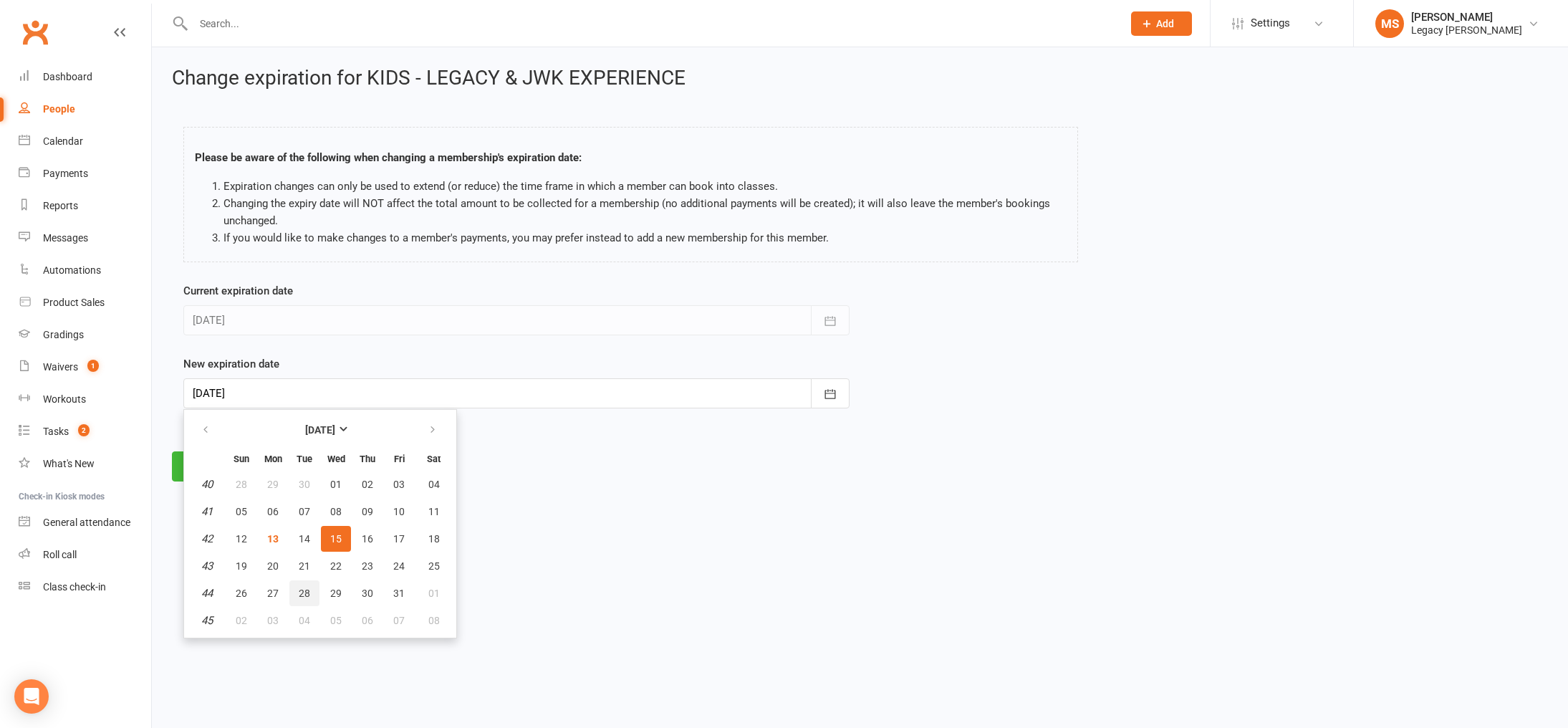
click at [303, 588] on span "28" at bounding box center [304, 593] width 11 height 11
type input "[DATE]"
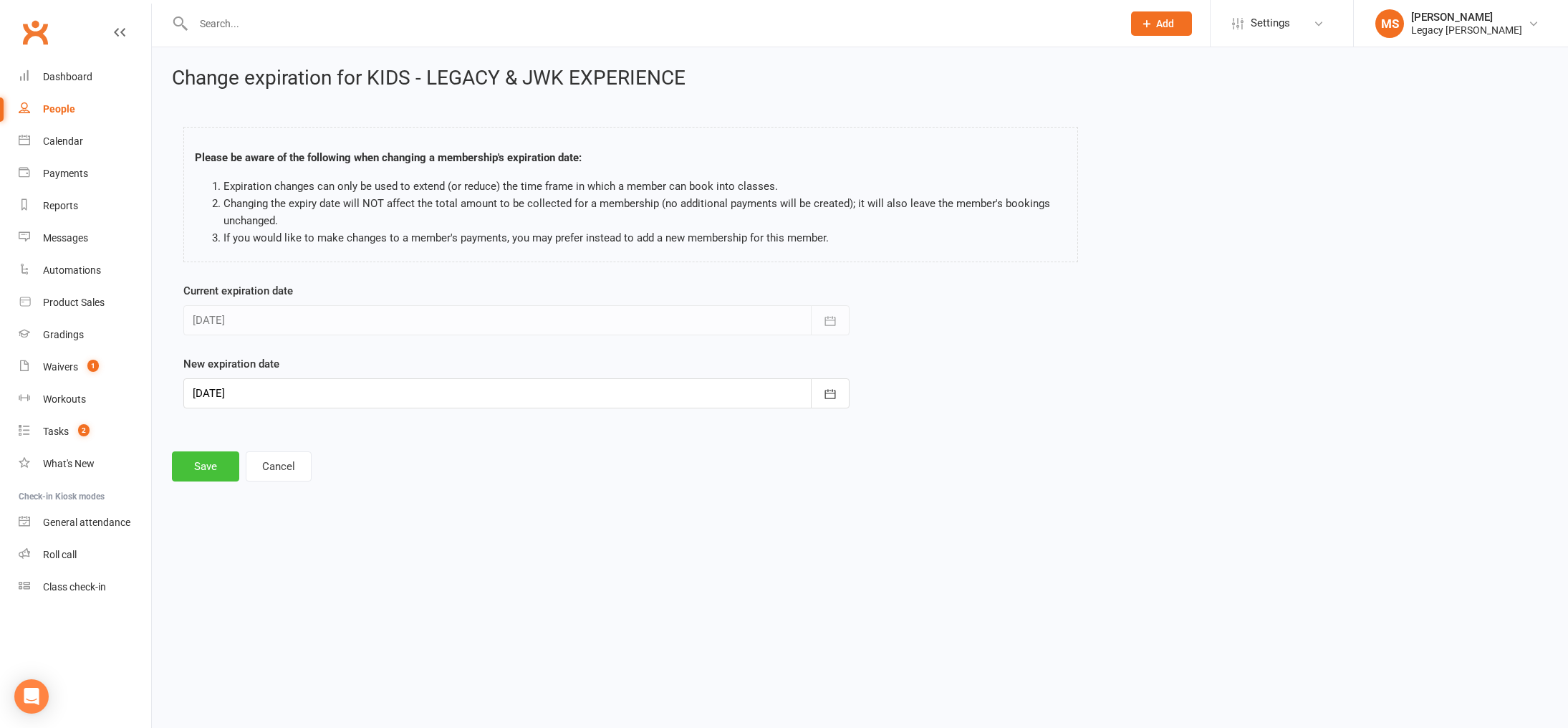
click at [205, 471] on button "Save" at bounding box center [206, 466] width 67 height 30
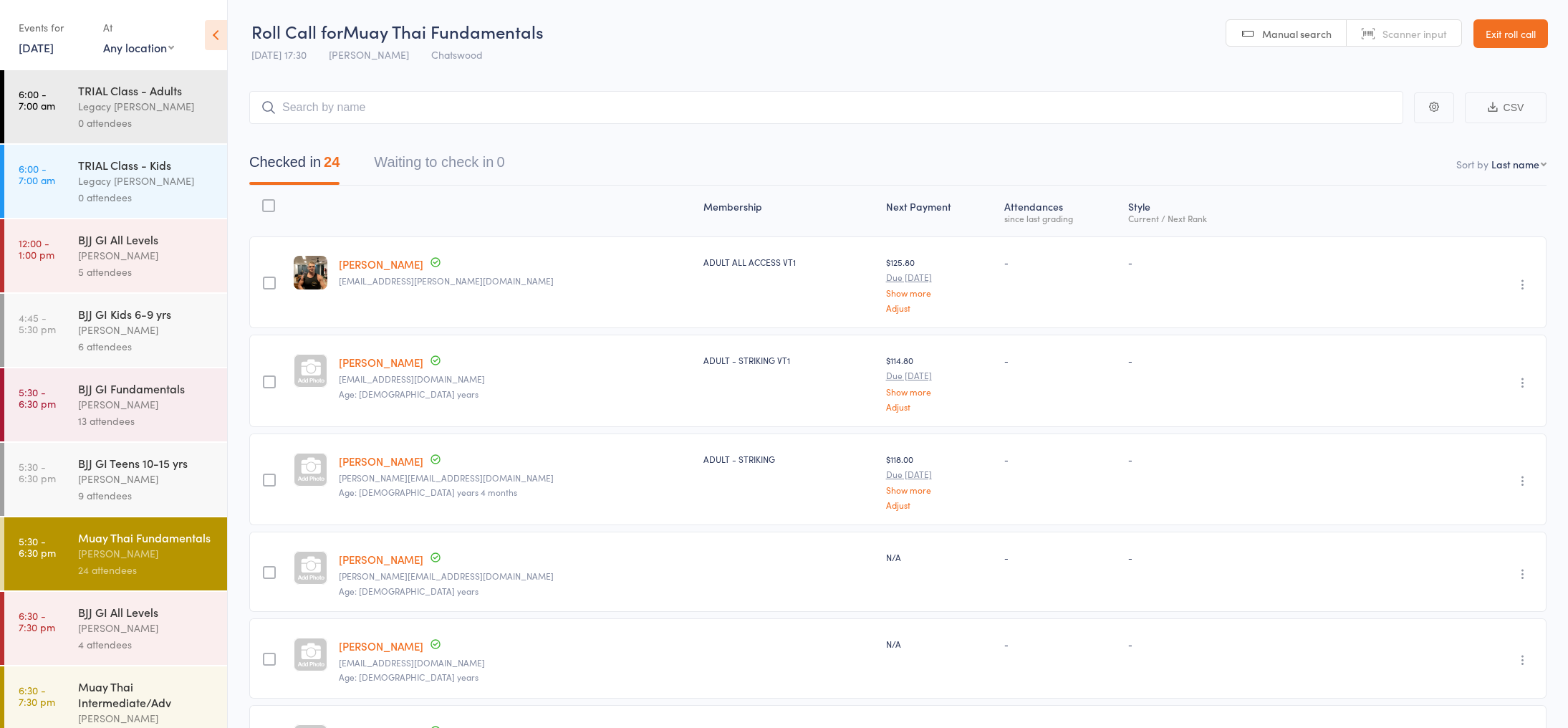
click at [108, 459] on div "BJJ GI Teens 10-15 yrs" at bounding box center [146, 463] width 137 height 16
click at [117, 490] on div "9 attendees" at bounding box center [146, 495] width 137 height 16
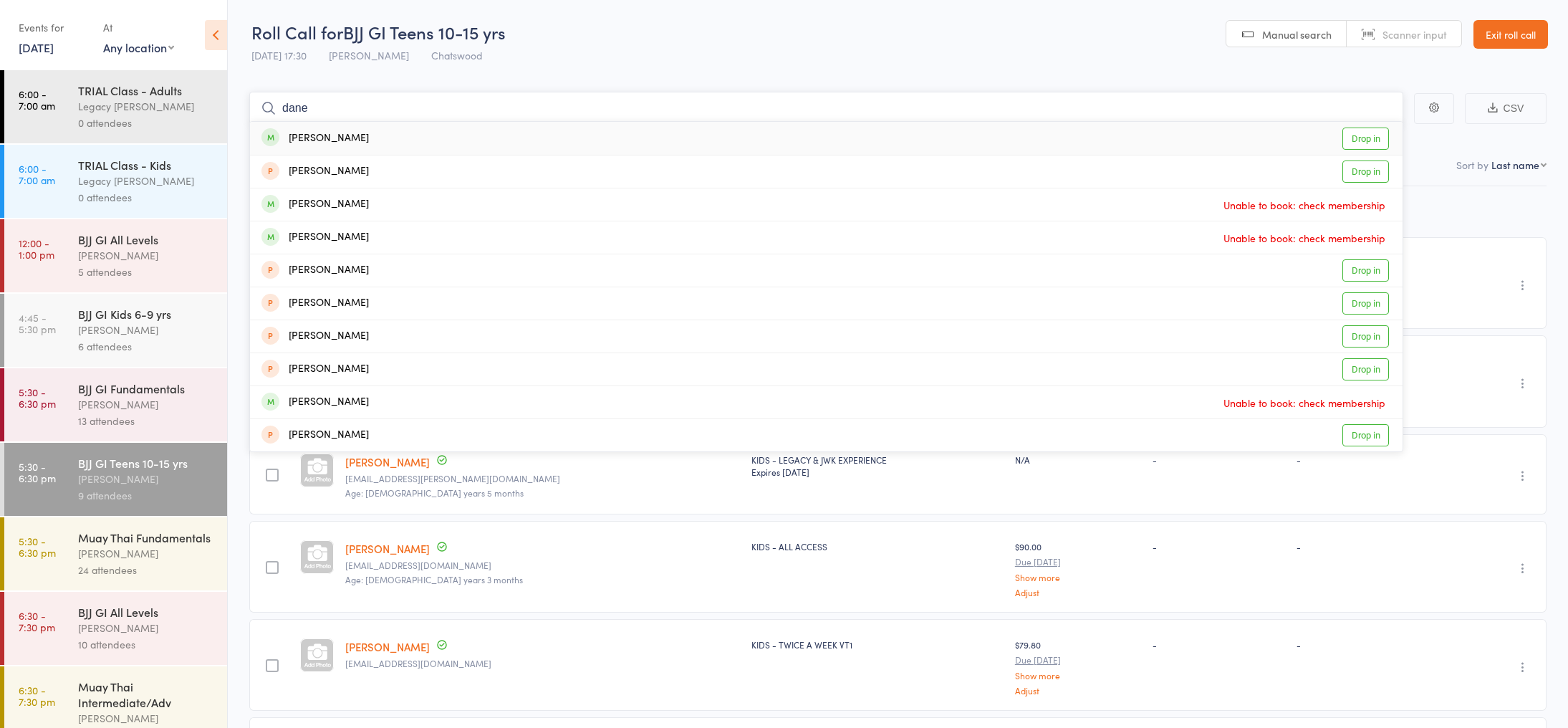
type input "dane"
click at [437, 134] on div "[PERSON_NAME] Drop in" at bounding box center [826, 138] width 1152 height 33
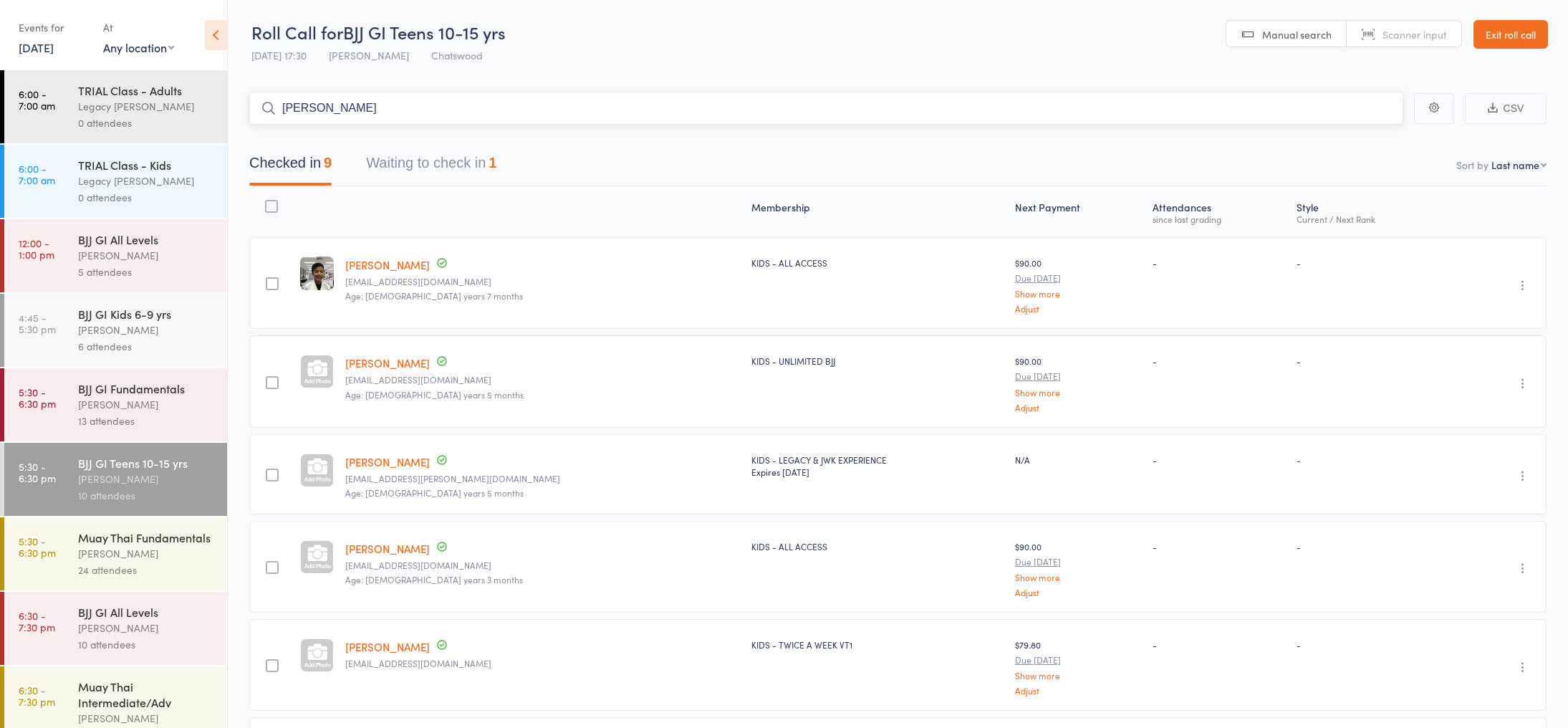
type input "[PERSON_NAME] y"
type input "conor"
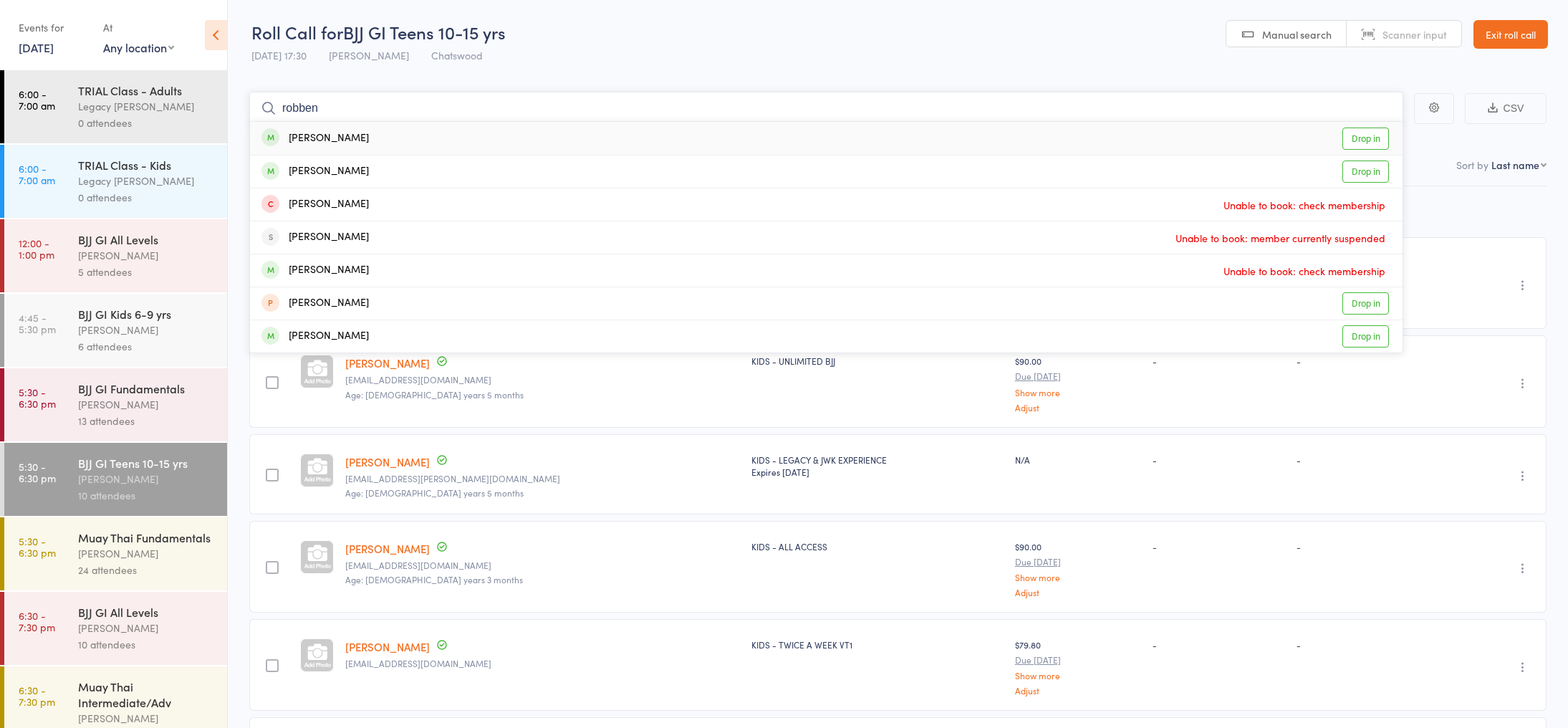
type input "robben"
click at [518, 134] on div "[PERSON_NAME] Drop in" at bounding box center [826, 138] width 1152 height 33
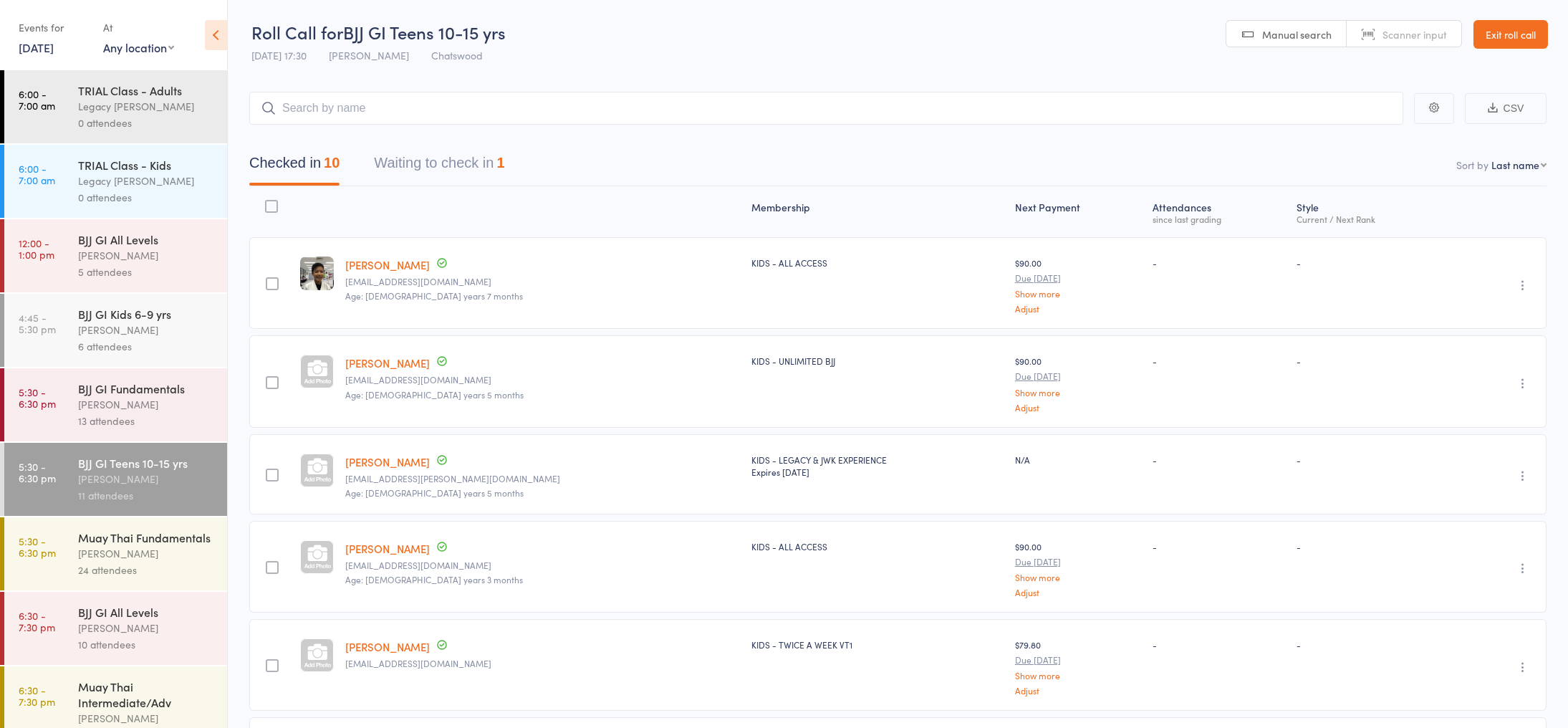
click at [1167, 2] on header "Roll Call for BJJ GI Teens 10-15 yrs [DATE] 17:30 [PERSON_NAME] Chatswood Manua…" at bounding box center [897, 35] width 1340 height 71
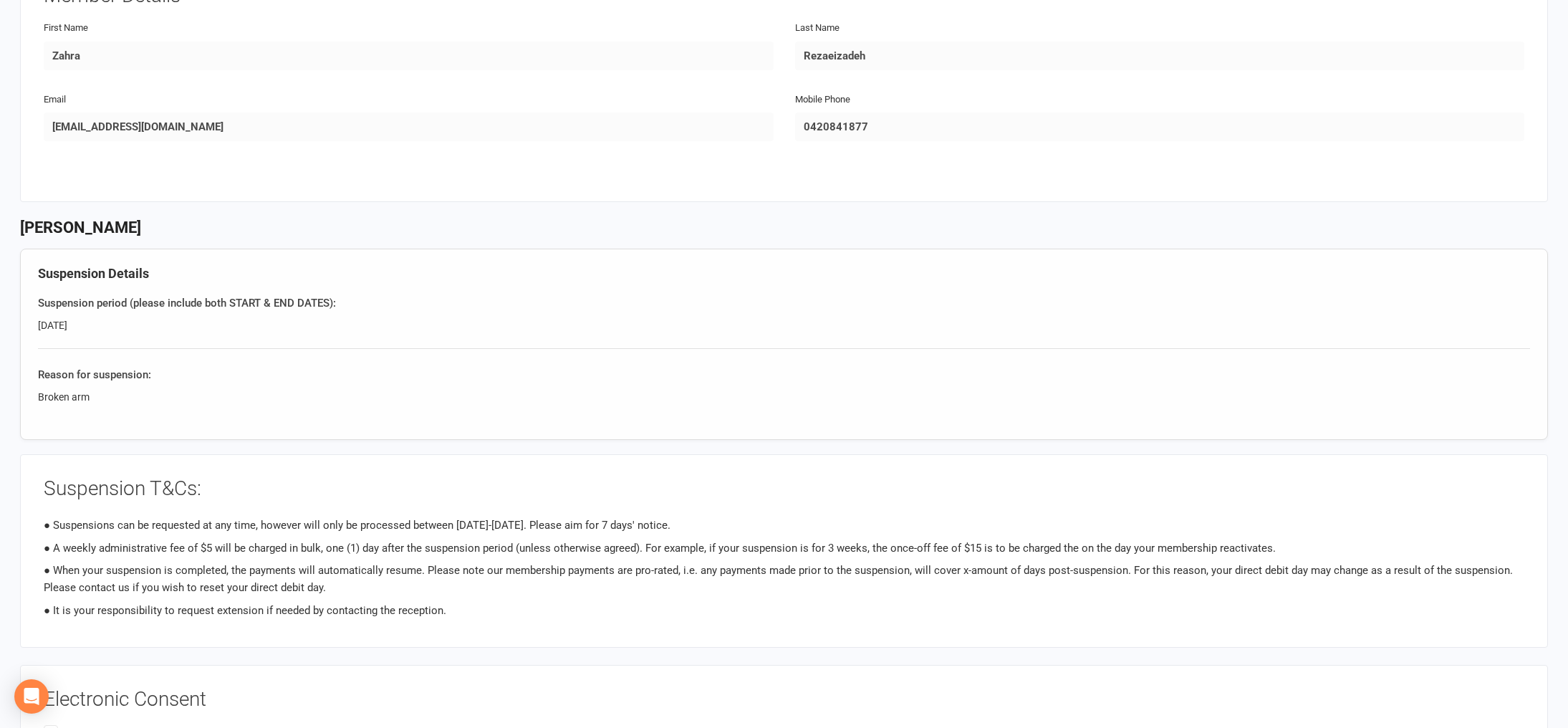
scroll to position [215, 0]
